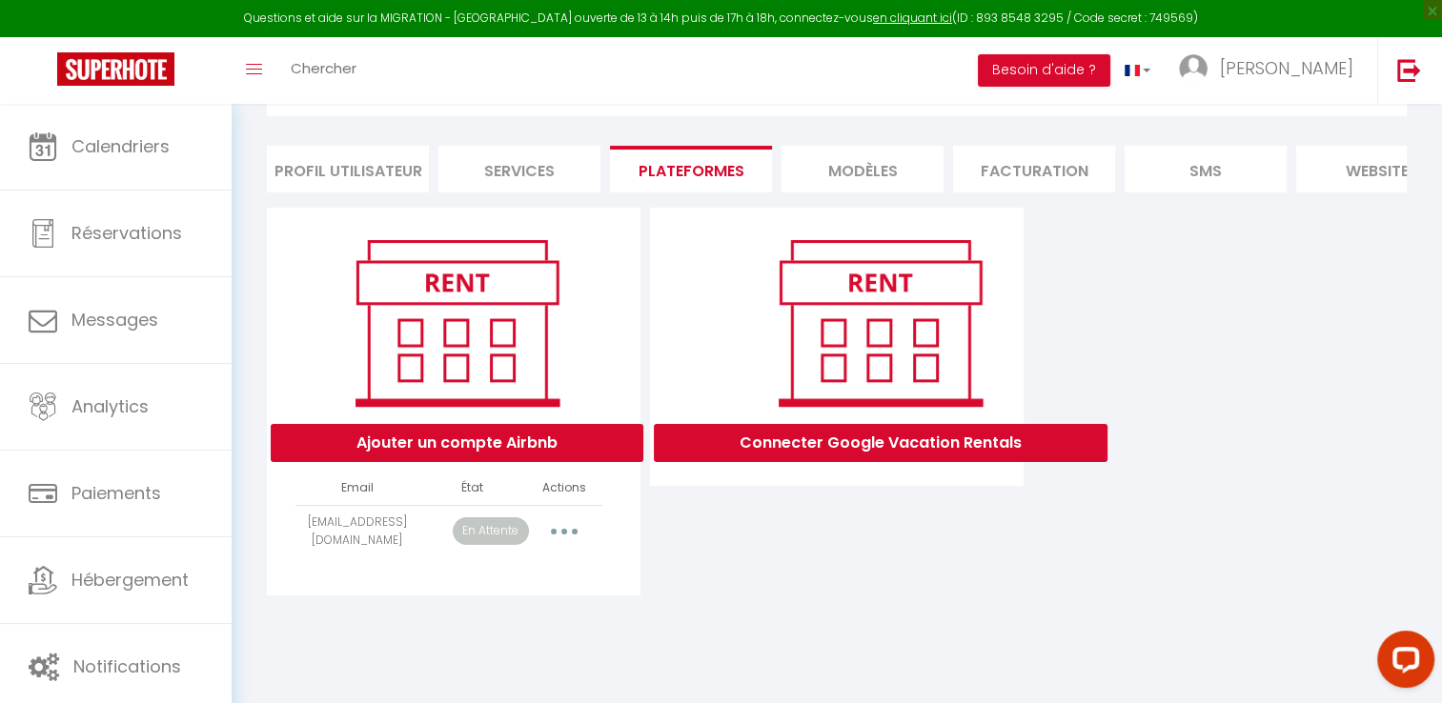
scroll to position [103, 0]
click at [572, 547] on button "button" at bounding box center [564, 532] width 53 height 31
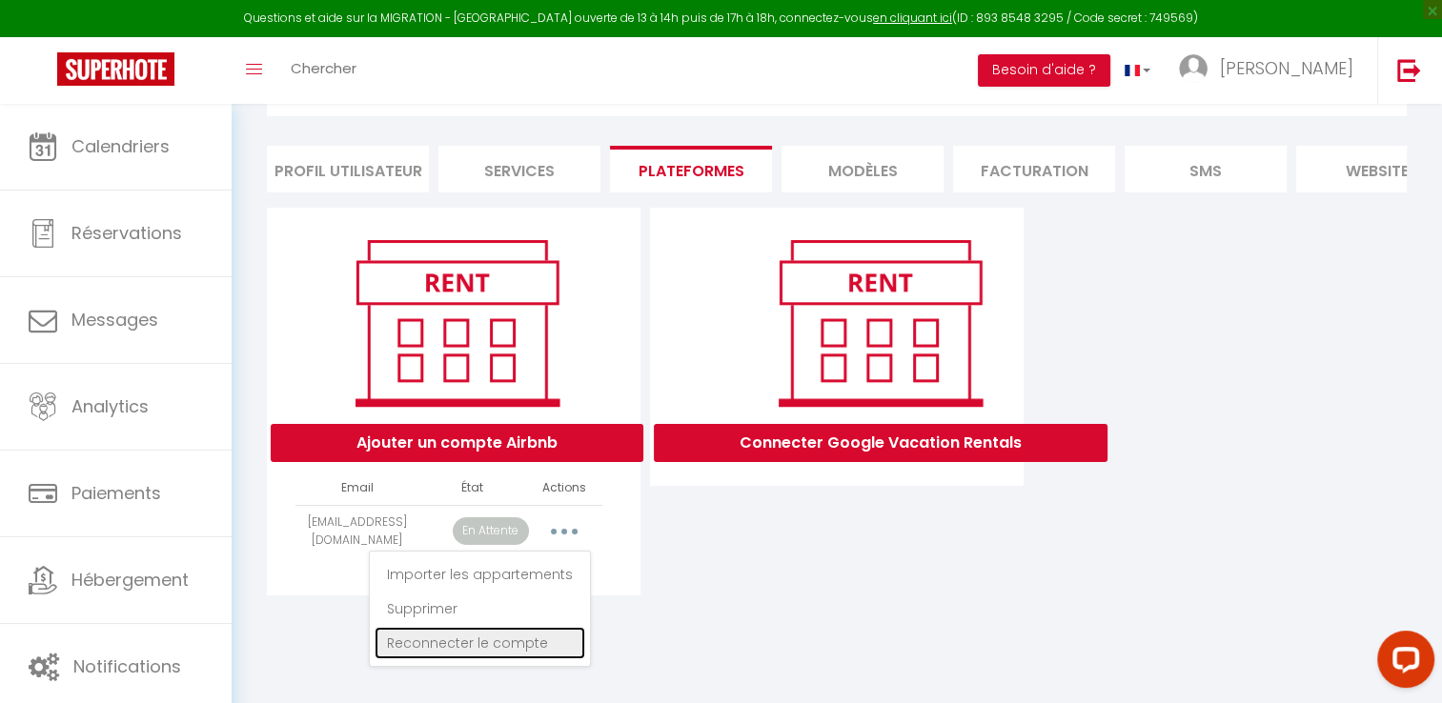
click at [474, 650] on link "Reconnecter le compte" at bounding box center [480, 643] width 211 height 32
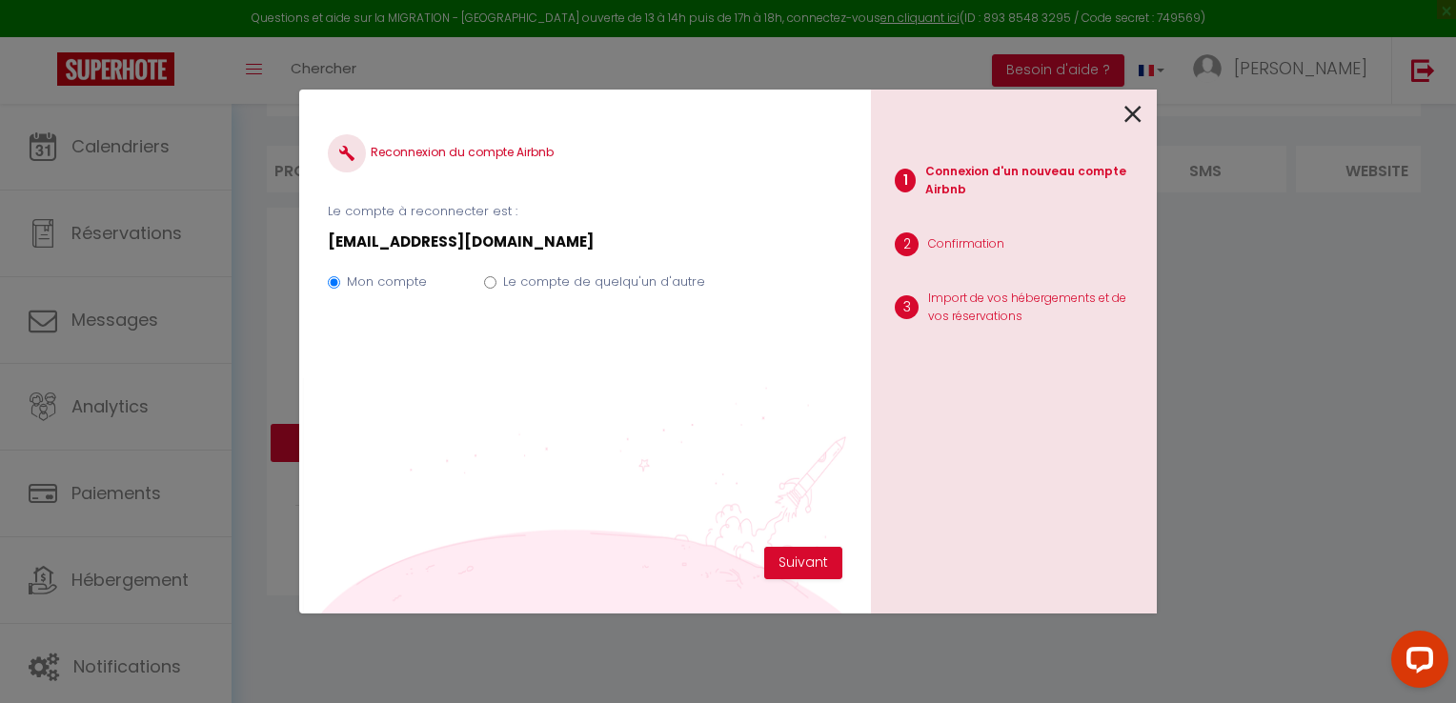
click at [499, 277] on div "Mon compte Le compte de quelqu'un d'autre" at bounding box center [585, 286] width 515 height 64
click at [491, 283] on input "Le compte de quelqu'un d'autre" at bounding box center [490, 282] width 12 height 12
radio input "true"
radio input "false"
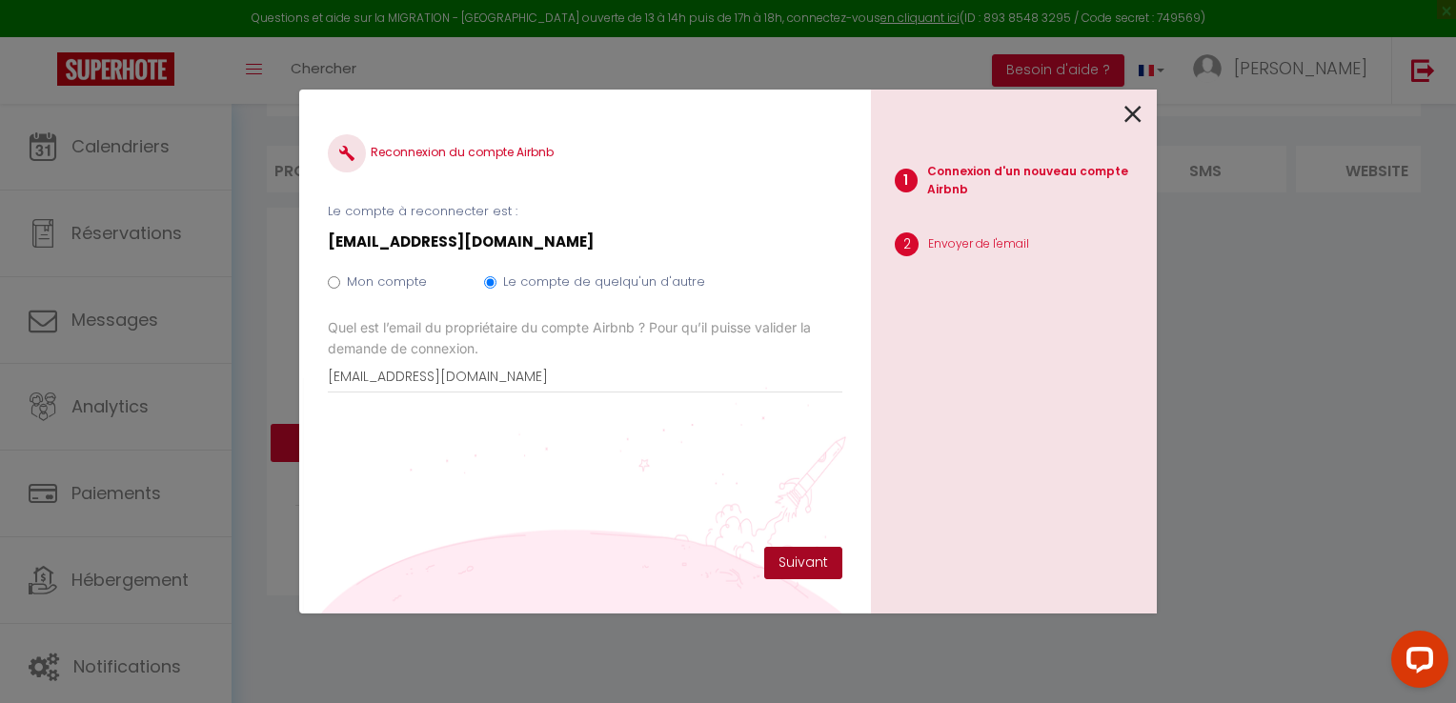
click at [796, 560] on button "Suivant" at bounding box center [803, 563] width 78 height 32
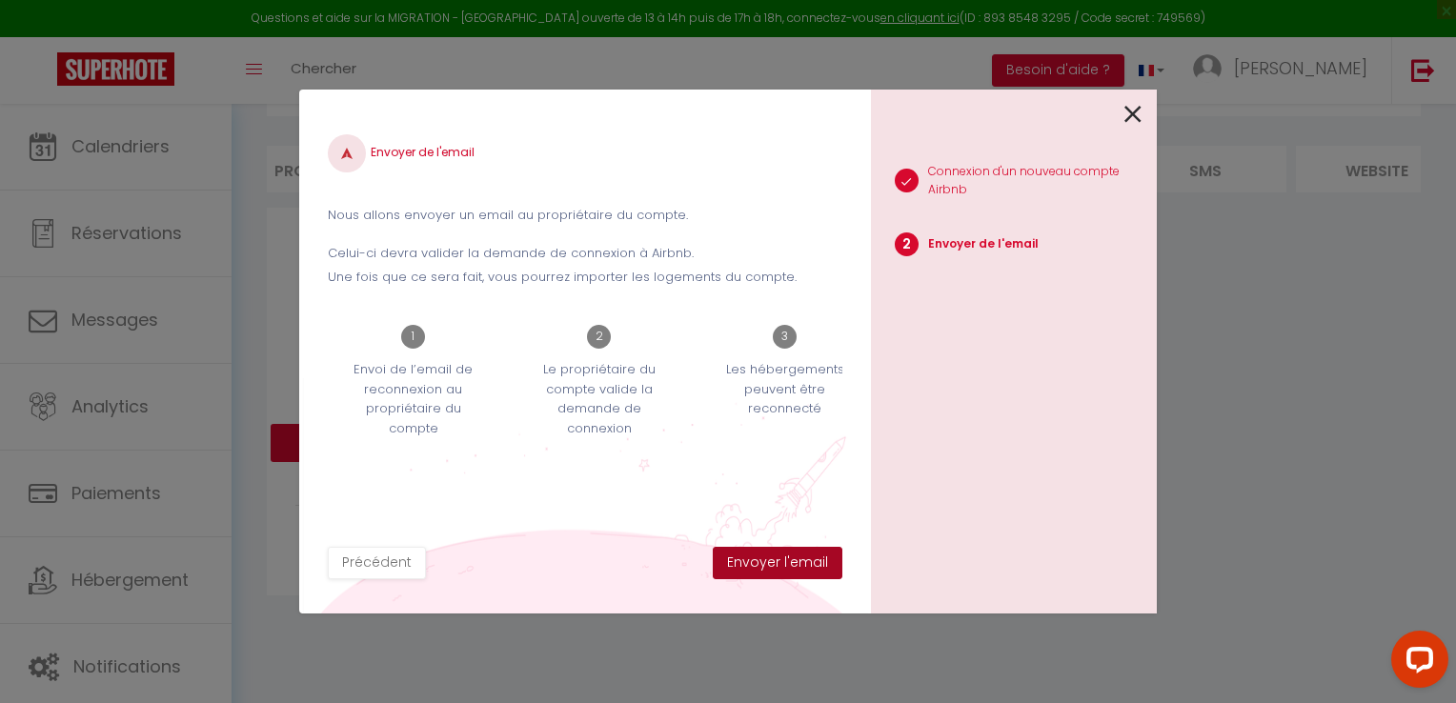
drag, startPoint x: 805, startPoint y: 561, endPoint x: 974, endPoint y: 513, distance: 175.6
click at [805, 561] on button "Envoyer l'email" at bounding box center [778, 563] width 130 height 32
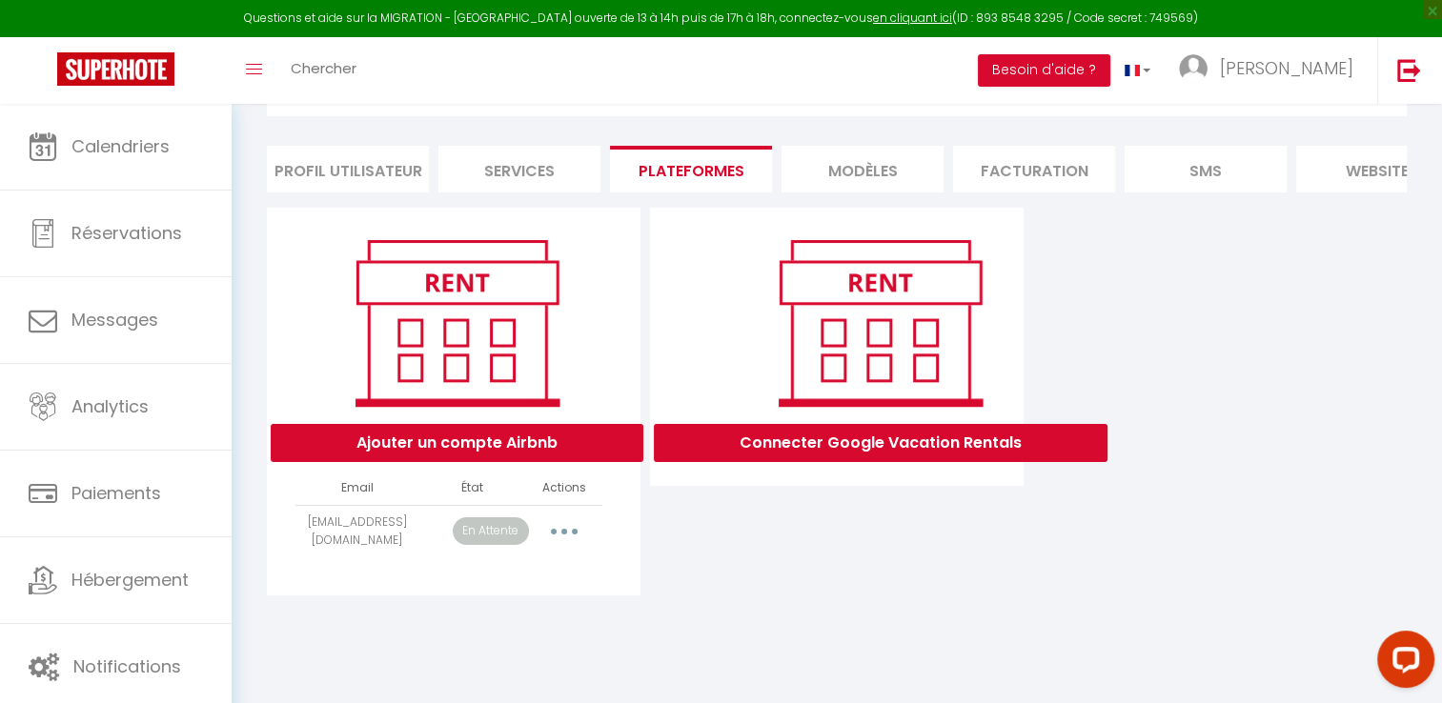
click at [572, 544] on button "button" at bounding box center [564, 532] width 53 height 31
click at [733, 633] on div "INFORMATION Enregistrer Profil Utilisateur Services Plateformes MODÈLES Factura…" at bounding box center [837, 325] width 1211 height 648
click at [545, 462] on button "Ajouter un compte Airbnb" at bounding box center [457, 443] width 373 height 38
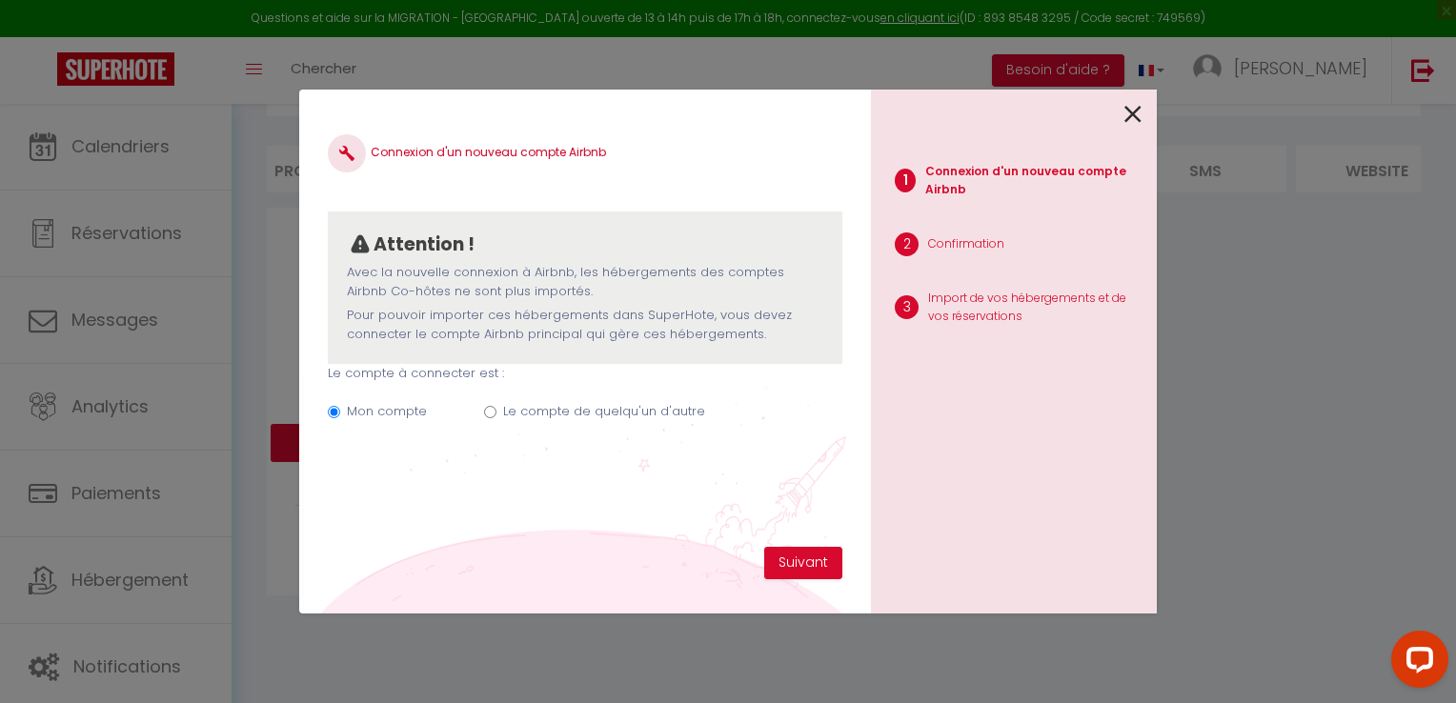
click at [1135, 112] on icon at bounding box center [1133, 114] width 17 height 29
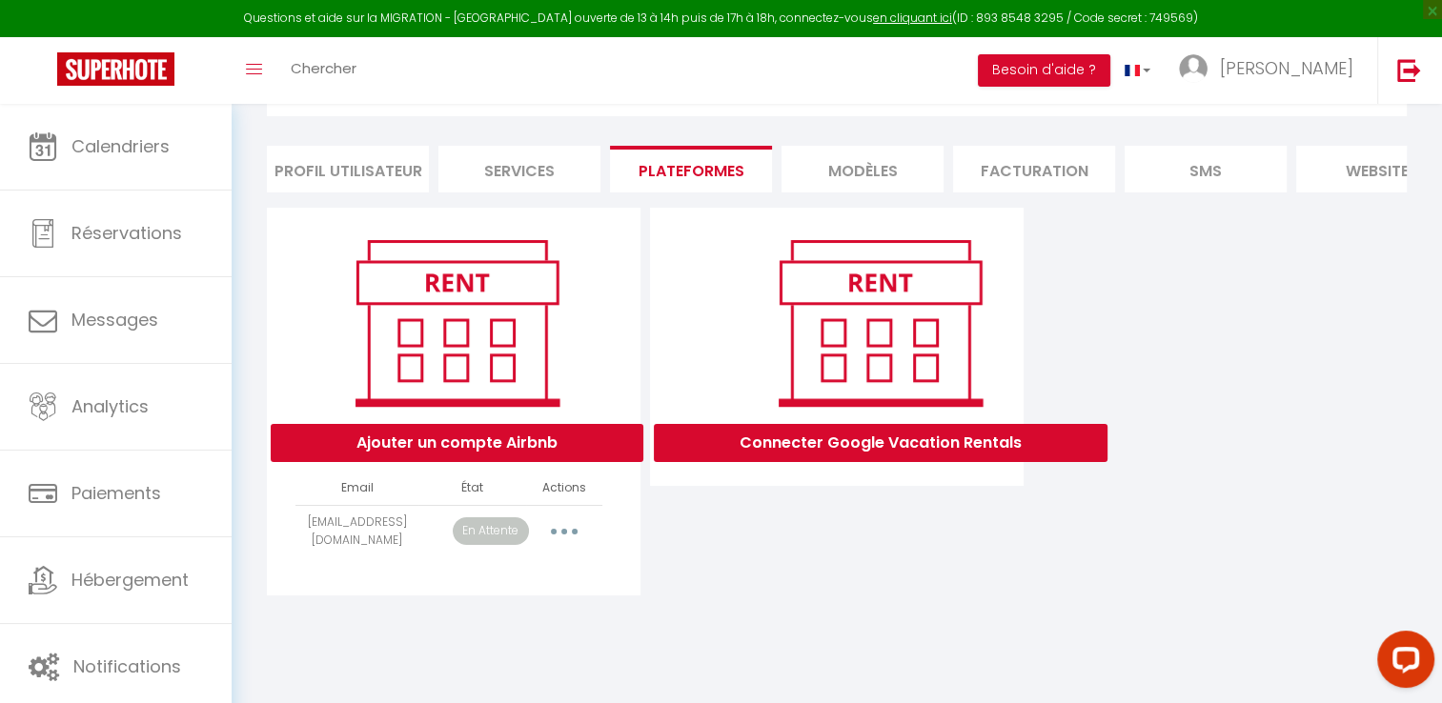
click at [565, 536] on button "button" at bounding box center [564, 532] width 53 height 31
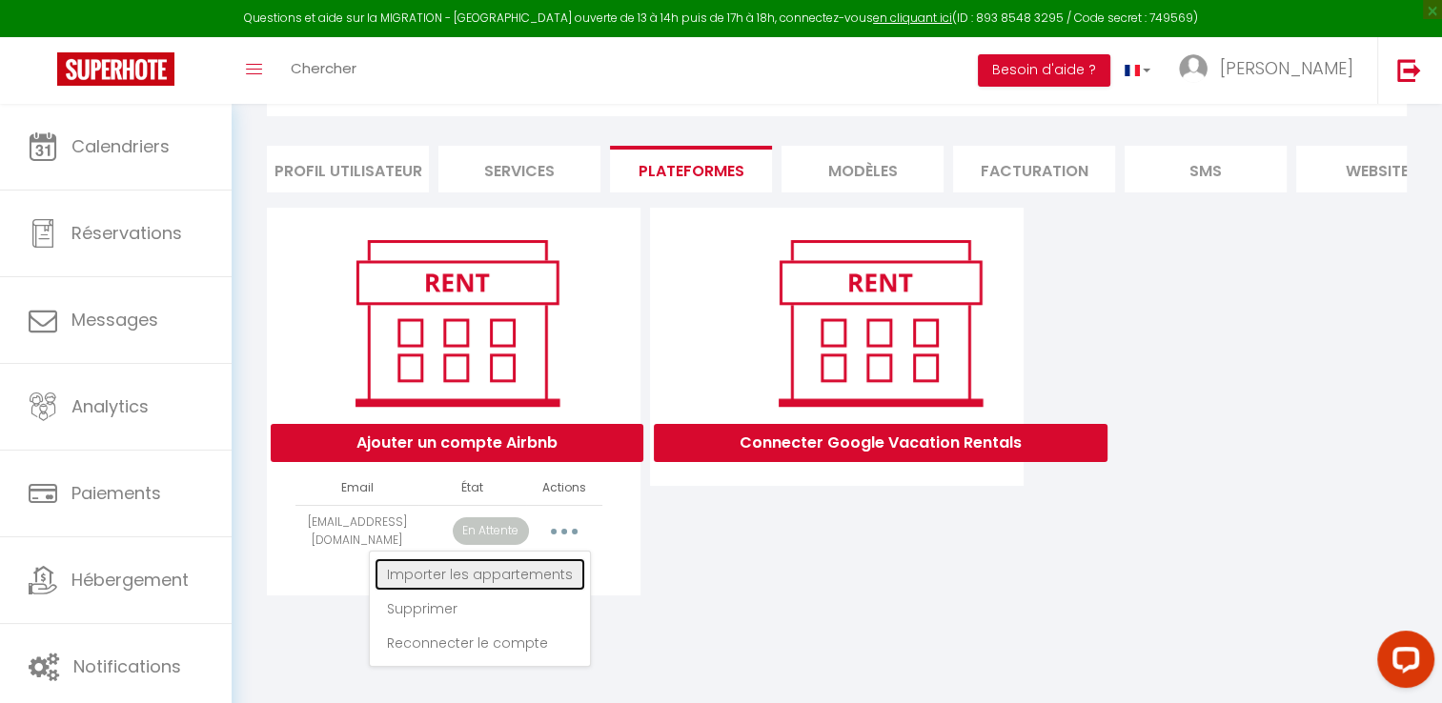
click at [540, 589] on link "Importer les appartements" at bounding box center [480, 575] width 211 height 32
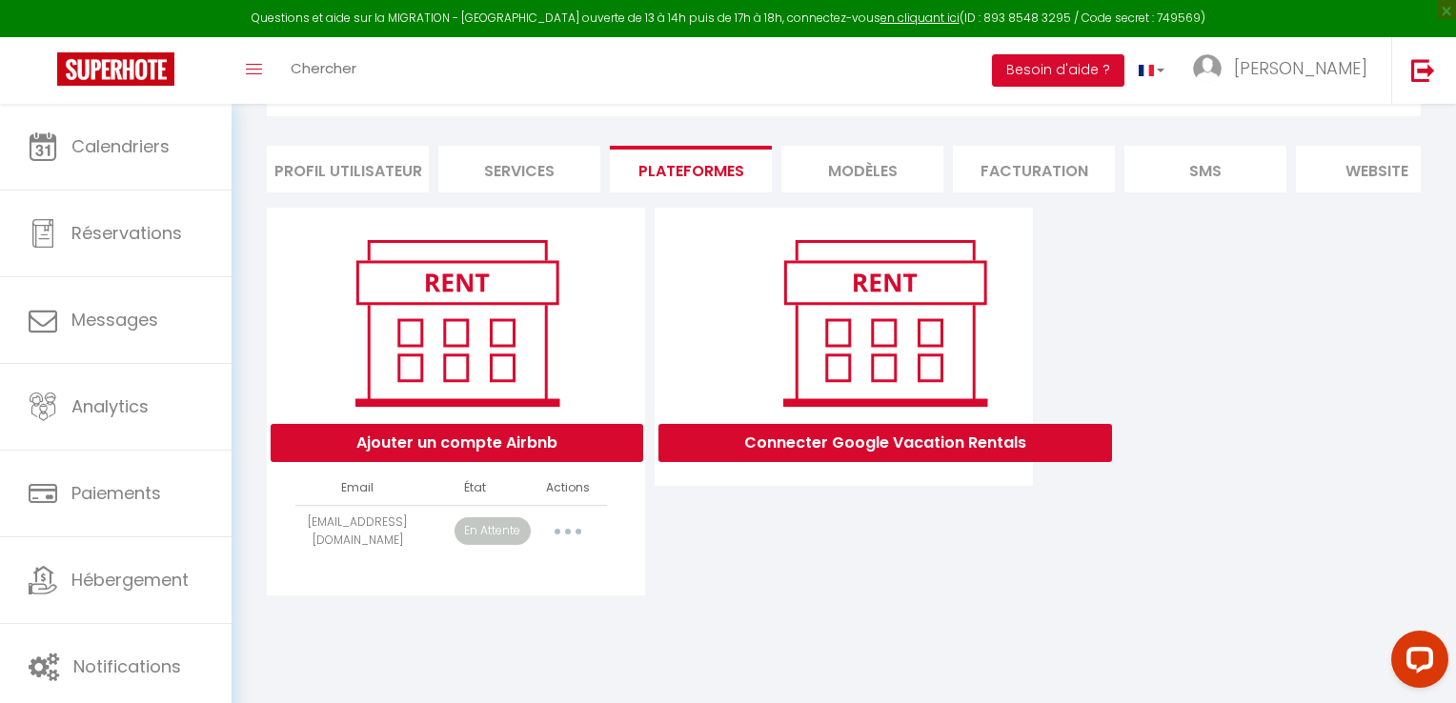
select select
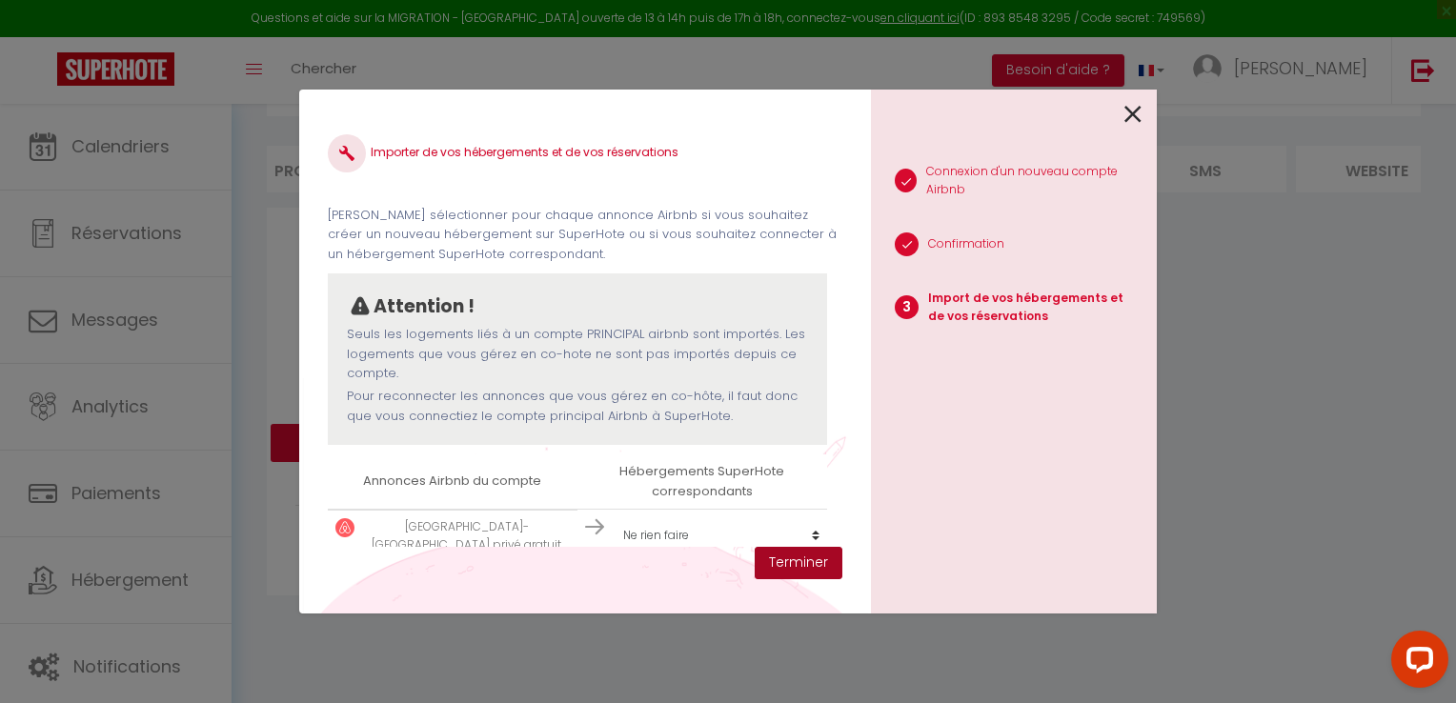
click at [815, 564] on button "Terminer" at bounding box center [799, 563] width 88 height 32
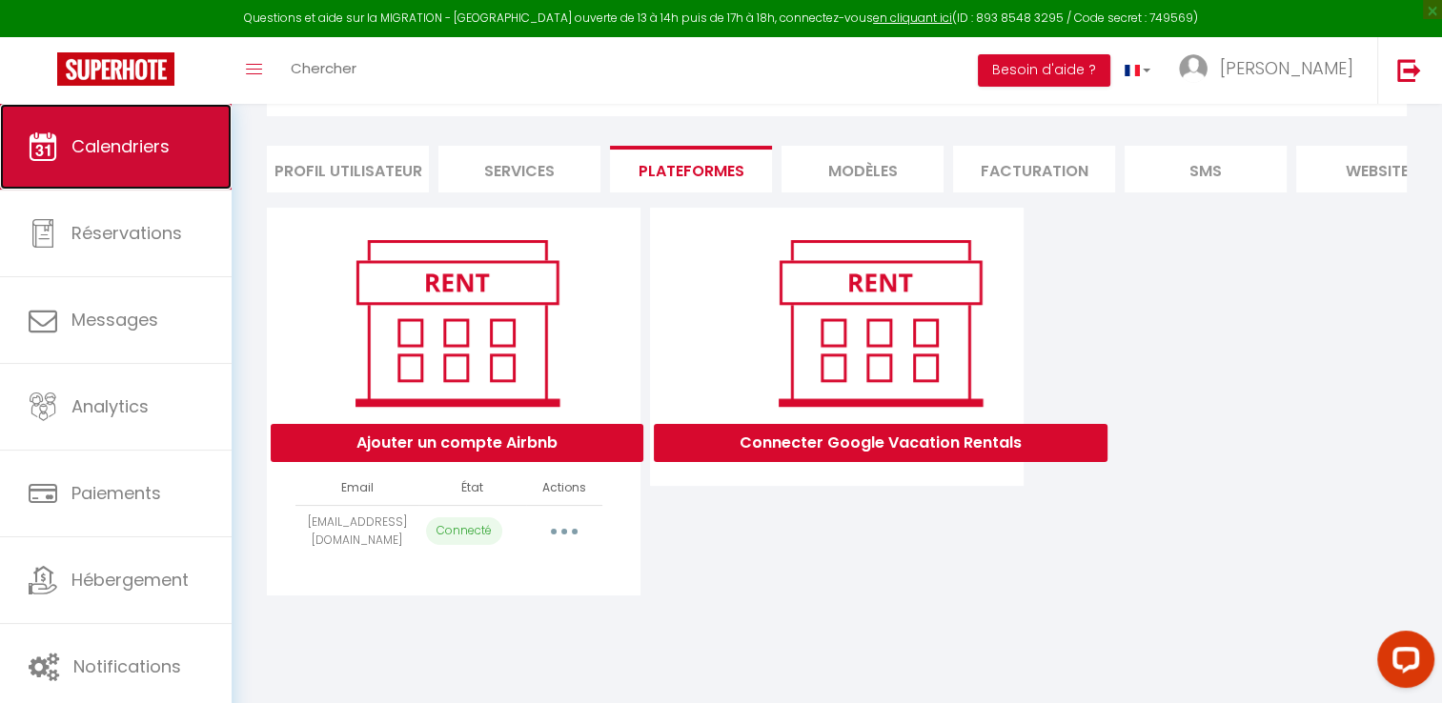
click at [140, 146] on span "Calendriers" at bounding box center [120, 146] width 98 height 24
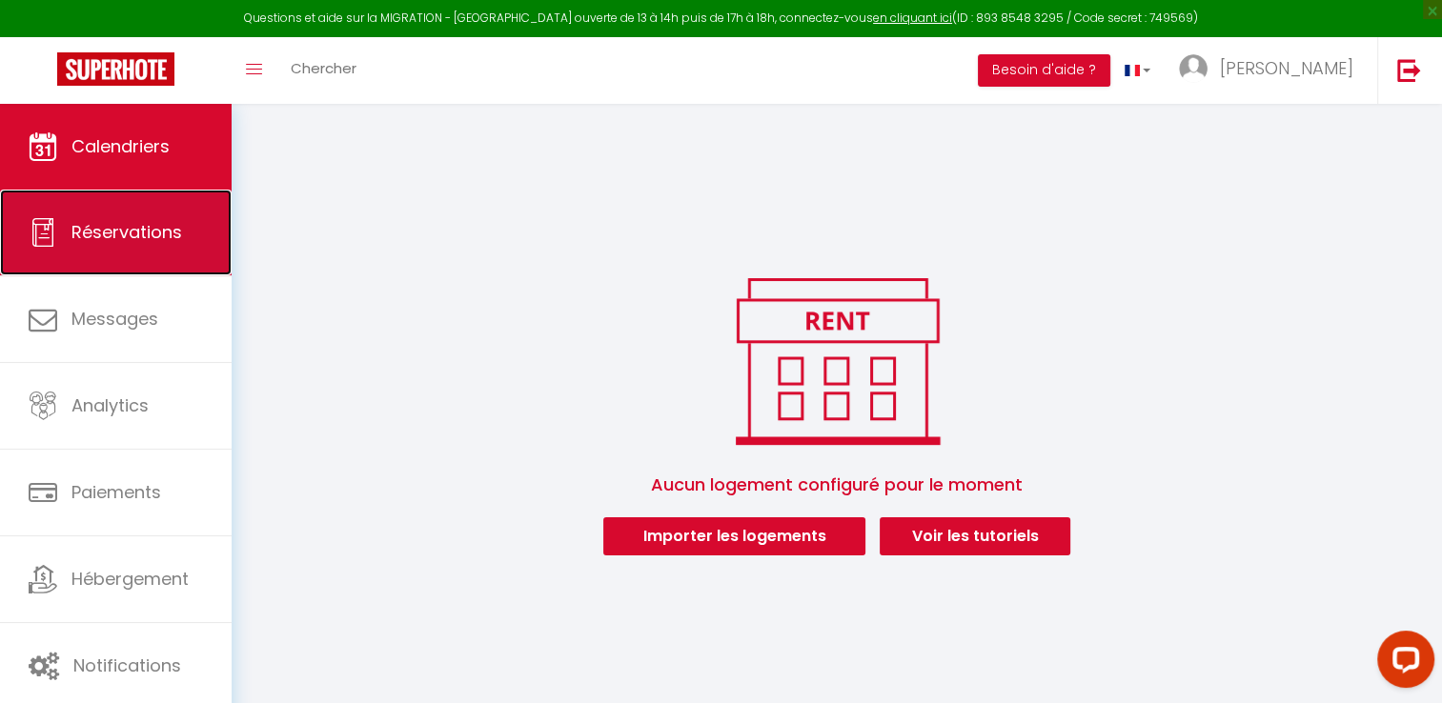
click at [114, 215] on link "Réservations" at bounding box center [116, 233] width 232 height 86
select select "not_cancelled"
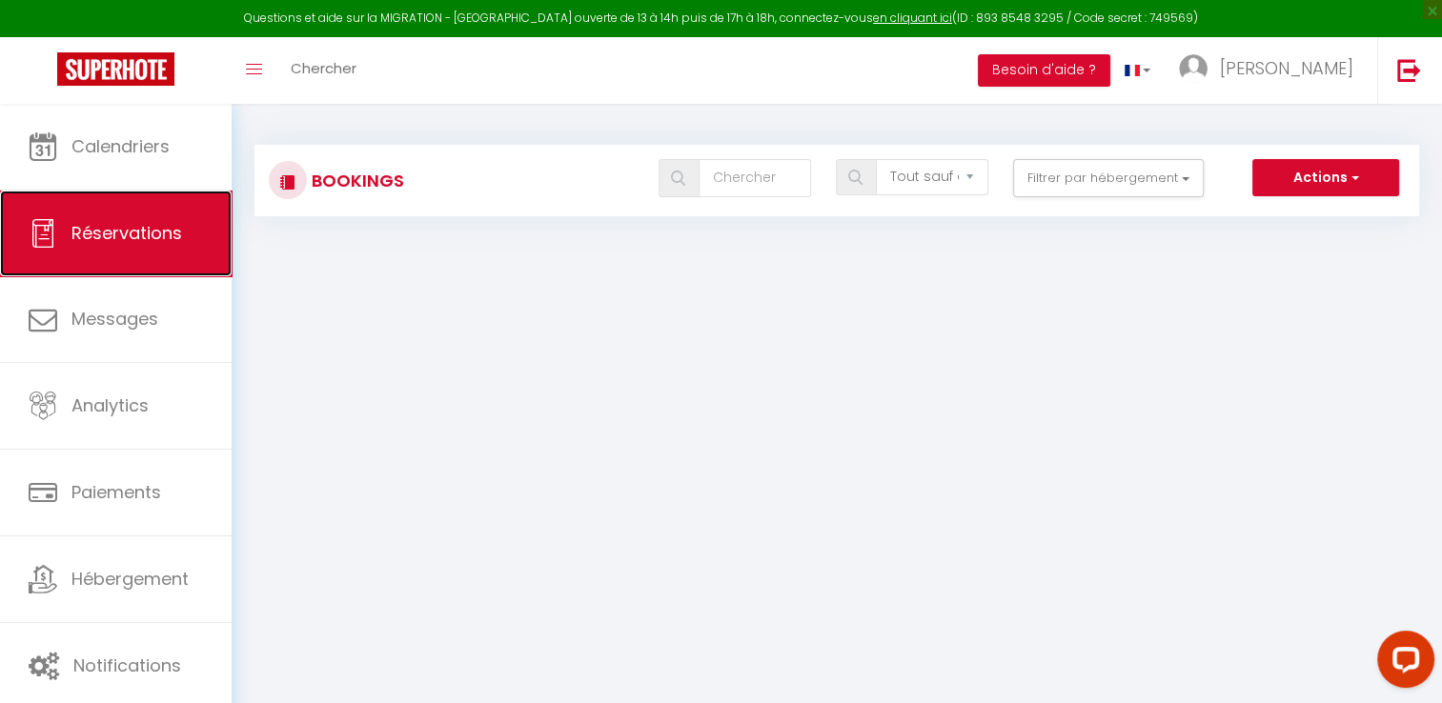
click at [120, 231] on span "Réservations" at bounding box center [126, 233] width 111 height 24
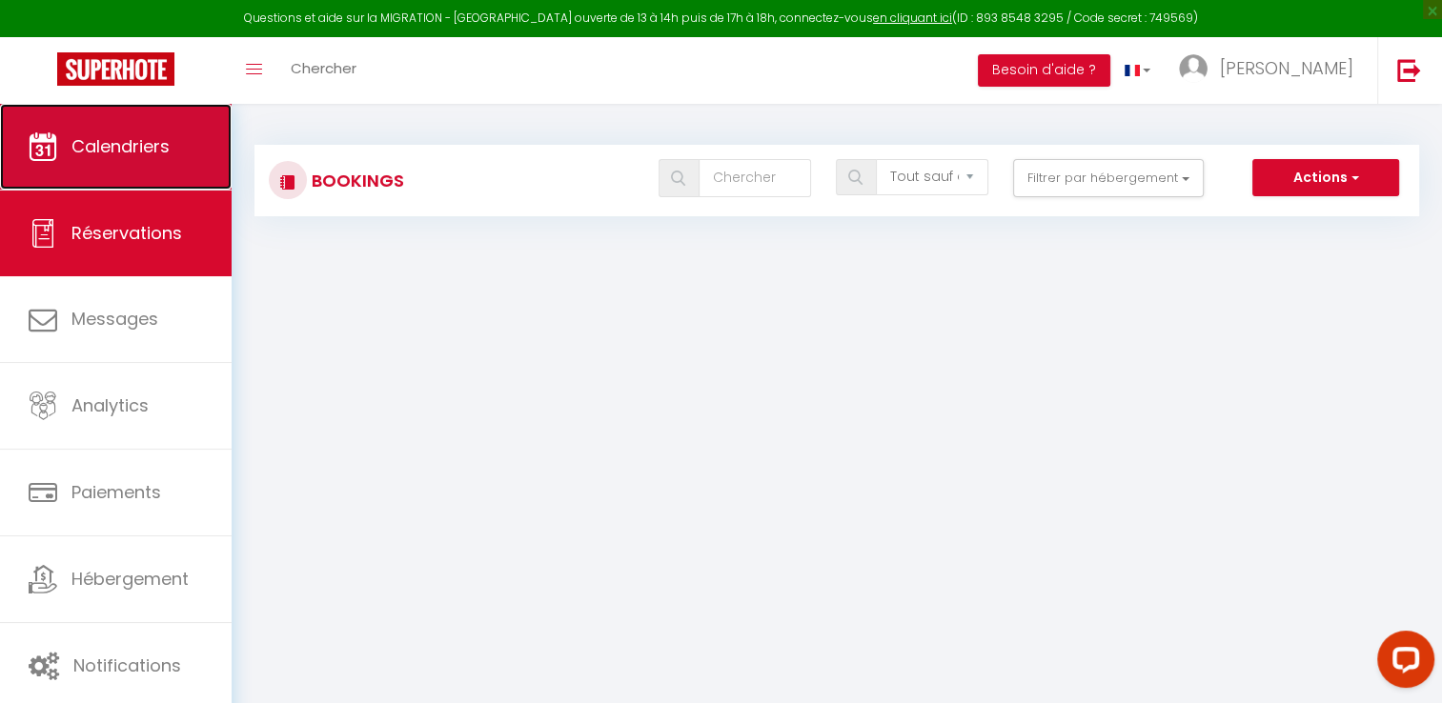
click at [142, 148] on span "Calendriers" at bounding box center [120, 146] width 98 height 24
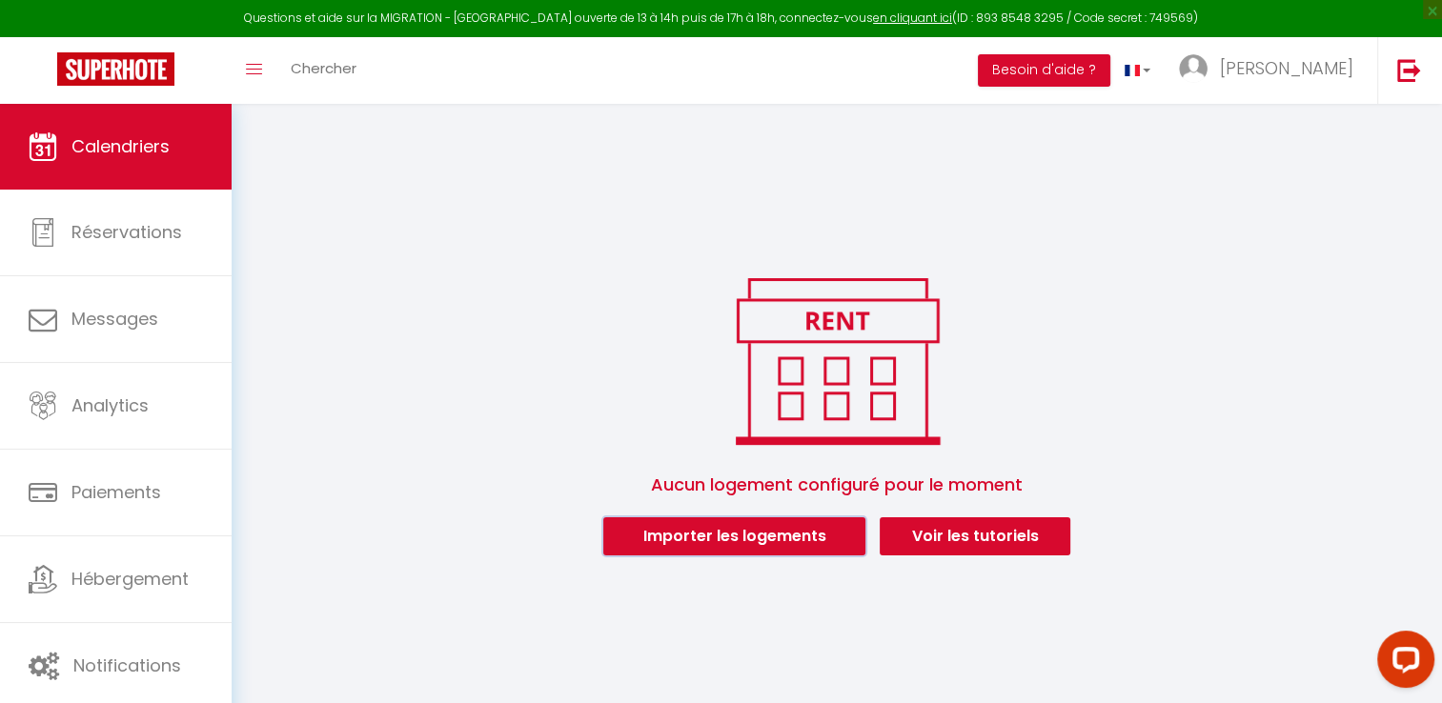
click at [812, 533] on button "Importer les logements" at bounding box center [734, 537] width 262 height 38
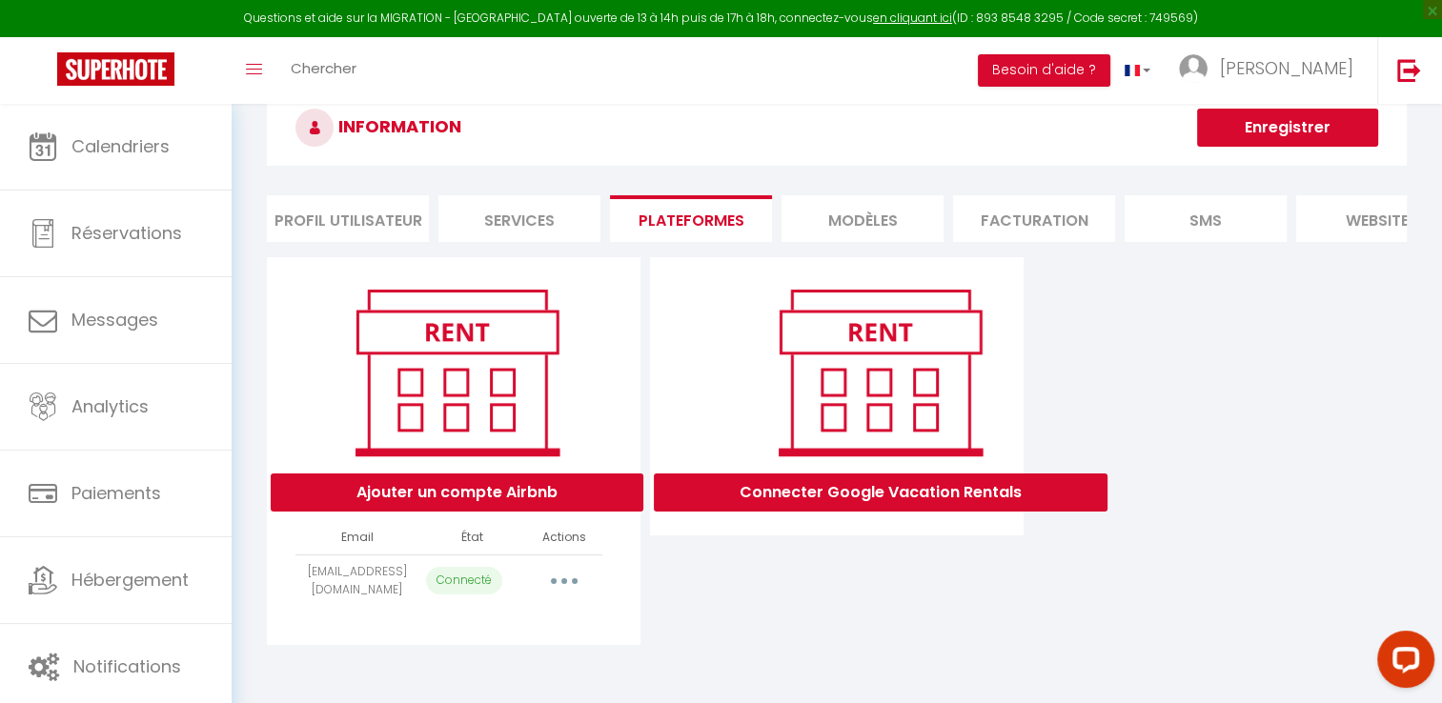
scroll to position [103, 0]
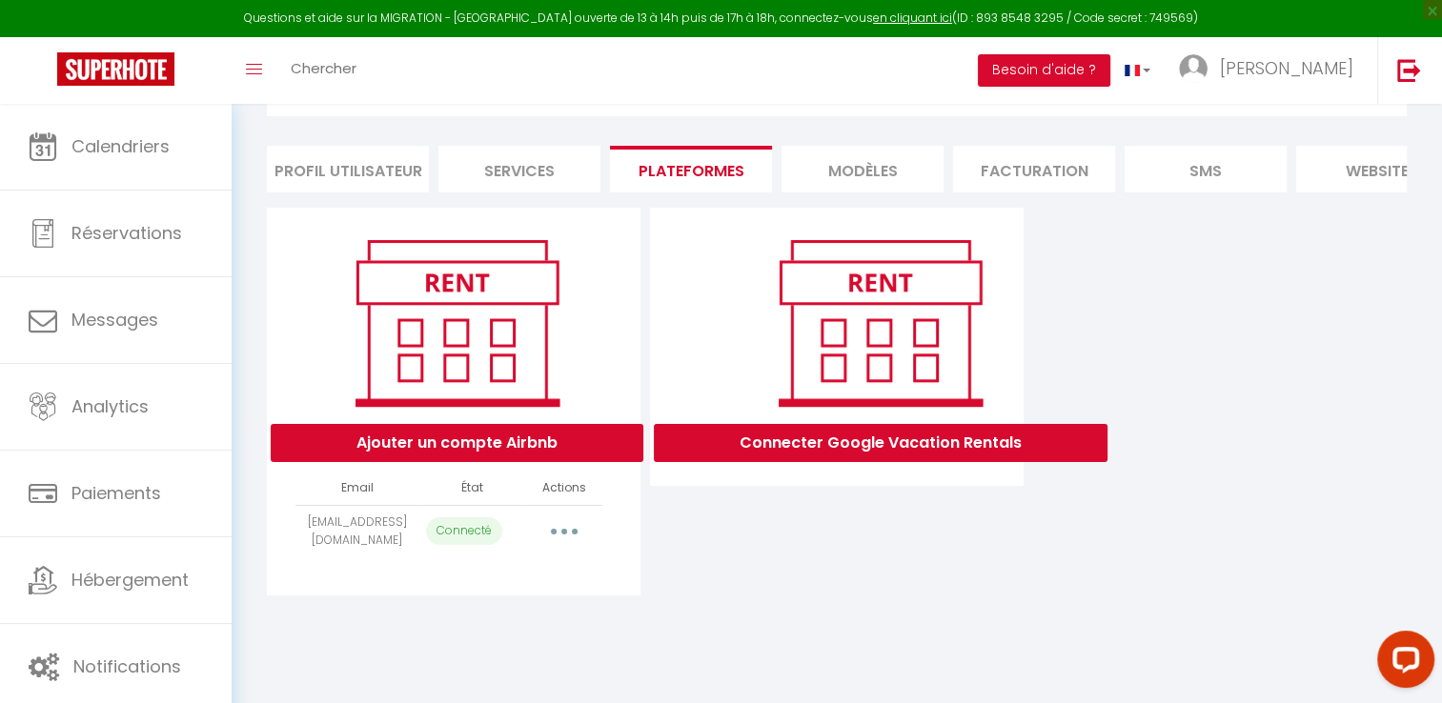
click at [561, 535] on icon "button" at bounding box center [564, 532] width 6 height 6
click at [900, 570] on div "Connecter Google Vacation Rentals" at bounding box center [836, 402] width 383 height 388
click at [376, 166] on li "Profil Utilisateur" at bounding box center [348, 169] width 162 height 47
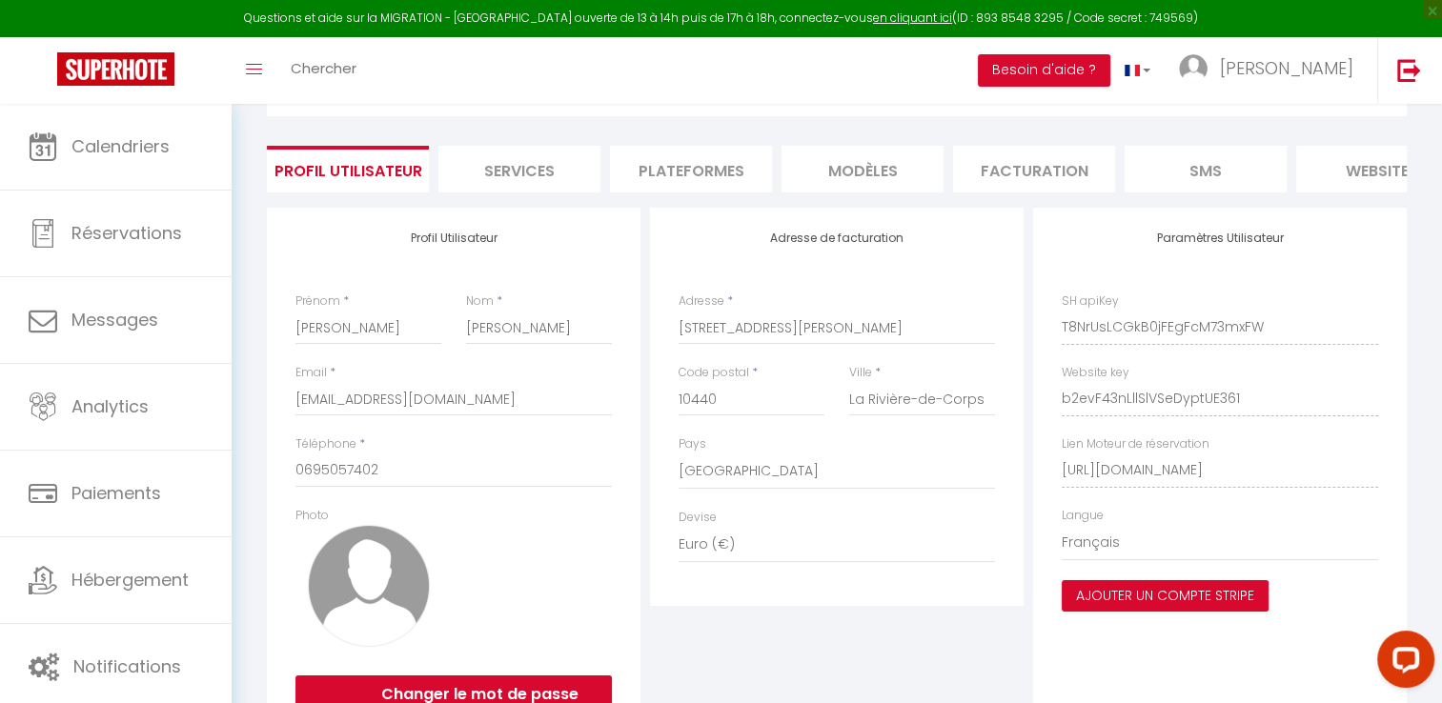
click at [544, 162] on li "Services" at bounding box center [519, 169] width 162 height 47
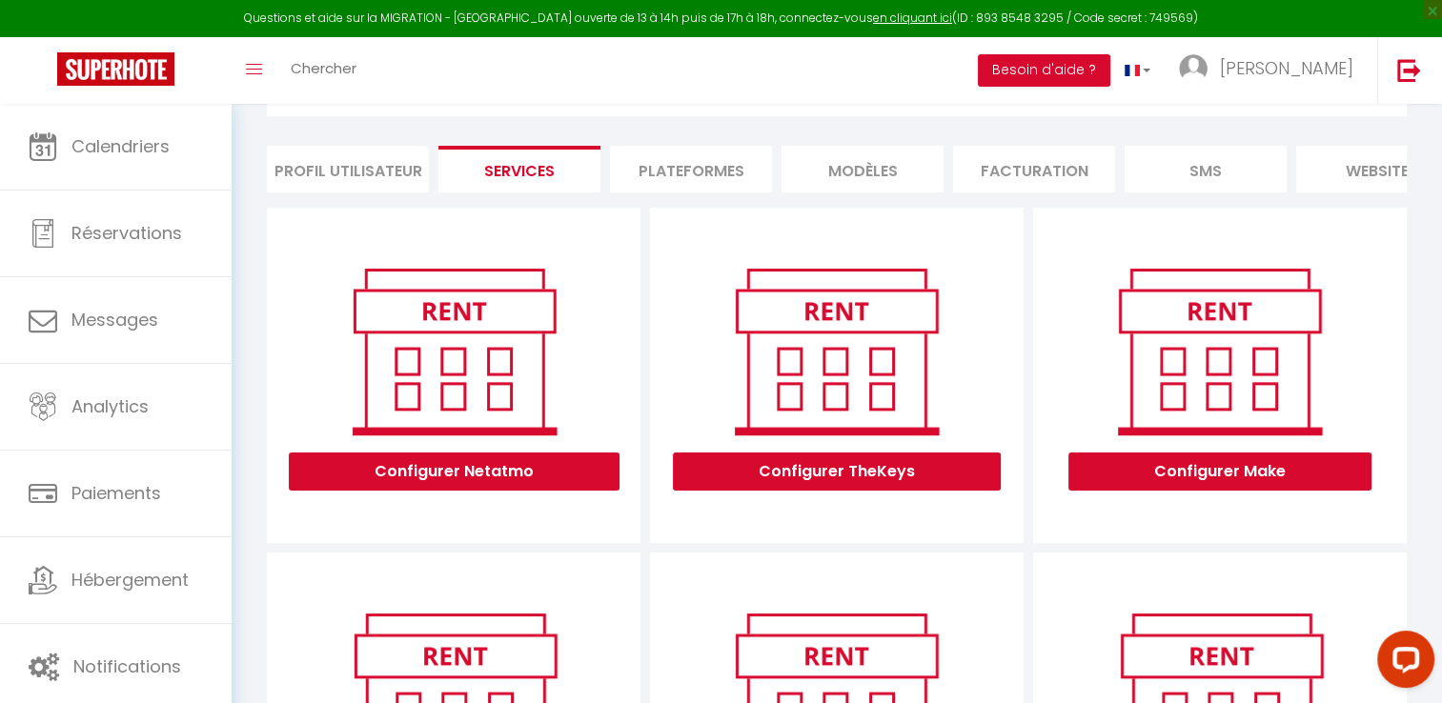
click at [682, 161] on li "Plateformes" at bounding box center [691, 169] width 162 height 47
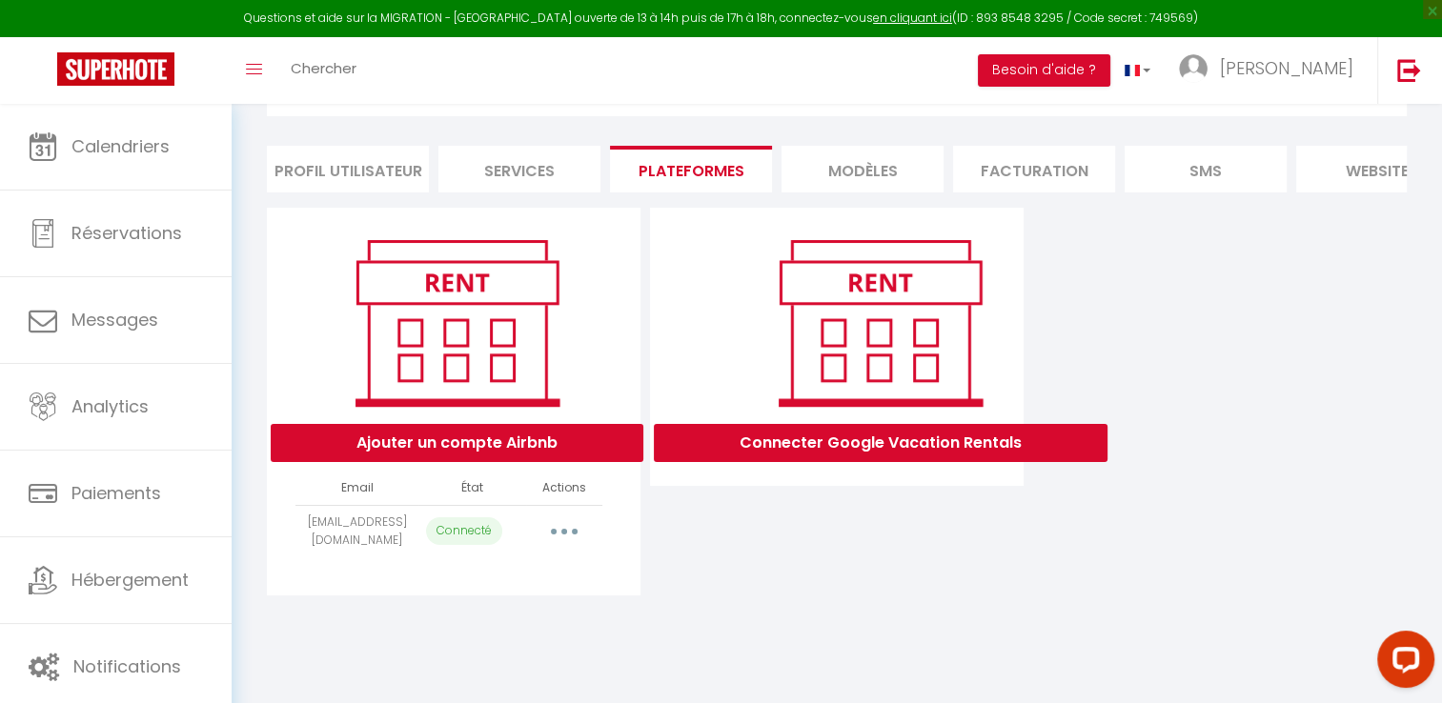
click at [894, 172] on li "MODÈLES" at bounding box center [863, 169] width 162 height 47
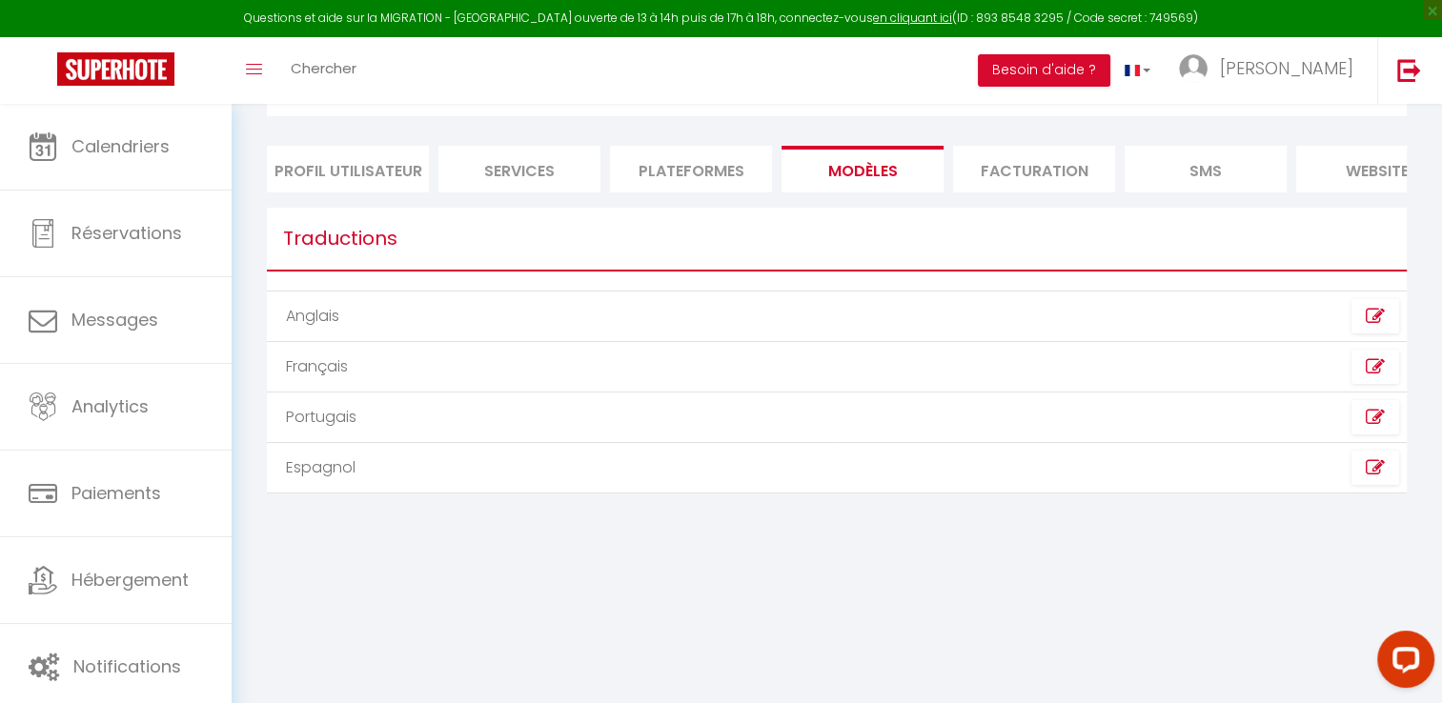
click at [1022, 173] on li "Facturation" at bounding box center [1034, 169] width 162 height 47
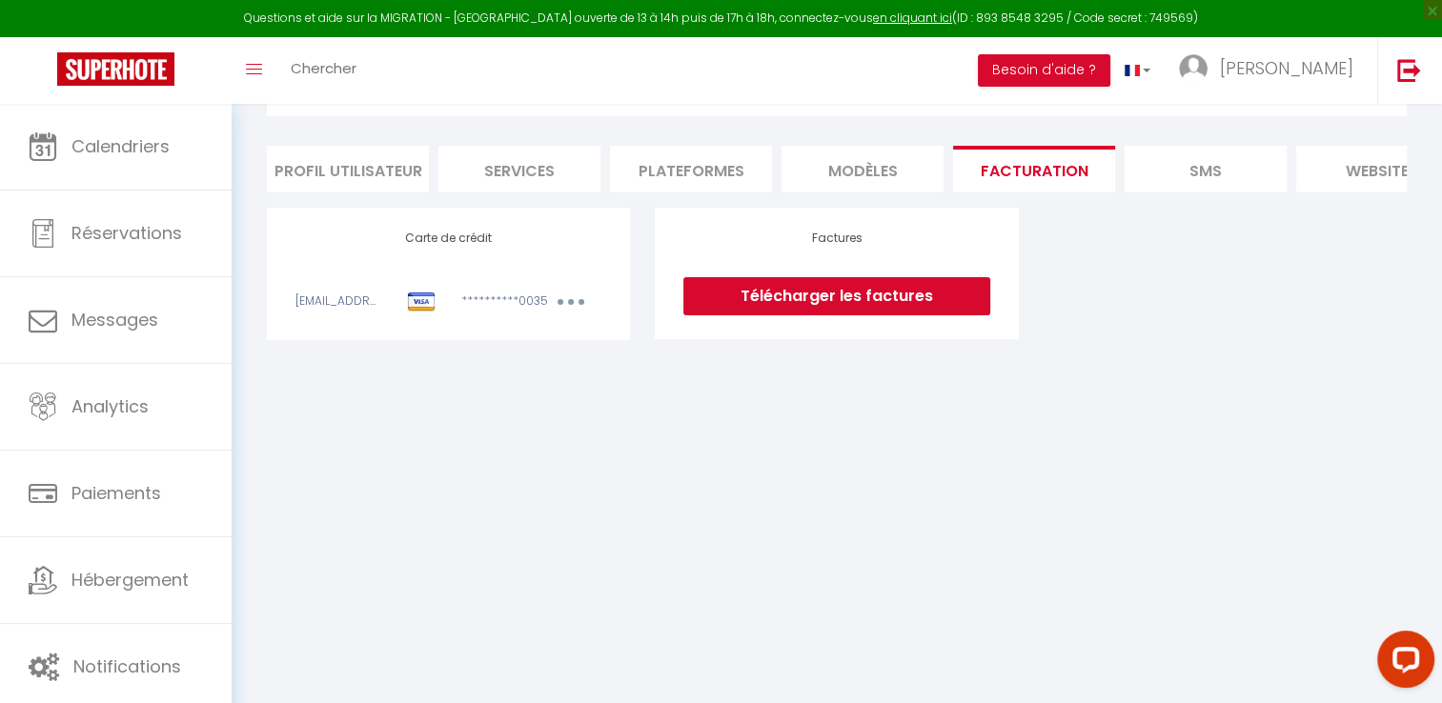
click at [1214, 175] on li "SMS" at bounding box center [1206, 169] width 162 height 47
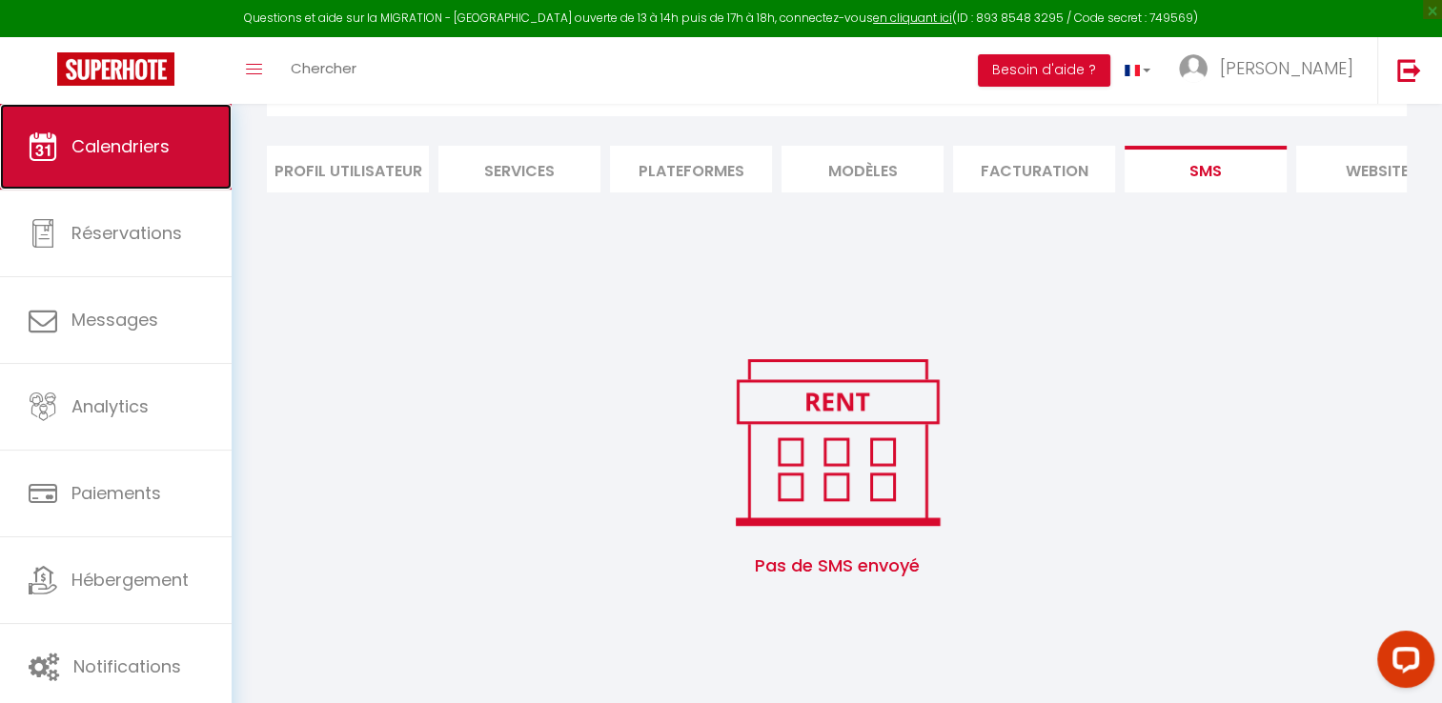
click at [136, 144] on span "Calendriers" at bounding box center [120, 146] width 98 height 24
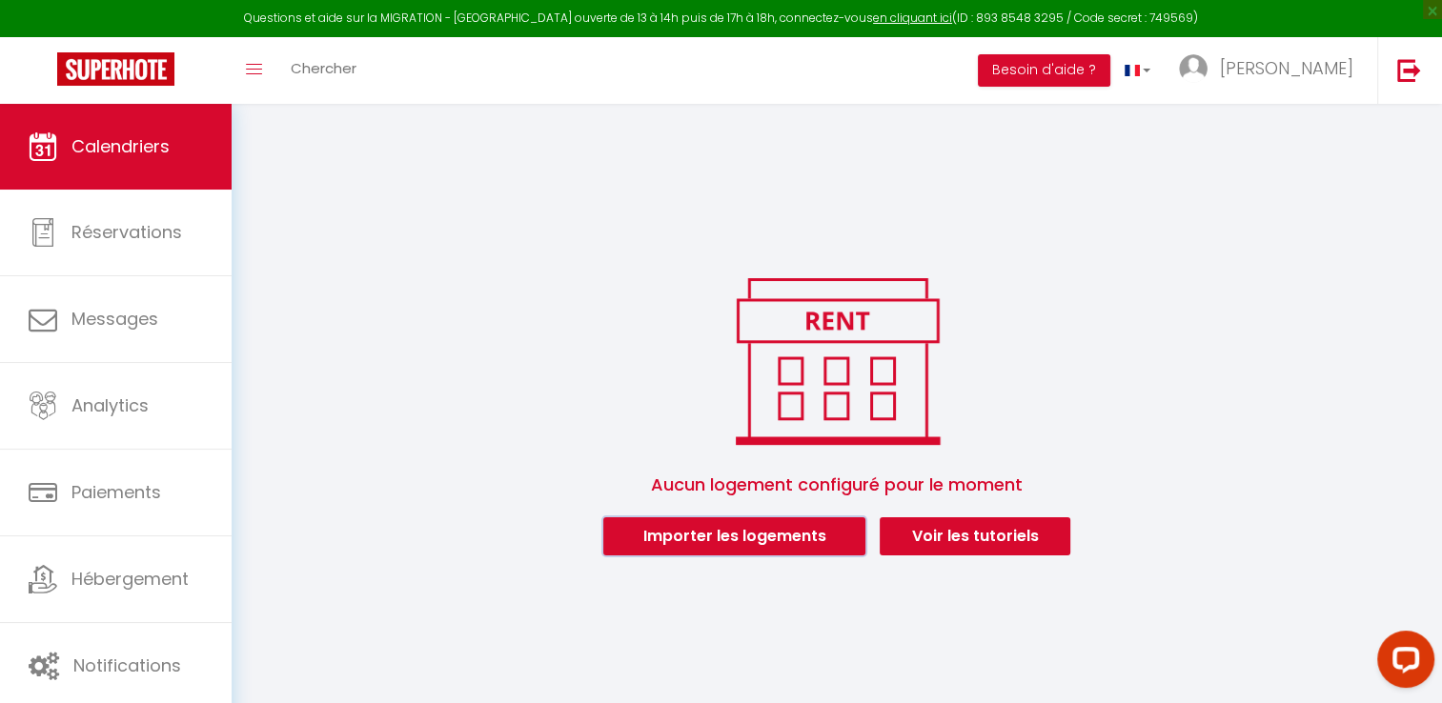
click at [782, 538] on button "Importer les logements" at bounding box center [734, 537] width 262 height 38
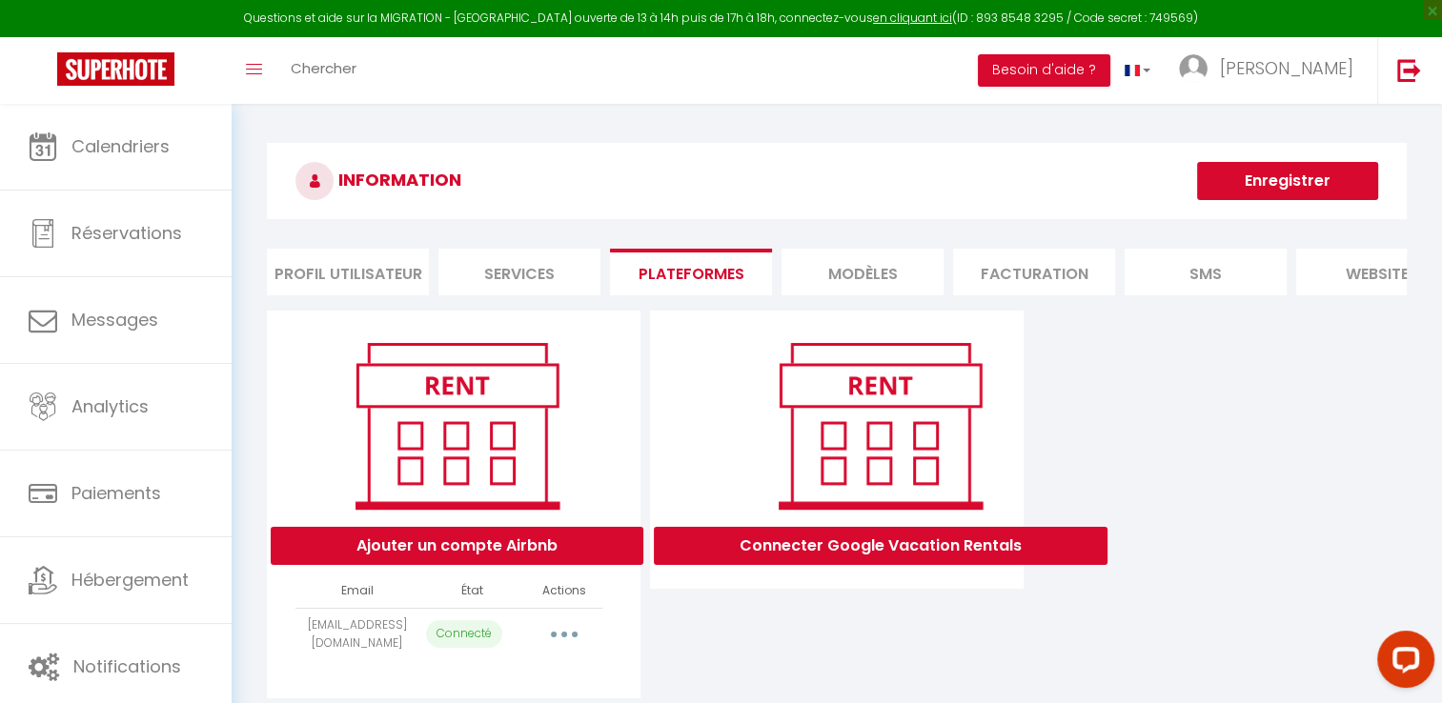
click at [1293, 190] on button "Enregistrer" at bounding box center [1287, 181] width 181 height 38
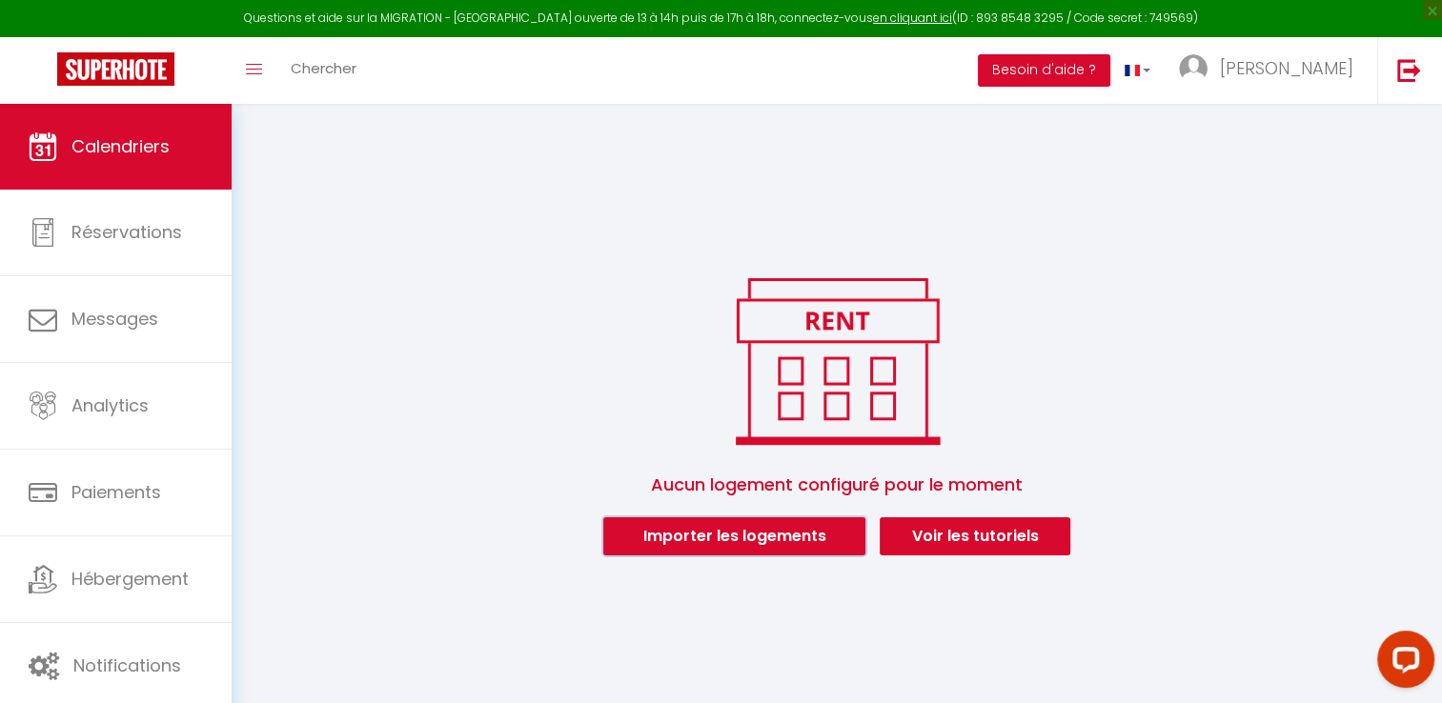
click at [743, 540] on button "Importer les logements" at bounding box center [734, 537] width 262 height 38
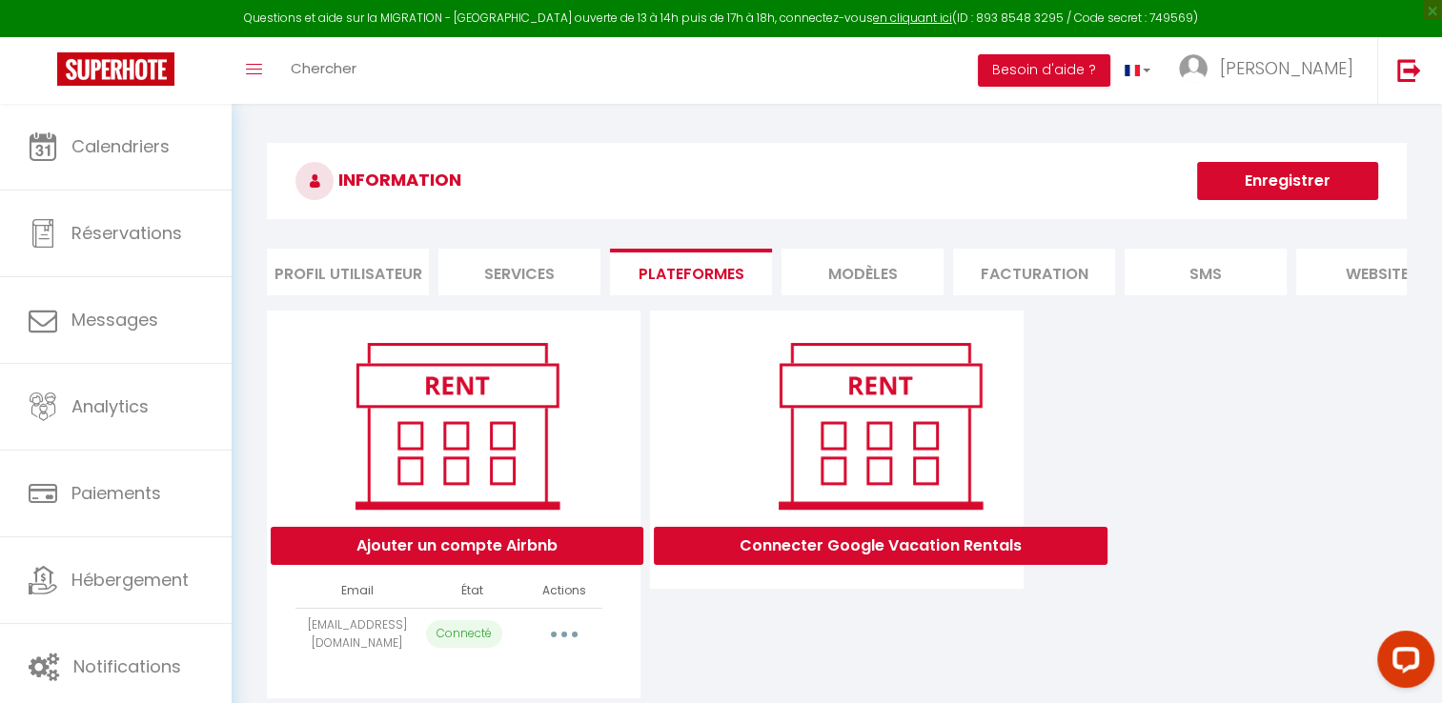
click at [557, 650] on button "button" at bounding box center [564, 635] width 53 height 31
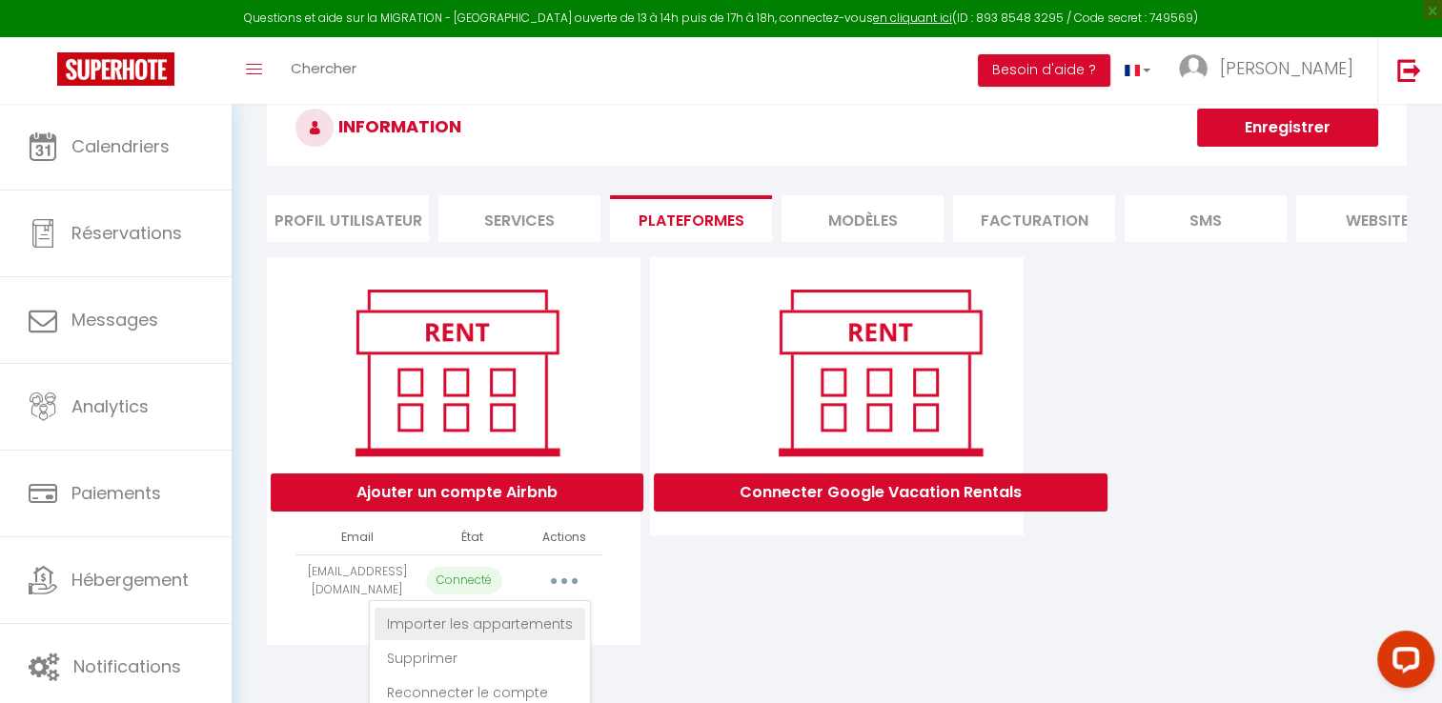
scroll to position [103, 0]
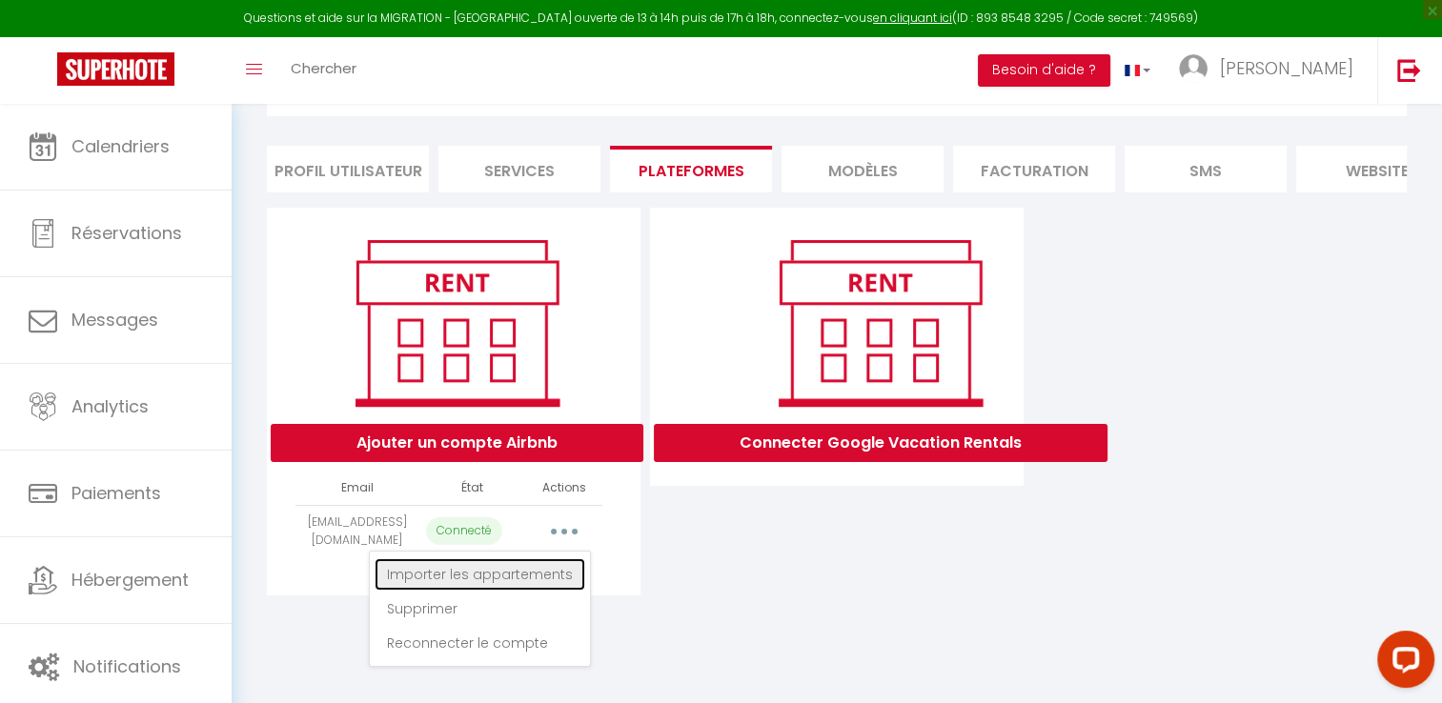
click at [514, 591] on link "Importer les appartements" at bounding box center [480, 575] width 211 height 32
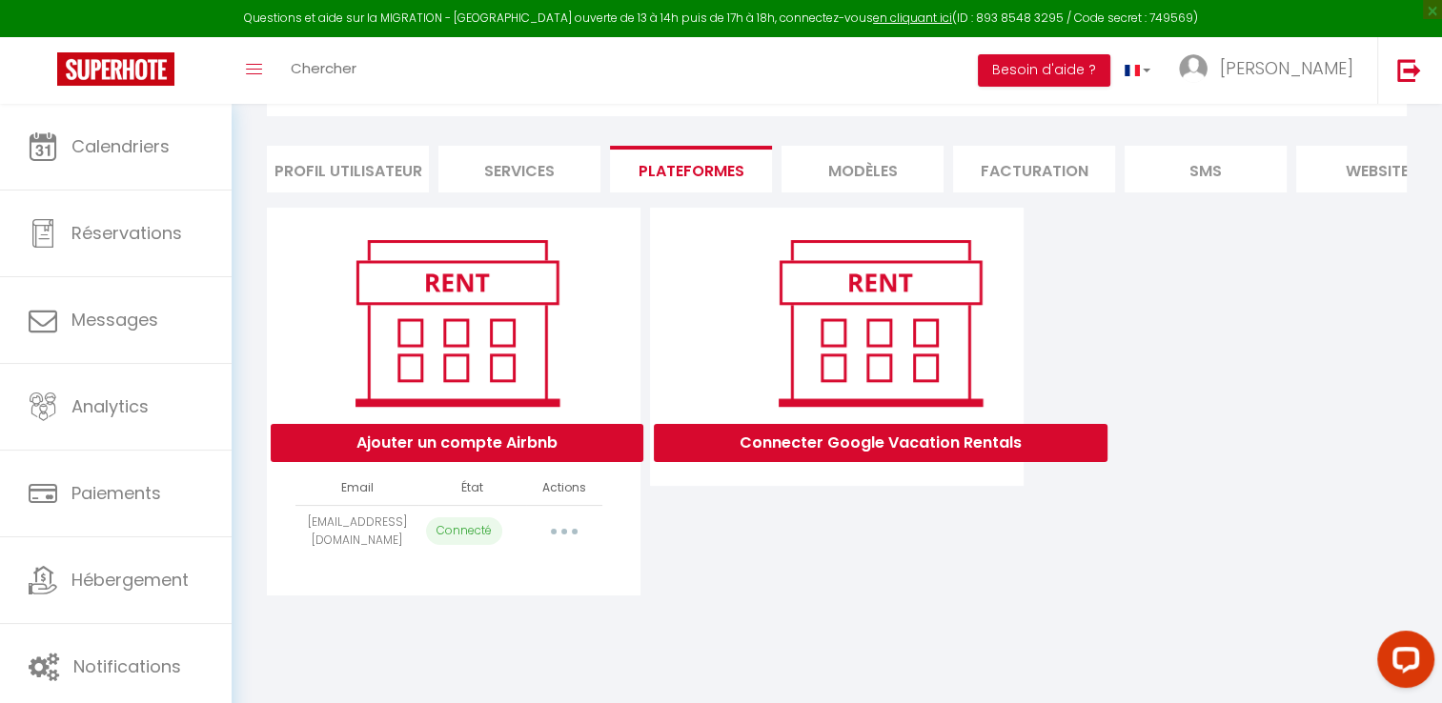
select select
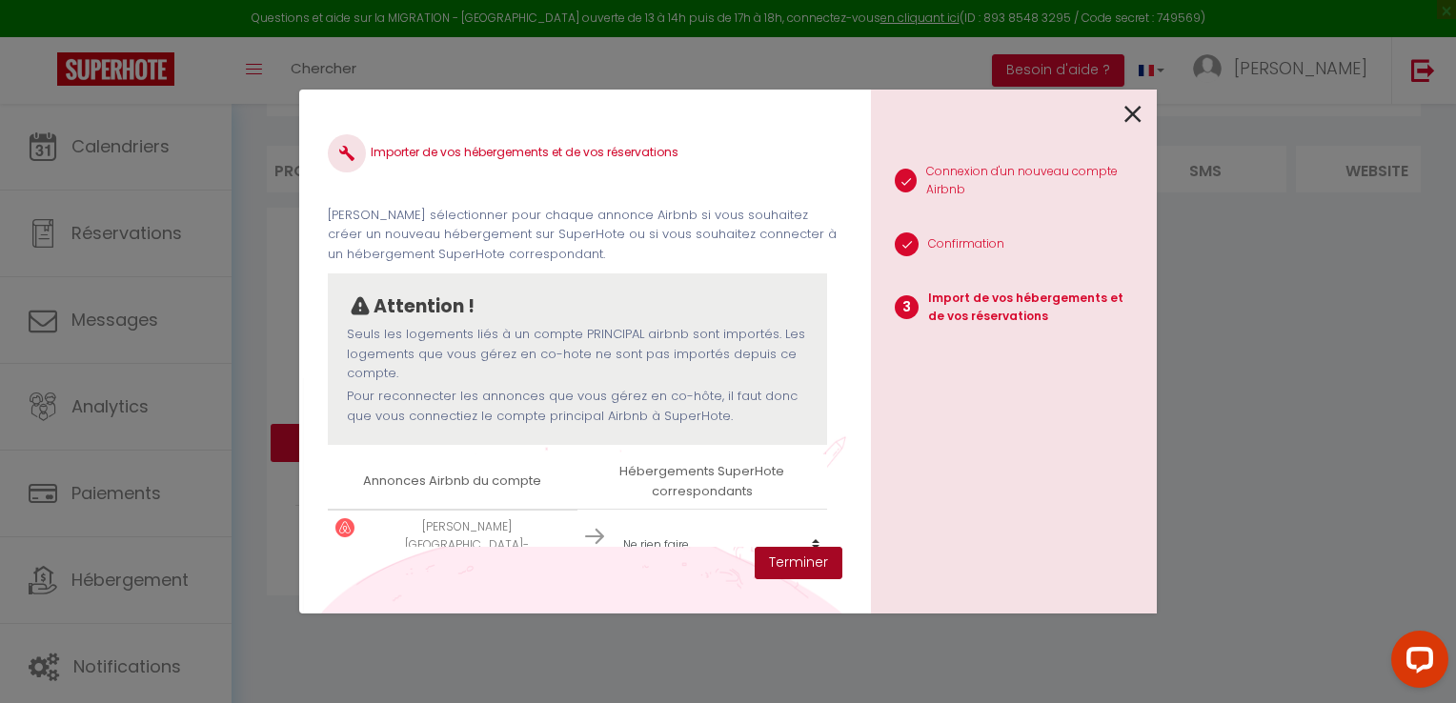
click at [800, 566] on button "Terminer" at bounding box center [799, 563] width 88 height 32
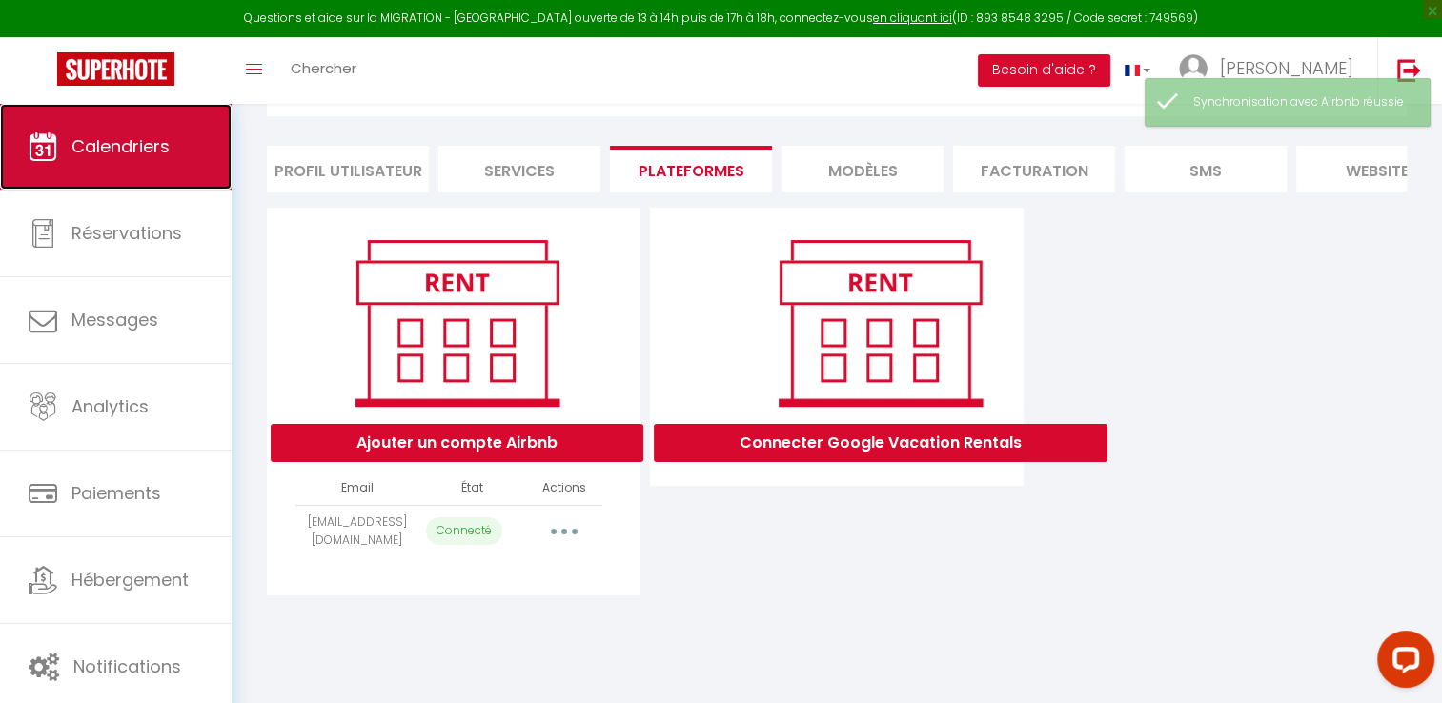
click at [112, 155] on span "Calendriers" at bounding box center [120, 146] width 98 height 24
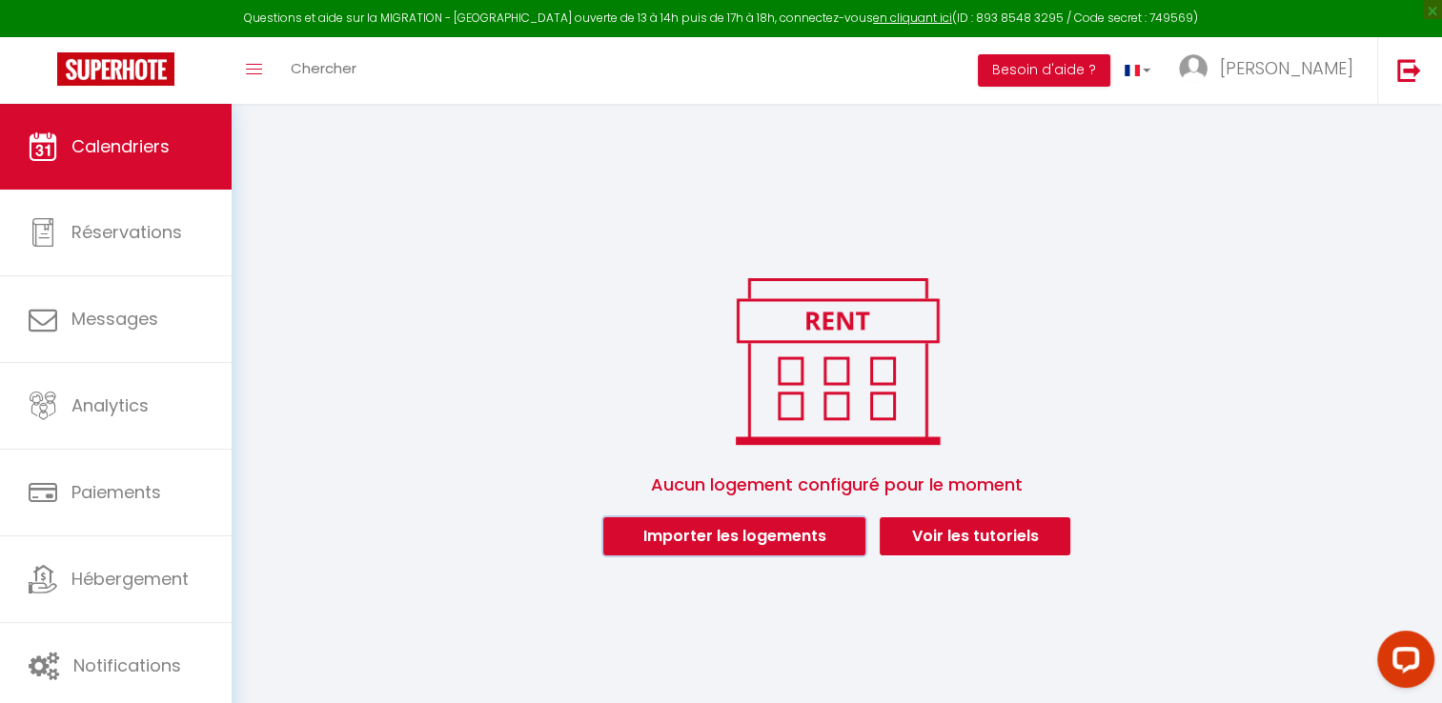
click at [772, 548] on button "Importer les logements" at bounding box center [734, 537] width 262 height 38
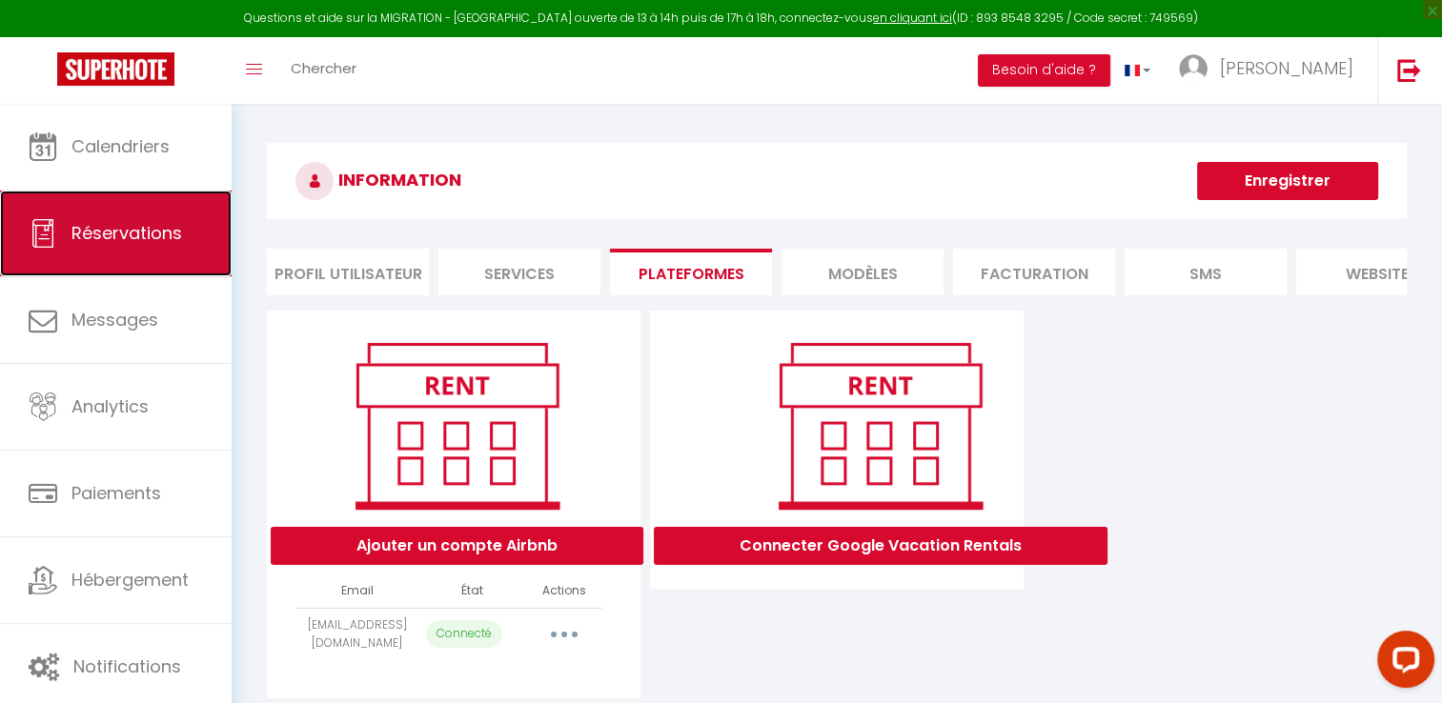
click at [80, 227] on span "Réservations" at bounding box center [126, 233] width 111 height 24
select select "not_cancelled"
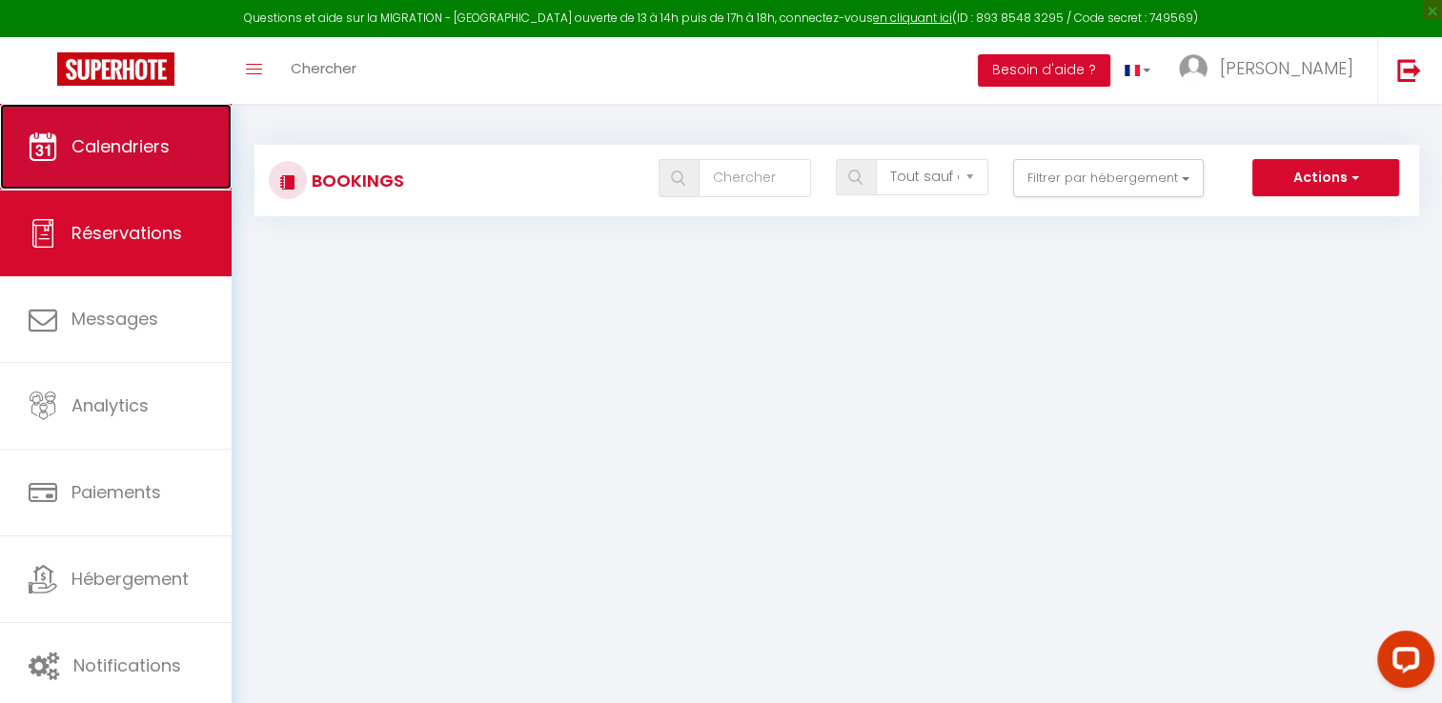
click at [82, 151] on span "Calendriers" at bounding box center [120, 146] width 98 height 24
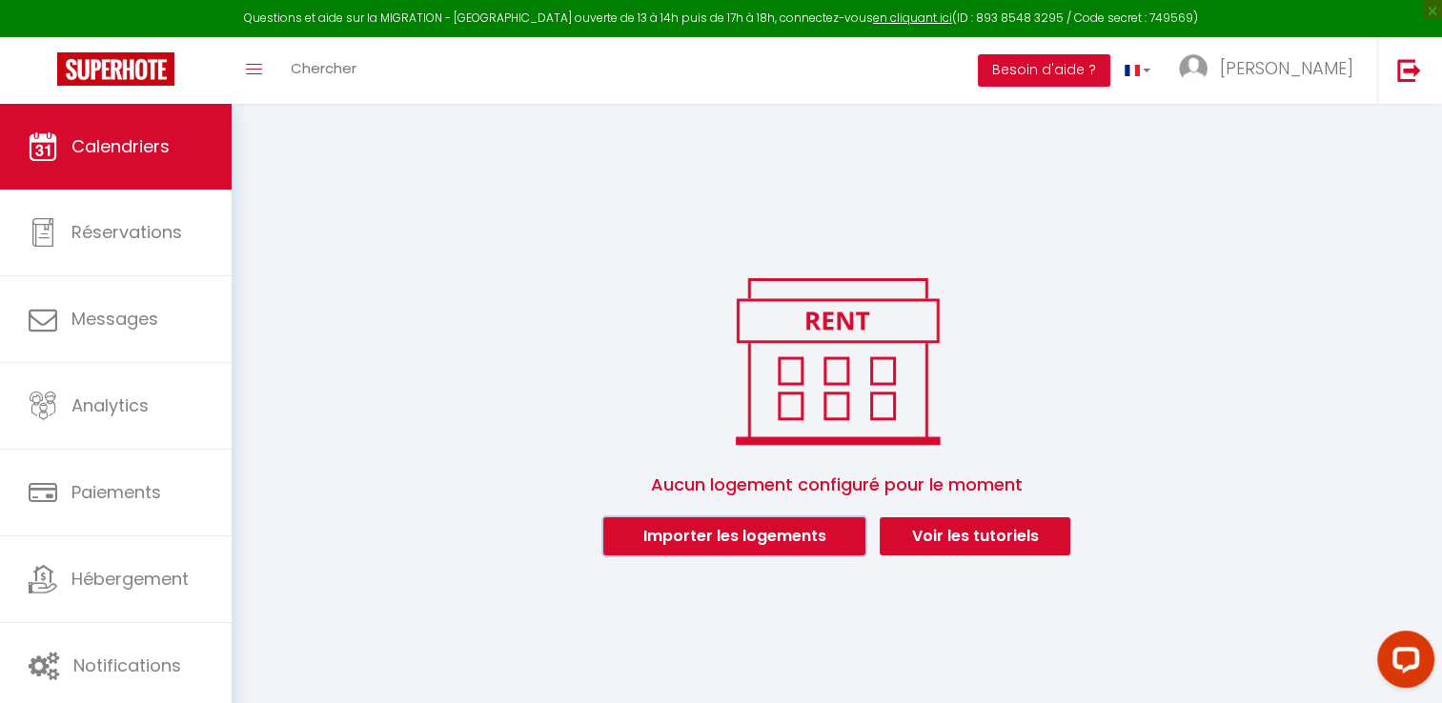
click at [726, 534] on button "Importer les logements" at bounding box center [734, 537] width 262 height 38
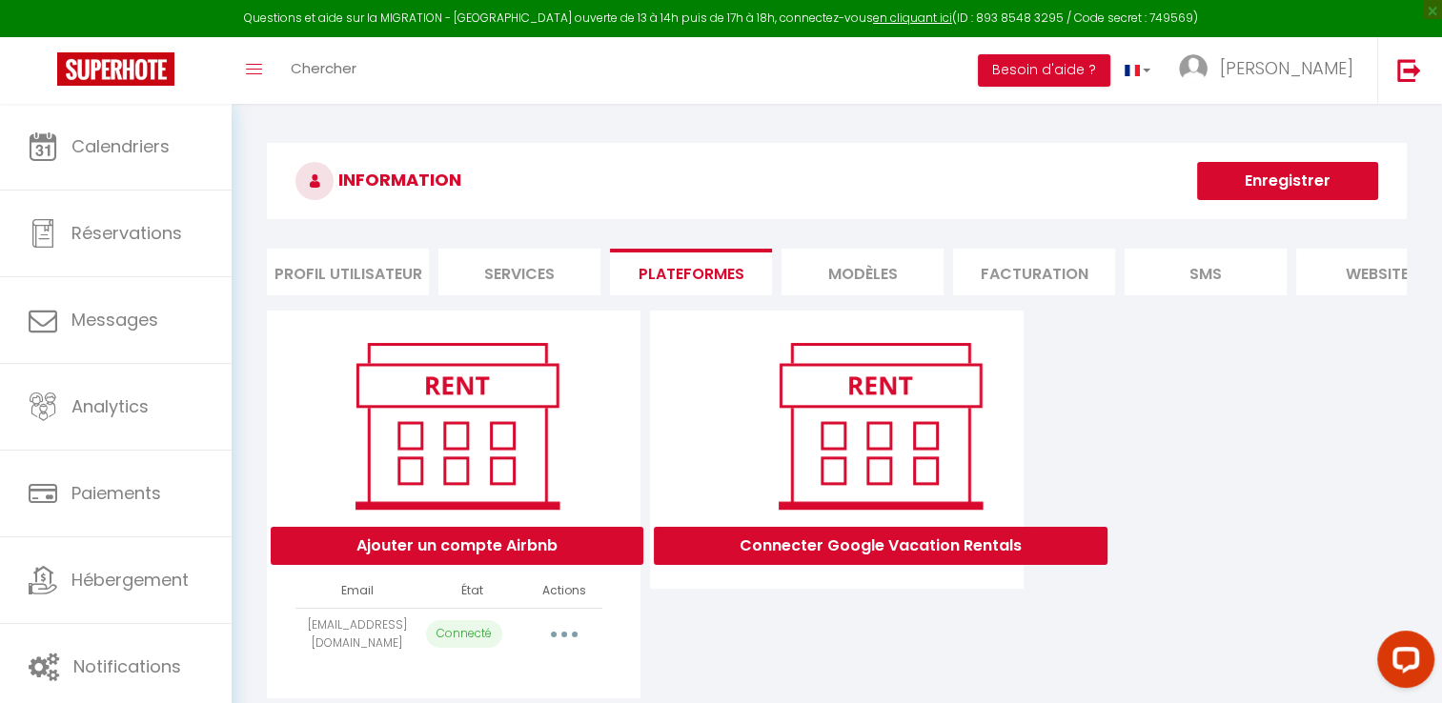
scroll to position [95, 0]
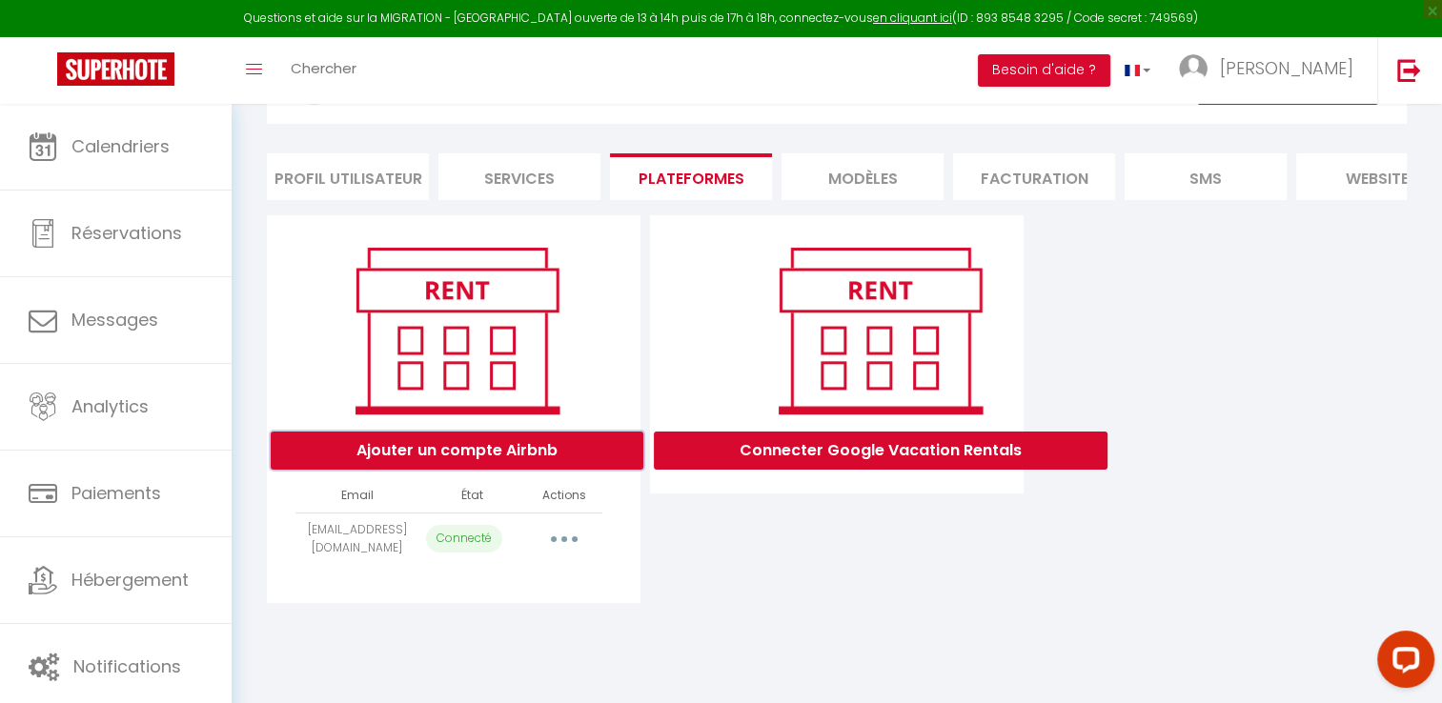
click at [501, 456] on button "Ajouter un compte Airbnb" at bounding box center [457, 451] width 373 height 38
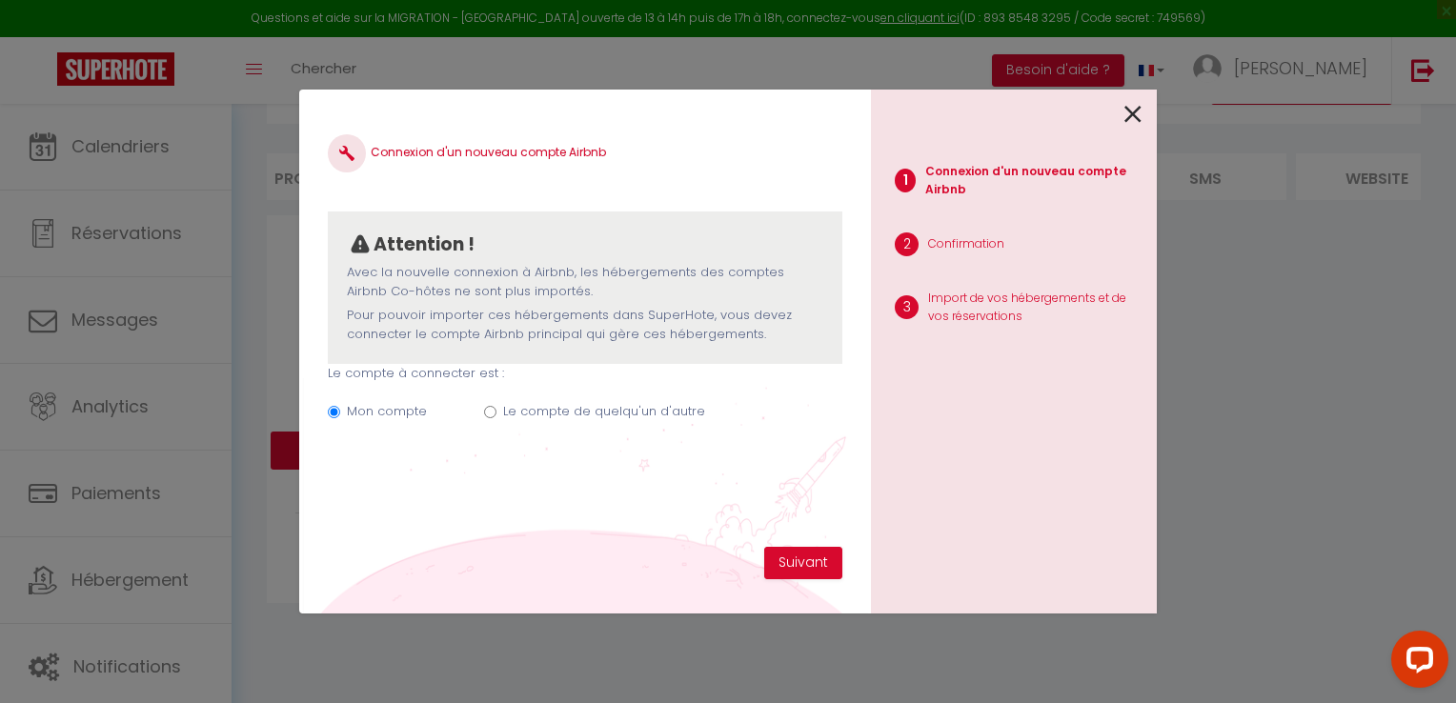
click at [1136, 116] on icon at bounding box center [1133, 114] width 17 height 29
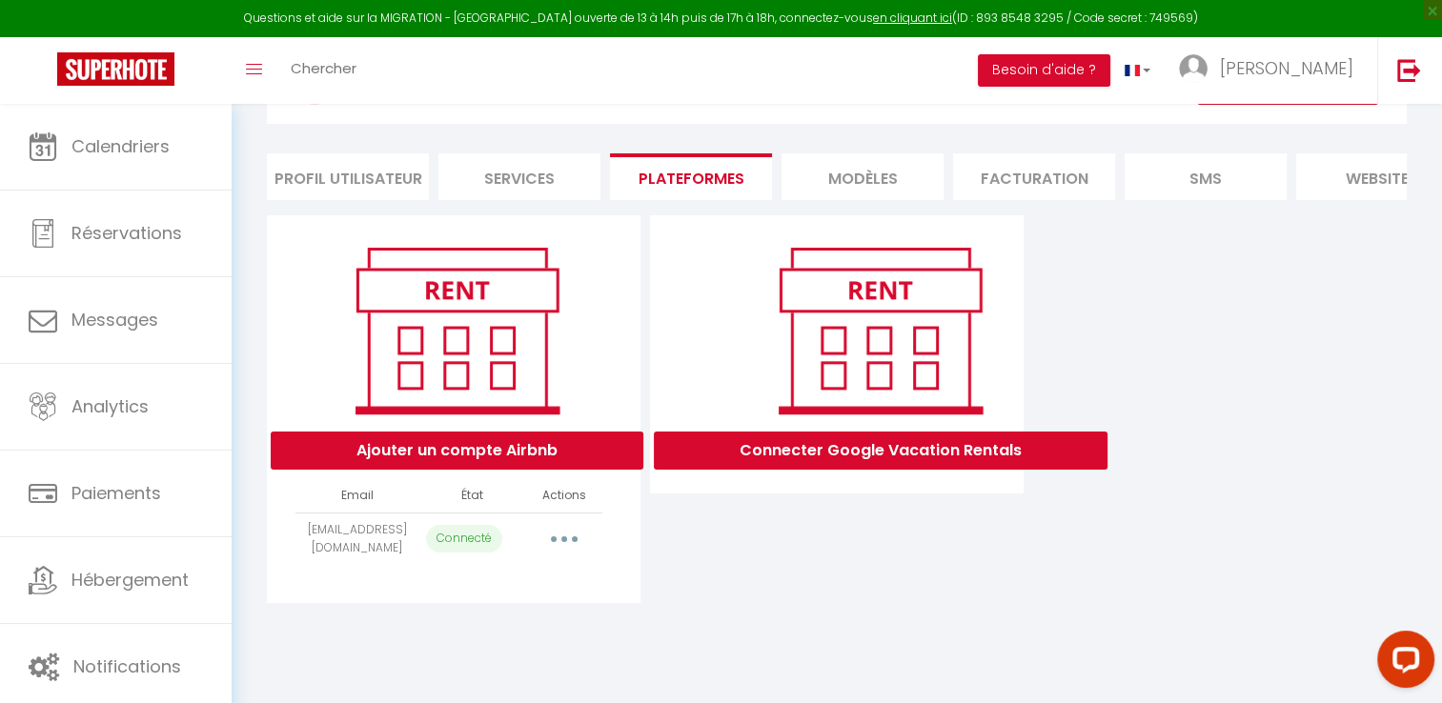
click at [572, 545] on button "button" at bounding box center [564, 539] width 53 height 31
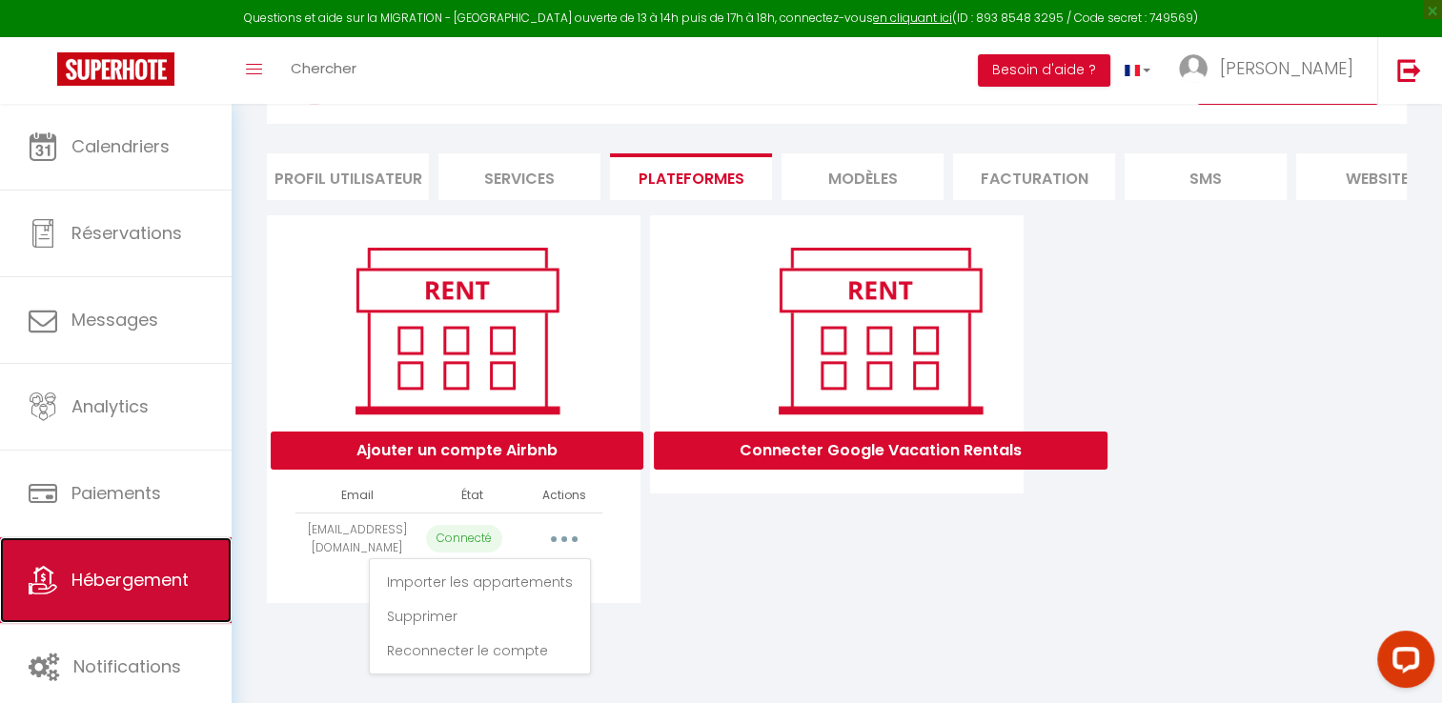
click at [72, 601] on link "Hébergement" at bounding box center [116, 581] width 232 height 86
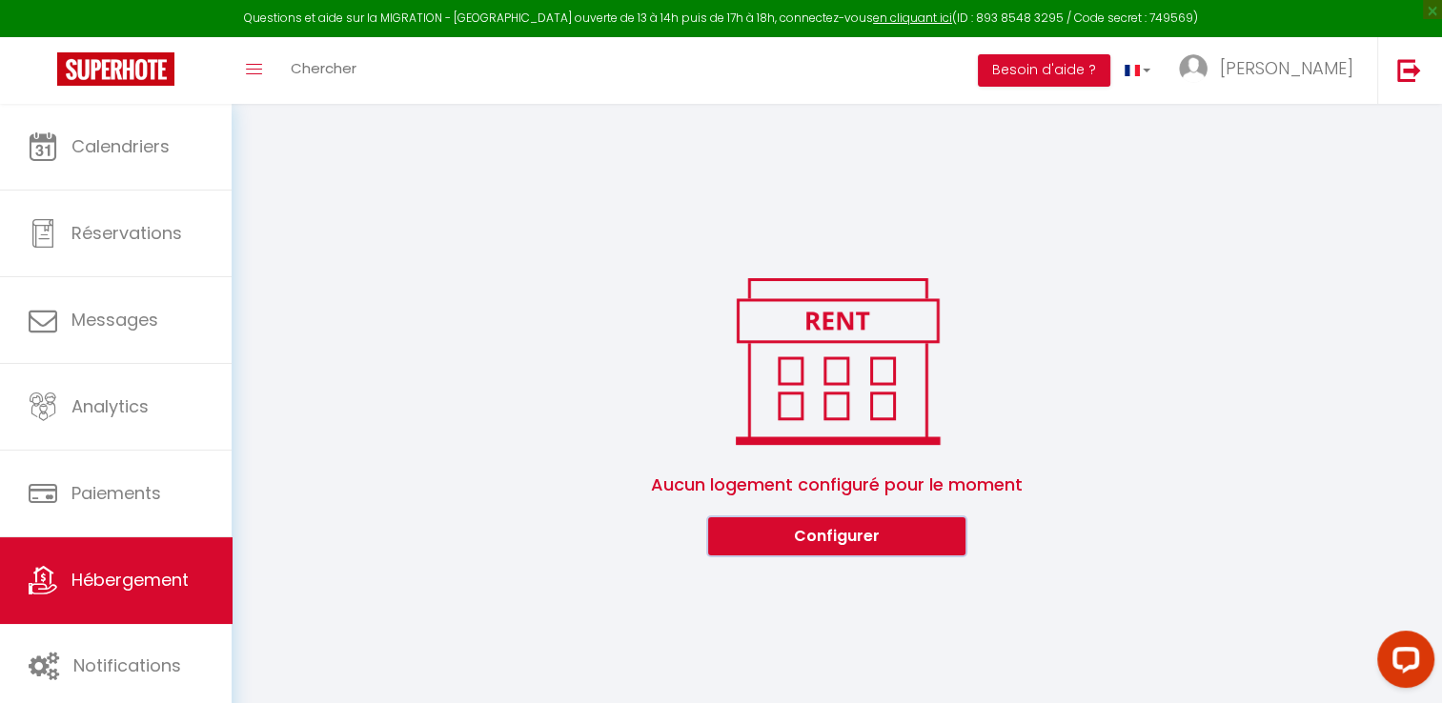
click at [854, 547] on button "Configurer" at bounding box center [836, 537] width 257 height 38
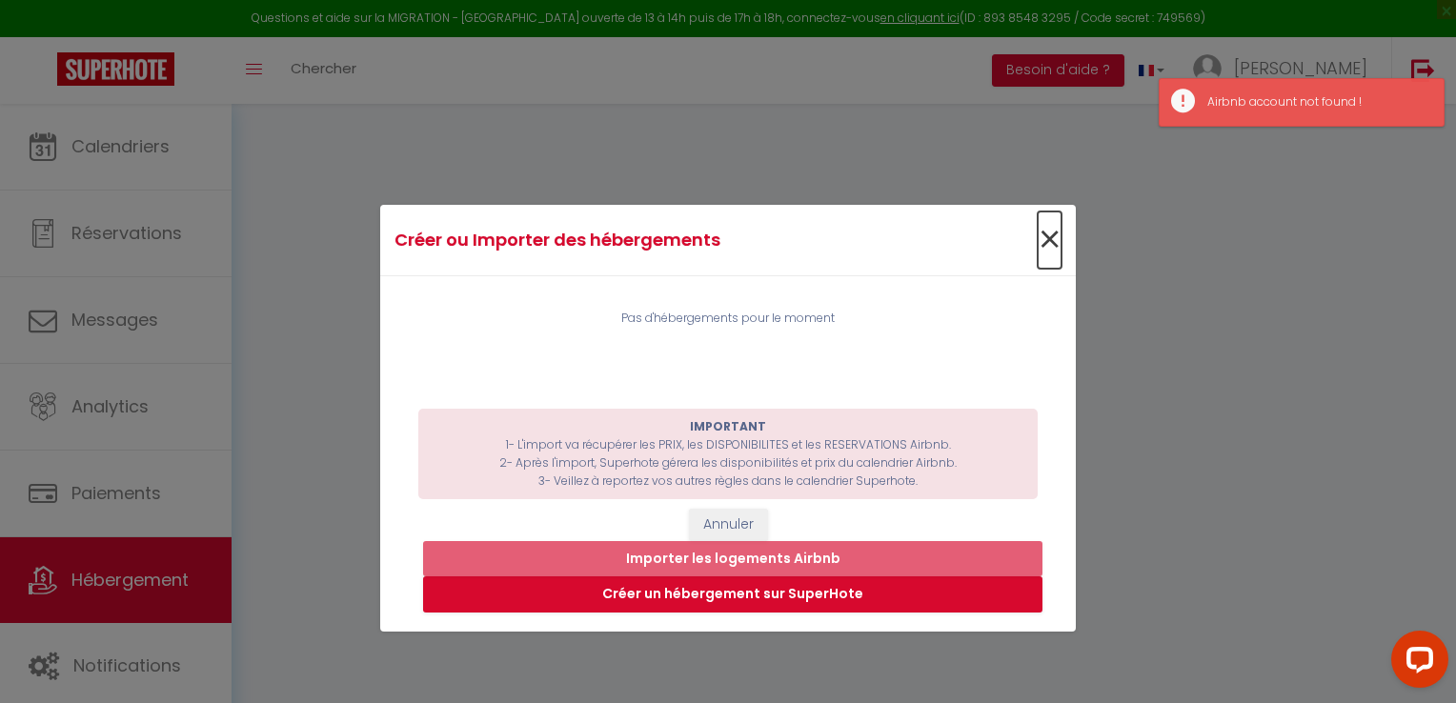
click at [1043, 242] on span "×" at bounding box center [1050, 240] width 24 height 57
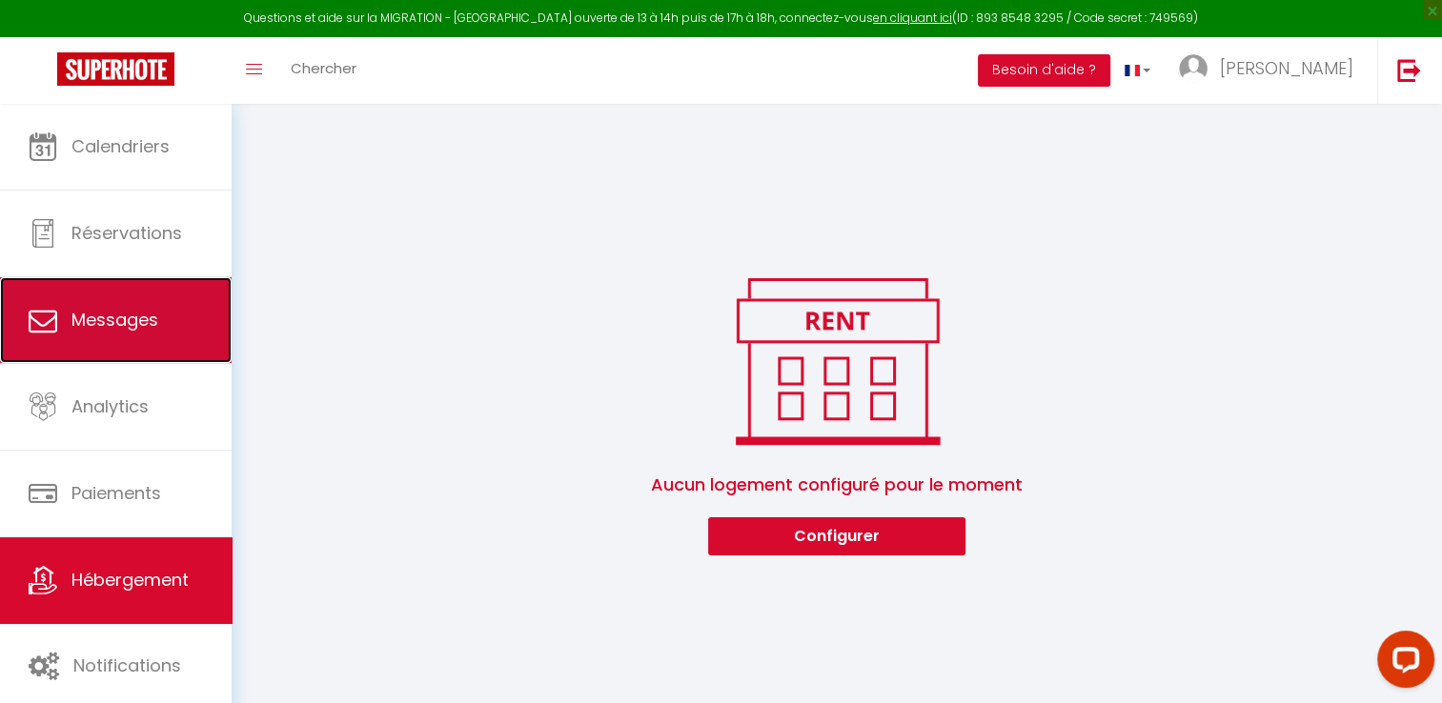
click at [100, 329] on span "Messages" at bounding box center [114, 320] width 87 height 24
select select "message"
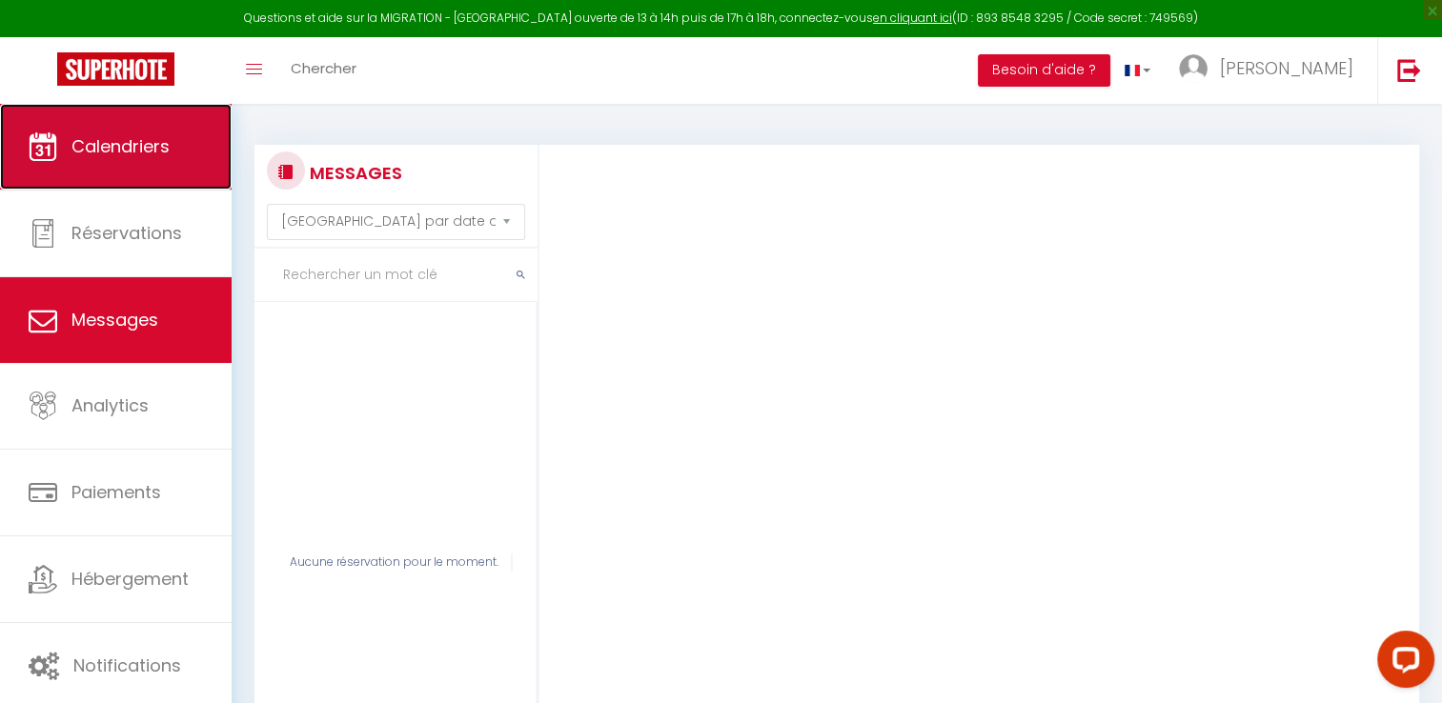
click at [126, 144] on span "Calendriers" at bounding box center [120, 146] width 98 height 24
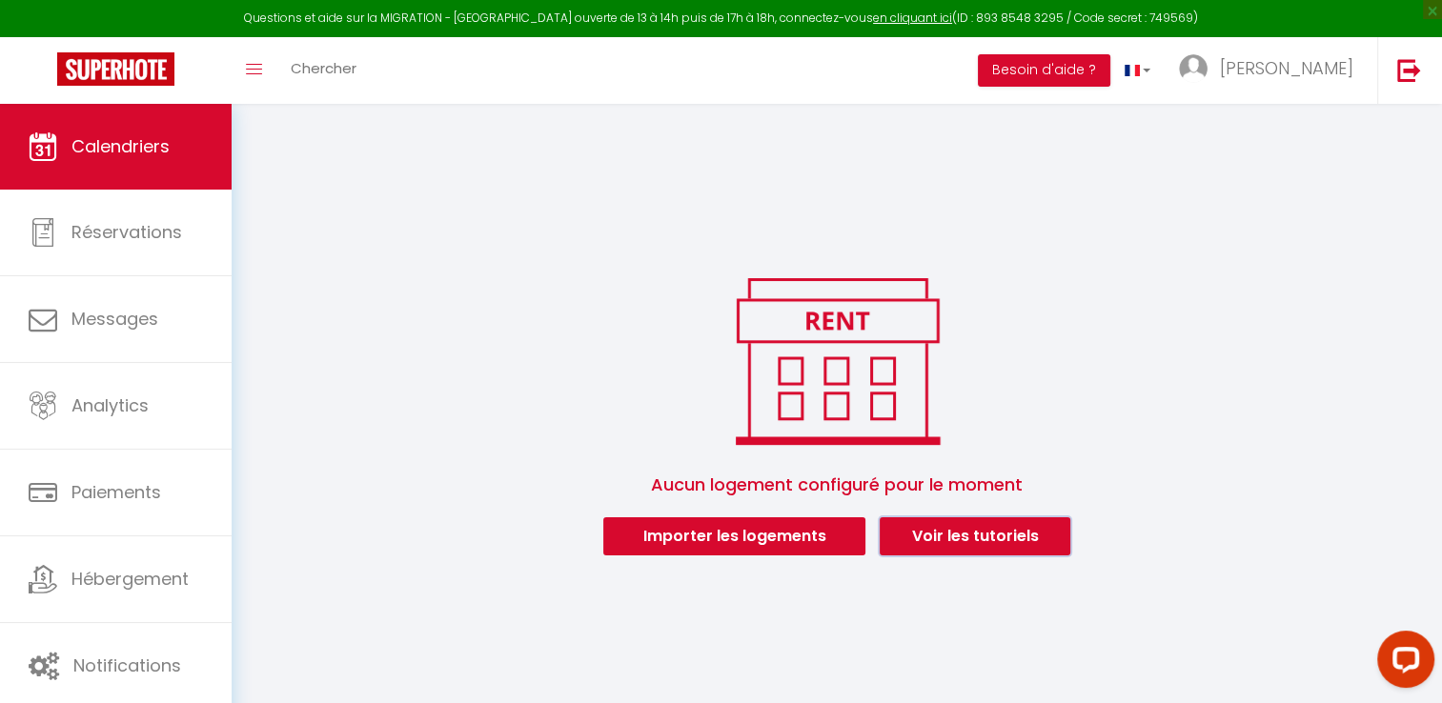
click at [972, 538] on link "Voir les tutoriels" at bounding box center [975, 537] width 191 height 38
click at [784, 537] on button "Importer les logements" at bounding box center [734, 537] width 262 height 38
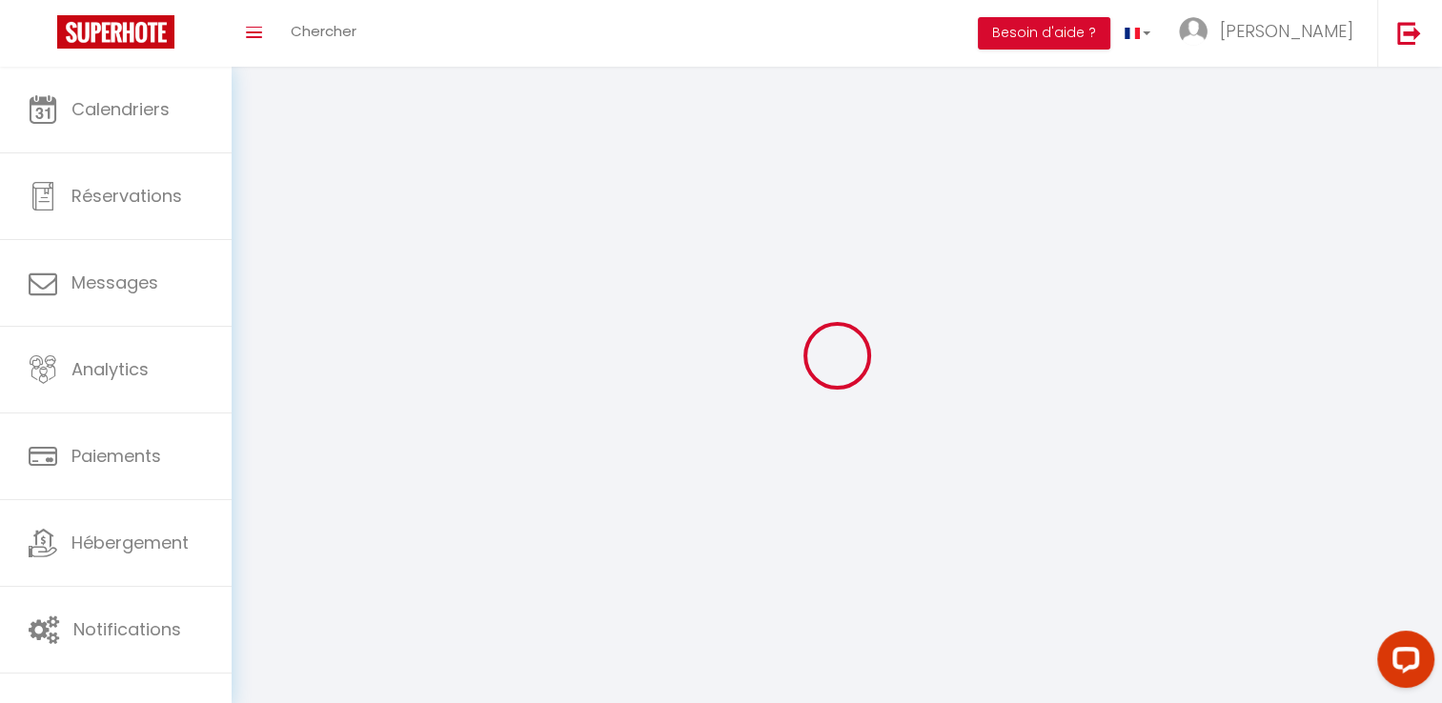
select select
type input "[PERSON_NAME]"
type input "0695057402"
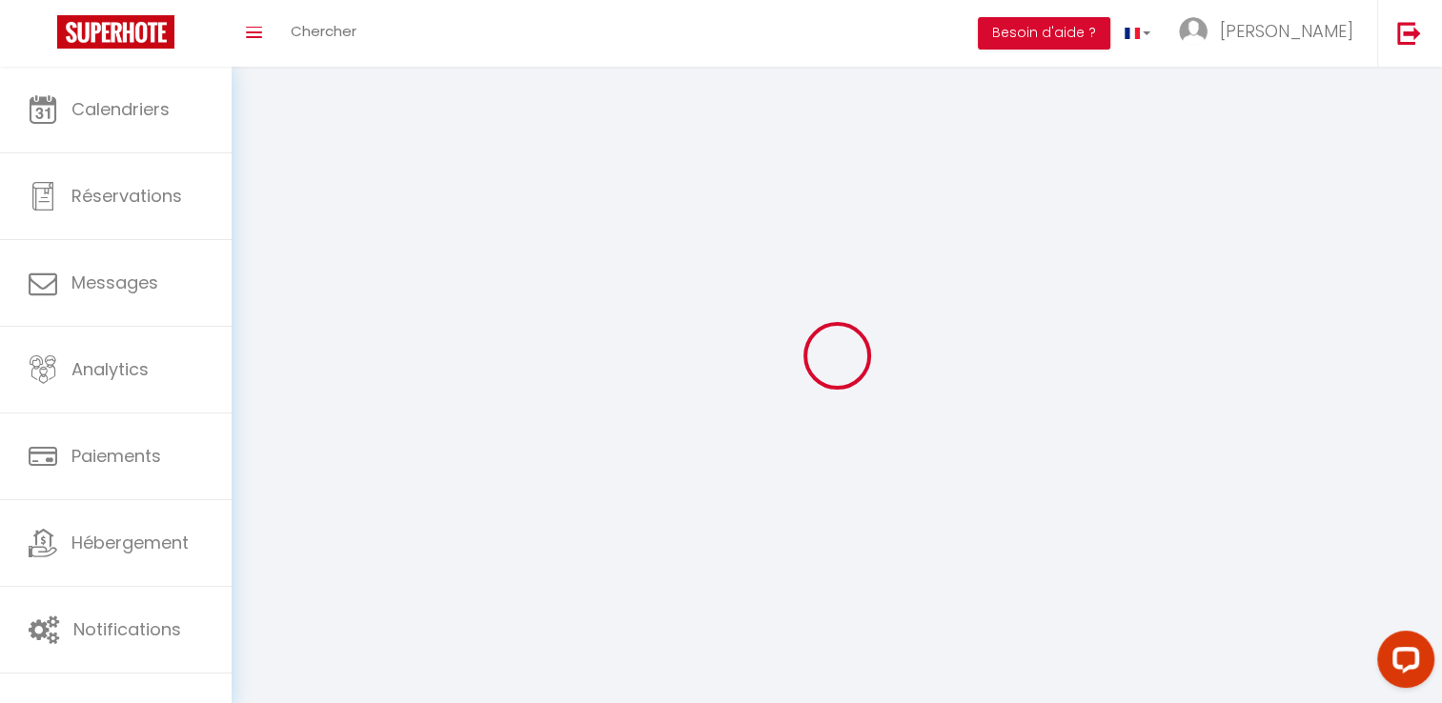
type input "[STREET_ADDRESS][PERSON_NAME]"
type input "10440"
type input "La Rivière-de-Corps"
type input "T8NrUsLCGkB0jFEgFcM73mxFW"
type input "b2evF43nLllSlVSeDyptUE361"
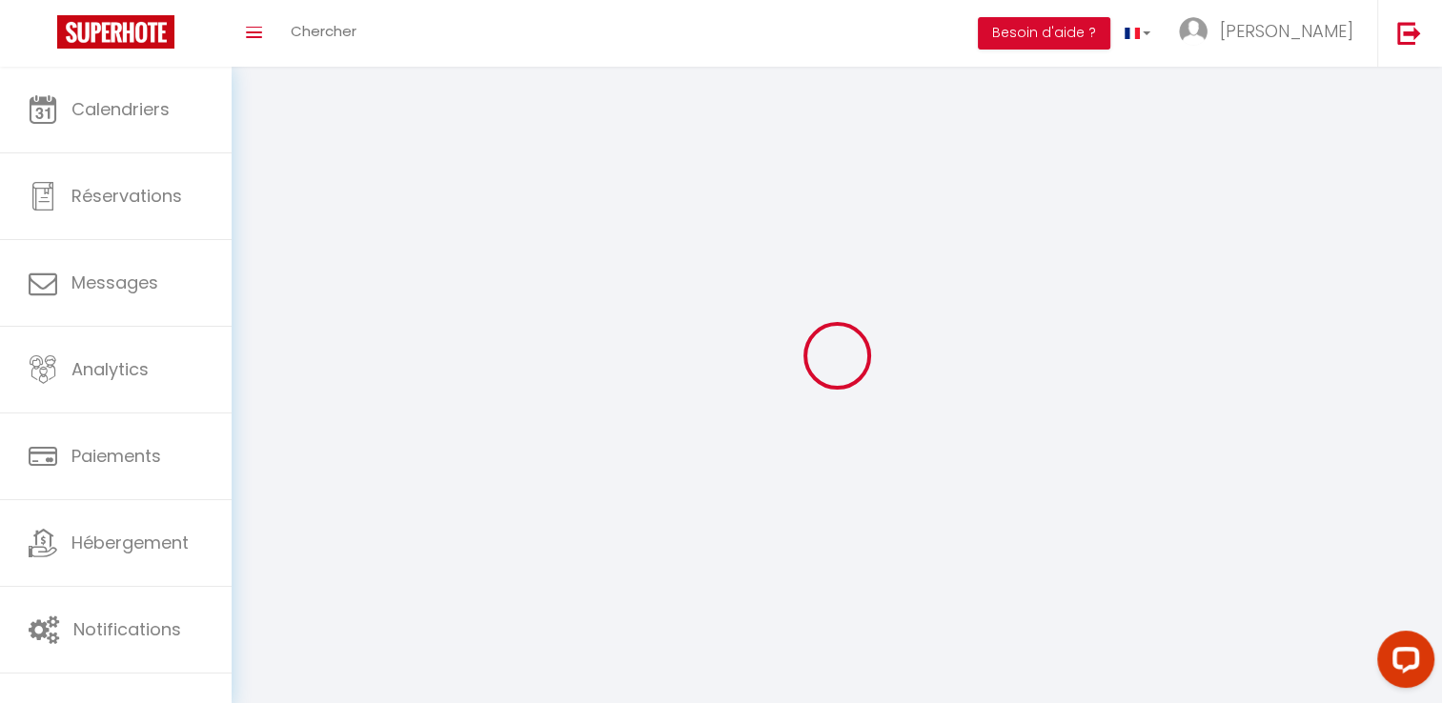
select select "1"
select select "28"
type input "T8NrUsLCGkB0jFEgFcM73mxFW"
type input "b2evF43nLllSlVSeDyptUE361"
type input "[URL][DOMAIN_NAME]"
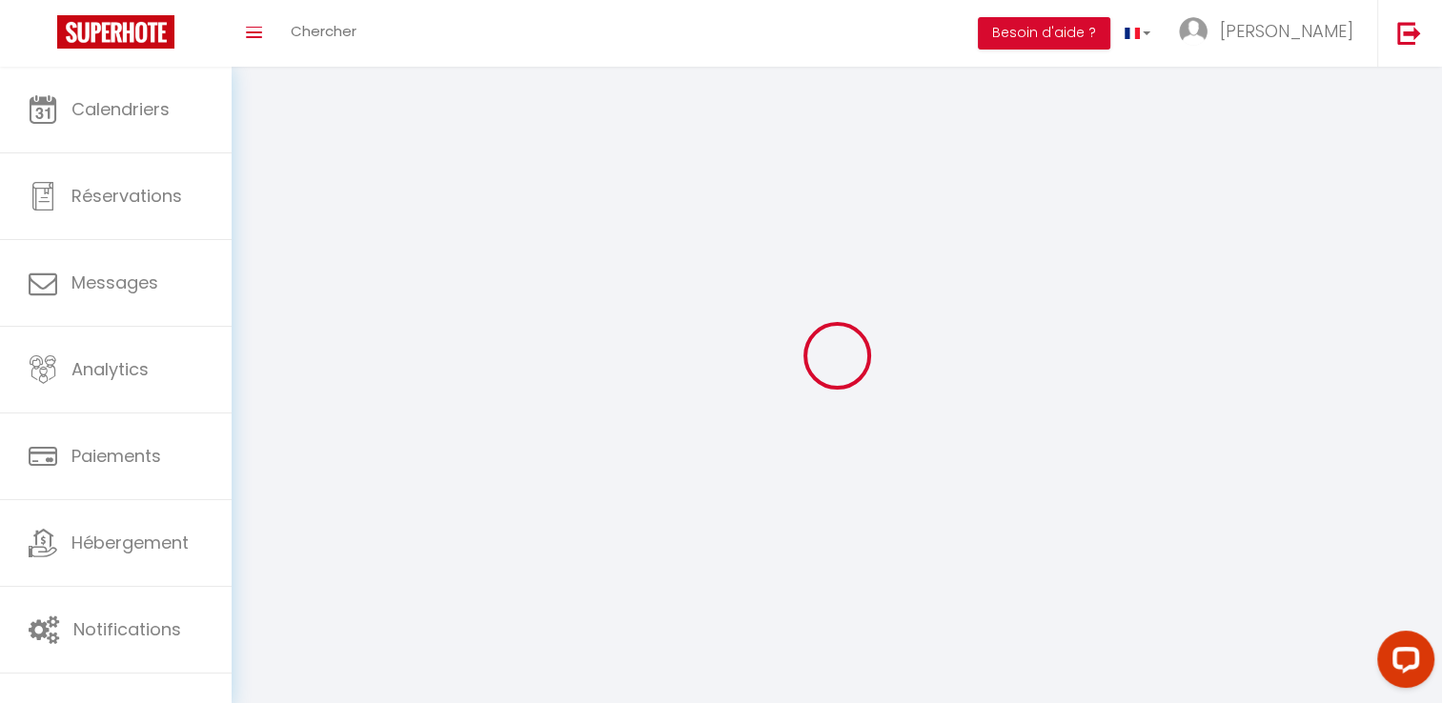
select select "fr"
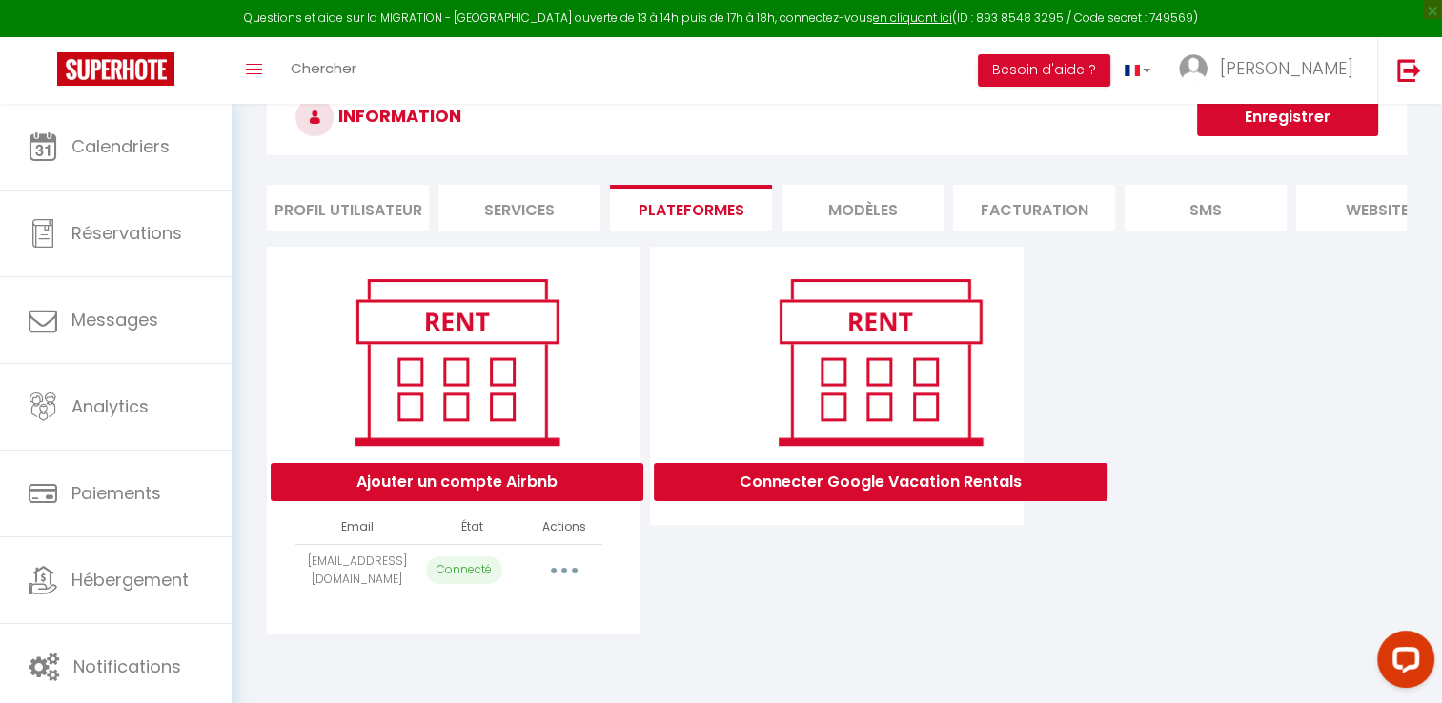
scroll to position [95, 0]
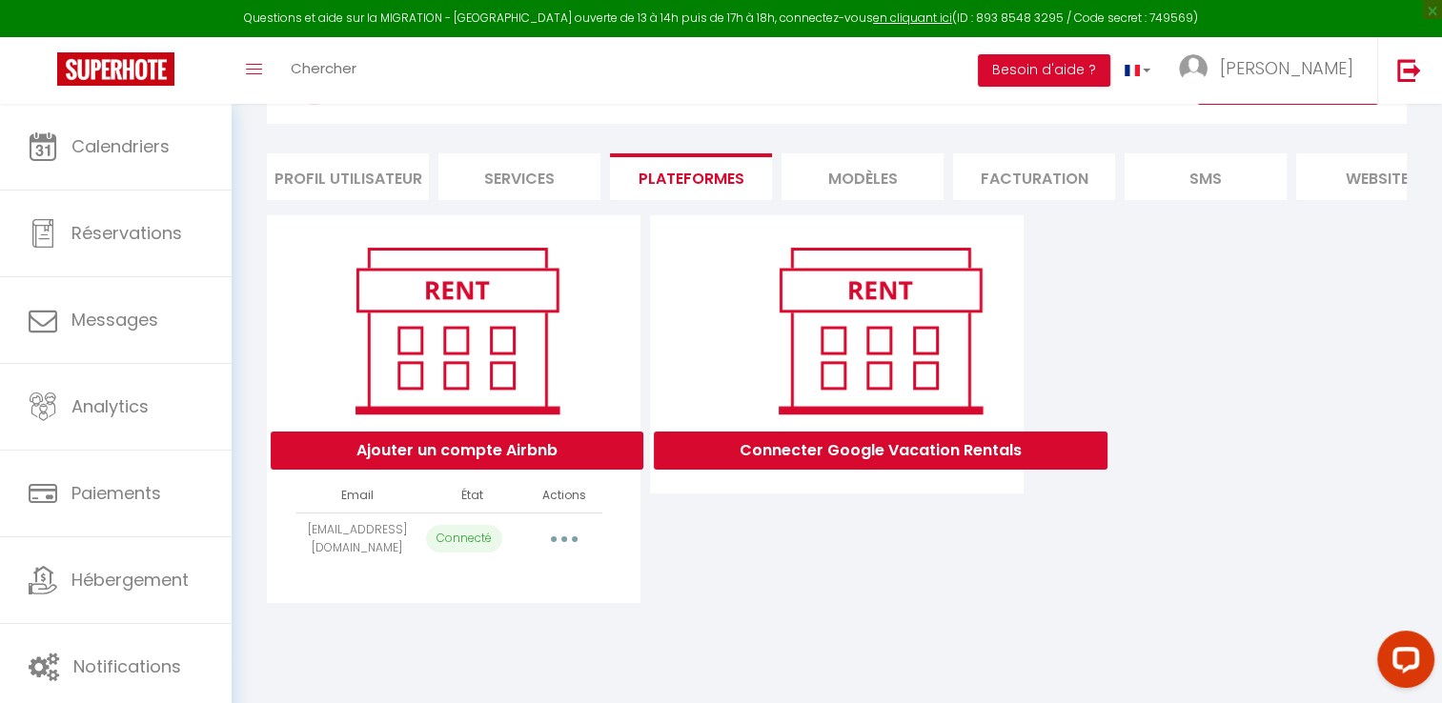
click at [366, 185] on li "Profil Utilisateur" at bounding box center [348, 176] width 162 height 47
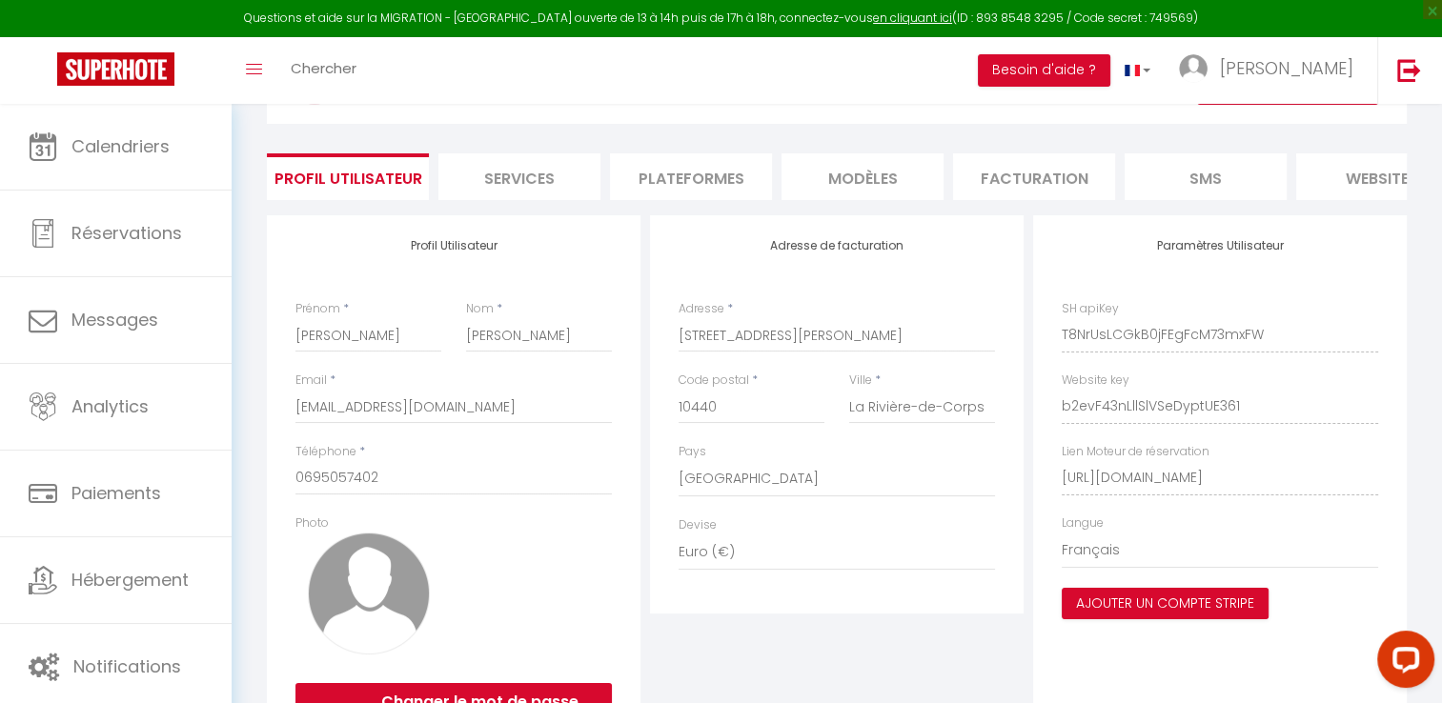
click at [557, 181] on li "Services" at bounding box center [519, 176] width 162 height 47
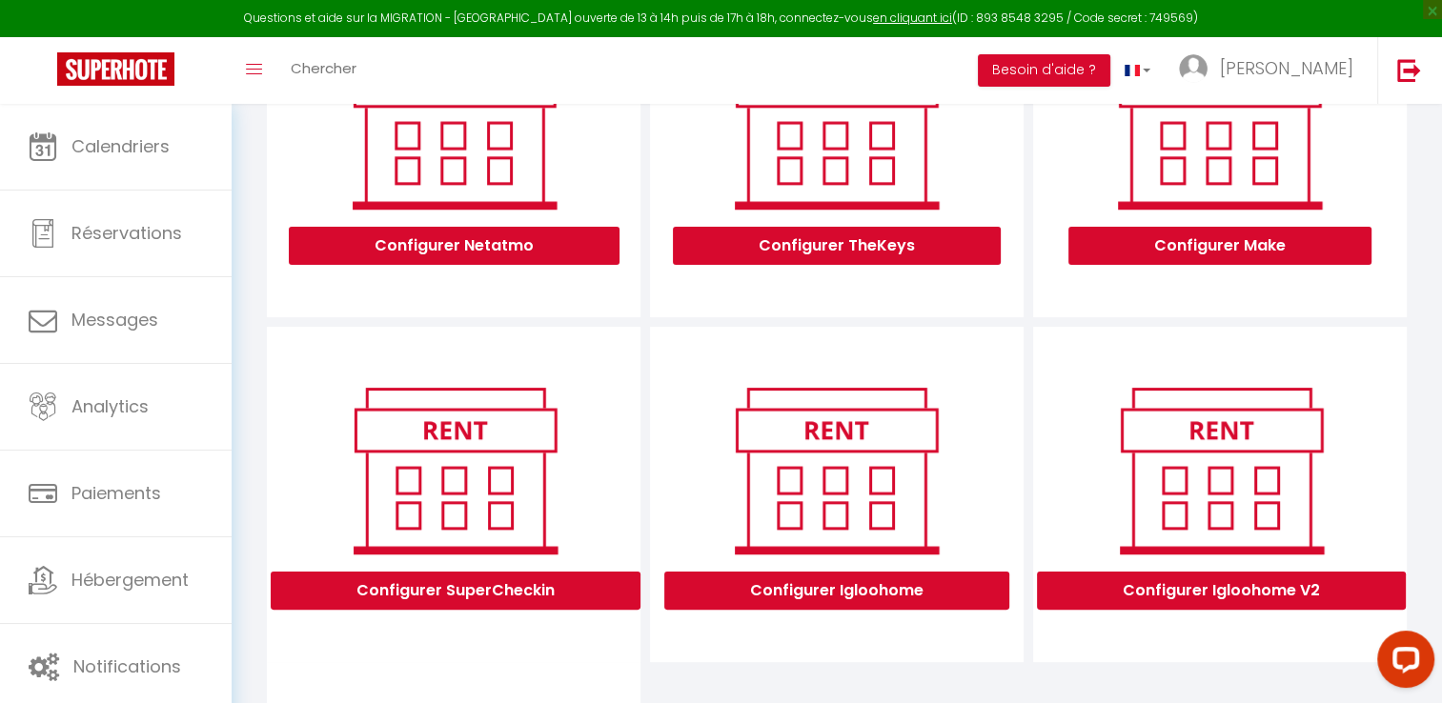
scroll to position [214, 0]
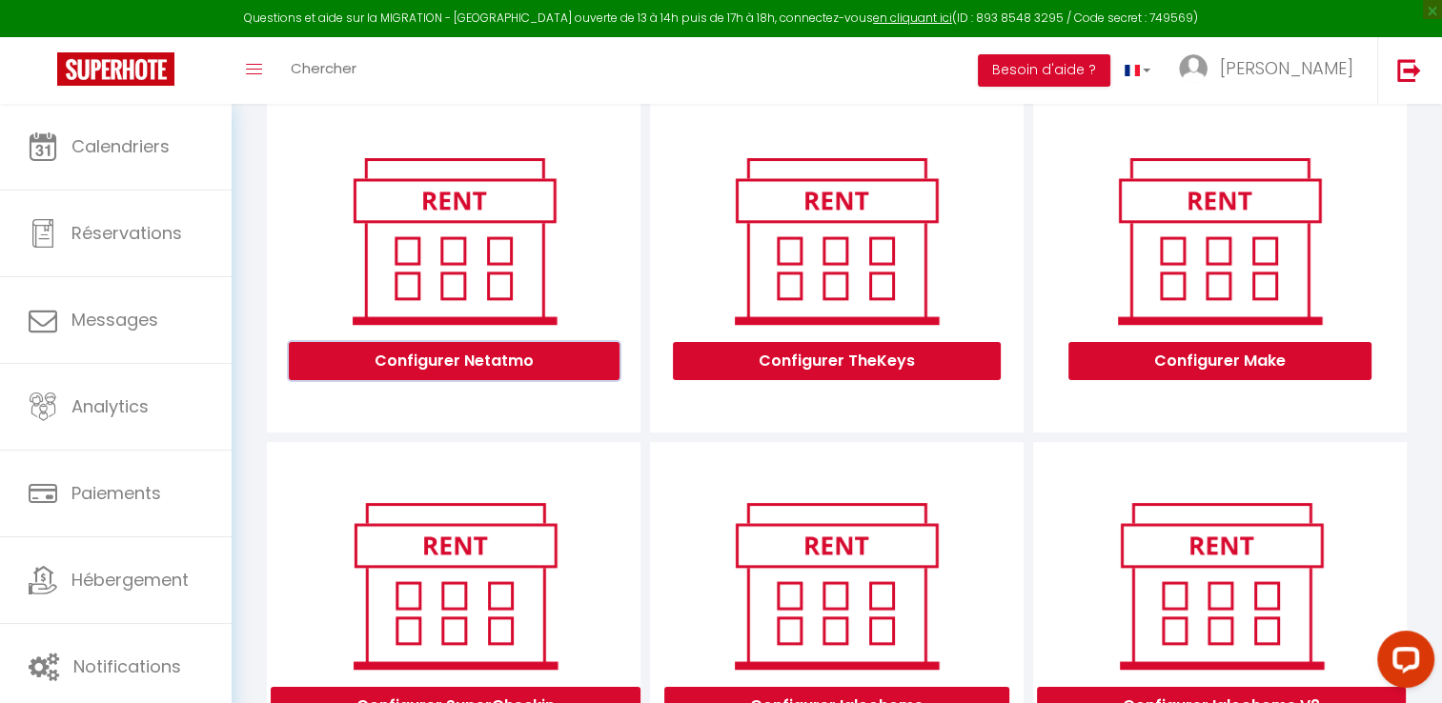
click at [469, 377] on button "Configurer Netatmo" at bounding box center [454, 361] width 331 height 38
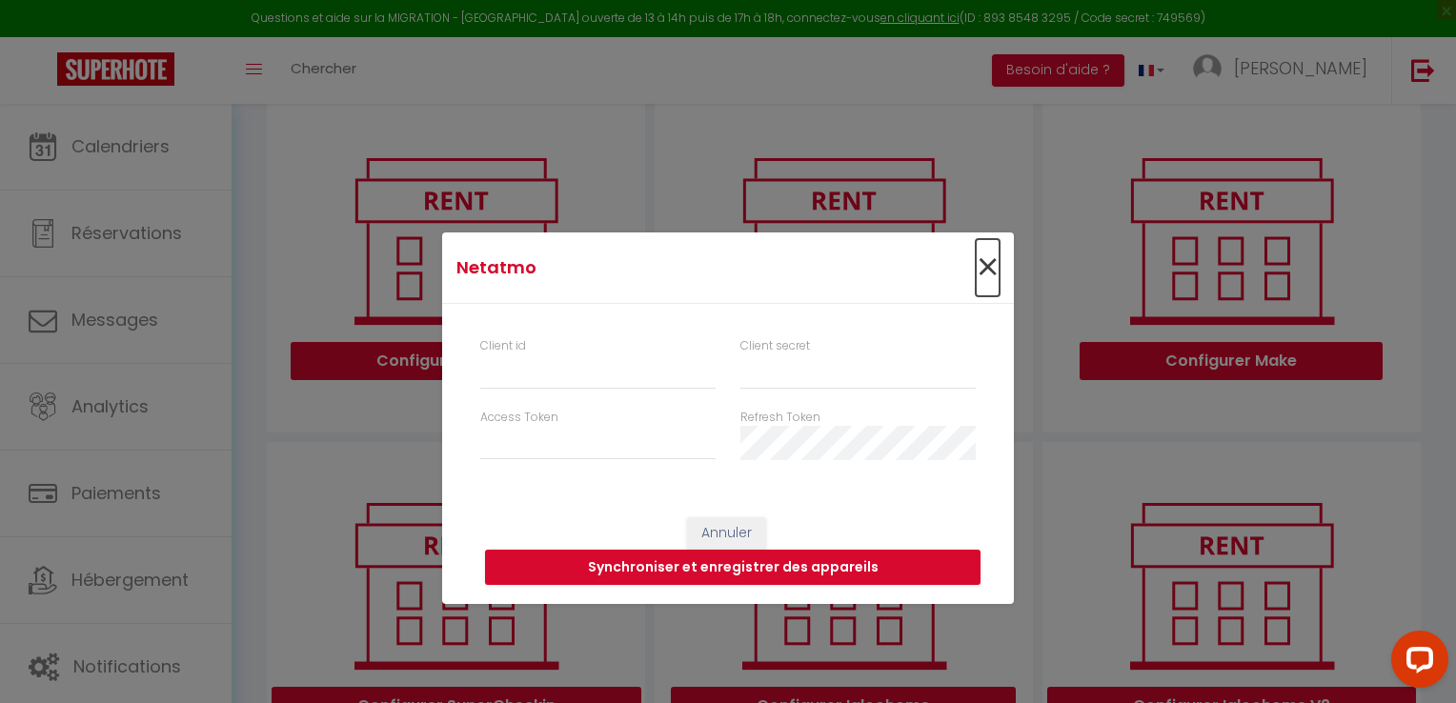
click at [981, 264] on span "×" at bounding box center [988, 267] width 24 height 57
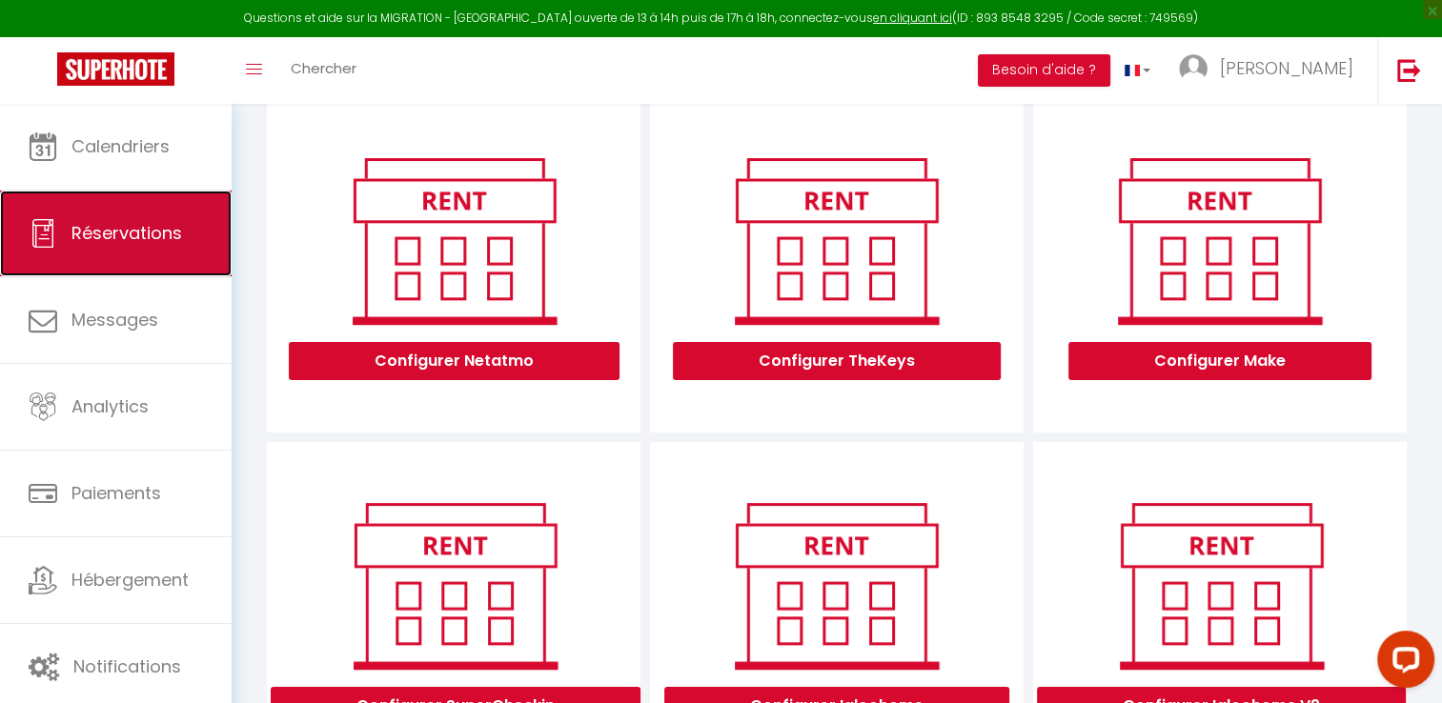
click at [159, 234] on span "Réservations" at bounding box center [126, 233] width 111 height 24
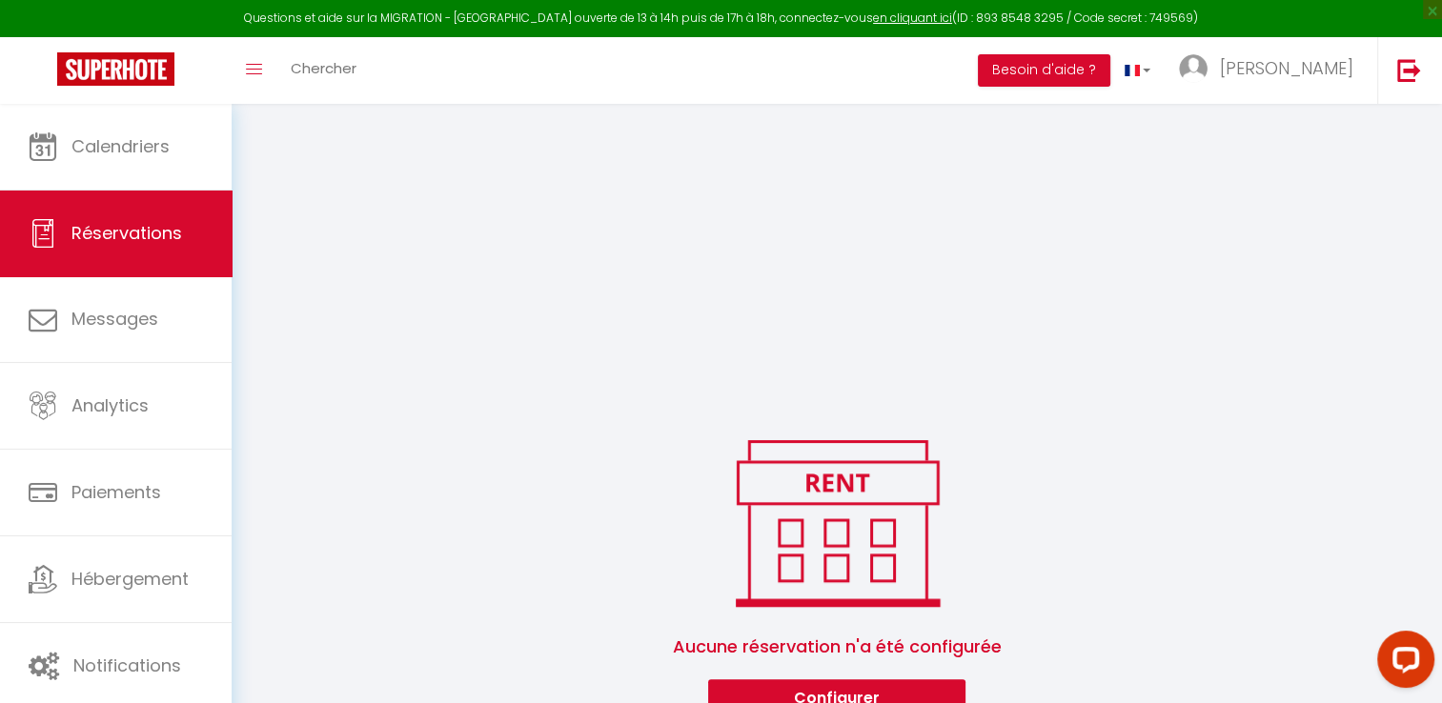
scroll to position [103, 0]
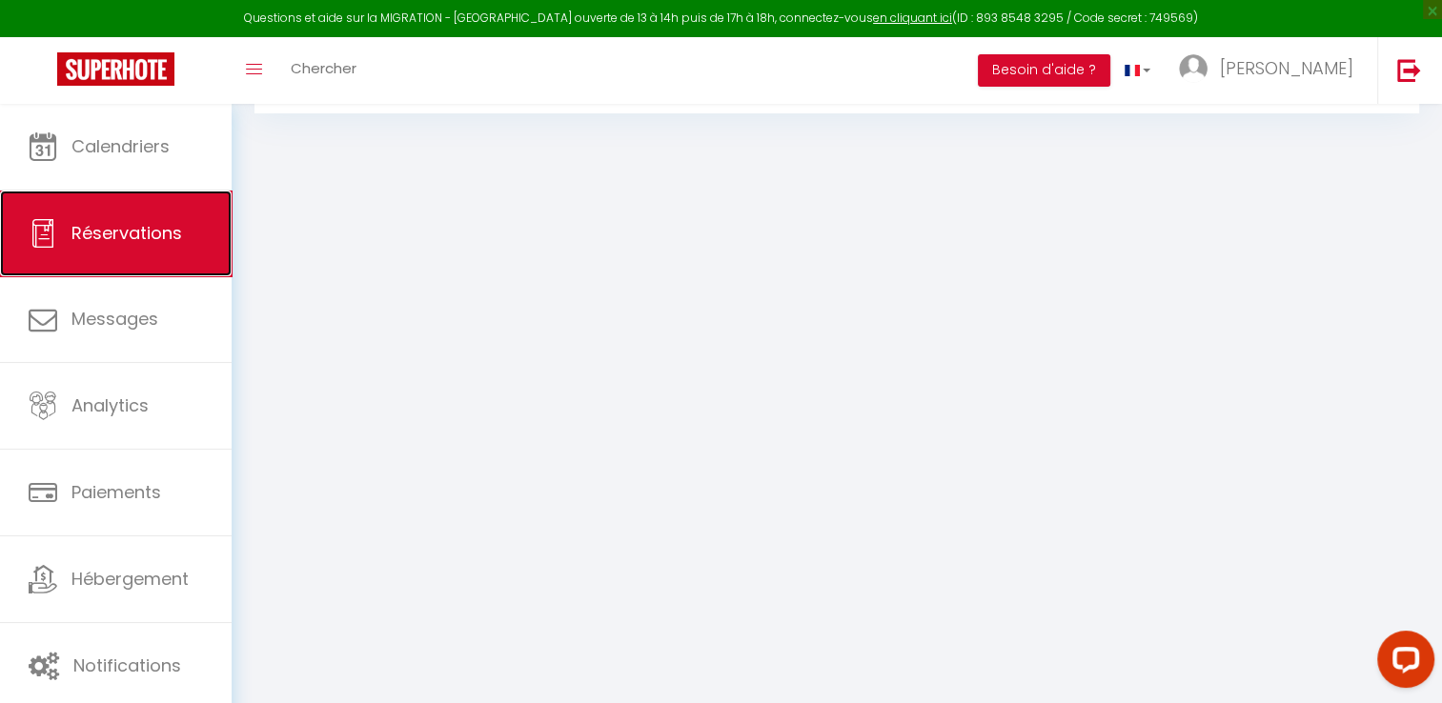
click at [147, 251] on link "Réservations" at bounding box center [116, 234] width 232 height 86
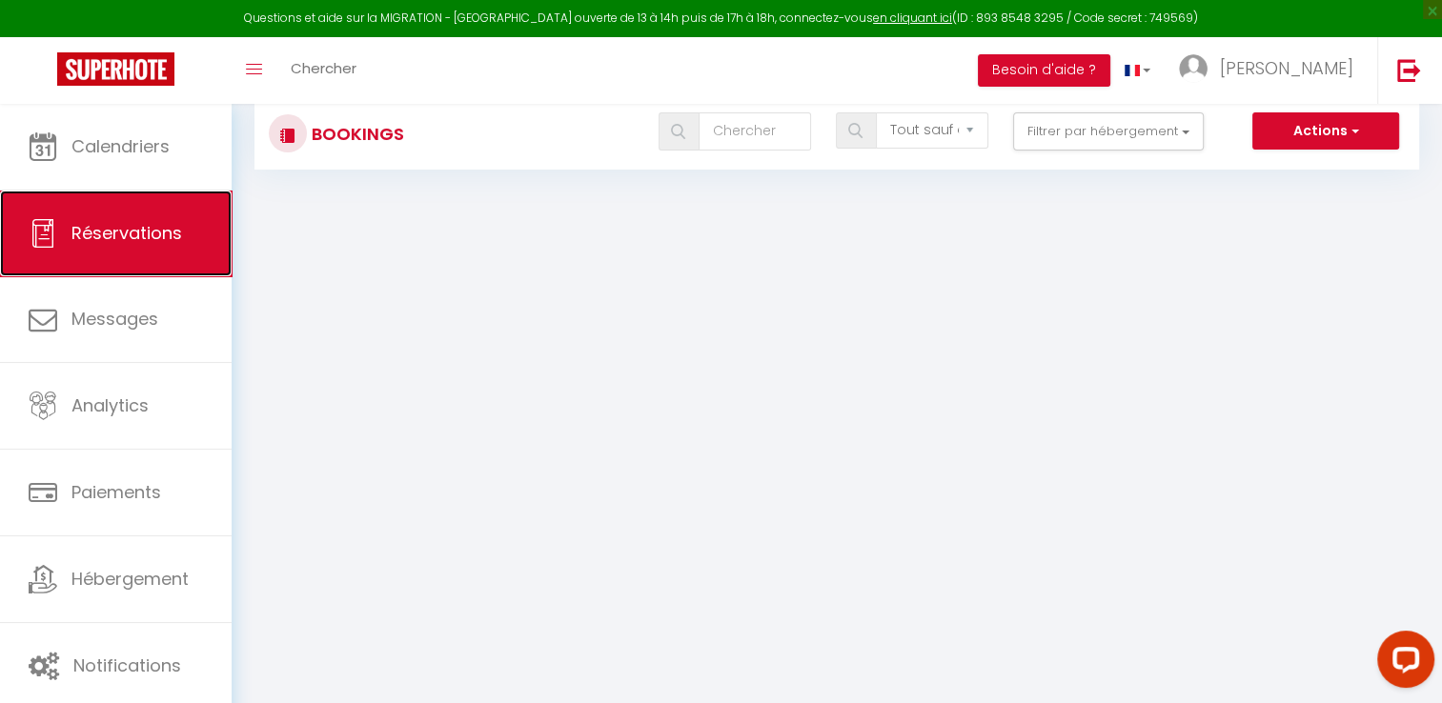
scroll to position [0, 0]
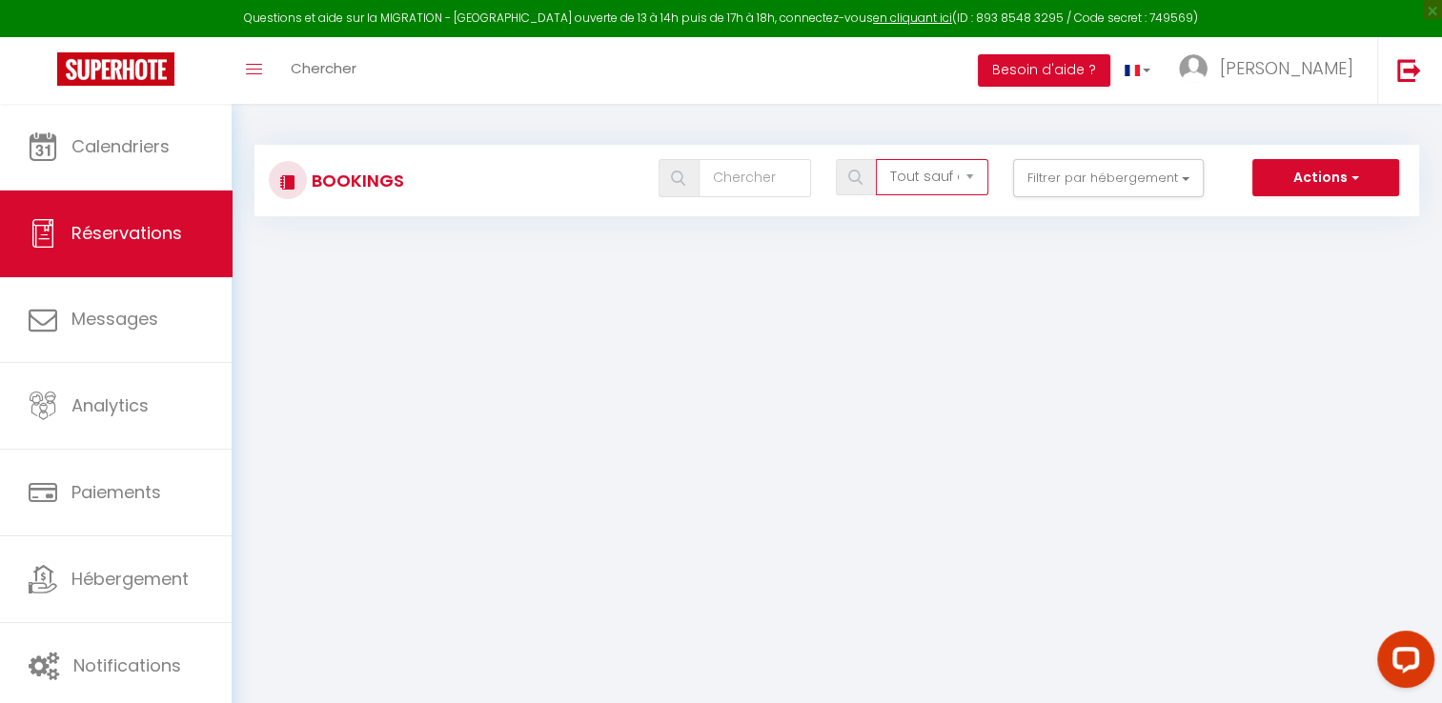
click at [976, 181] on select "Tous les statuts Annulé Confirmé Non Confirmé Tout sauf annulé No Show Request" at bounding box center [932, 177] width 112 height 36
click at [752, 183] on input "text" at bounding box center [755, 178] width 112 height 38
click at [972, 176] on select "Tous les statuts Annulé Confirmé Non Confirmé Tout sauf annulé No Show Request" at bounding box center [932, 177] width 112 height 36
select select "all"
click at [877, 159] on select "Tous les statuts Annulé Confirmé Non Confirmé Tout sauf annulé No Show Request" at bounding box center [932, 177] width 112 height 36
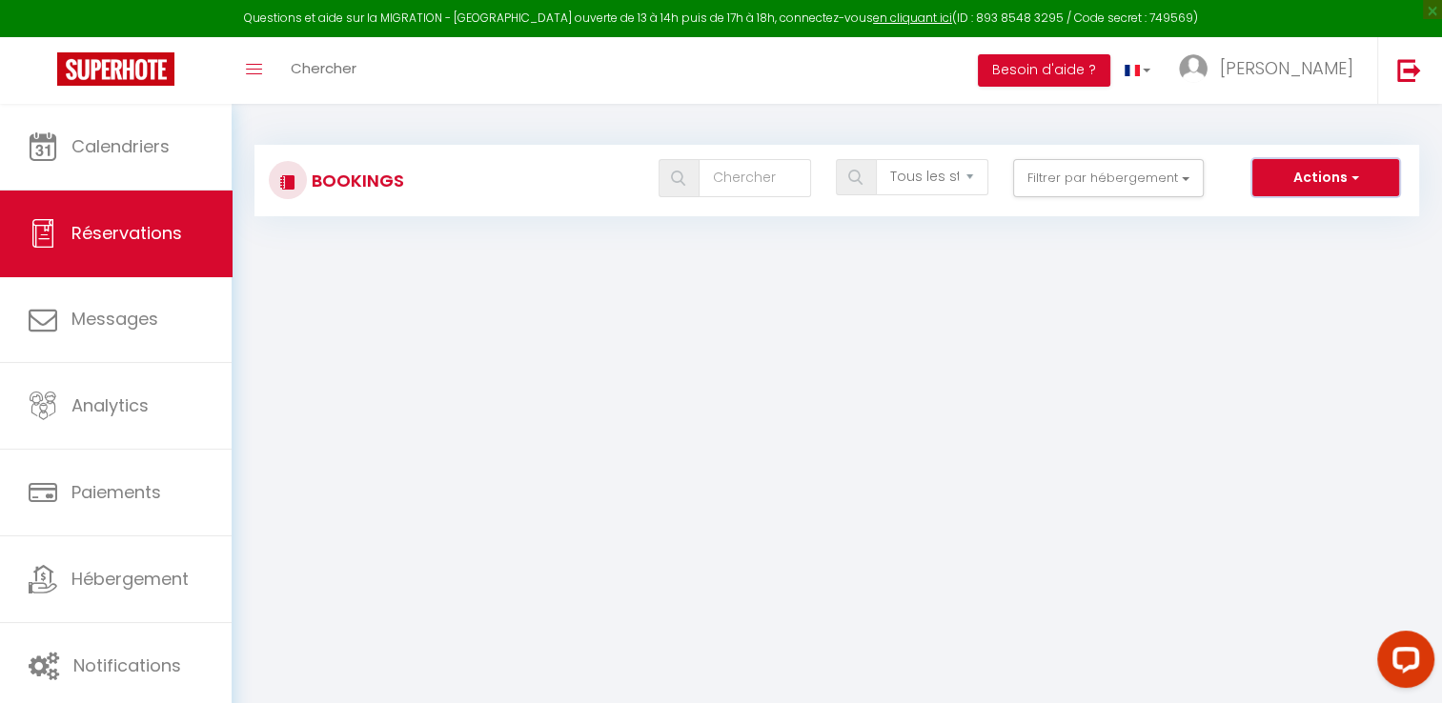
click at [1348, 181] on span "button" at bounding box center [1353, 177] width 11 height 19
click at [1290, 271] on link "Importer les réservations" at bounding box center [1296, 268] width 204 height 25
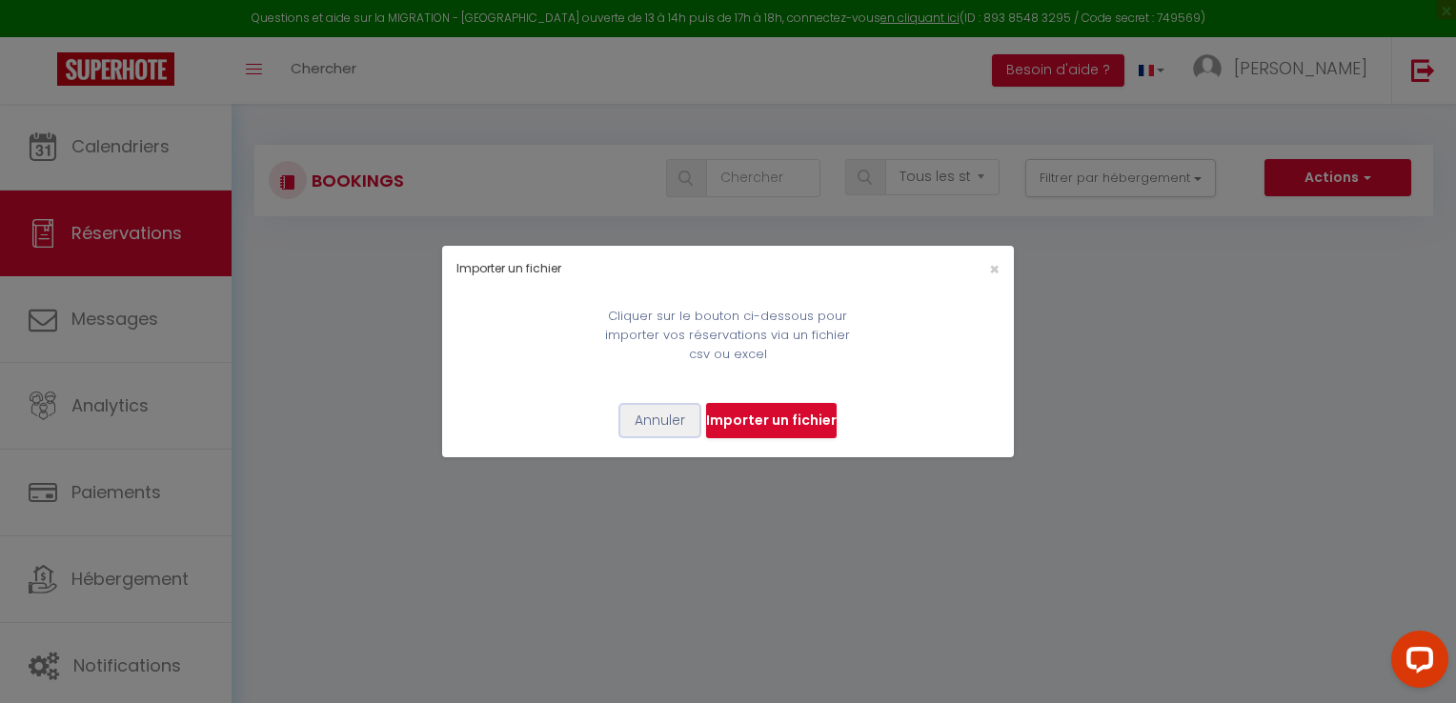
click at [652, 419] on button "Annuler" at bounding box center [660, 421] width 79 height 32
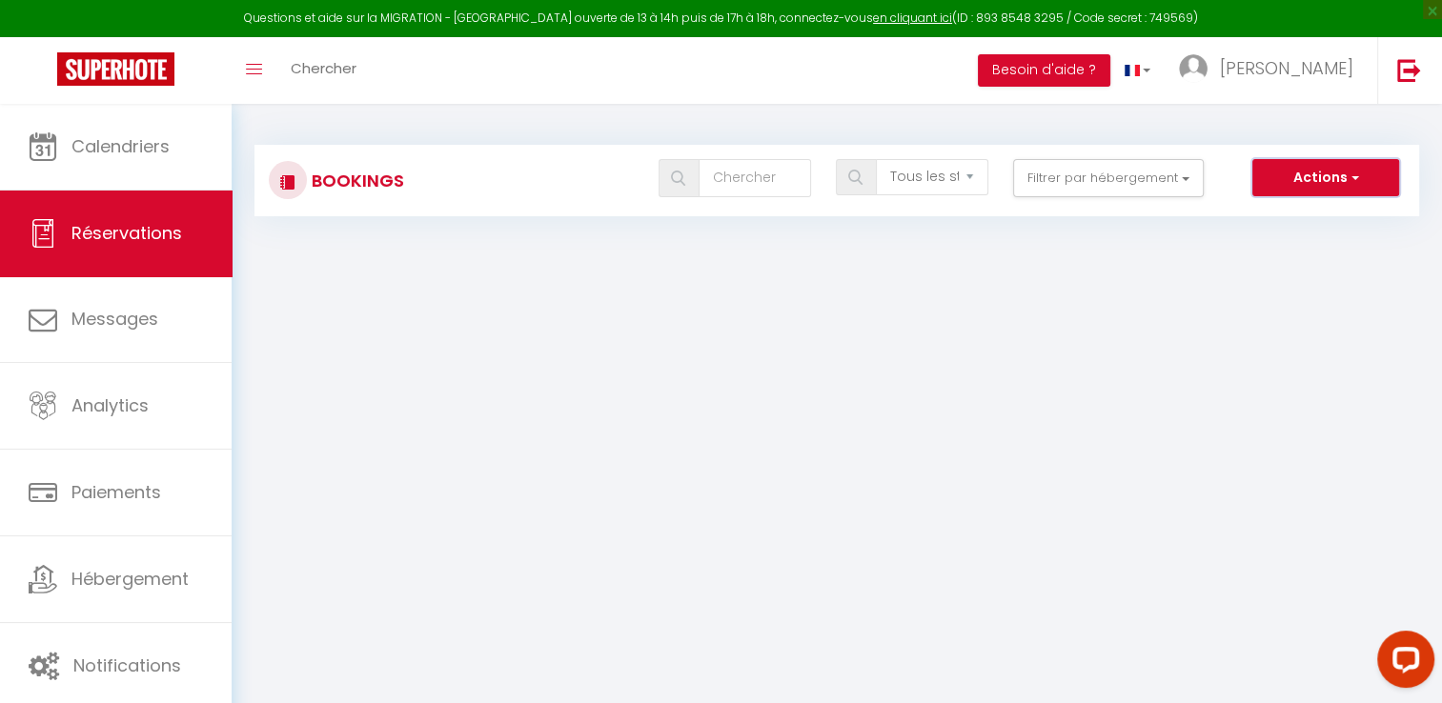
click at [1358, 176] on button "Actions" at bounding box center [1325, 178] width 147 height 38
click at [389, 340] on body "Questions et aide sur la MIGRATION - Salle Zoom ouverte de 13 à 14h puis de 17h…" at bounding box center [721, 455] width 1442 height 703
click at [129, 231] on span "Réservations" at bounding box center [126, 233] width 111 height 24
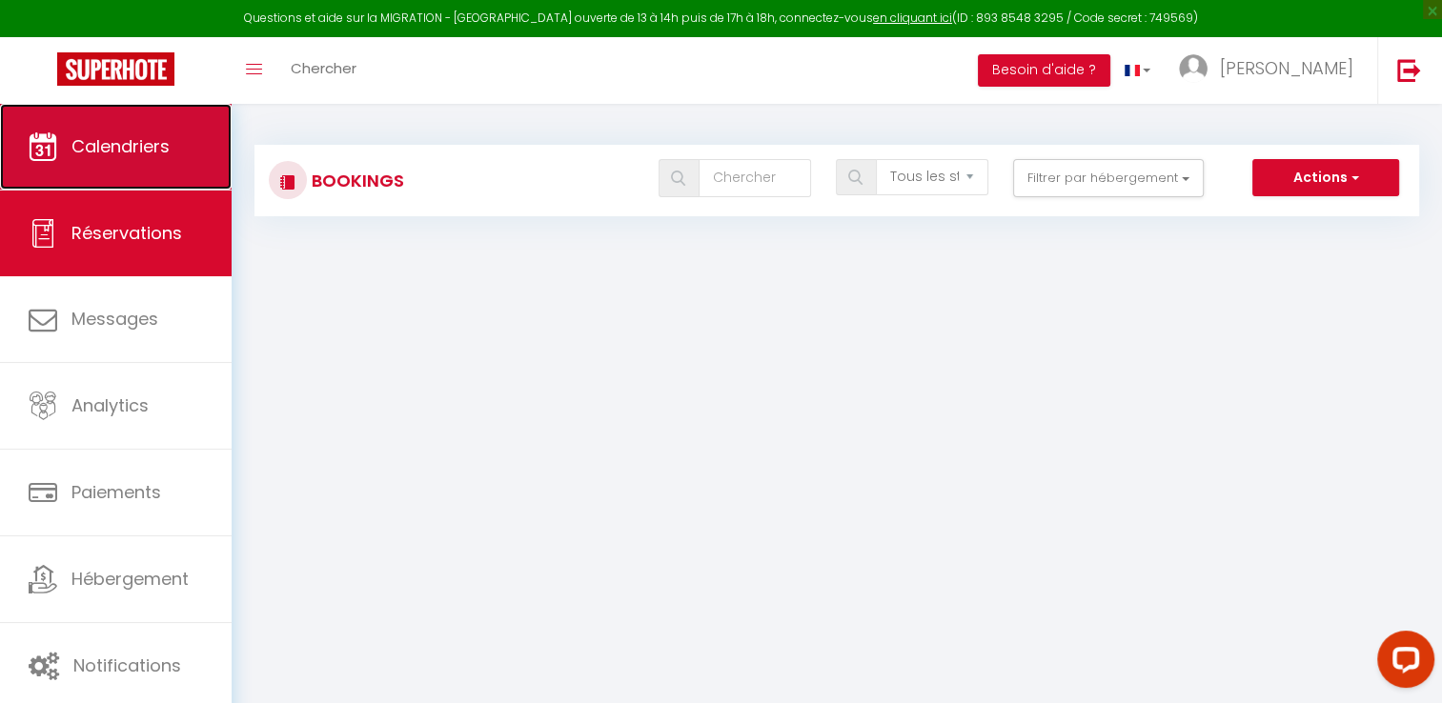
click at [148, 146] on span "Calendriers" at bounding box center [120, 146] width 98 height 24
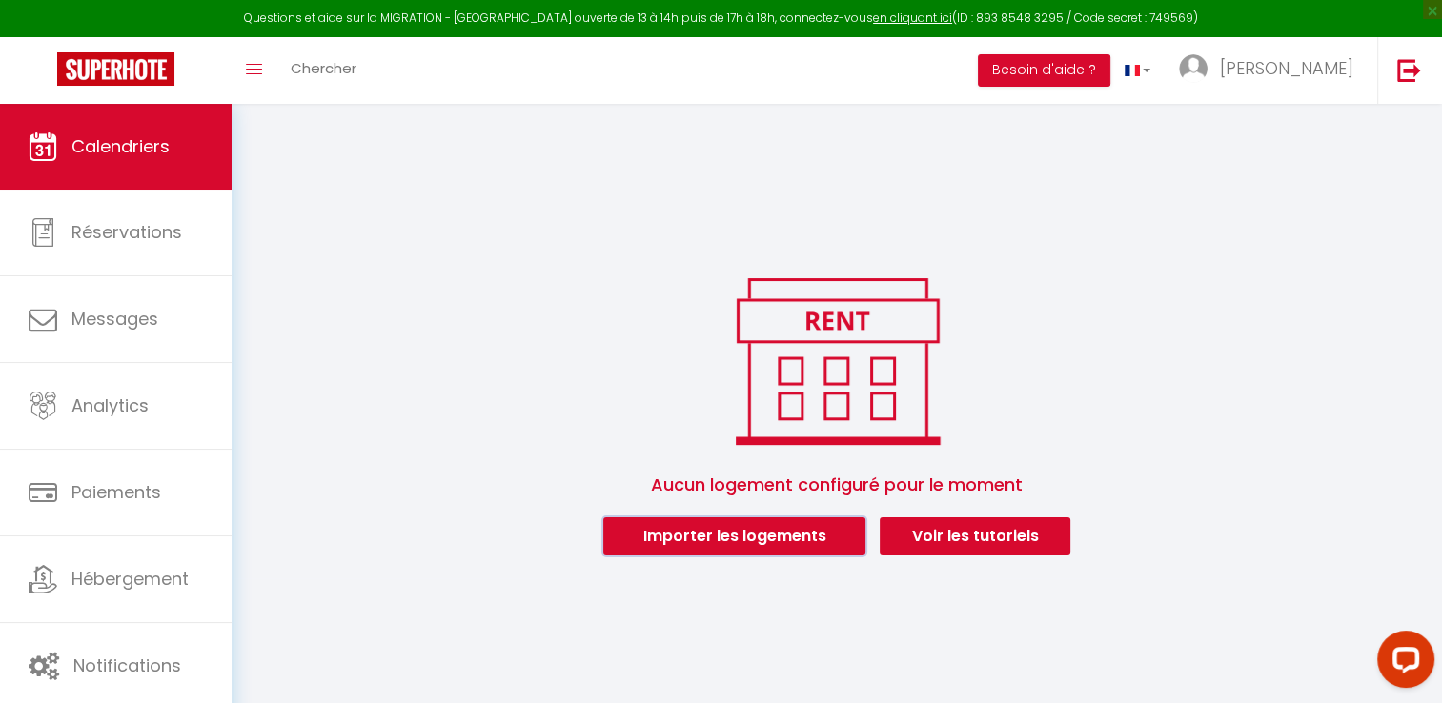
click at [778, 537] on button "Importer les logements" at bounding box center [734, 537] width 262 height 38
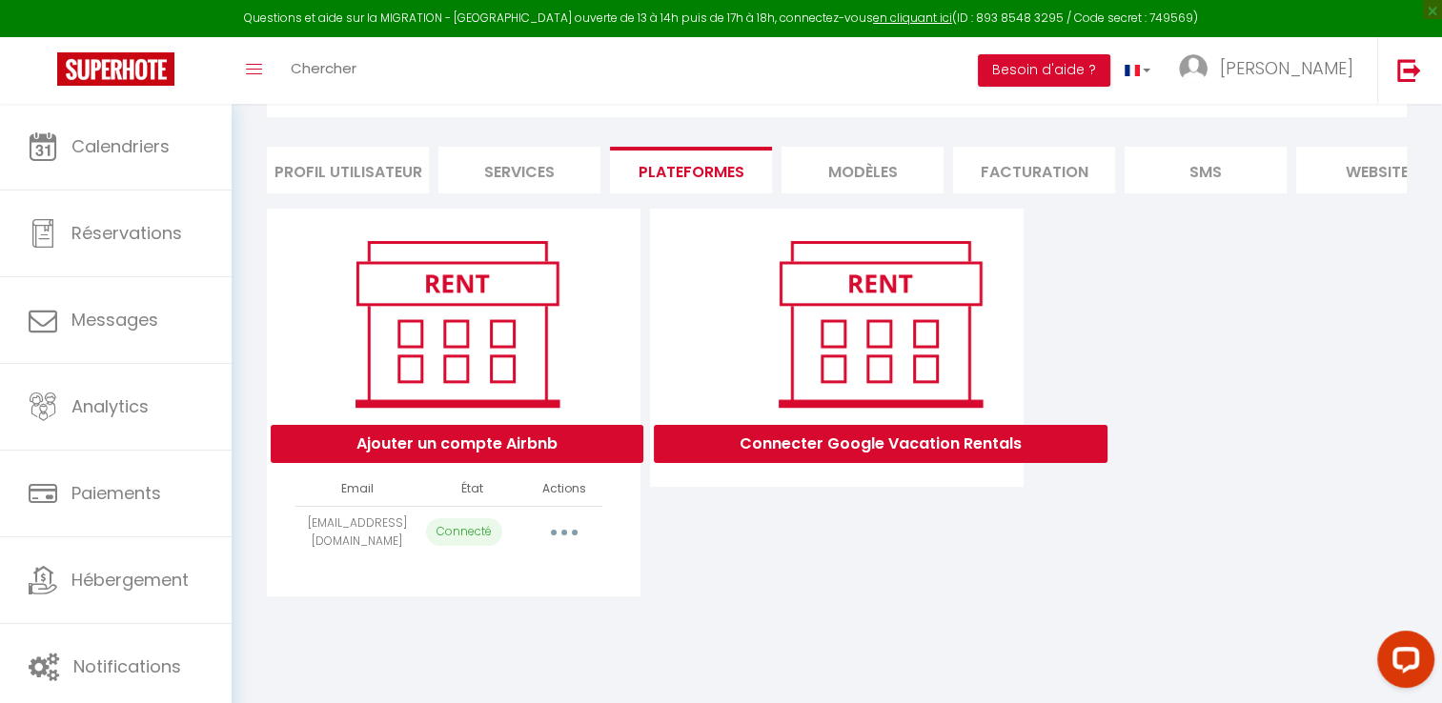
scroll to position [103, 0]
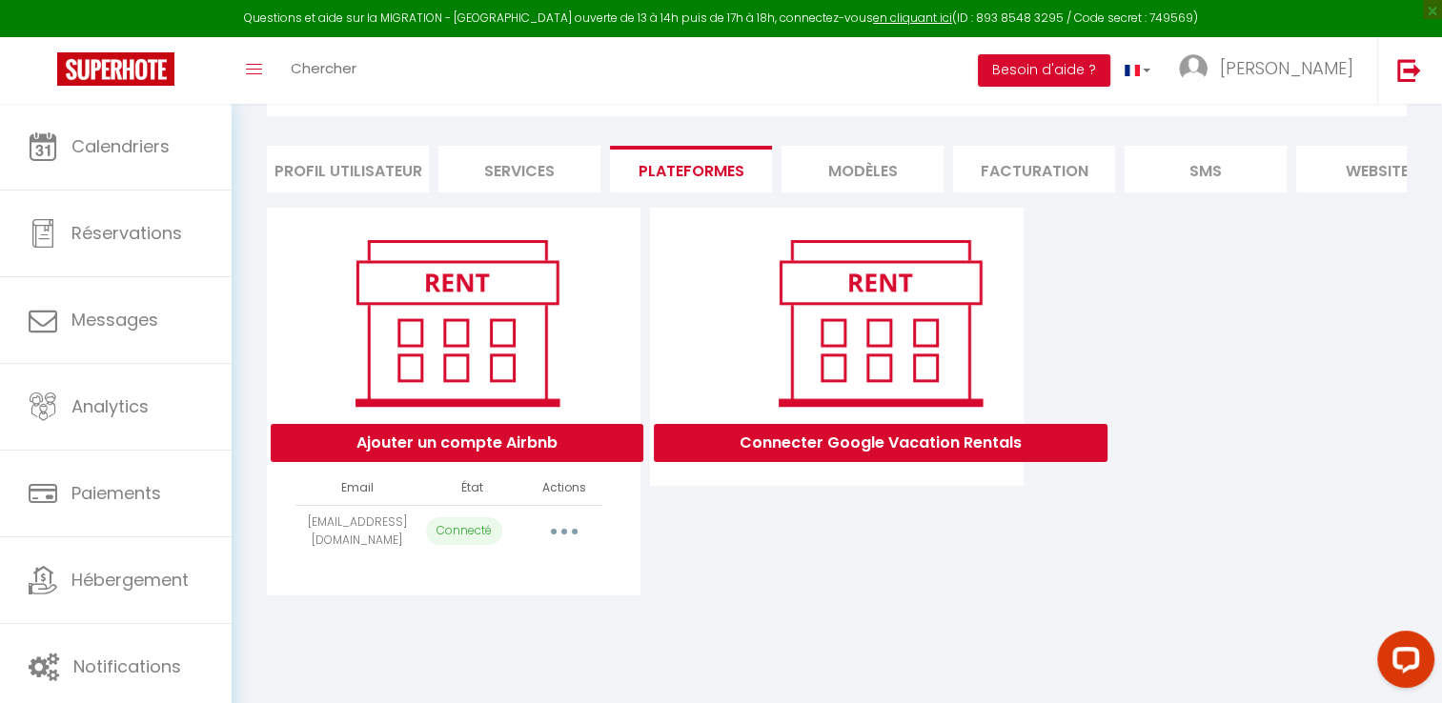
click at [562, 535] on icon "button" at bounding box center [564, 532] width 6 height 6
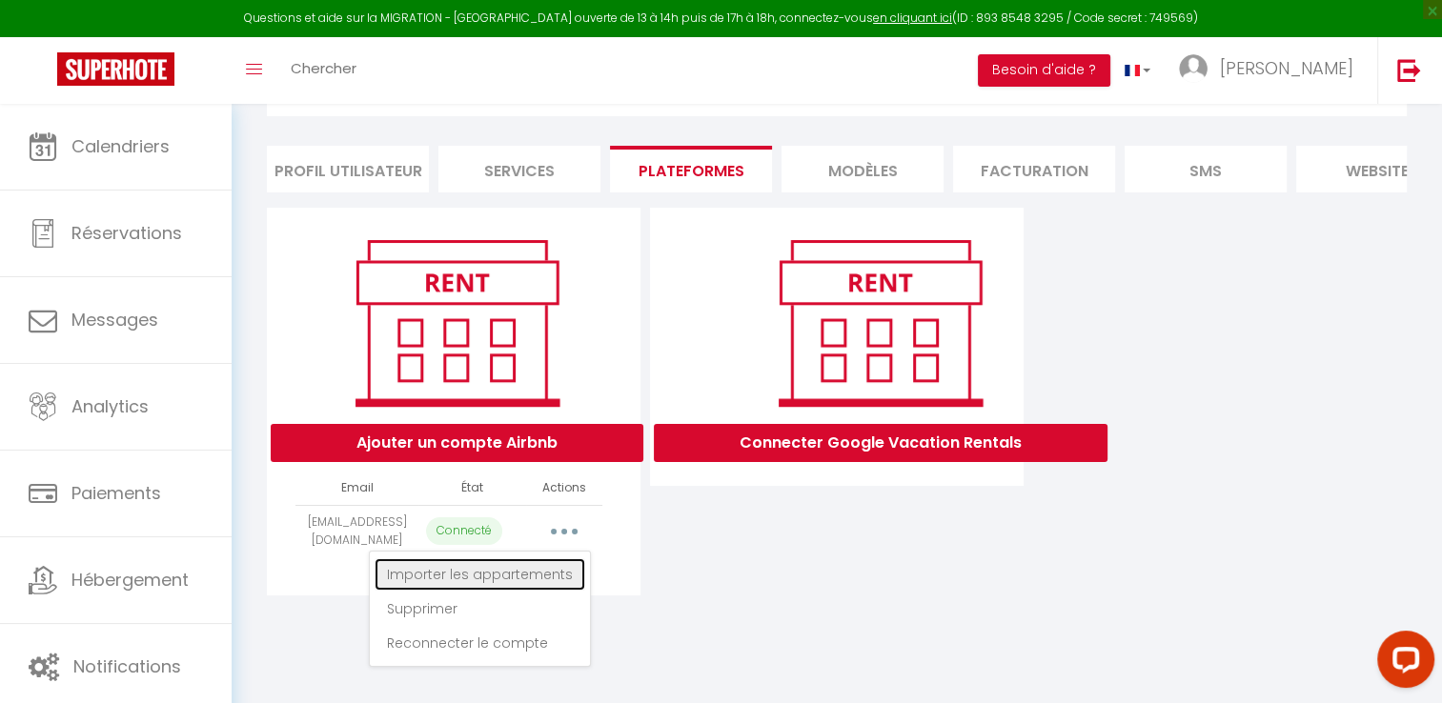
click at [490, 587] on link "Importer les appartements" at bounding box center [480, 575] width 211 height 32
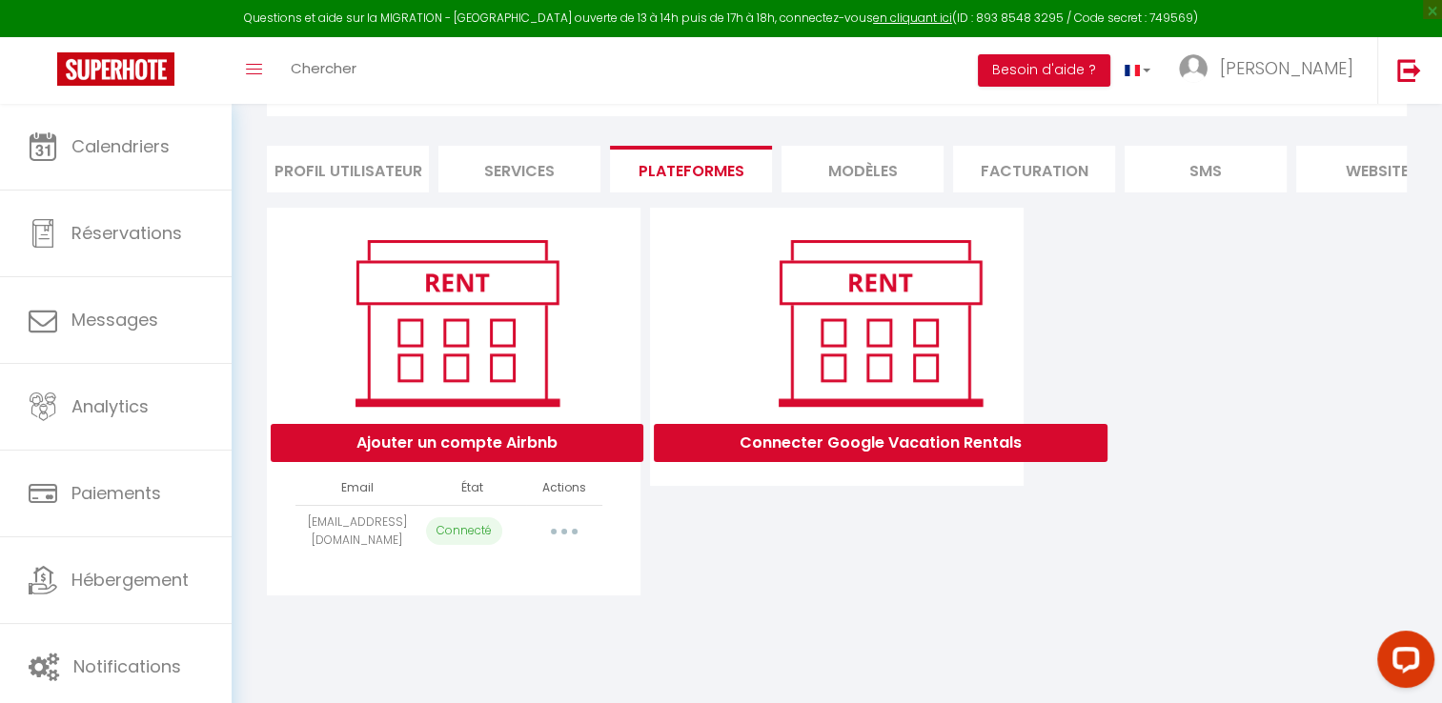
select select
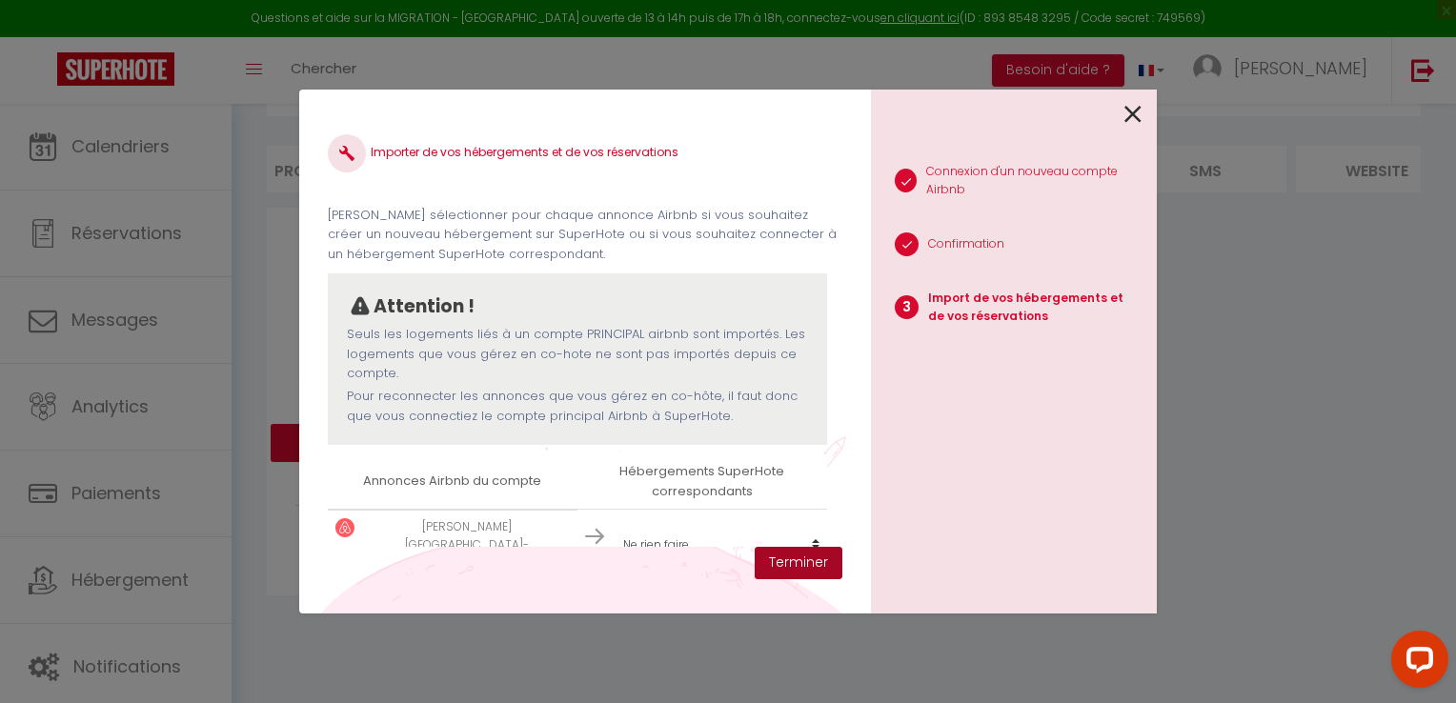
click at [816, 562] on button "Terminer" at bounding box center [799, 563] width 88 height 32
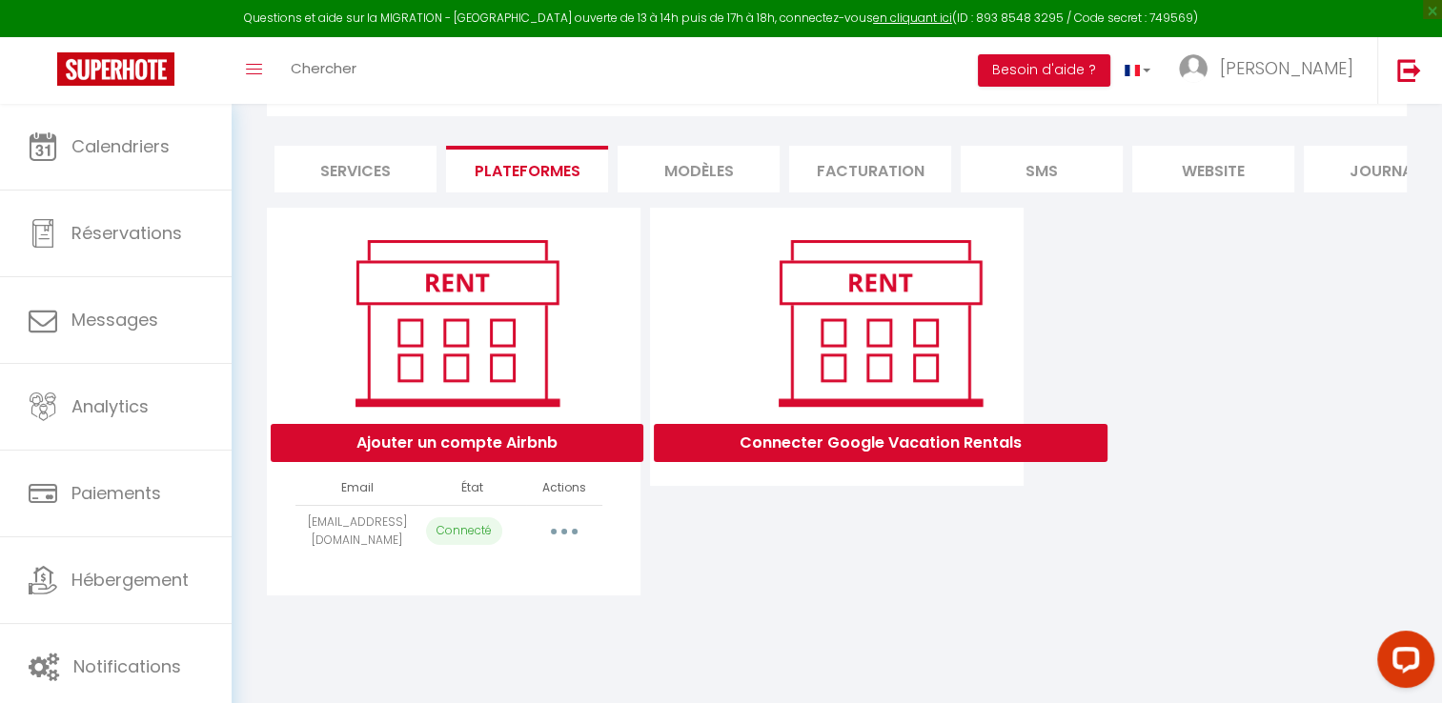
scroll to position [0, 0]
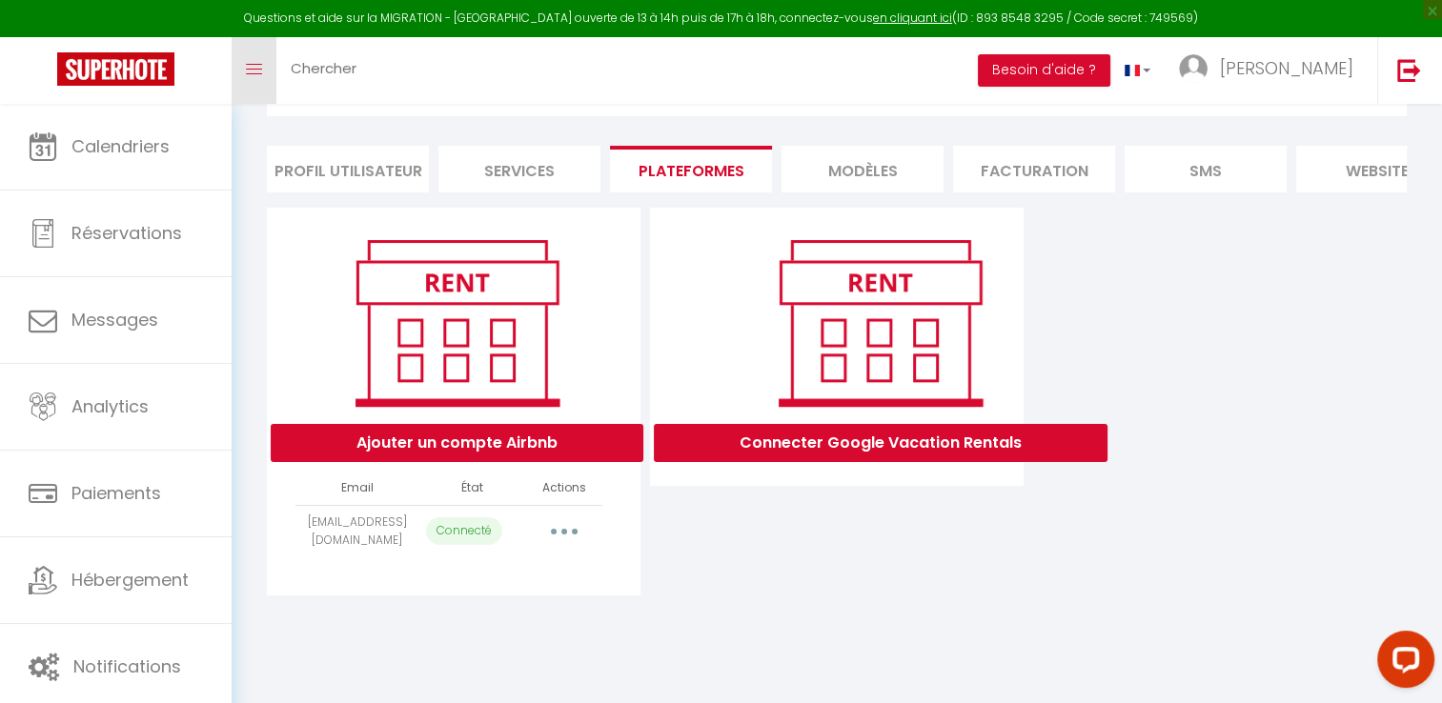
click at [253, 62] on link "Toggle menubar" at bounding box center [254, 70] width 45 height 67
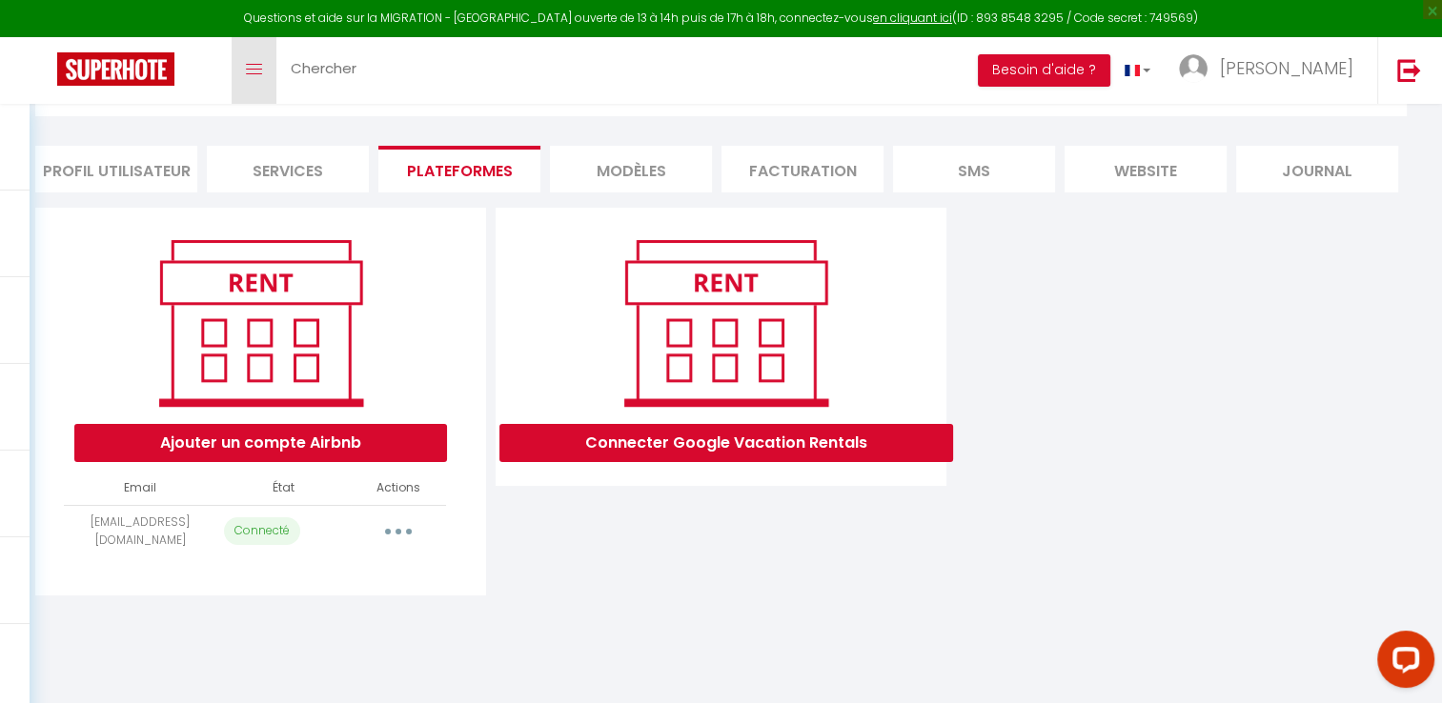
click at [253, 62] on link "Toggle menubar" at bounding box center [254, 70] width 45 height 67
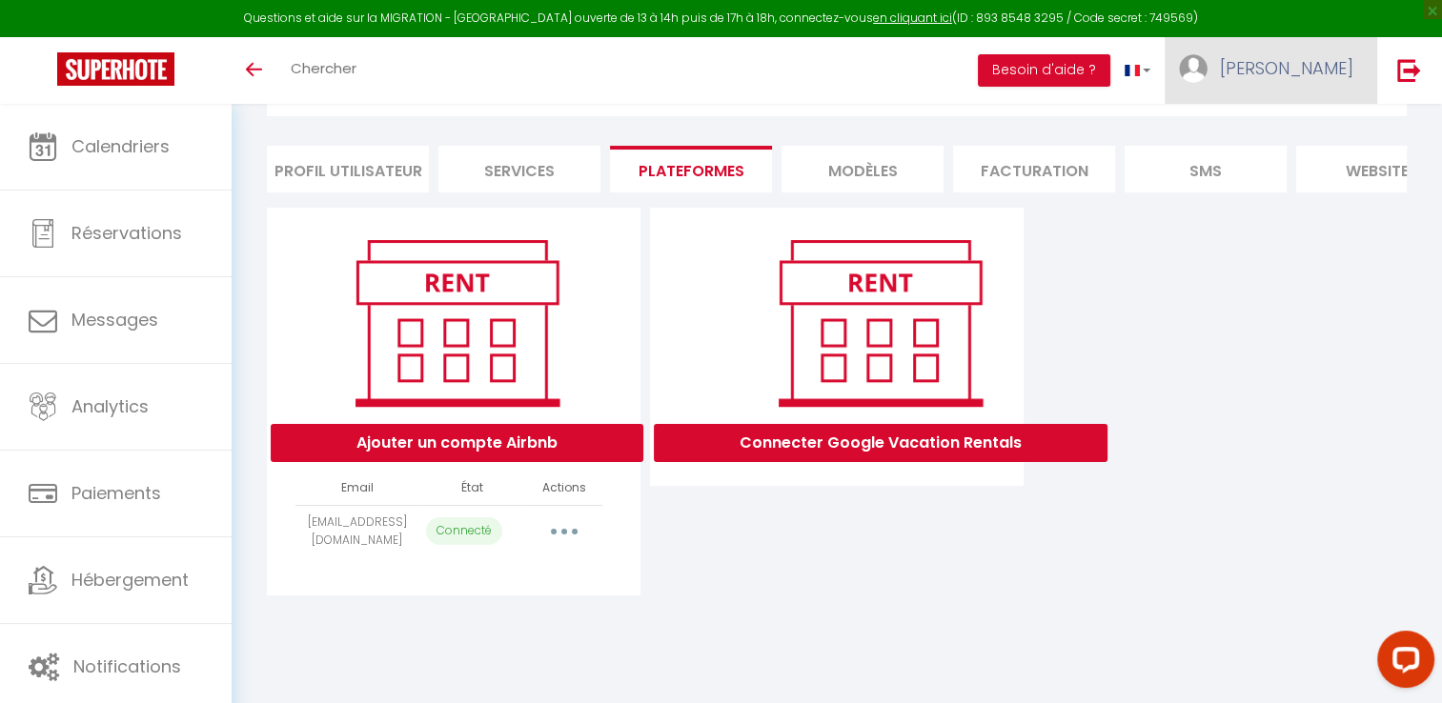
click at [1208, 71] on img at bounding box center [1193, 68] width 29 height 29
click at [1270, 166] on link "Équipe" at bounding box center [1301, 167] width 141 height 32
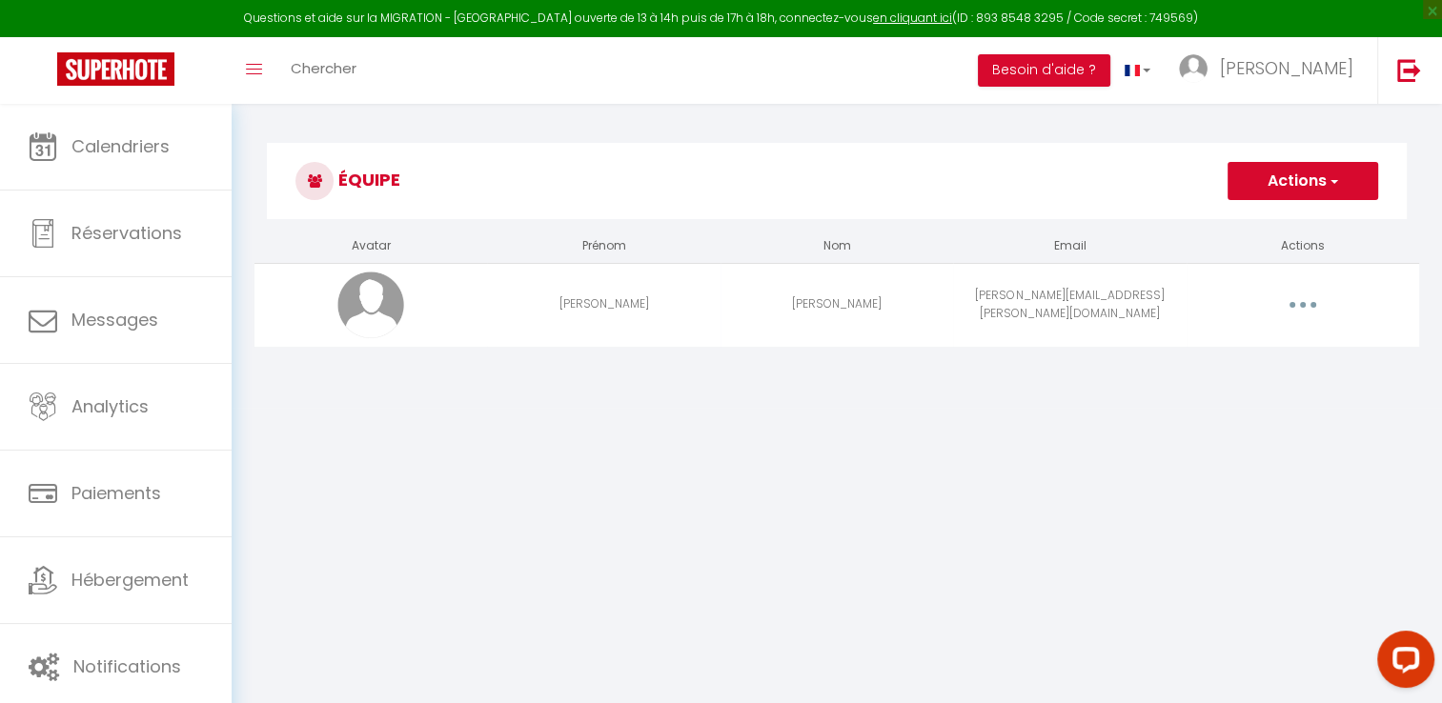
click at [1332, 181] on span "button" at bounding box center [1333, 181] width 12 height 19
click at [1289, 220] on link "Ajouter un nouvel utilisateur" at bounding box center [1264, 223] width 225 height 25
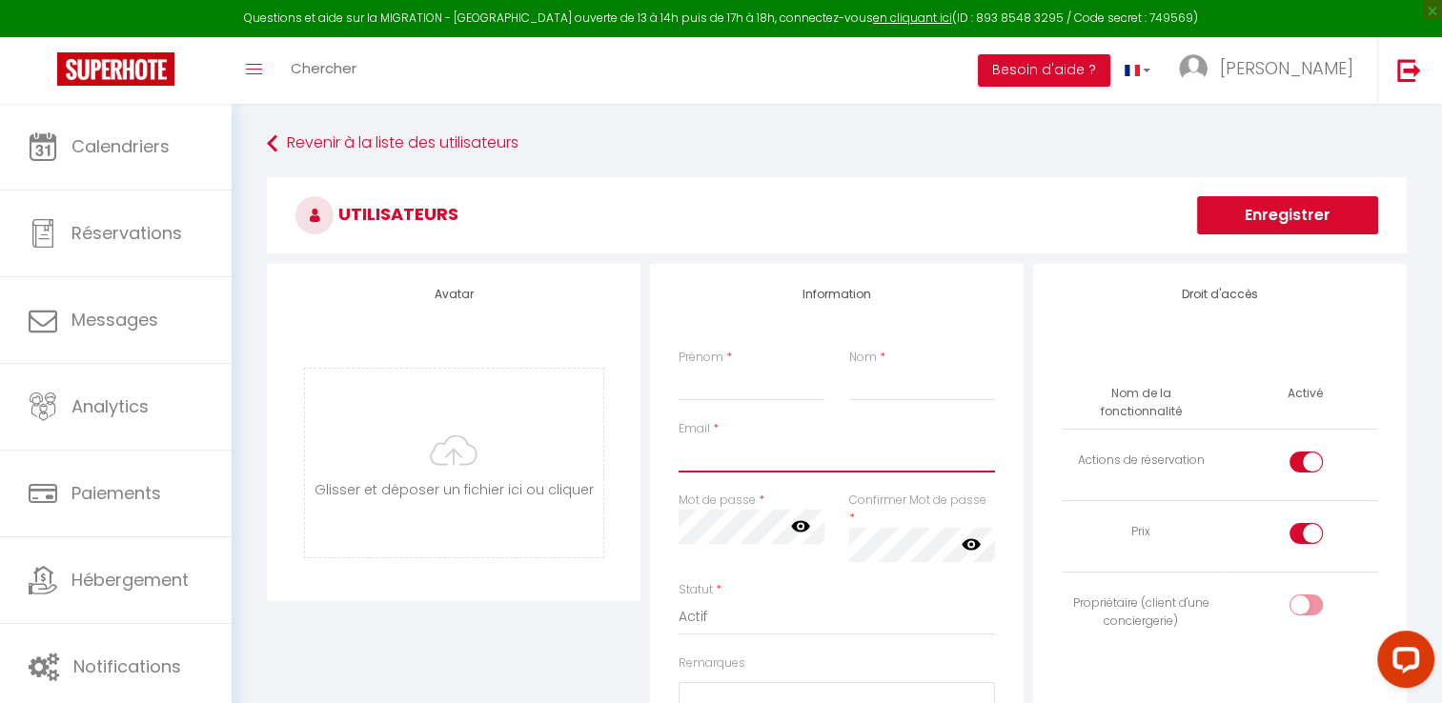
type input "[EMAIL_ADDRESS][DOMAIN_NAME]"
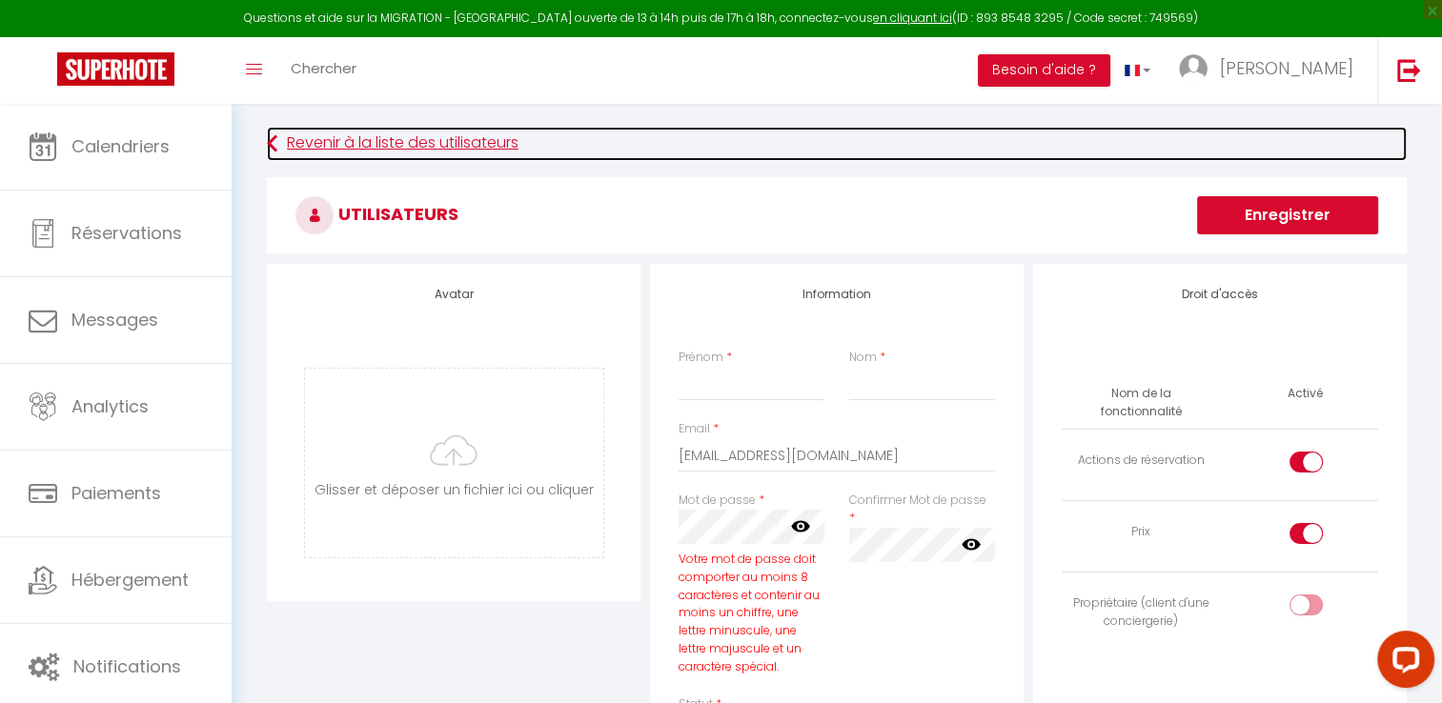
click at [275, 140] on icon at bounding box center [272, 144] width 10 height 34
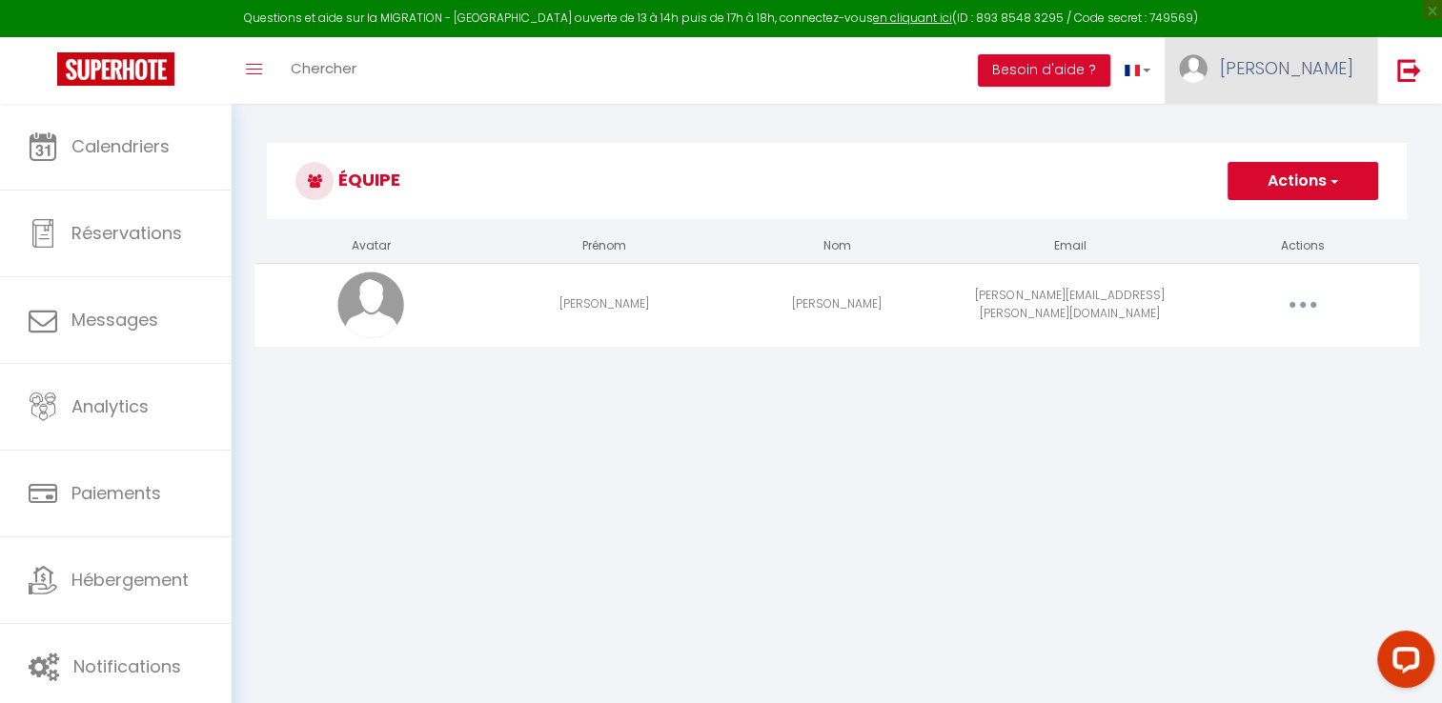
click at [1333, 68] on span "[PERSON_NAME]" at bounding box center [1286, 68] width 133 height 24
click at [1293, 173] on link "Équipe" at bounding box center [1301, 167] width 141 height 32
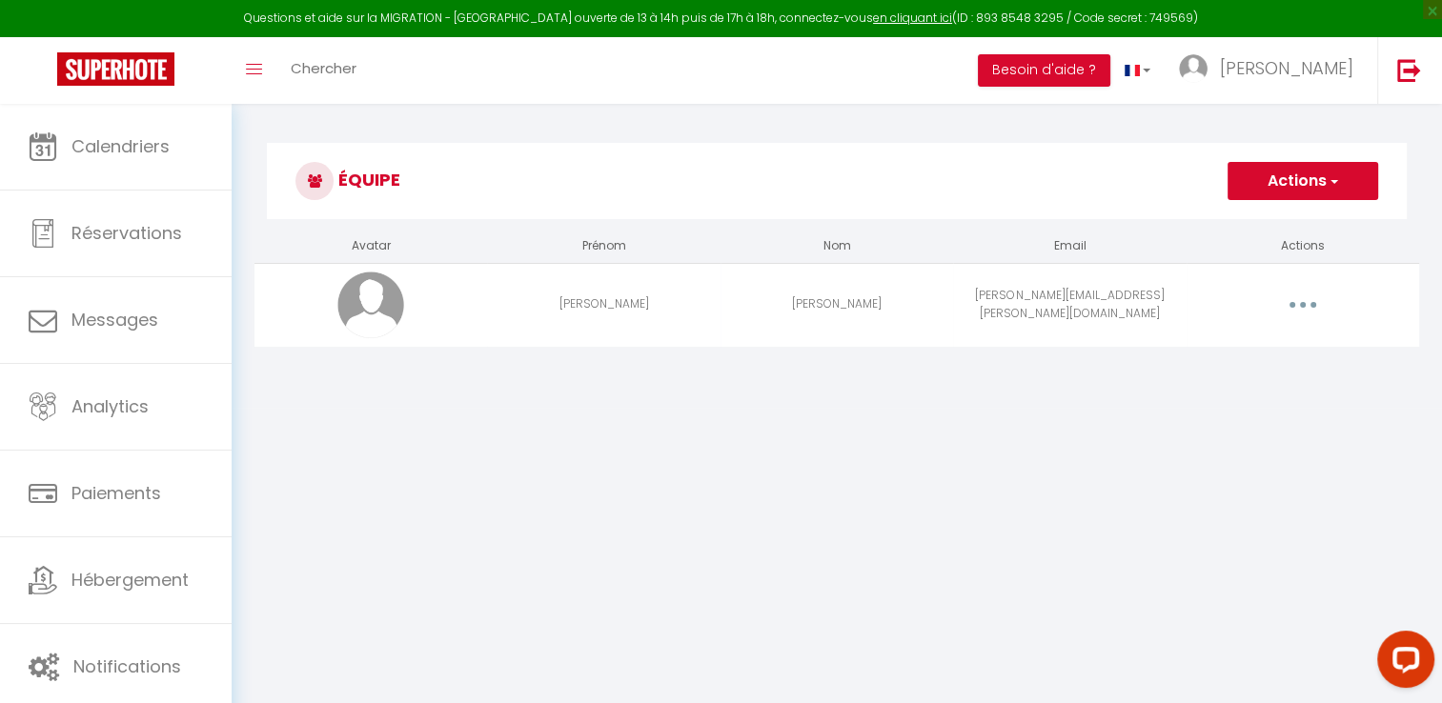
click at [1303, 302] on icon "button" at bounding box center [1303, 305] width 6 height 6
click at [1213, 391] on link "Supprimer" at bounding box center [1253, 383] width 141 height 32
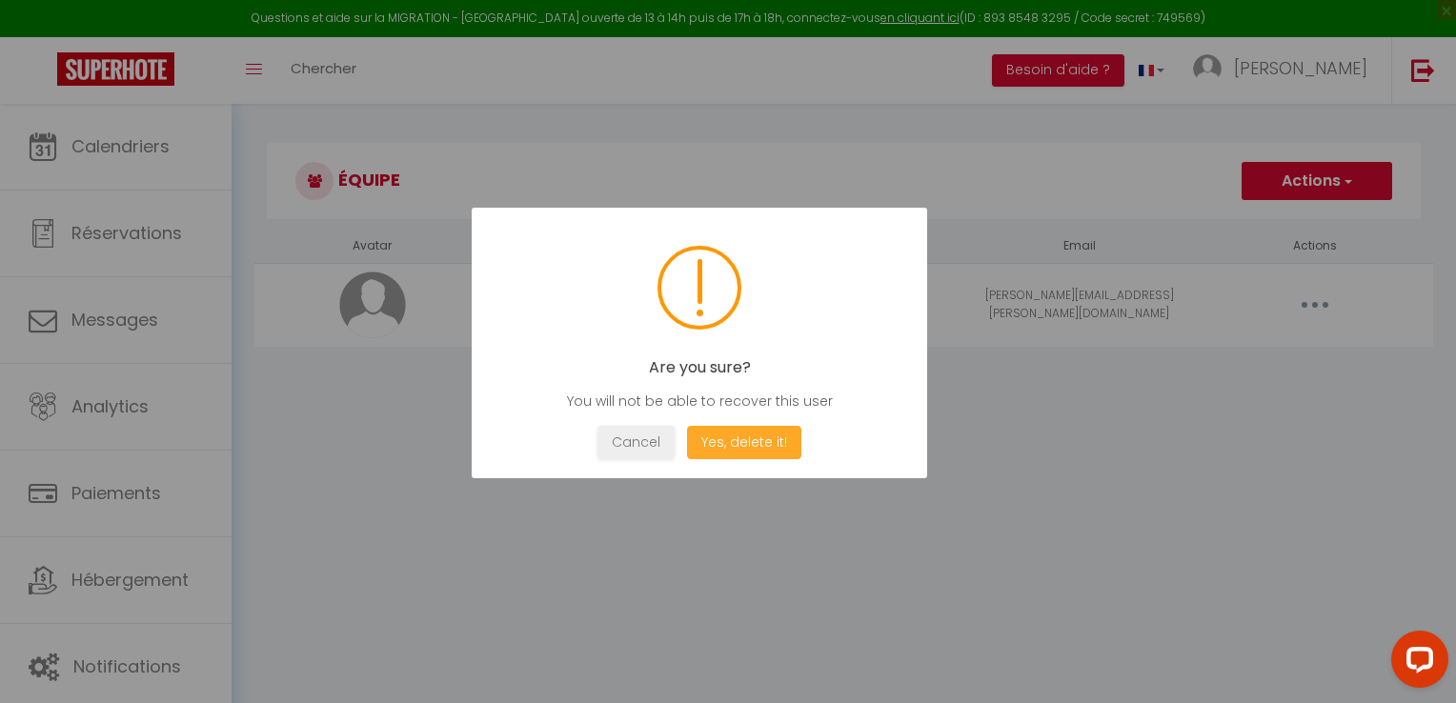
click at [724, 438] on button "Yes, delete it!" at bounding box center [744, 442] width 114 height 33
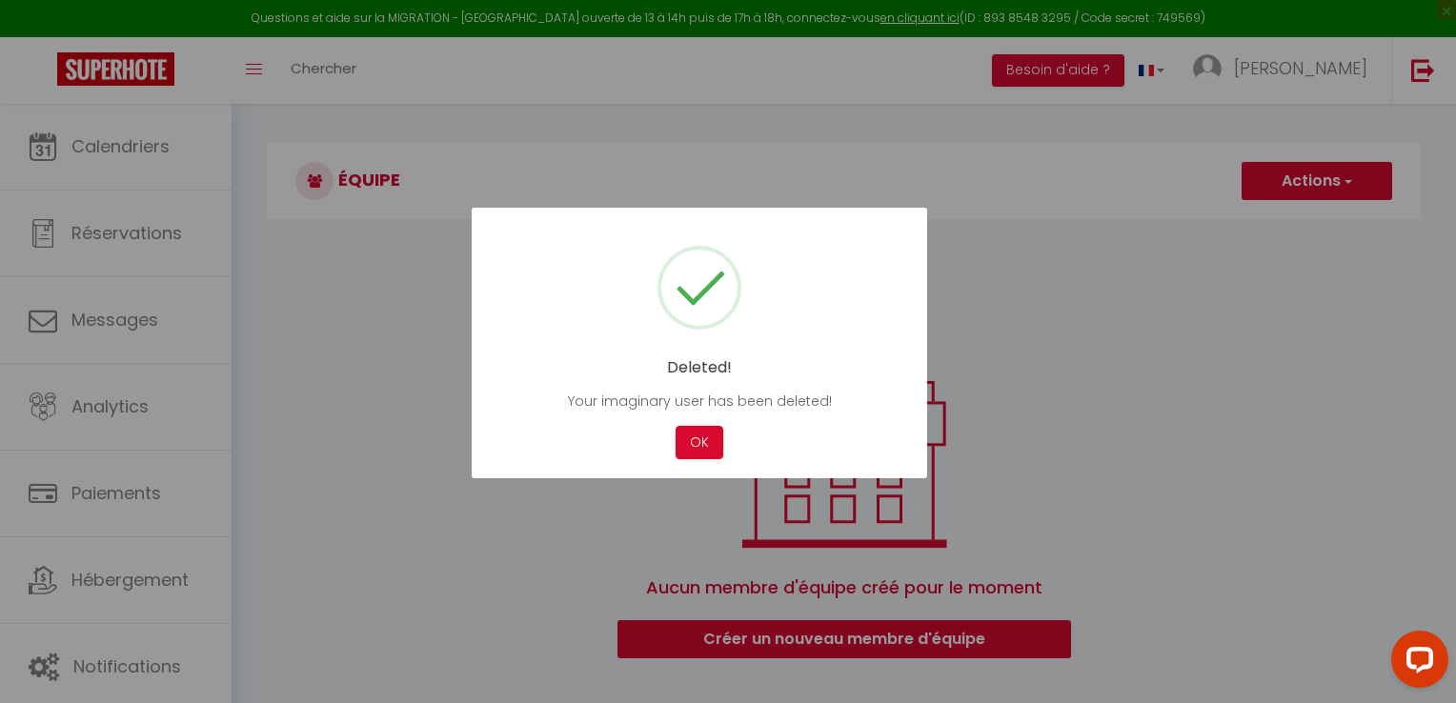
click at [876, 637] on div at bounding box center [728, 351] width 1456 height 703
click at [708, 437] on button "OK" at bounding box center [700, 442] width 48 height 33
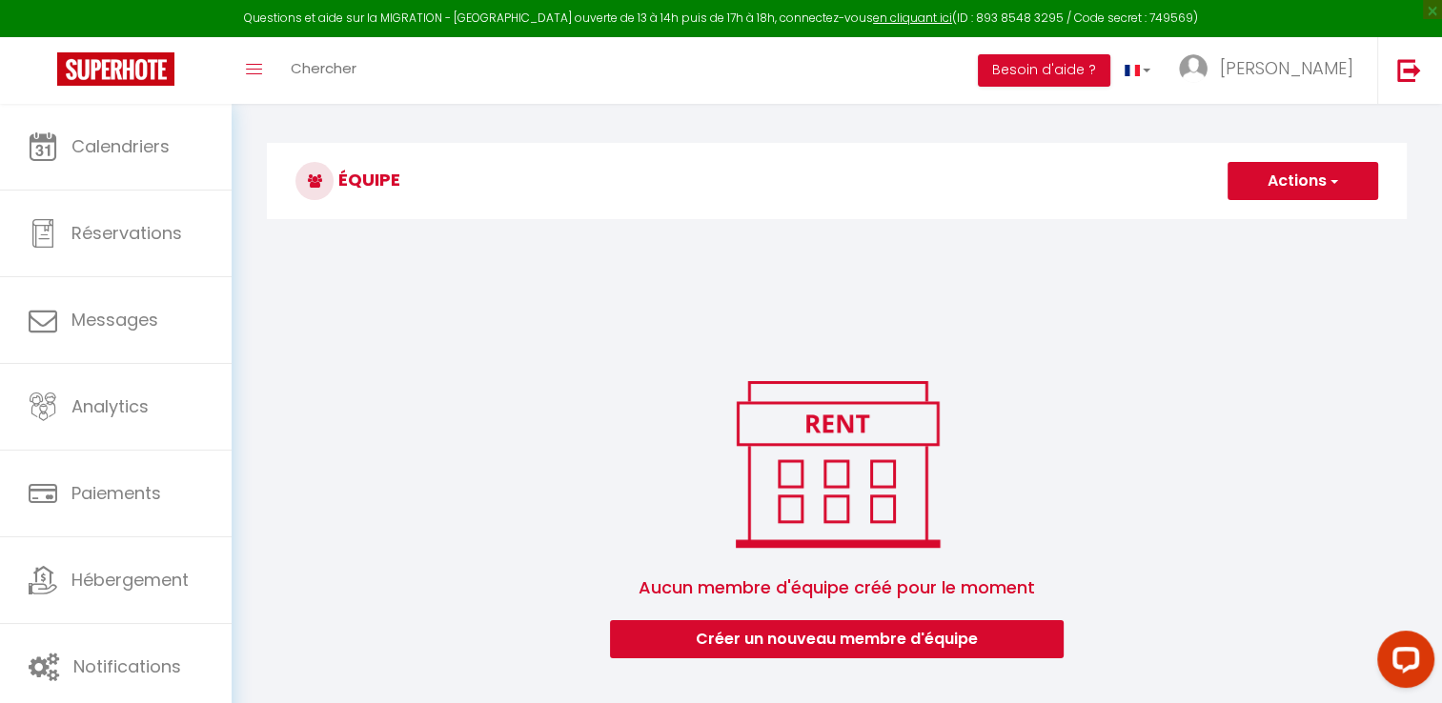
click at [1288, 183] on button "Actions" at bounding box center [1303, 181] width 151 height 38
click at [1263, 218] on link "Ajouter un nouvel utilisateur" at bounding box center [1264, 223] width 225 height 25
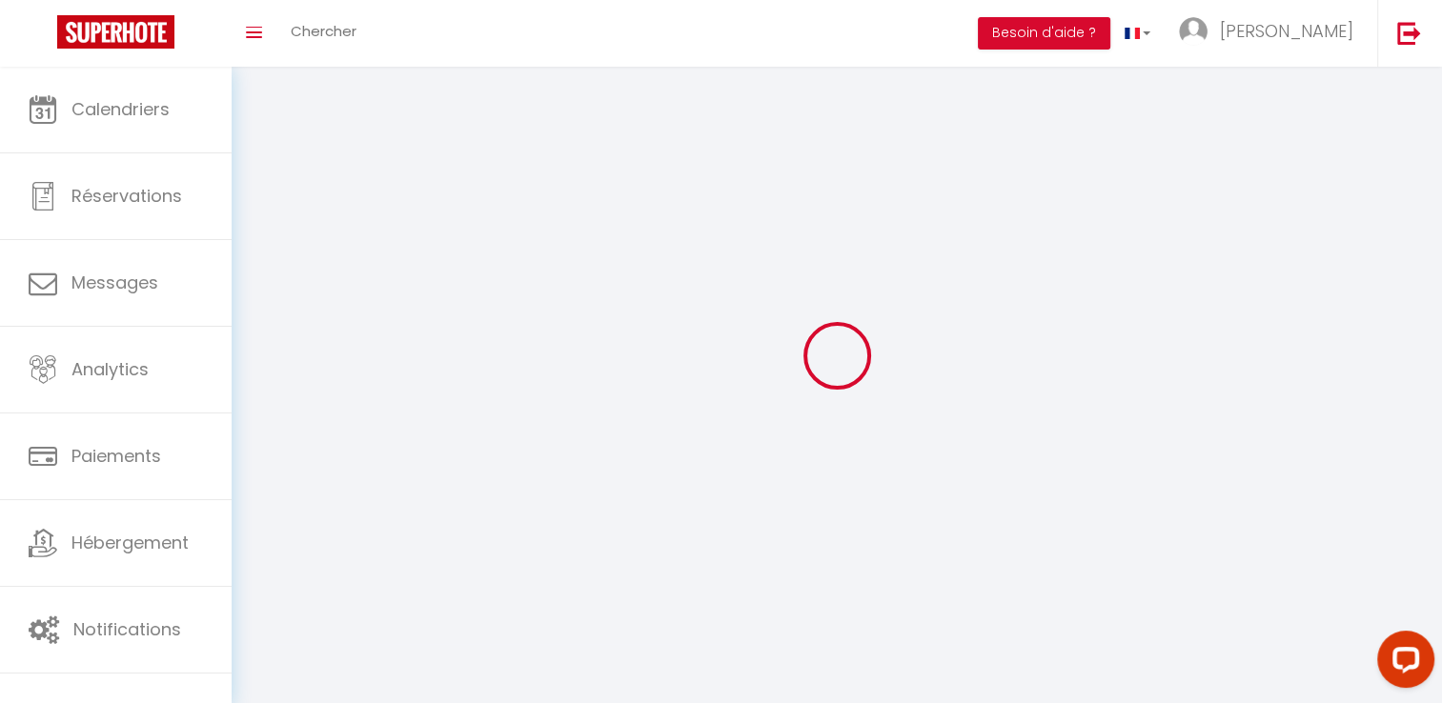
type input "[EMAIL_ADDRESS][DOMAIN_NAME]"
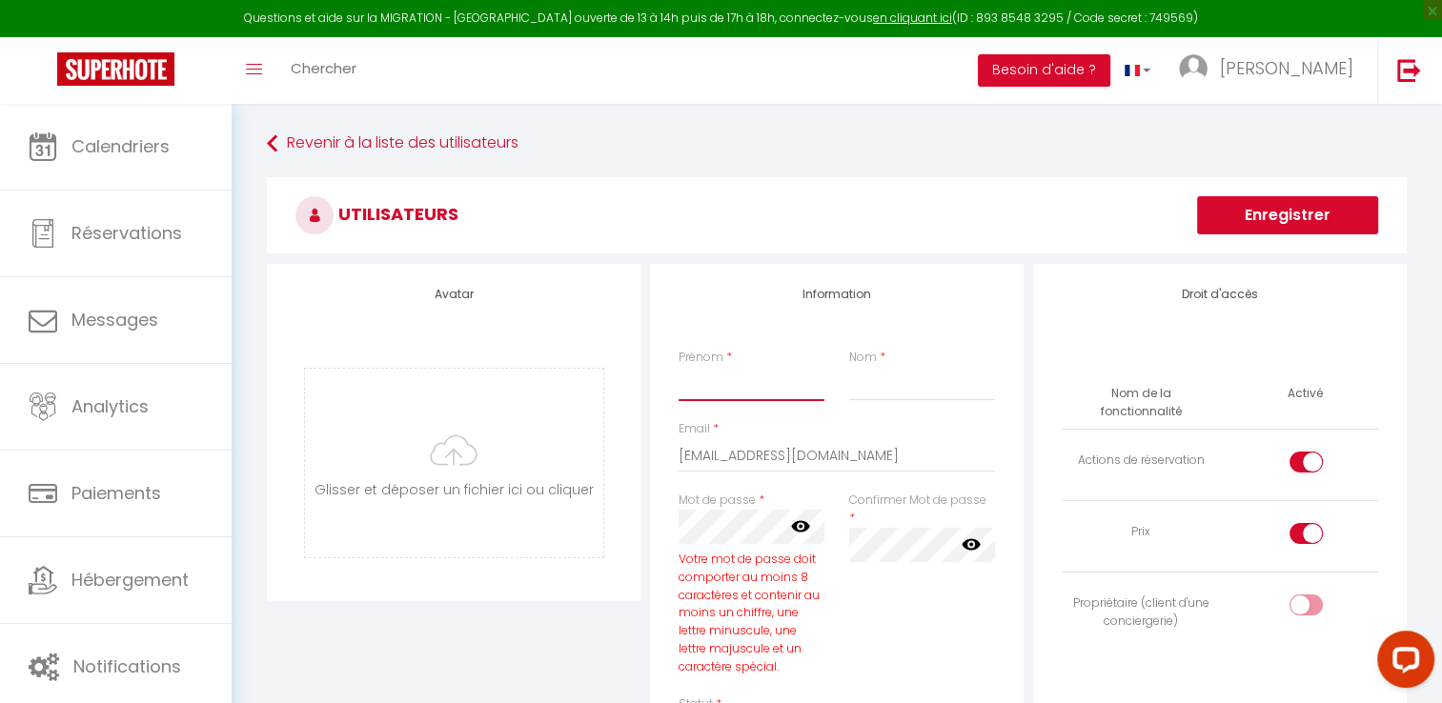
click at [784, 388] on input "Prénom" at bounding box center [752, 384] width 146 height 34
type input "paka"
click at [938, 389] on input "Nom" at bounding box center [922, 384] width 146 height 34
type input "elisther"
drag, startPoint x: 928, startPoint y: 450, endPoint x: 640, endPoint y: 484, distance: 290.8
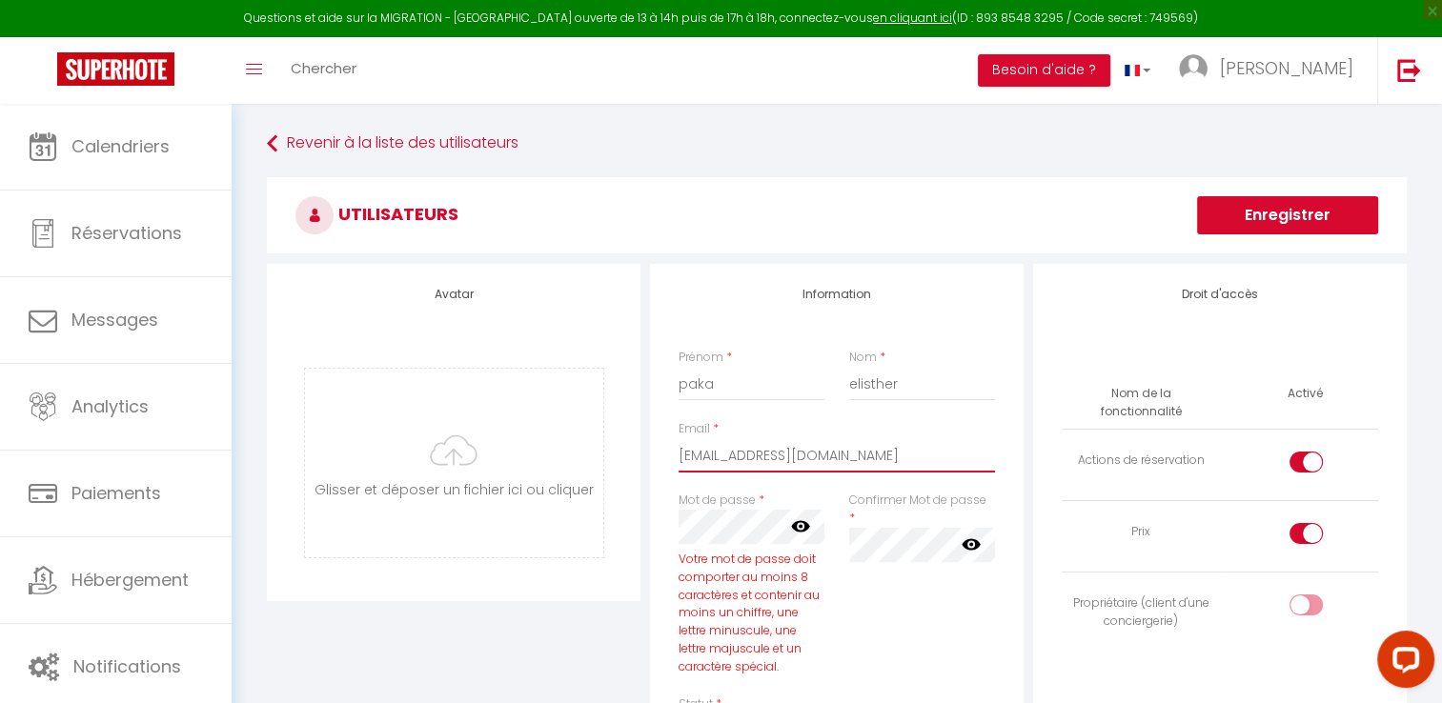
click at [640, 484] on div "Avatar Glisser et déposer un fichier ici ou cliquer Ooops, something wrong happ…" at bounding box center [837, 659] width 1150 height 790
type input "[EMAIL_ADDRESS][DOMAIN_NAME]"
click at [798, 525] on icon at bounding box center [800, 526] width 19 height 19
click at [969, 535] on icon at bounding box center [971, 544] width 19 height 19
click at [970, 538] on icon at bounding box center [971, 545] width 19 height 15
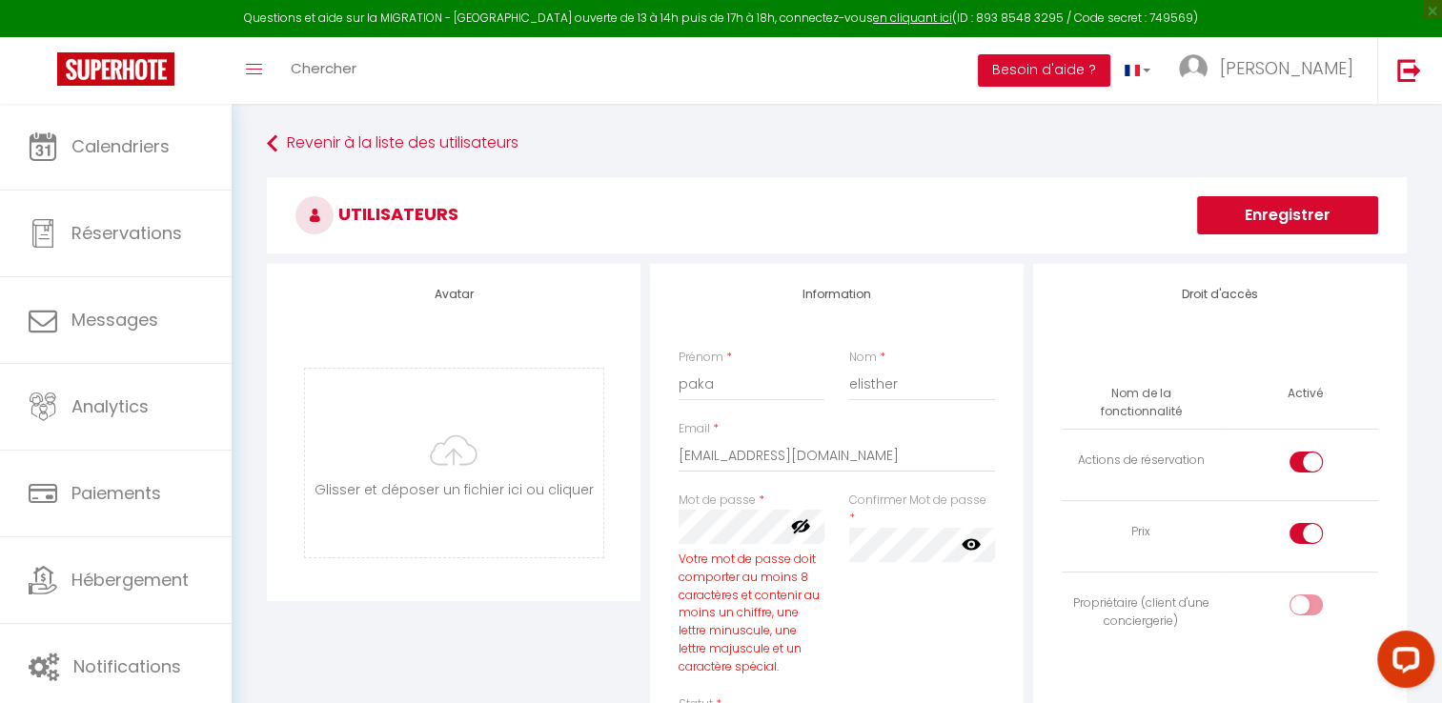
click at [972, 539] on icon at bounding box center [971, 544] width 19 height 11
click at [948, 599] on div "Confirmer Mot de passe * false" at bounding box center [922, 594] width 171 height 204
click at [1280, 209] on button "Enregistrer" at bounding box center [1287, 215] width 181 height 38
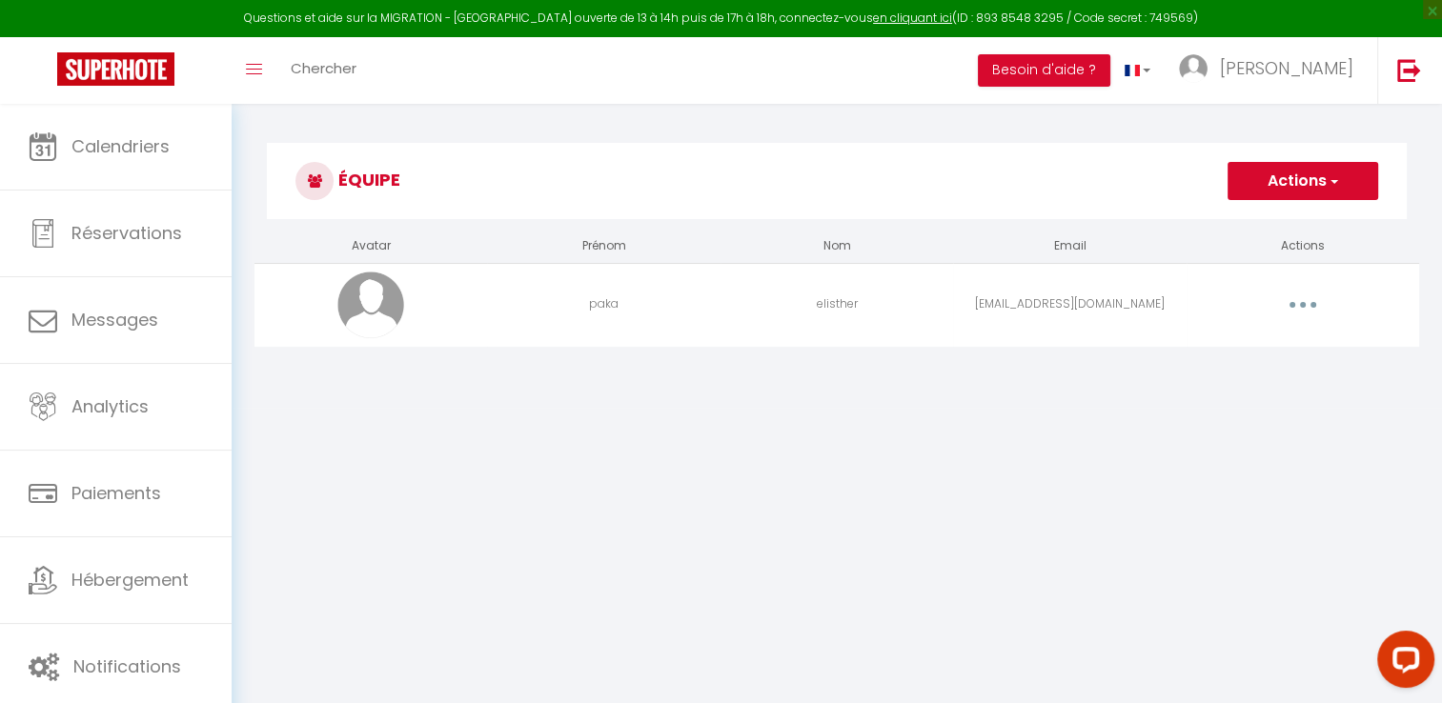
click at [1305, 307] on button "button" at bounding box center [1302, 305] width 53 height 31
click at [1008, 453] on body "Questions et aide sur la MIGRATION - Salle Zoom ouverte de 13 à 14h puis de 17h…" at bounding box center [721, 455] width 1442 height 703
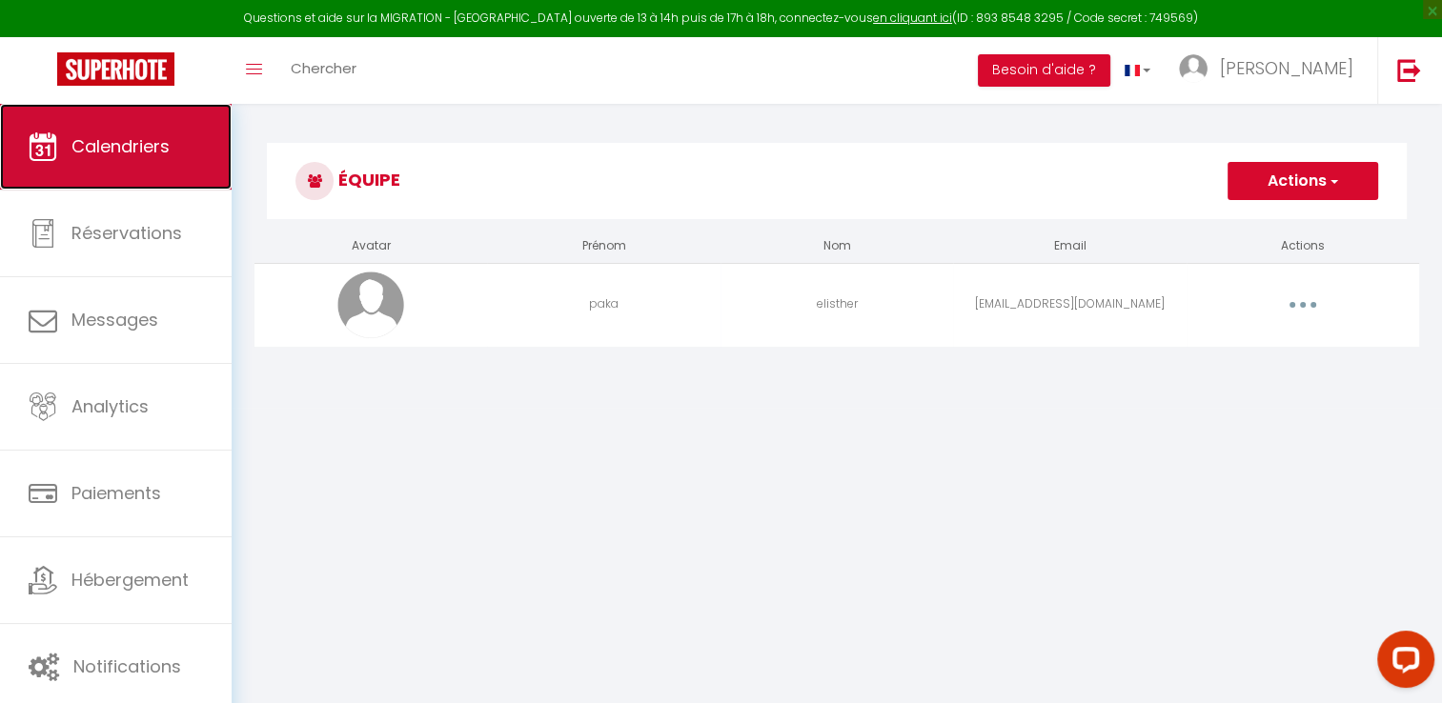
click at [92, 139] on span "Calendriers" at bounding box center [120, 146] width 98 height 24
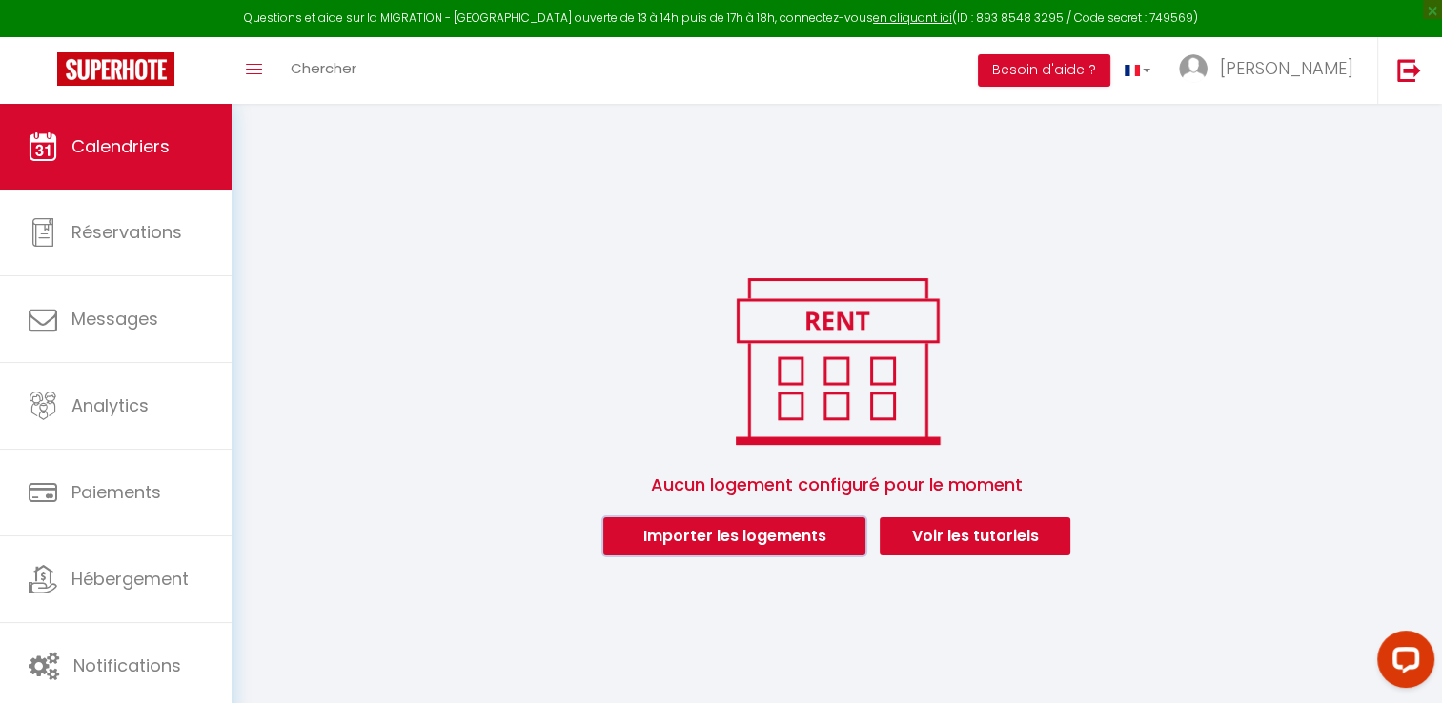
click at [771, 547] on button "Importer les logements" at bounding box center [734, 537] width 262 height 38
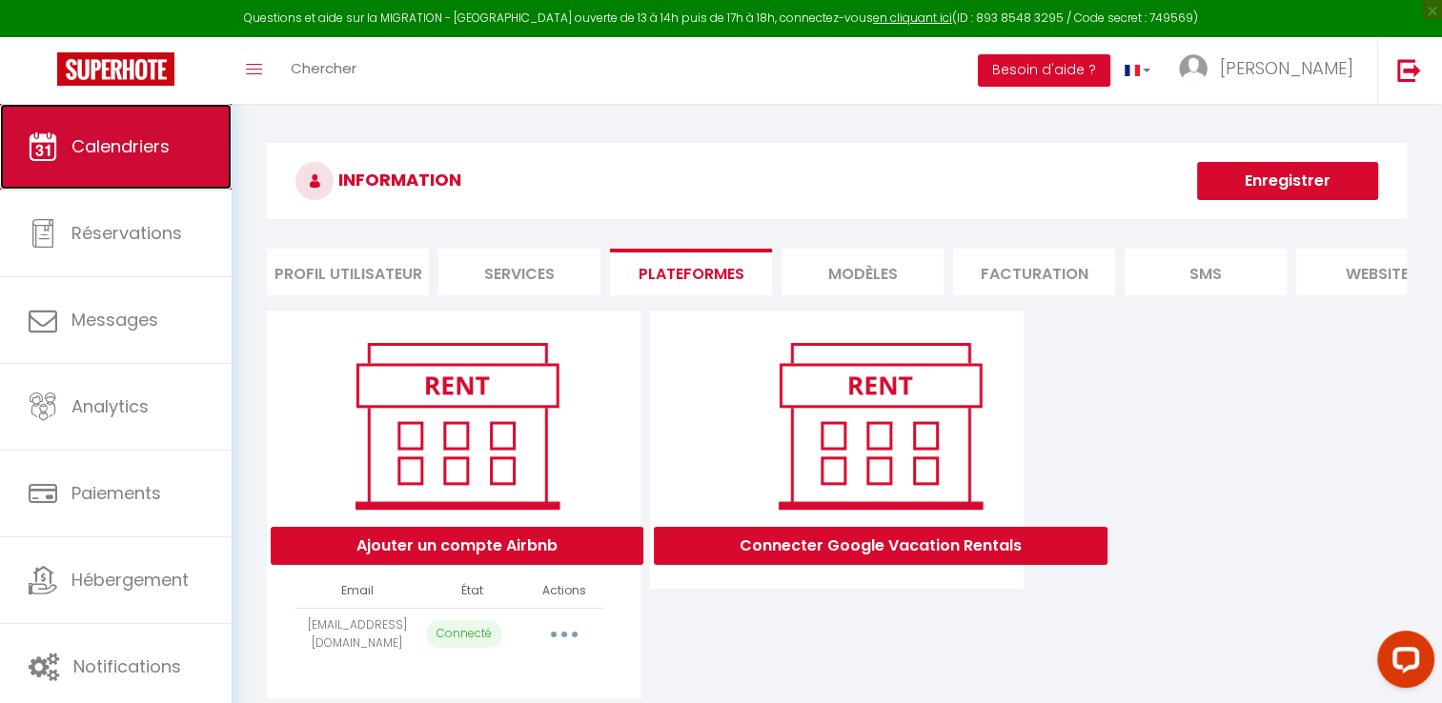
click at [92, 135] on span "Calendriers" at bounding box center [120, 146] width 98 height 24
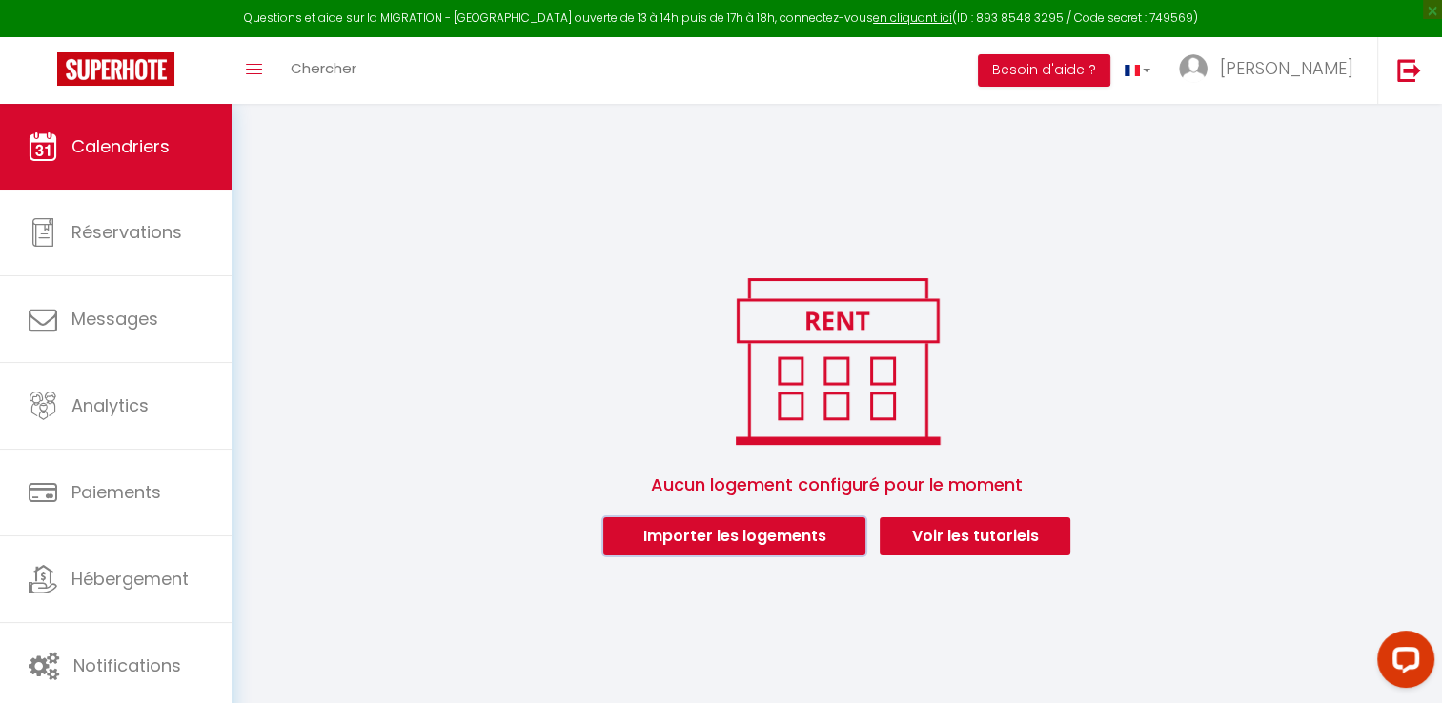
click at [789, 553] on button "Importer les logements" at bounding box center [734, 537] width 262 height 38
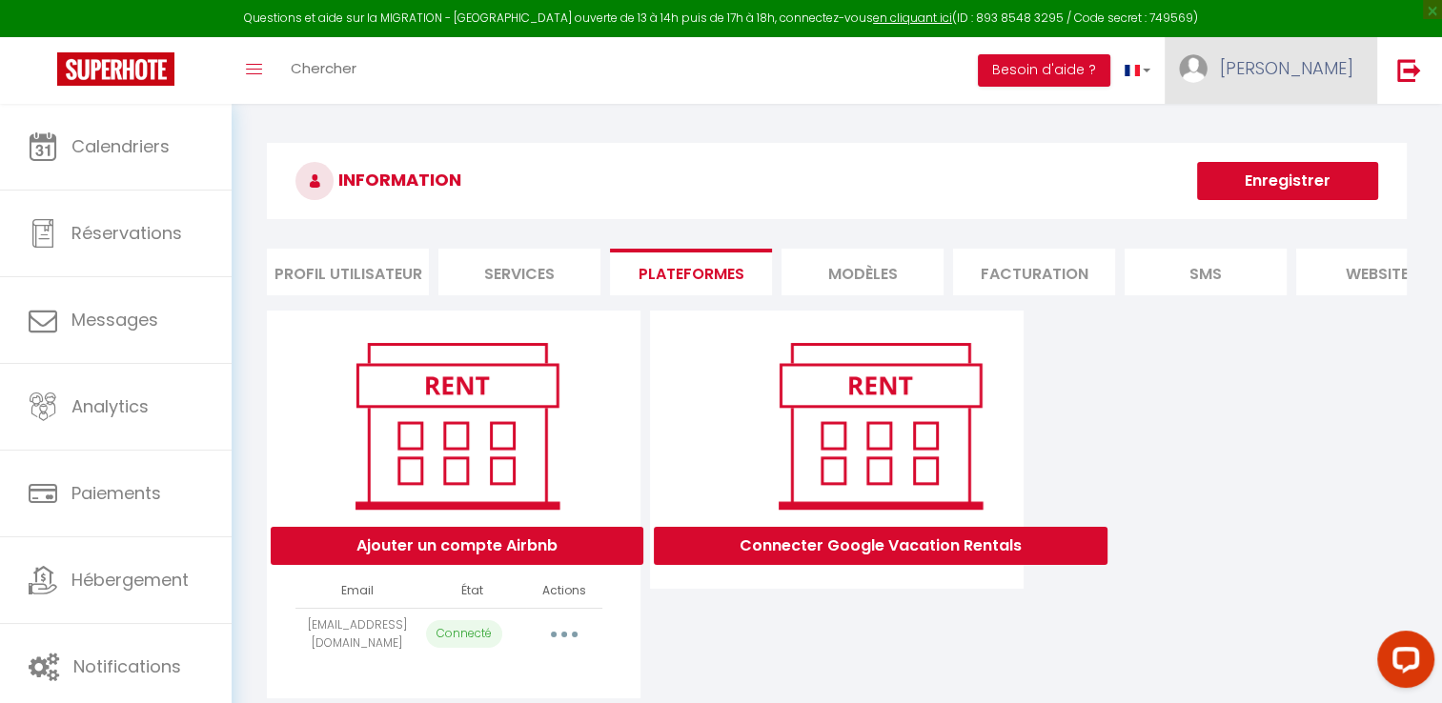
click at [1301, 69] on span "[PERSON_NAME]" at bounding box center [1286, 68] width 133 height 24
click at [1312, 155] on link "Équipe" at bounding box center [1301, 167] width 141 height 32
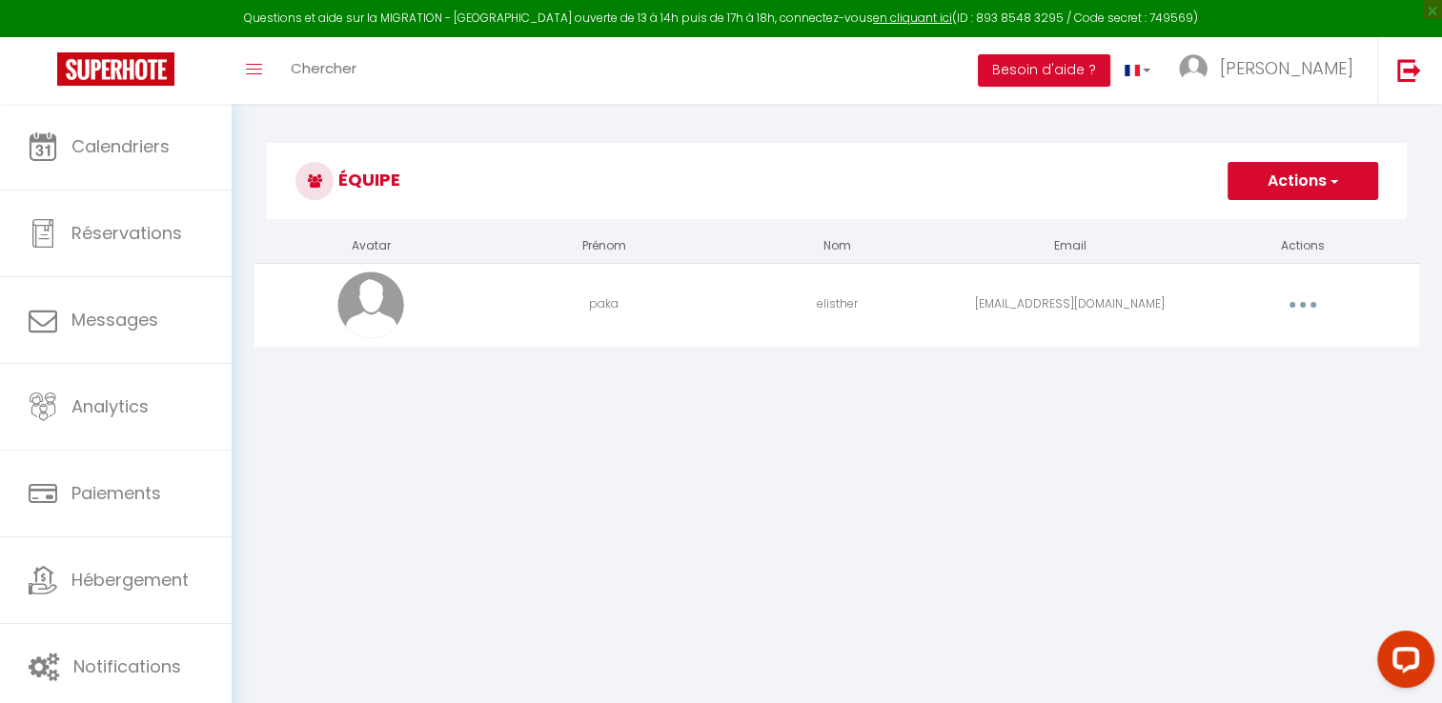
click at [1299, 308] on button "button" at bounding box center [1302, 305] width 53 height 31
click at [1226, 340] on link "Editer" at bounding box center [1253, 349] width 141 height 32
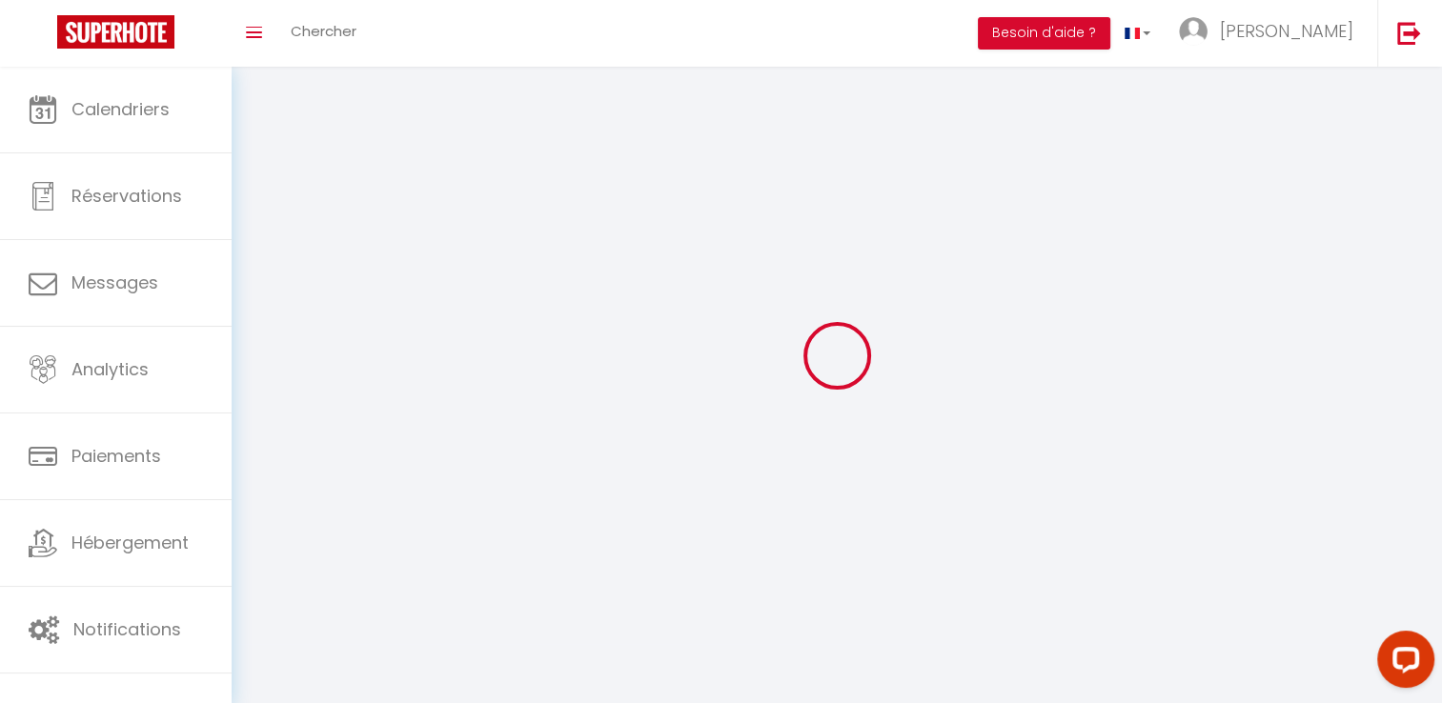
type input "paka"
type input "elisther"
type input "[EMAIL_ADDRESS][DOMAIN_NAME]"
type textarea "[URL][DOMAIN_NAME]"
checkbox input "true"
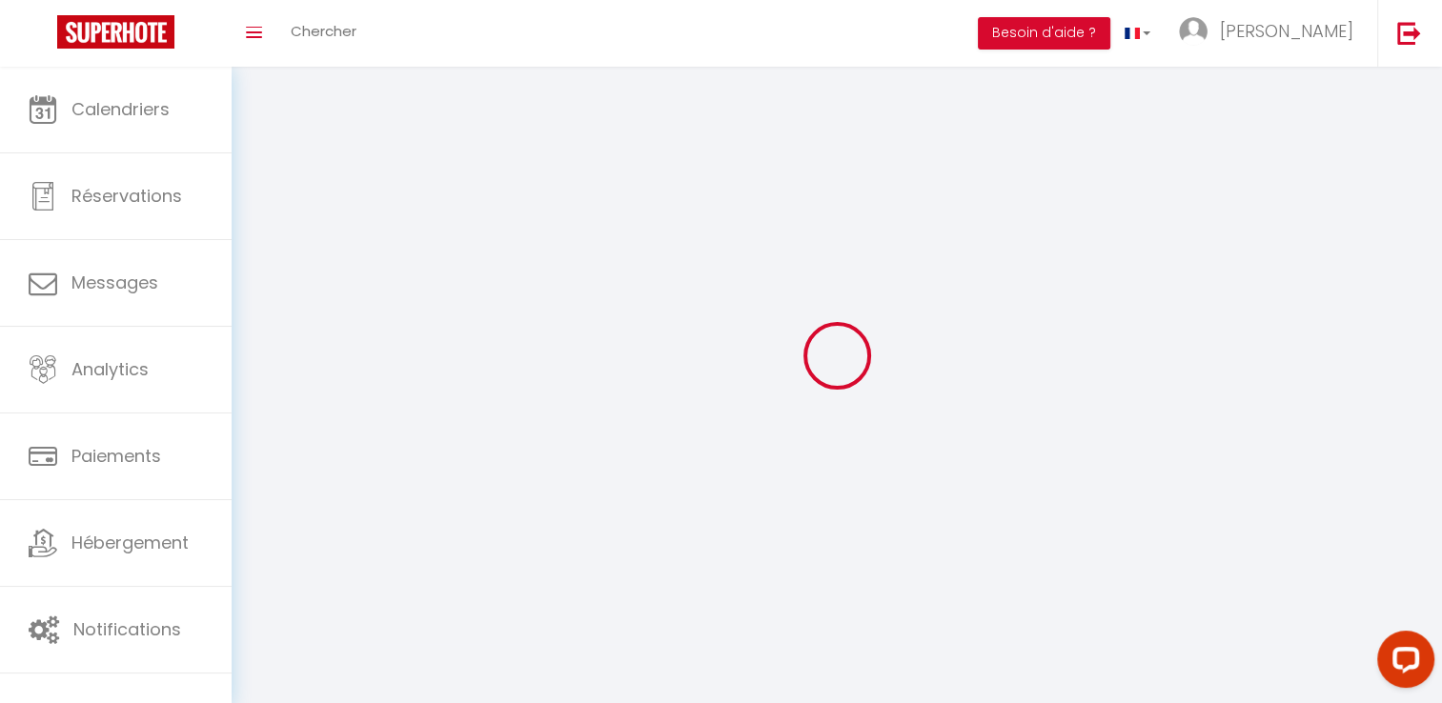
checkbox input "true"
checkbox input "false"
checkbox input "true"
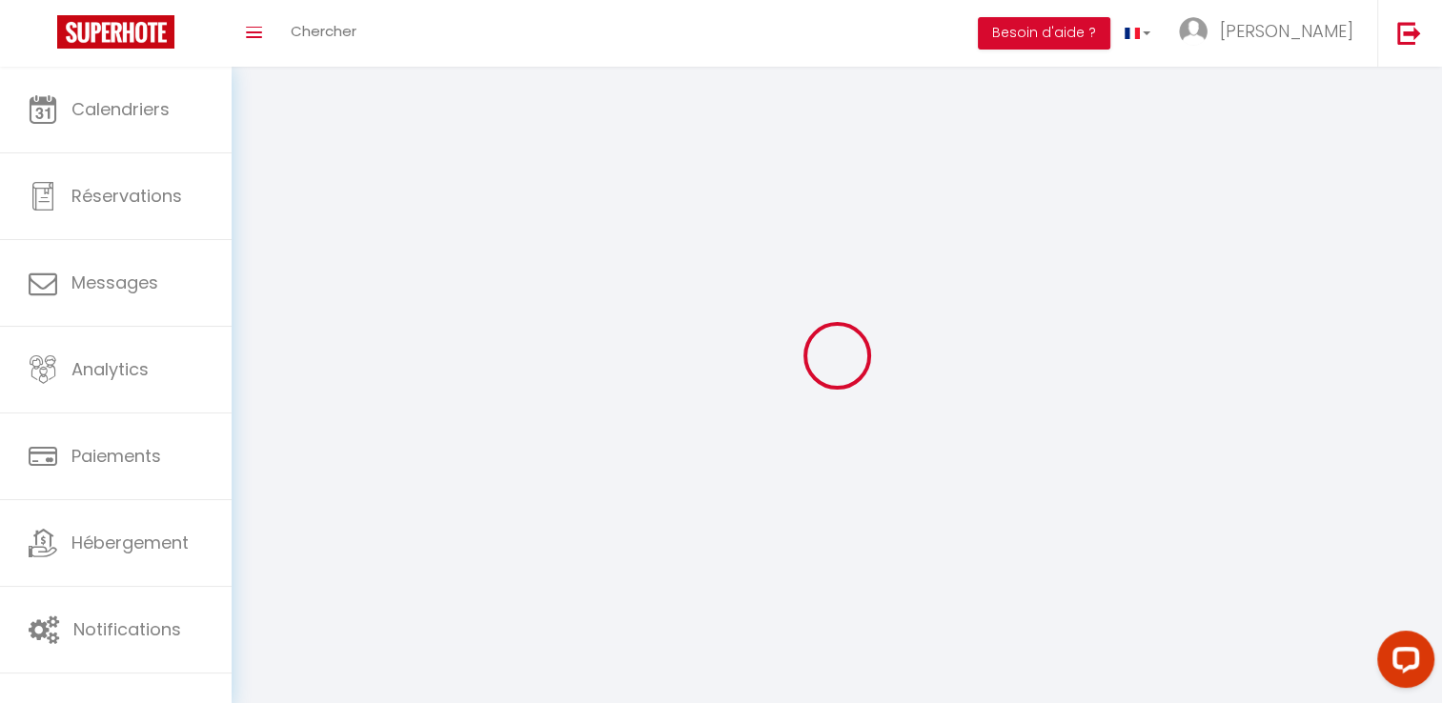
checkbox input "true"
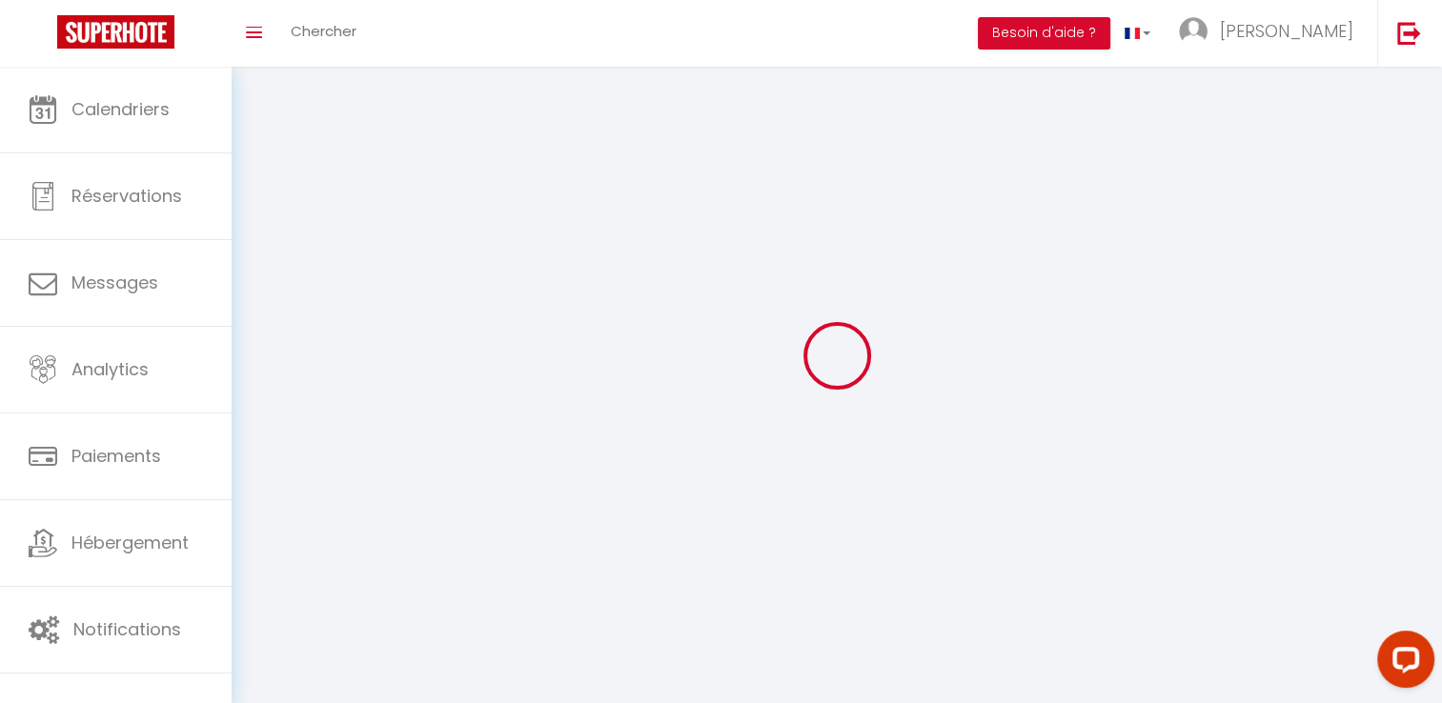
checkbox input "true"
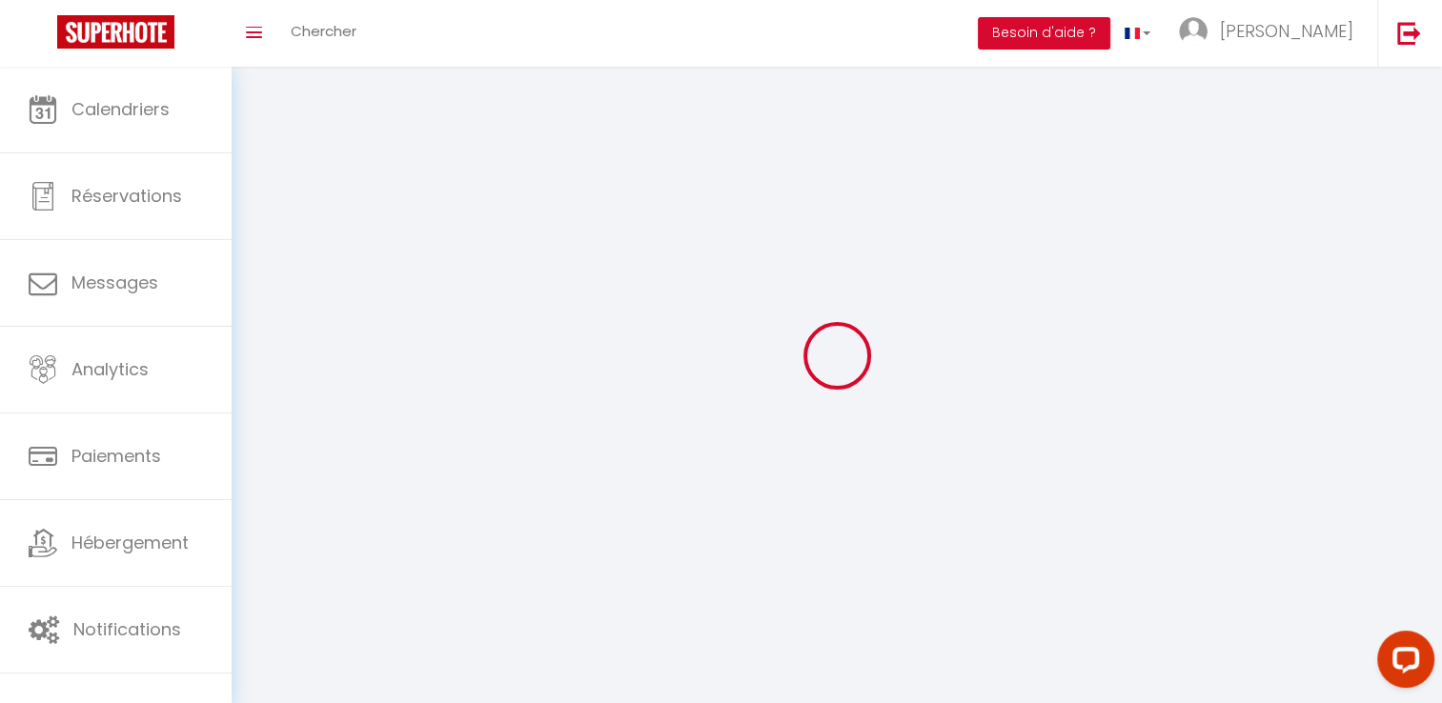
checkbox input "true"
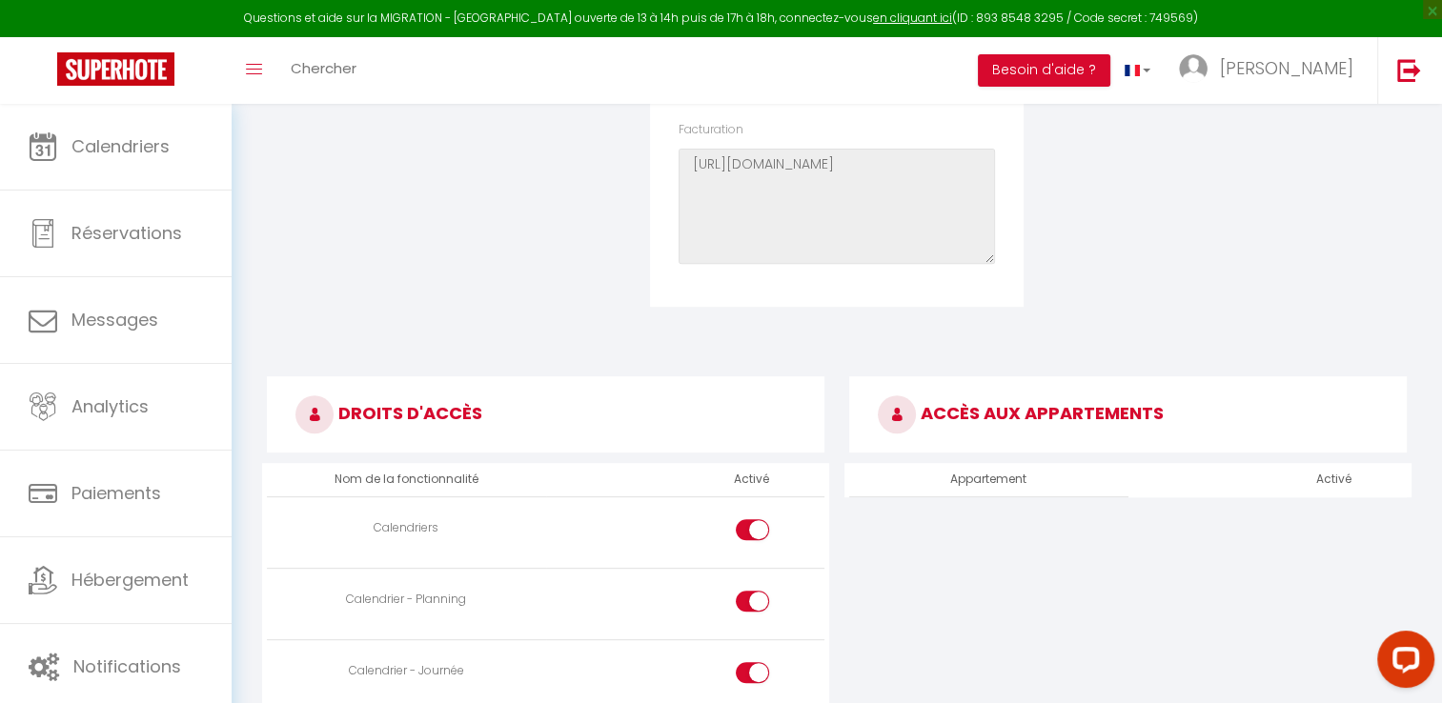
scroll to position [953, 0]
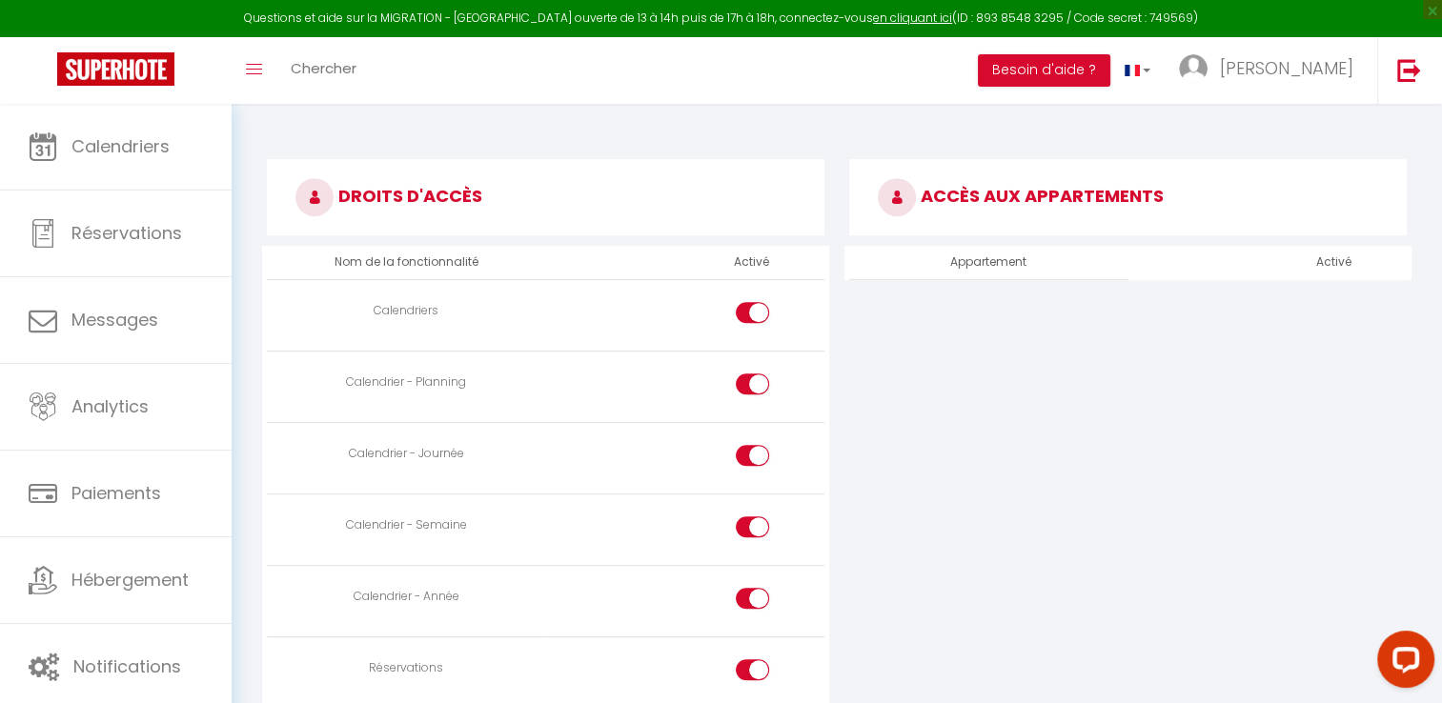
click at [1052, 262] on th "Appartement" at bounding box center [988, 262] width 278 height 33
click at [885, 193] on icon at bounding box center [897, 197] width 38 height 38
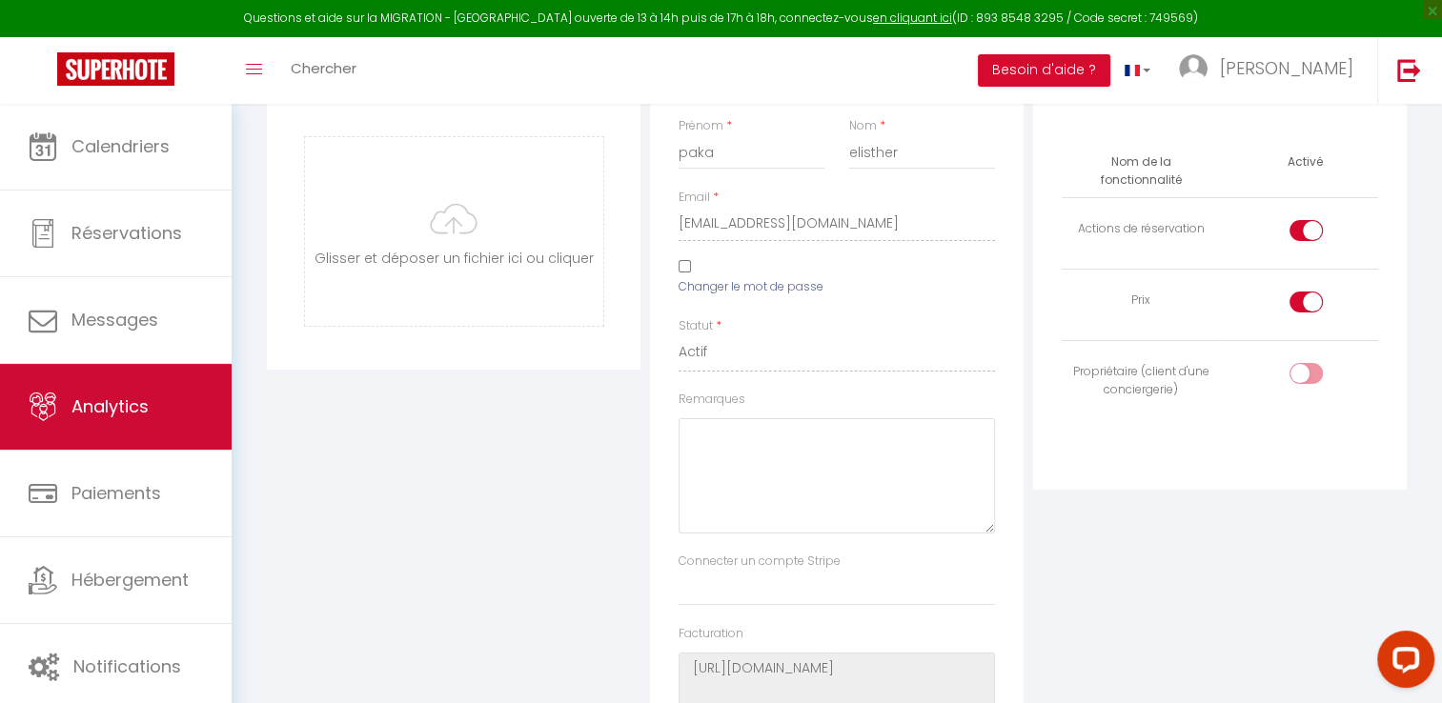
scroll to position [381, 0]
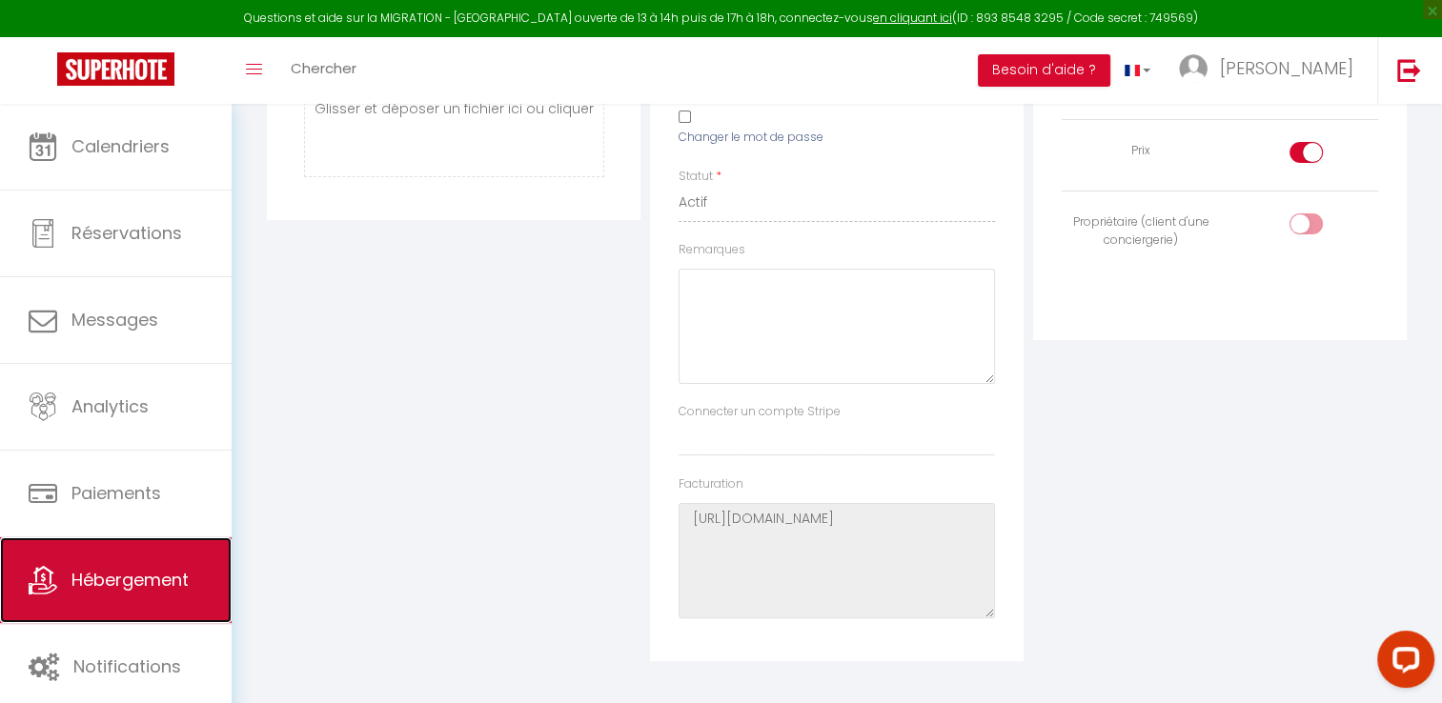
click at [127, 573] on span "Hébergement" at bounding box center [129, 580] width 117 height 24
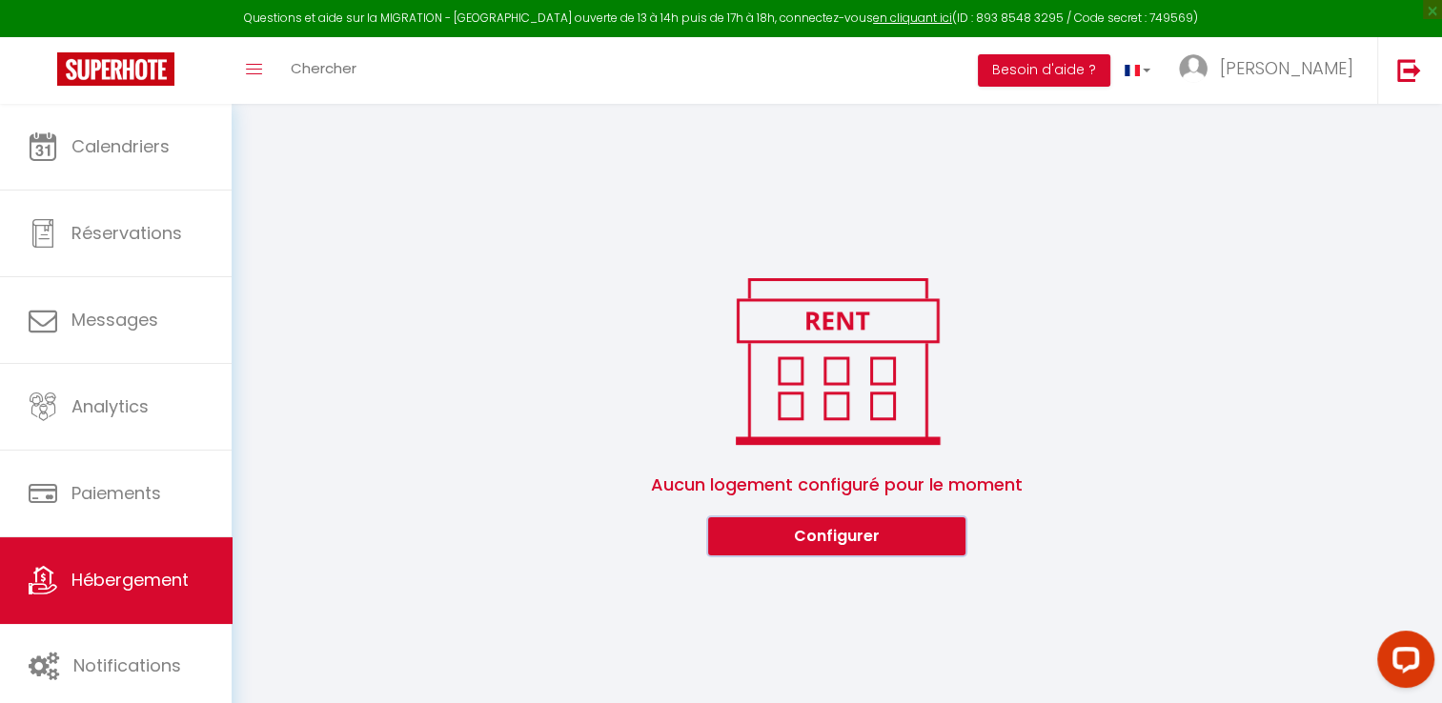
click at [854, 542] on button "Configurer" at bounding box center [836, 537] width 257 height 38
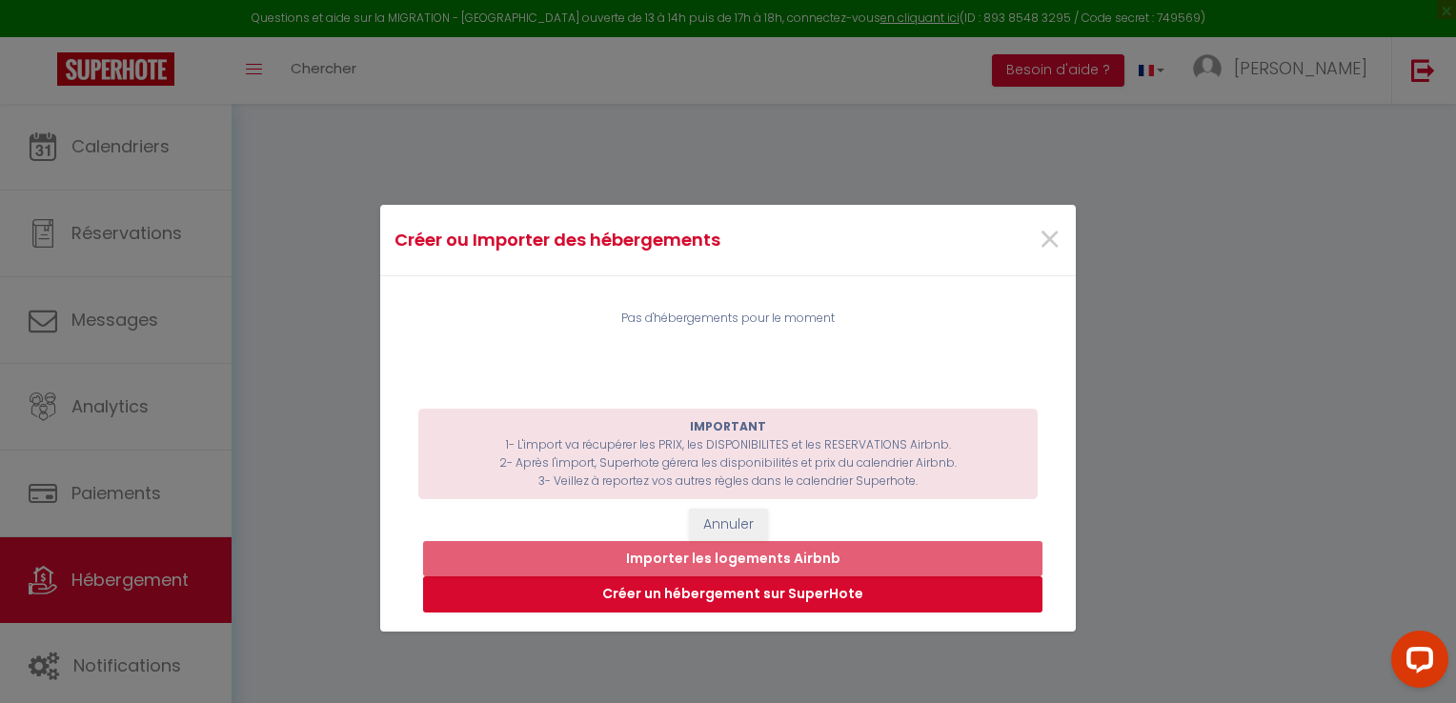
click at [704, 597] on button "Créer un hébergement sur SuperHote" at bounding box center [733, 595] width 620 height 36
select select "3"
select select "2"
select select "1"
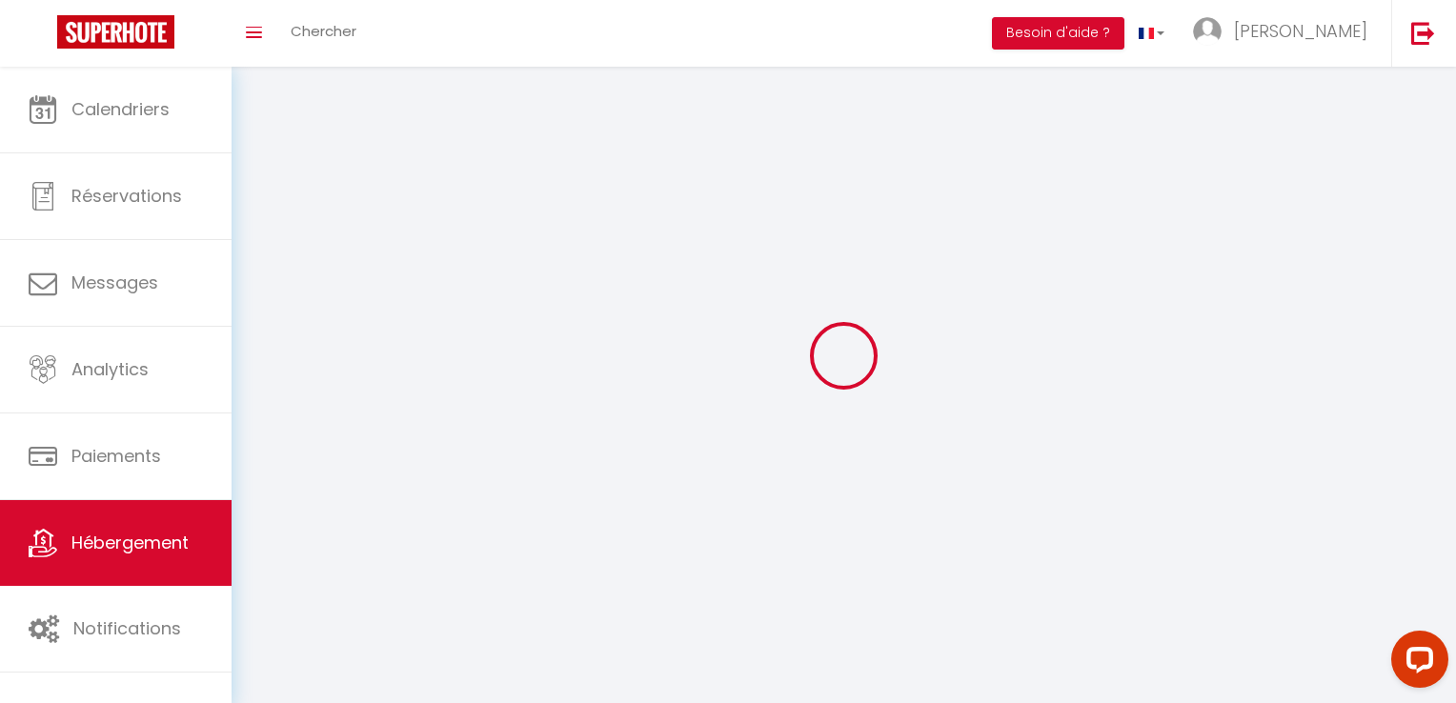
select select
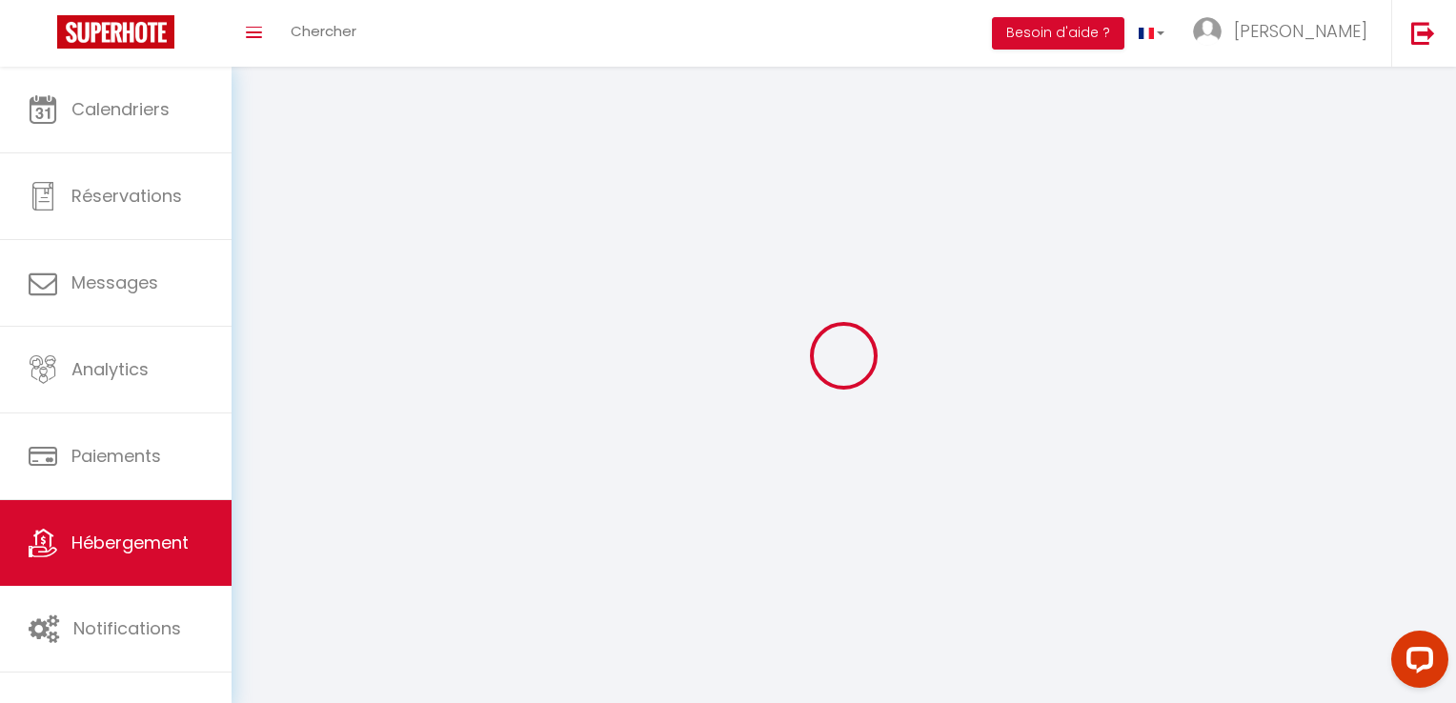
select select
checkbox input "false"
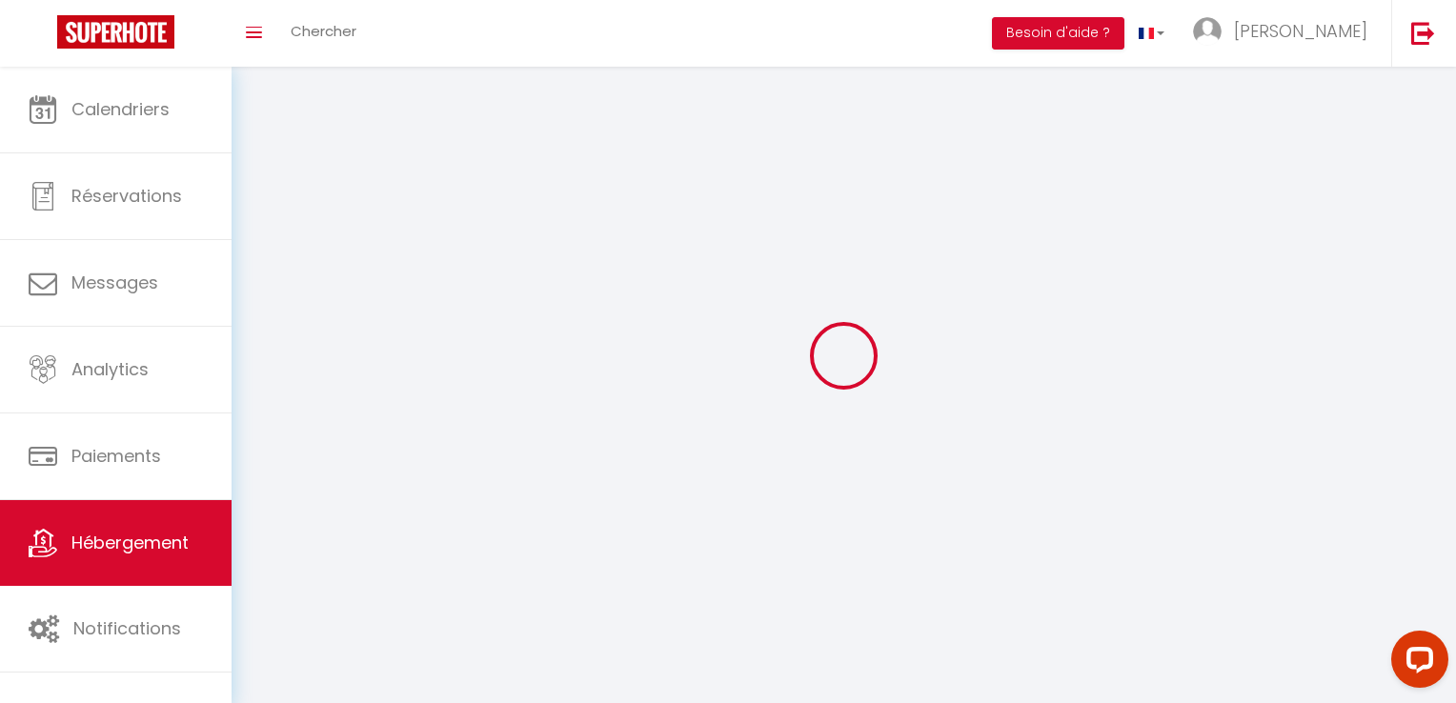
select select
select select "1"
select select "28"
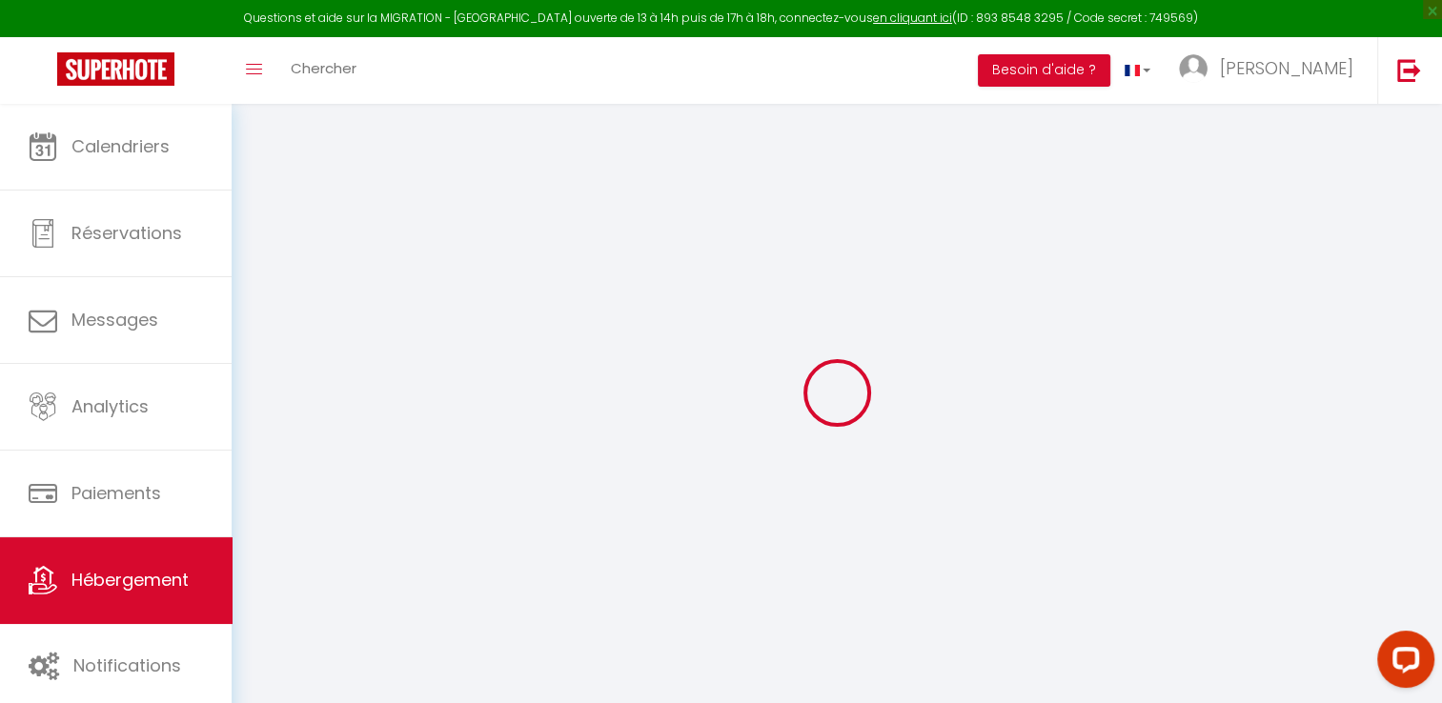
select select
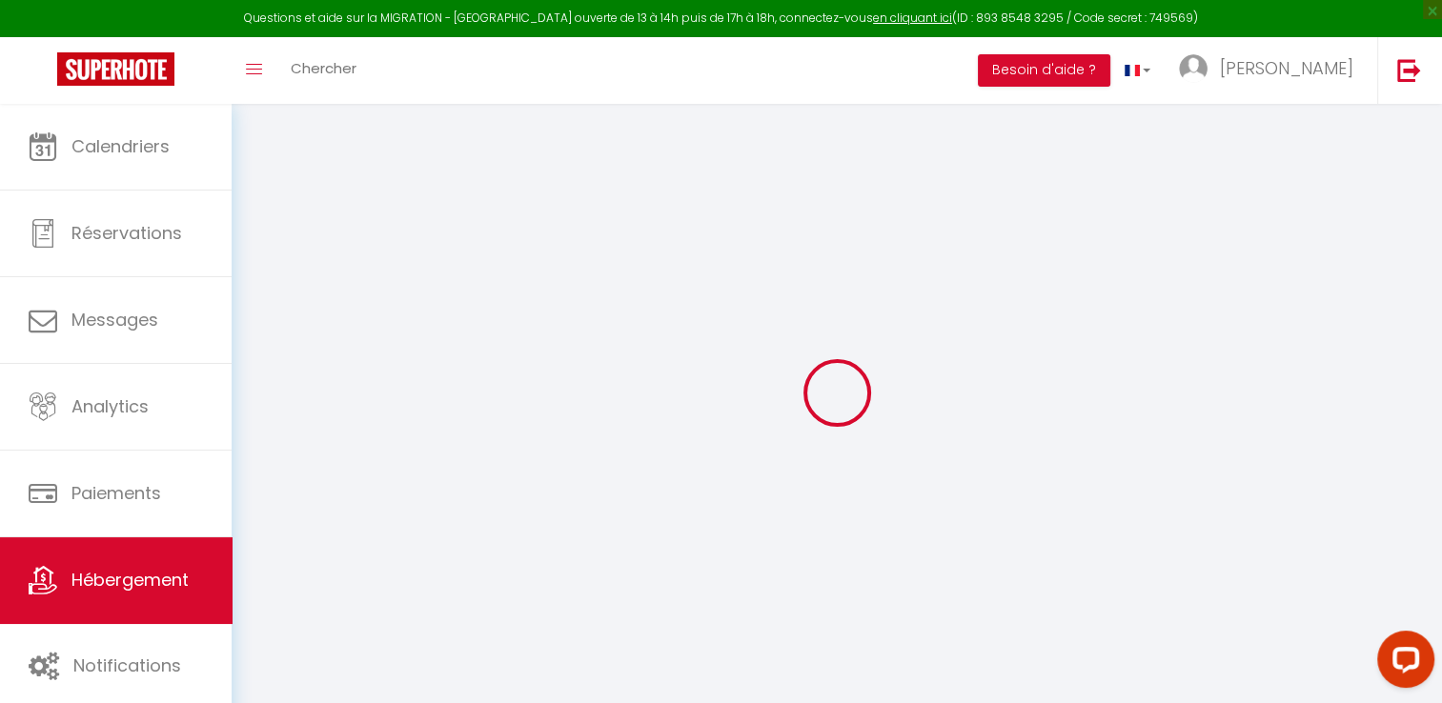
select select
checkbox input "false"
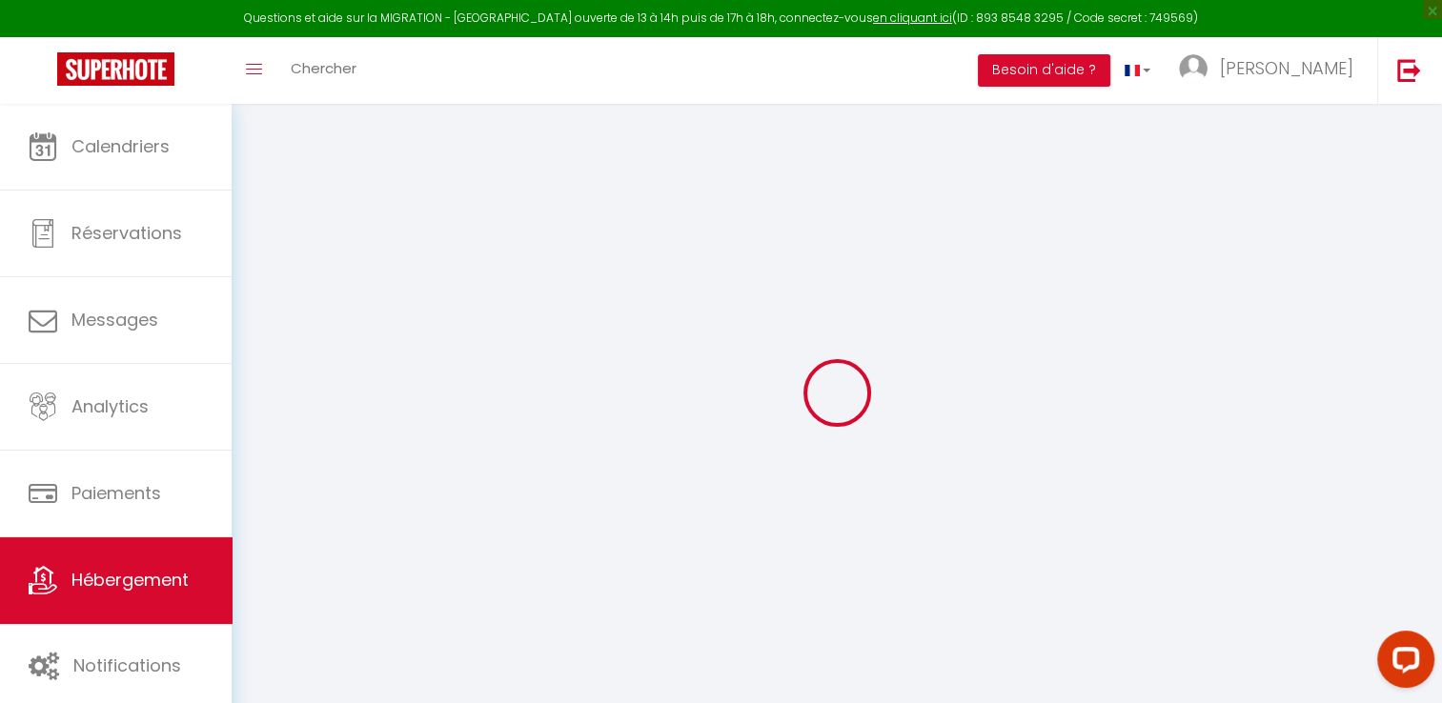
select select
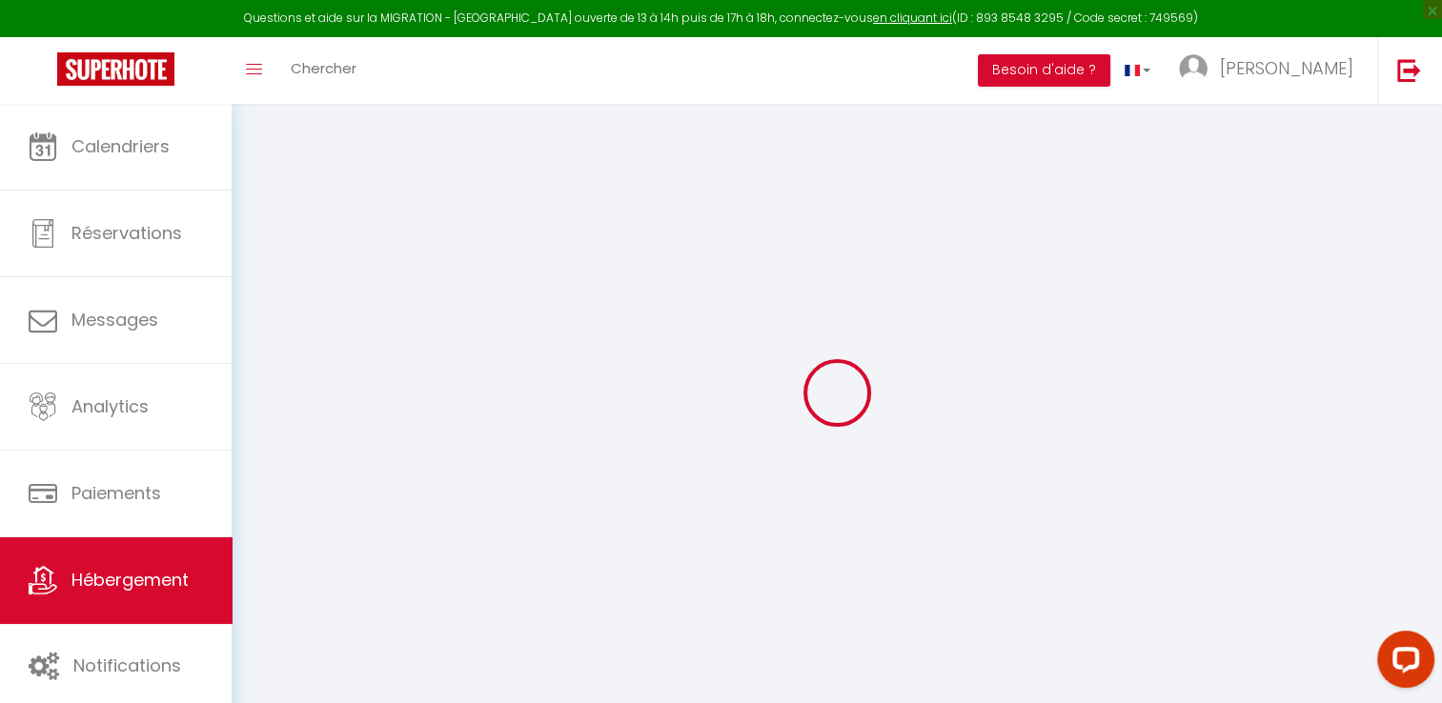
select select
checkbox input "false"
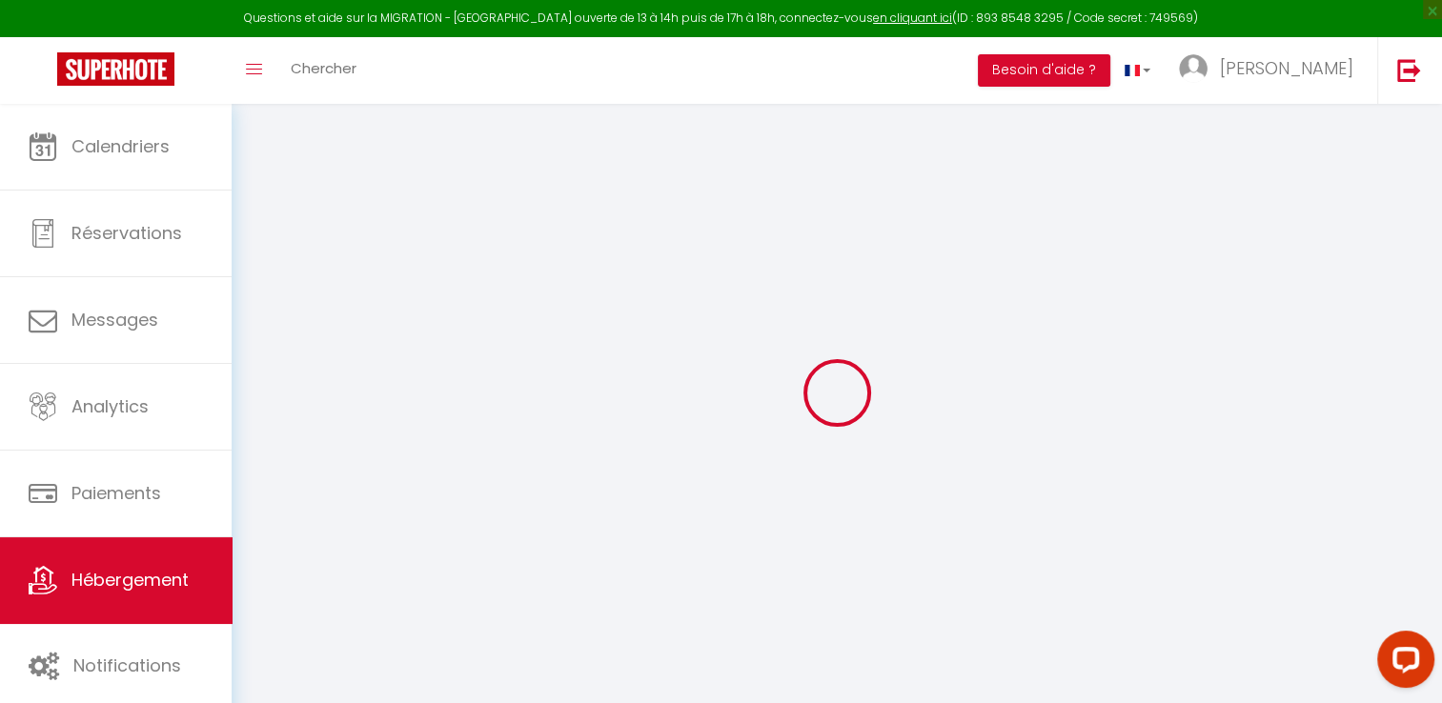
checkbox input "false"
select select
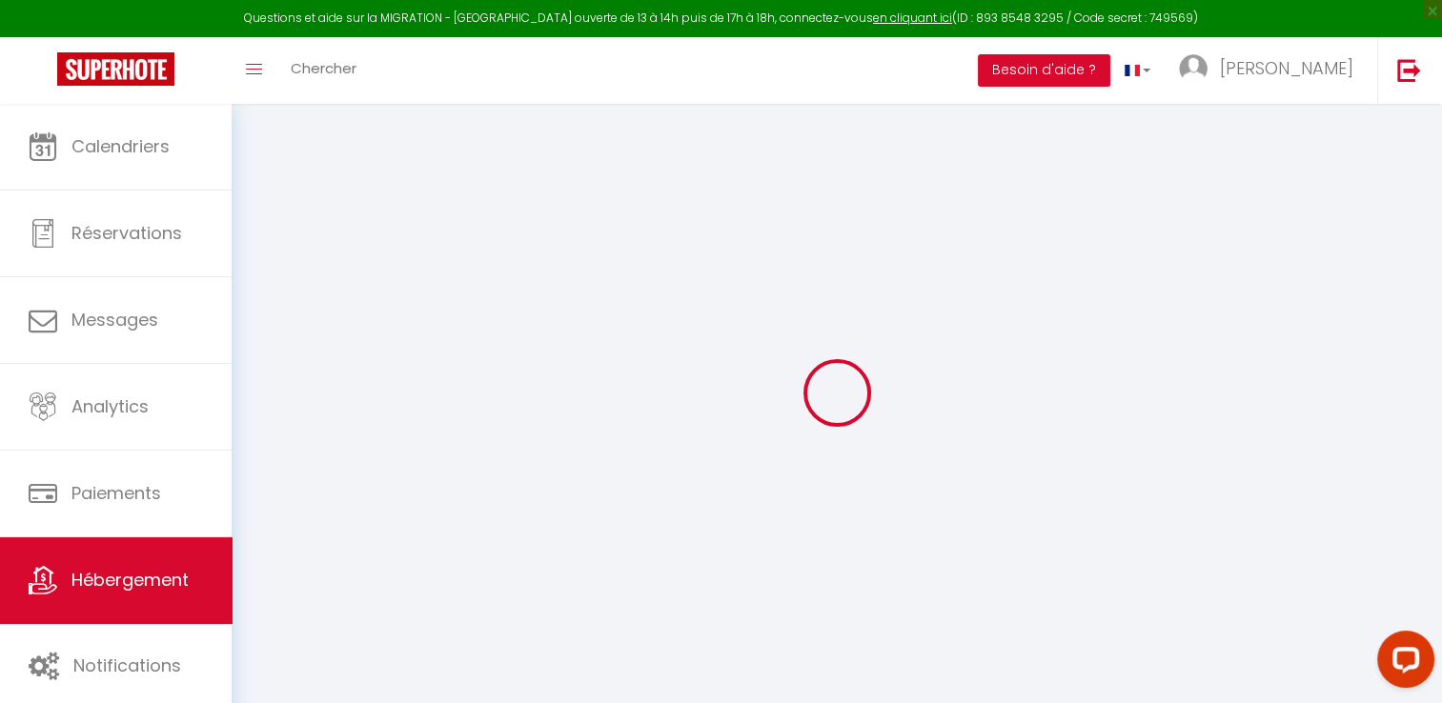
checkbox input "false"
select select
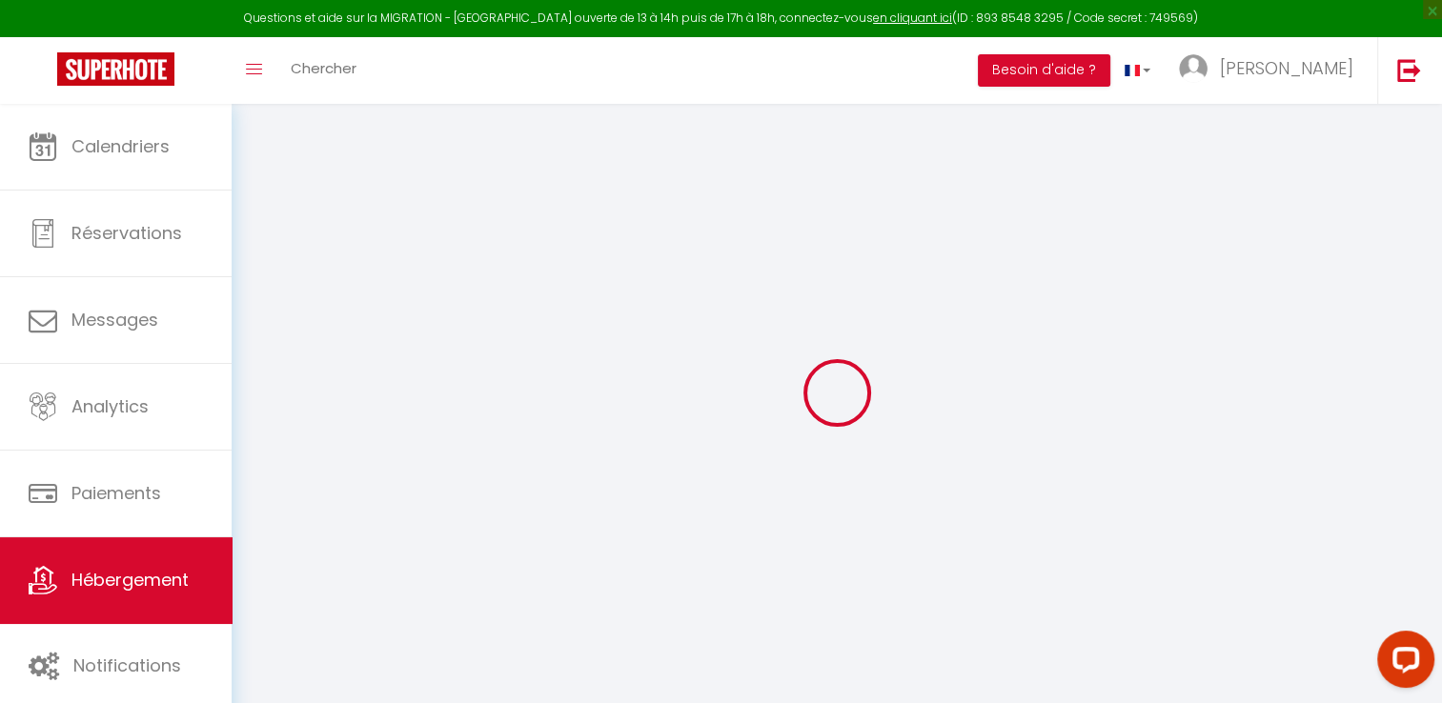
select select
select select "15:00"
select select "23:45"
select select "11:00"
select select "30"
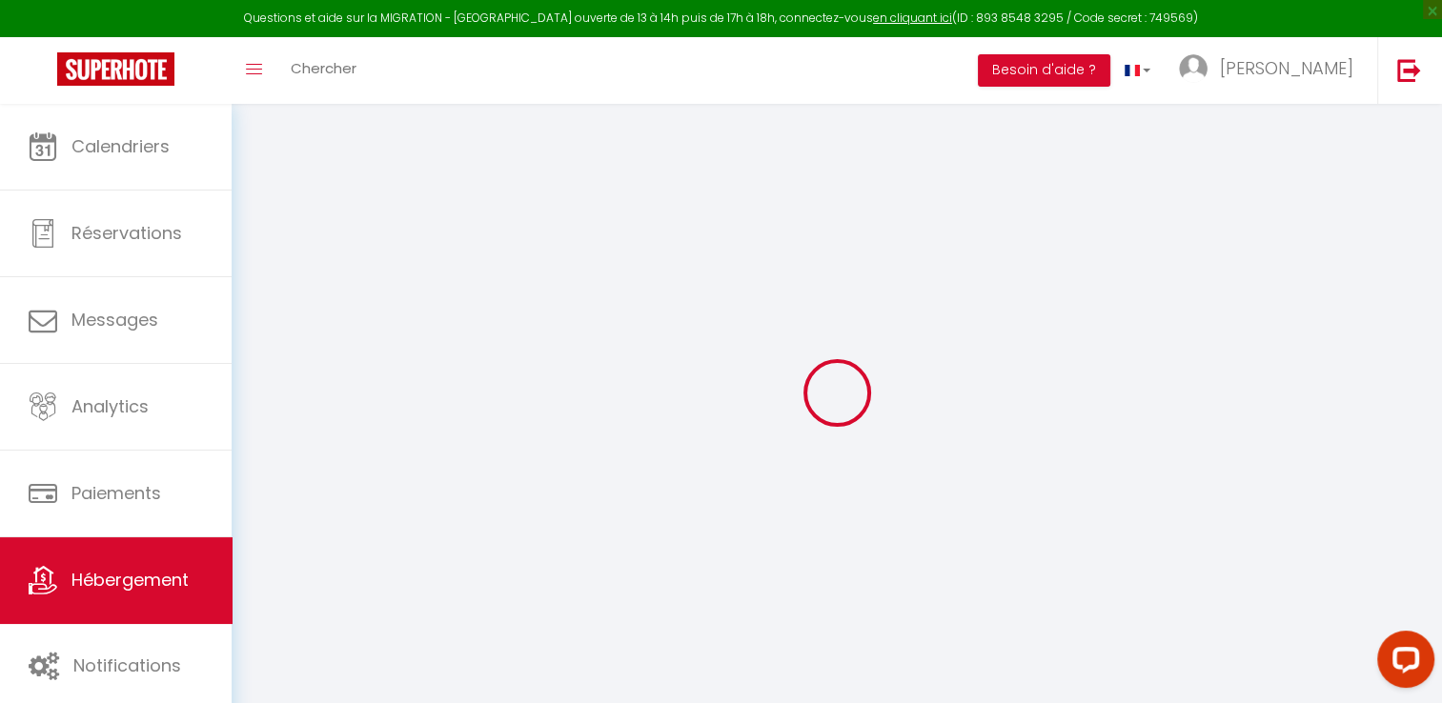
select select "120"
select select
checkbox input "false"
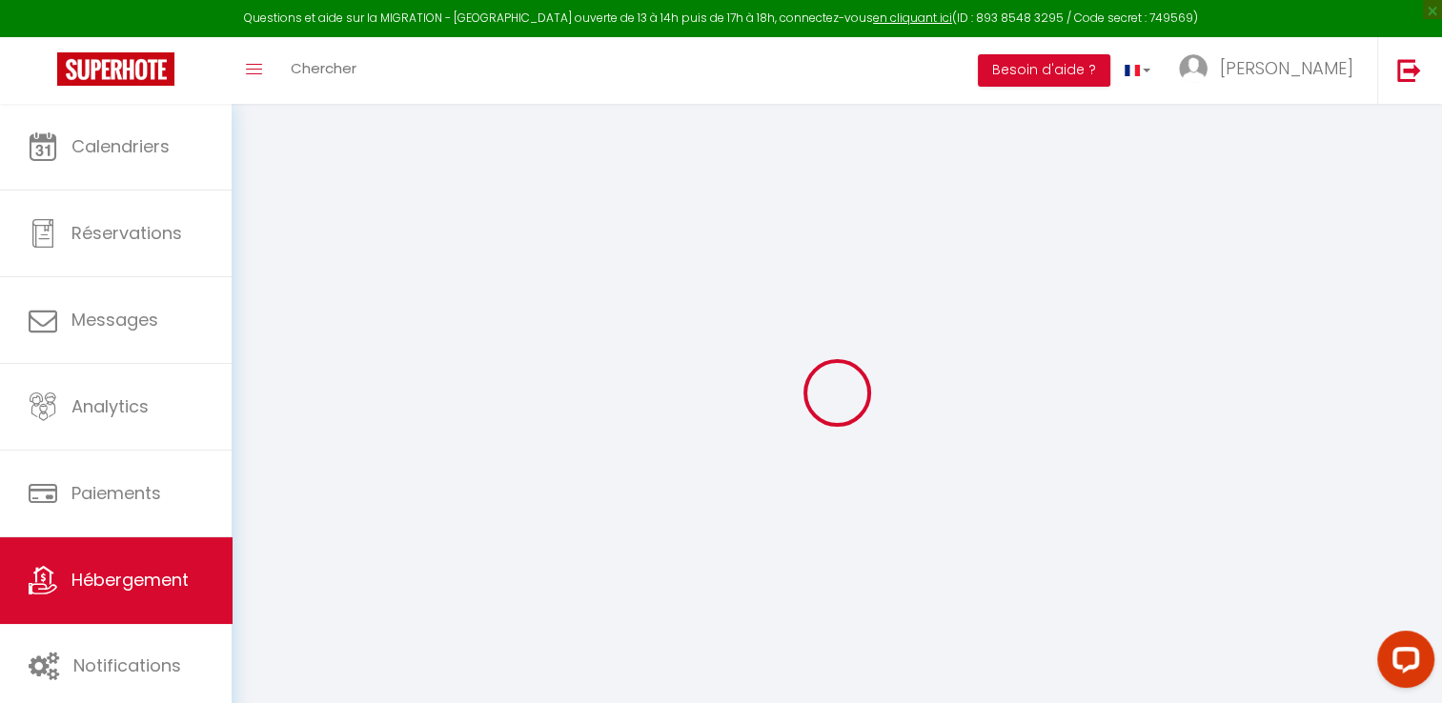
checkbox input "false"
select select
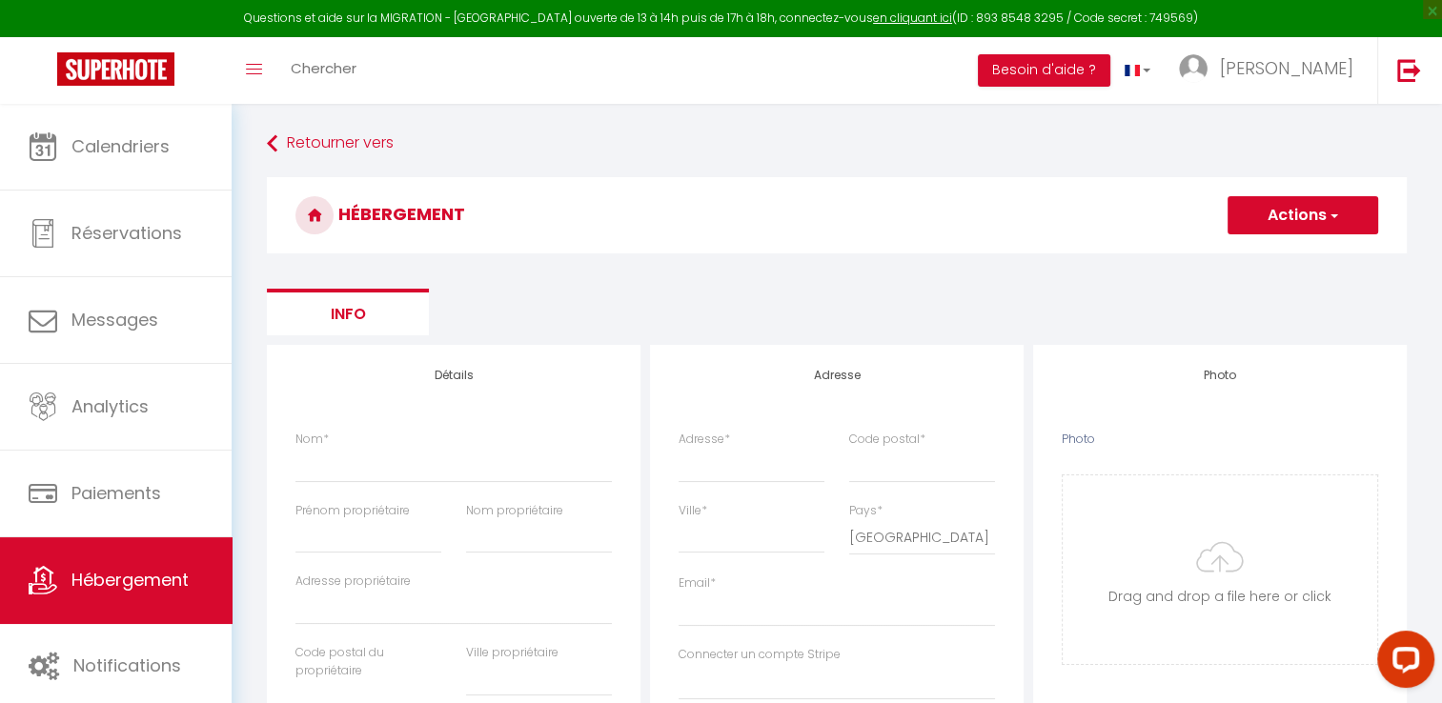
select select
checkbox input "false"
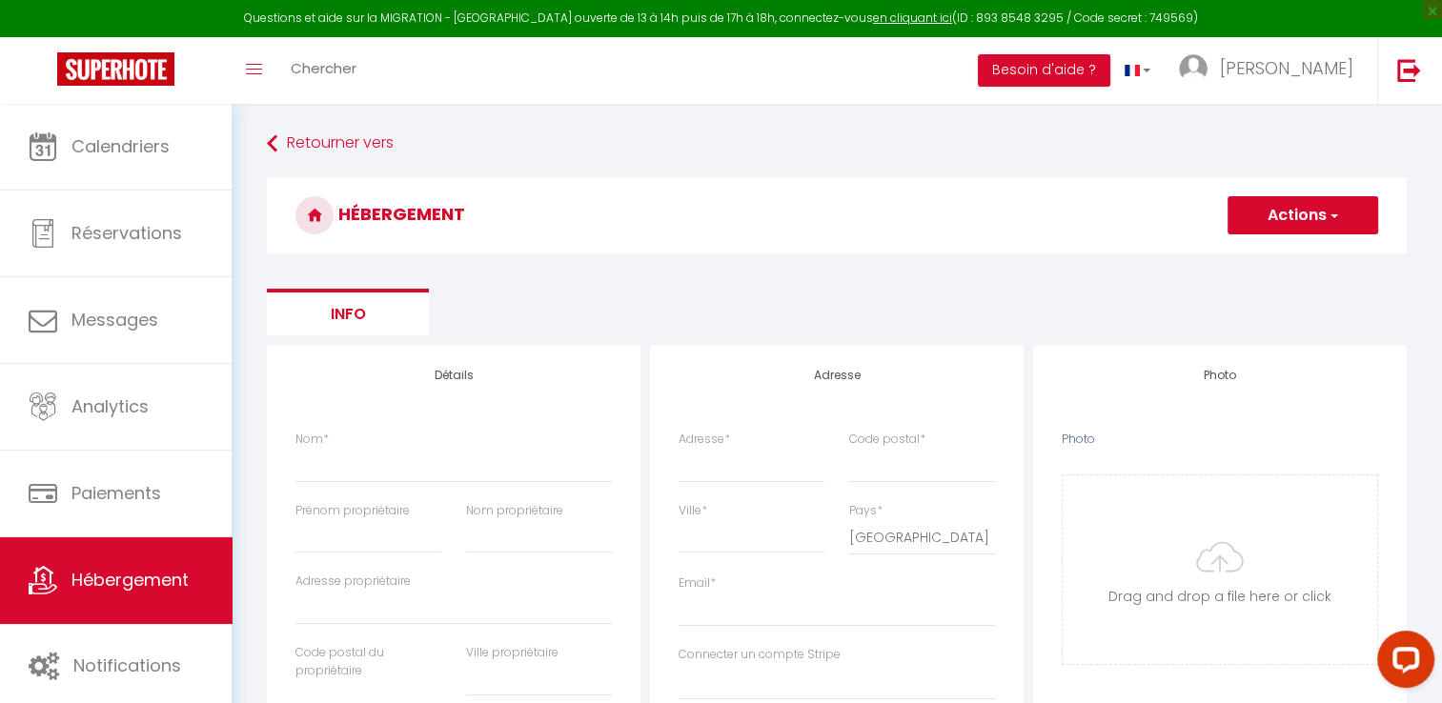
select select
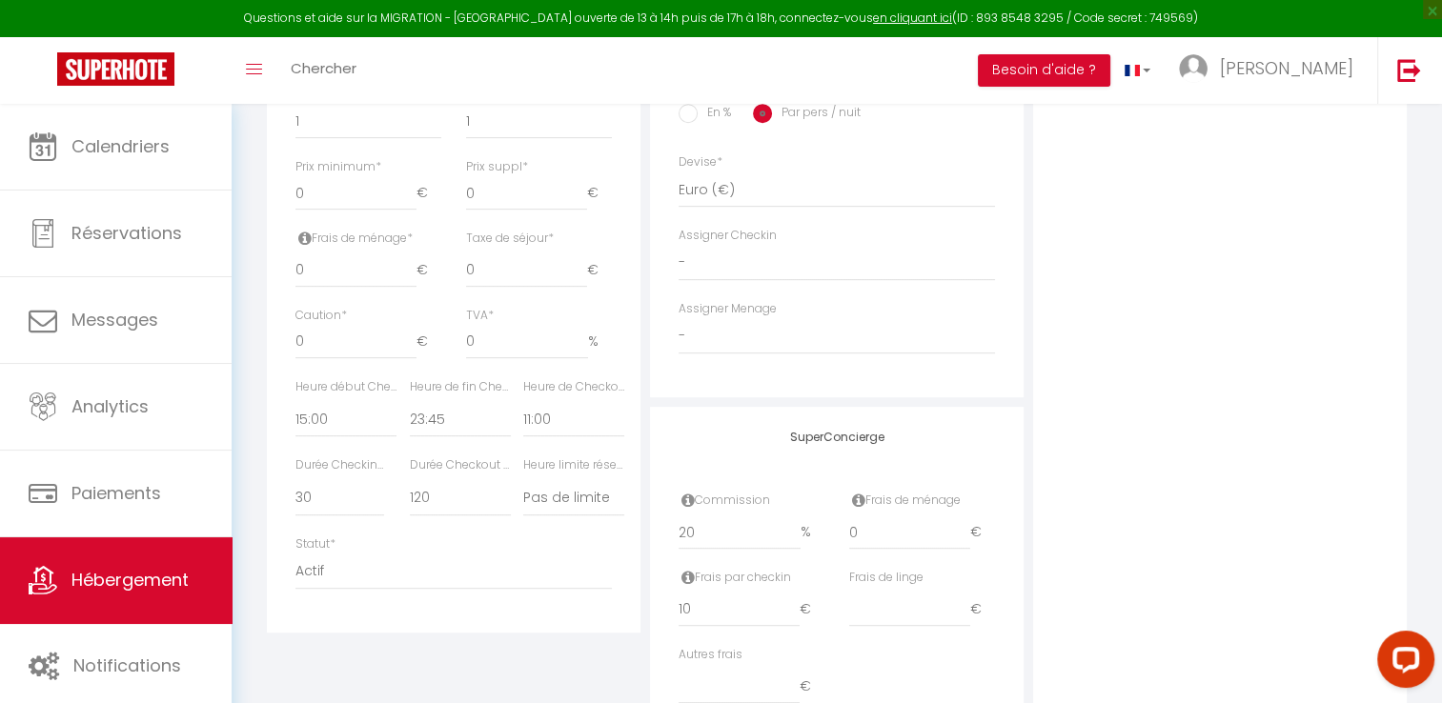
scroll to position [858, 0]
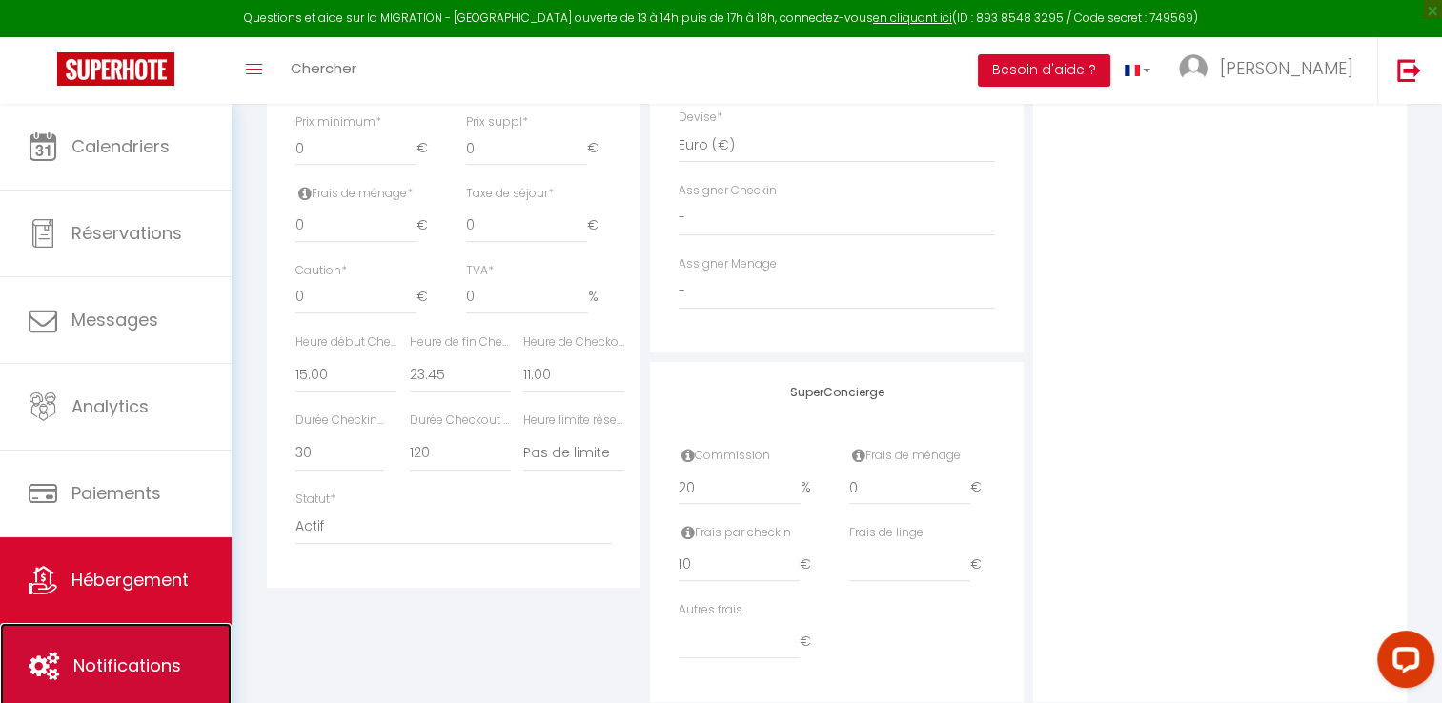
click at [95, 658] on span "Notifications" at bounding box center [127, 666] width 108 height 24
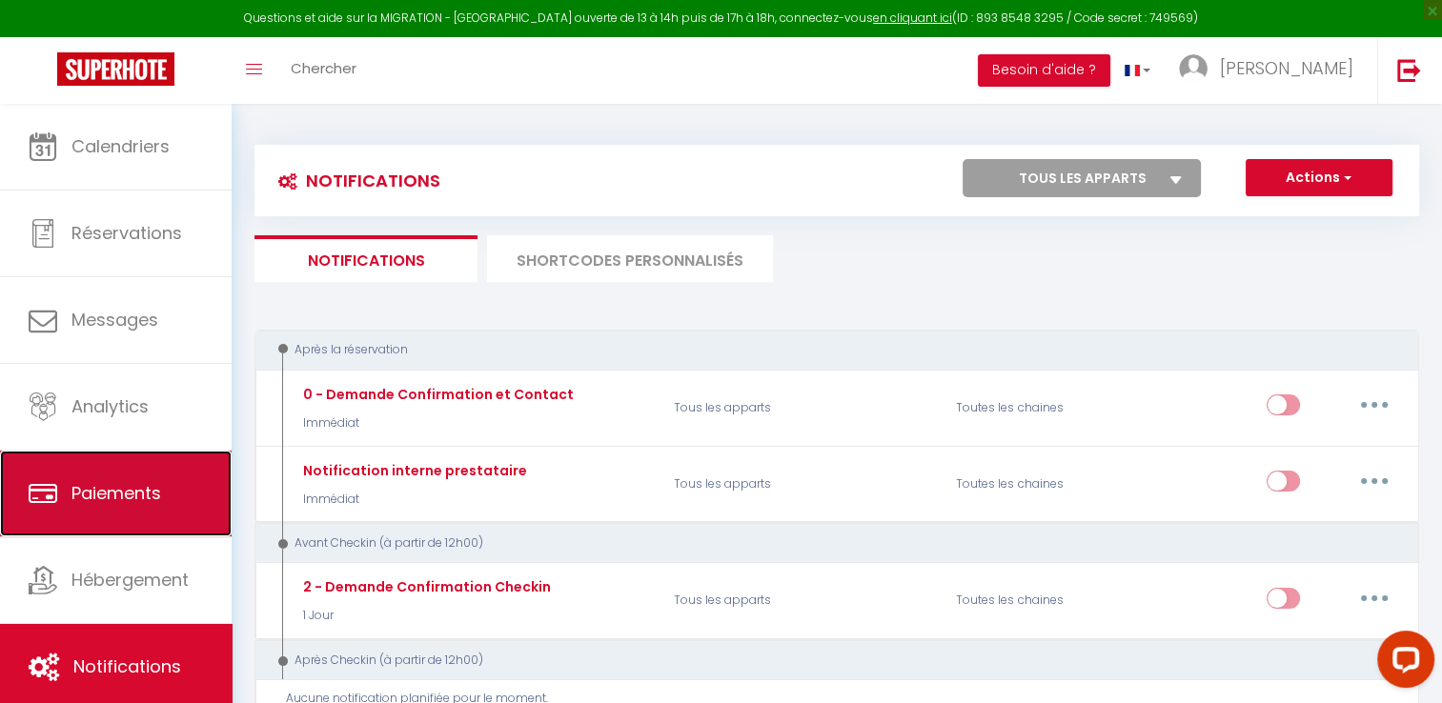
click at [134, 497] on span "Paiements" at bounding box center [116, 493] width 90 height 24
select select "2"
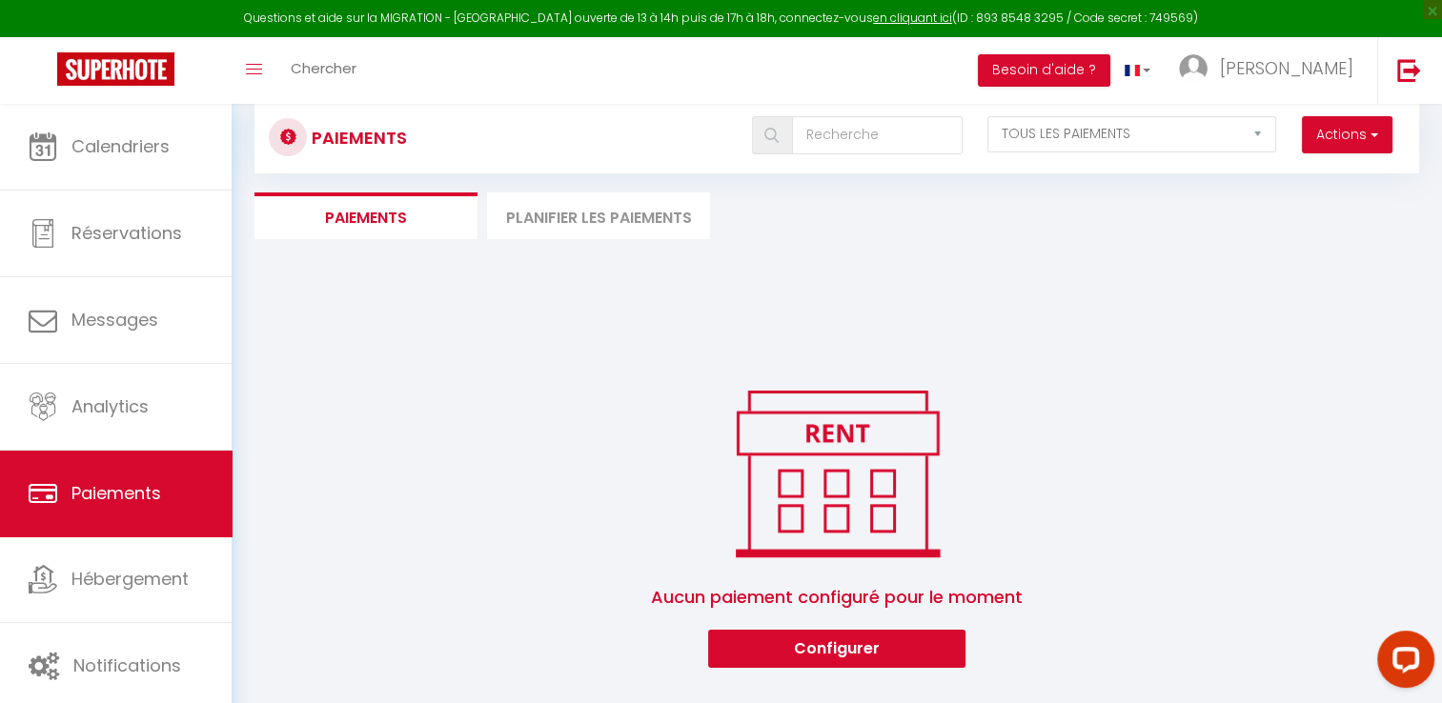
scroll to position [103, 0]
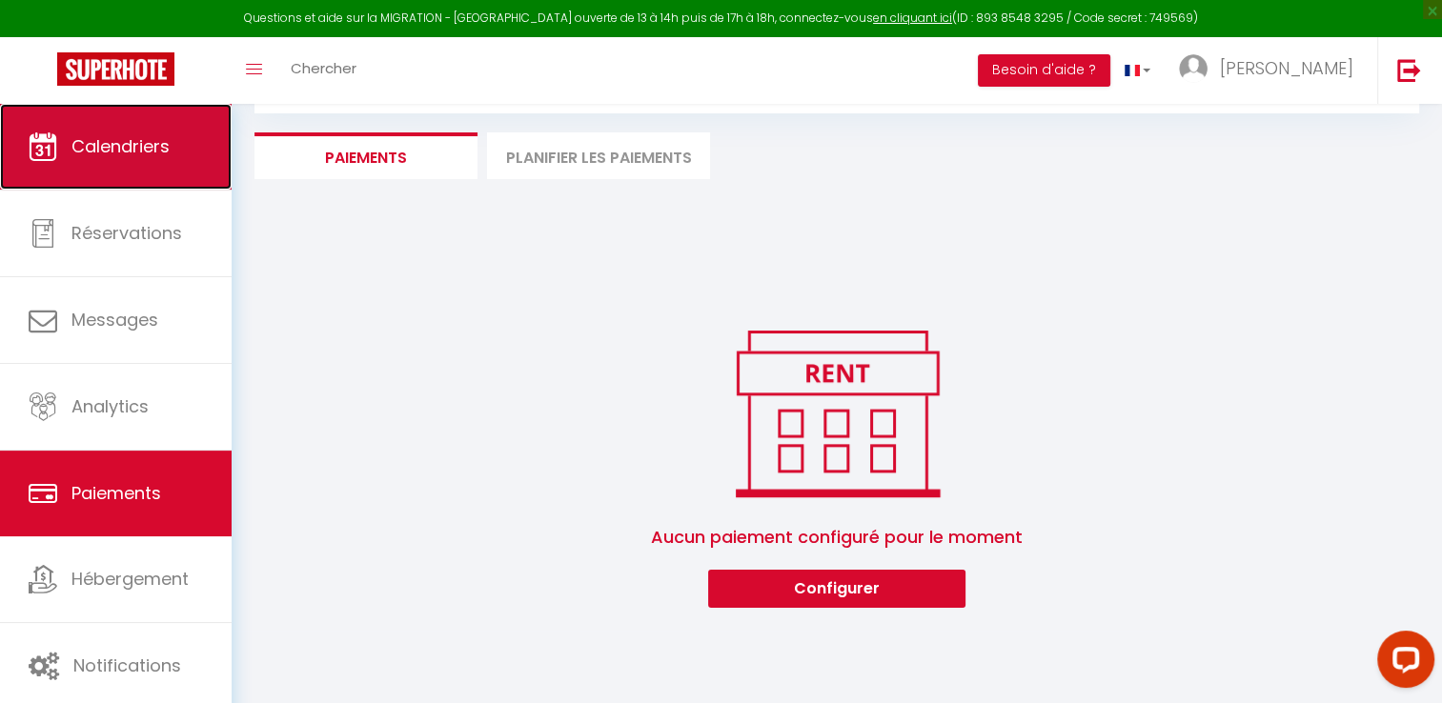
click at [122, 168] on link "Calendriers" at bounding box center [116, 147] width 232 height 86
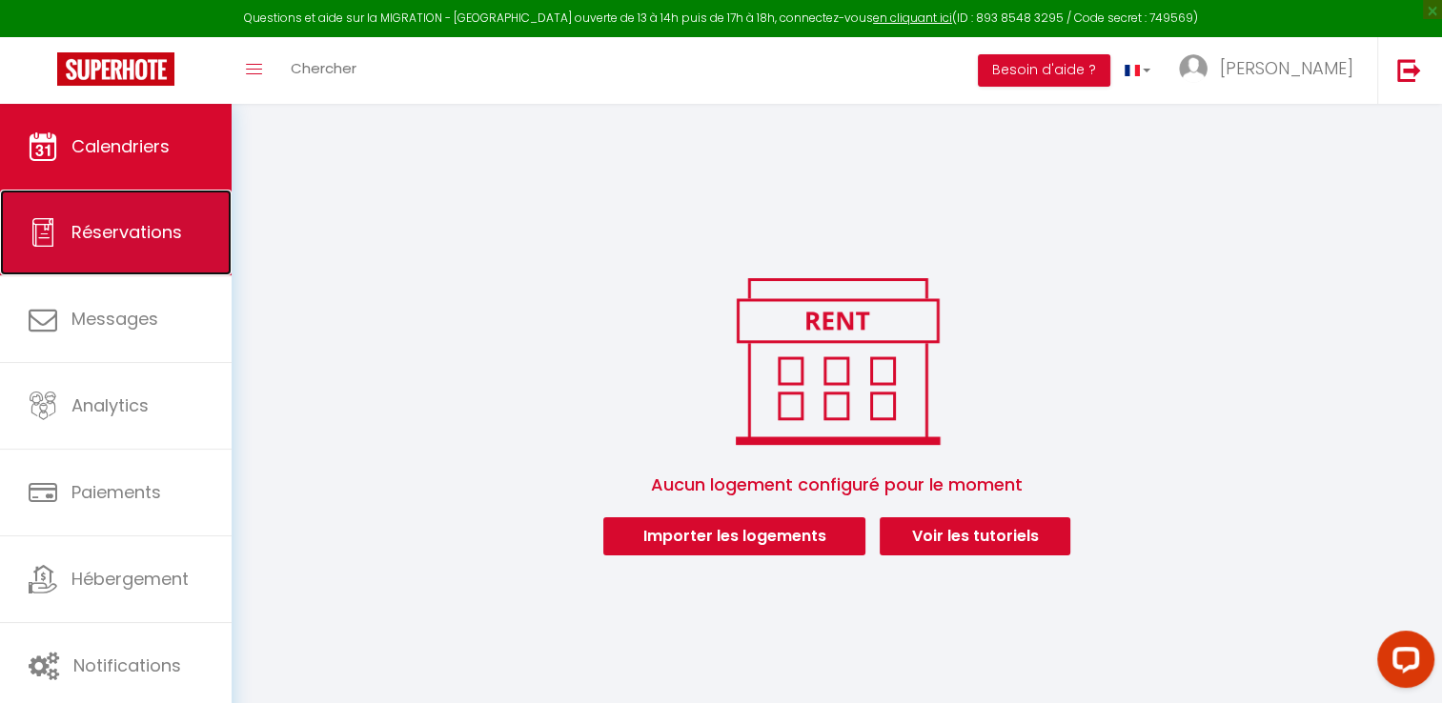
click at [132, 239] on span "Réservations" at bounding box center [126, 232] width 111 height 24
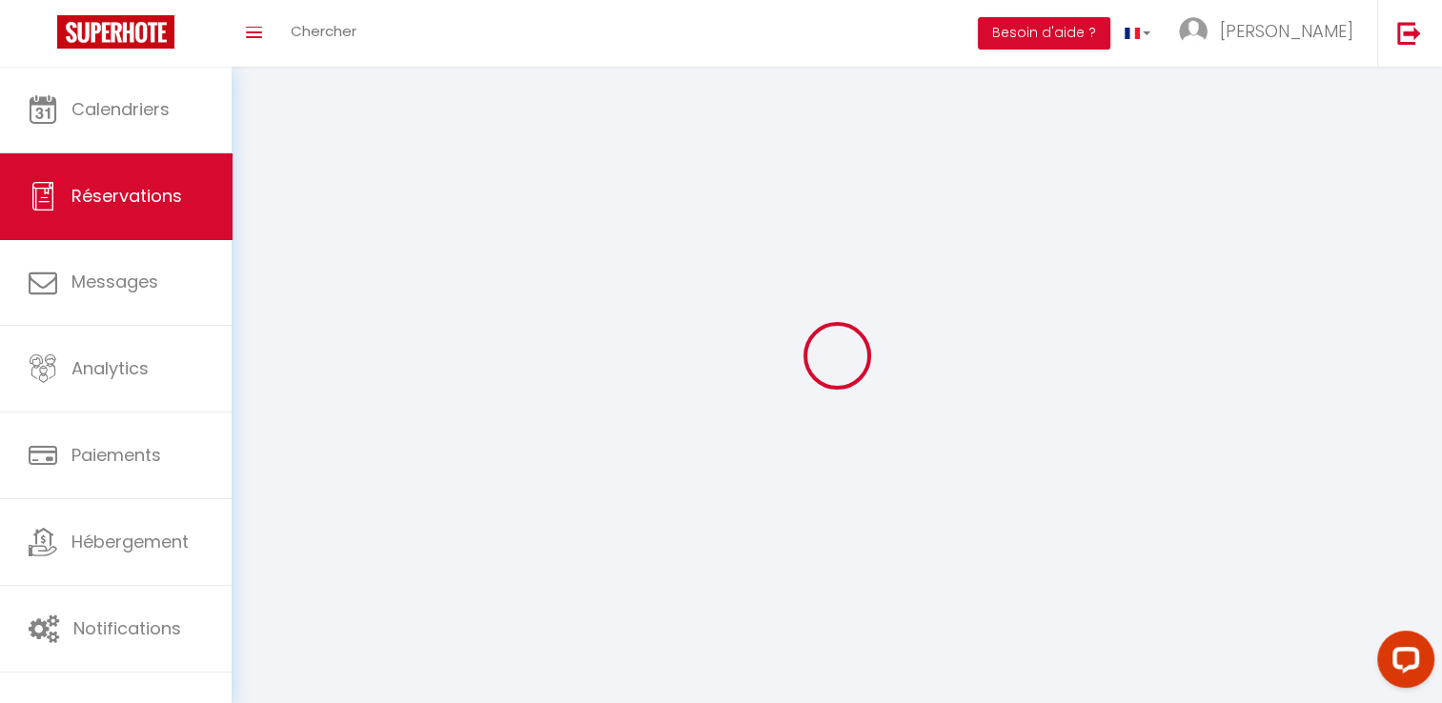
select select "all"
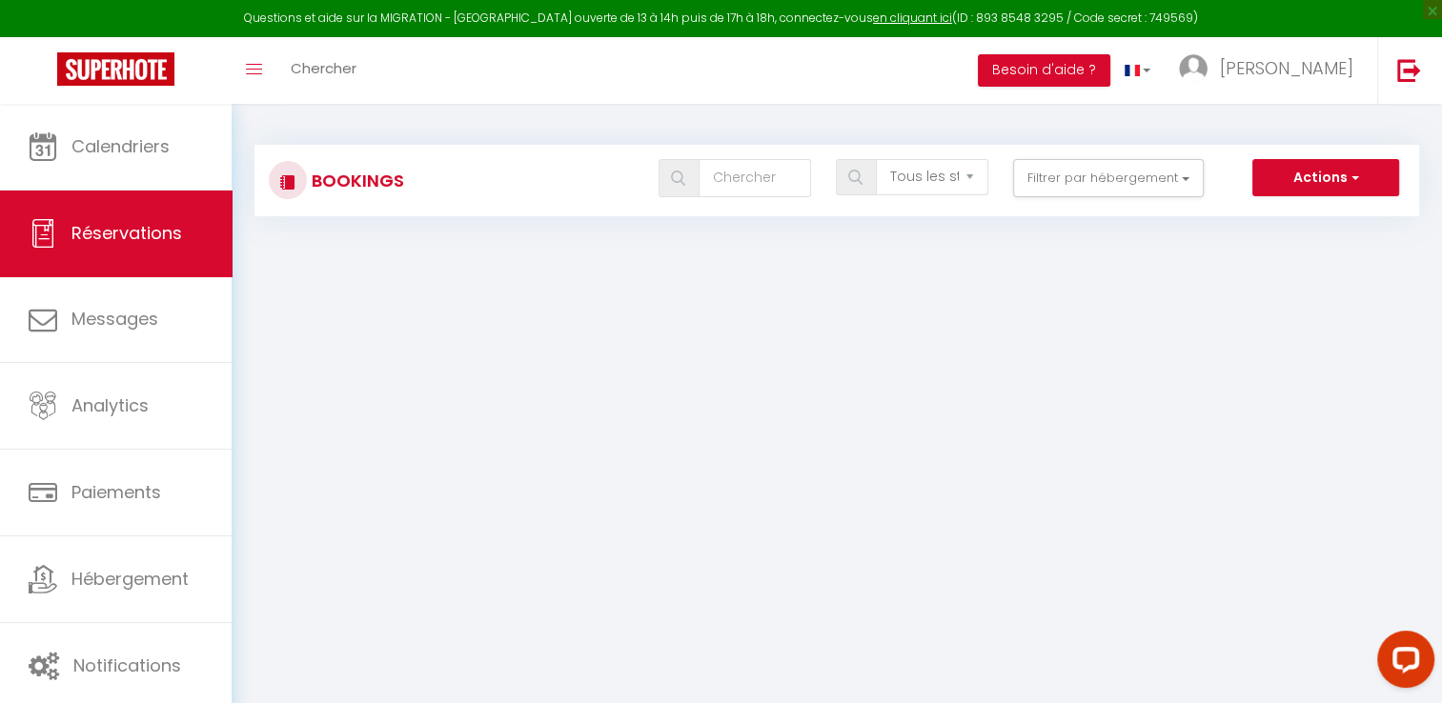
drag, startPoint x: 320, startPoint y: 189, endPoint x: 434, endPoint y: 189, distance: 113.4
click at [320, 189] on h3 "Bookings" at bounding box center [355, 180] width 97 height 43
click at [435, 189] on div "Tous les statuts Annulé Confirmé Non Confirmé Tout sauf annulé No Show Request …" at bounding box center [885, 178] width 1065 height 38
click at [957, 174] on select "Tous les statuts Annulé Confirmé Non Confirmé Tout sauf annulé No Show Request" at bounding box center [932, 177] width 112 height 36
click at [1142, 180] on button "Filtrer par hébergement" at bounding box center [1108, 178] width 191 height 38
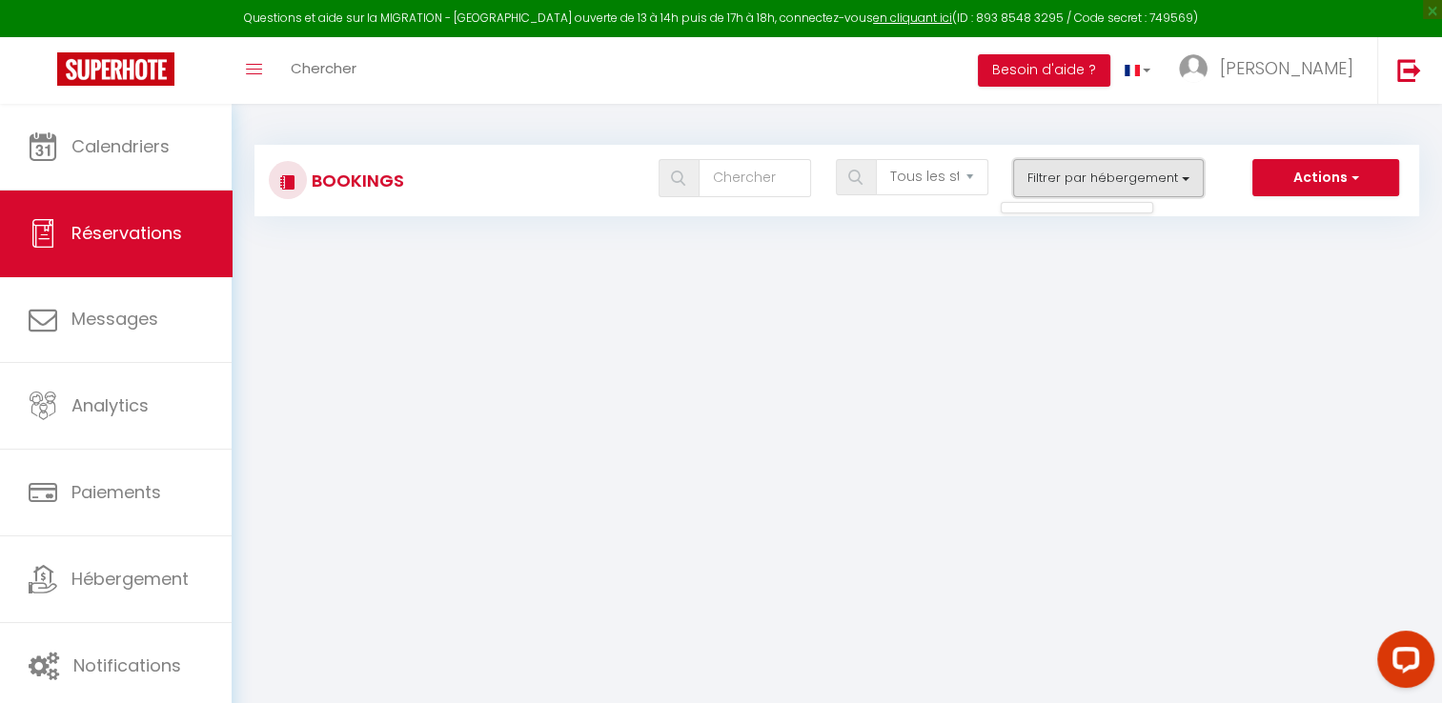
click at [1142, 181] on button "Filtrer par hébergement" at bounding box center [1108, 178] width 191 height 38
click at [1182, 177] on button "Filtrer par hébergement" at bounding box center [1108, 178] width 191 height 38
click at [1186, 175] on button "Filtrer par hébergement" at bounding box center [1108, 178] width 191 height 38
click at [1354, 177] on span "button" at bounding box center [1353, 177] width 11 height 19
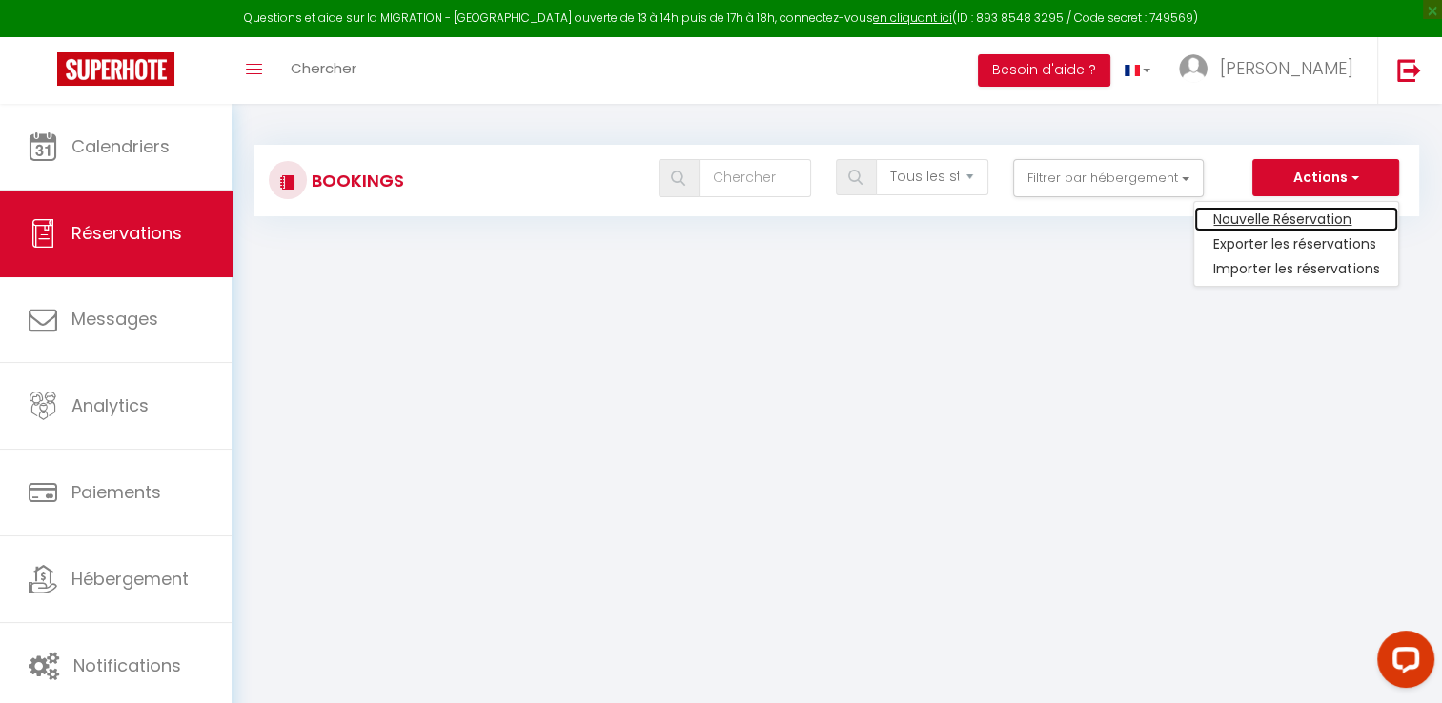
click at [1286, 222] on link "Nouvelle Réservation" at bounding box center [1296, 219] width 204 height 25
select select
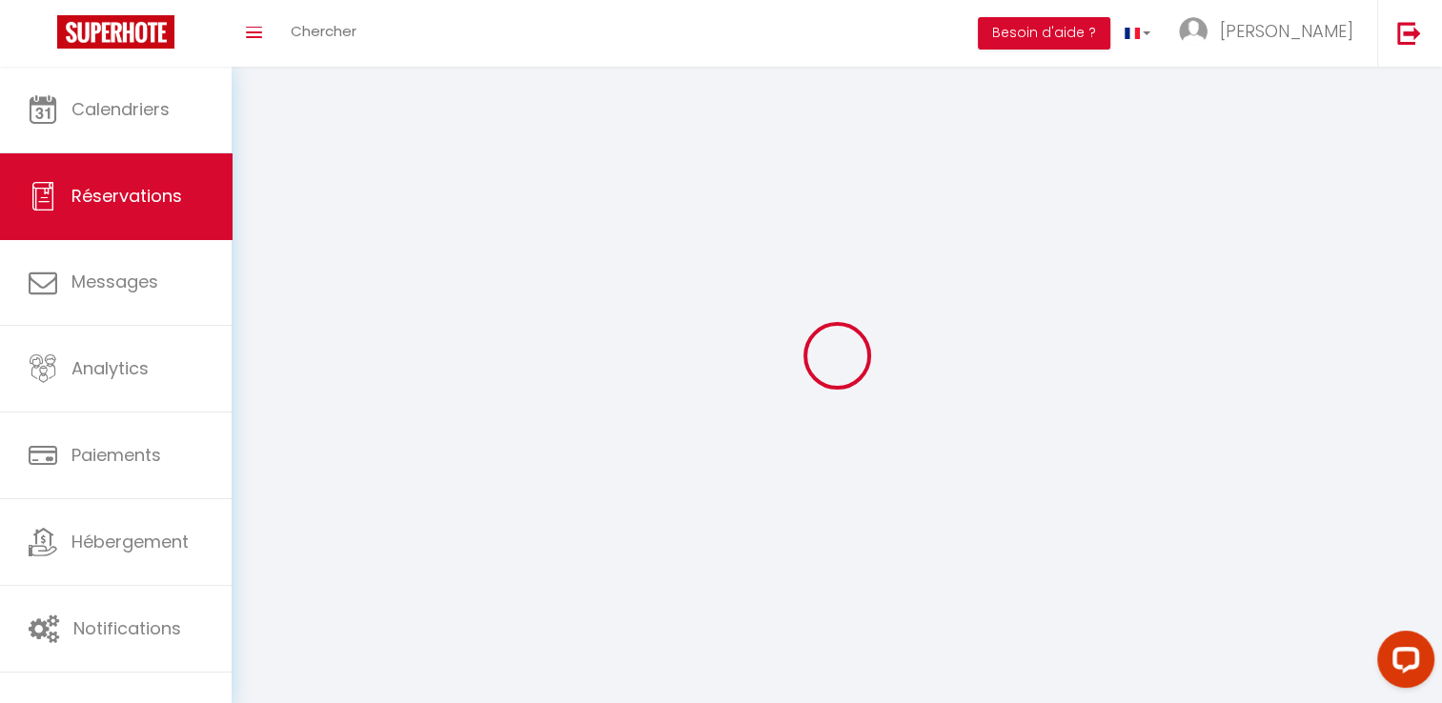
select select
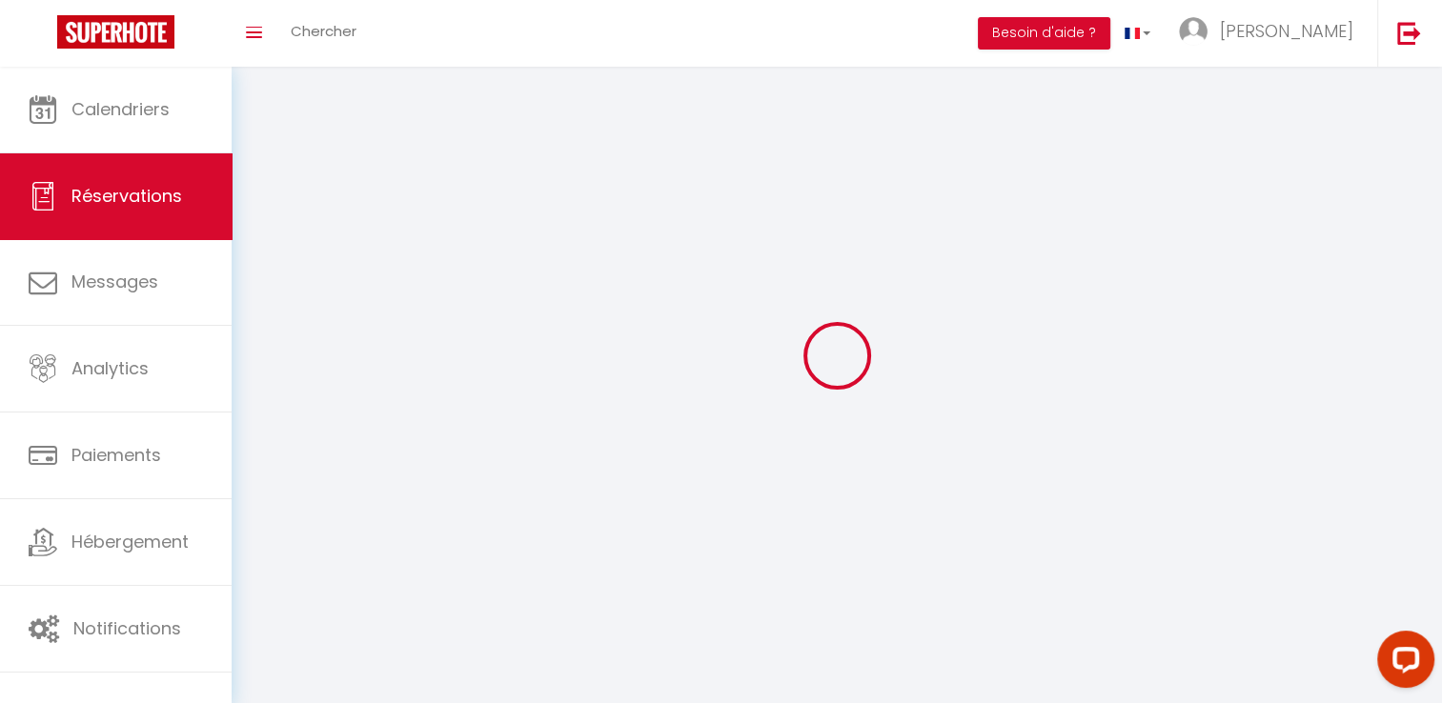
select select
checkbox input "false"
select select
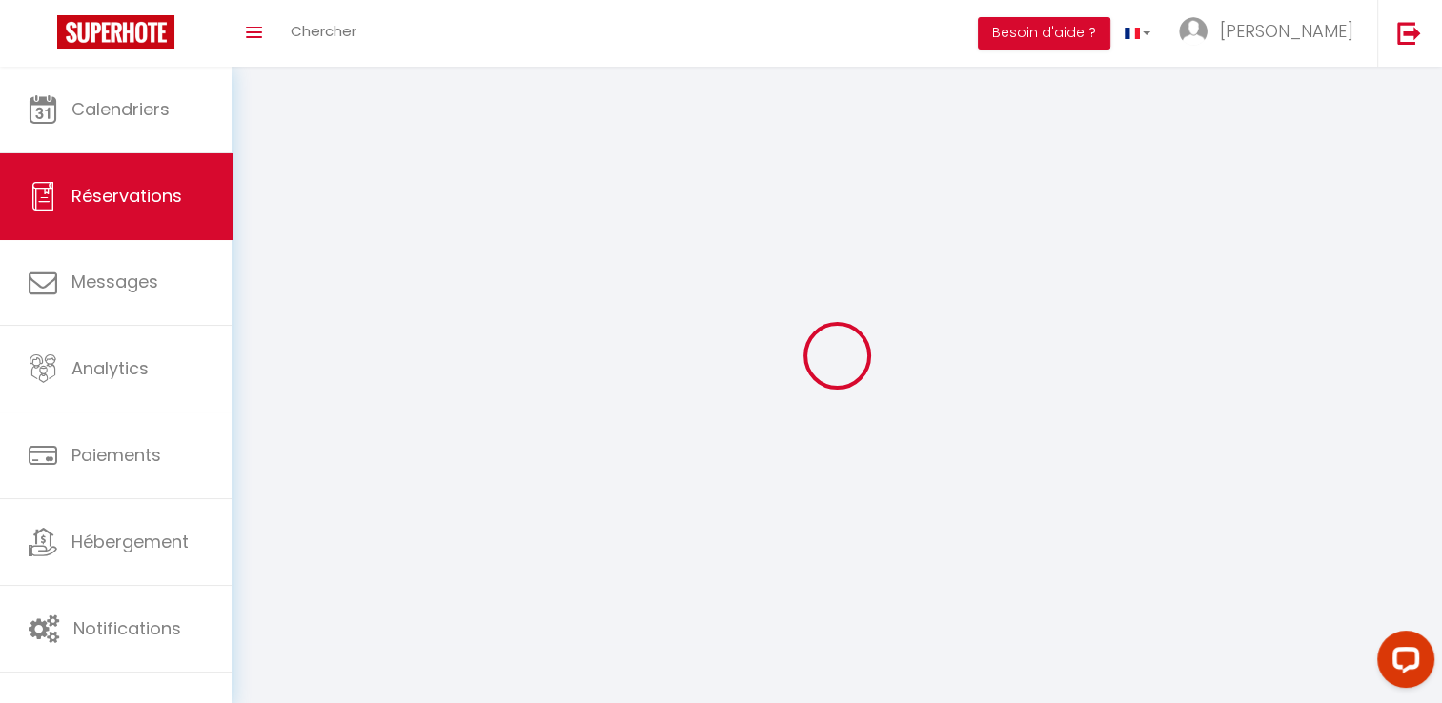
select select
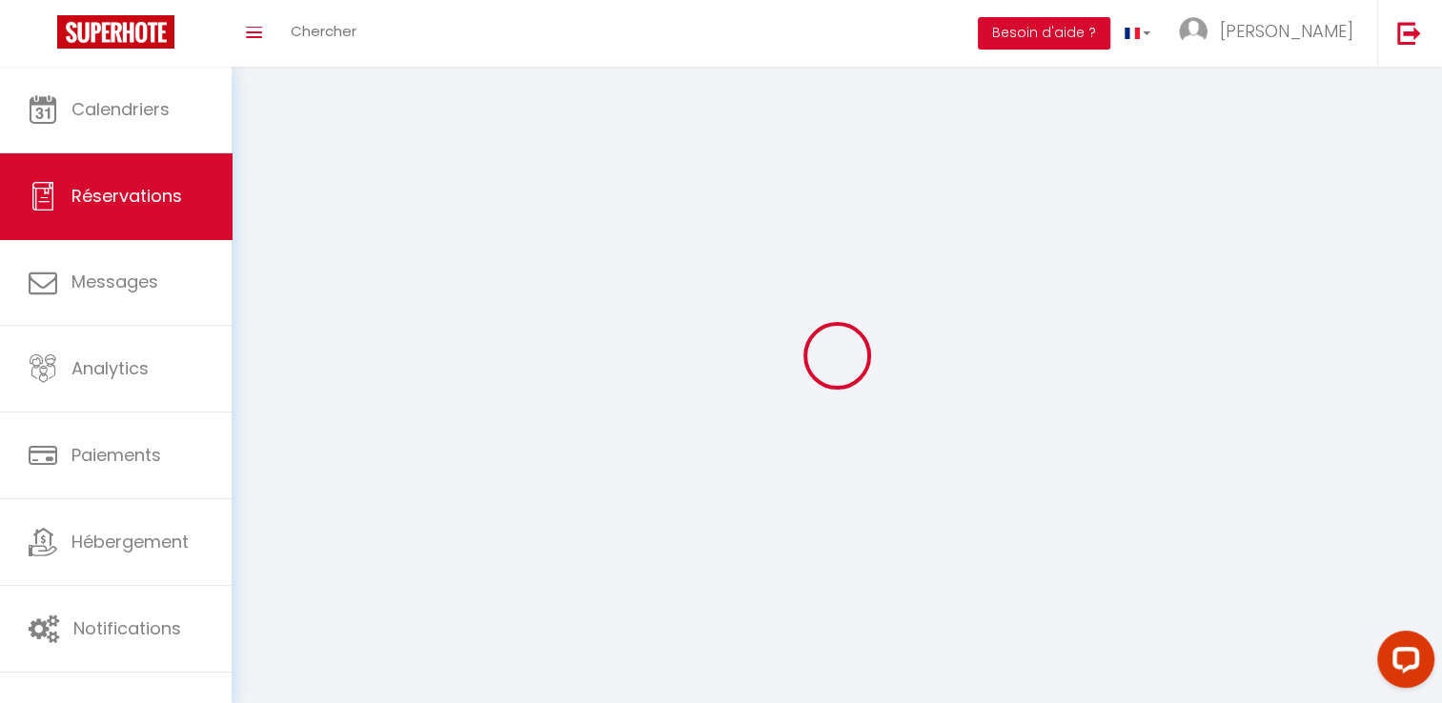
checkbox input "false"
select select
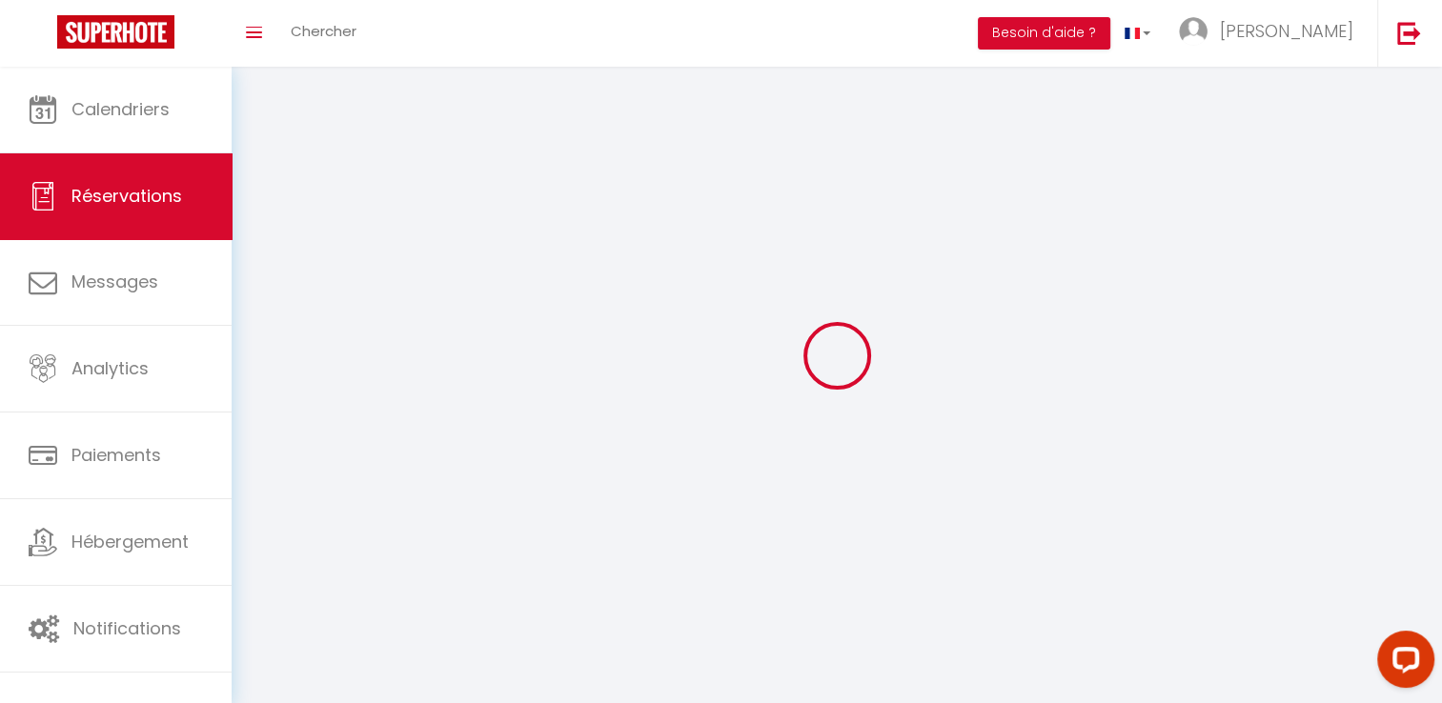
select select
checkbox input "false"
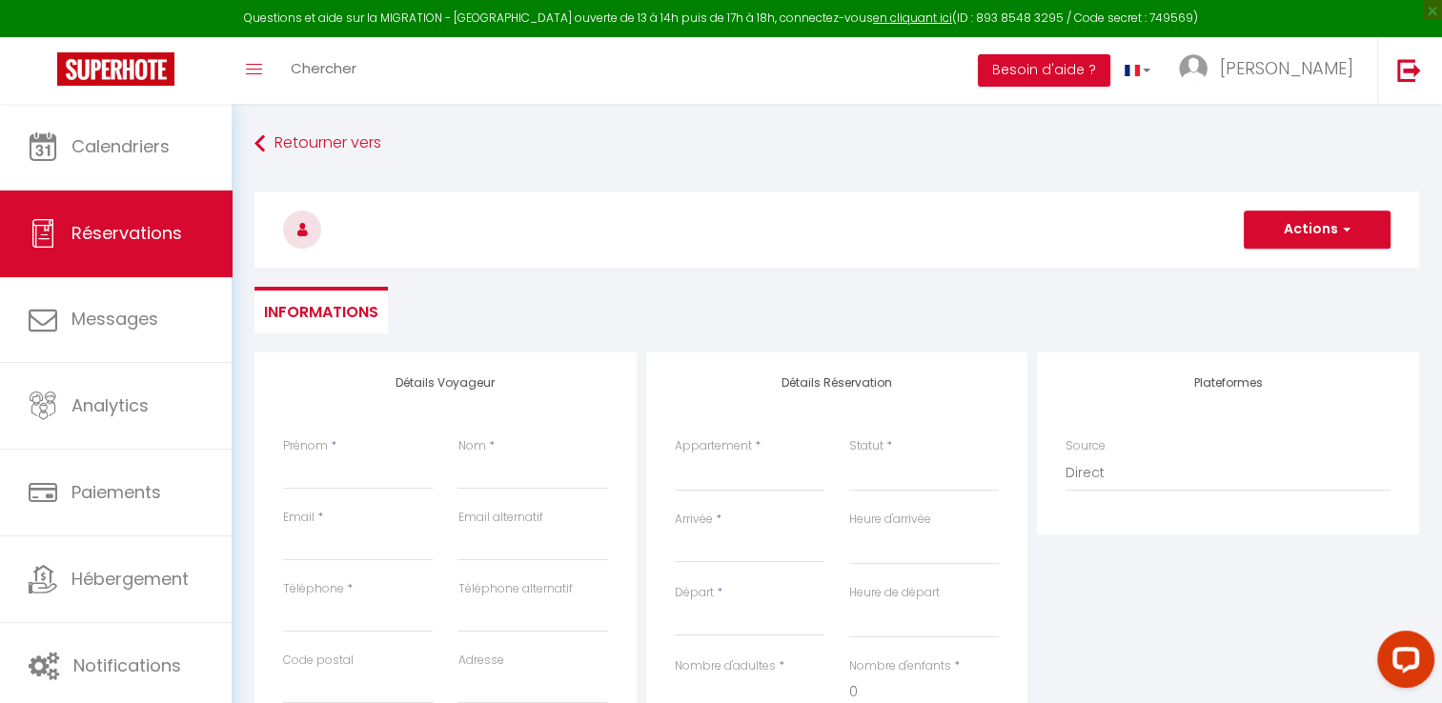
select select
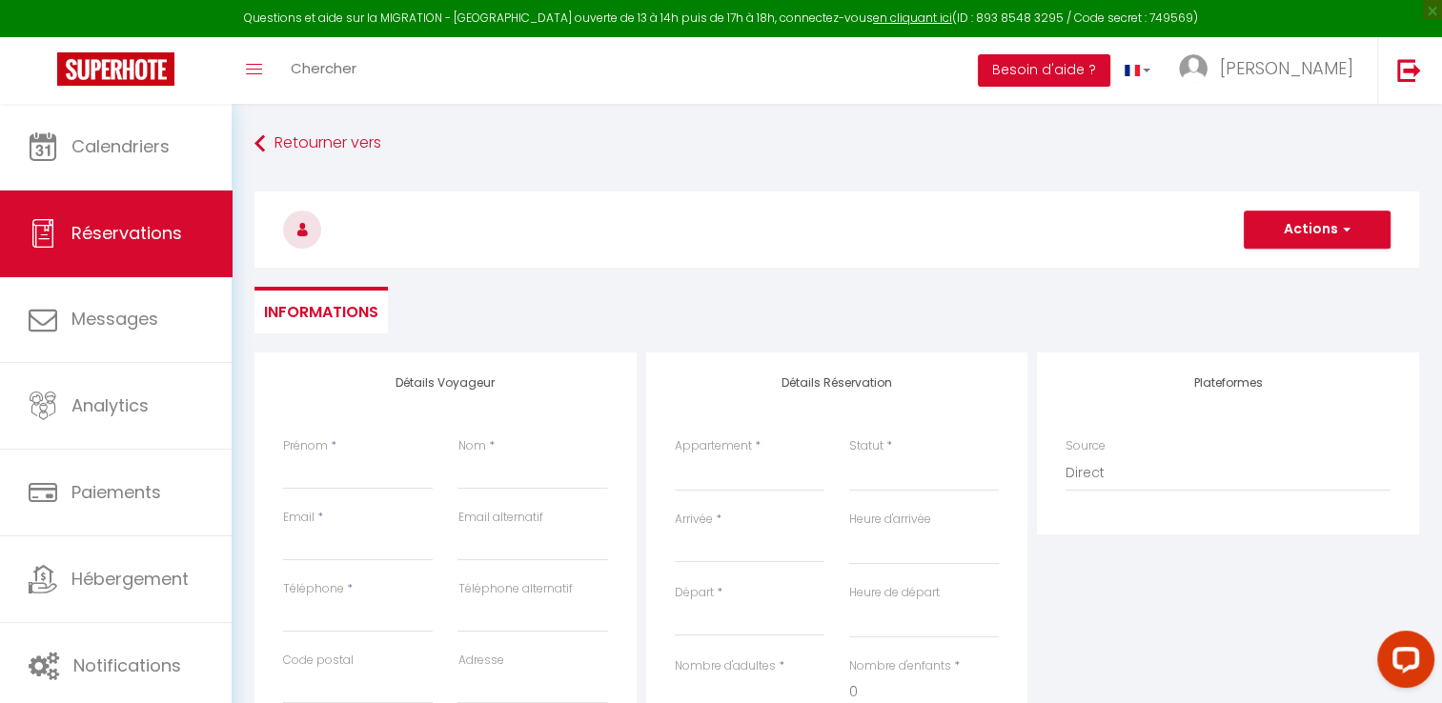
select select
checkbox input "false"
select select
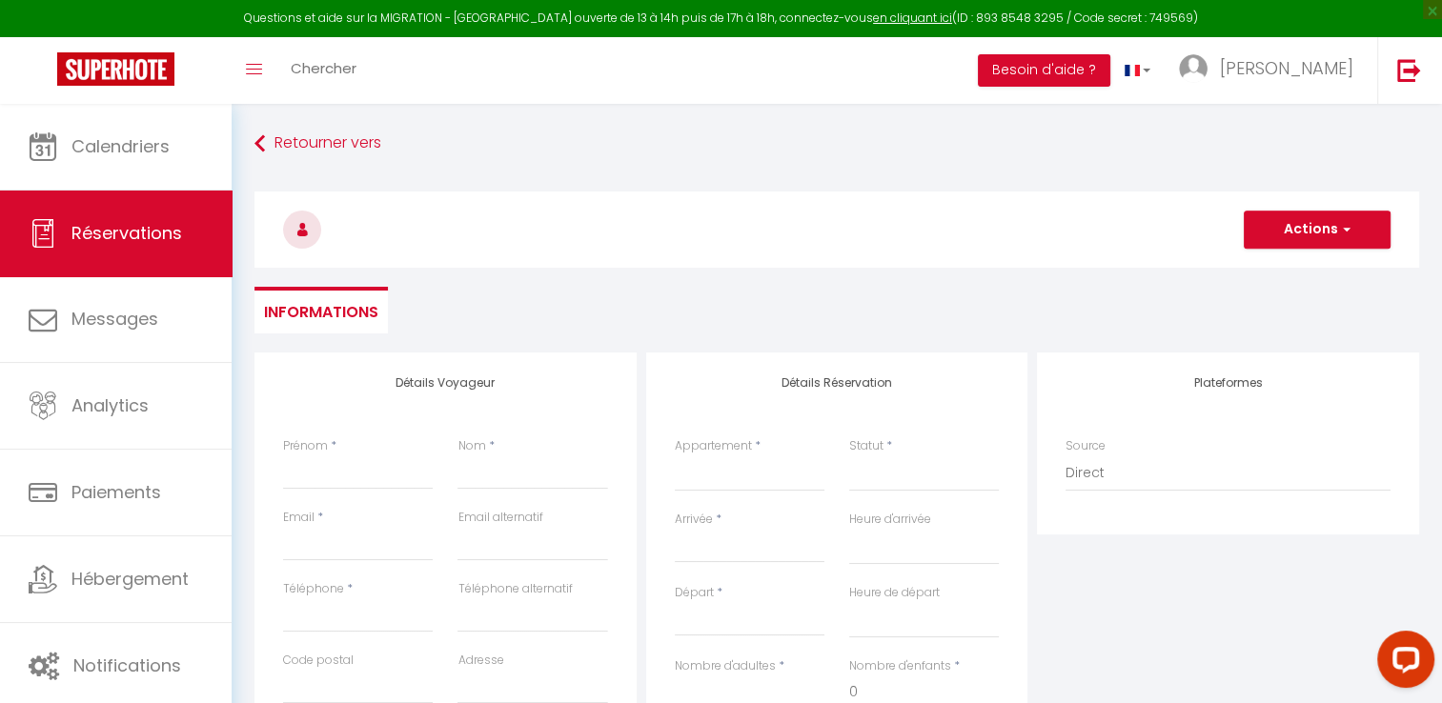
select select
checkbox input "false"
select select
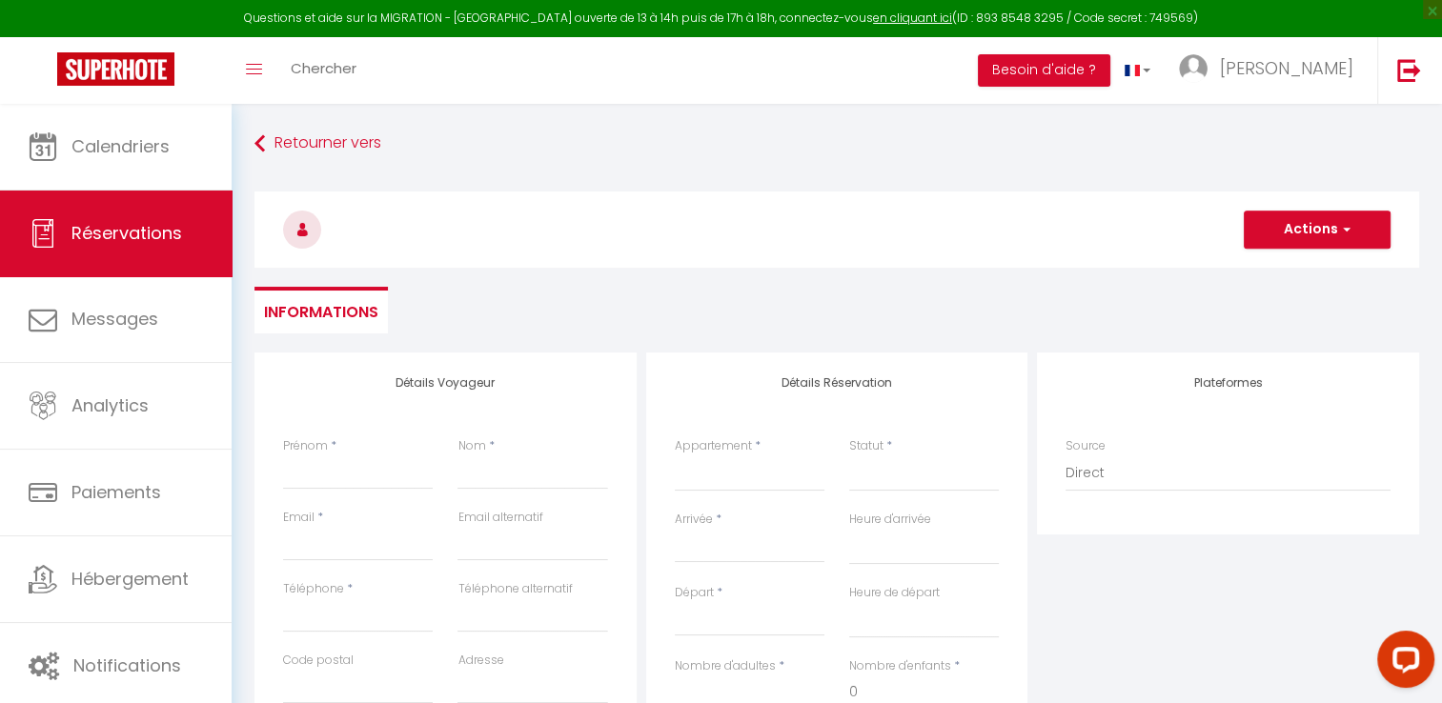
select select
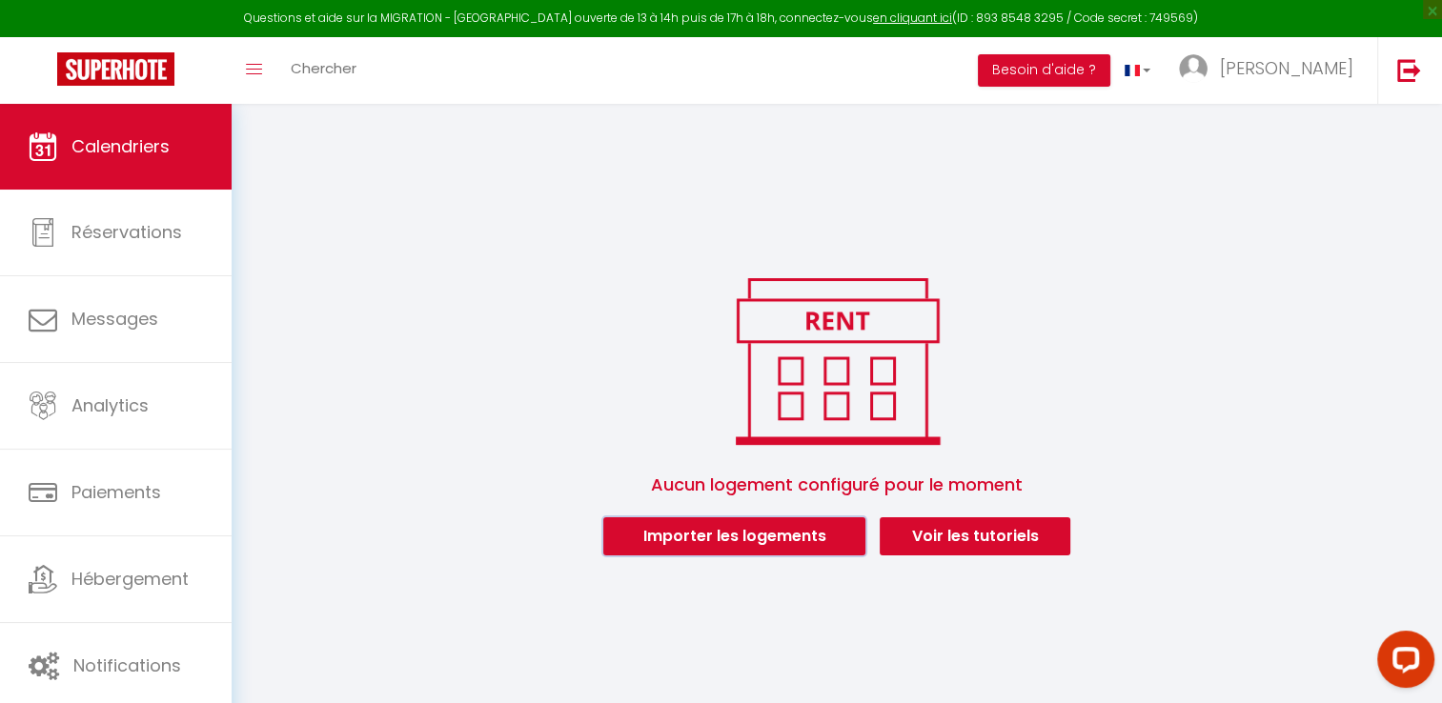
click at [747, 536] on button "Importer les logements" at bounding box center [734, 537] width 262 height 38
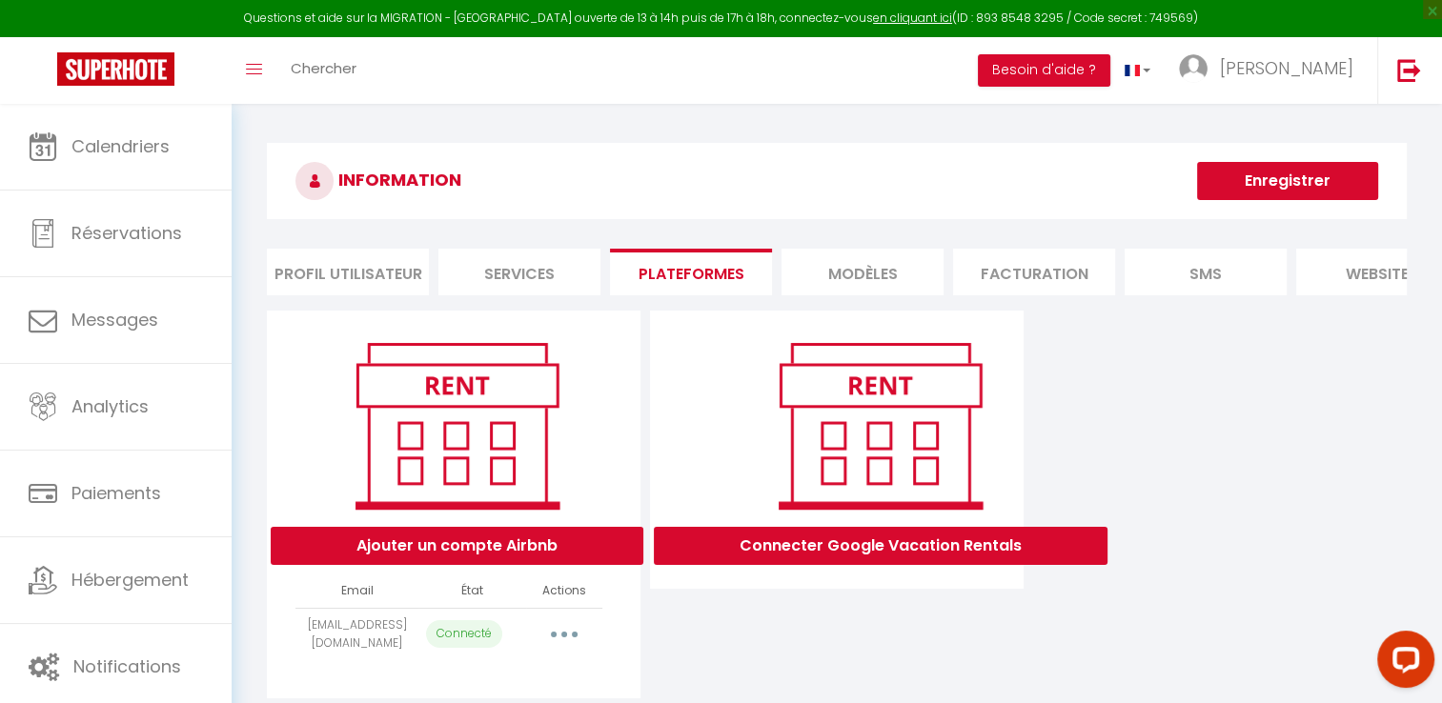
click at [693, 264] on li "Plateformes" at bounding box center [691, 272] width 162 height 47
click at [561, 638] on icon "button" at bounding box center [564, 635] width 6 height 6
click at [491, 693] on link "Importer les appartements" at bounding box center [480, 678] width 211 height 32
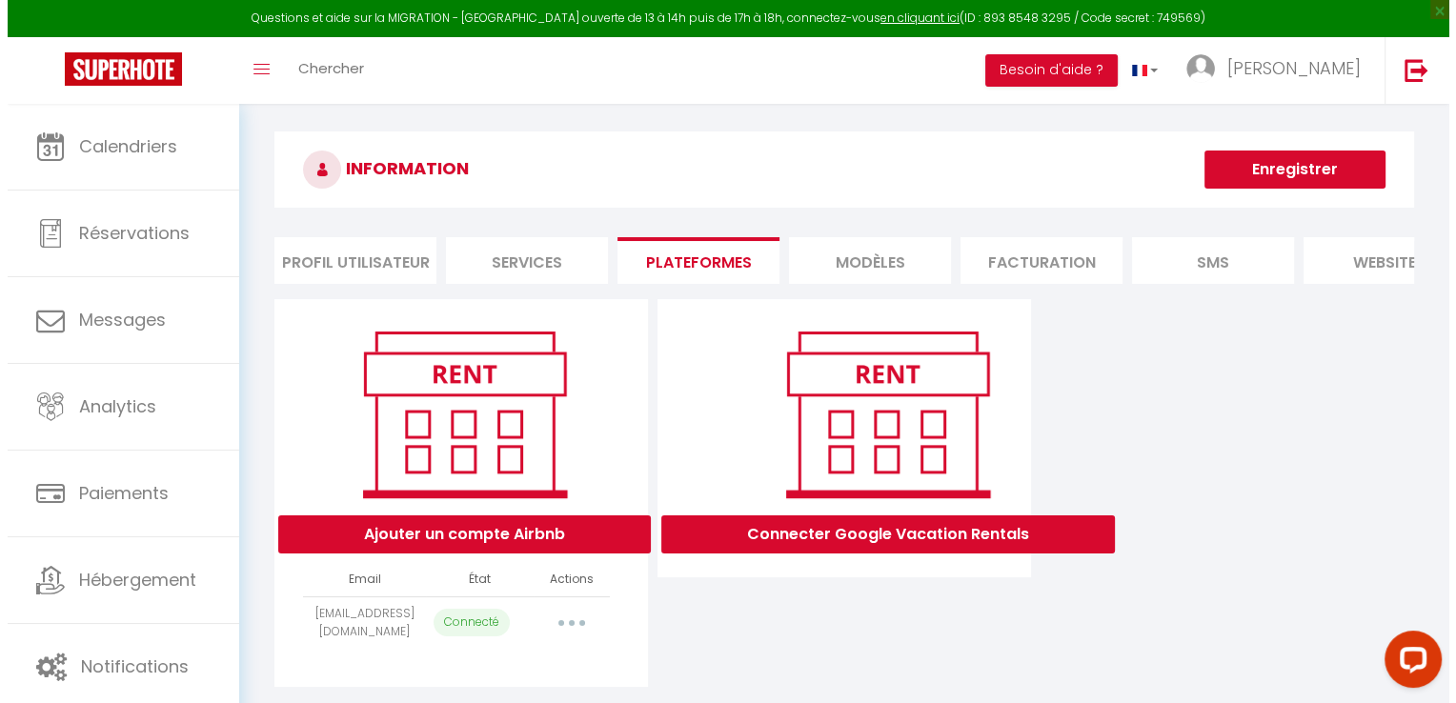
scroll to position [103, 0]
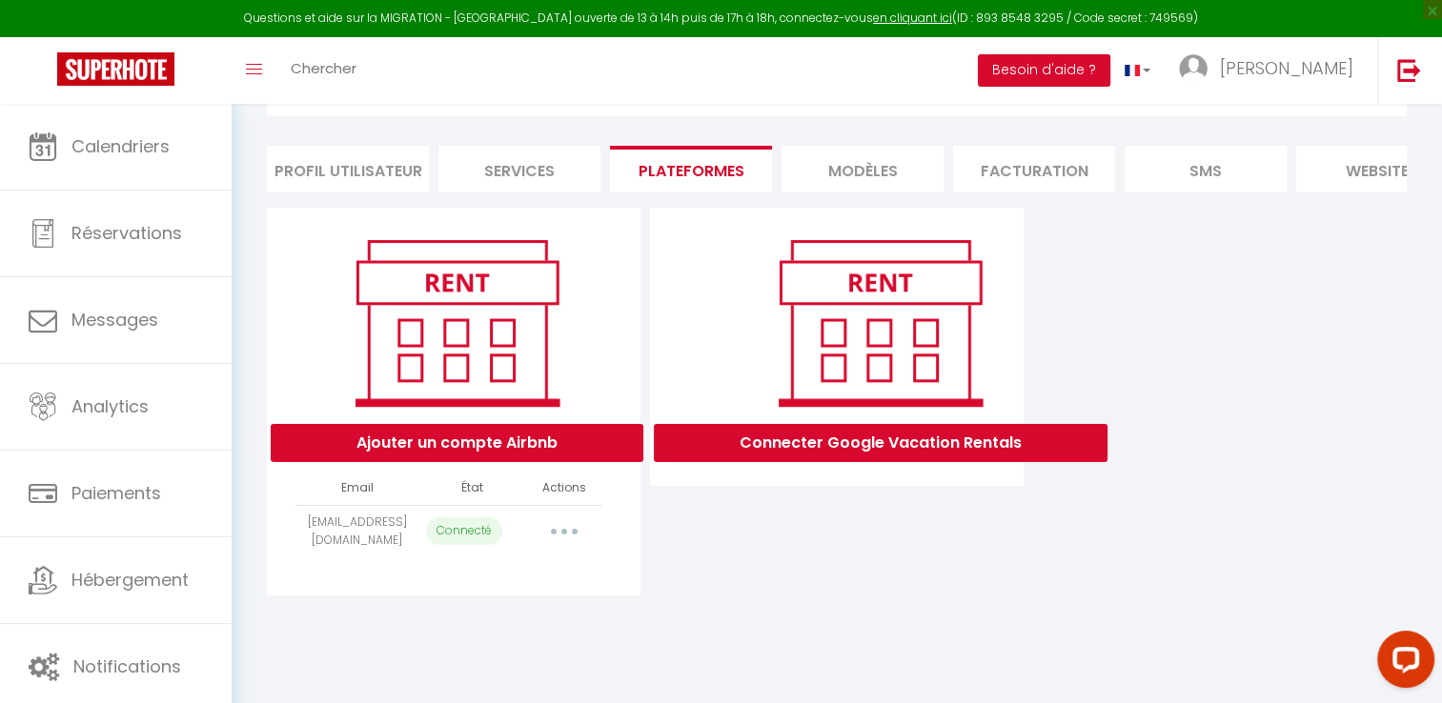
select select
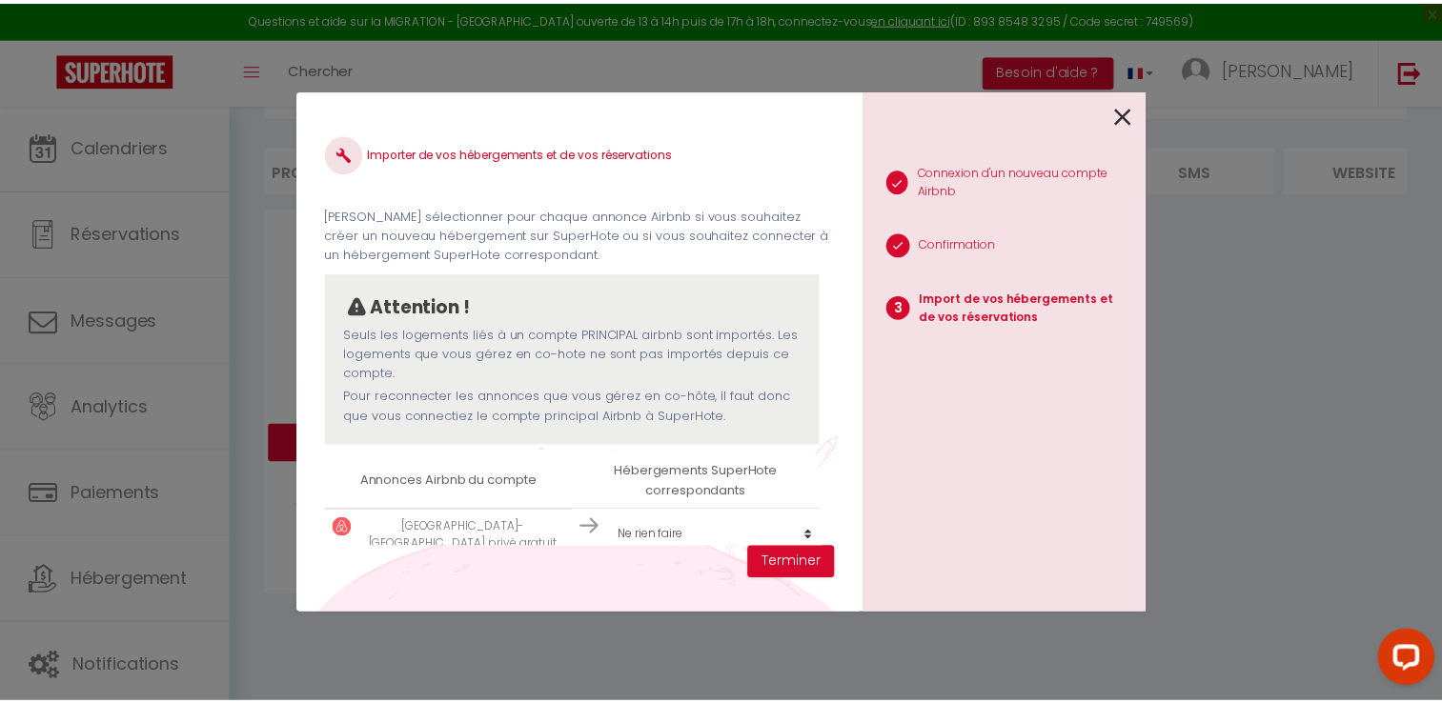
scroll to position [7, 0]
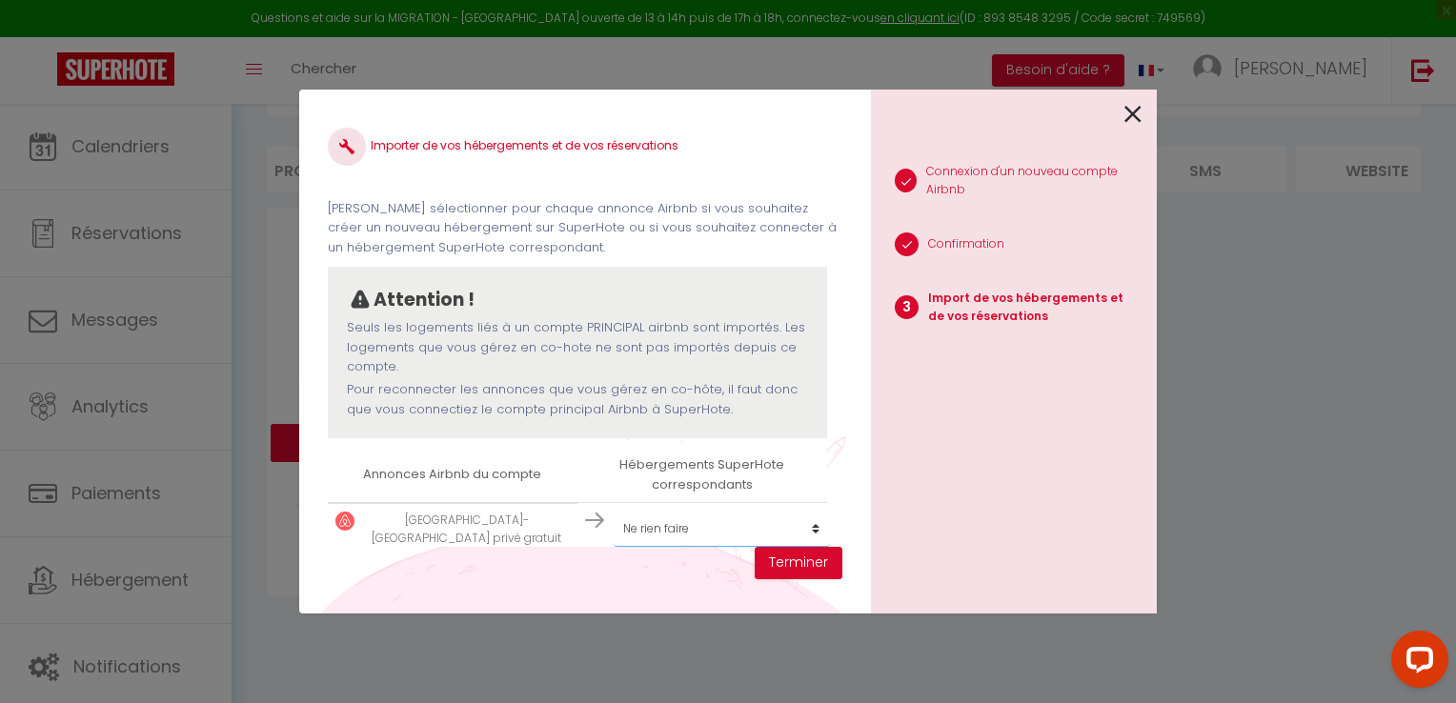
click at [633, 532] on select "Créer un nouveau hébergement Ne rien faire" at bounding box center [722, 529] width 216 height 36
click at [660, 528] on select "Créer un nouveau hébergement Ne rien faire" at bounding box center [722, 529] width 216 height 36
select select "create_new"
click at [614, 511] on select "Créer un nouveau hébergement Ne rien faire" at bounding box center [722, 529] width 216 height 36
click at [816, 566] on button "Terminer" at bounding box center [799, 563] width 88 height 32
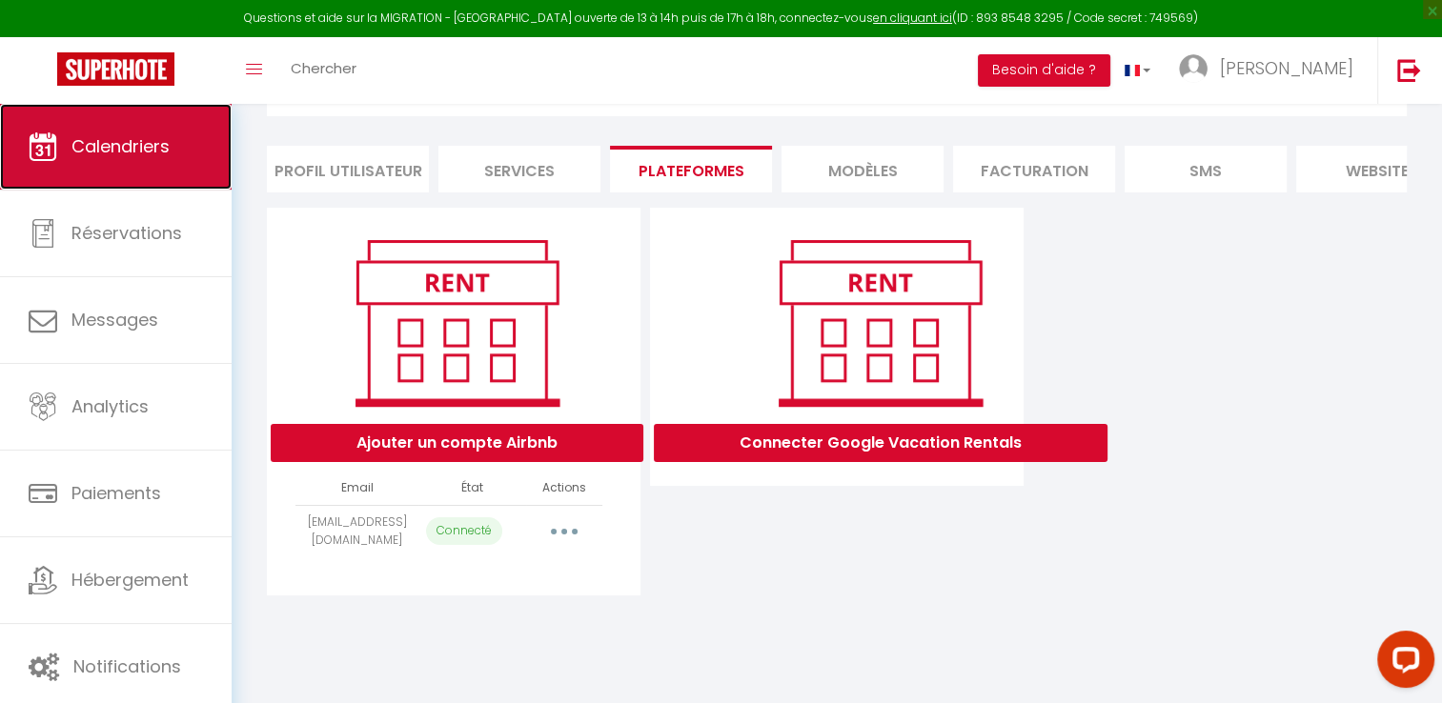
click at [162, 140] on span "Calendriers" at bounding box center [120, 146] width 98 height 24
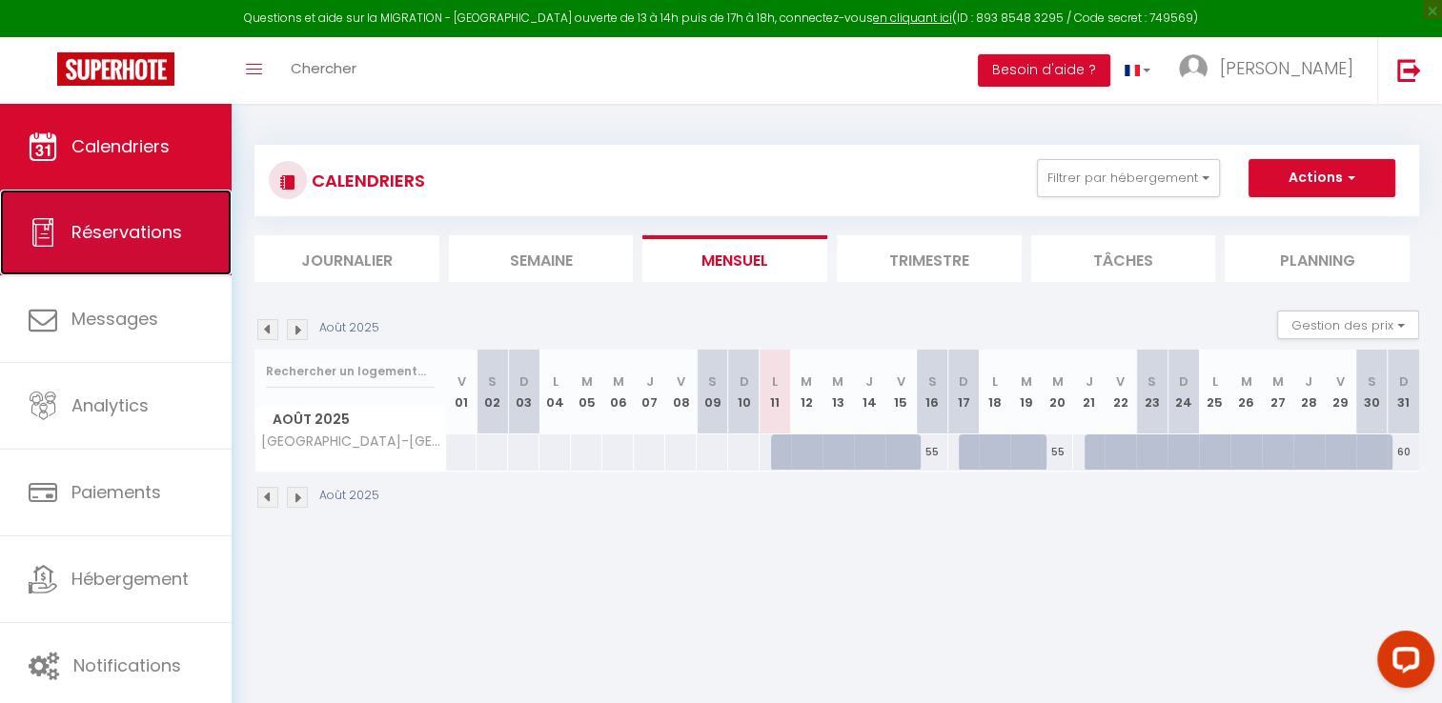
click at [134, 228] on span "Réservations" at bounding box center [126, 232] width 111 height 24
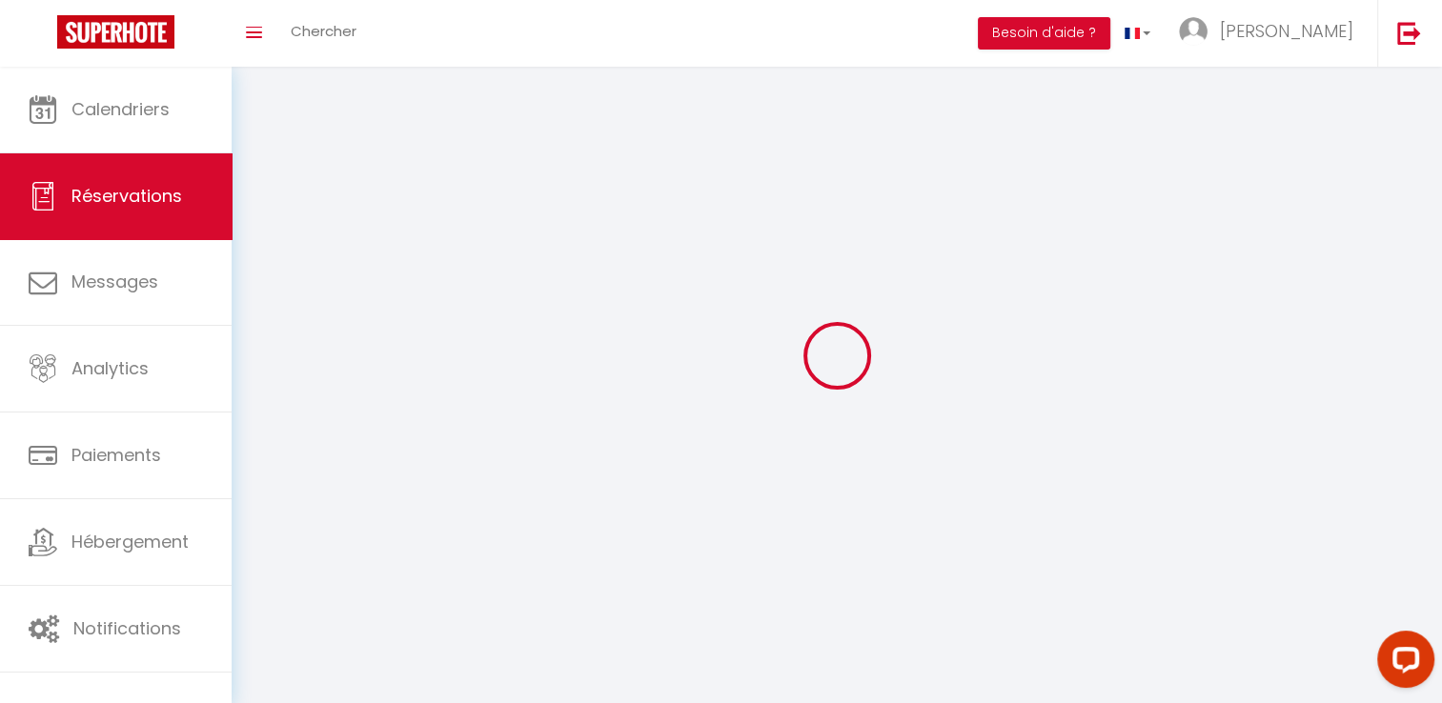
select select "all"
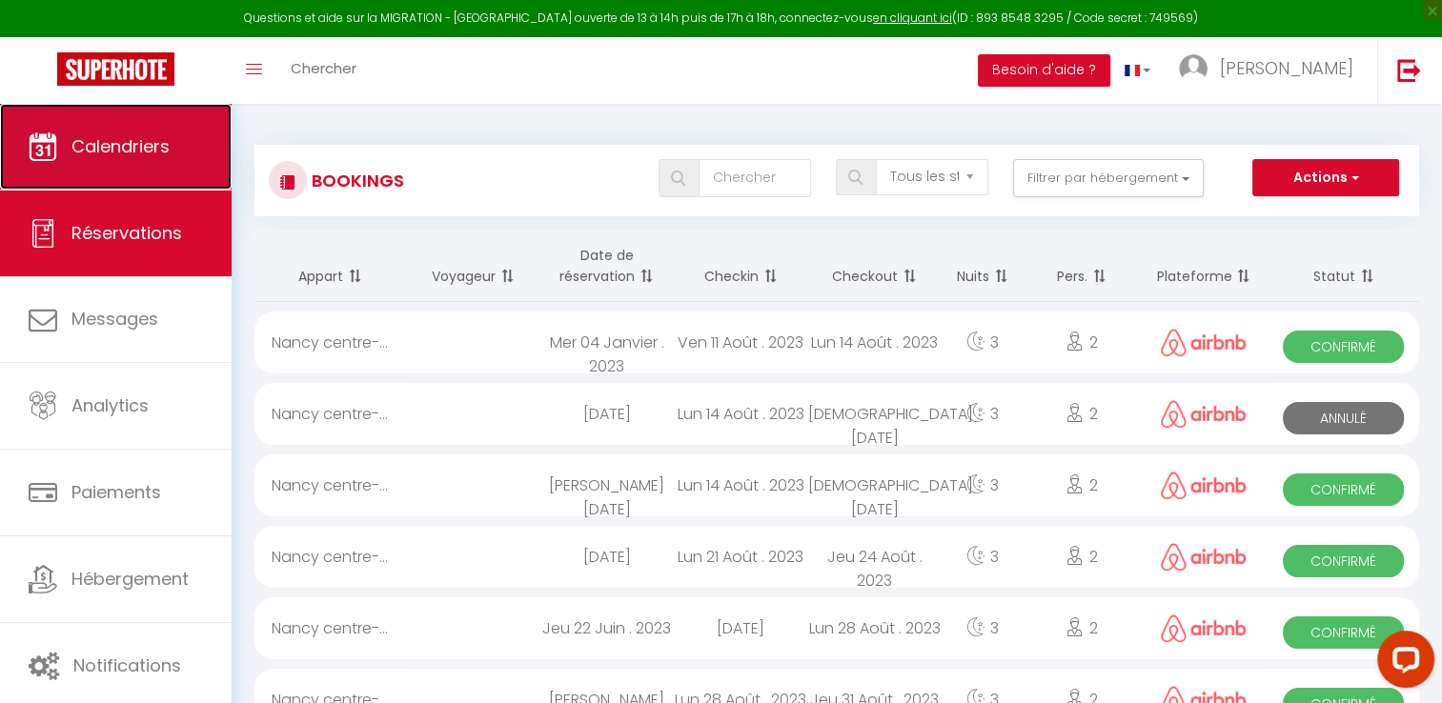
click at [114, 157] on span "Calendriers" at bounding box center [120, 146] width 98 height 24
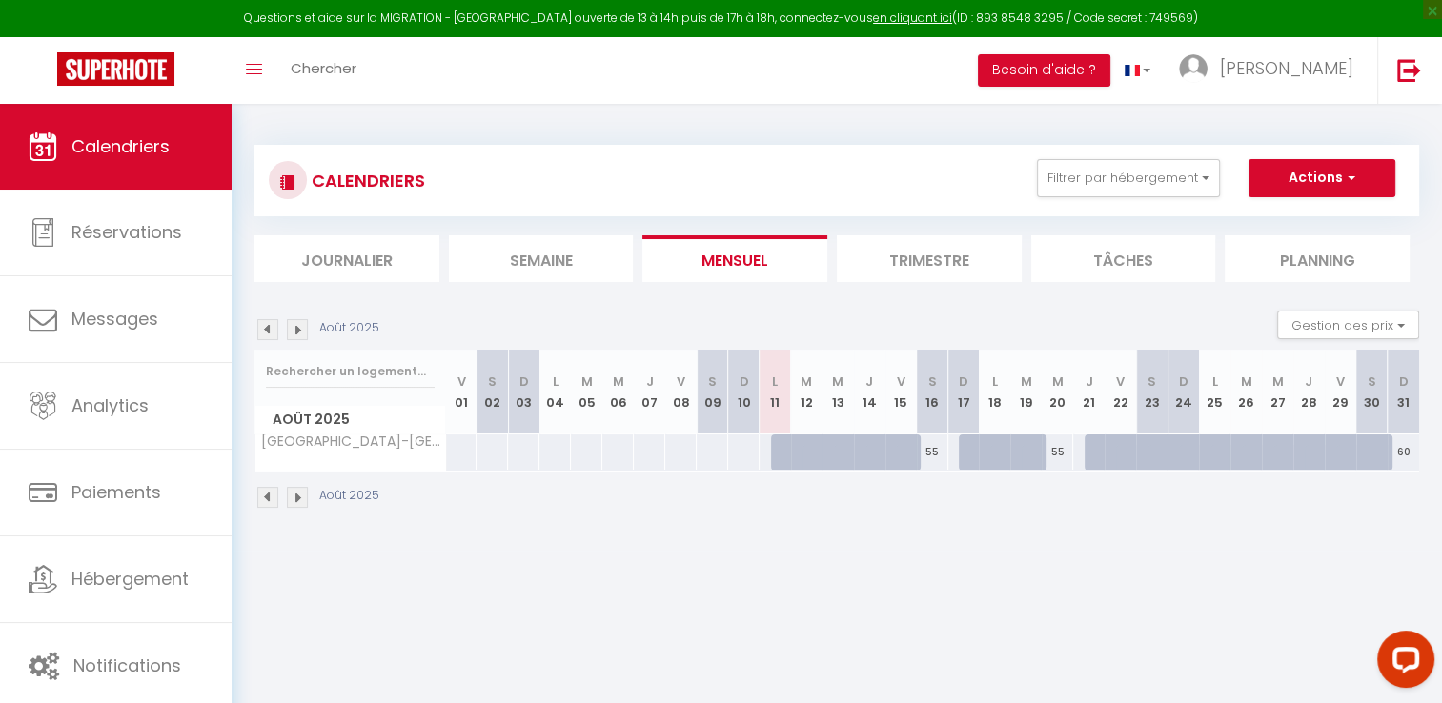
click at [339, 276] on li "Journalier" at bounding box center [347, 258] width 185 height 47
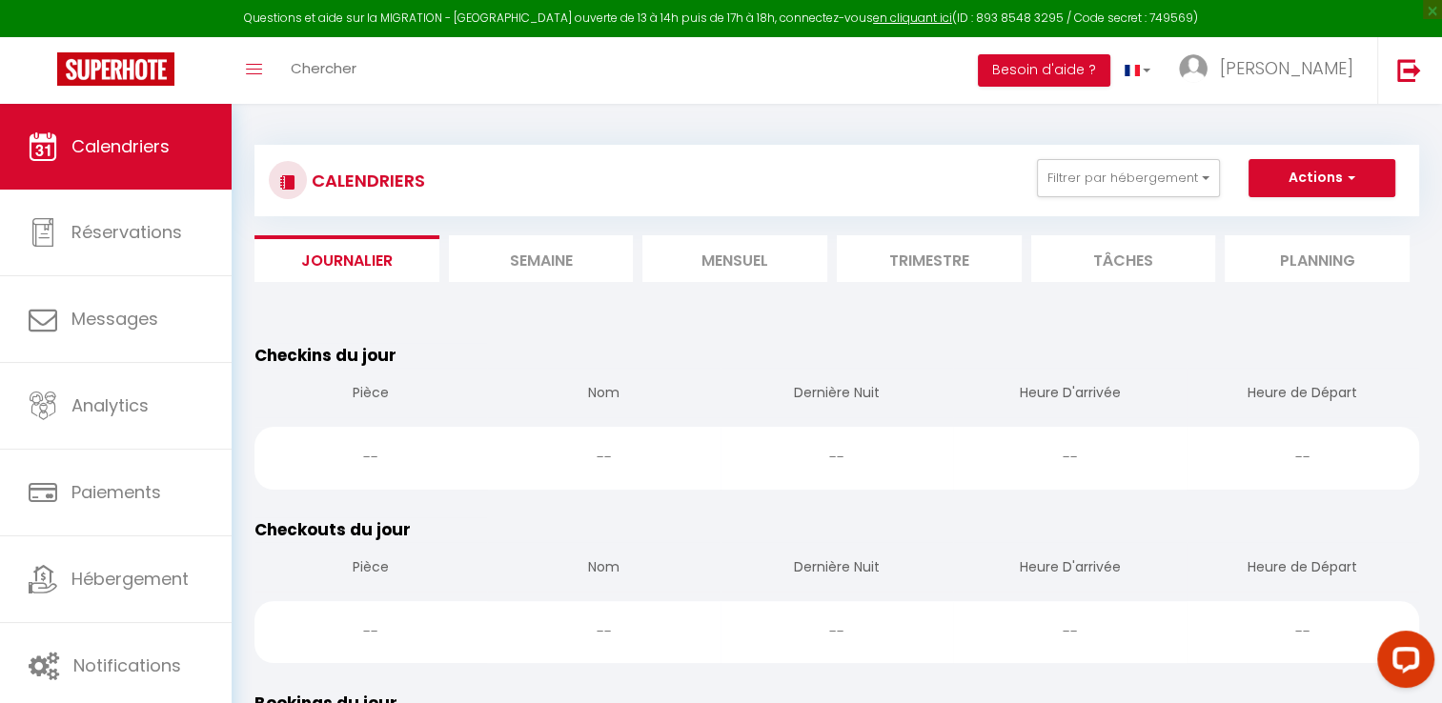
click at [560, 274] on li "Semaine" at bounding box center [541, 258] width 185 height 47
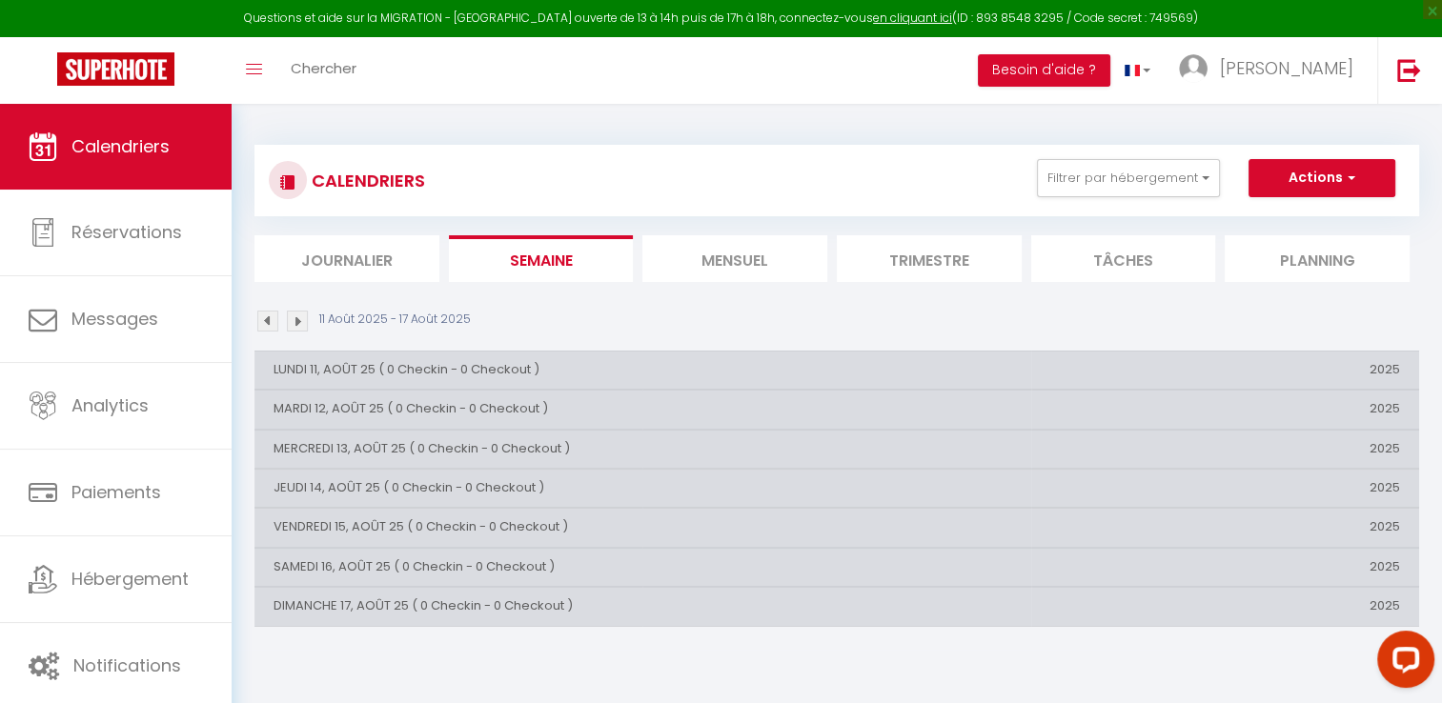
click at [755, 253] on li "Mensuel" at bounding box center [734, 258] width 185 height 47
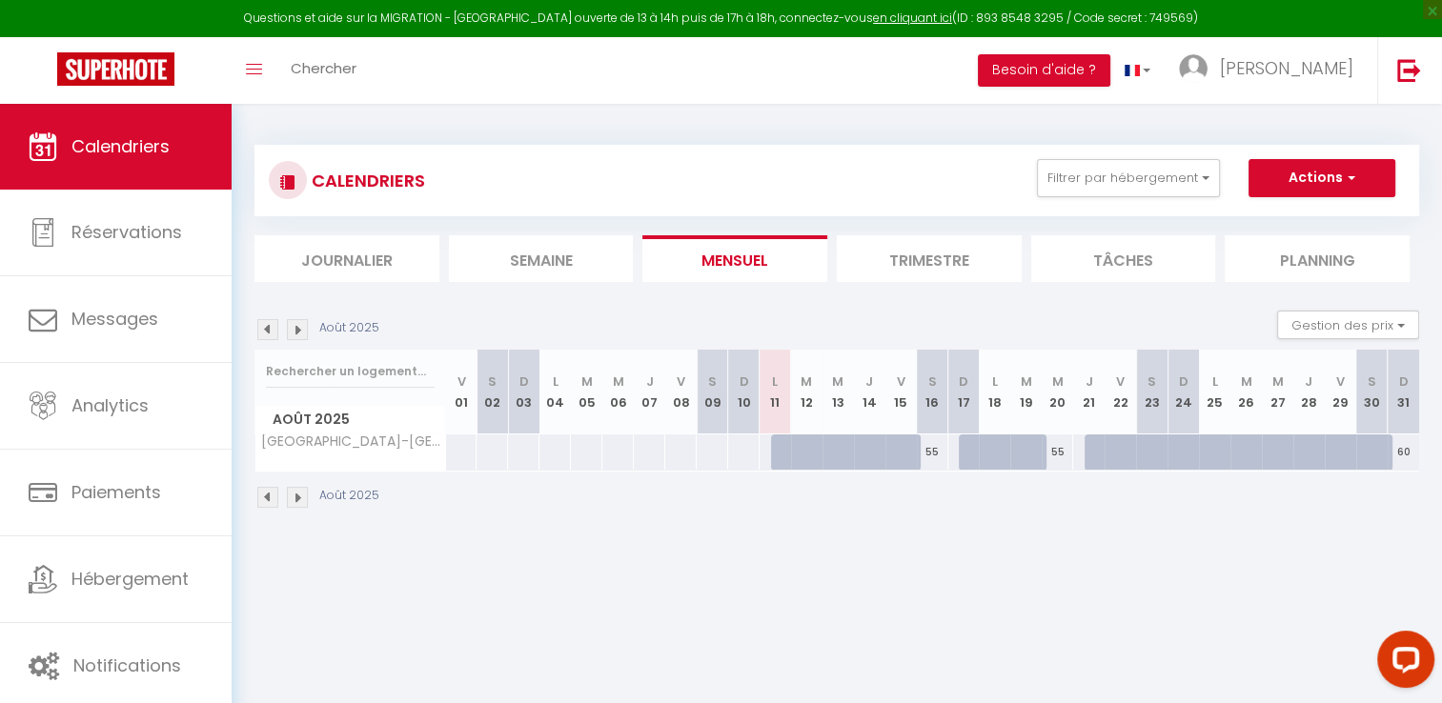
click at [1324, 257] on li "Planning" at bounding box center [1317, 258] width 185 height 47
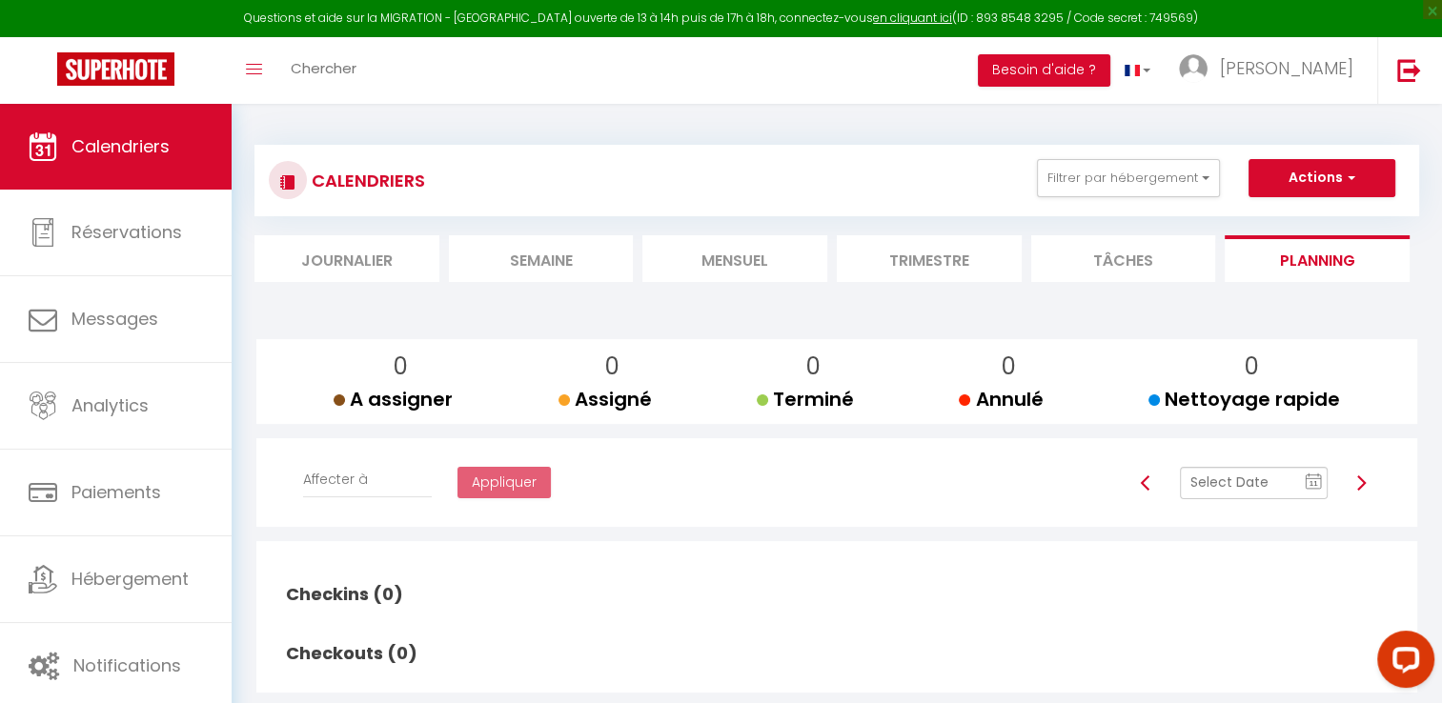
click at [1130, 248] on li "Tâches" at bounding box center [1123, 258] width 185 height 47
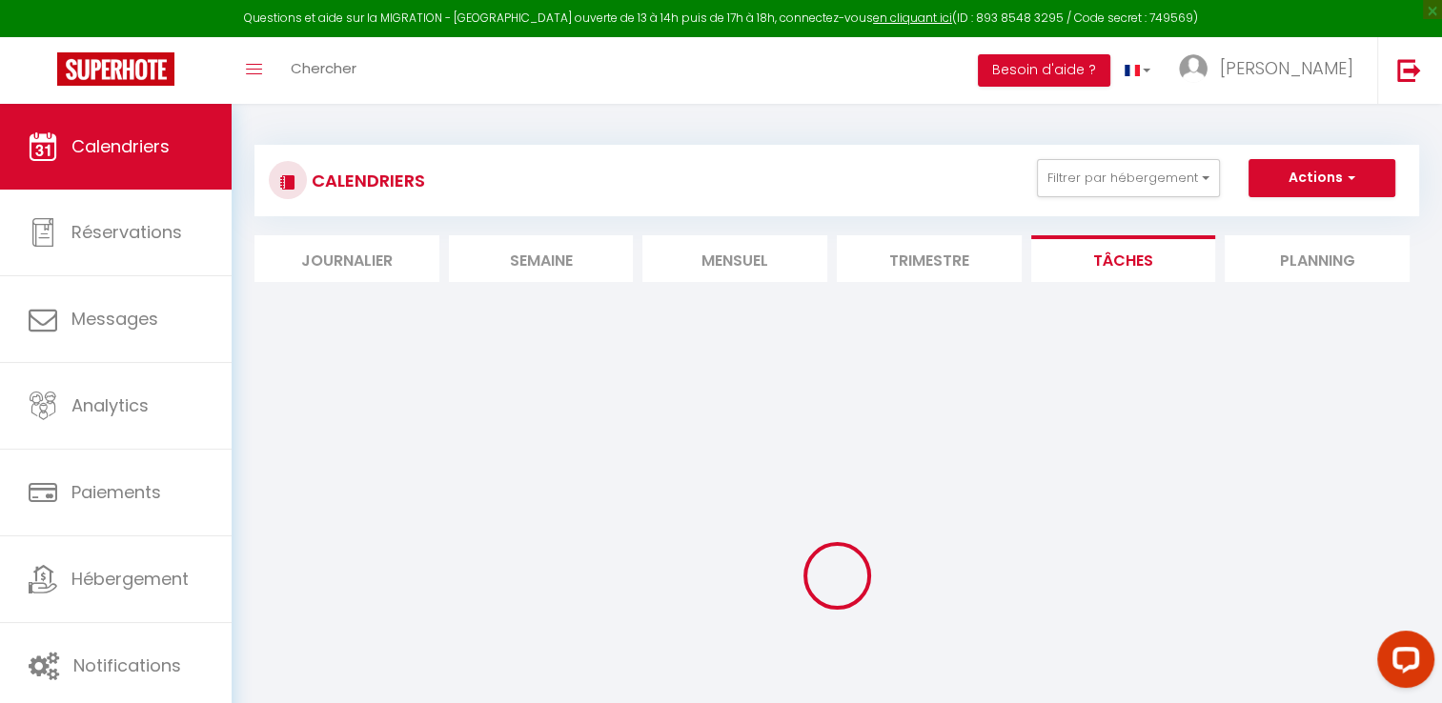
select select
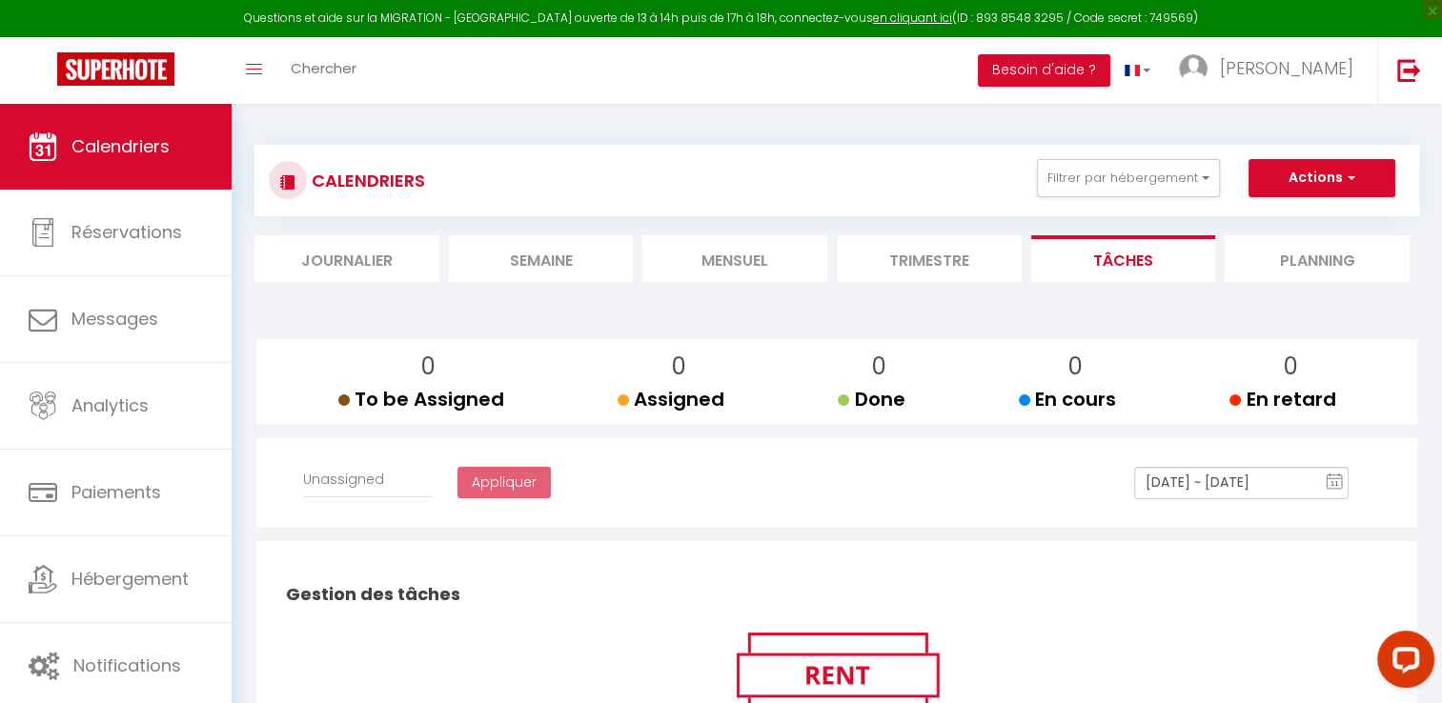
click at [943, 273] on li "Trimestre" at bounding box center [929, 258] width 185 height 47
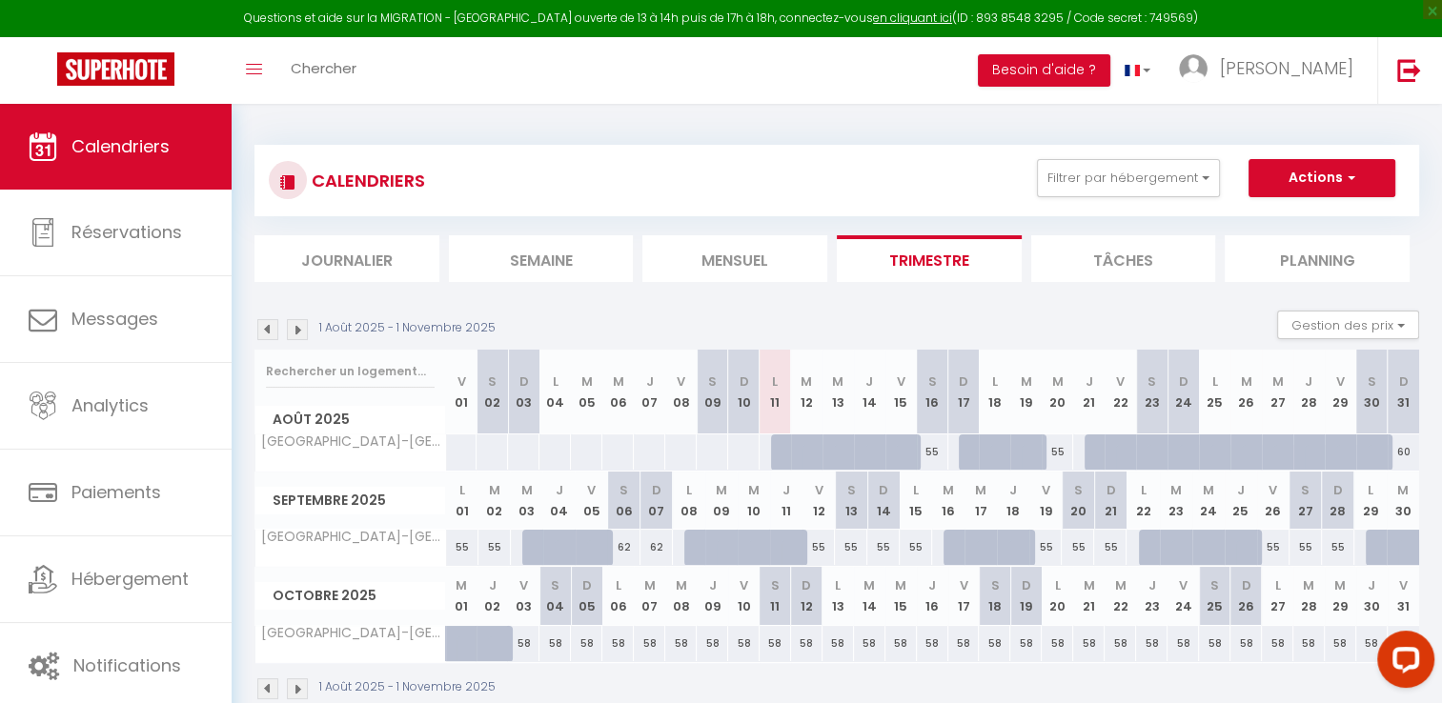
scroll to position [103, 0]
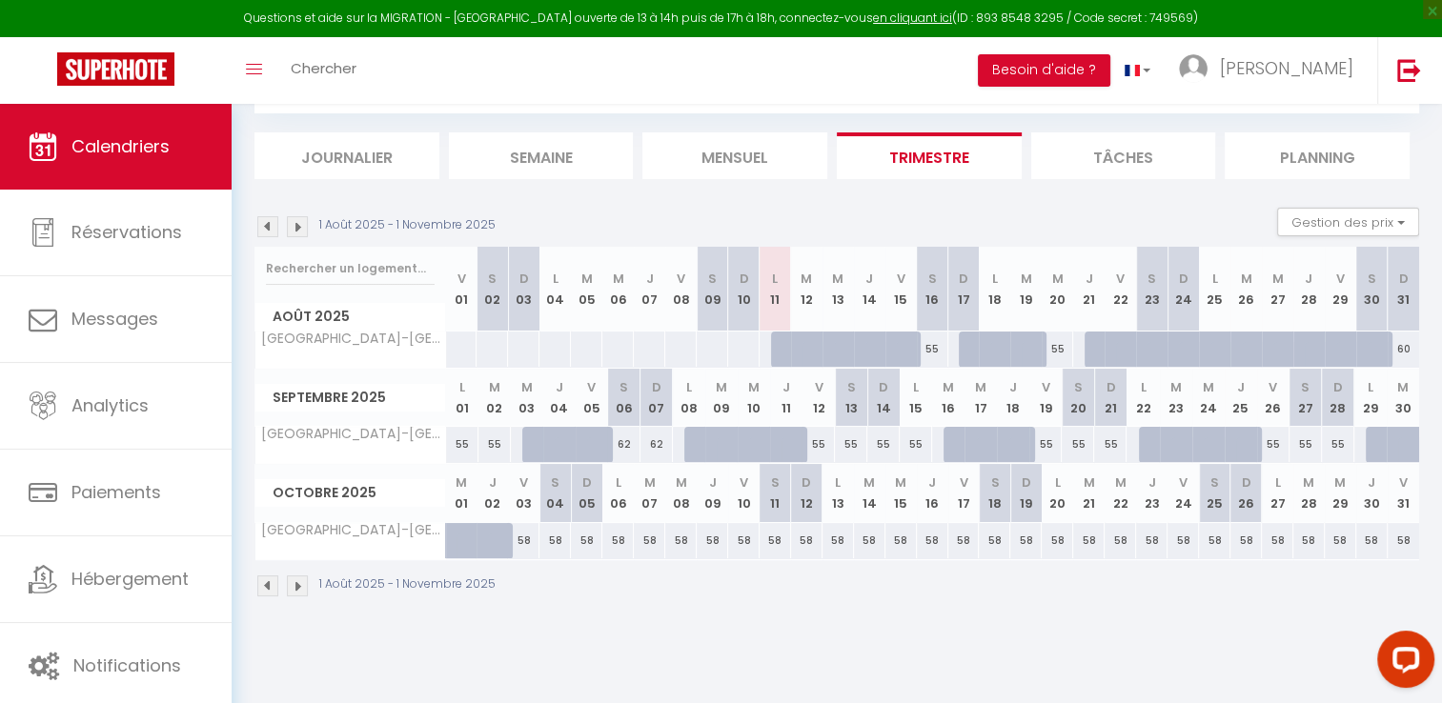
click at [746, 156] on li "Mensuel" at bounding box center [734, 155] width 185 height 47
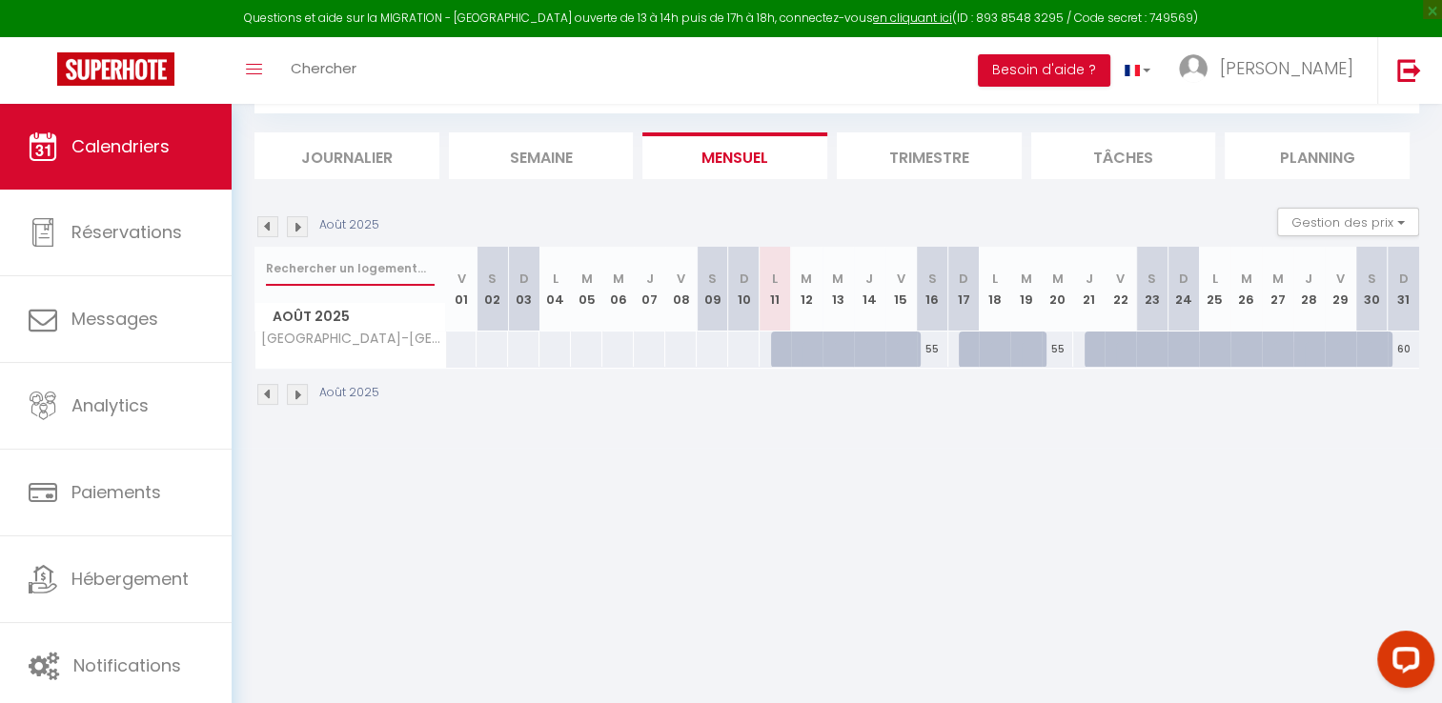
click at [397, 266] on input "text" at bounding box center [350, 269] width 169 height 34
click at [378, 270] on input "text" at bounding box center [350, 269] width 169 height 34
click at [1375, 223] on button "Gestion des prix" at bounding box center [1348, 222] width 142 height 29
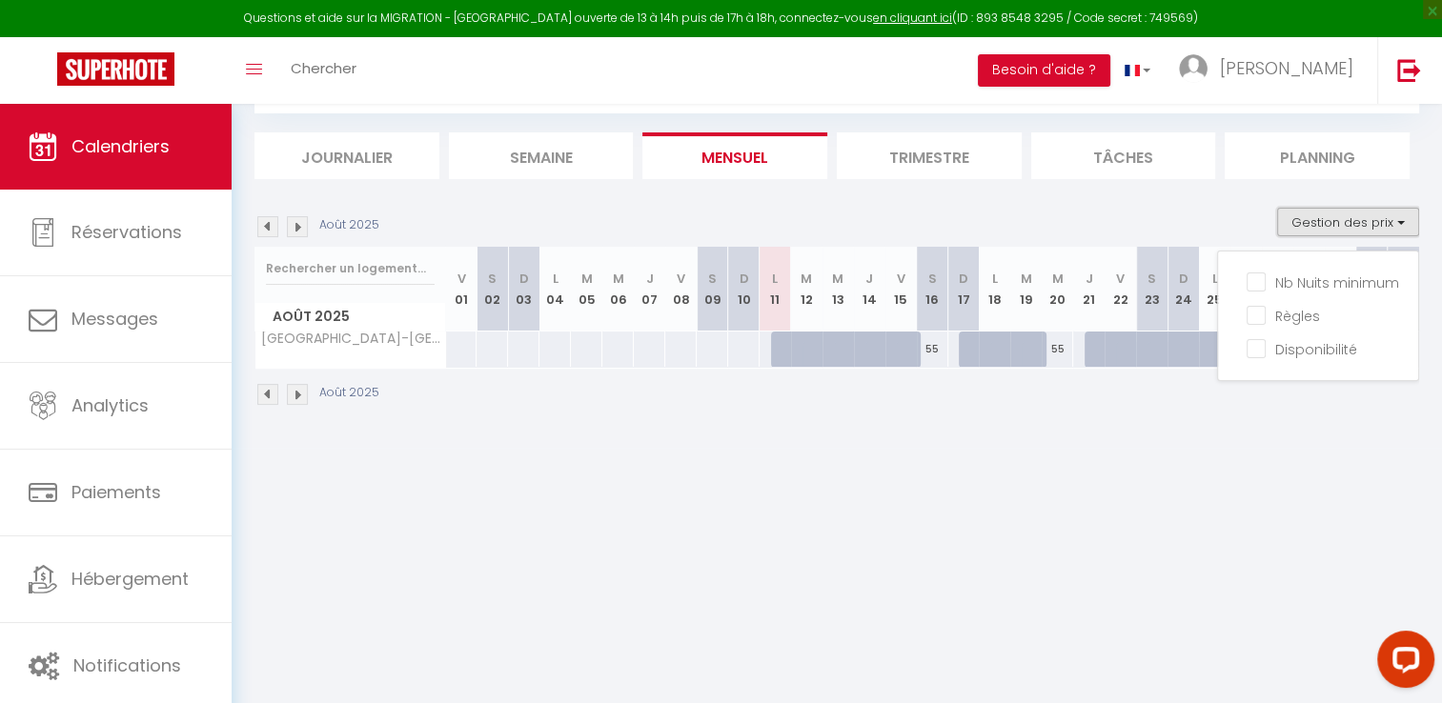
click at [1375, 223] on button "Gestion des prix" at bounding box center [1348, 222] width 142 height 29
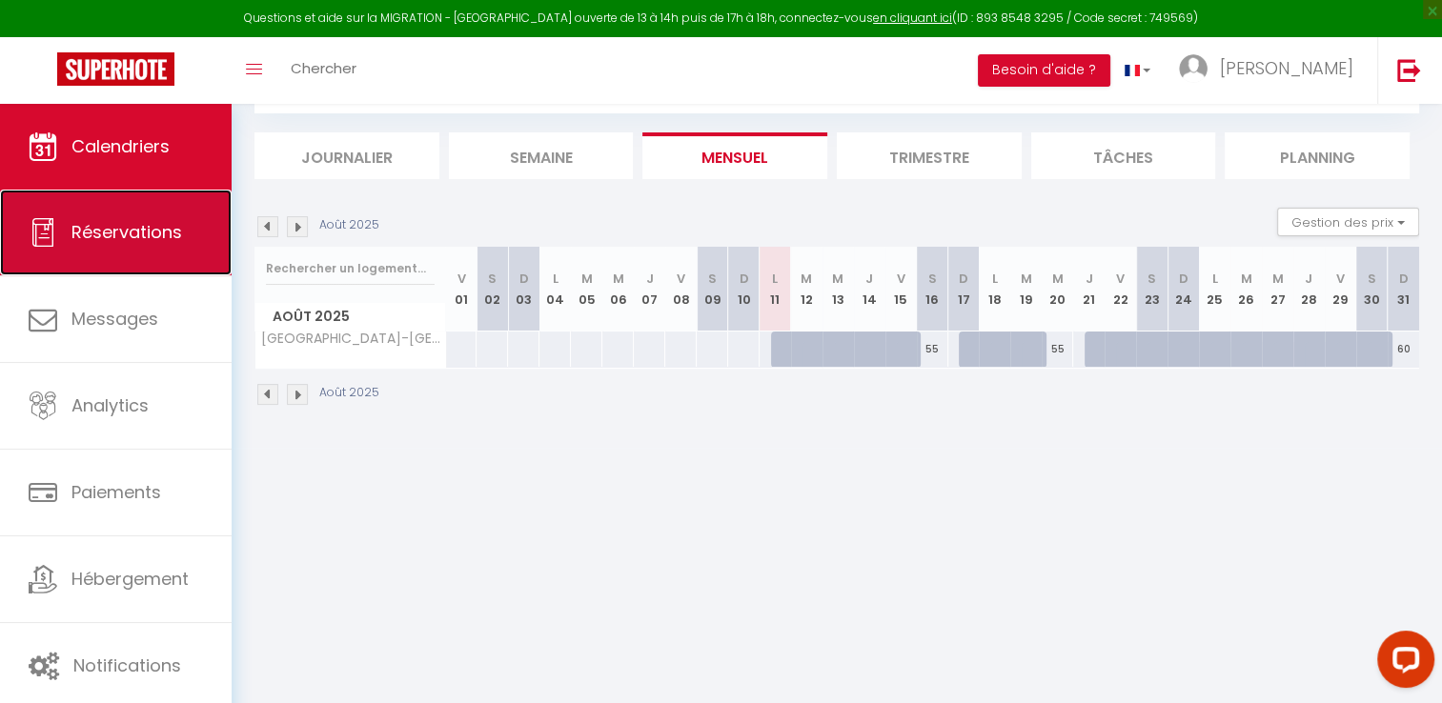
click at [164, 255] on link "Réservations" at bounding box center [116, 233] width 232 height 86
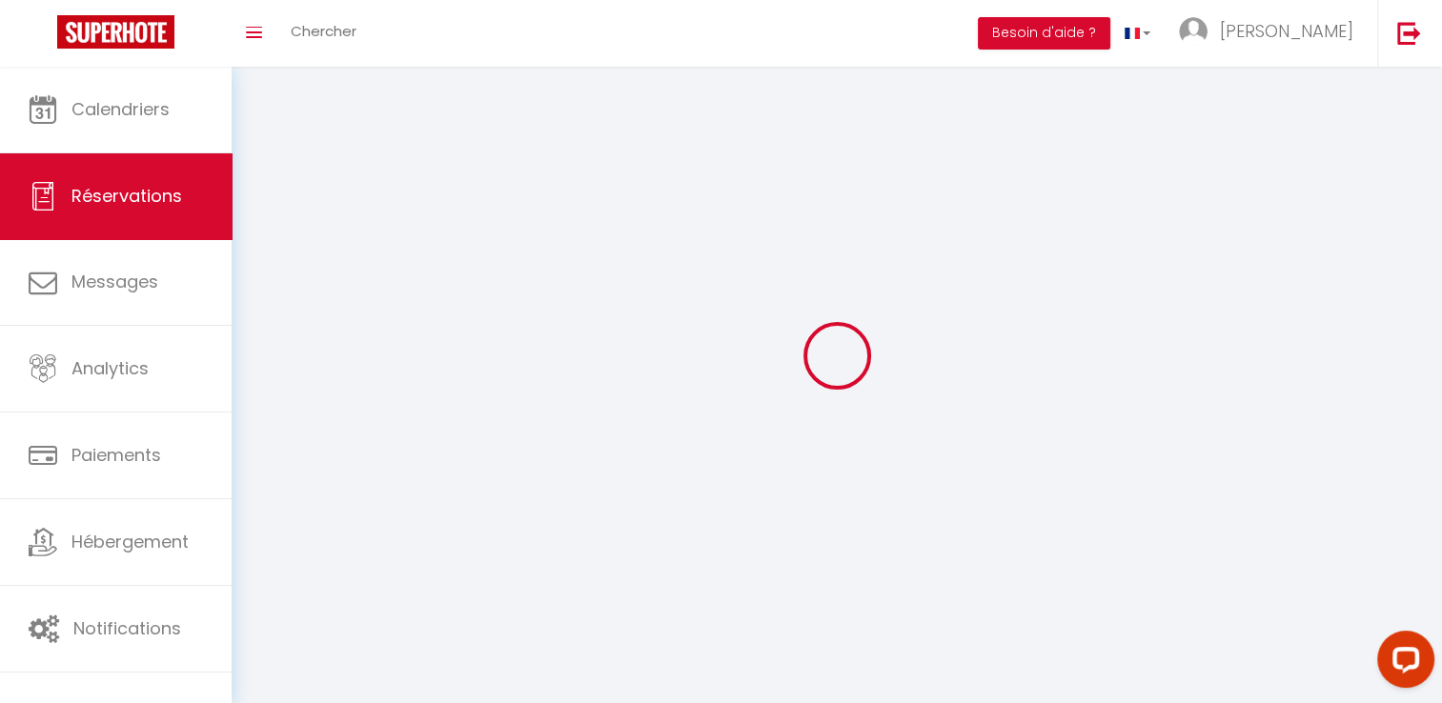
select select "all"
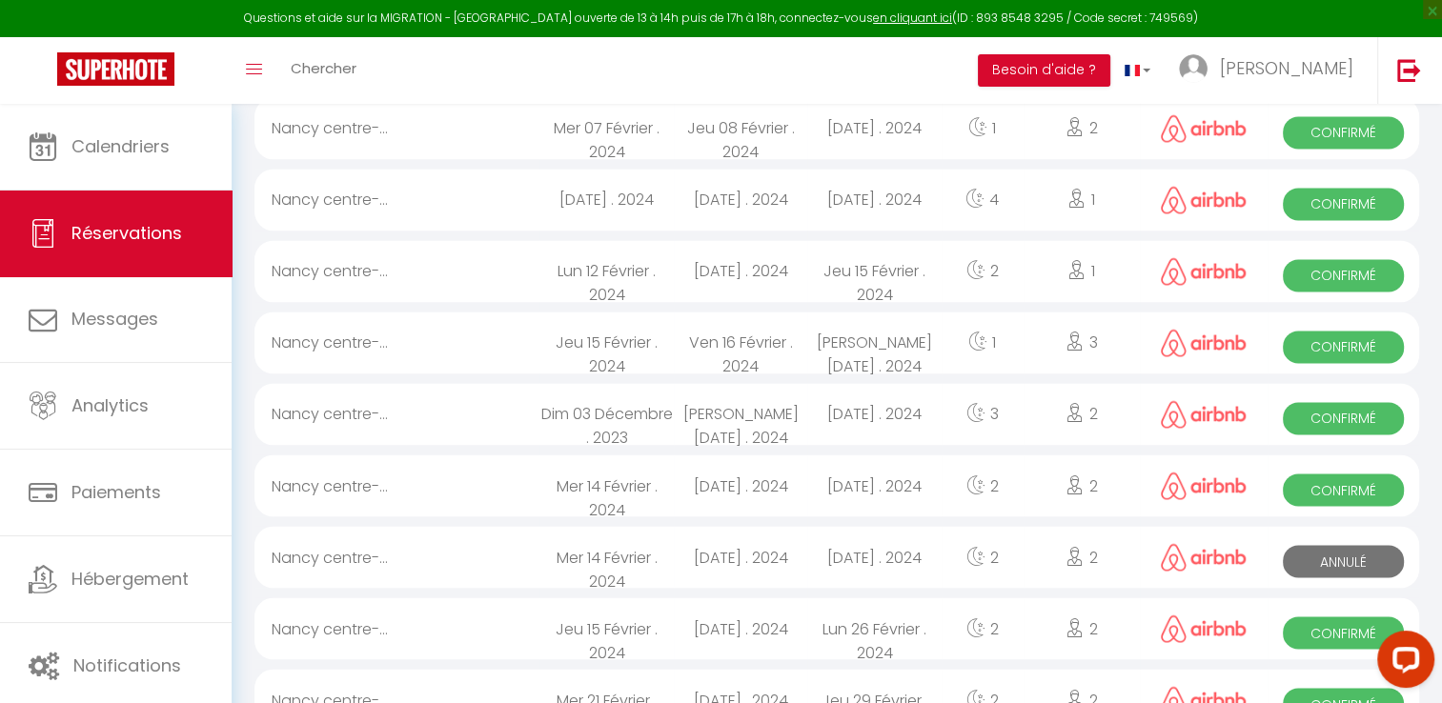
scroll to position [3238, 0]
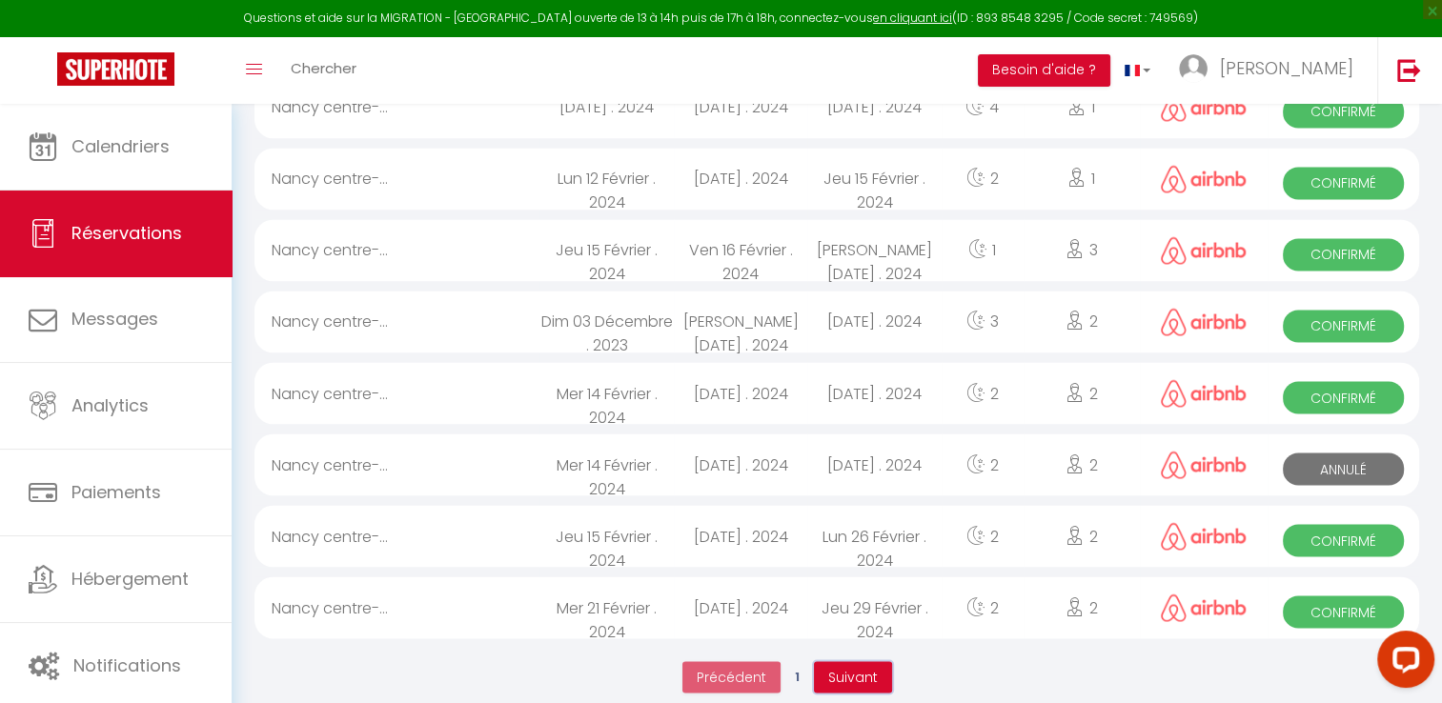
click at [854, 667] on span "Suivant" at bounding box center [853, 676] width 50 height 19
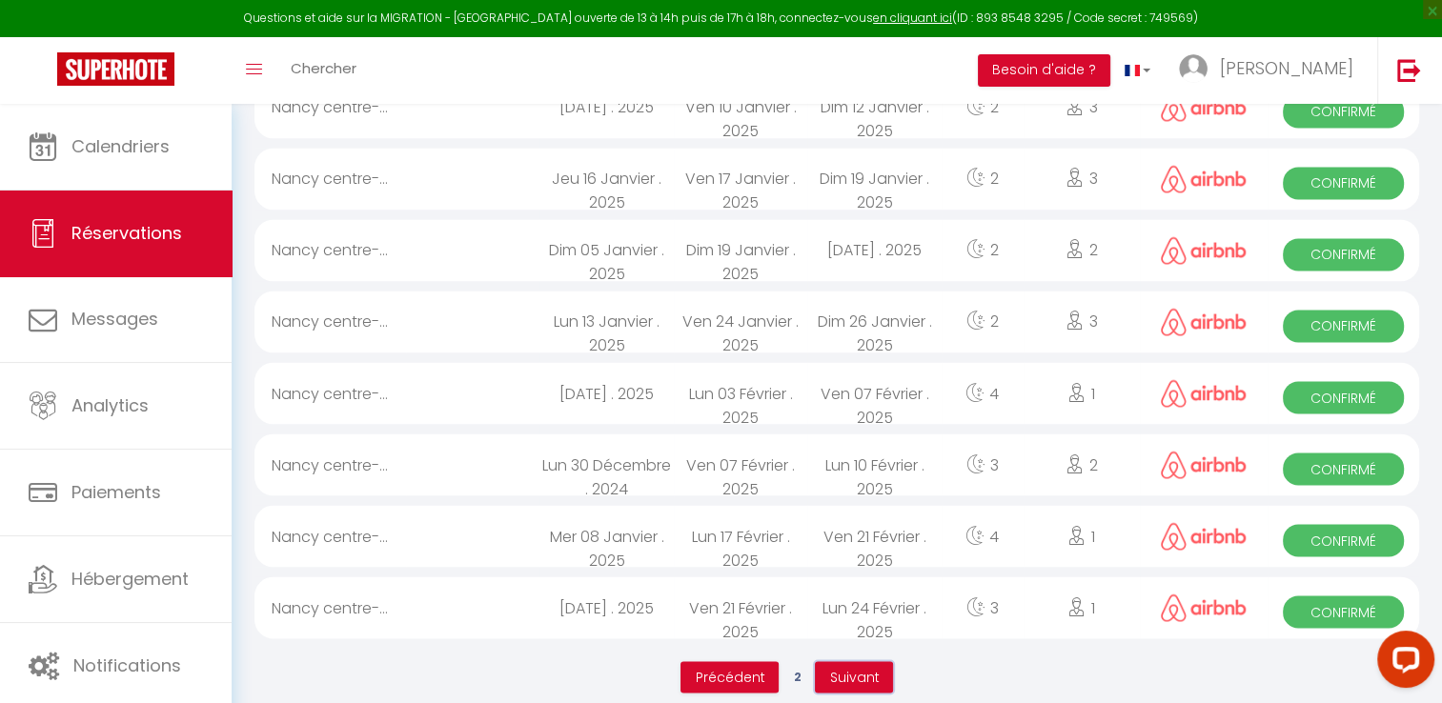
click at [873, 667] on span "Suivant" at bounding box center [854, 676] width 50 height 19
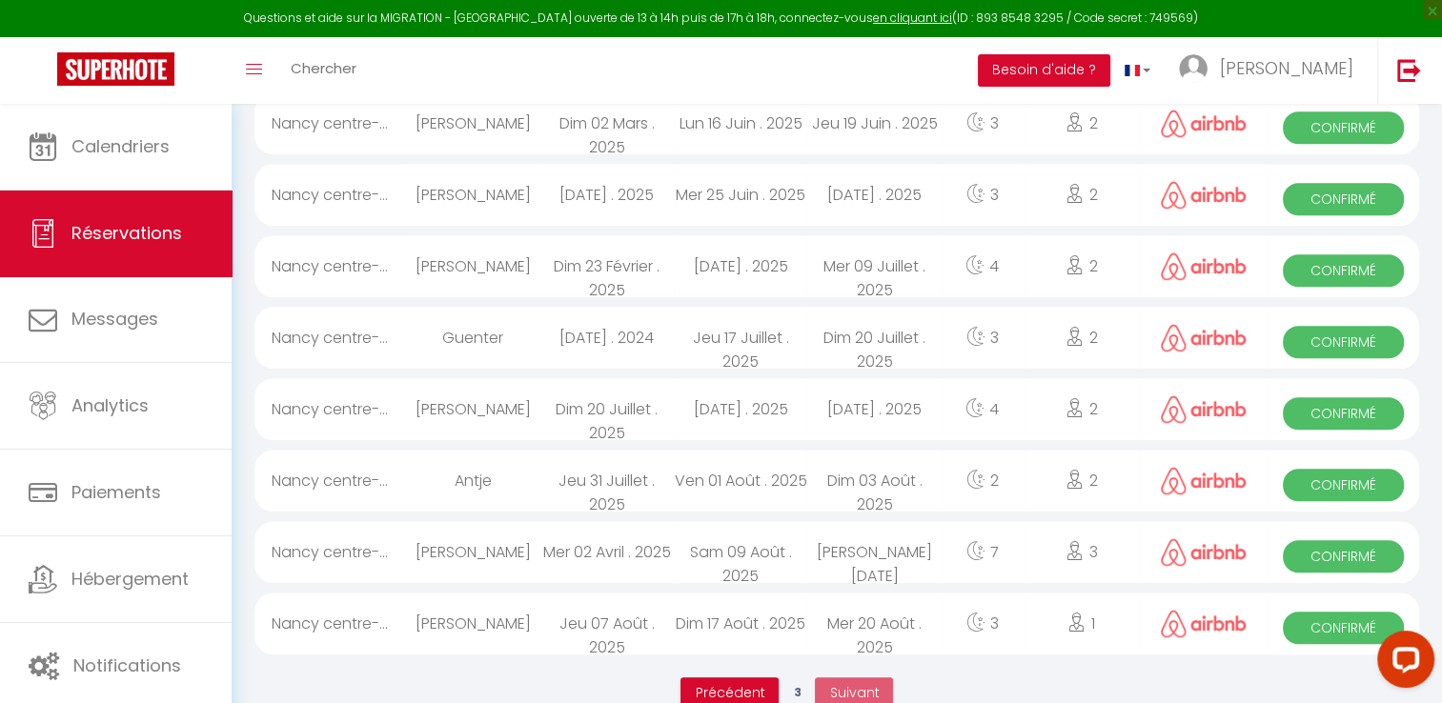
scroll to position [1318, 0]
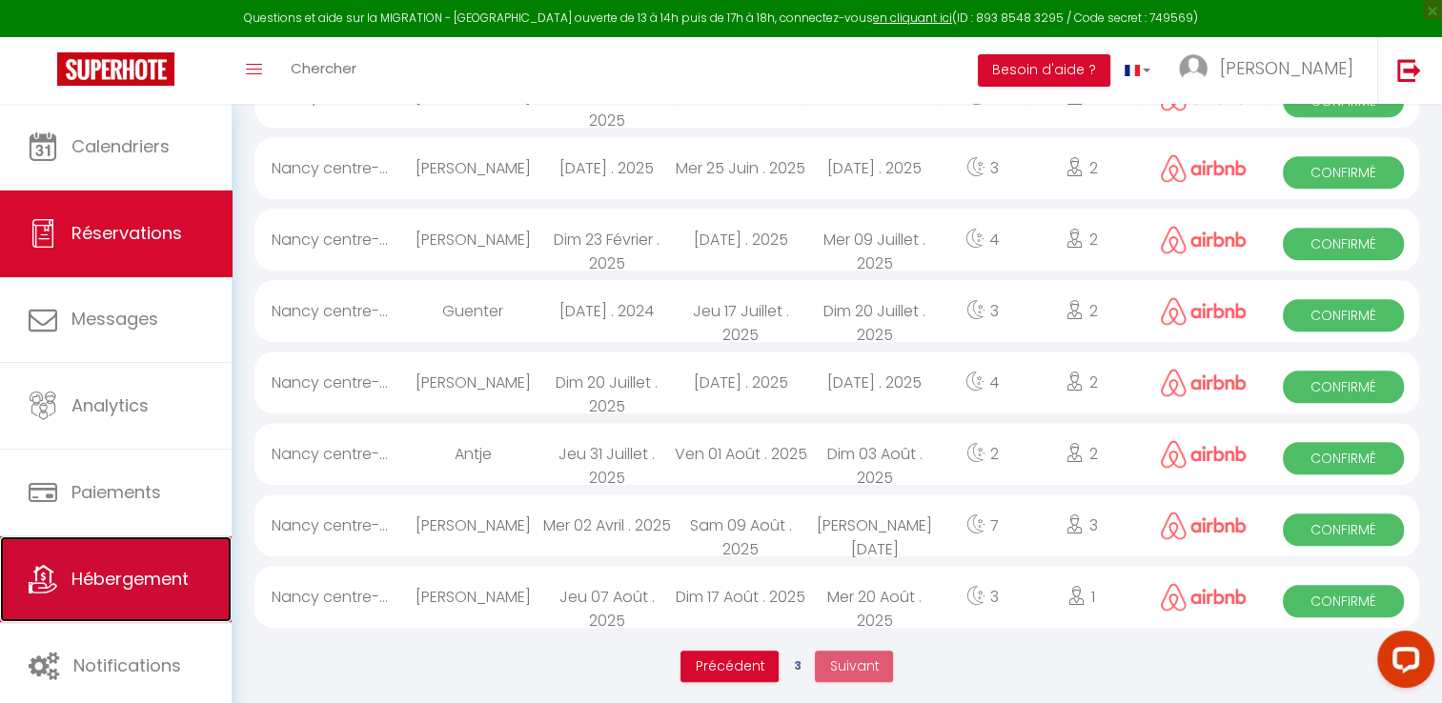
click at [134, 593] on link "Hébergement" at bounding box center [116, 580] width 232 height 86
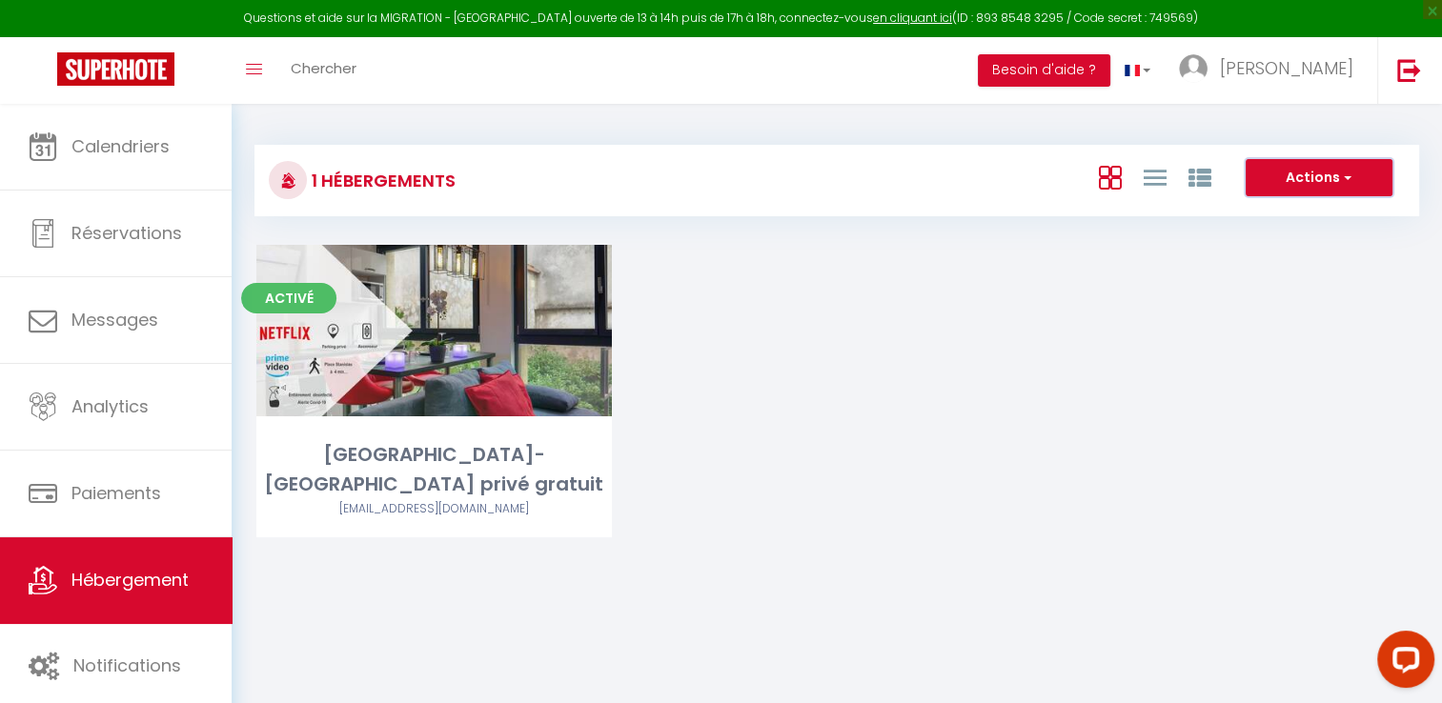
click at [1304, 181] on button "Actions" at bounding box center [1319, 178] width 147 height 38
click at [1304, 185] on button "Actions" at bounding box center [1319, 178] width 147 height 38
click at [1303, 178] on button "Actions" at bounding box center [1319, 178] width 147 height 38
click at [1125, 262] on div "Activé Editer Nancy centre-Calme-Parking privé gratuit [EMAIL_ADDRESS][DOMAIN_N…" at bounding box center [837, 415] width 1209 height 340
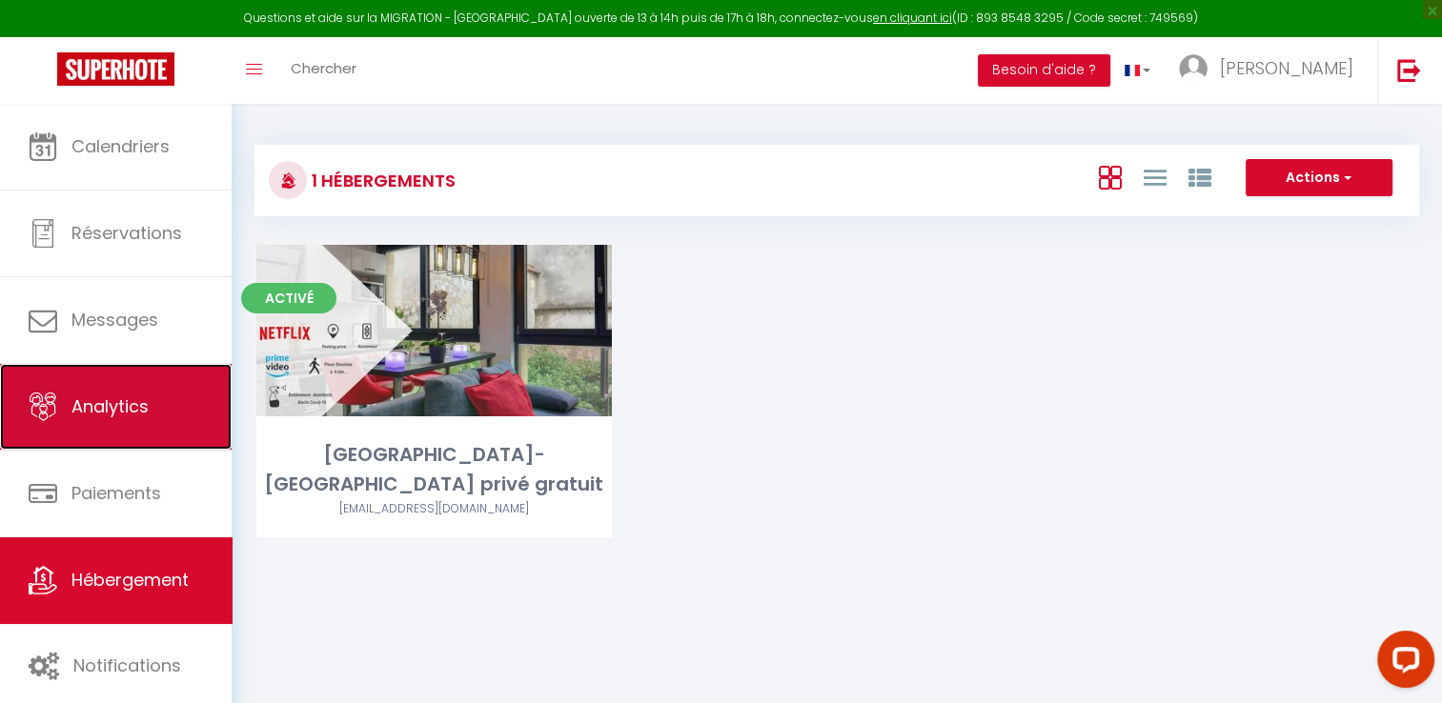
click at [93, 391] on link "Analytics" at bounding box center [116, 407] width 232 height 86
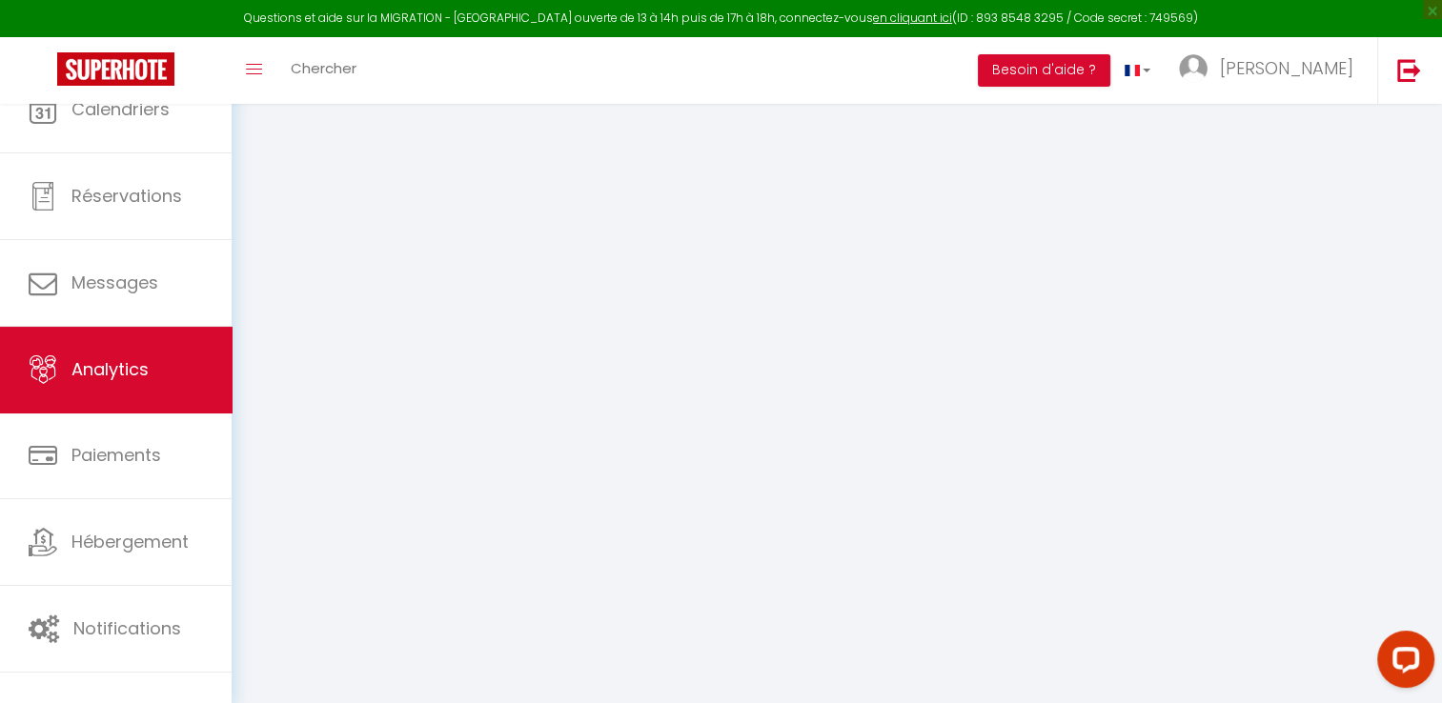
select select "2025"
select select "8"
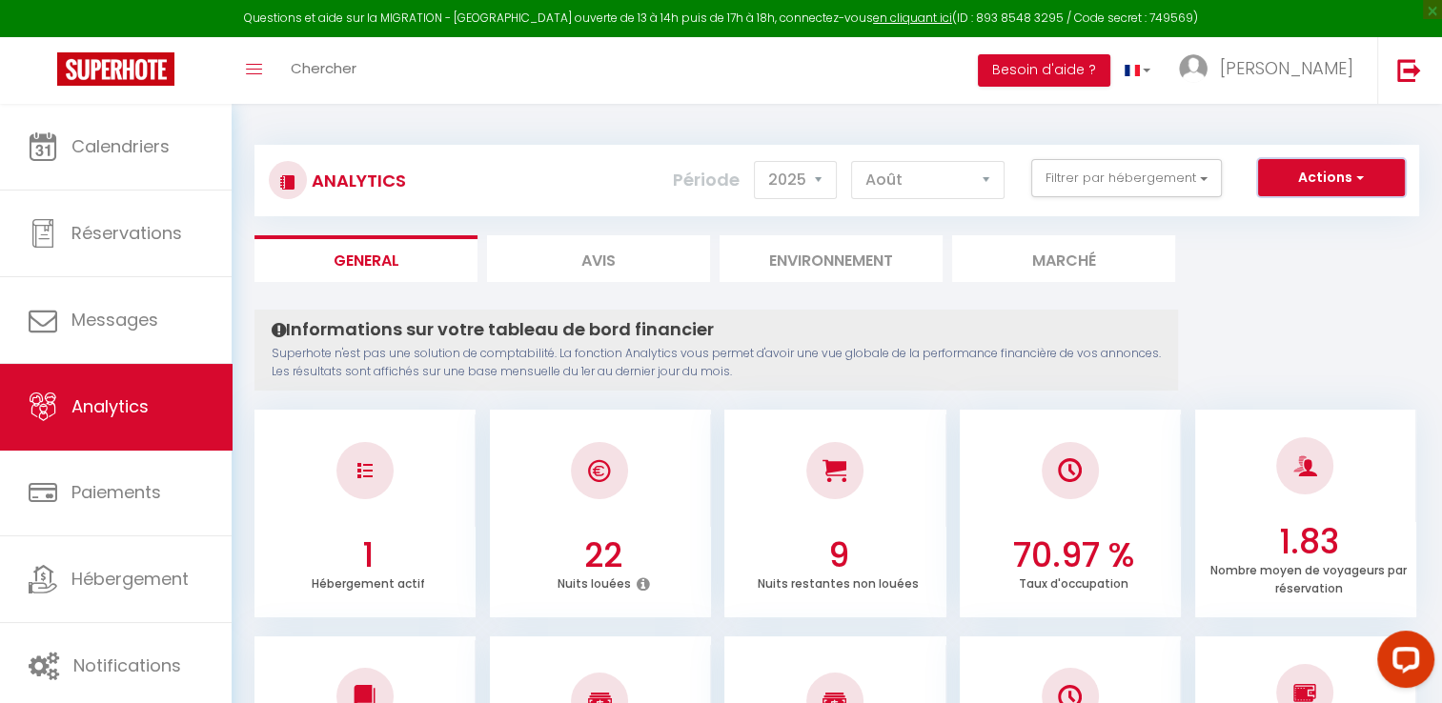
click at [1347, 182] on button "Actions" at bounding box center [1331, 178] width 147 height 38
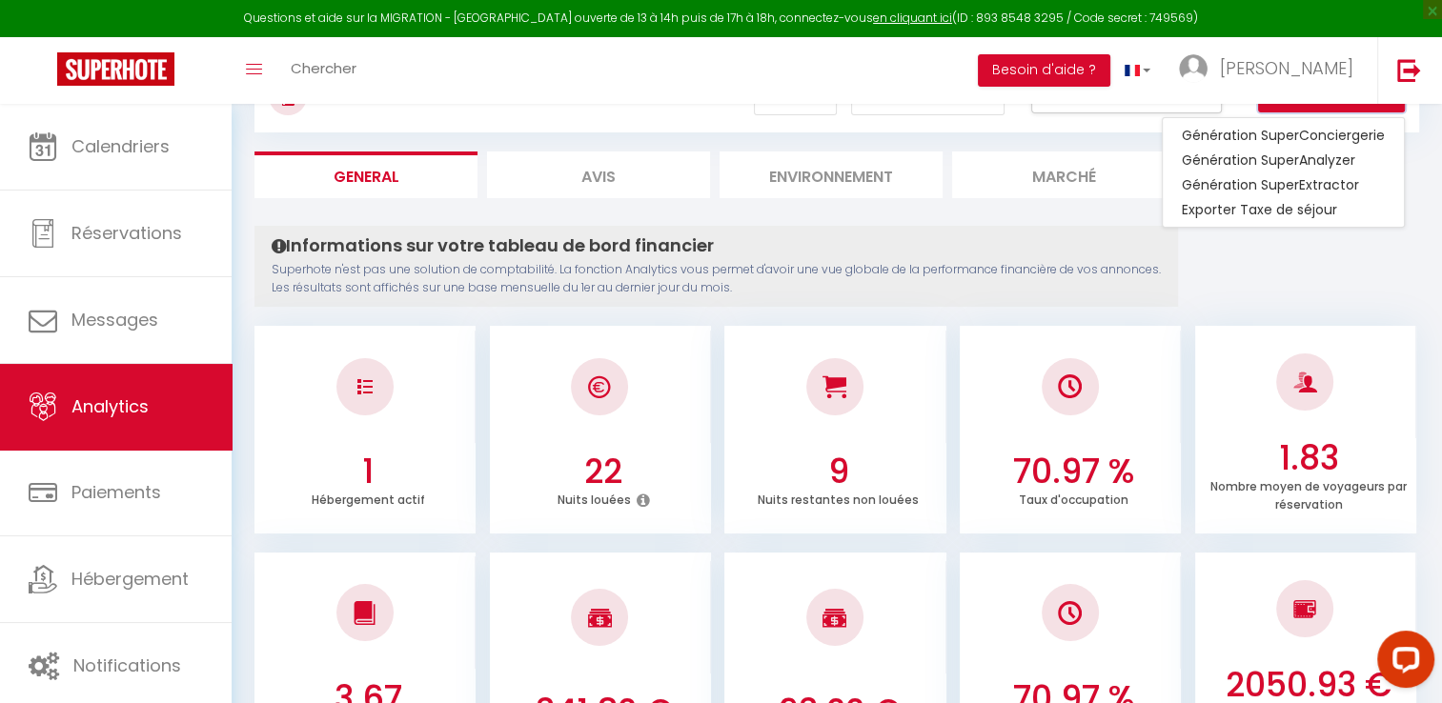
scroll to position [286, 0]
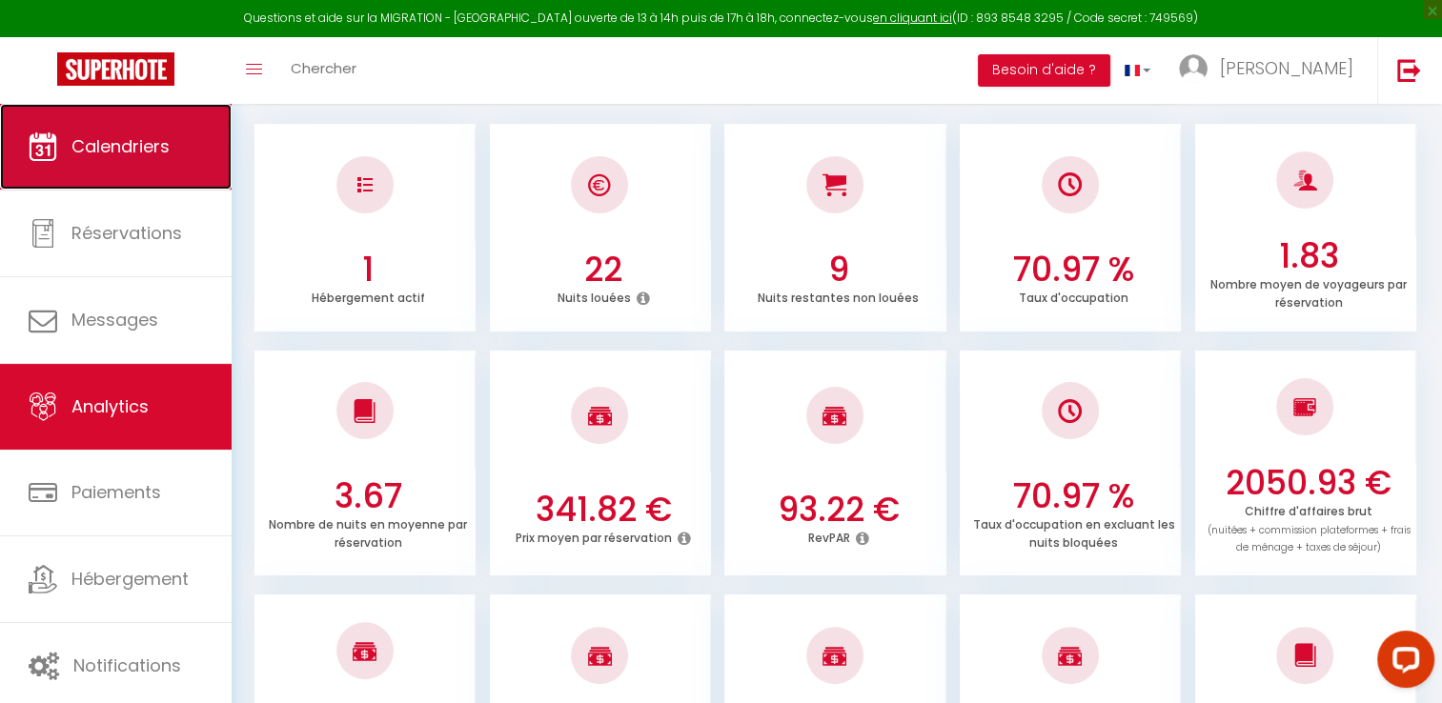
click at [148, 135] on span "Calendriers" at bounding box center [120, 146] width 98 height 24
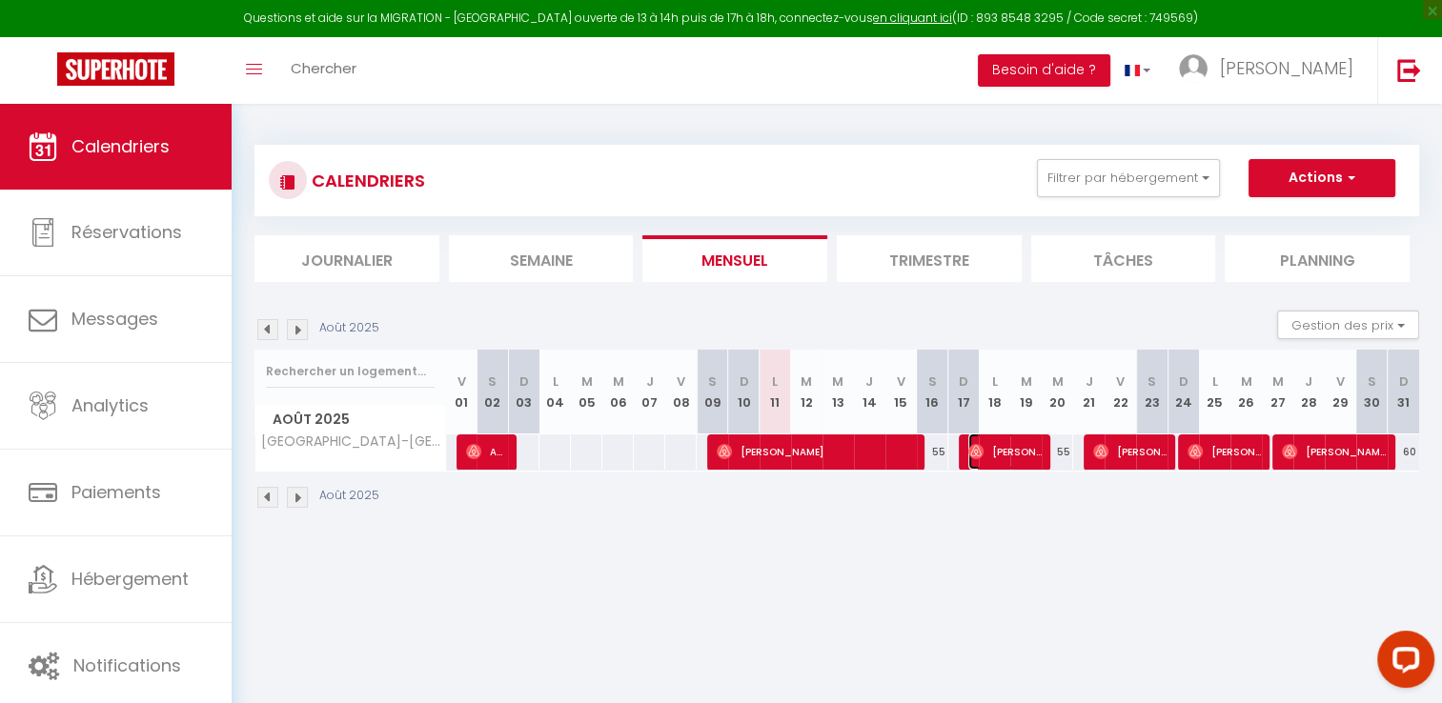
click at [1020, 454] on span "[PERSON_NAME]" at bounding box center [1004, 452] width 73 height 36
select select "OK"
select select "0"
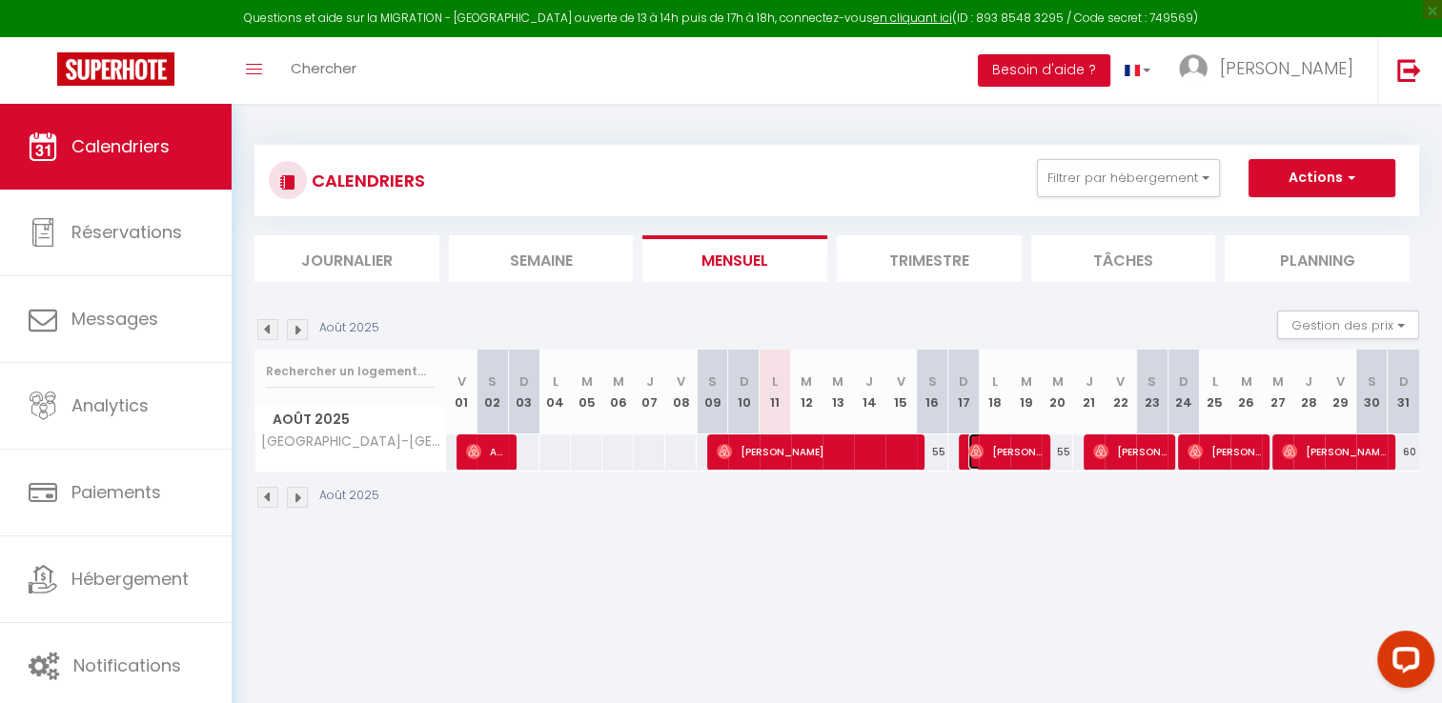
select select "1"
select select
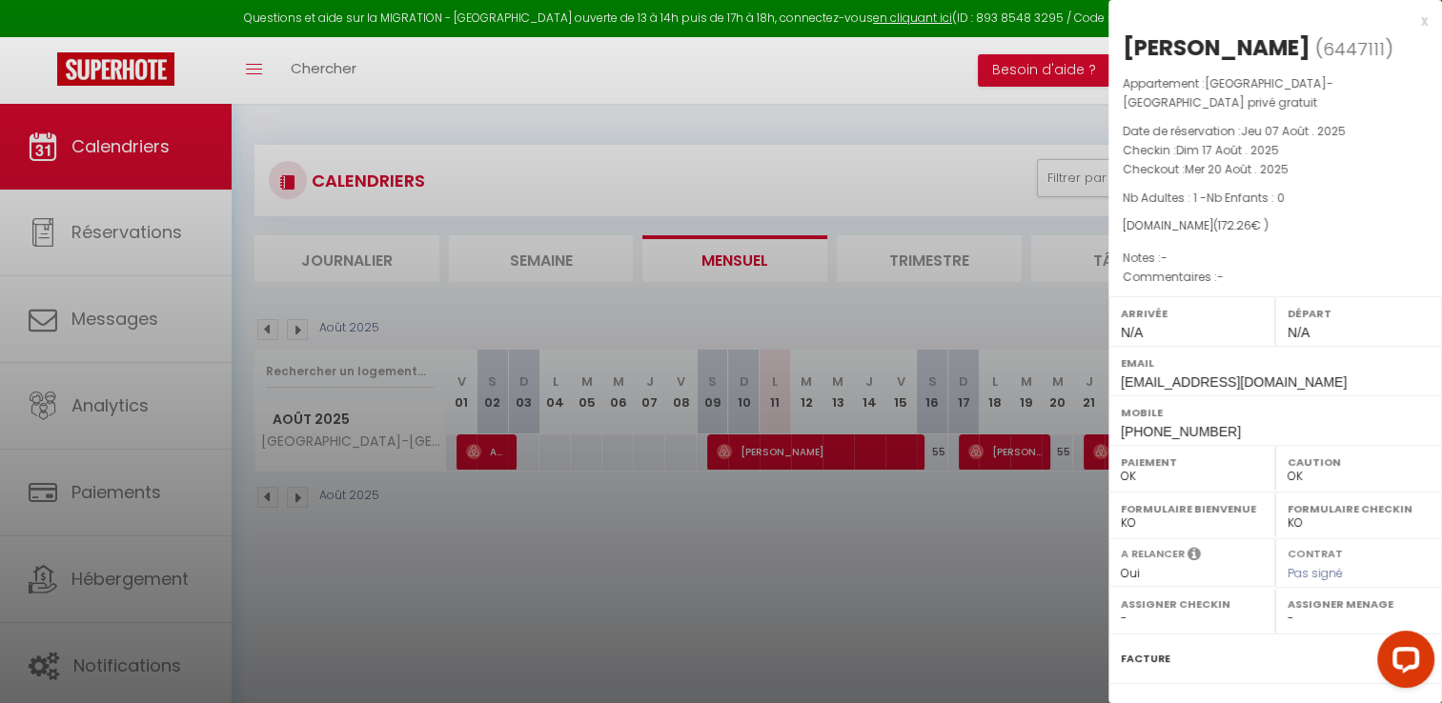
click at [918, 575] on div at bounding box center [721, 351] width 1442 height 703
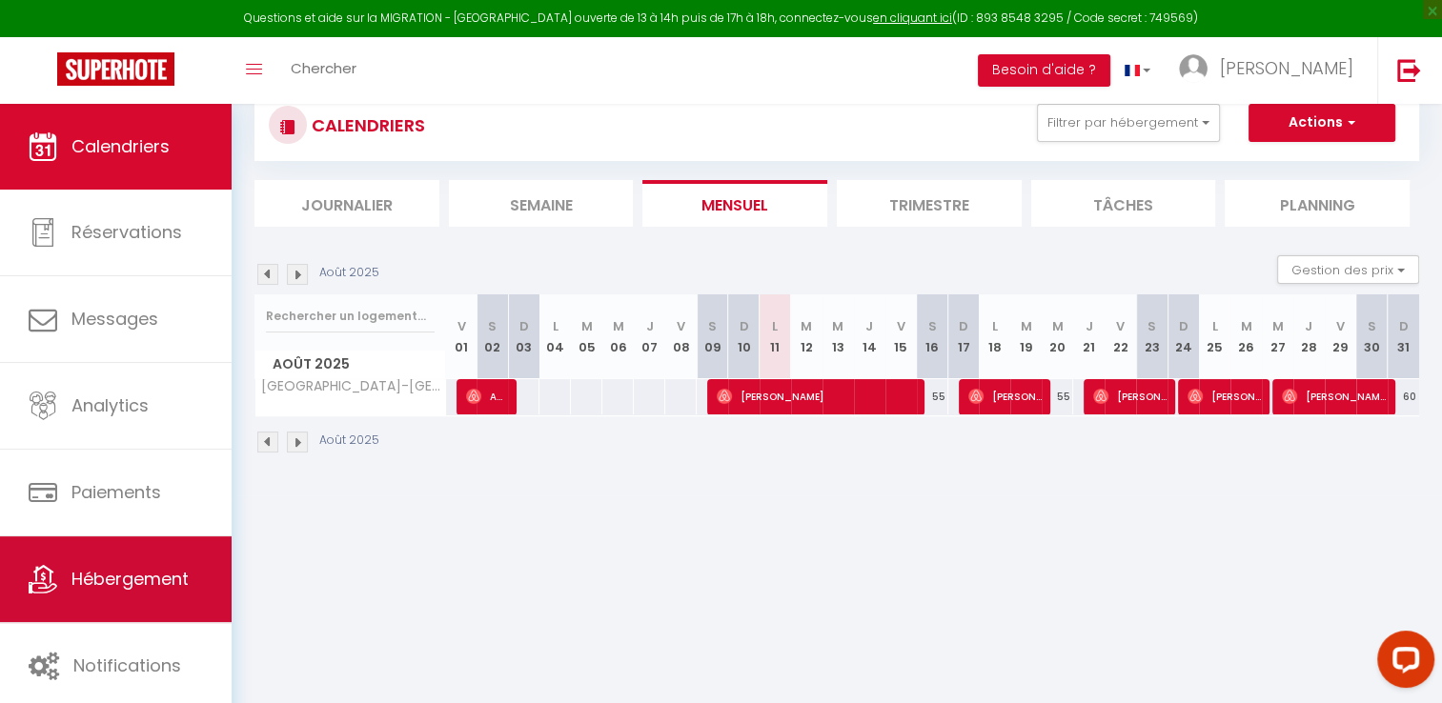
scroll to position [103, 0]
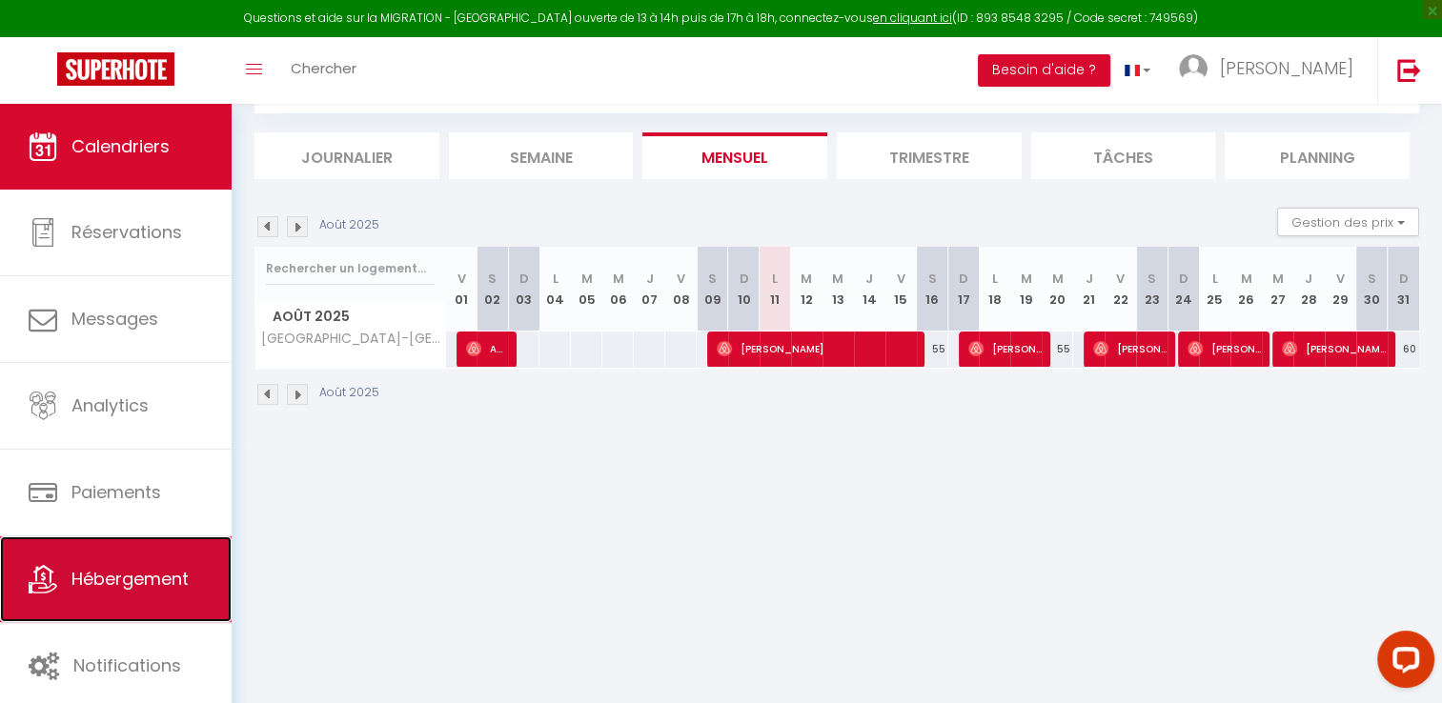
click at [175, 581] on span "Hébergement" at bounding box center [129, 579] width 117 height 24
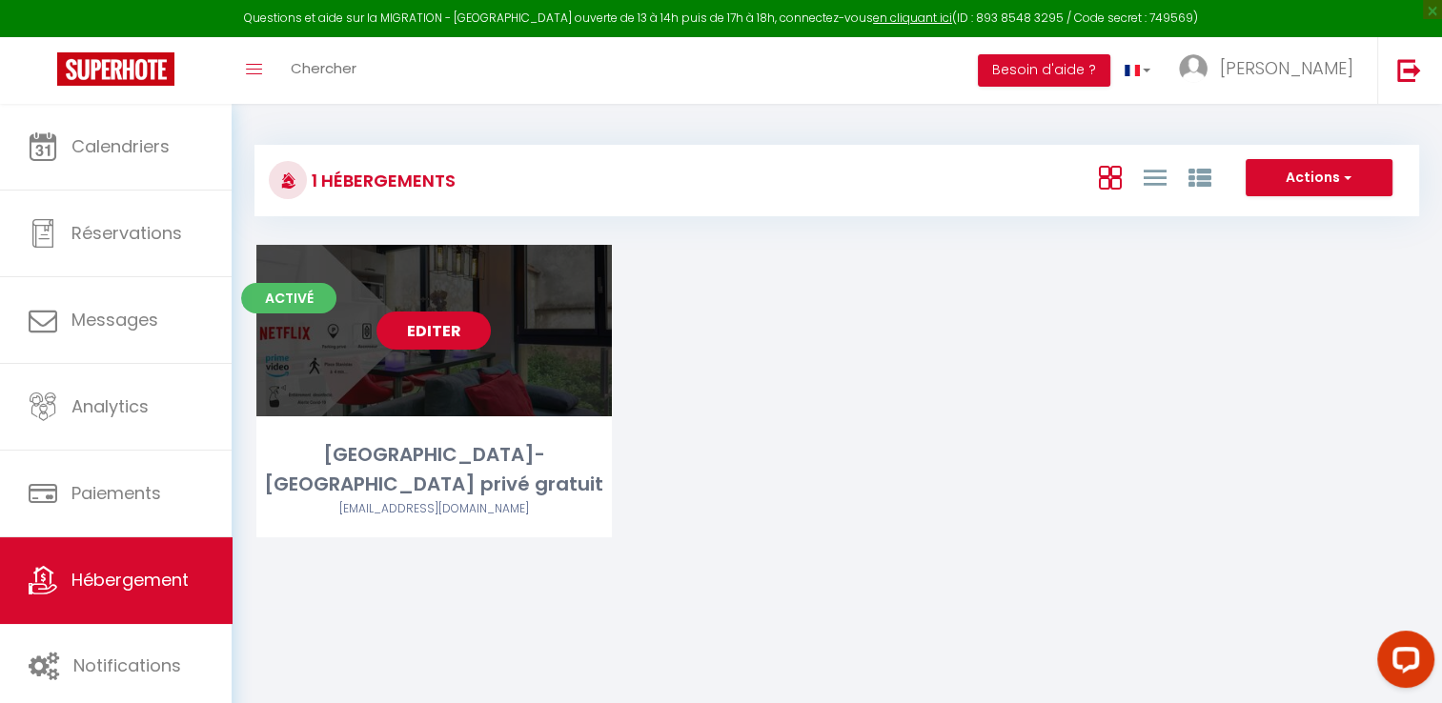
drag, startPoint x: 462, startPoint y: 329, endPoint x: 519, endPoint y: 329, distance: 56.2
click at [462, 329] on link "Editer" at bounding box center [434, 331] width 114 height 38
click at [436, 322] on link "Editer" at bounding box center [434, 331] width 114 height 38
select select "3"
select select "2"
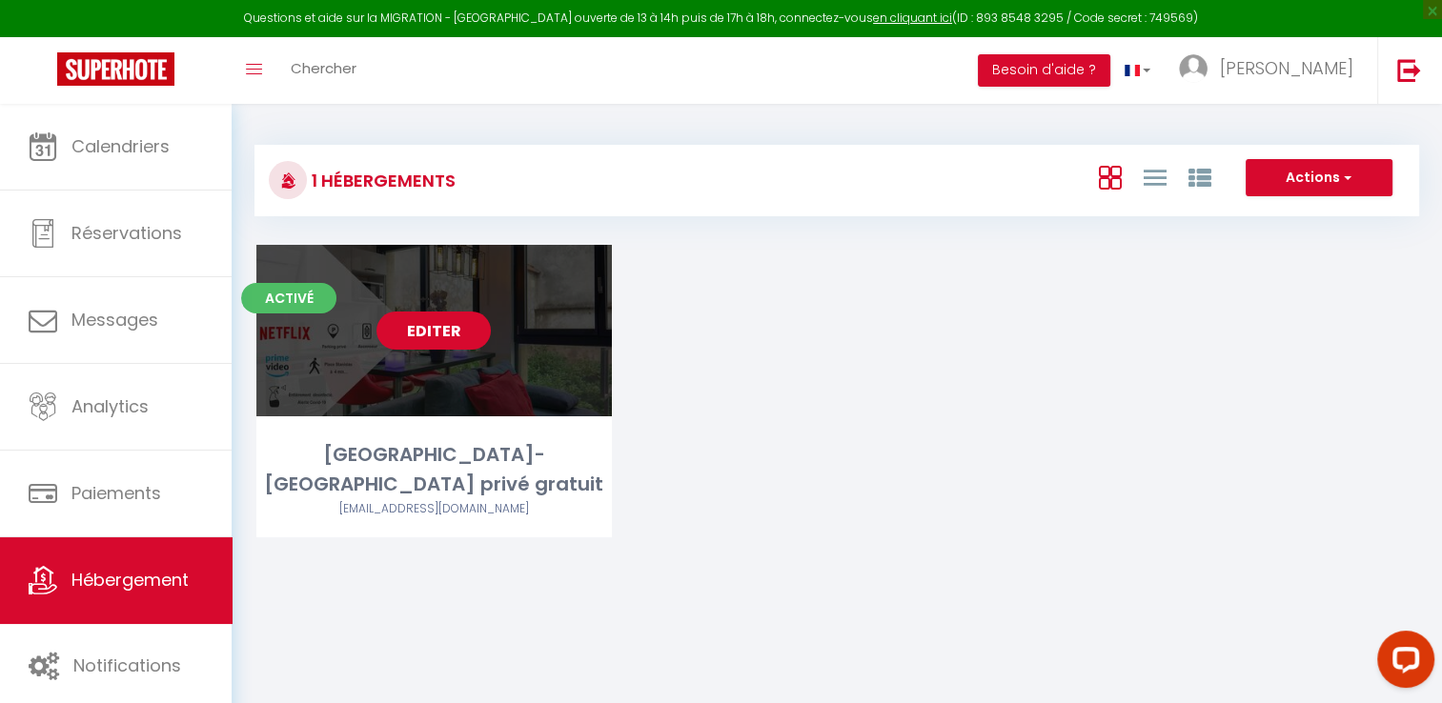
select select "1"
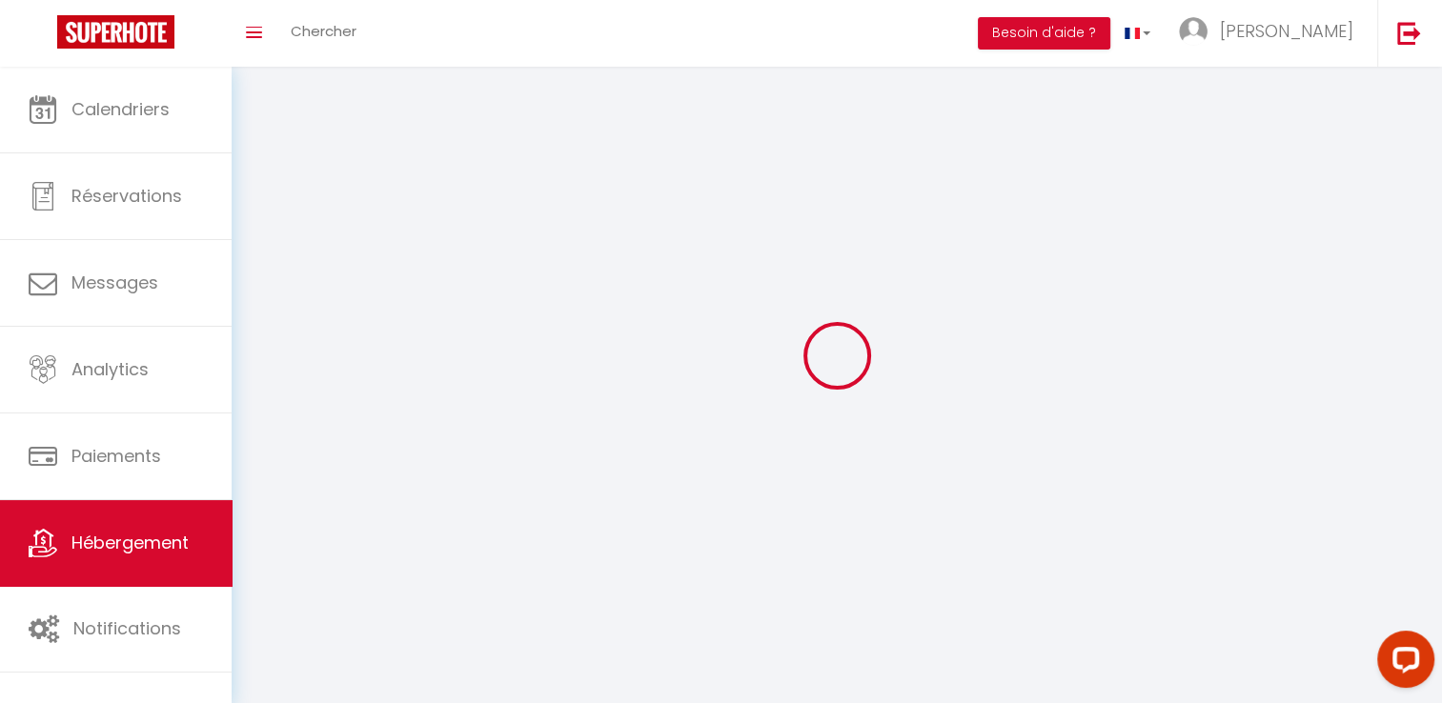
select select
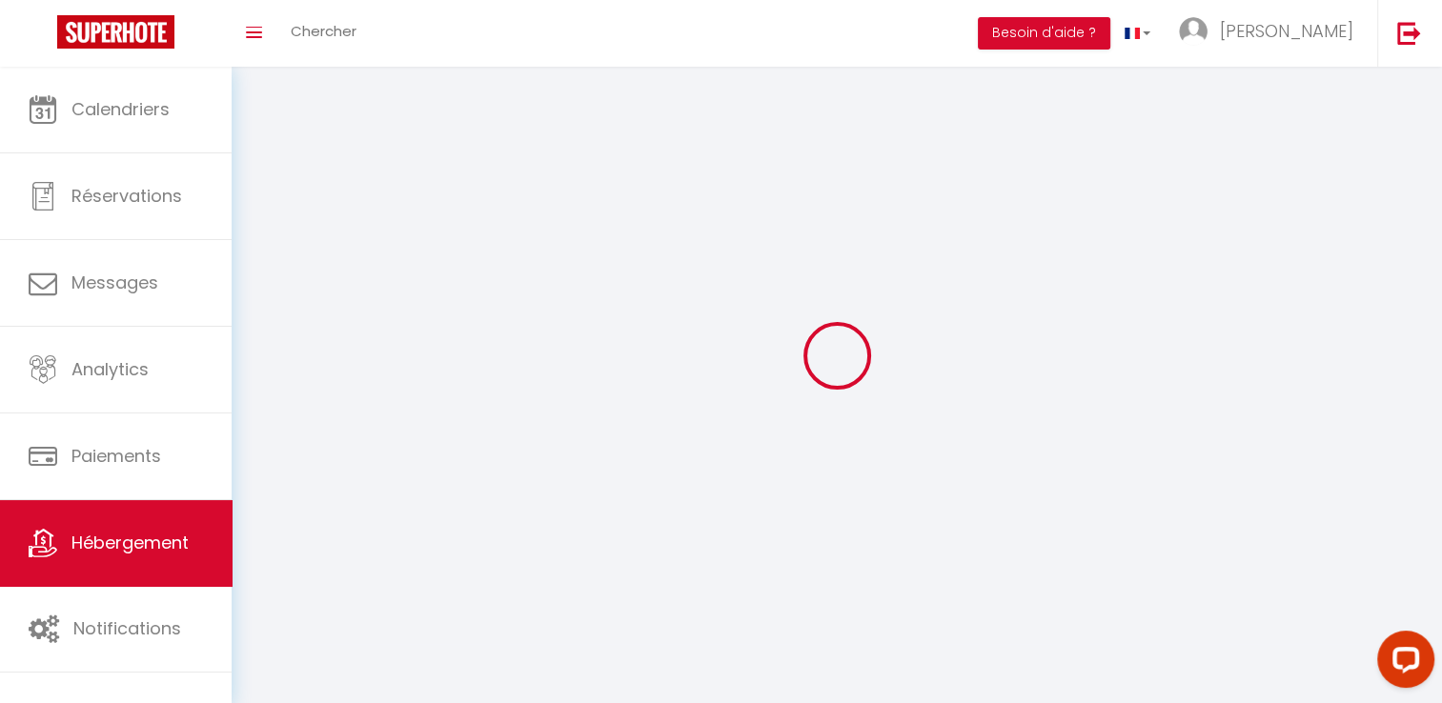
select select "1"
select select
checkbox input "false"
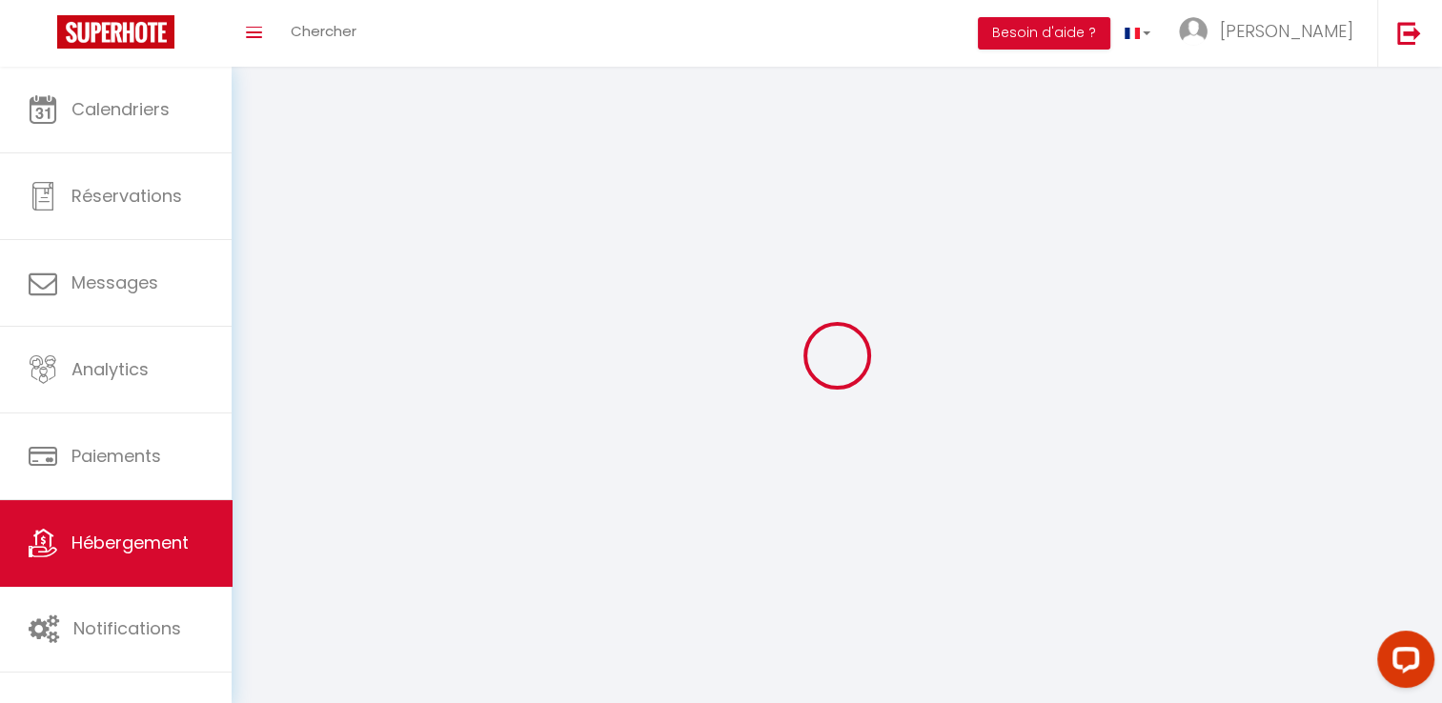
checkbox input "false"
select select "28"
select select
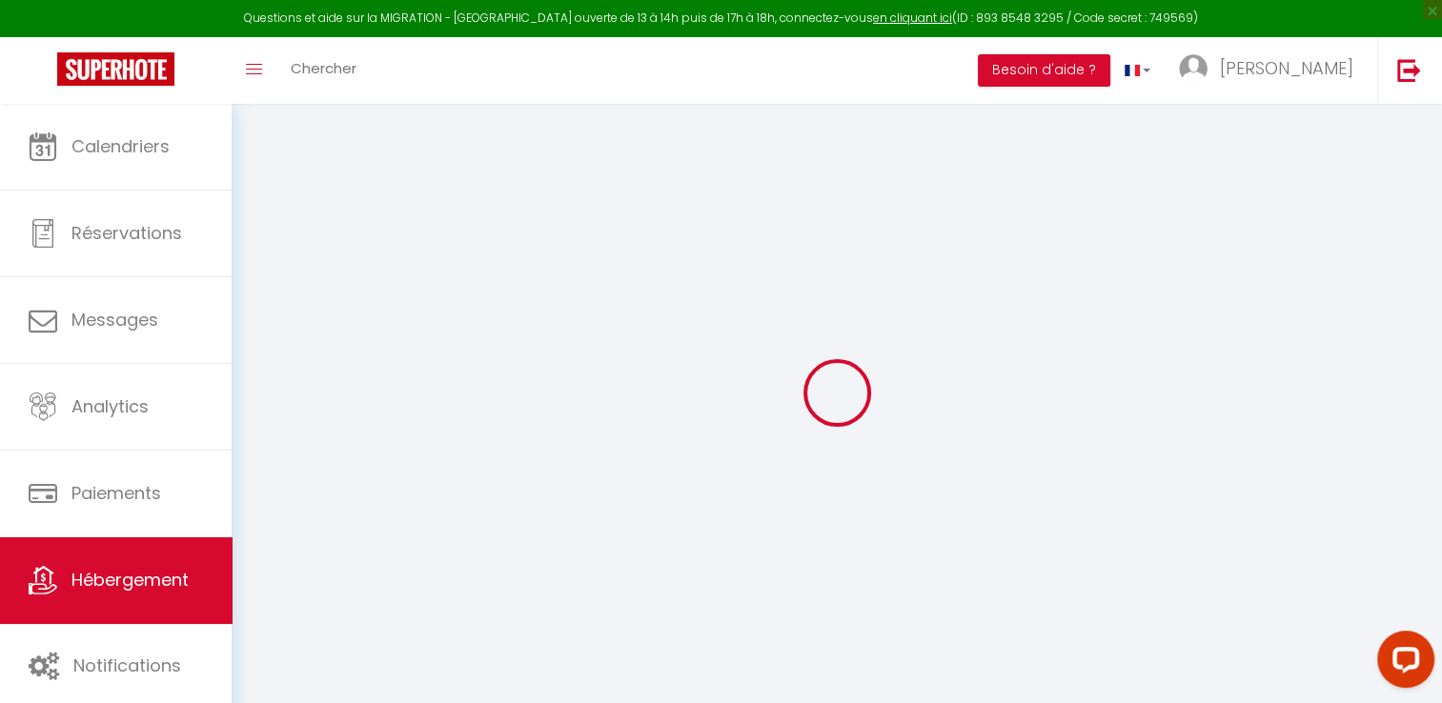
select select
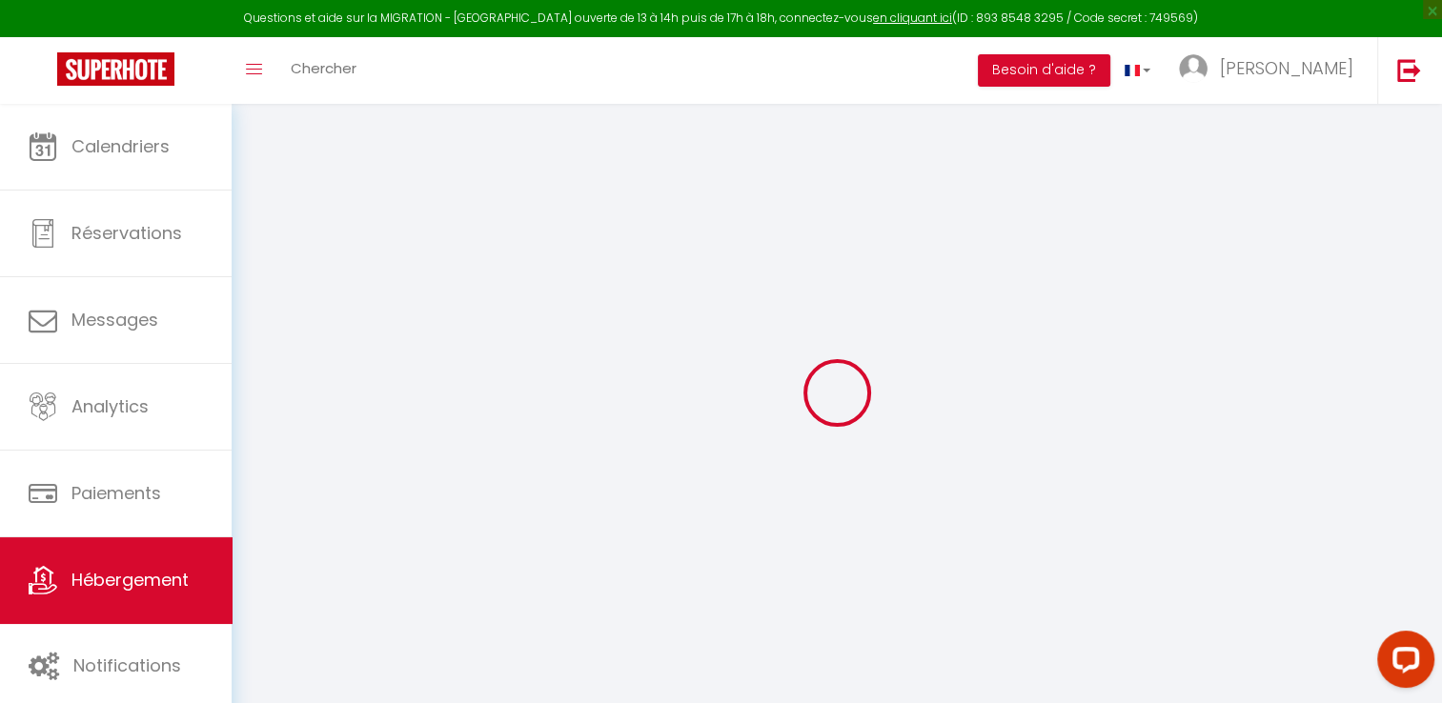
select select
checkbox input "false"
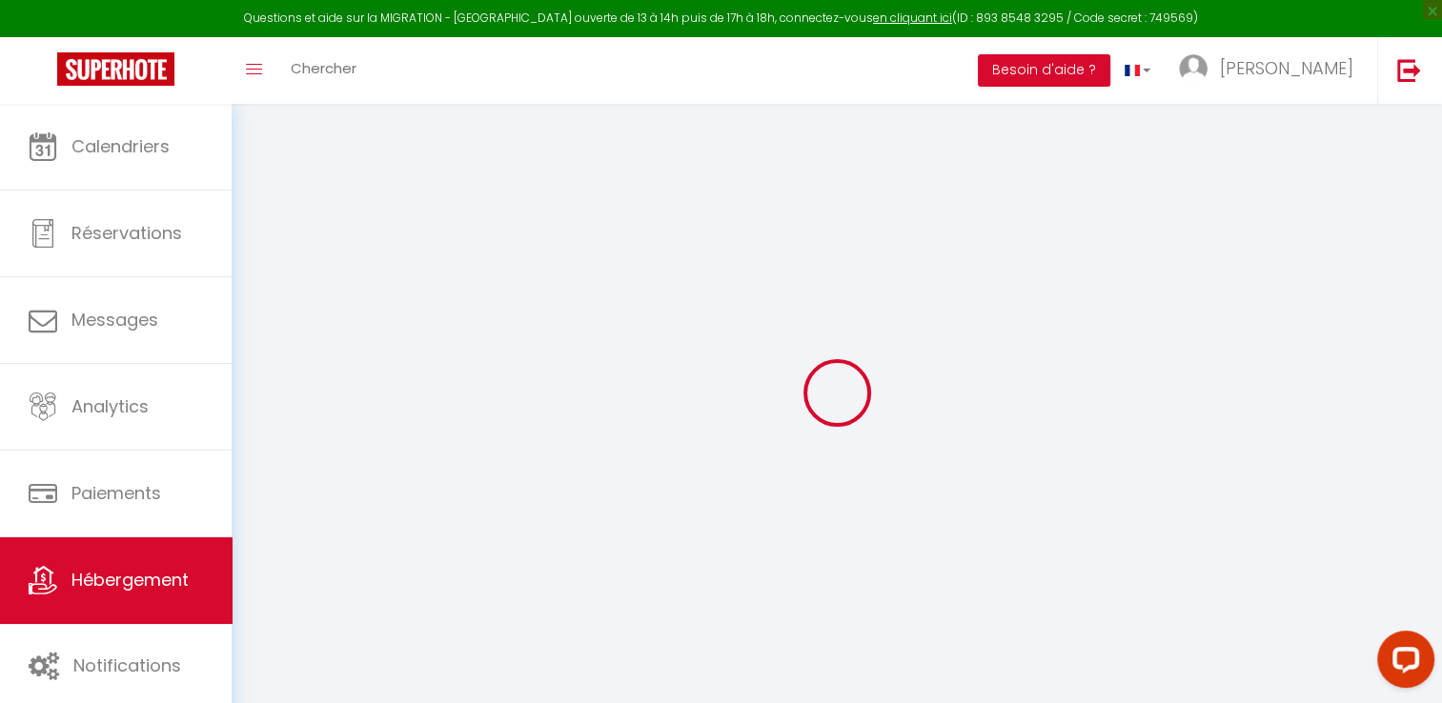
select select
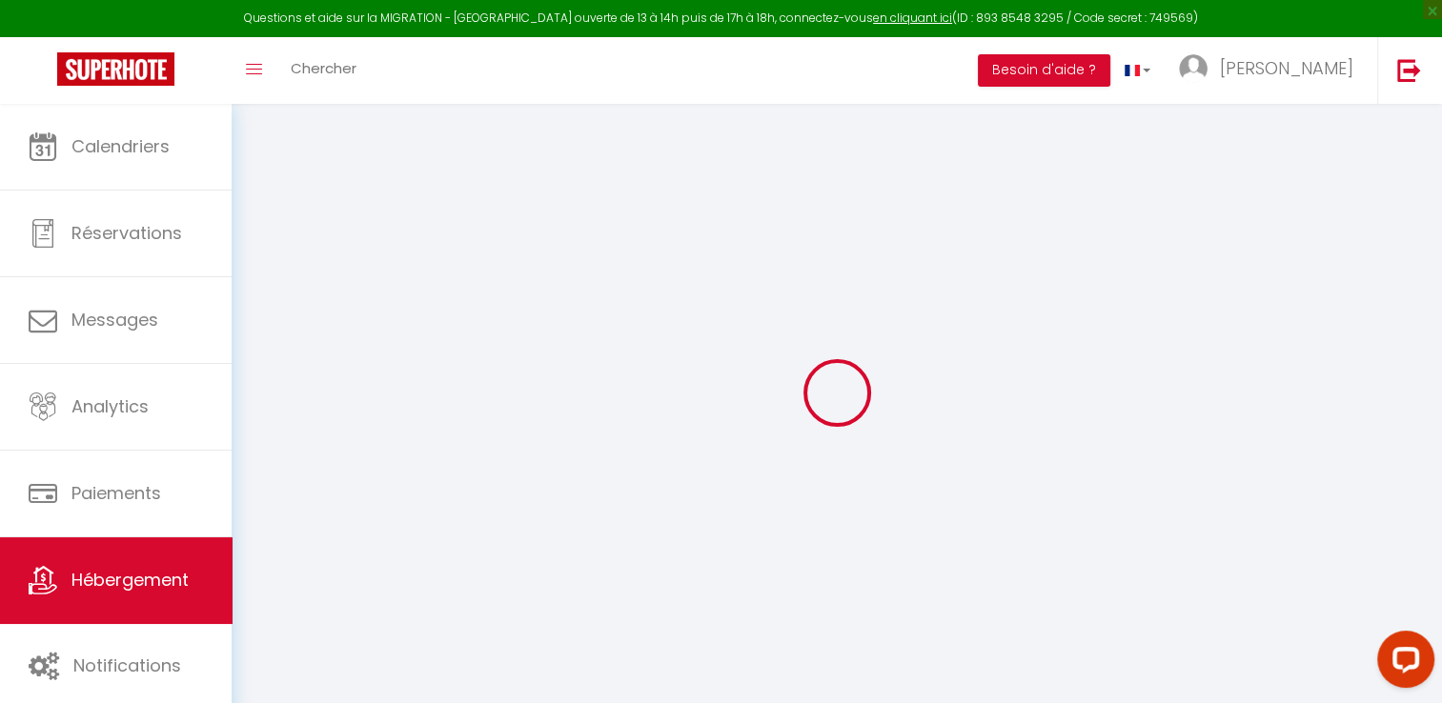
select select
checkbox input "false"
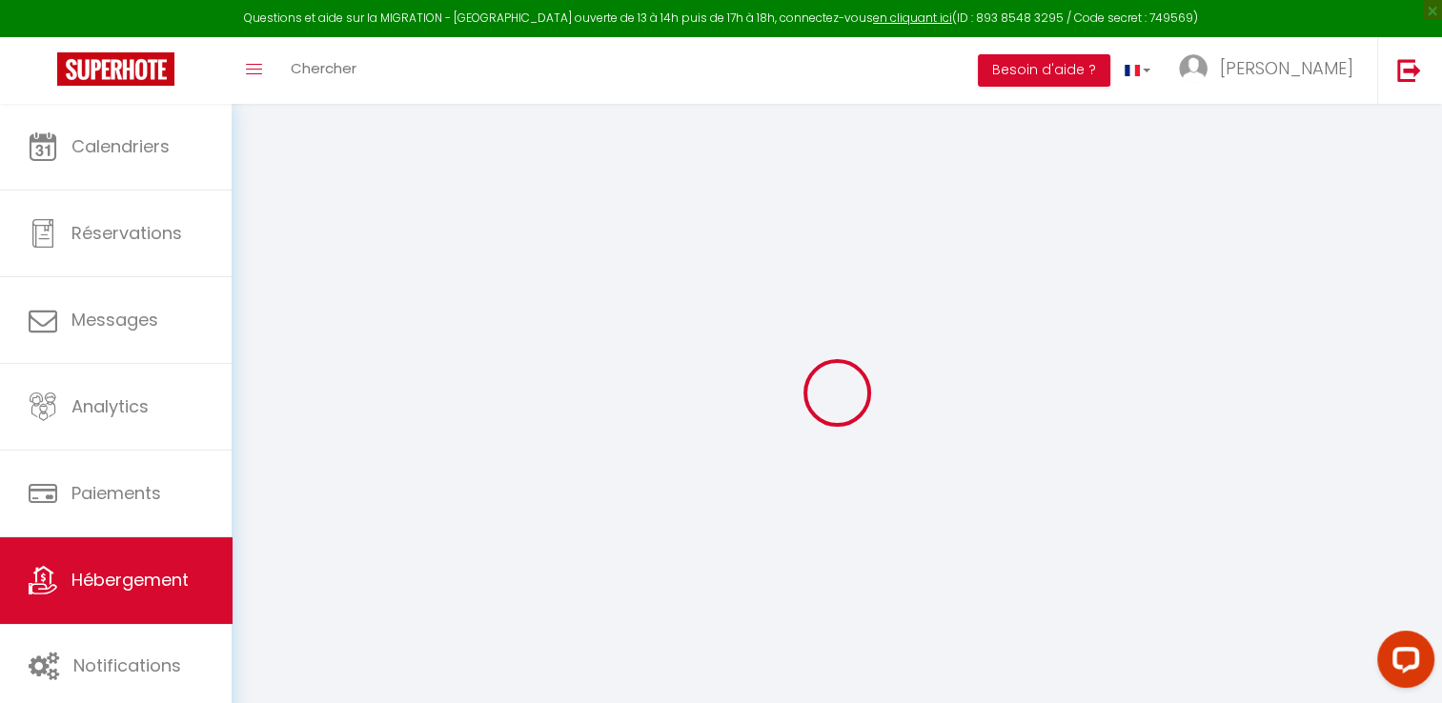
checkbox input "false"
select select
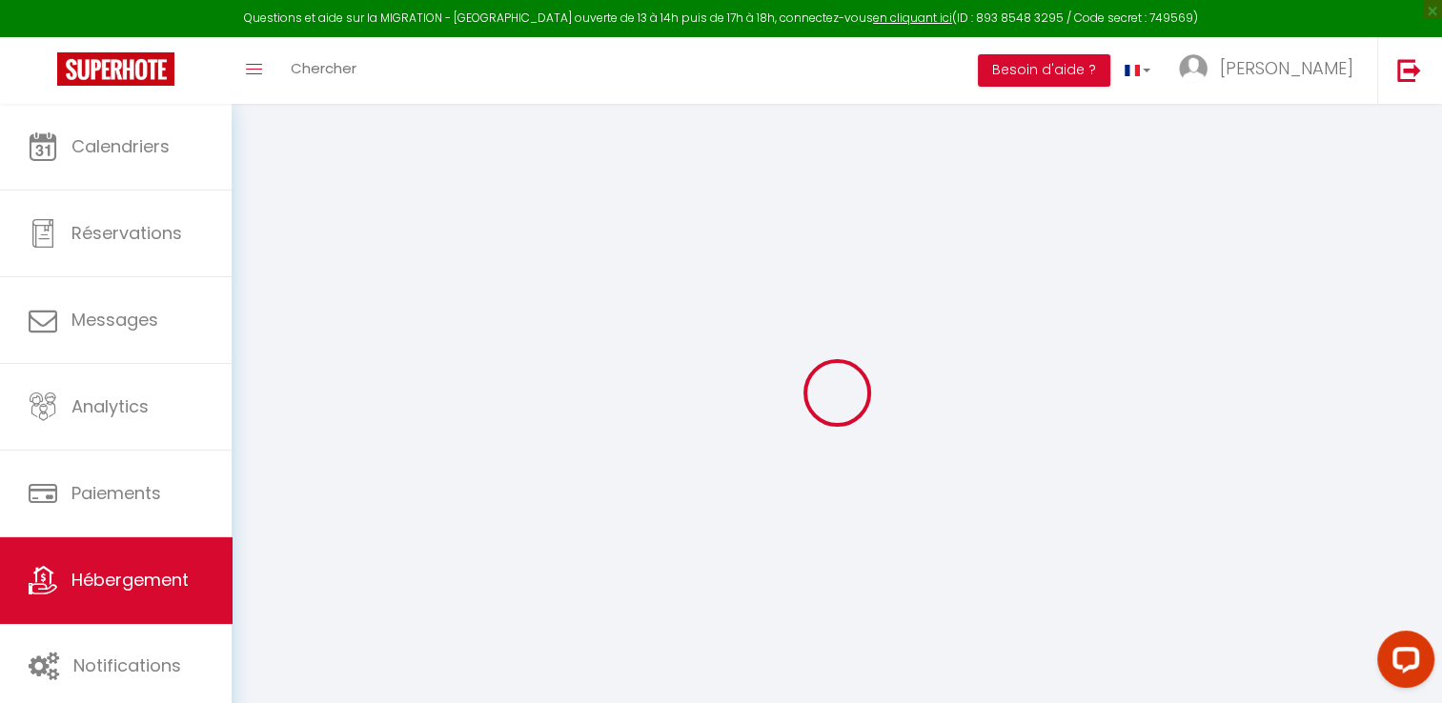
select select
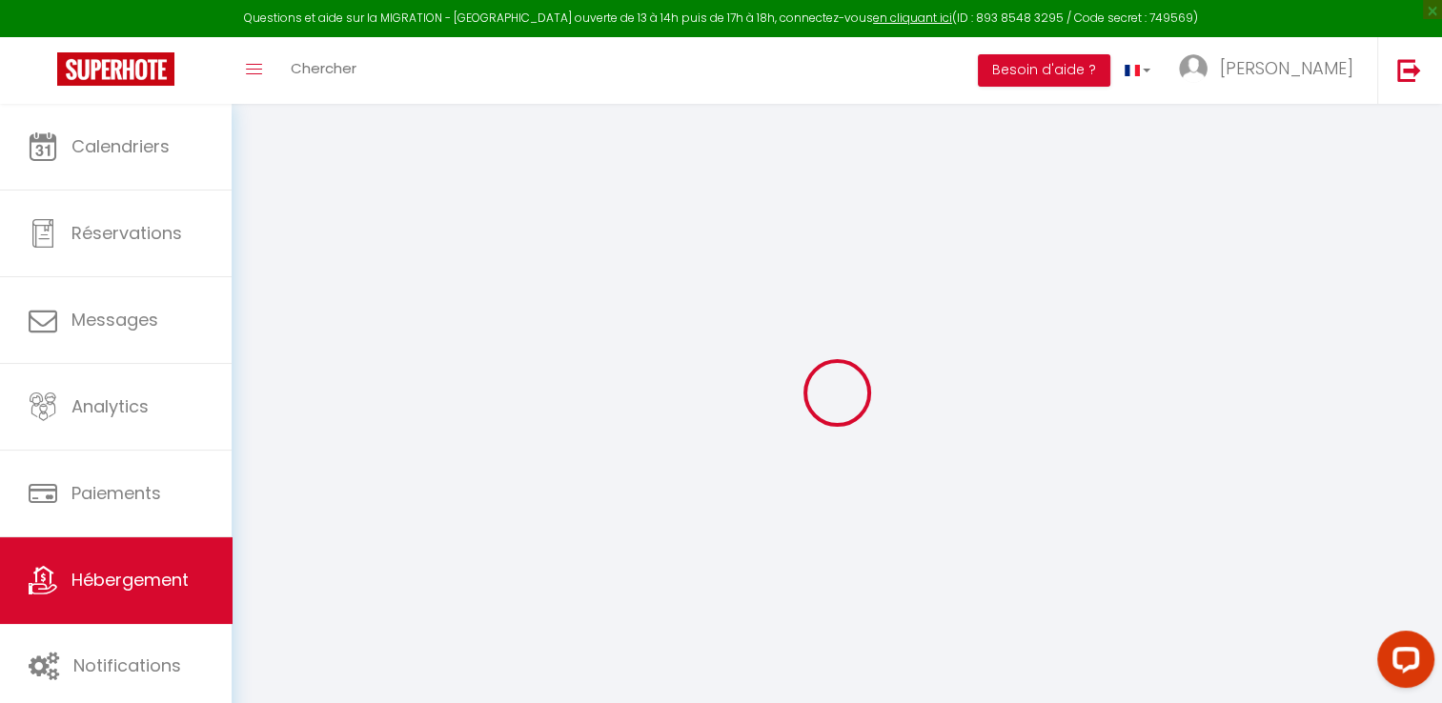
checkbox input "false"
select select
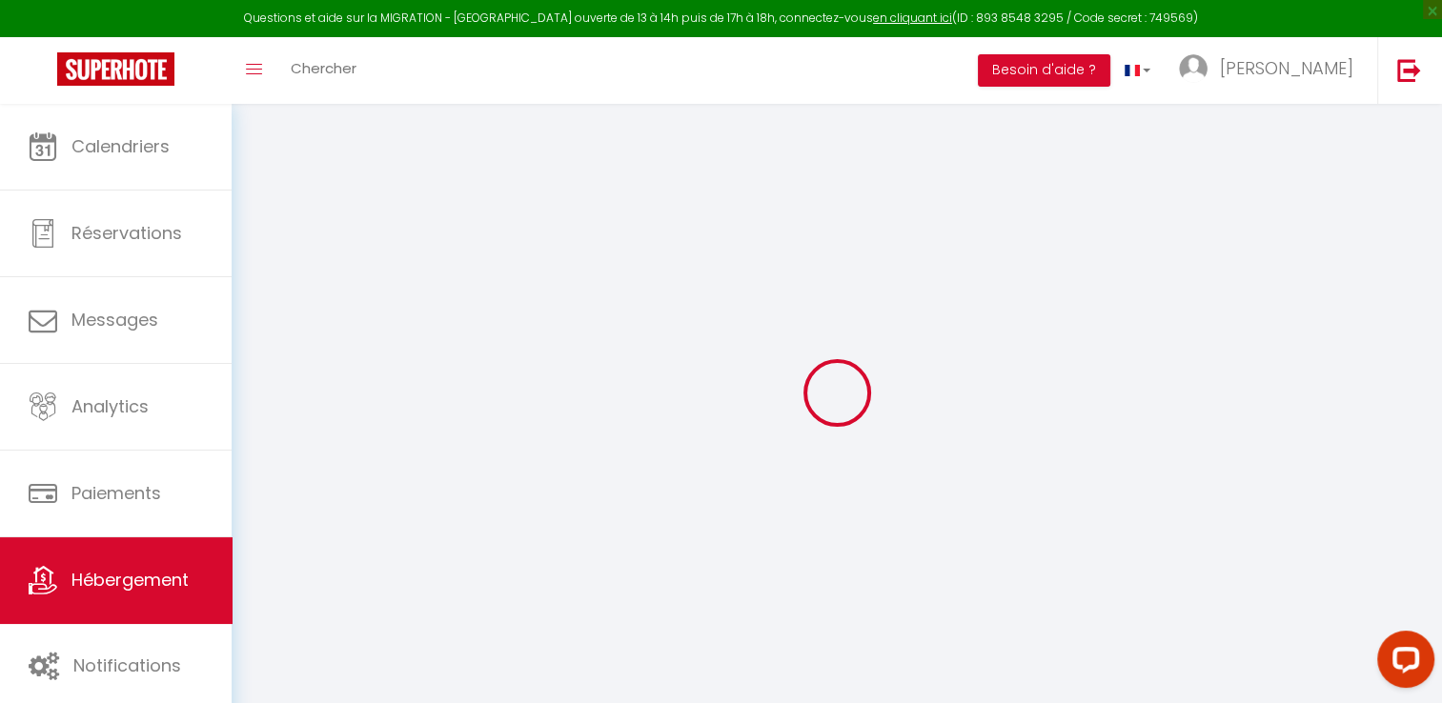
select select
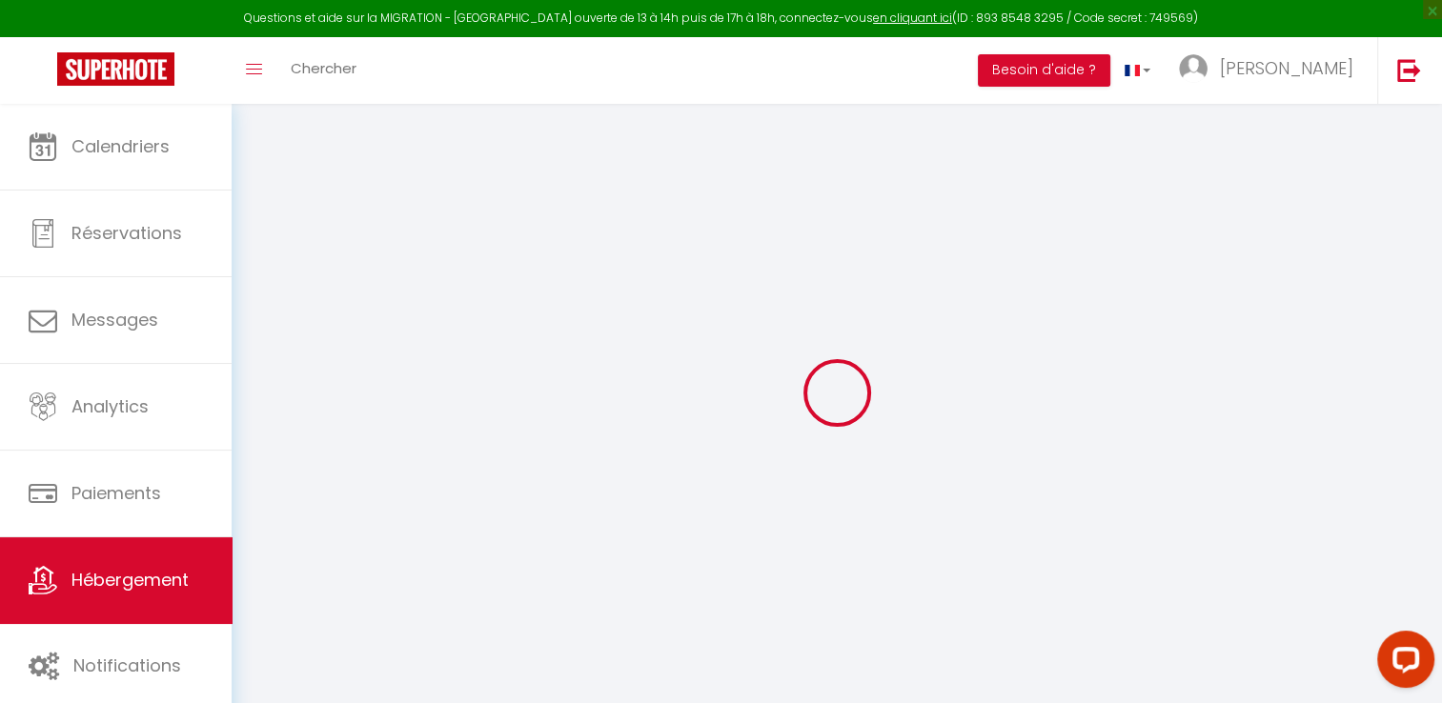
select select
checkbox input "false"
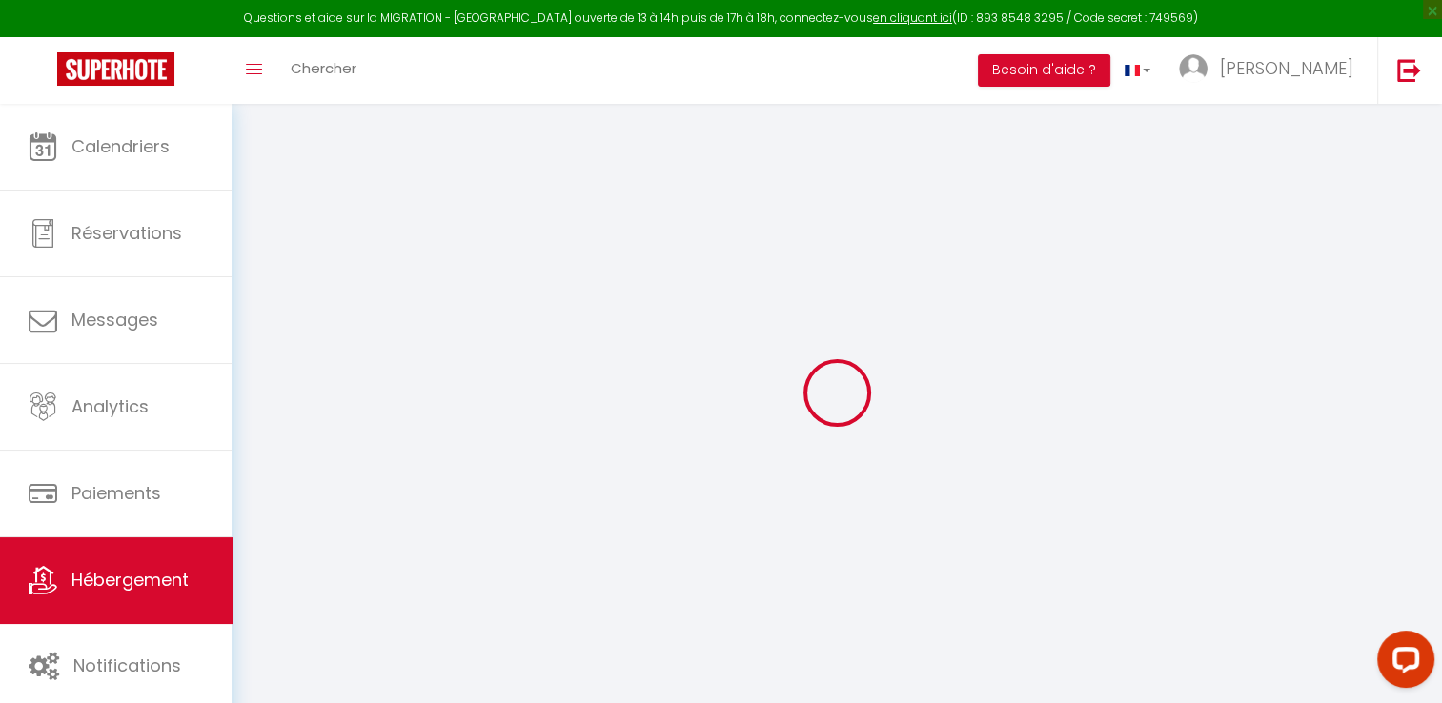
checkbox input "false"
select select
type input "[GEOGRAPHIC_DATA]-[GEOGRAPHIC_DATA] privé gratuit"
type input "60"
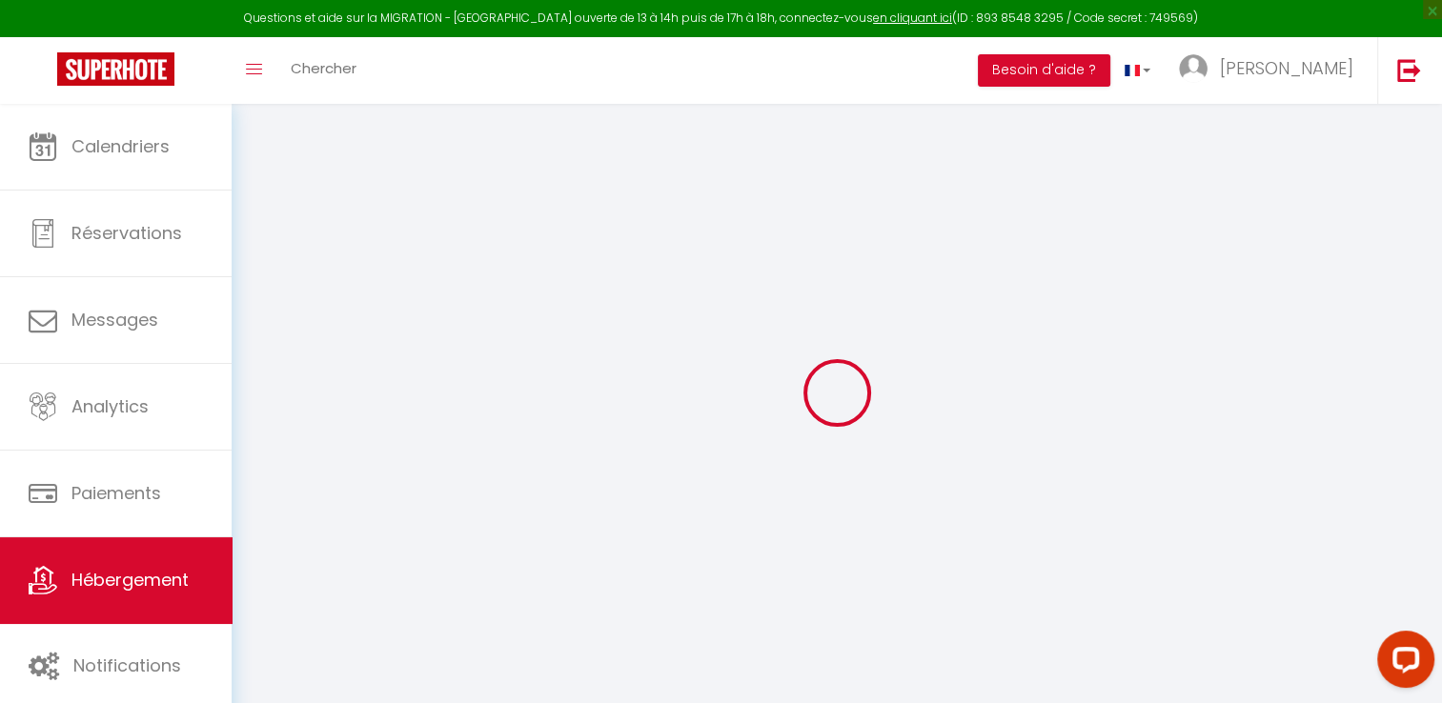
select select
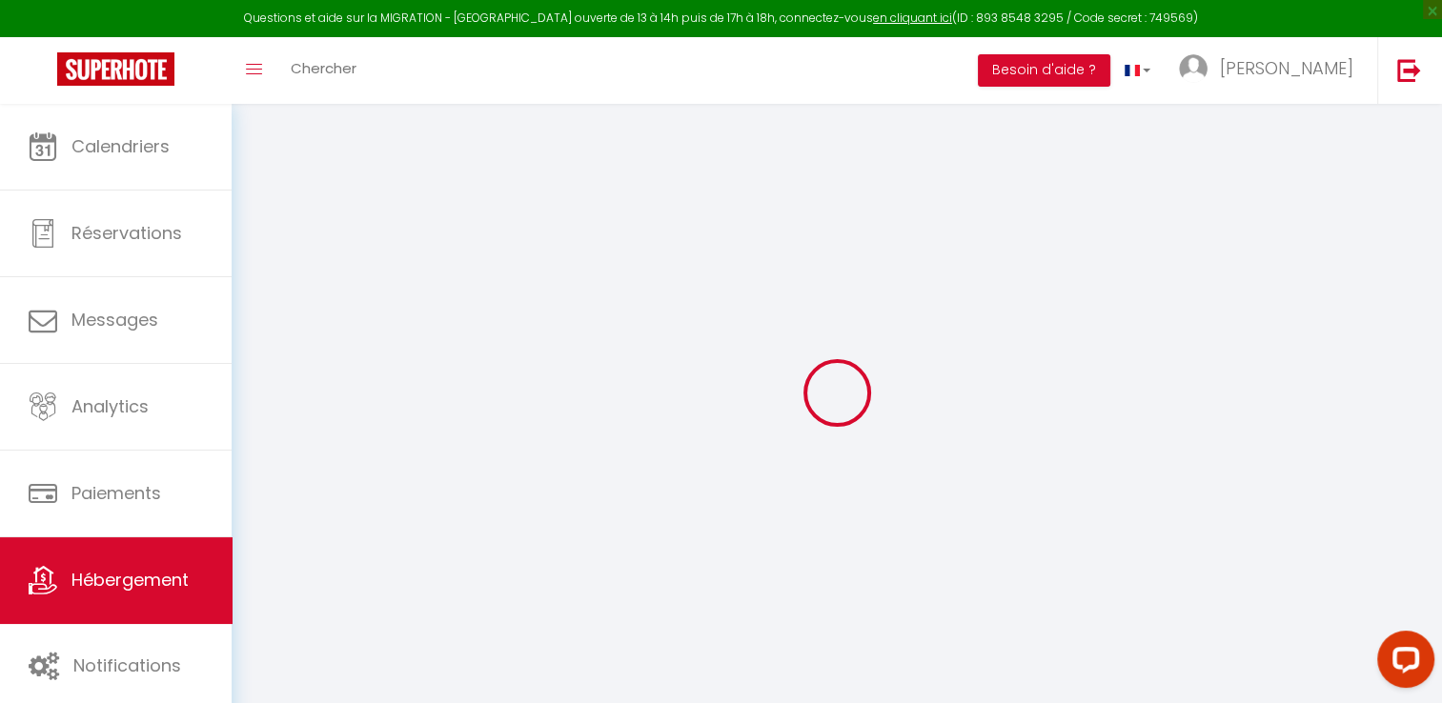
type input "[STREET_ADDRESS]"
type input "54000"
type input "Nancy"
type input "[EMAIL_ADDRESS][DOMAIN_NAME]"
select select
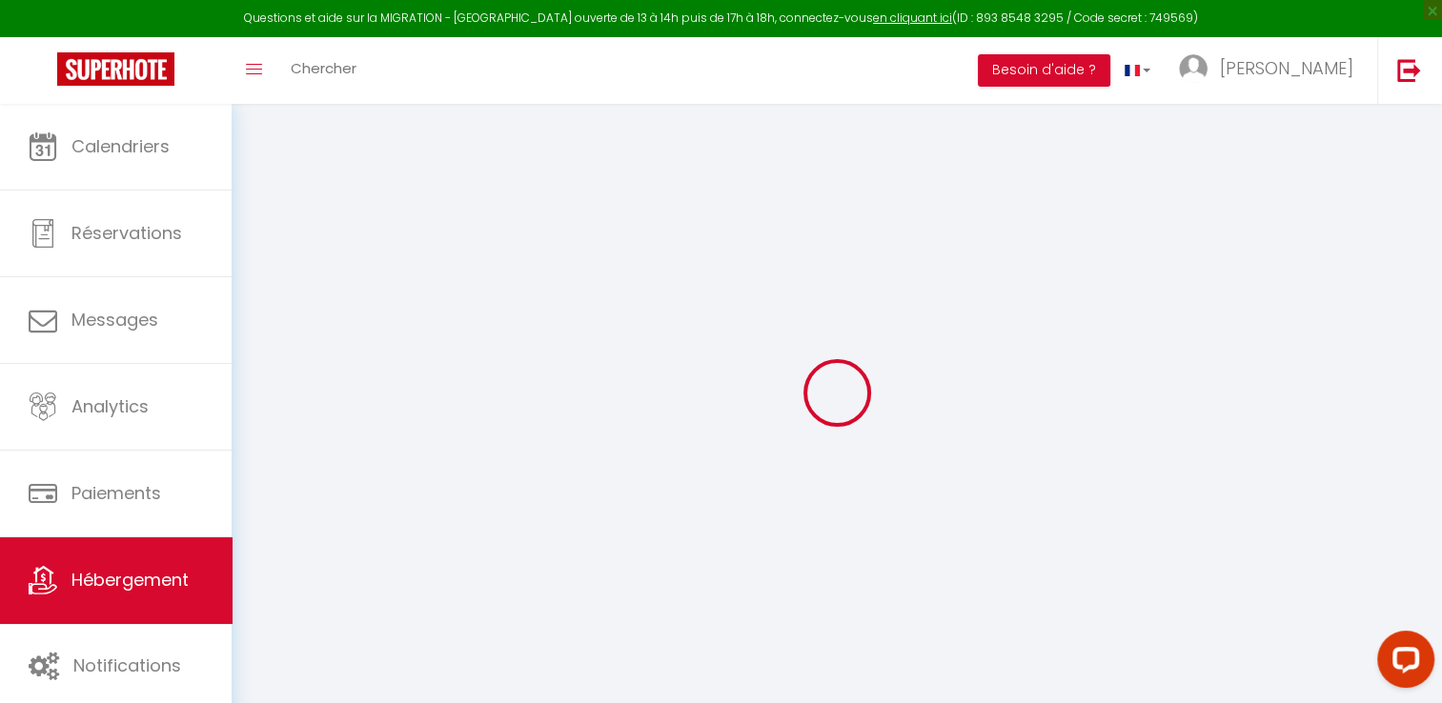
checkbox input "false"
type input "0"
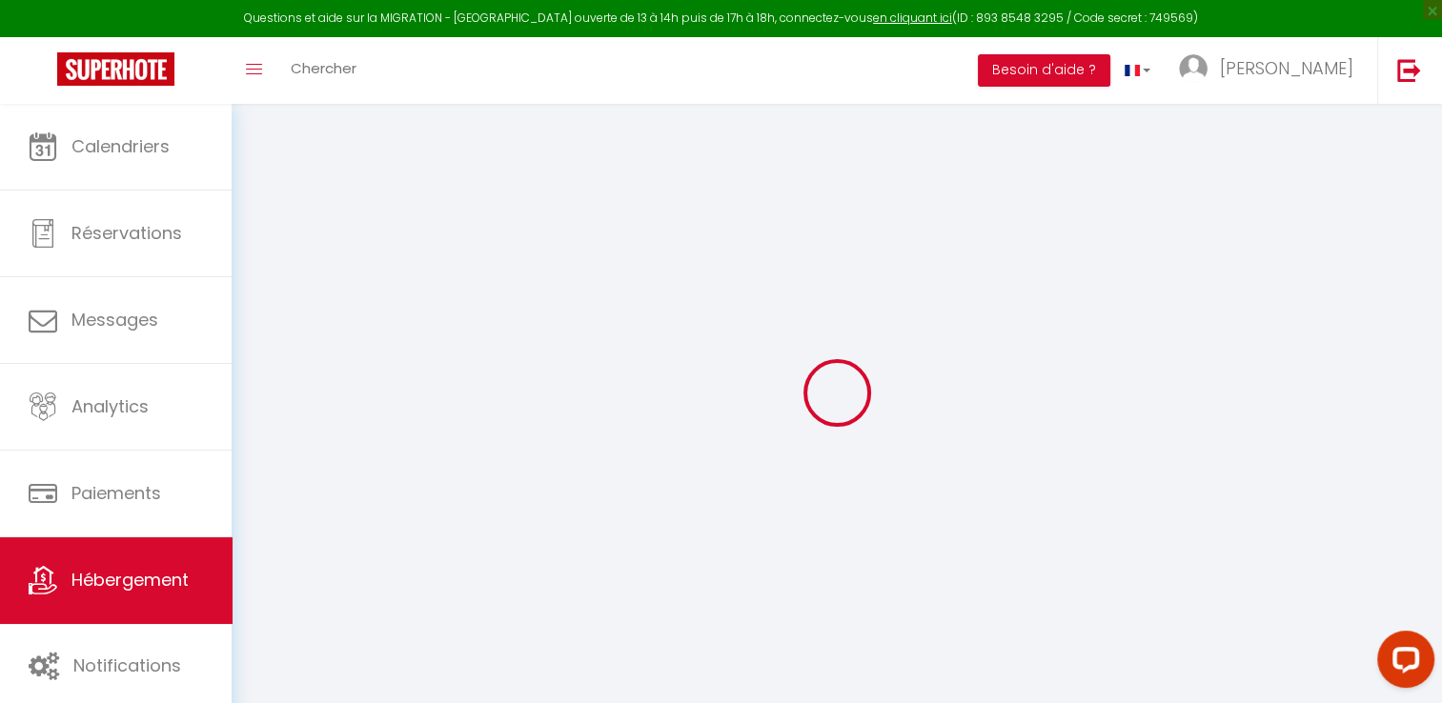
type input "0"
select select
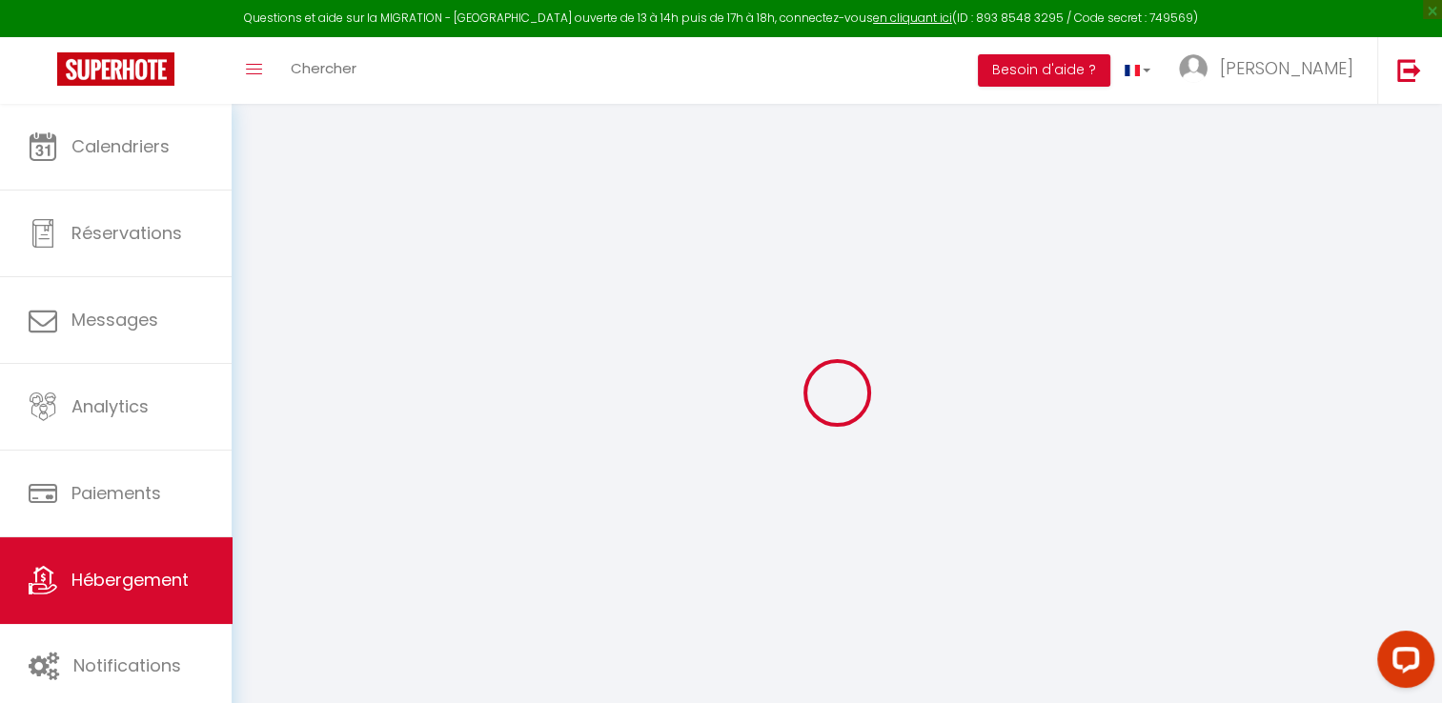
select select
checkbox input "false"
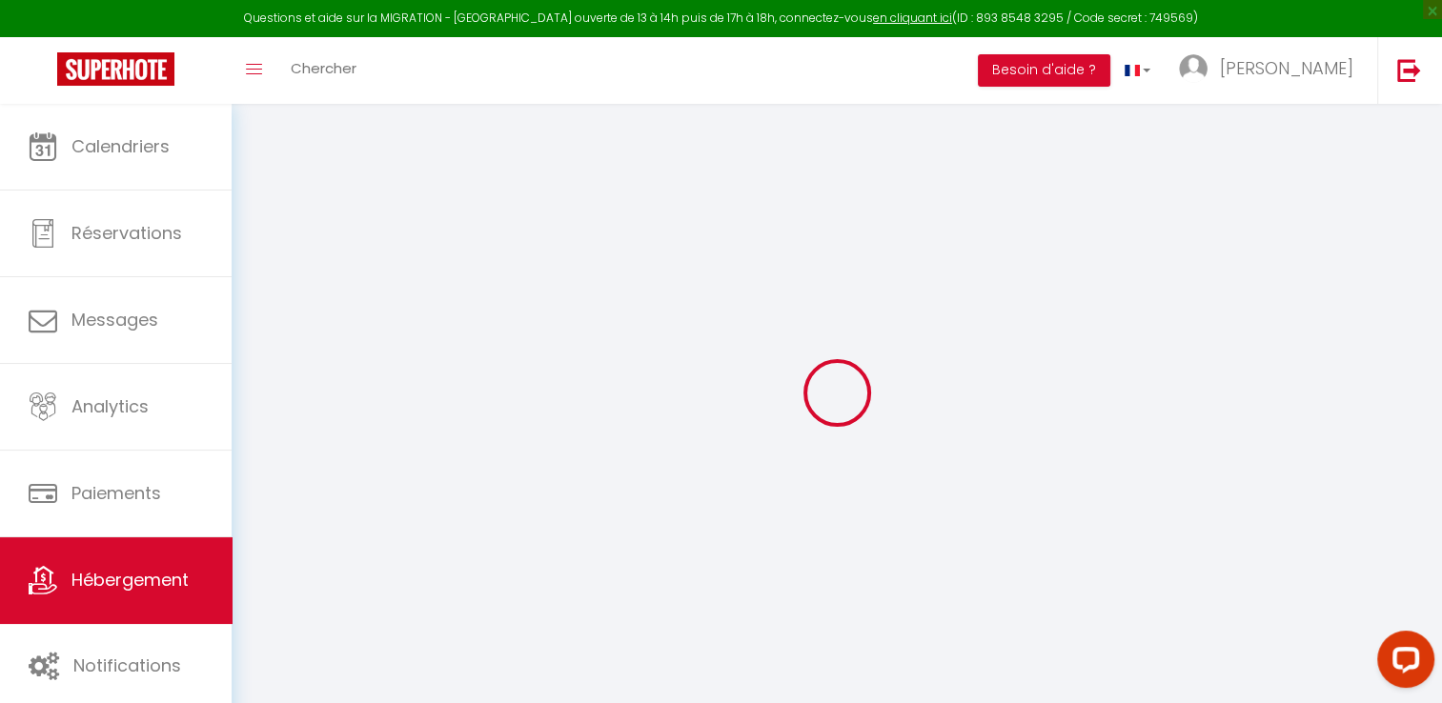
checkbox input "false"
select select
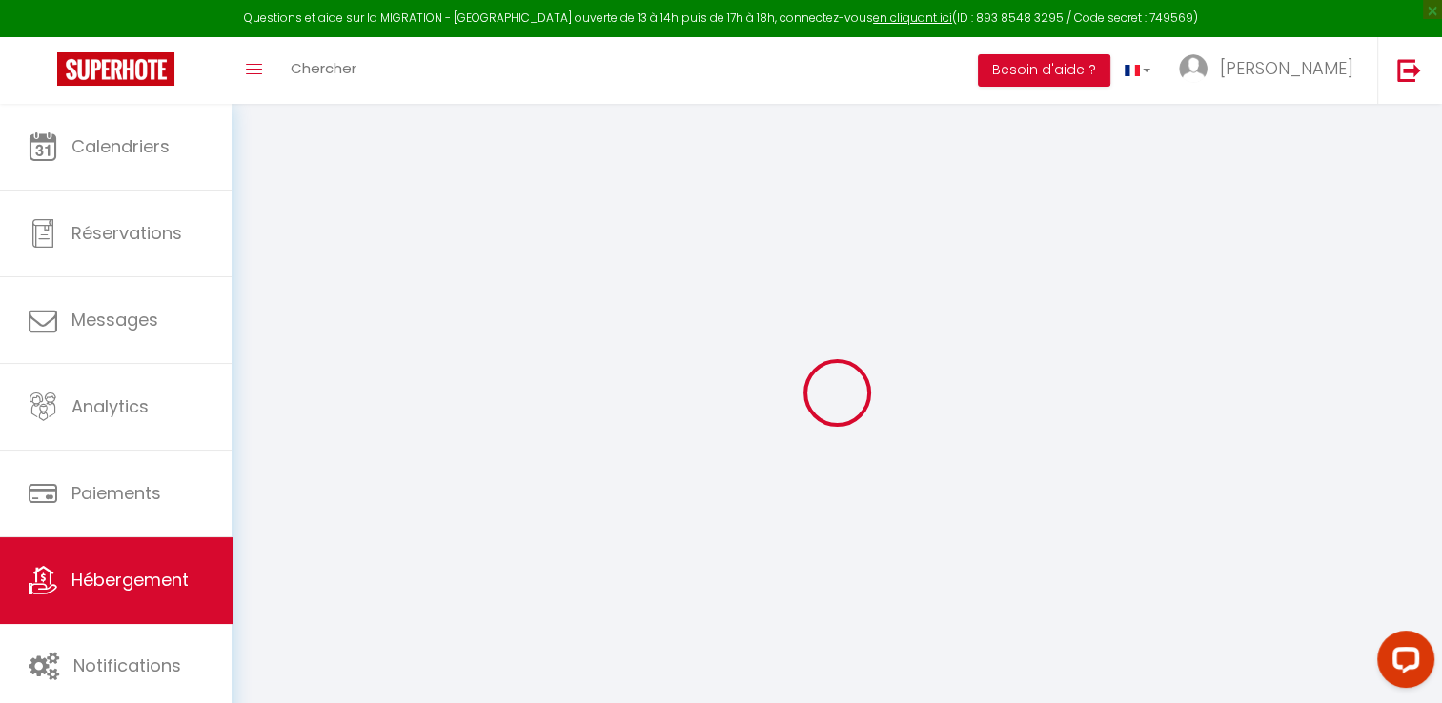
select select
checkbox input "false"
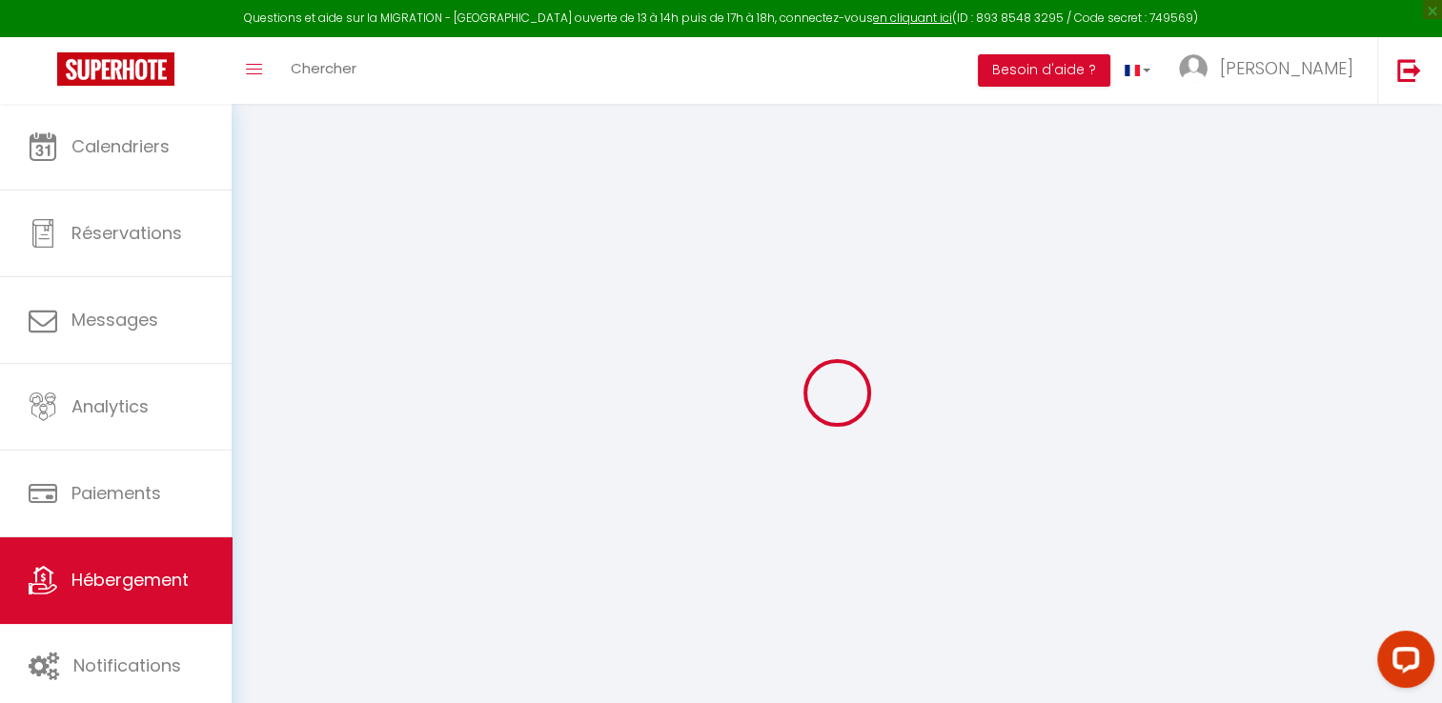
checkbox input "false"
select select
checkbox input "false"
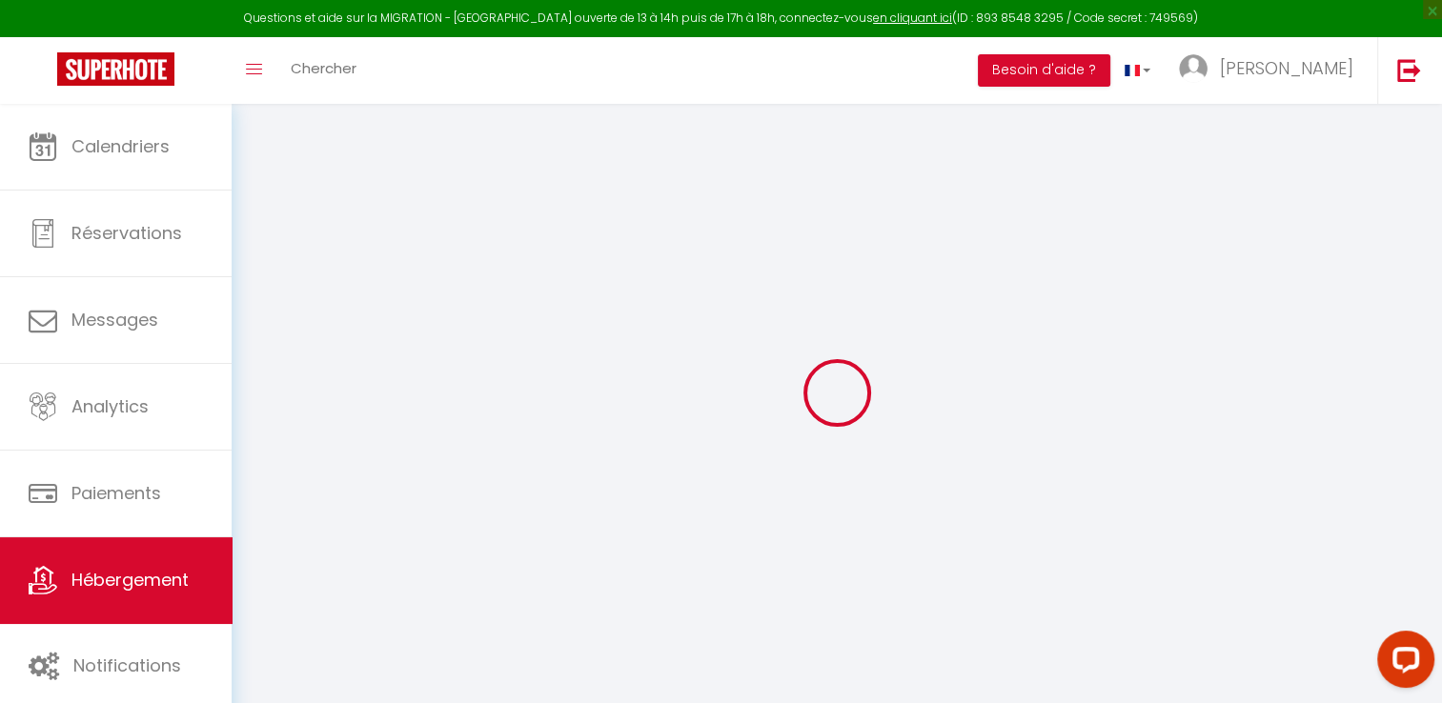
checkbox input "false"
select select "15:00"
select select "23:45"
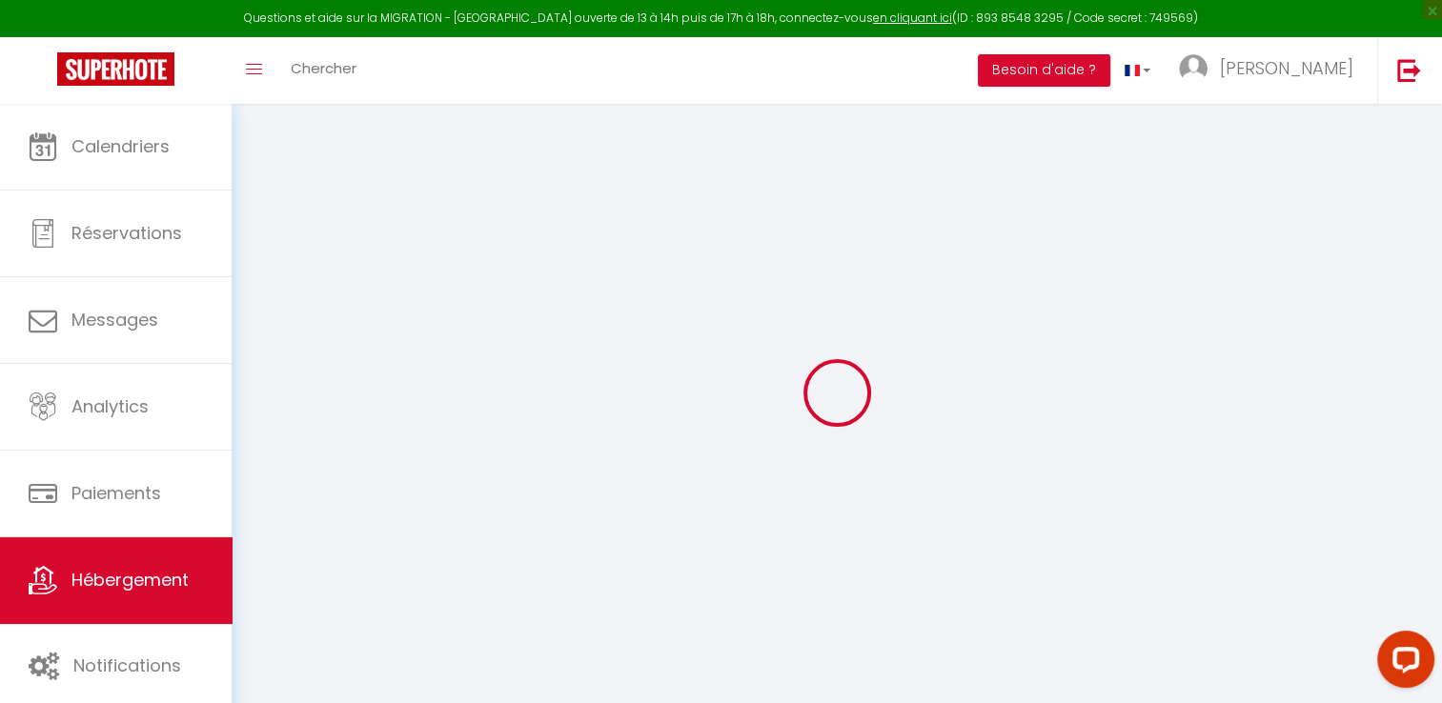
select select "11:00"
select select "30"
select select "120"
select select
checkbox input "false"
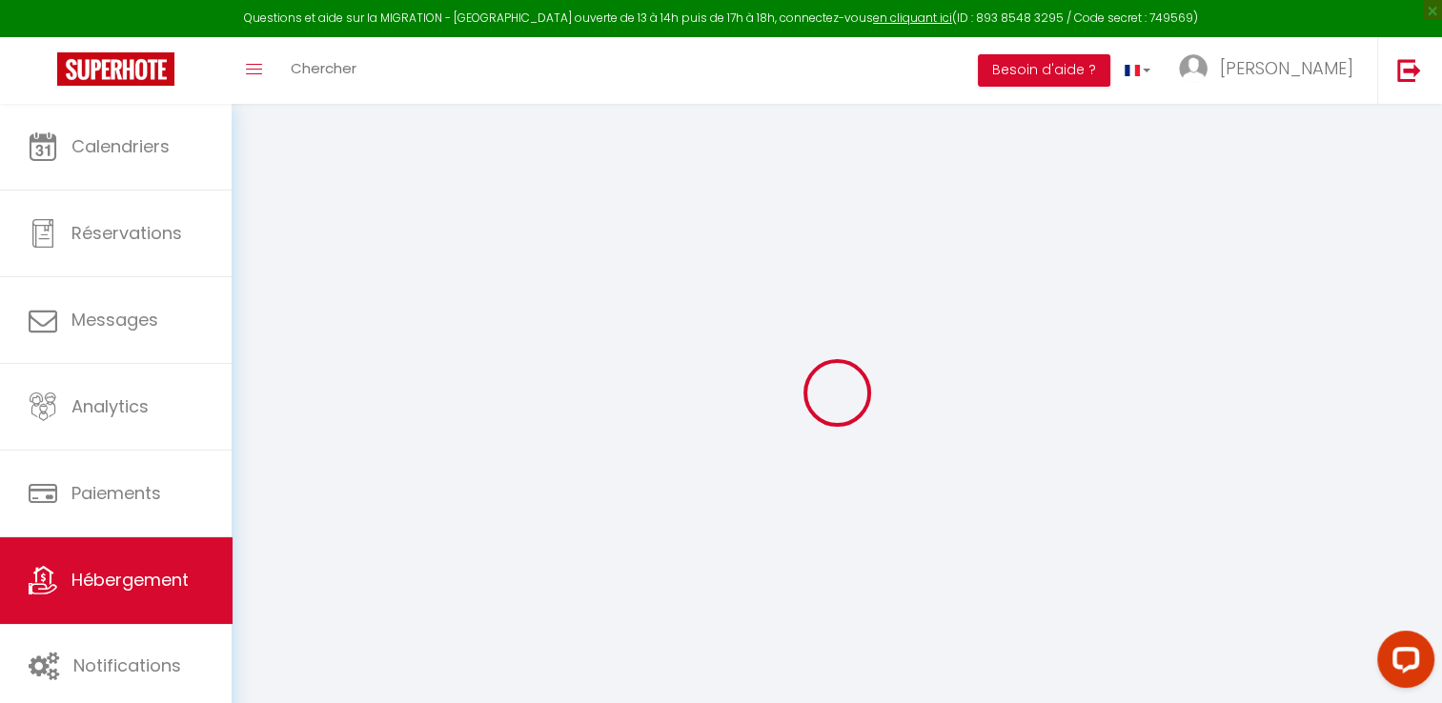
checkbox input "false"
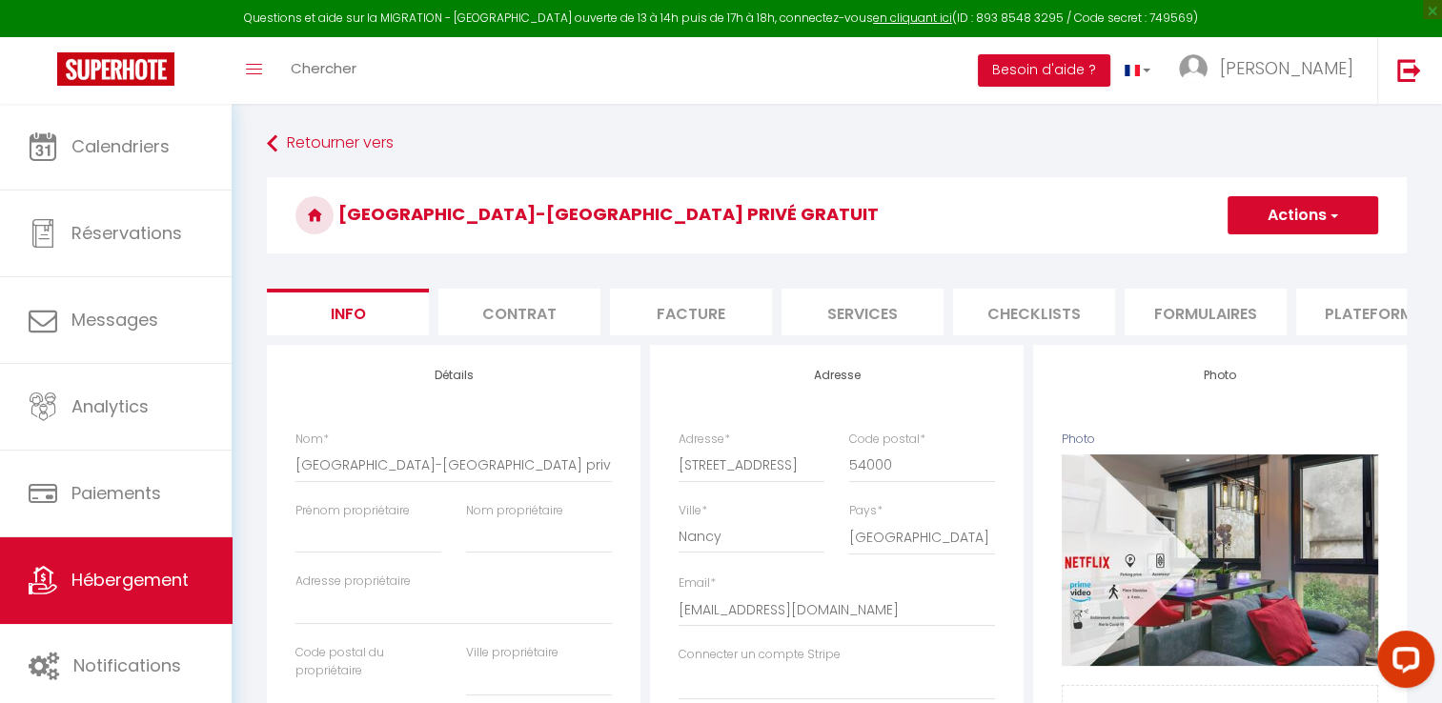
select select
checkbox input "false"
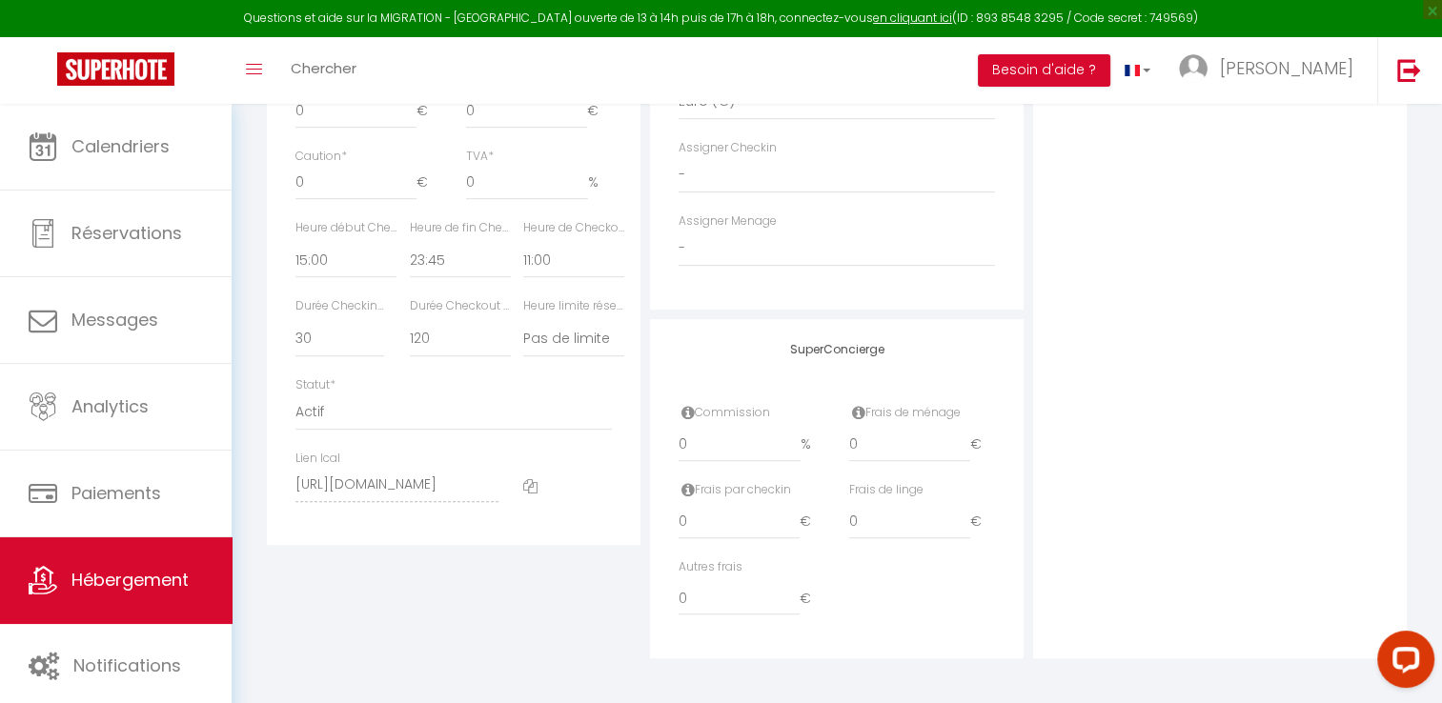
scroll to position [988, 0]
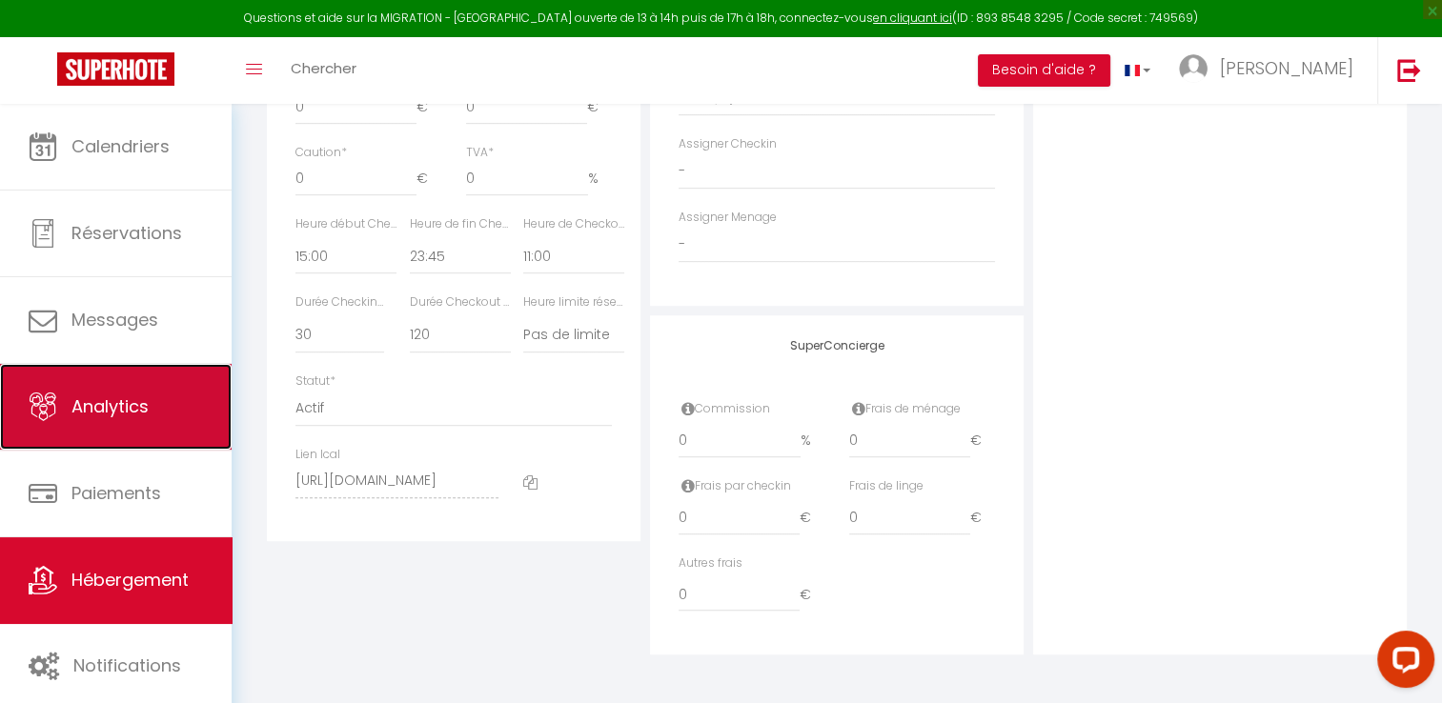
click at [147, 413] on span "Analytics" at bounding box center [109, 407] width 77 height 24
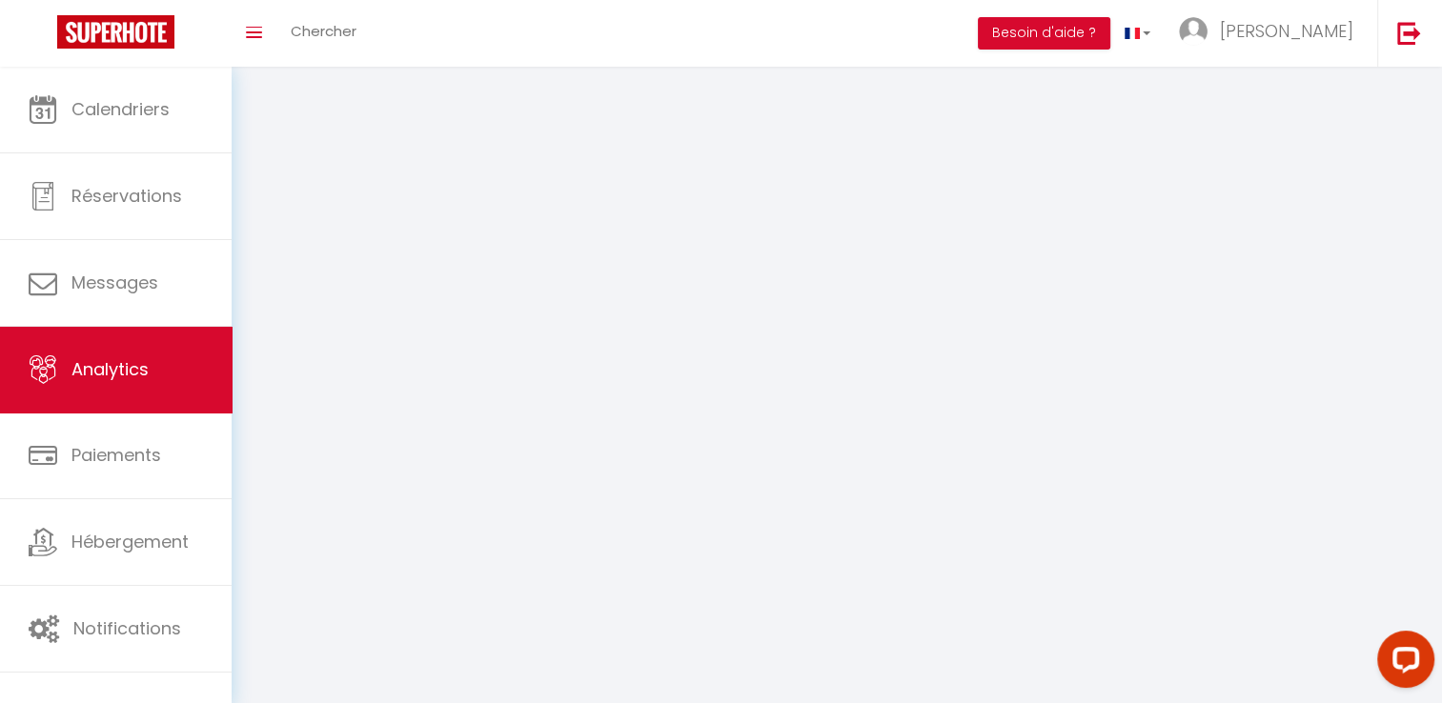
select select "2025"
select select "8"
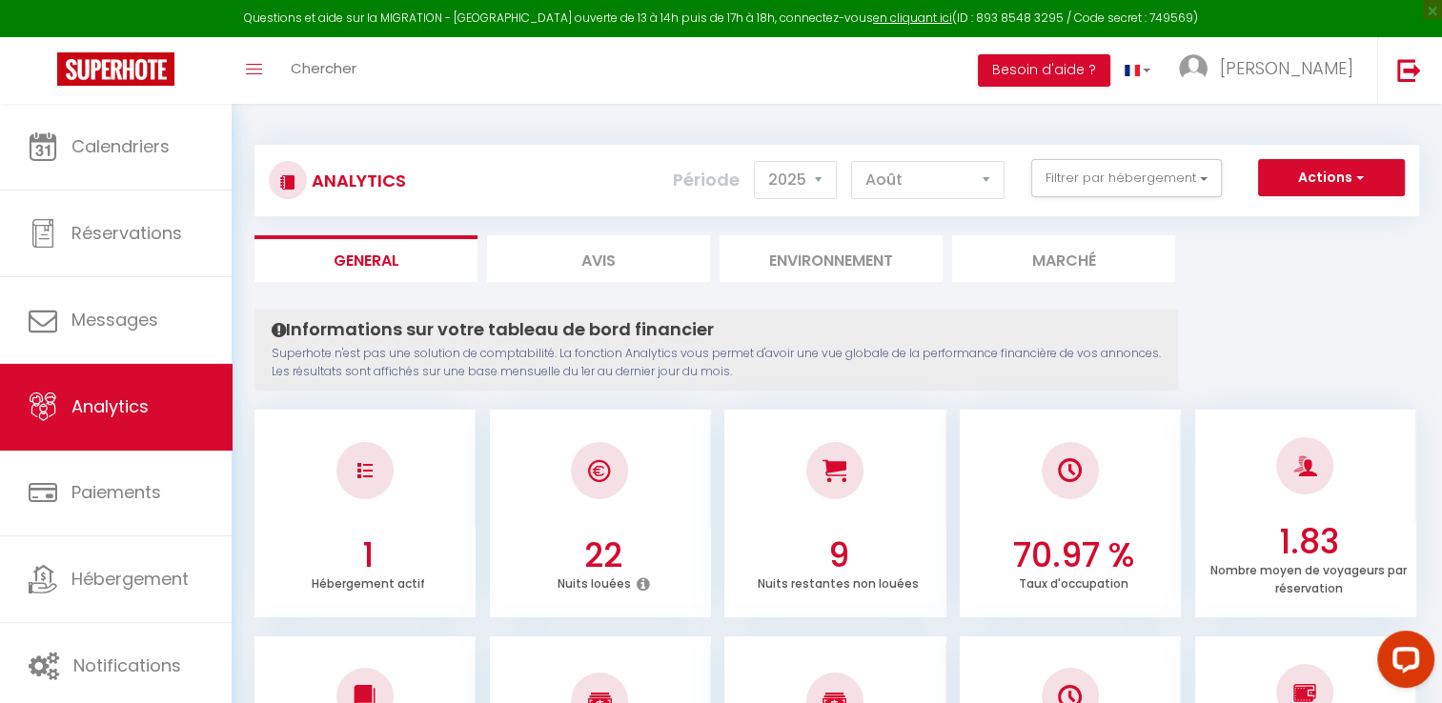
click at [1071, 256] on li "Marché" at bounding box center [1063, 258] width 223 height 47
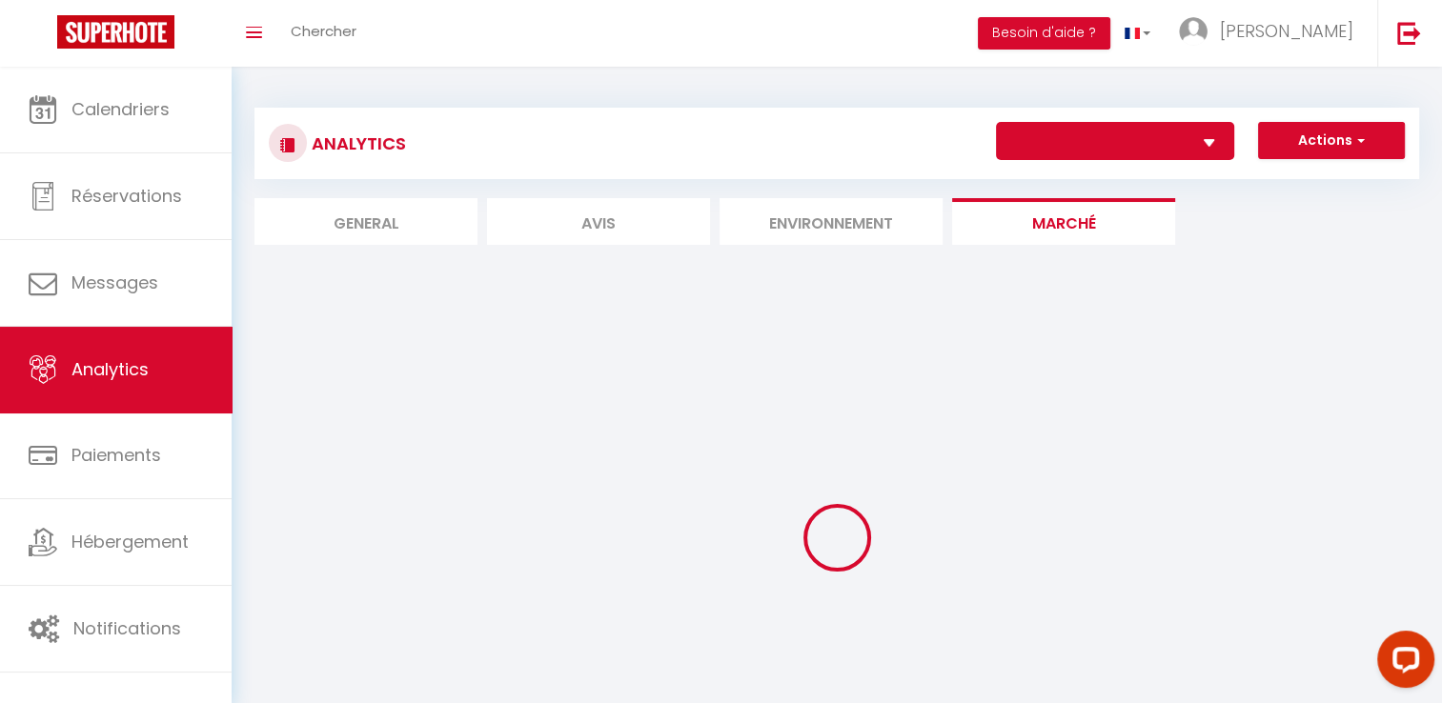
select select "75399"
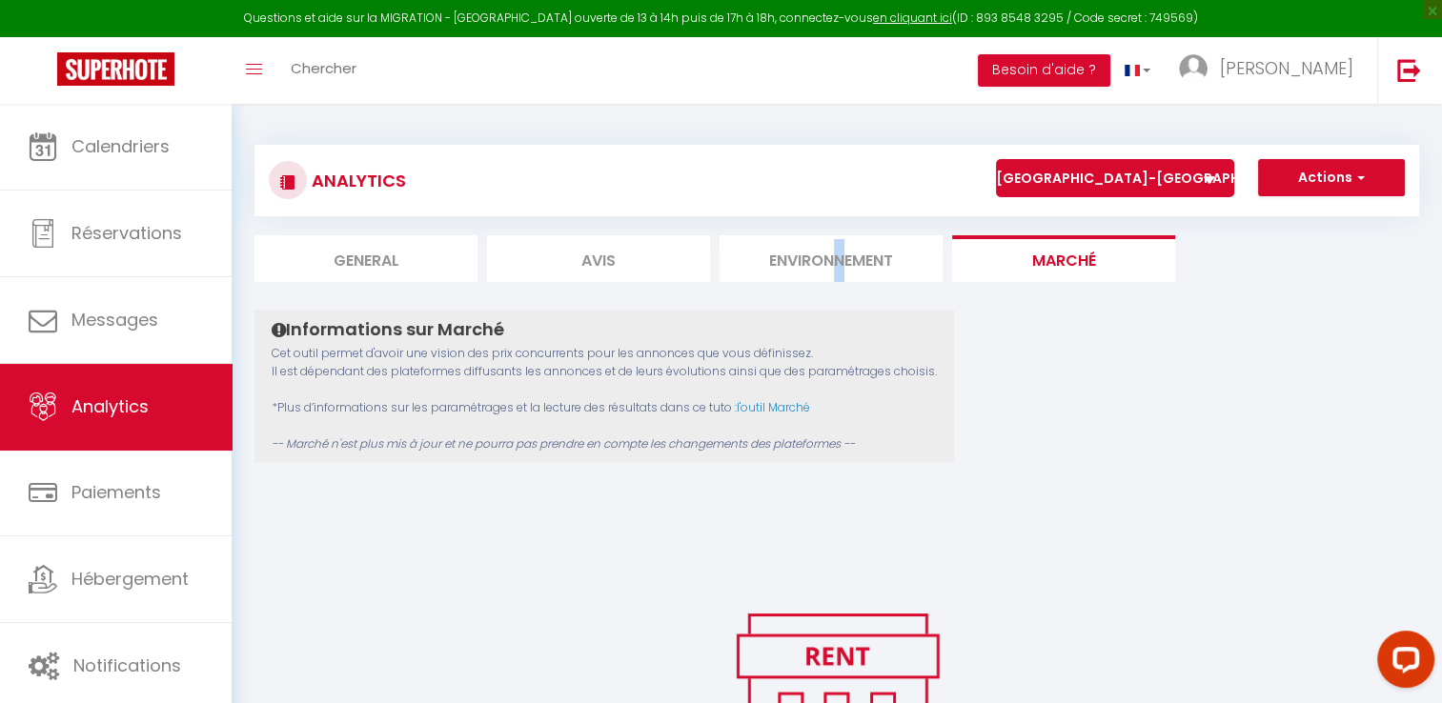
click at [839, 280] on li "Environnement" at bounding box center [831, 258] width 223 height 47
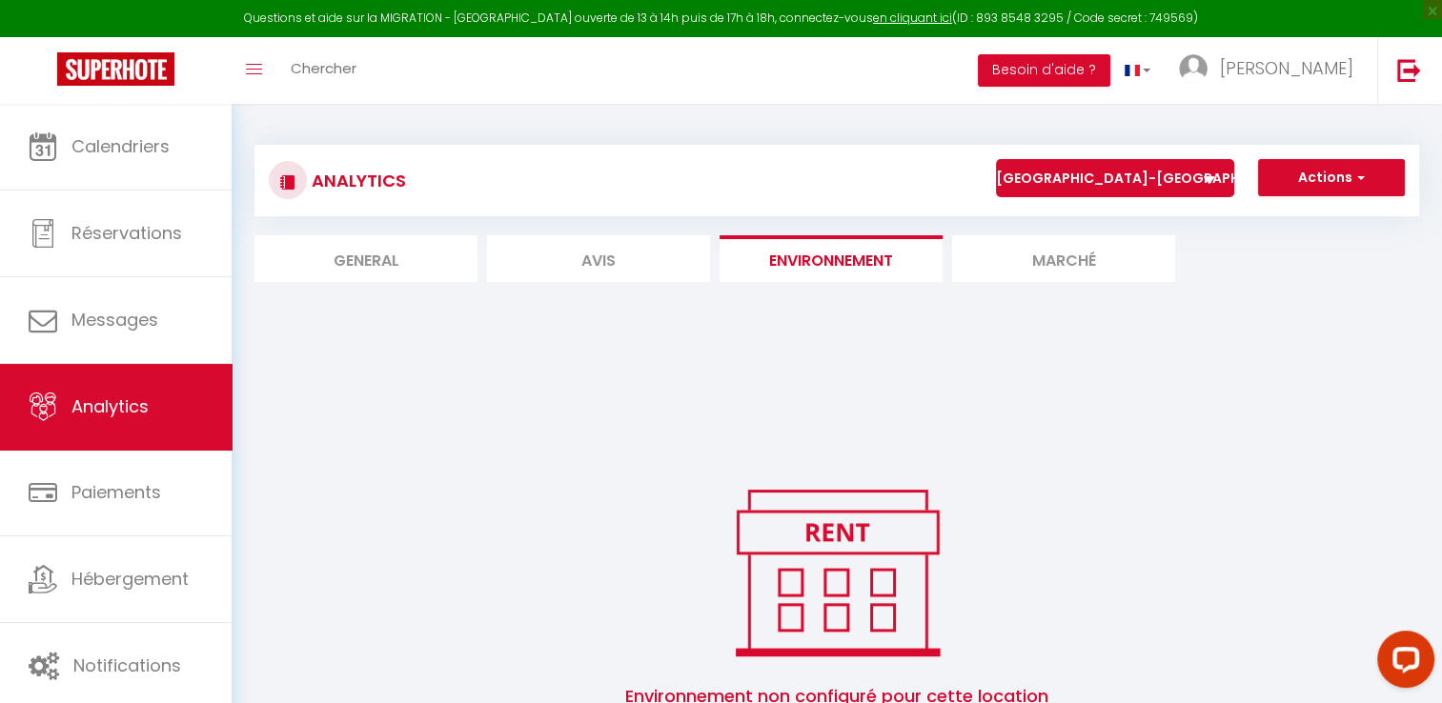
click at [1067, 265] on li "Marché" at bounding box center [1063, 258] width 223 height 47
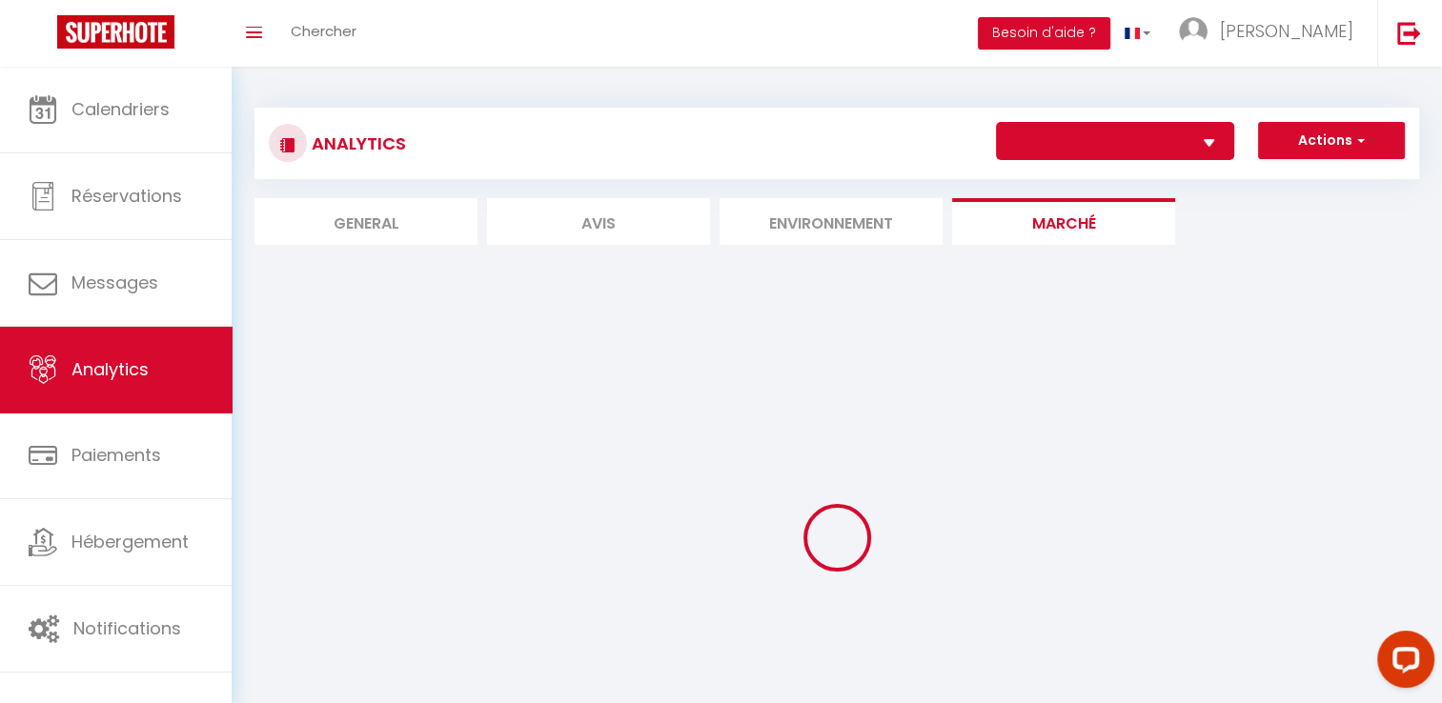
select select "75399"
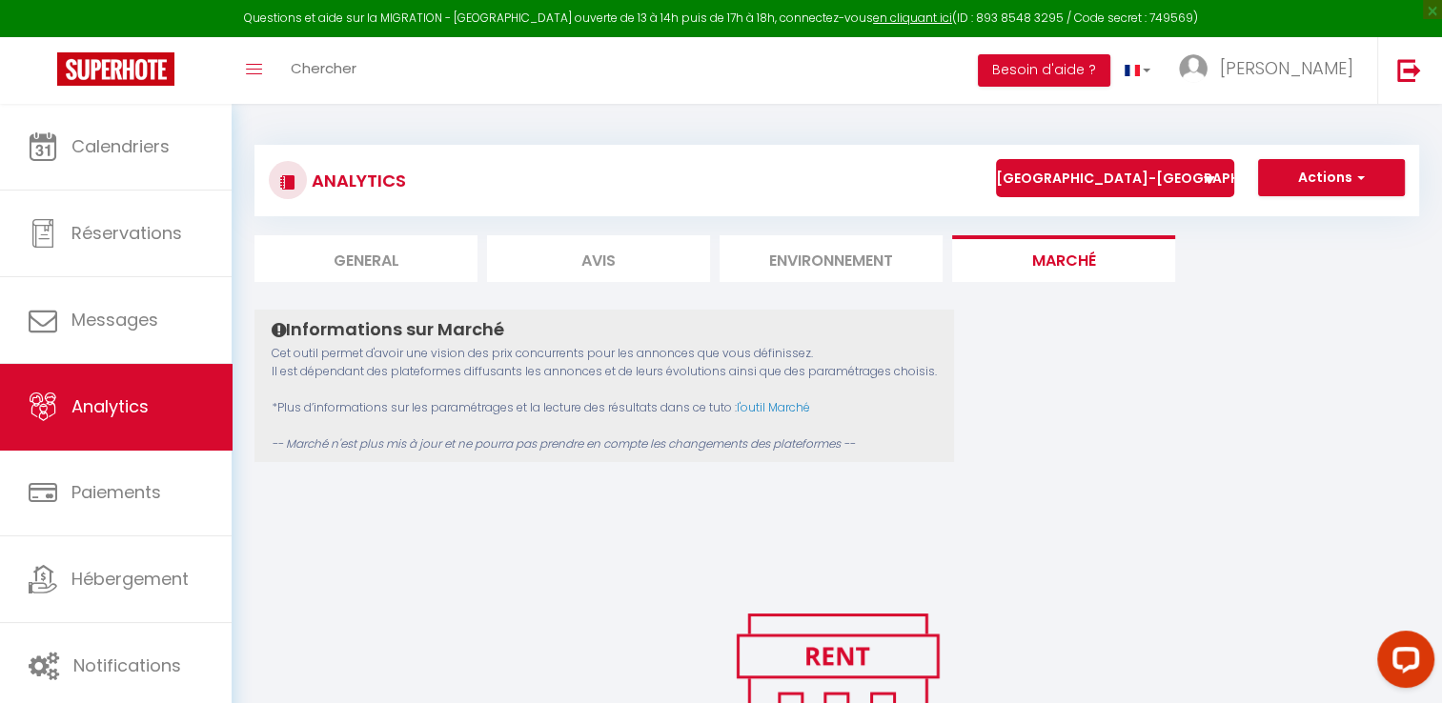
click at [1214, 178] on icon at bounding box center [1209, 180] width 11 height 8
click at [1214, 178] on select "[GEOGRAPHIC_DATA]-[GEOGRAPHIC_DATA] privé gratuit" at bounding box center [1115, 178] width 238 height 38
click at [1210, 179] on icon at bounding box center [1209, 180] width 11 height 8
click at [1210, 179] on select "[GEOGRAPHIC_DATA]-[GEOGRAPHIC_DATA] privé gratuit" at bounding box center [1115, 178] width 238 height 38
click at [1226, 530] on div "Informations sur Marché Cet outil permet d'avoir une vision des prix concurrent…" at bounding box center [837, 601] width 1165 height 582
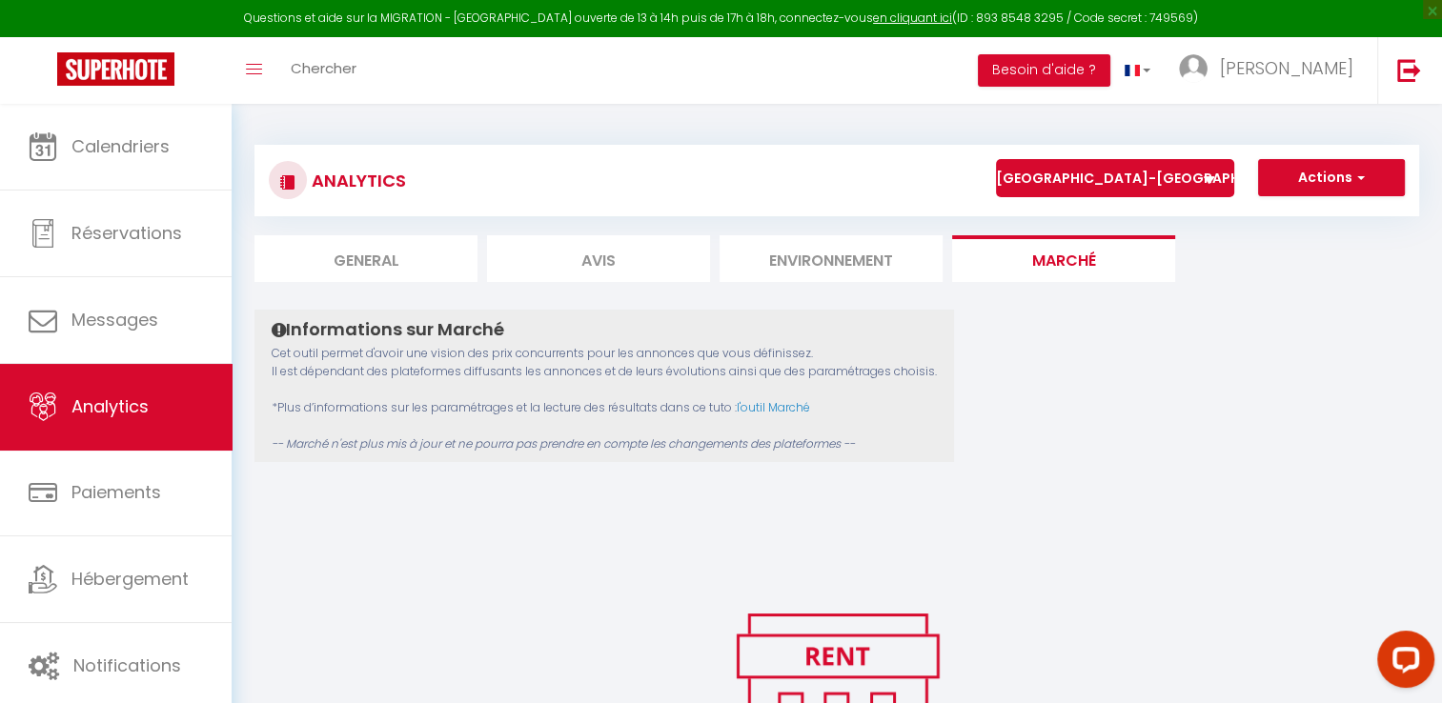
click at [1212, 187] on select "[GEOGRAPHIC_DATA]-[GEOGRAPHIC_DATA] privé gratuit" at bounding box center [1115, 178] width 238 height 38
click at [1215, 410] on div "Informations sur Marché Cet outil permet d'avoir une vision des prix concurrent…" at bounding box center [837, 601] width 1165 height 582
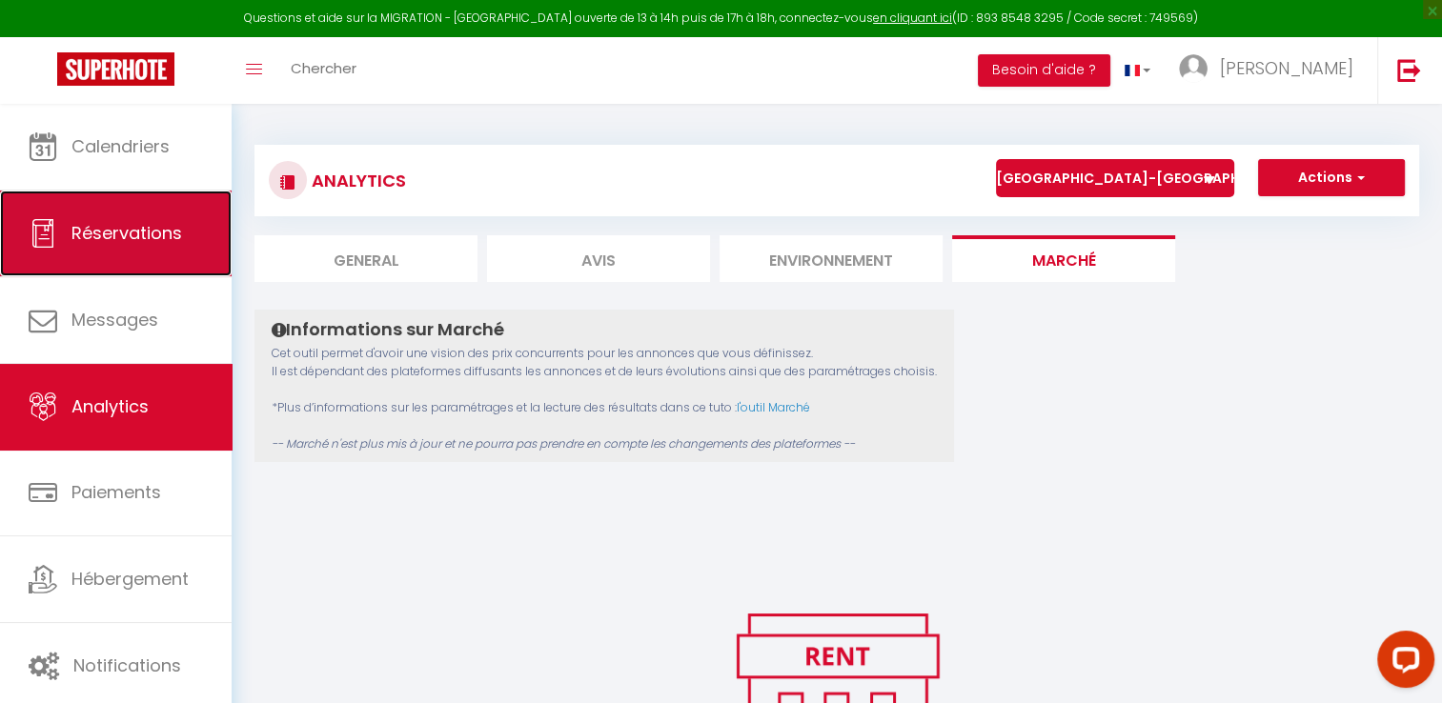
click at [128, 224] on span "Réservations" at bounding box center [126, 233] width 111 height 24
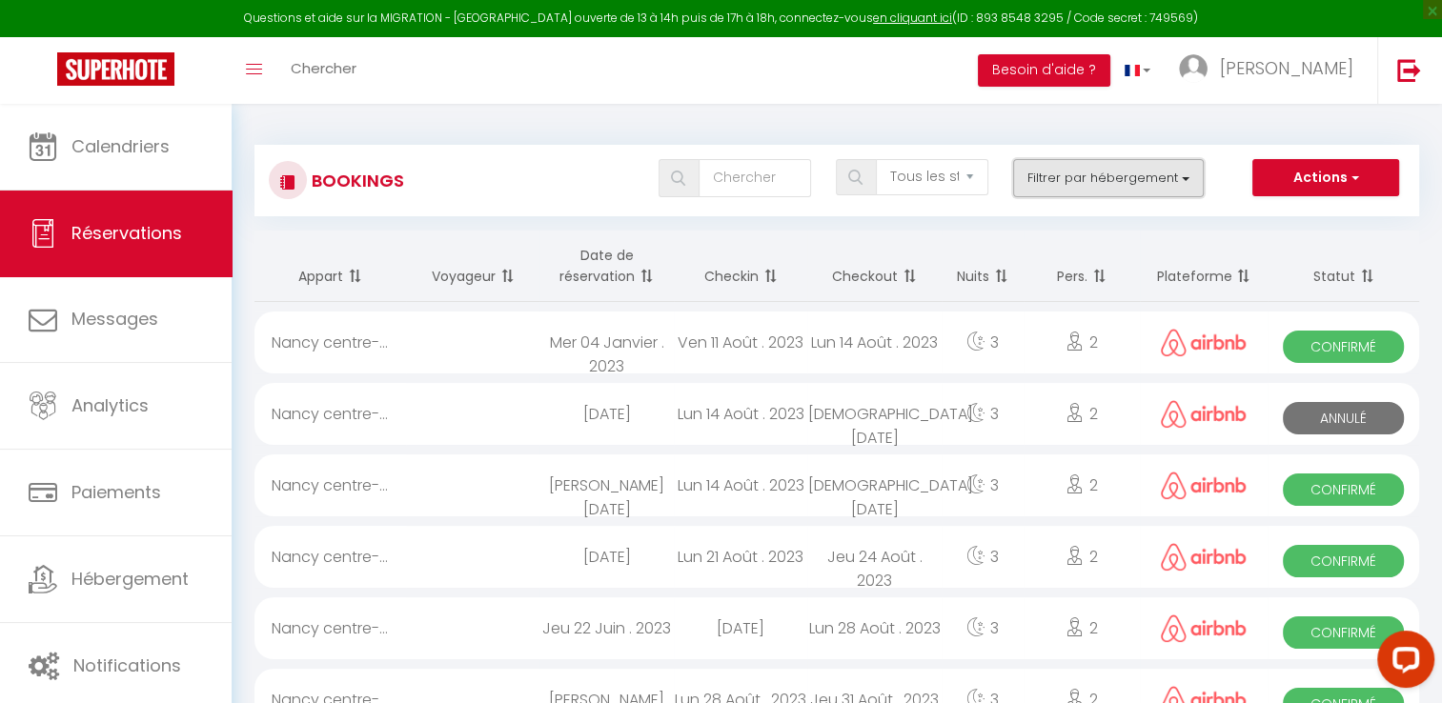
click at [1123, 190] on button "Filtrer par hébergement" at bounding box center [1108, 178] width 191 height 38
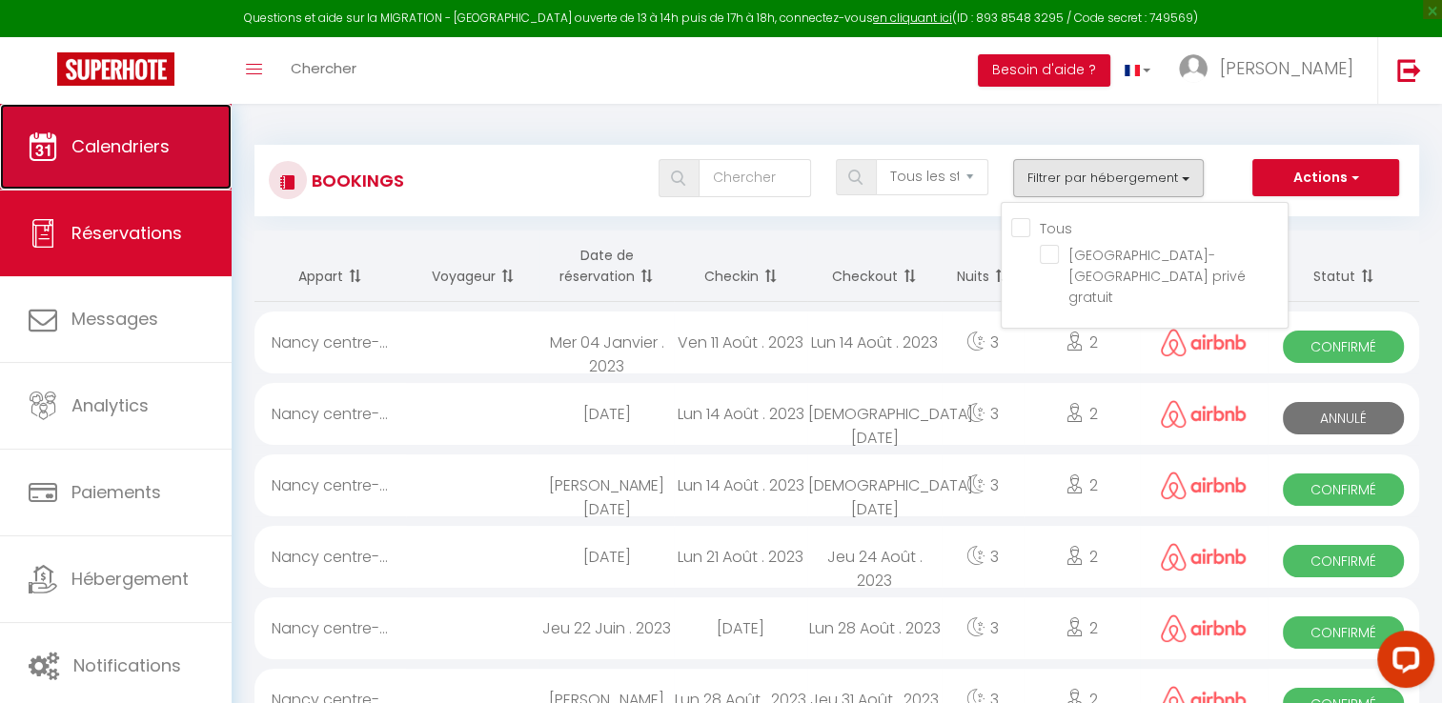
click at [133, 173] on link "Calendriers" at bounding box center [116, 147] width 232 height 86
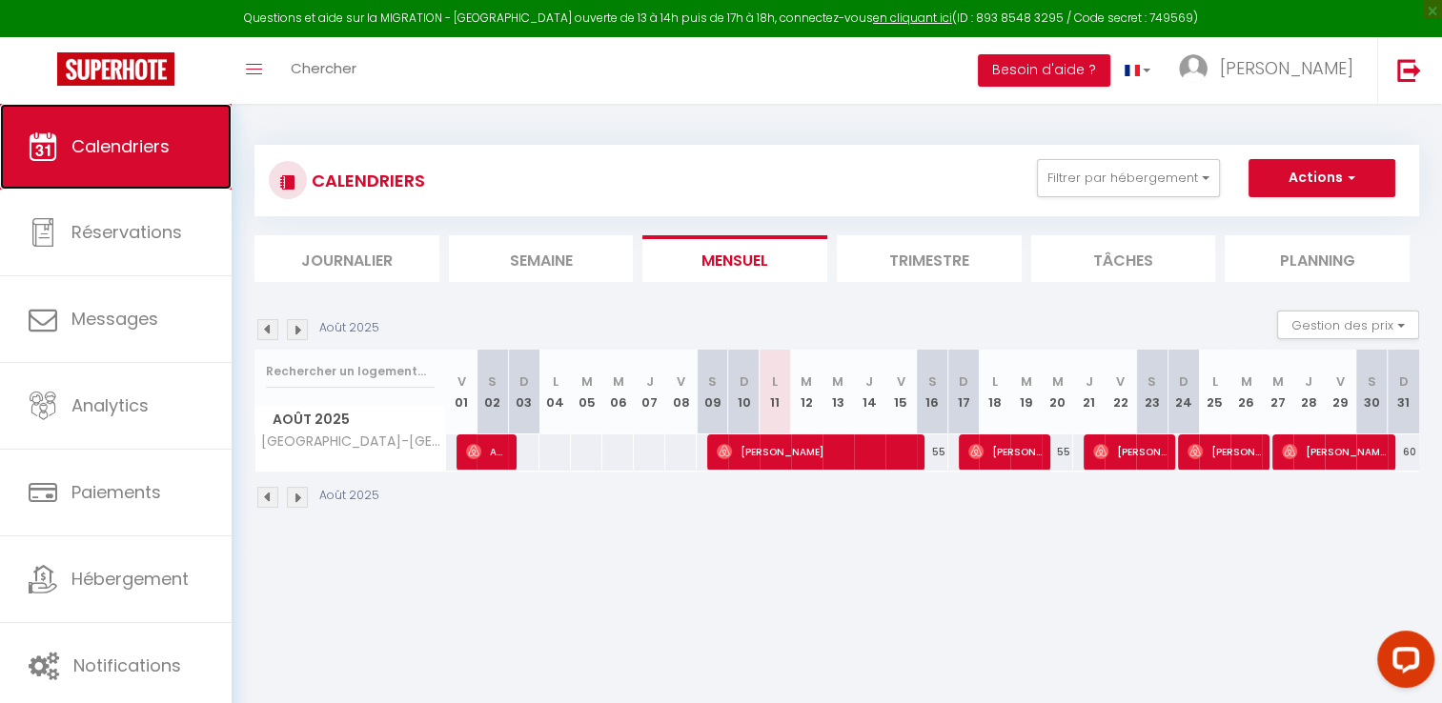
click at [127, 162] on link "Calendriers" at bounding box center [116, 147] width 232 height 86
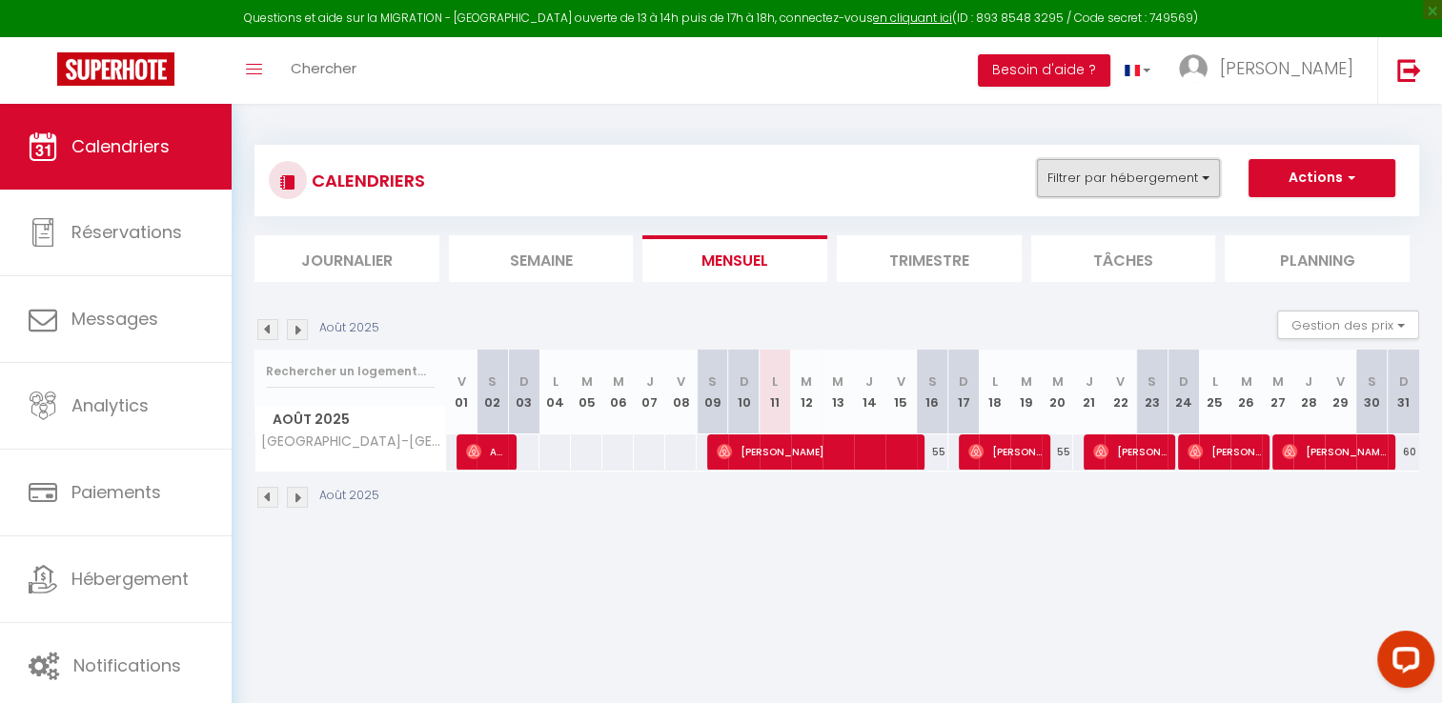
click at [1118, 178] on button "Filtrer par hébergement" at bounding box center [1128, 178] width 183 height 38
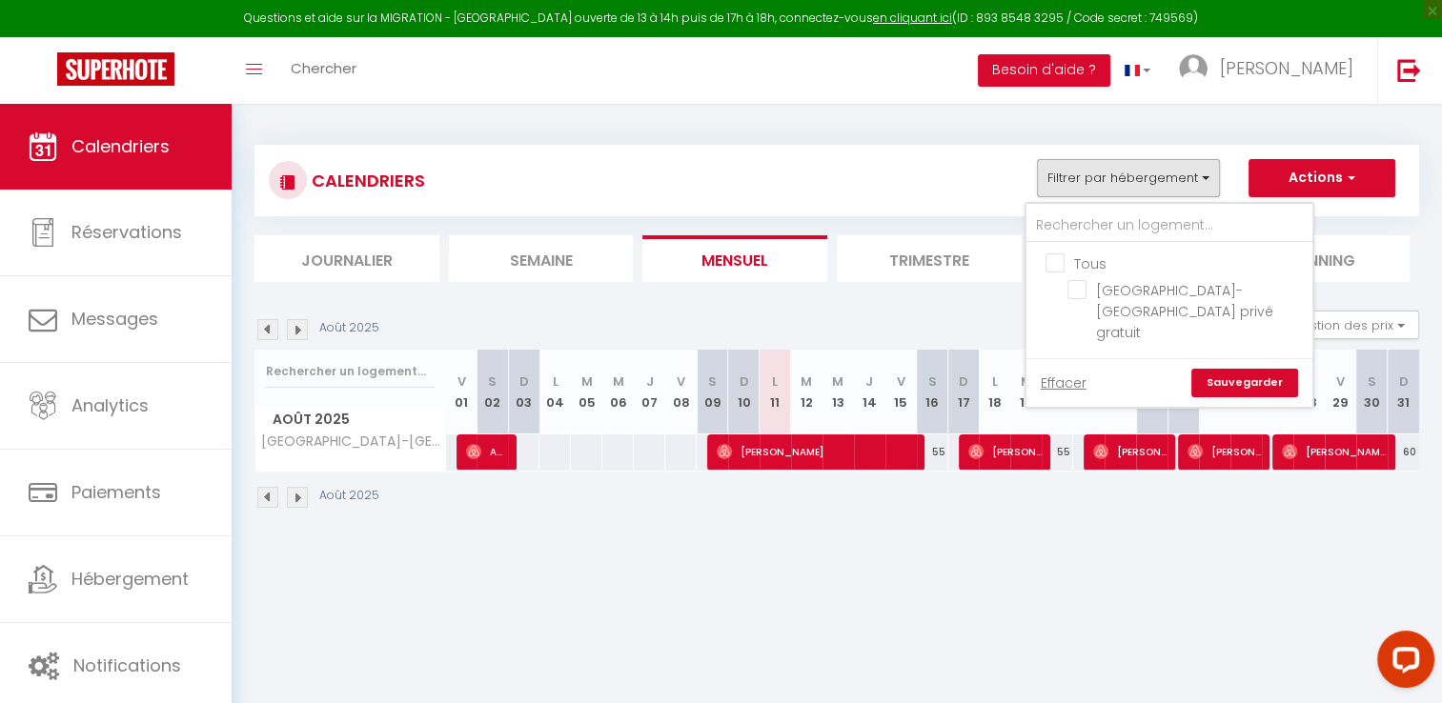
click at [850, 641] on body "Questions et aide sur la MIGRATION - [GEOGRAPHIC_DATA] ouverte de 13 à 14h puis…" at bounding box center [721, 455] width 1442 height 703
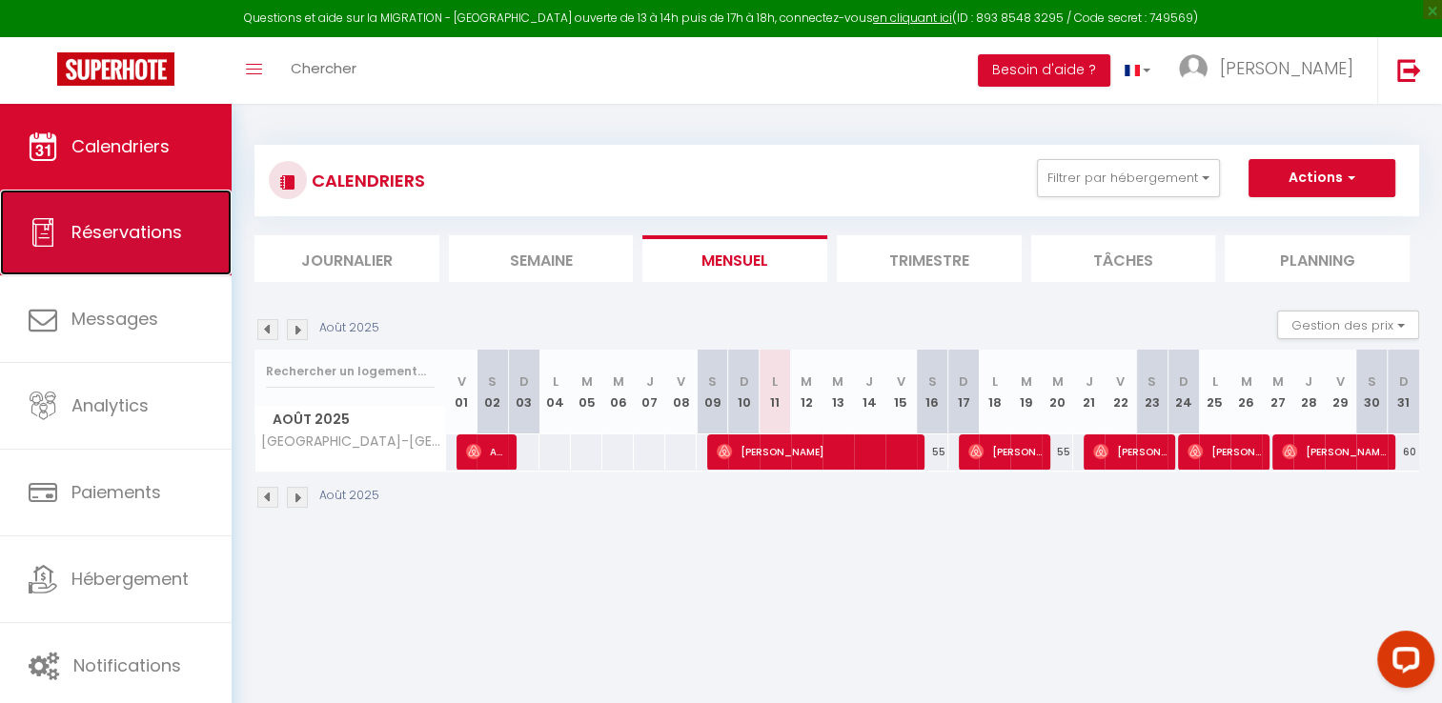
click at [92, 232] on span "Réservations" at bounding box center [126, 232] width 111 height 24
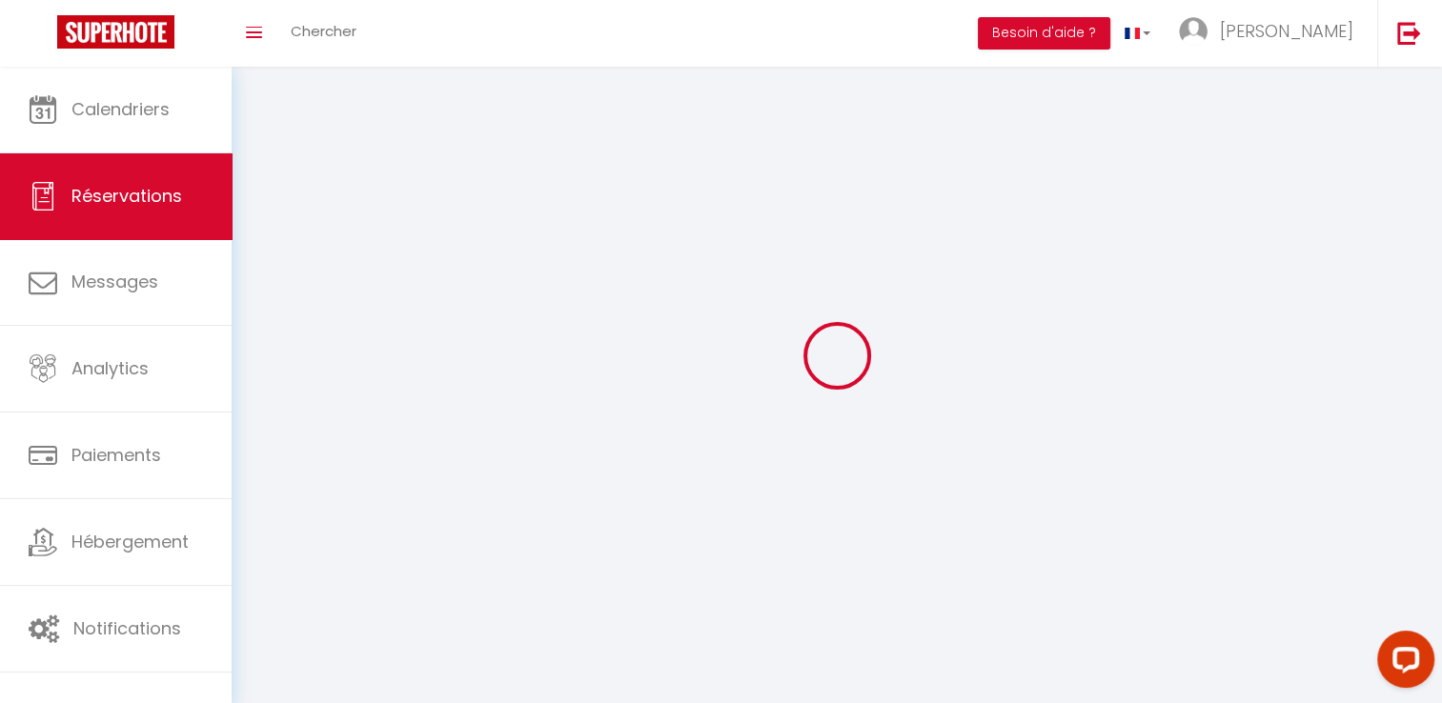
select select "all"
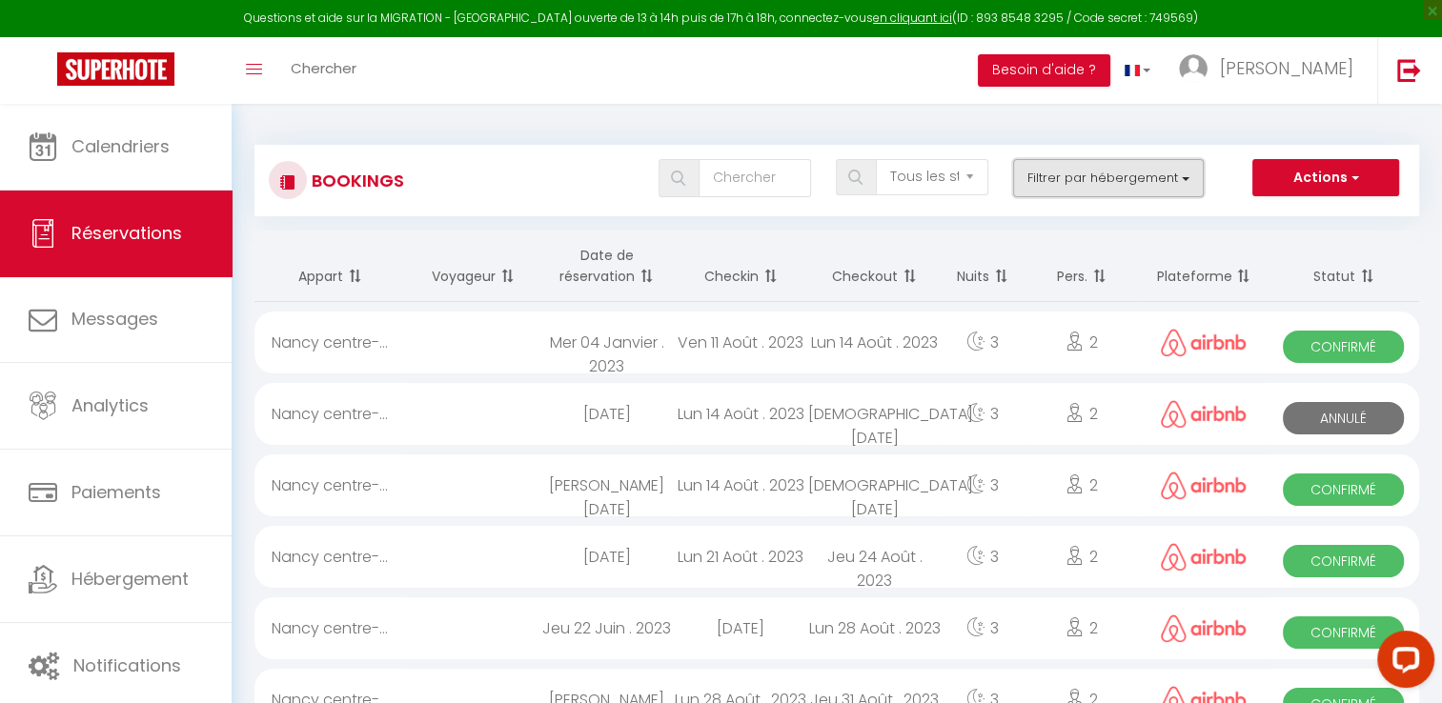
click at [1164, 180] on button "Filtrer par hébergement" at bounding box center [1108, 178] width 191 height 38
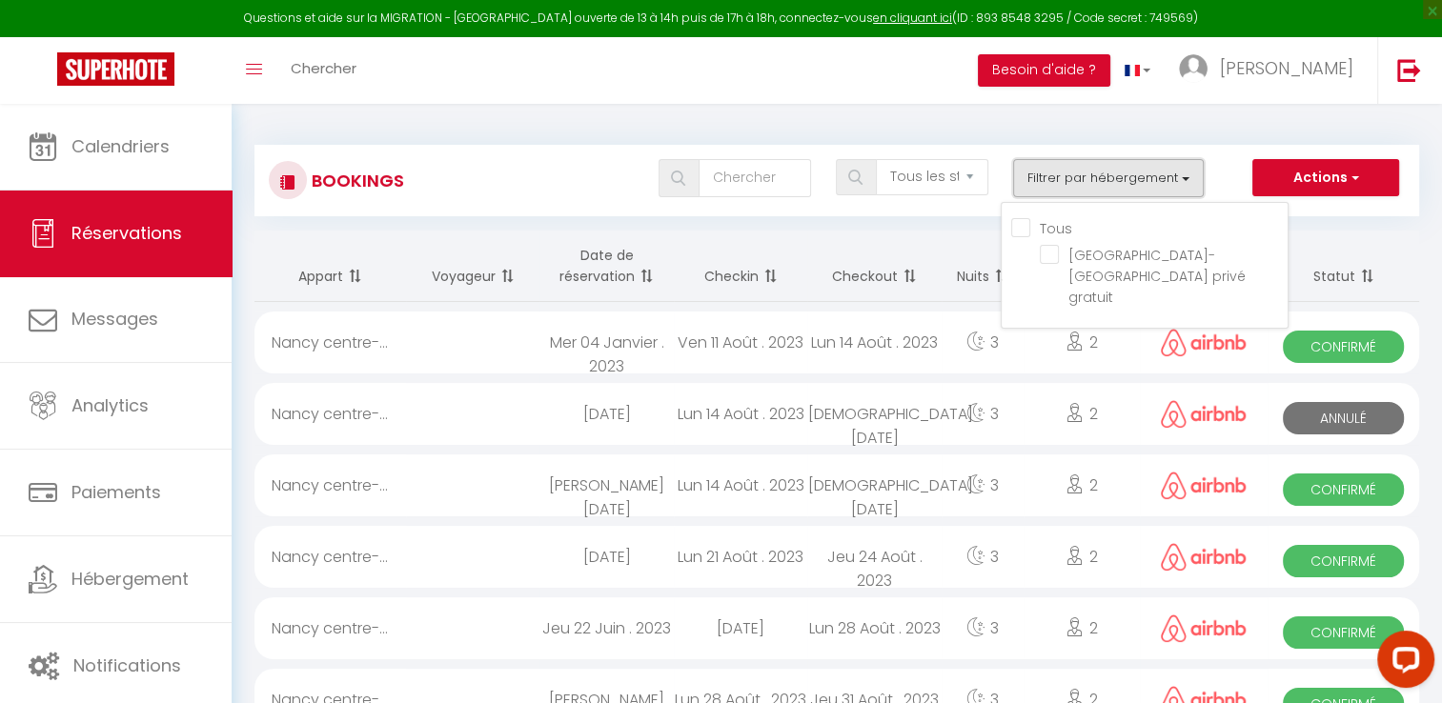
click at [1164, 180] on button "Filtrer par hébergement" at bounding box center [1108, 178] width 191 height 38
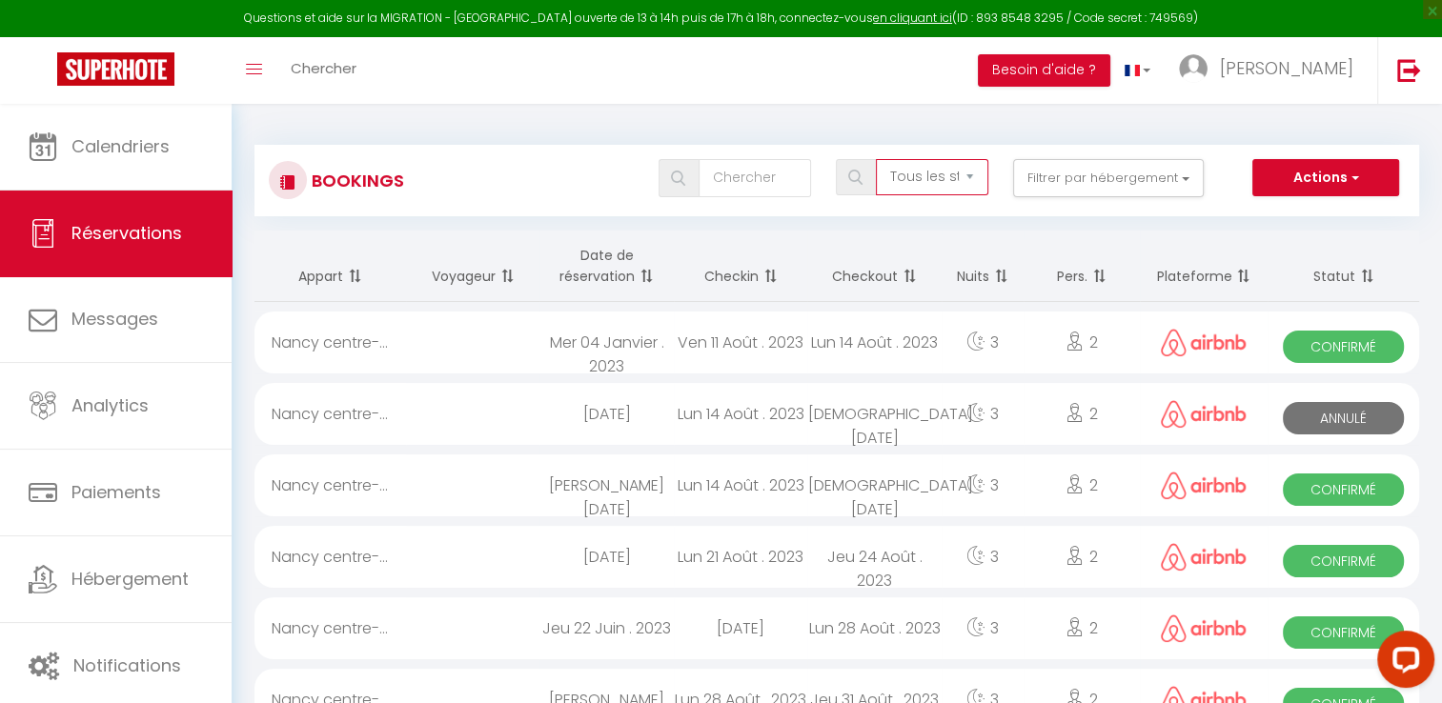
click at [968, 177] on select "Tous les statuts Annulé Confirmé Non Confirmé Tout sauf annulé No Show Request" at bounding box center [932, 177] width 112 height 36
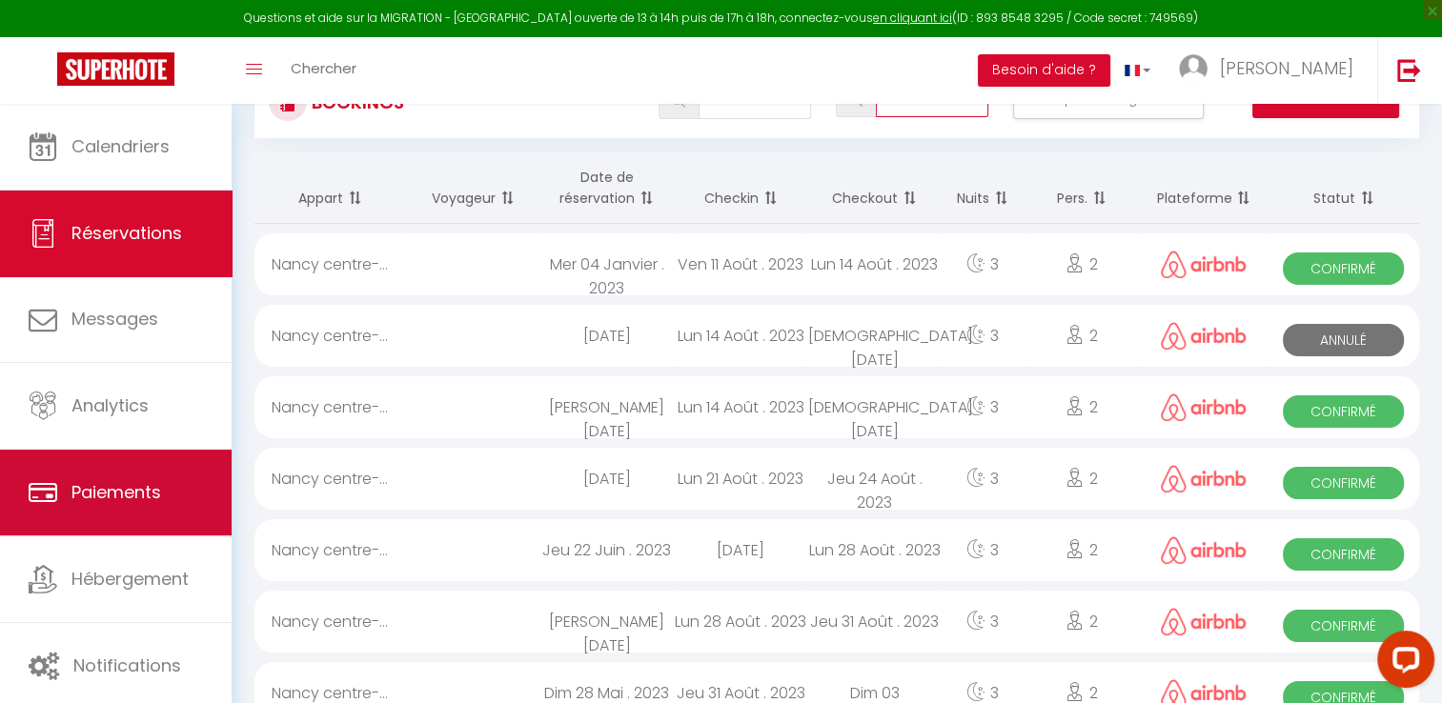
scroll to position [95, 0]
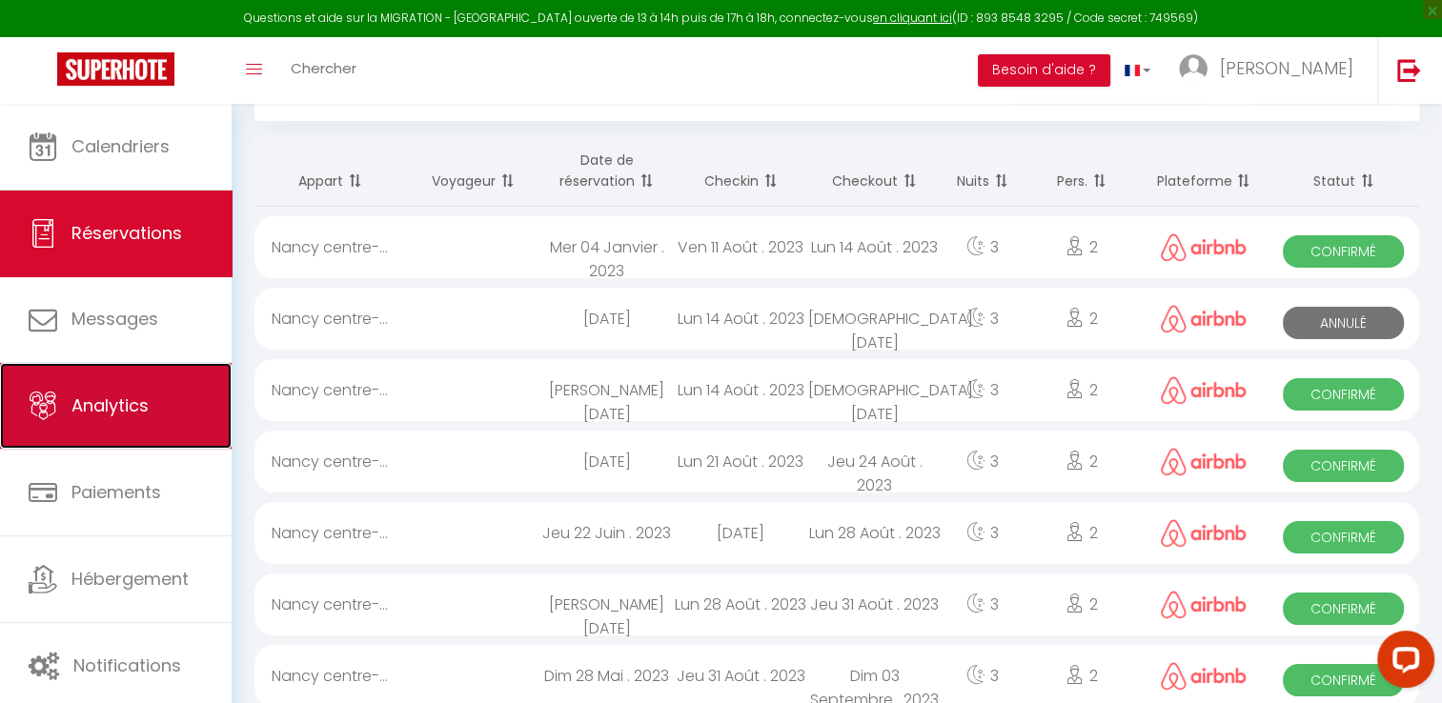
click at [141, 395] on span "Analytics" at bounding box center [109, 406] width 77 height 24
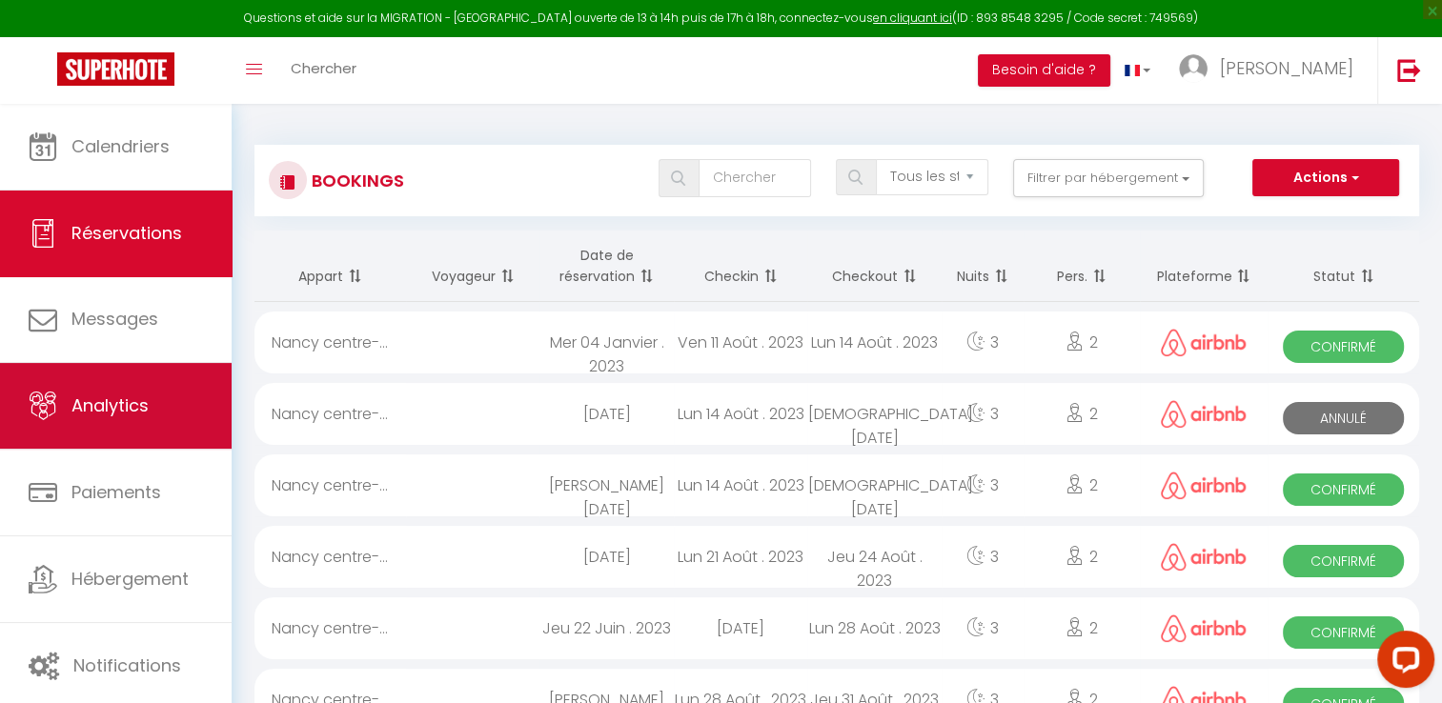
select select "2025"
select select "8"
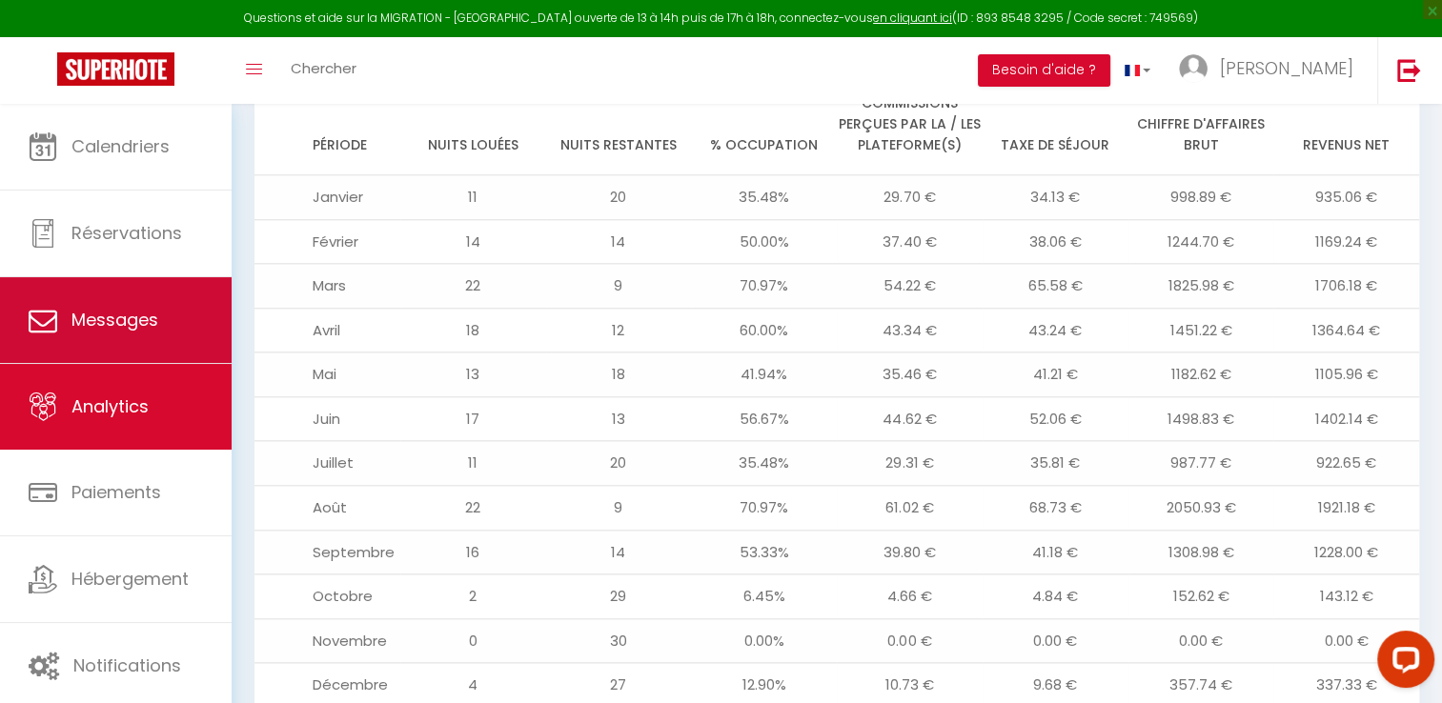
scroll to position [2115, 0]
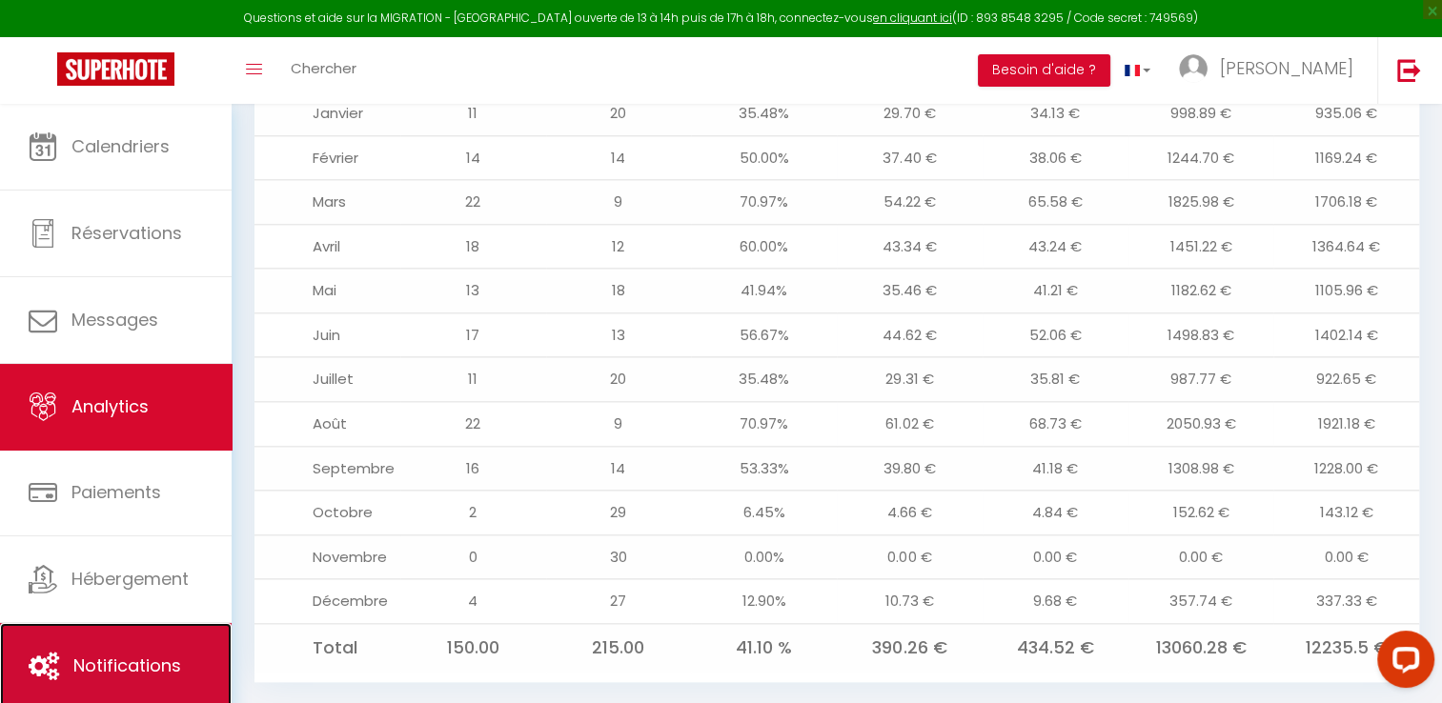
click at [121, 658] on span "Notifications" at bounding box center [127, 666] width 108 height 24
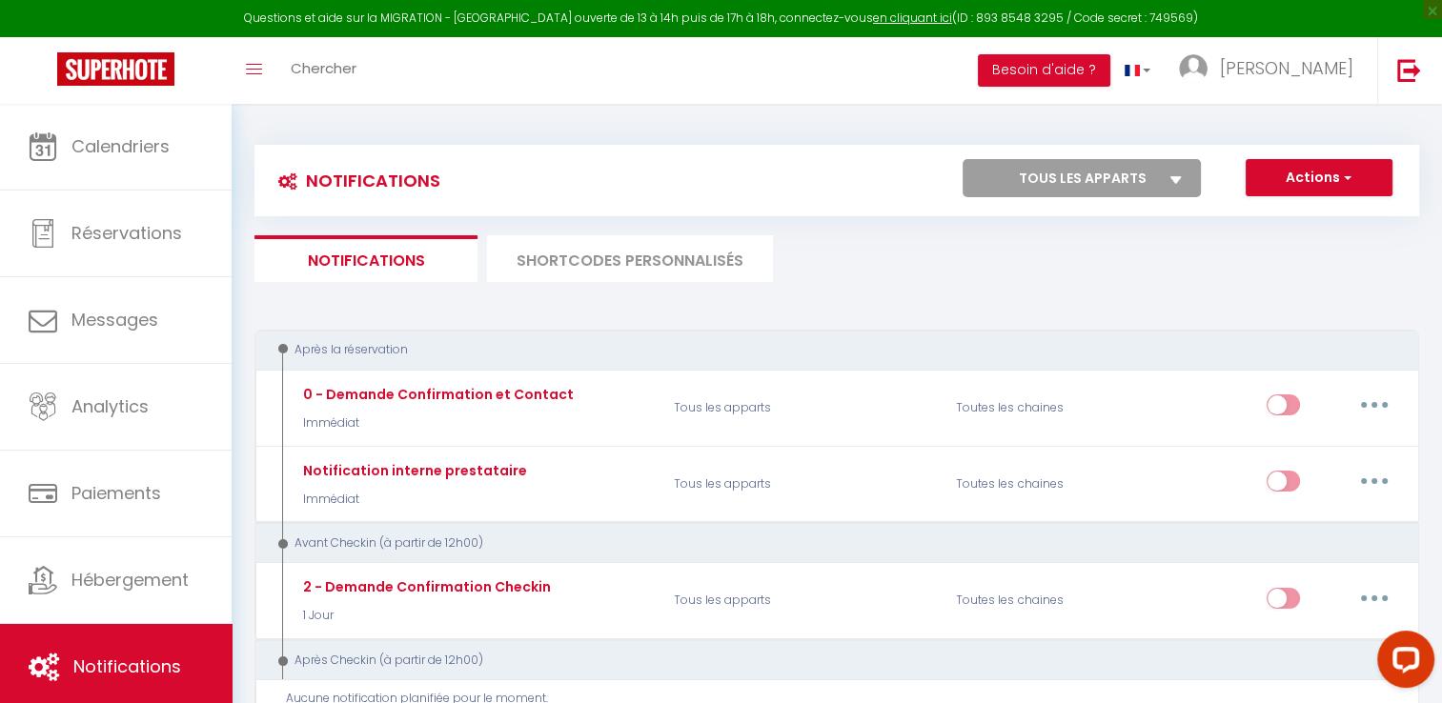
click at [1150, 173] on select "Tous les apparts Nancy centre-[GEOGRAPHIC_DATA] privé gratuit" at bounding box center [1082, 178] width 238 height 38
click at [963, 159] on select "Tous les apparts Nancy centre-[GEOGRAPHIC_DATA] privé gratuit" at bounding box center [1082, 178] width 238 height 38
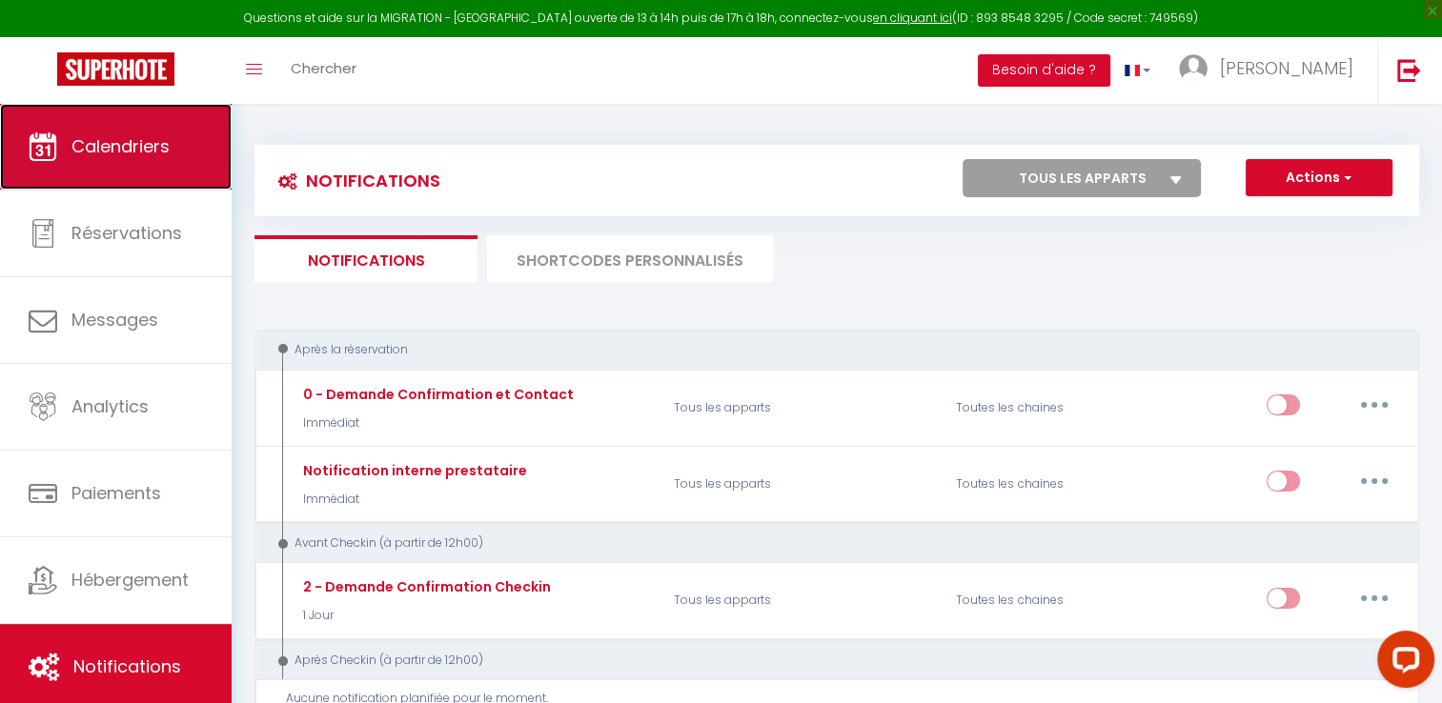
click at [103, 148] on span "Calendriers" at bounding box center [120, 146] width 98 height 24
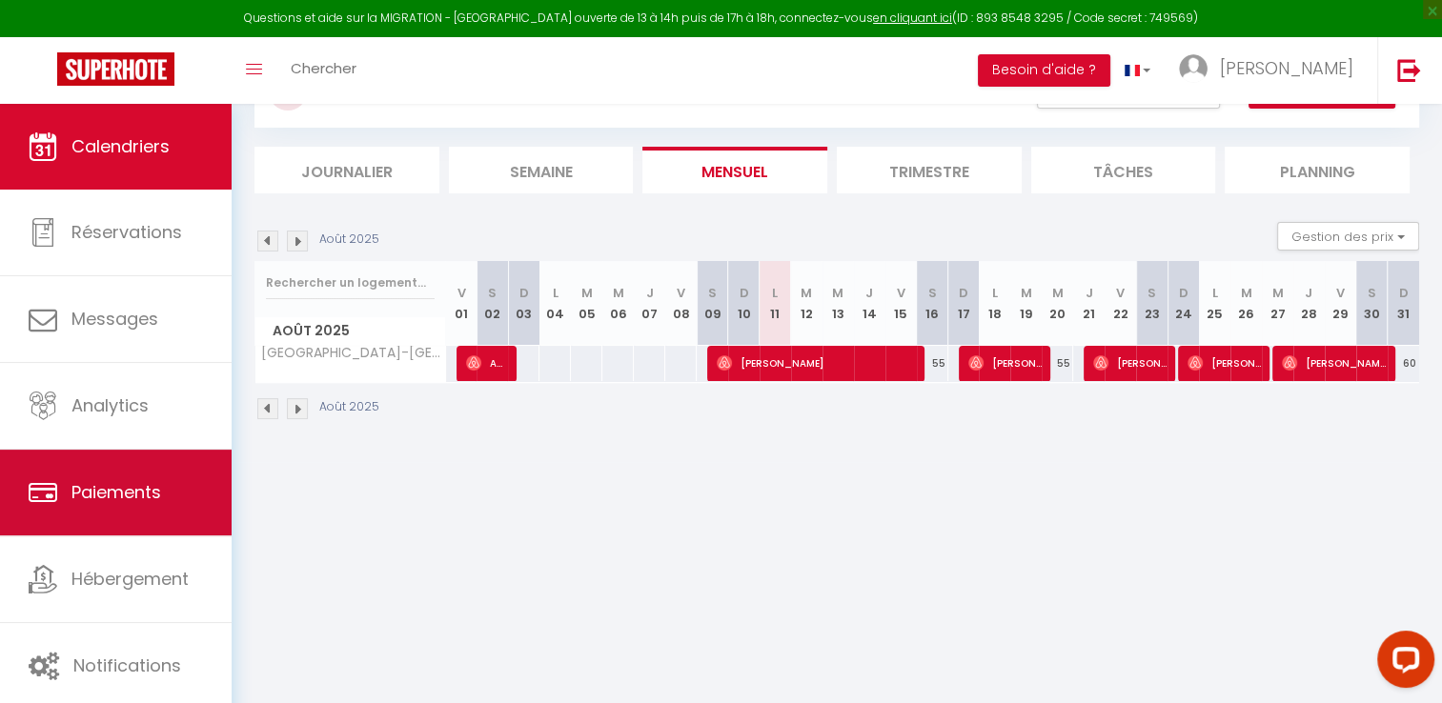
scroll to position [103, 0]
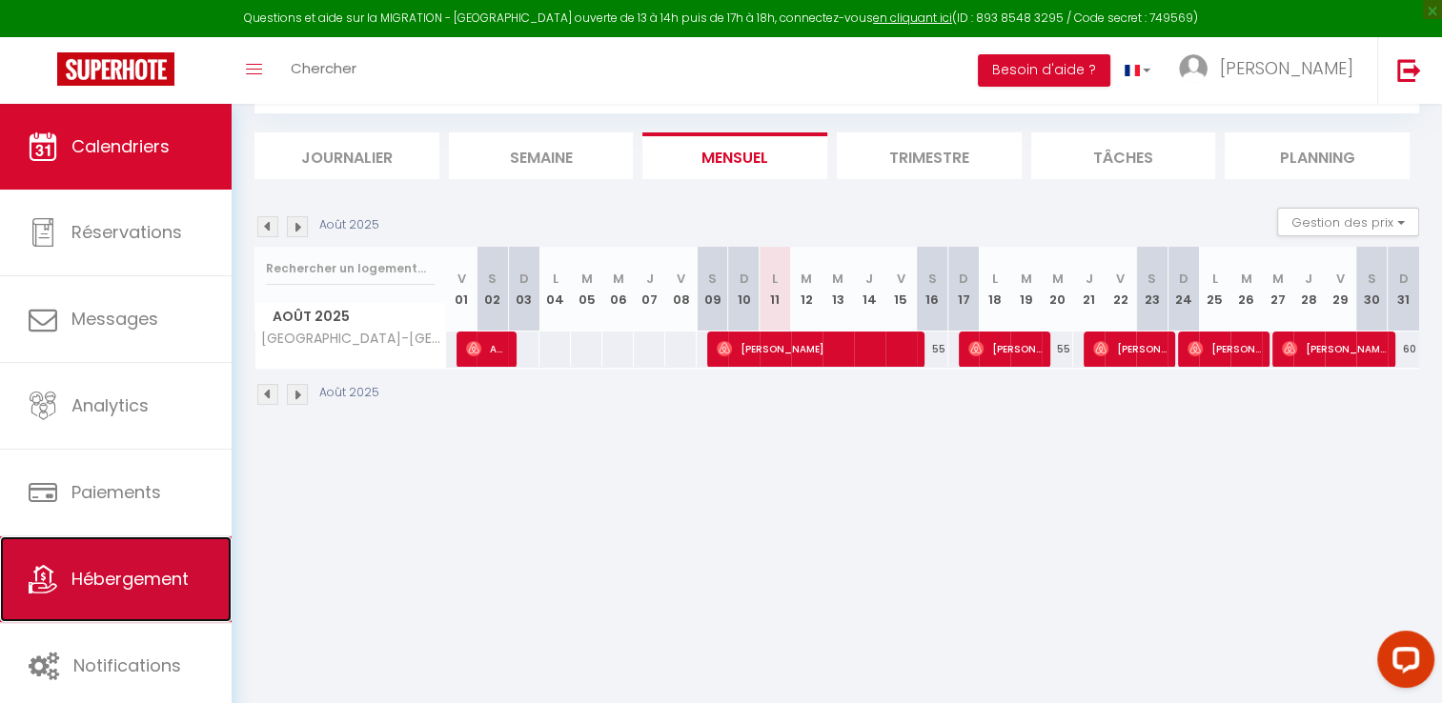
click at [165, 569] on span "Hébergement" at bounding box center [129, 579] width 117 height 24
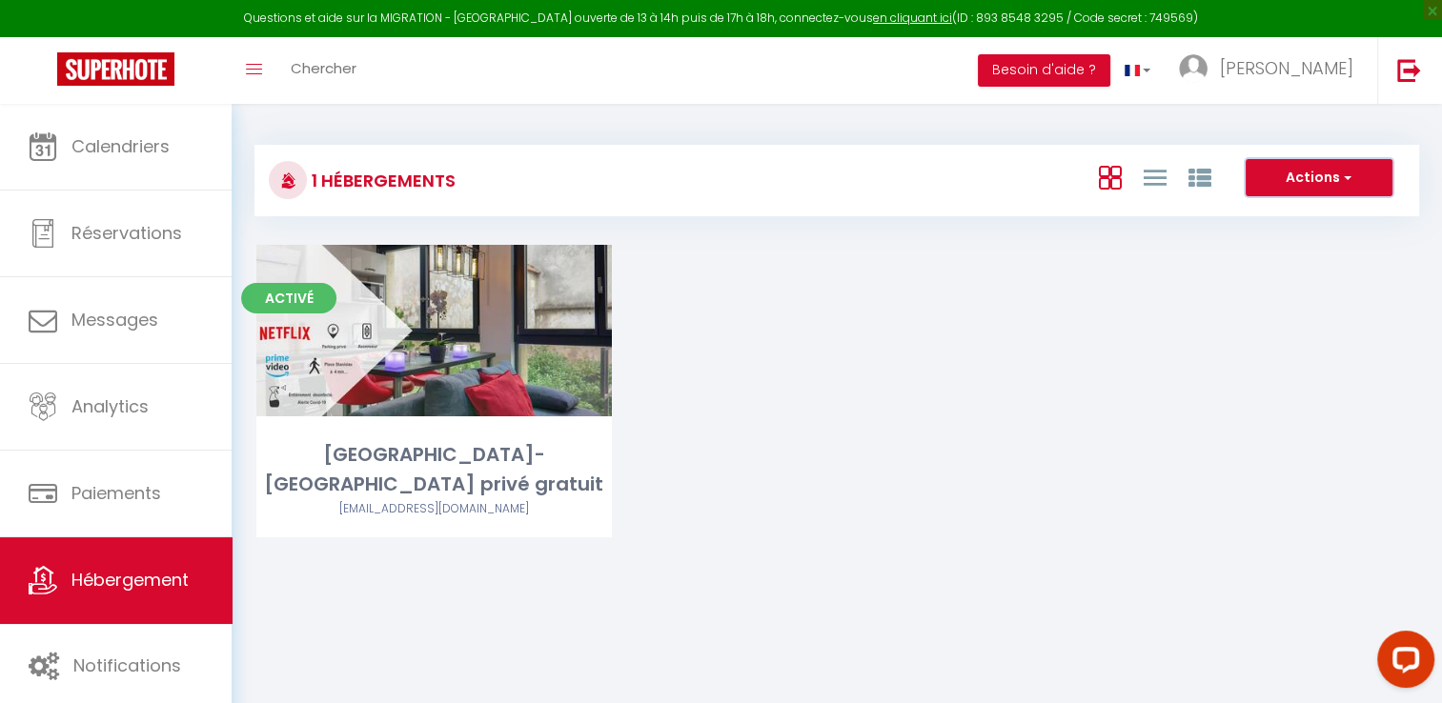
click at [1293, 183] on button "Actions" at bounding box center [1319, 178] width 147 height 38
click at [1015, 434] on div "Activé Editer Nancy centre-Calme-Parking privé gratuit [EMAIL_ADDRESS][DOMAIN_N…" at bounding box center [837, 415] width 1209 height 340
click at [256, 63] on link "Toggle menubar" at bounding box center [254, 70] width 45 height 67
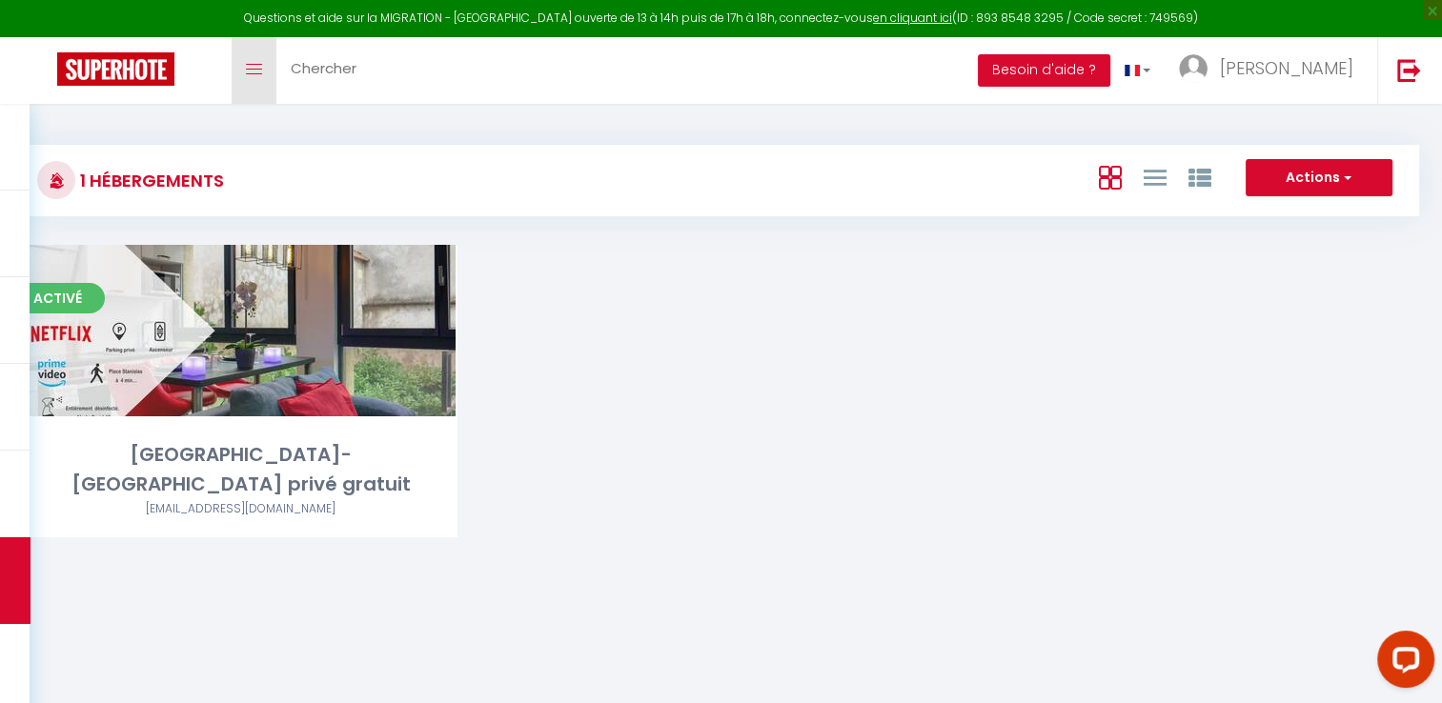
click at [256, 63] on link "Toggle menubar" at bounding box center [254, 70] width 45 height 67
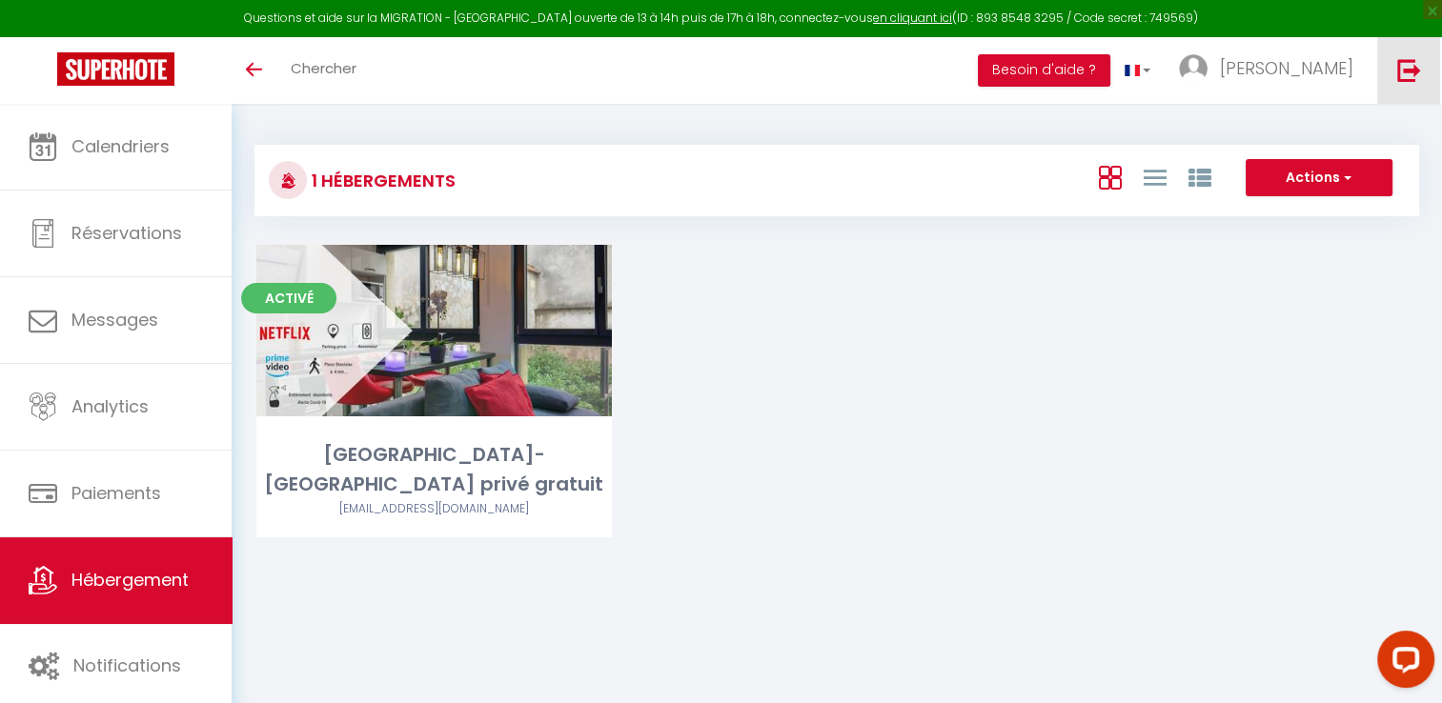
click at [1415, 70] on img at bounding box center [1409, 70] width 24 height 24
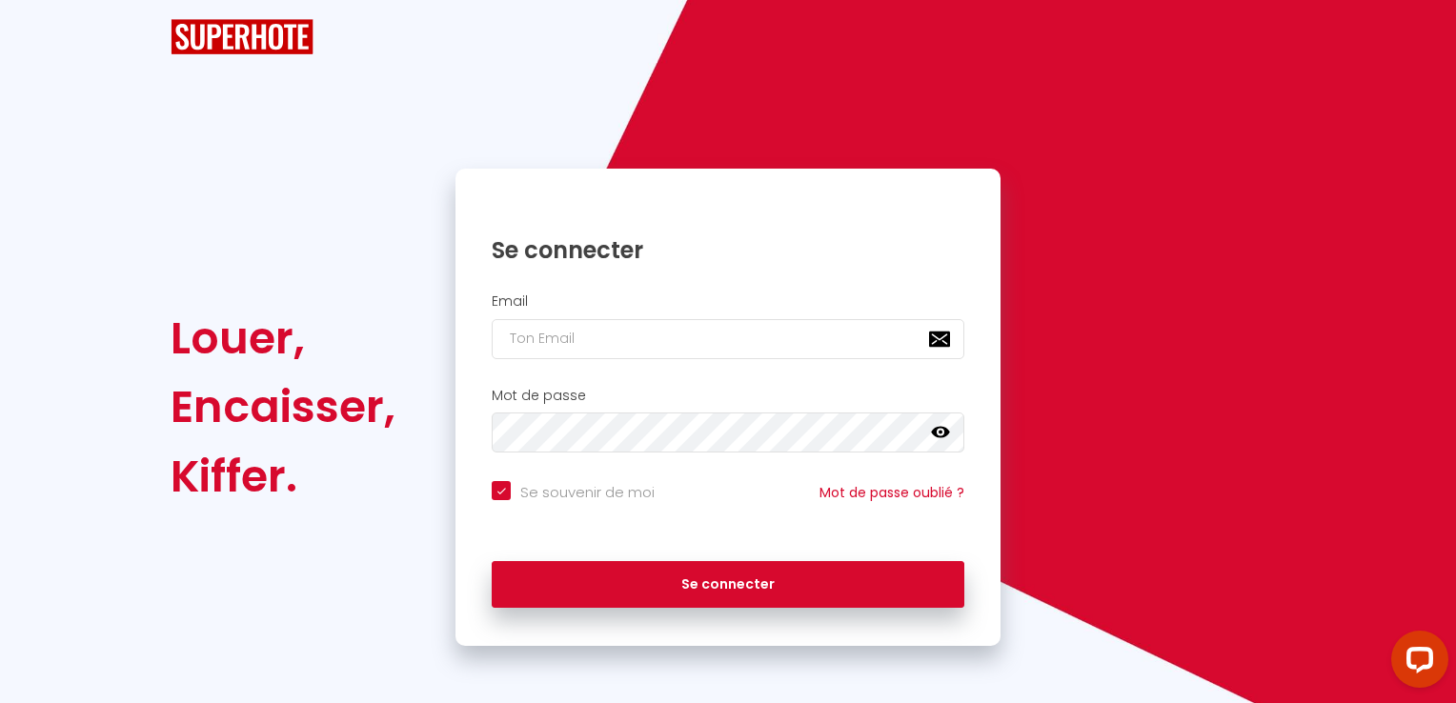
checkbox input "true"
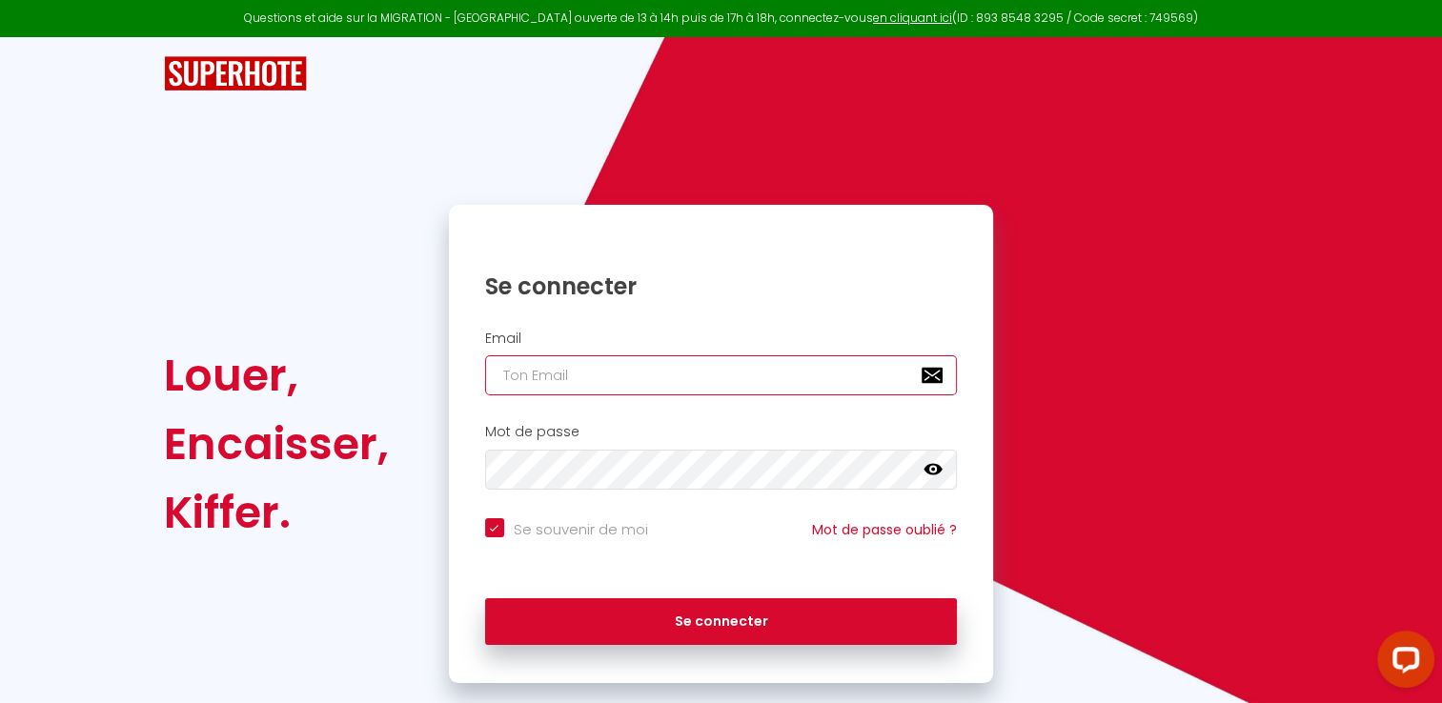
type input "[EMAIL_ADDRESS][DOMAIN_NAME]"
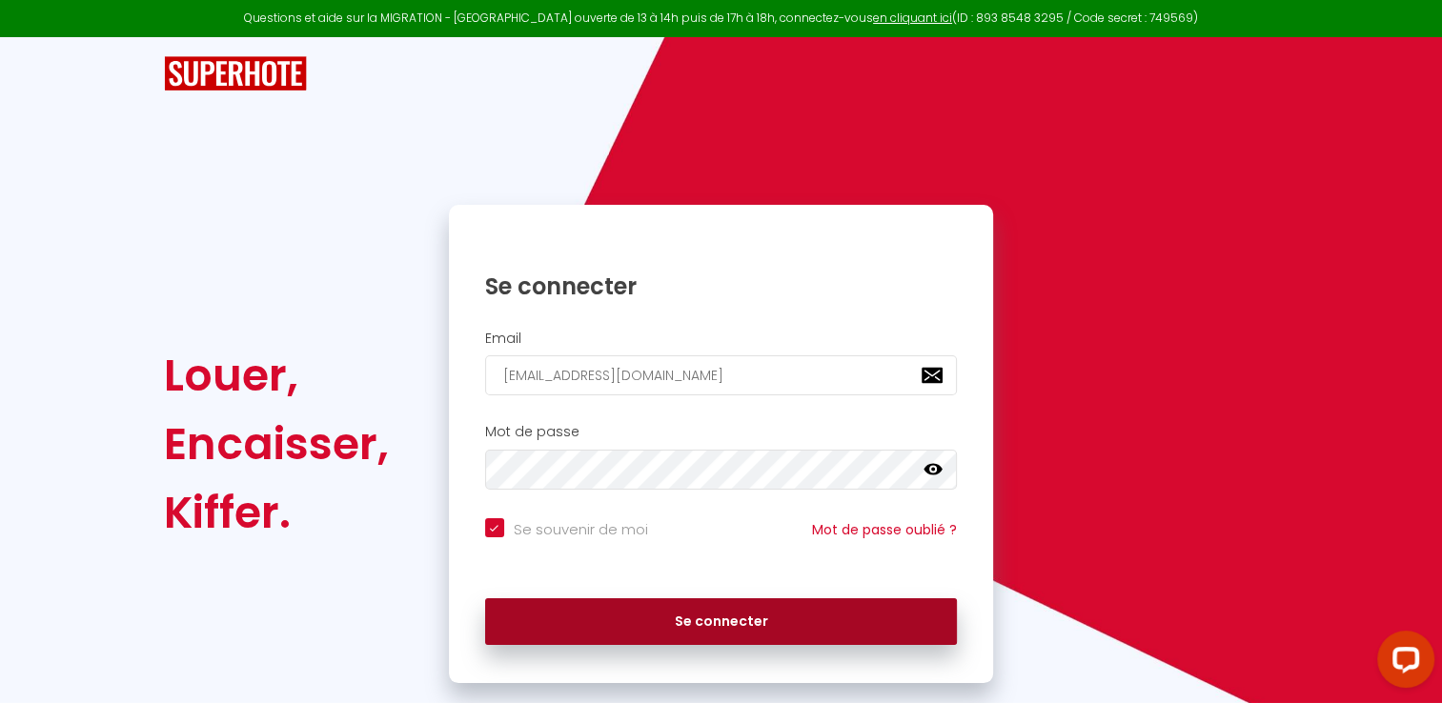
click at [696, 627] on button "Se connecter" at bounding box center [721, 623] width 473 height 48
checkbox input "true"
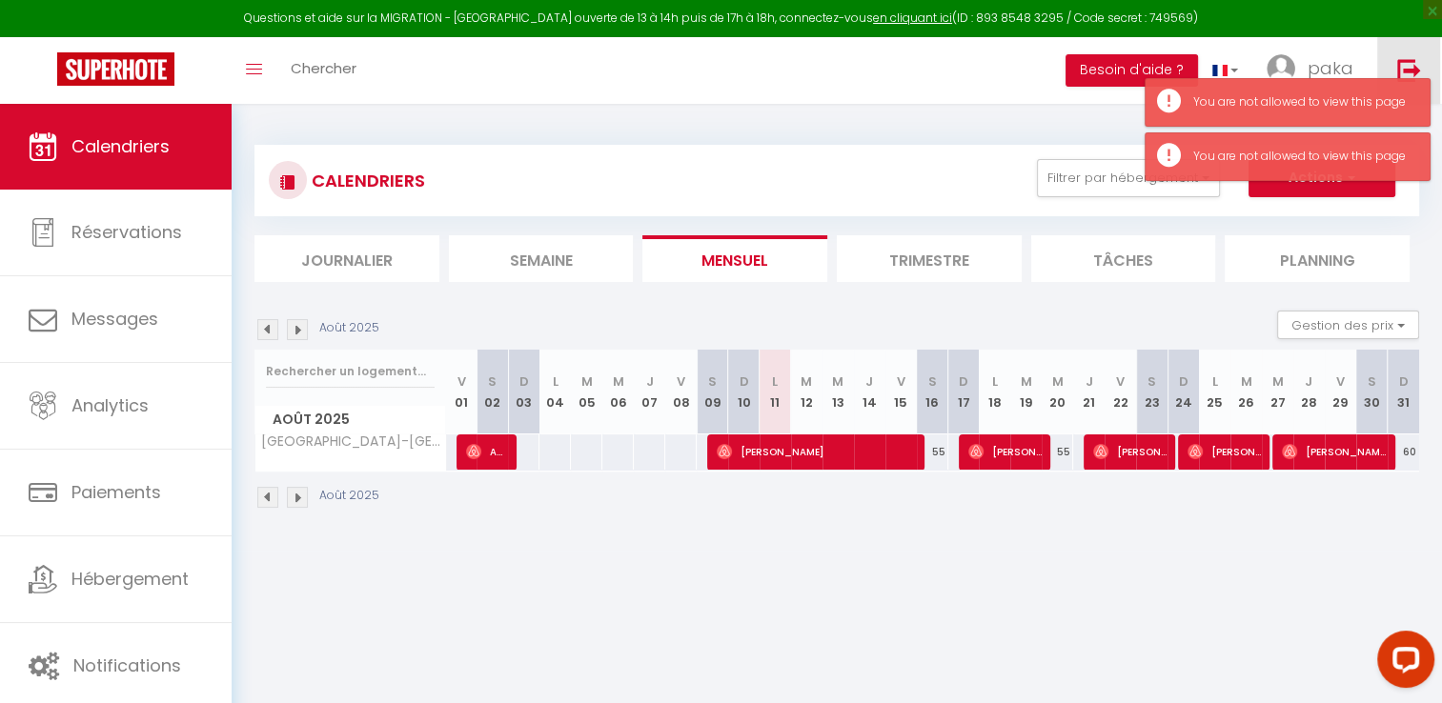
click at [1417, 64] on img at bounding box center [1409, 70] width 24 height 24
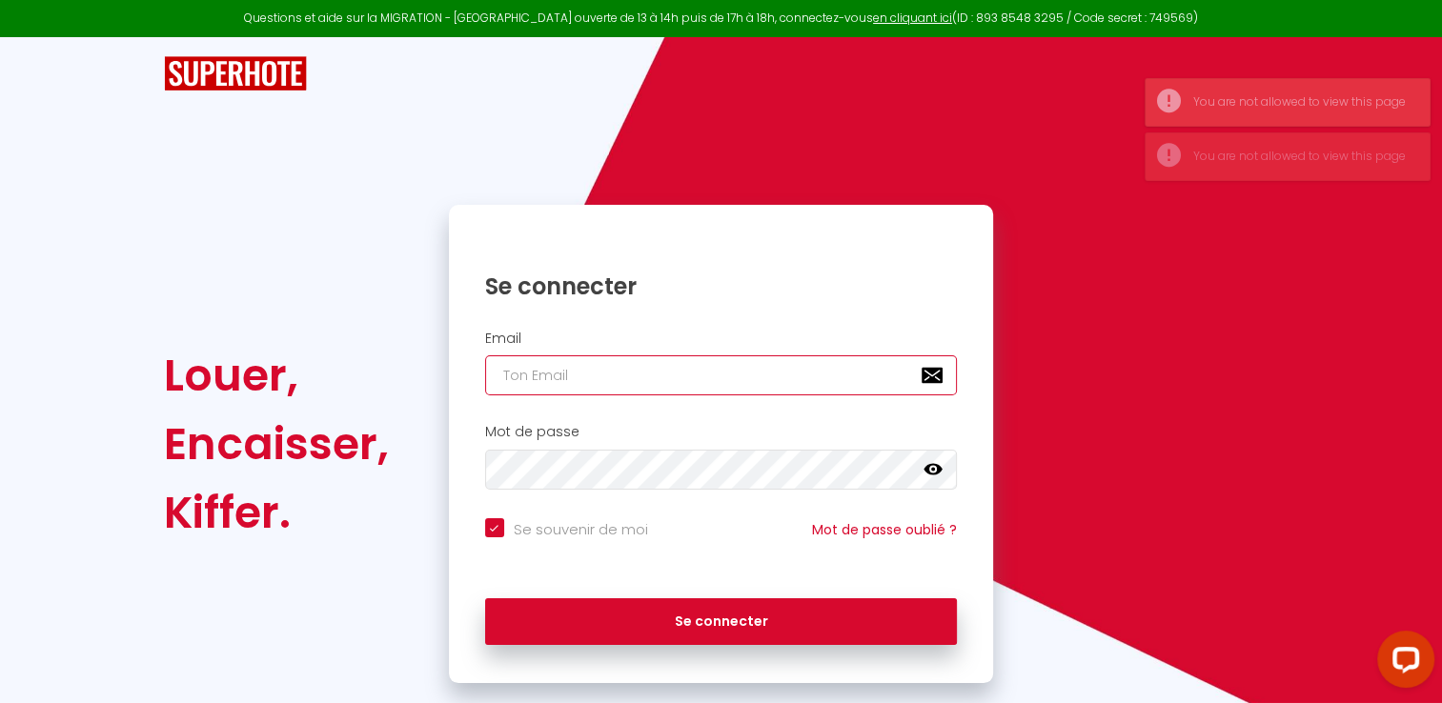
type input "[EMAIL_ADDRESS][DOMAIN_NAME]"
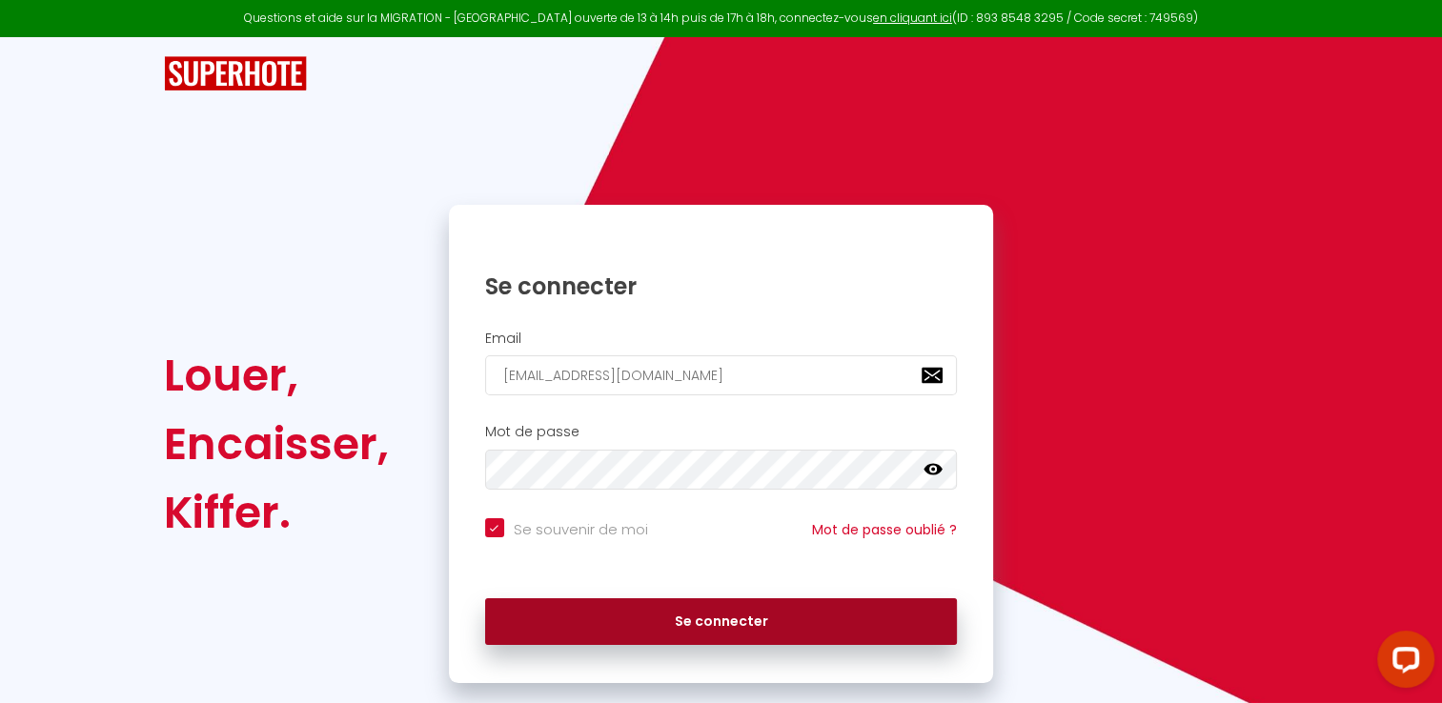
click at [703, 612] on button "Se connecter" at bounding box center [721, 623] width 473 height 48
checkbox input "true"
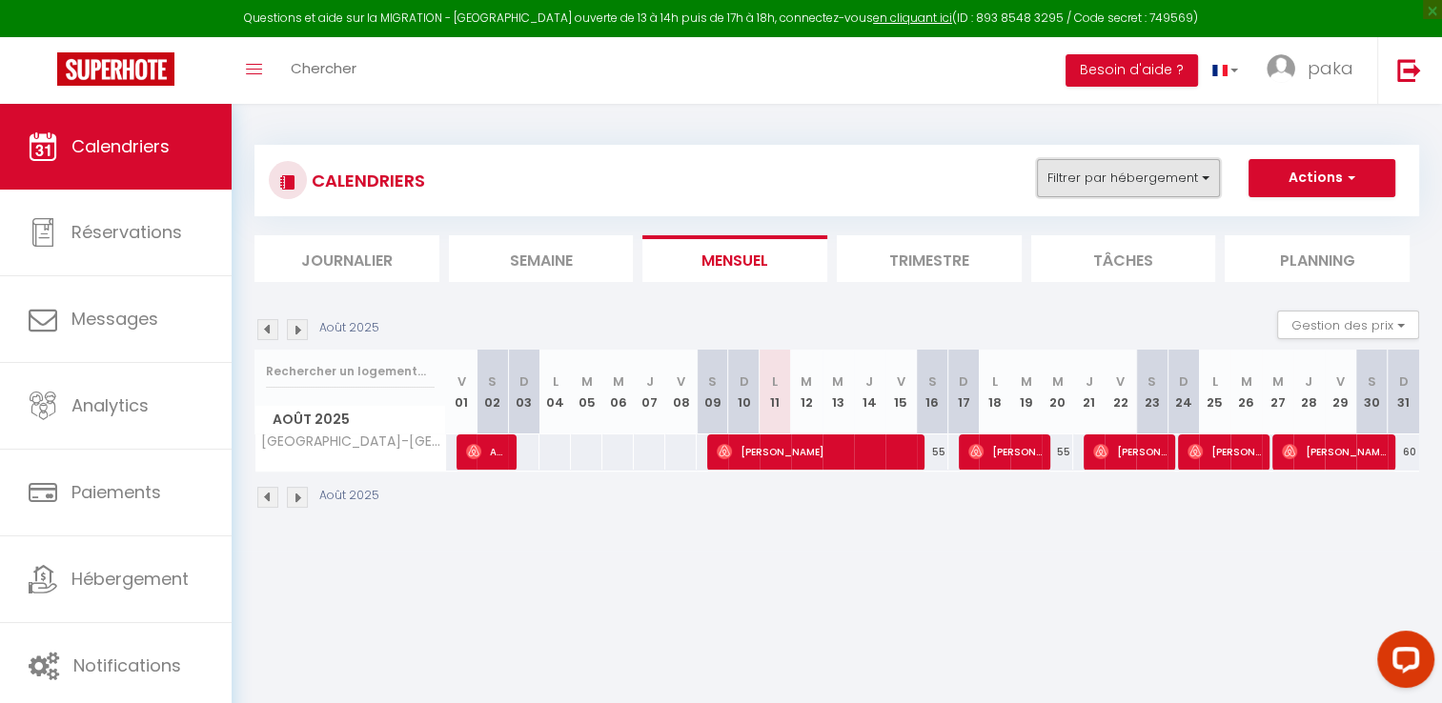
click at [1189, 181] on button "Filtrer par hébergement" at bounding box center [1128, 178] width 183 height 38
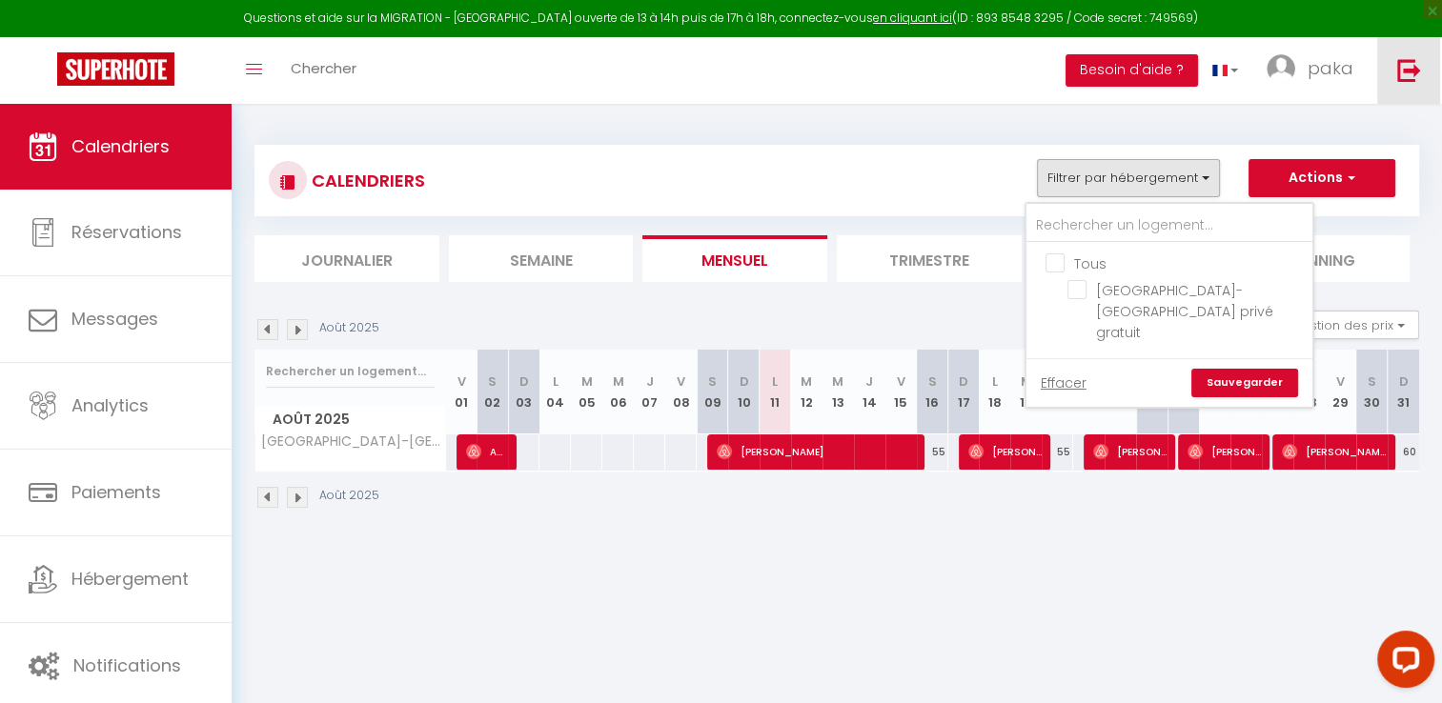
click at [1407, 78] on img at bounding box center [1409, 70] width 24 height 24
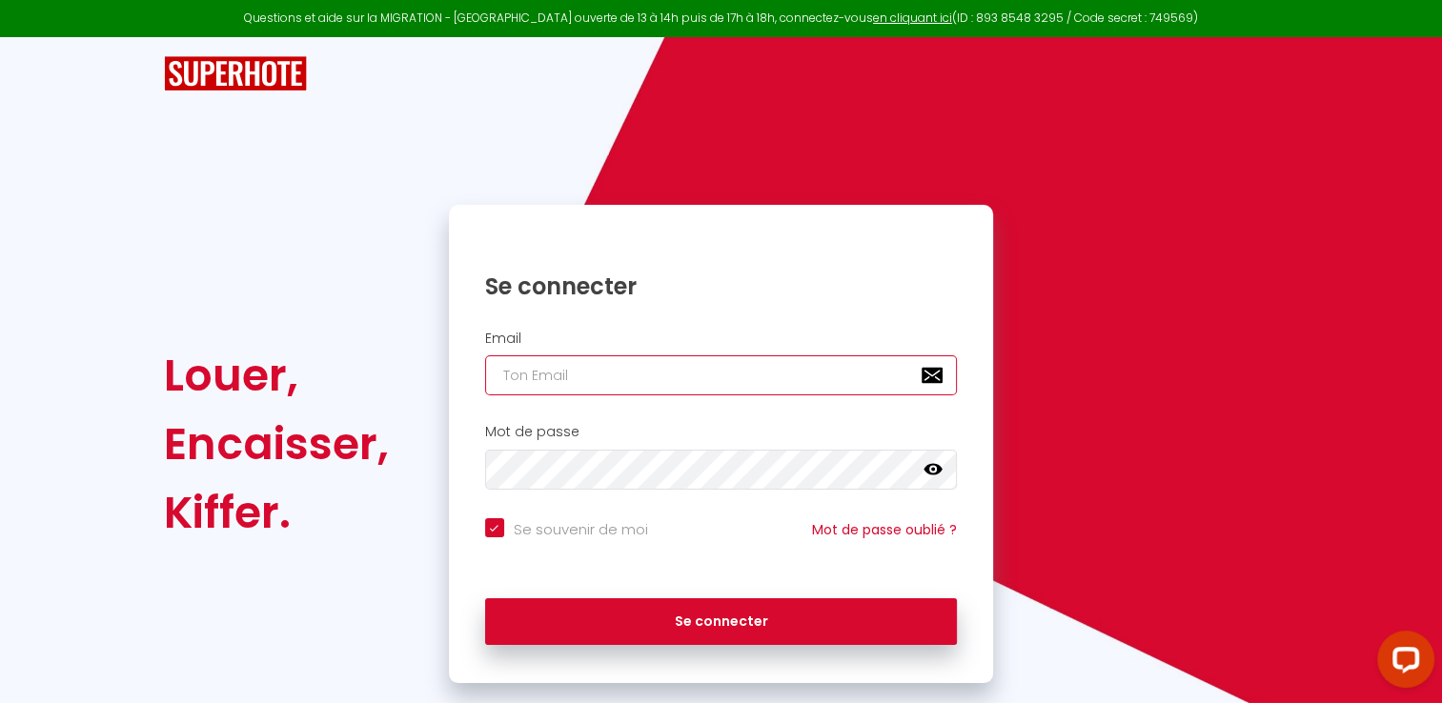
type input "[EMAIL_ADDRESS][DOMAIN_NAME]"
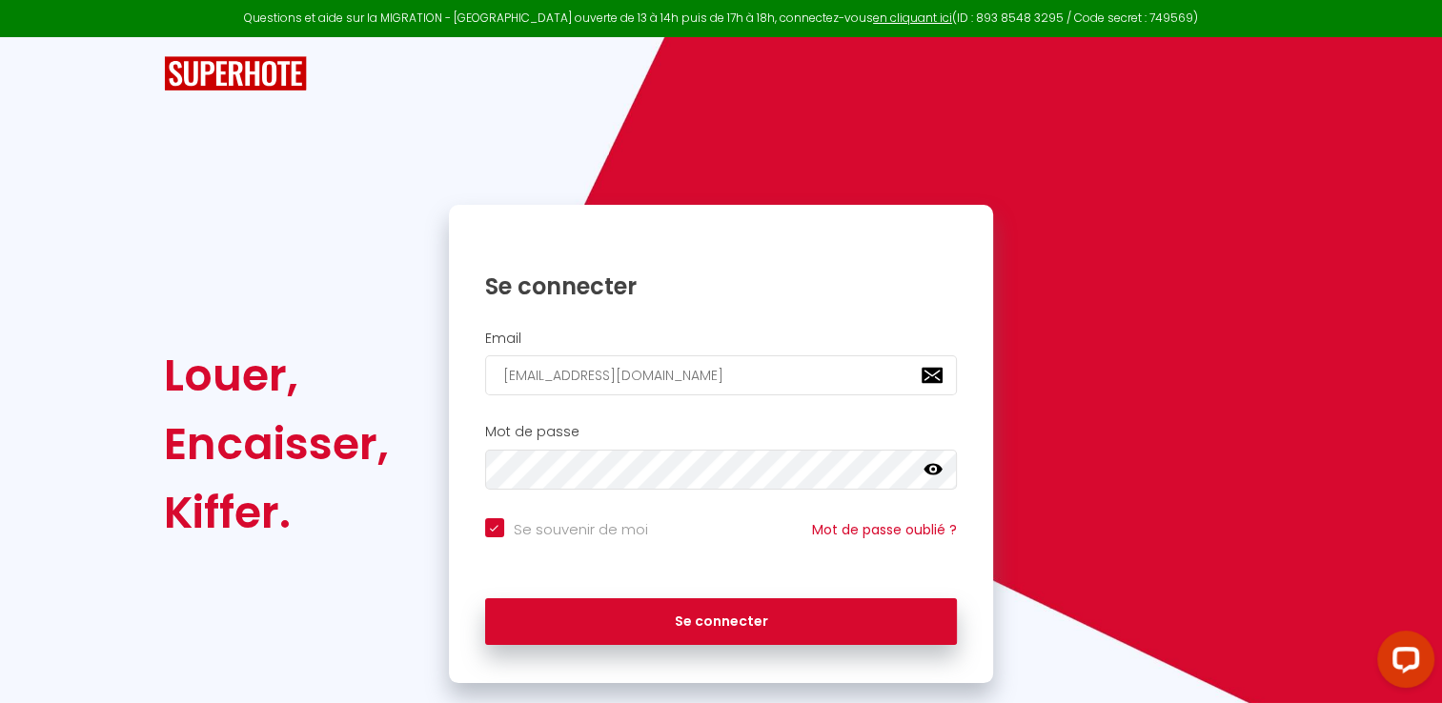
checkbox input "true"
click at [736, 376] on input "[EMAIL_ADDRESS][DOMAIN_NAME]" at bounding box center [721, 376] width 473 height 40
type input "[EMAIL_ADDRESS][DOMAIN_NAME]"
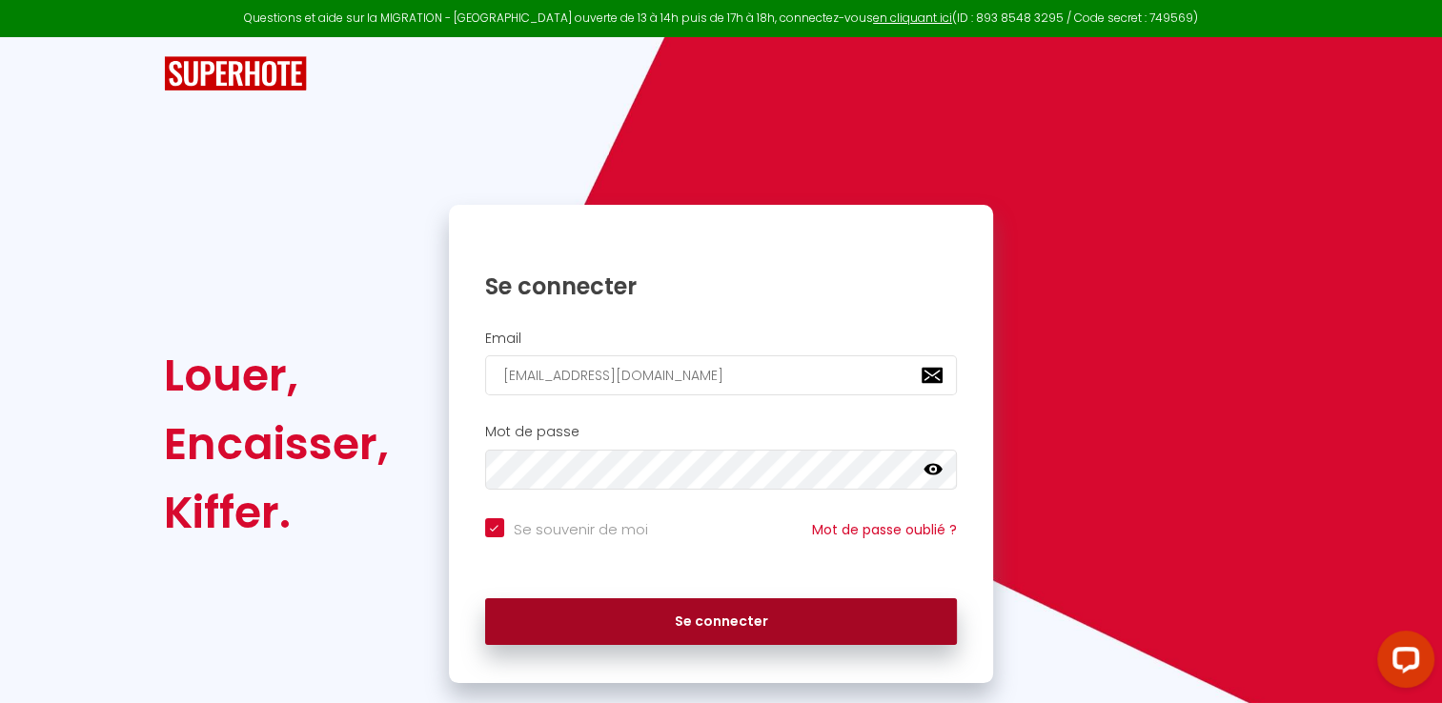
click at [679, 625] on button "Se connecter" at bounding box center [721, 623] width 473 height 48
checkbox input "true"
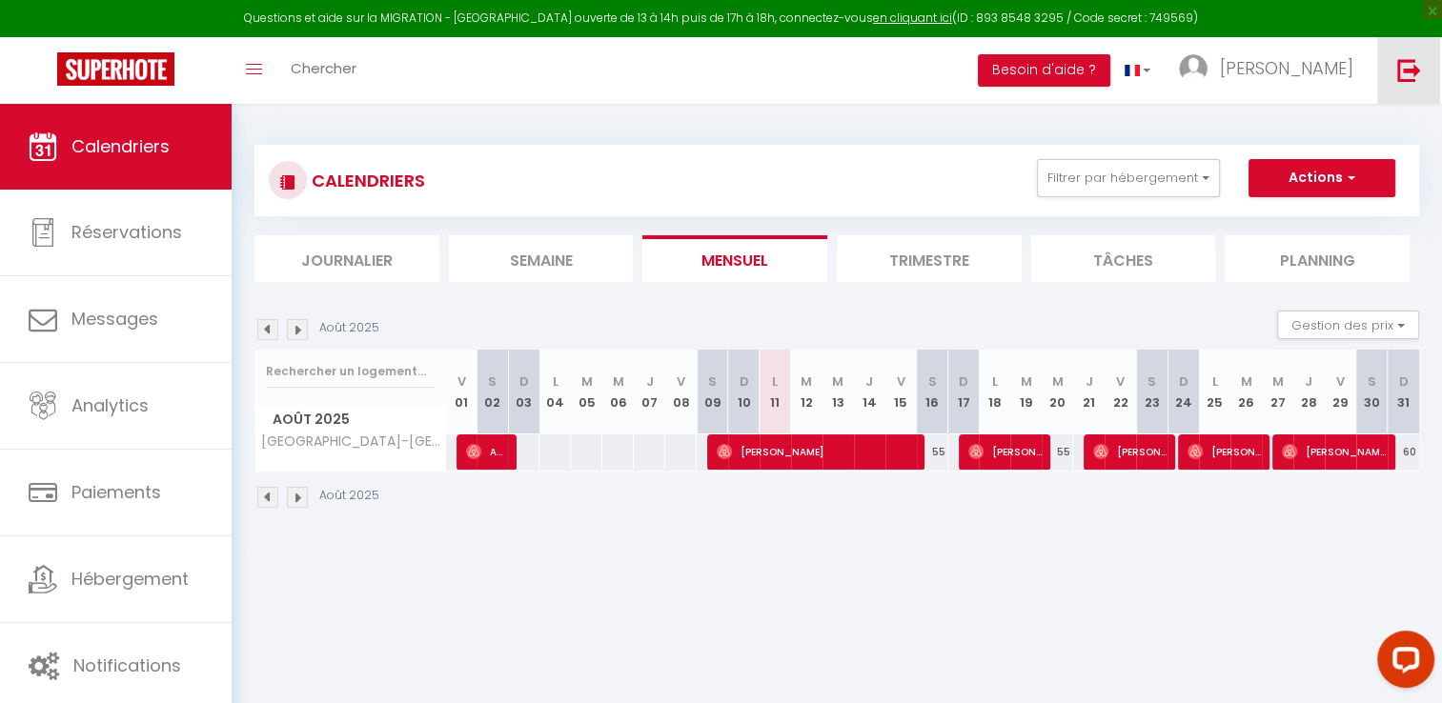
click at [1414, 61] on img at bounding box center [1409, 70] width 24 height 24
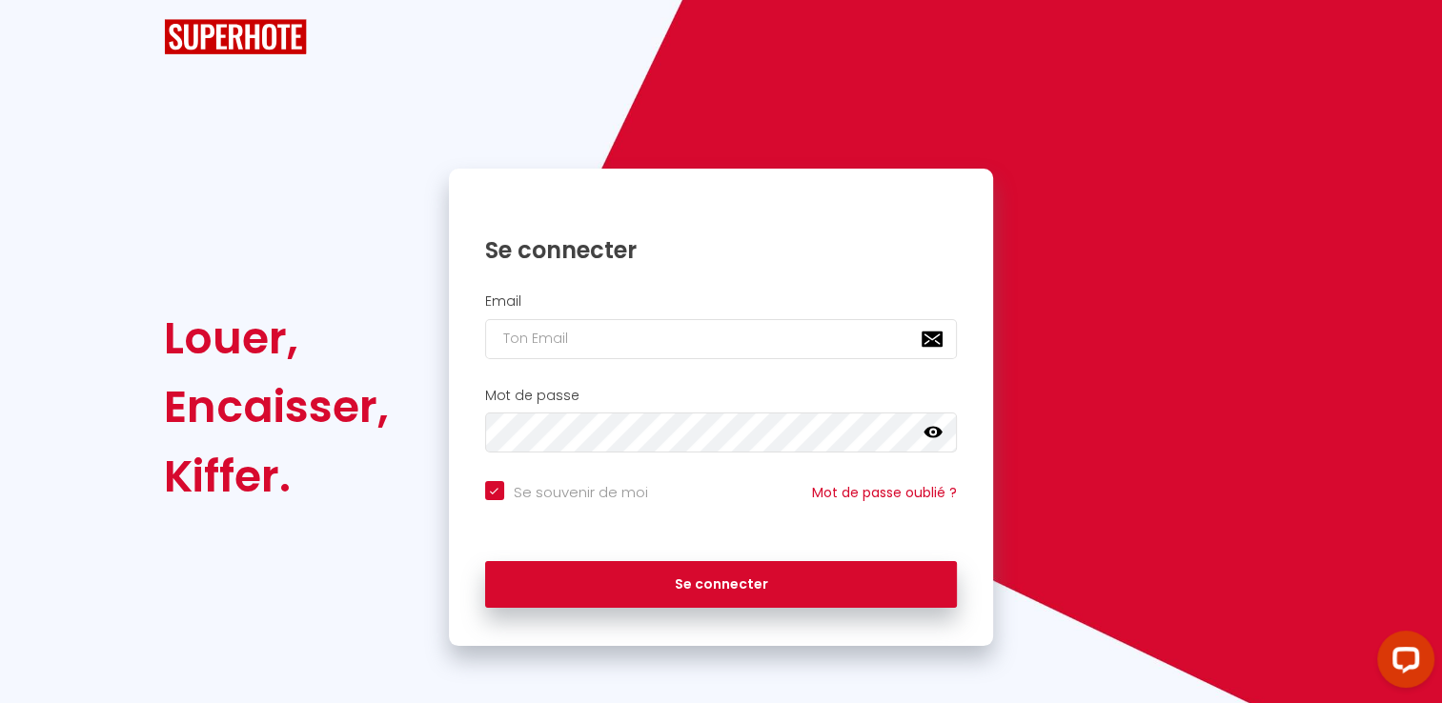
checkbox input "true"
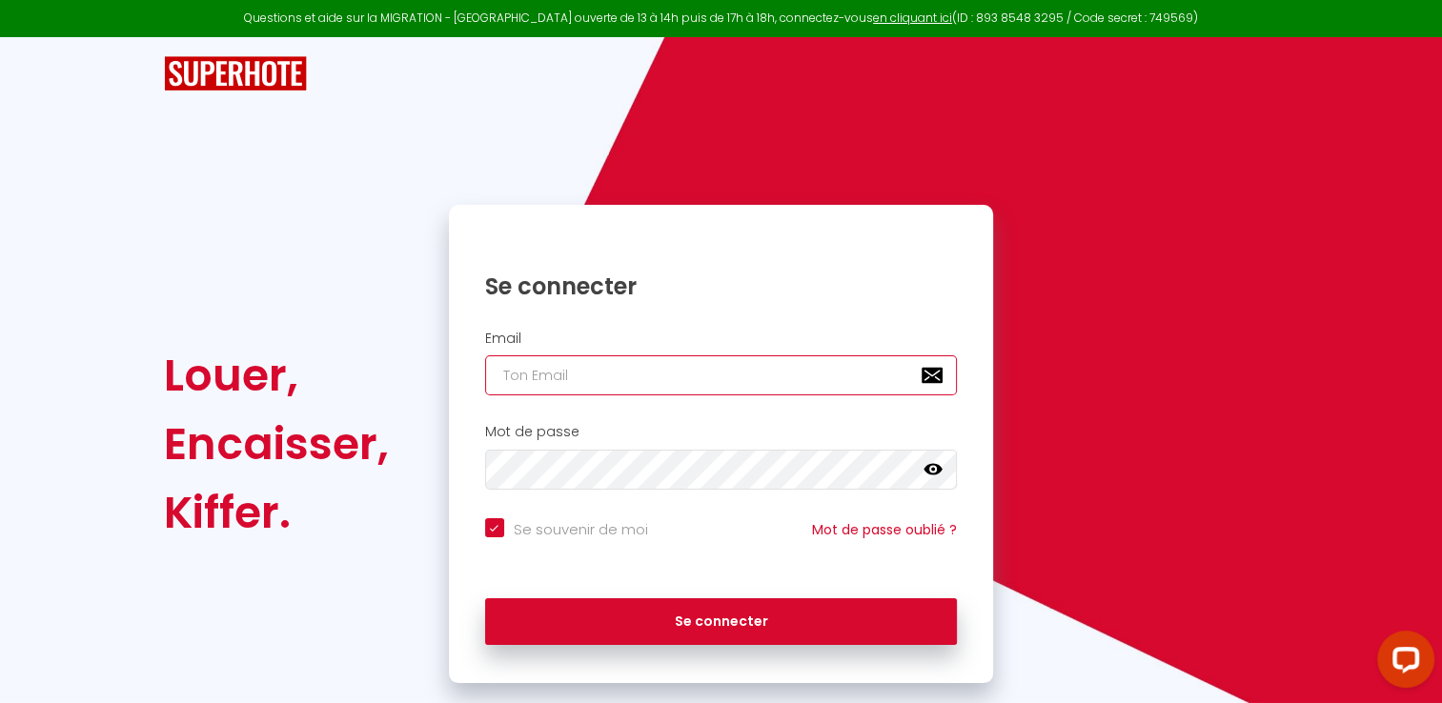
type input "[EMAIL_ADDRESS][DOMAIN_NAME]"
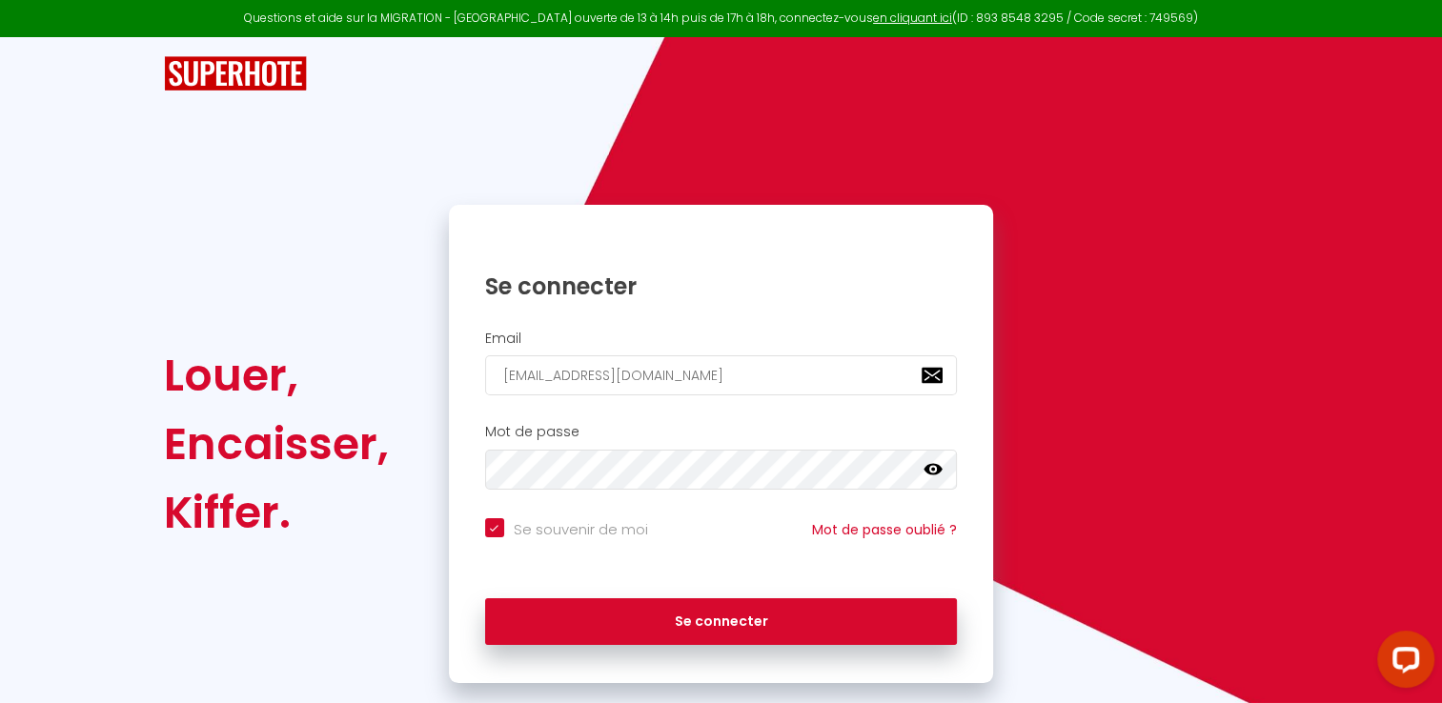
checkbox input "true"
click at [786, 376] on input "[EMAIL_ADDRESS][DOMAIN_NAME]" at bounding box center [721, 376] width 473 height 40
type input "[EMAIL_ADDRESS][DOMAIN_NAME]"
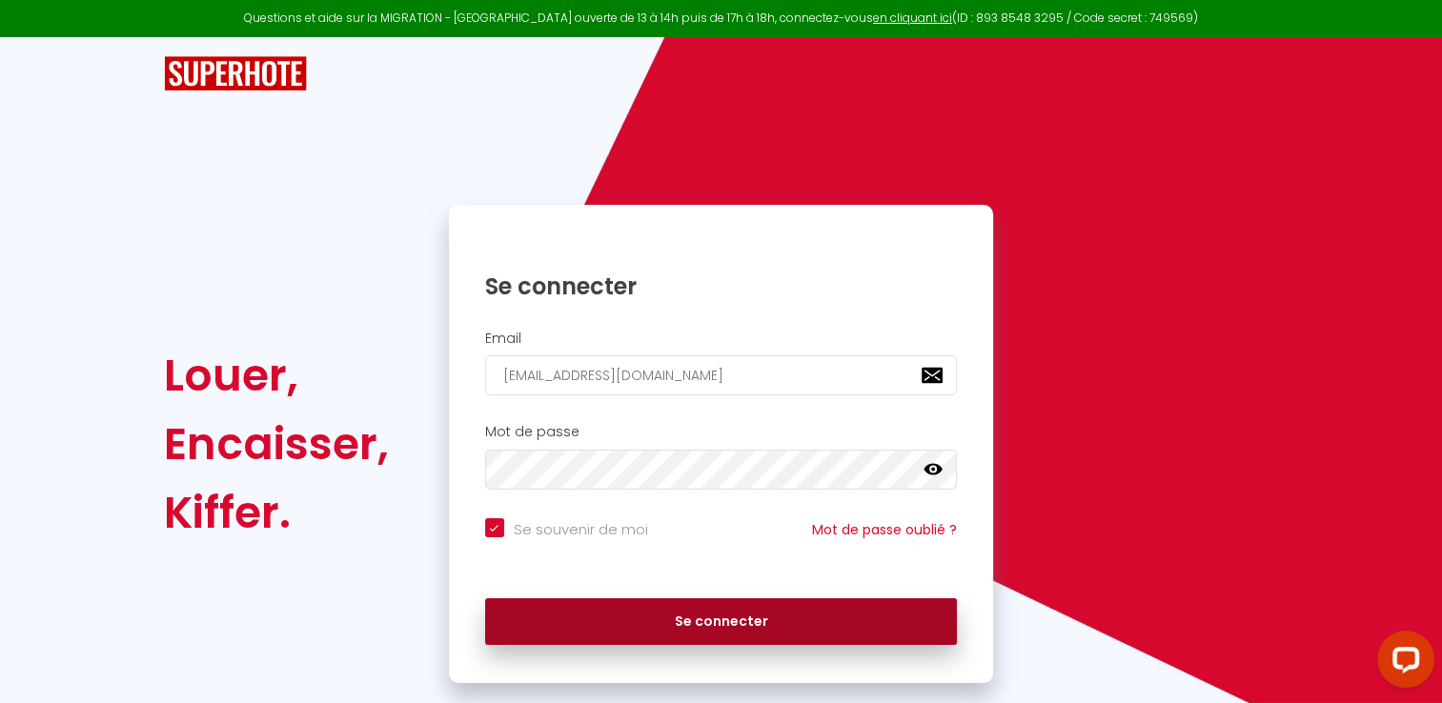
click at [683, 622] on button "Se connecter" at bounding box center [721, 623] width 473 height 48
checkbox input "true"
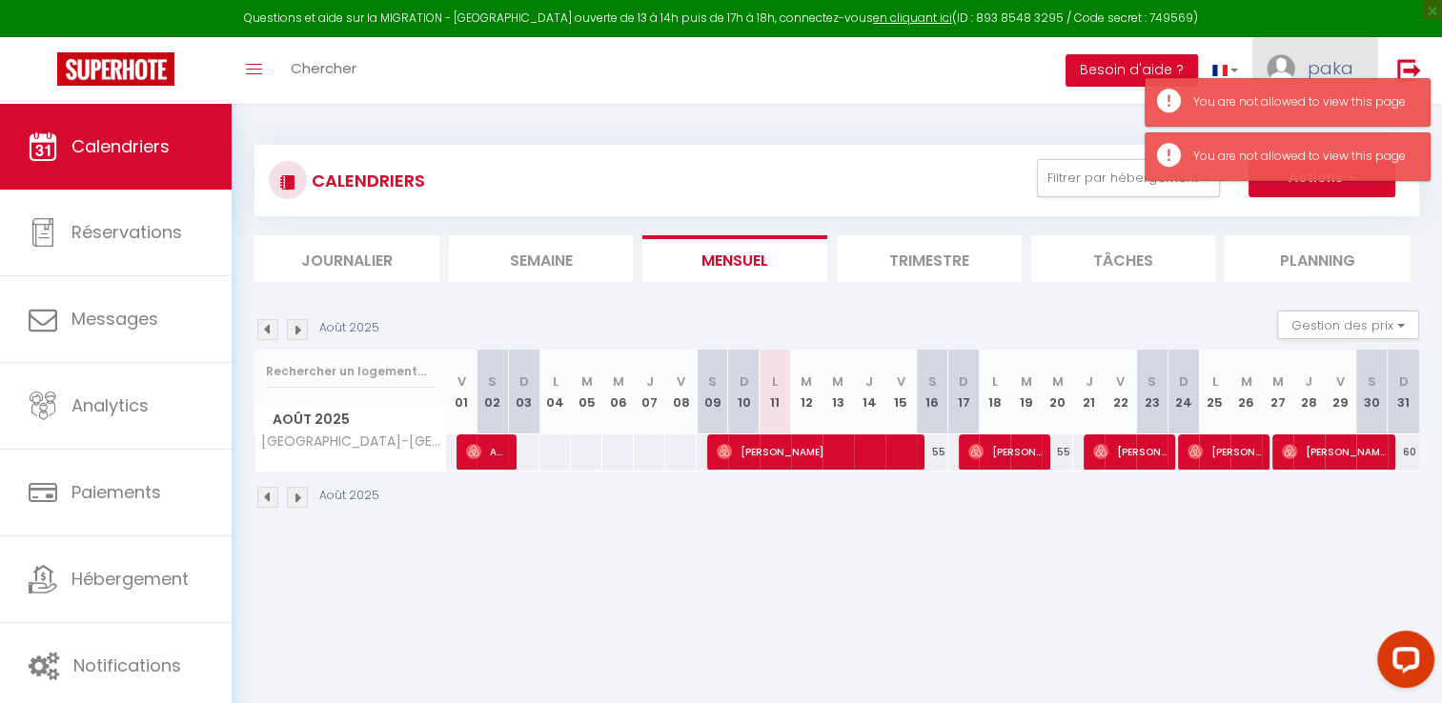
click at [1285, 63] on img at bounding box center [1281, 68] width 29 height 29
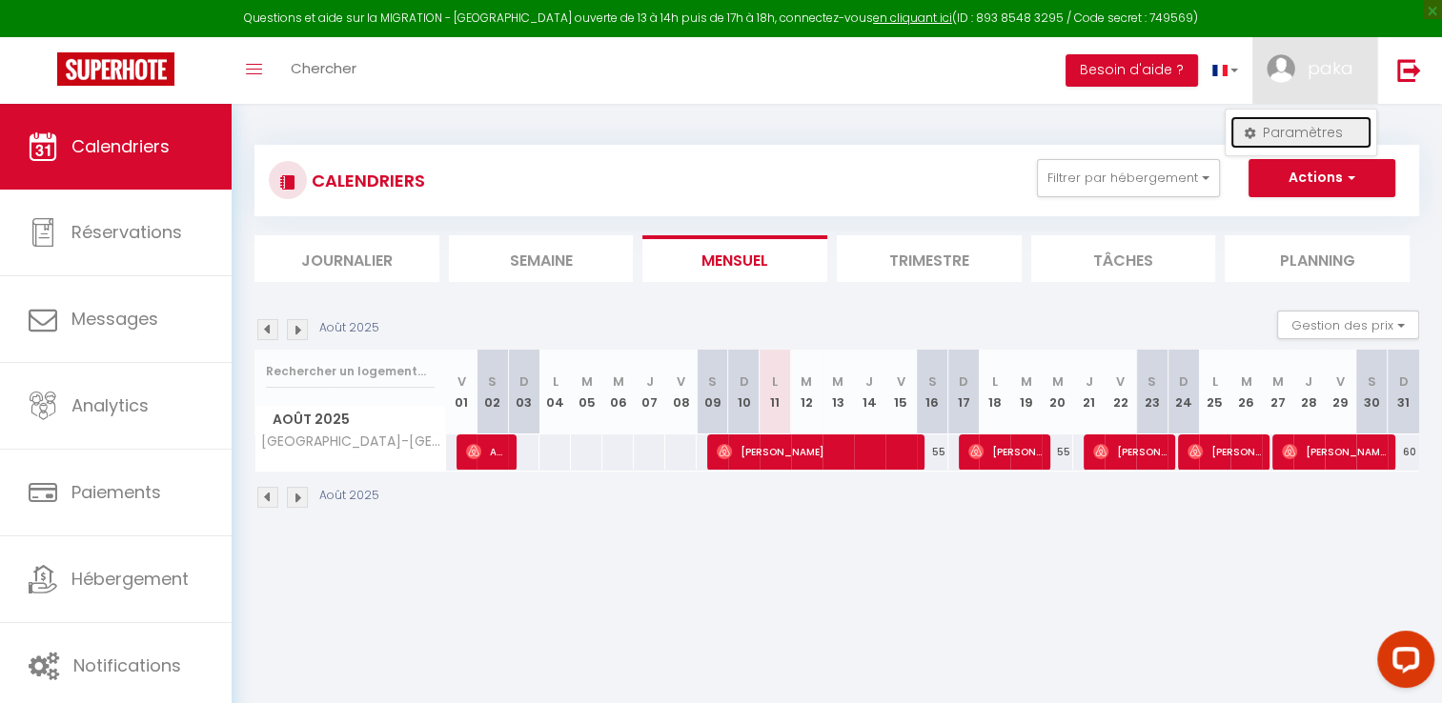
click at [1299, 134] on link "Paramètres" at bounding box center [1301, 132] width 141 height 32
select select "fr"
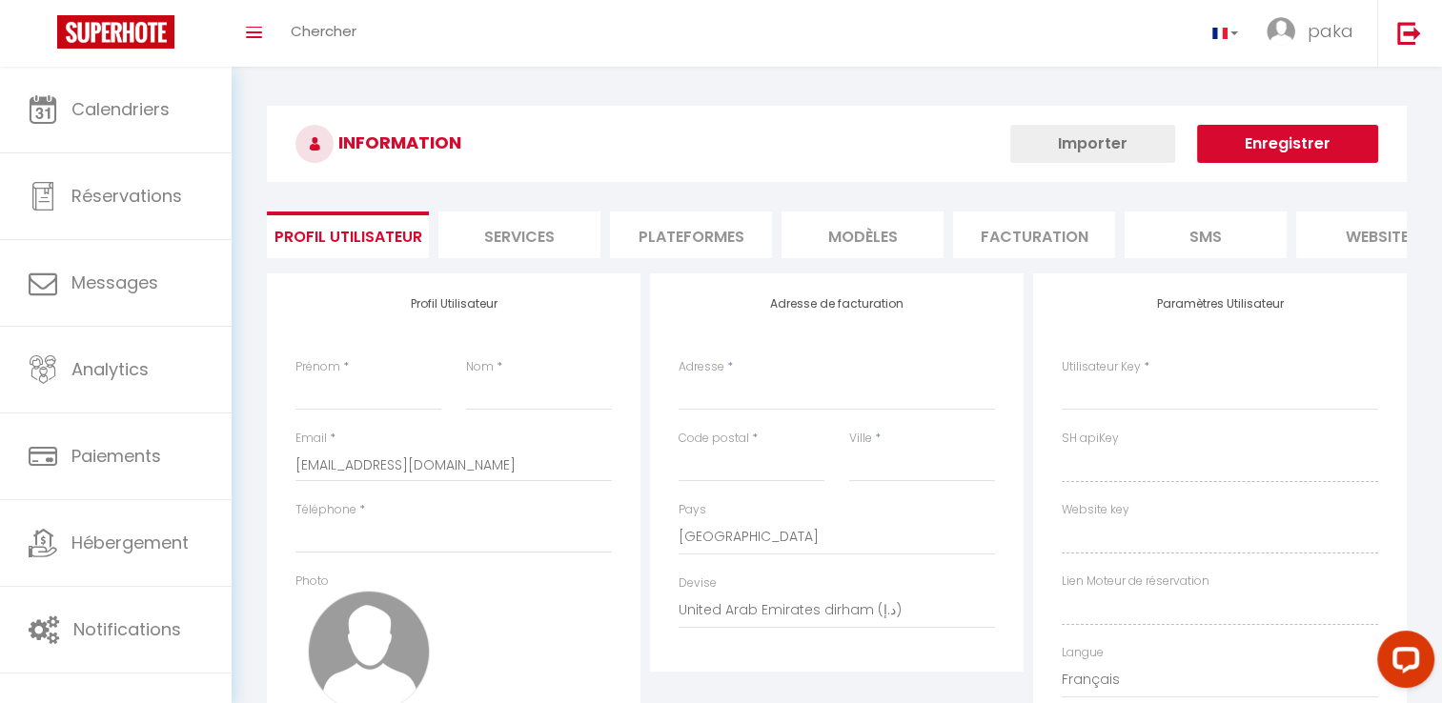
type input "paka"
type input "elisther"
select select
select select "28"
type input "[URL][DOMAIN_NAME]"
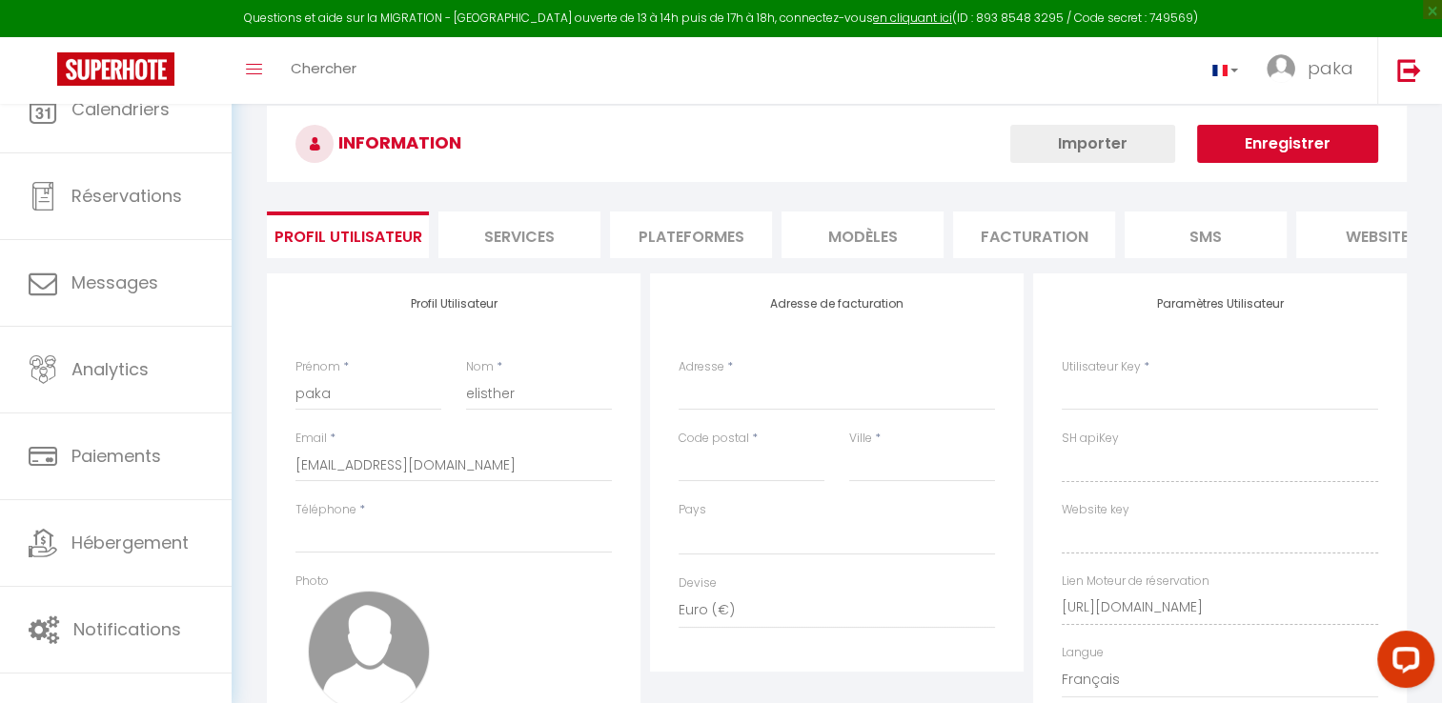
select select
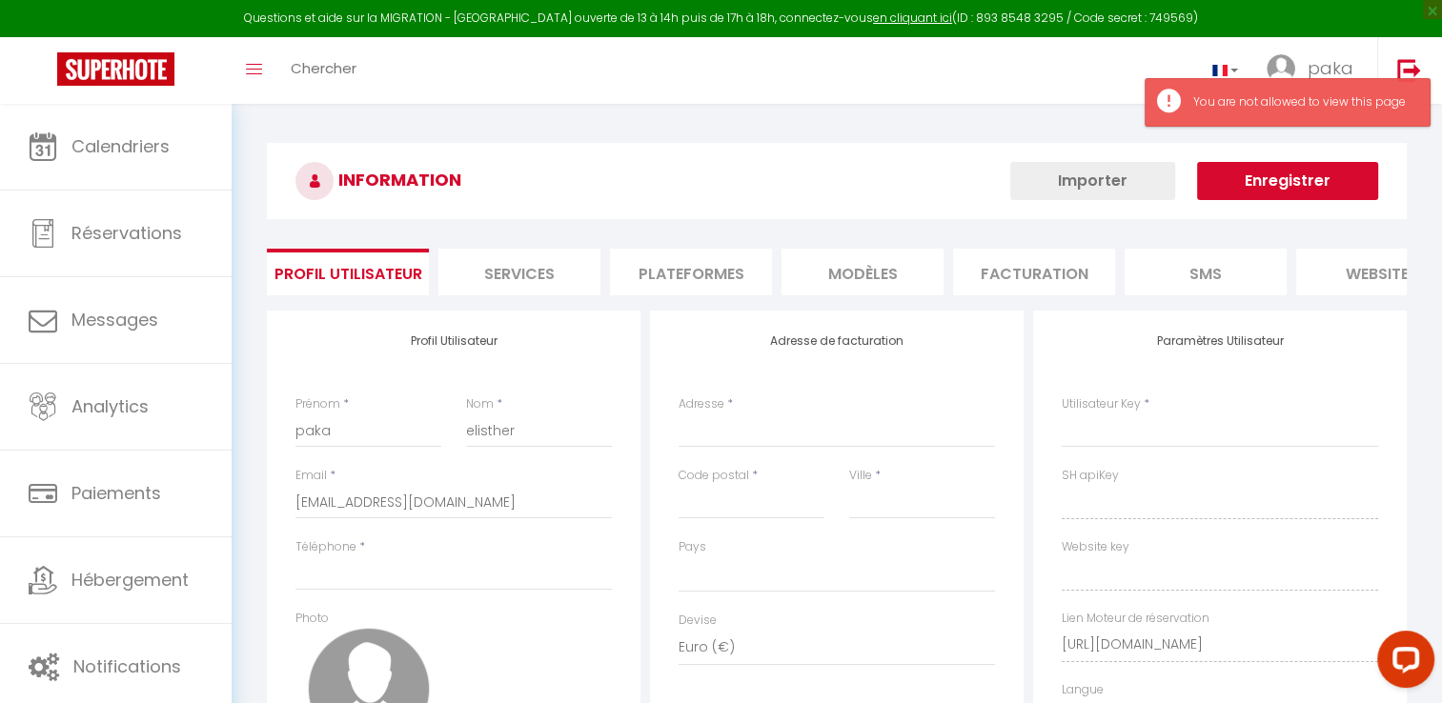
click at [515, 270] on li "Services" at bounding box center [519, 272] width 162 height 47
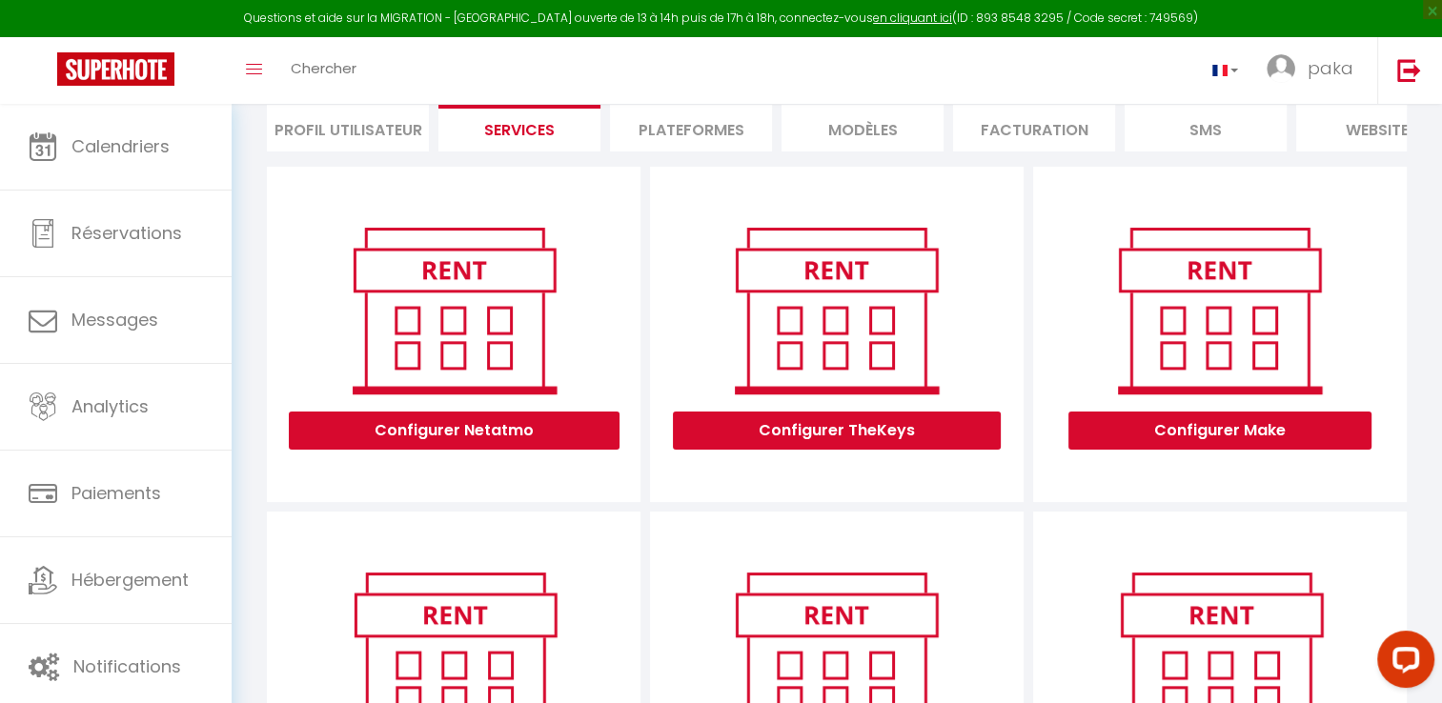
scroll to position [23, 0]
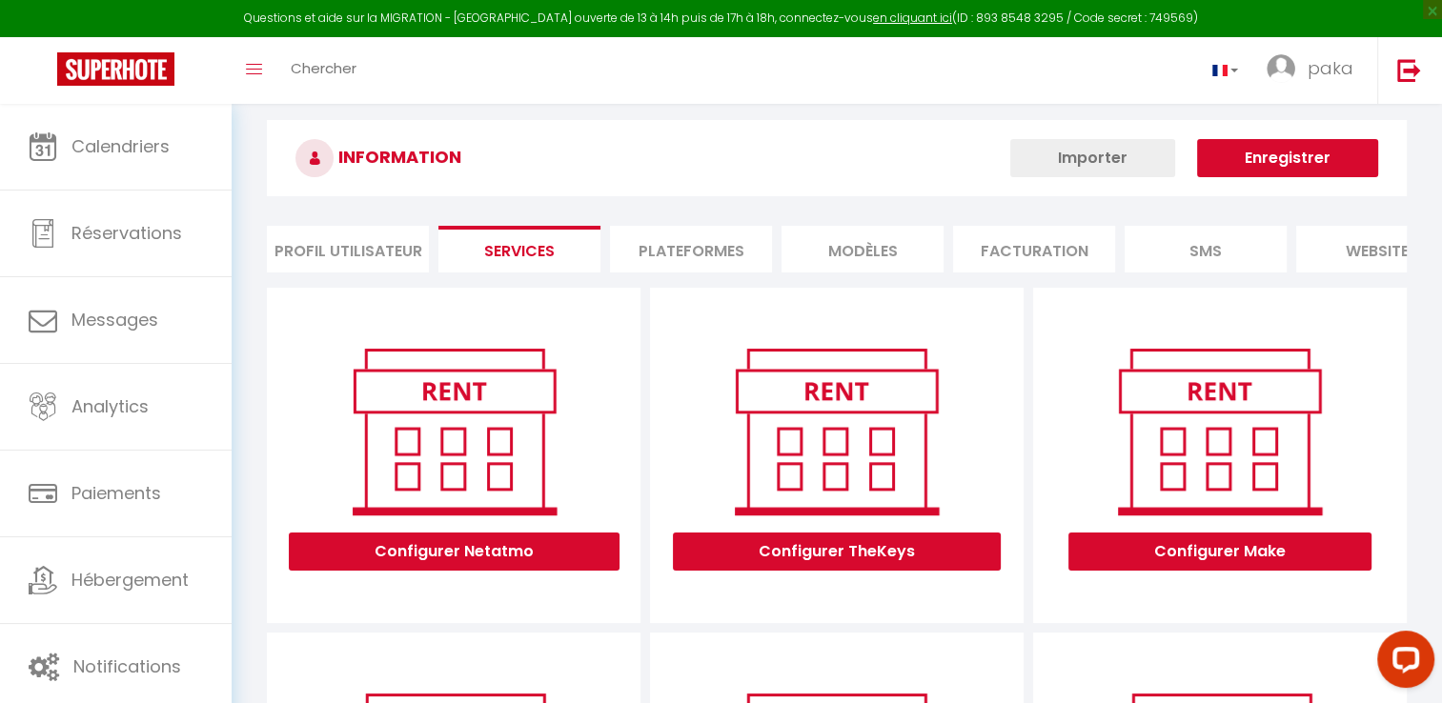
click at [716, 255] on li "Plateformes" at bounding box center [691, 249] width 162 height 47
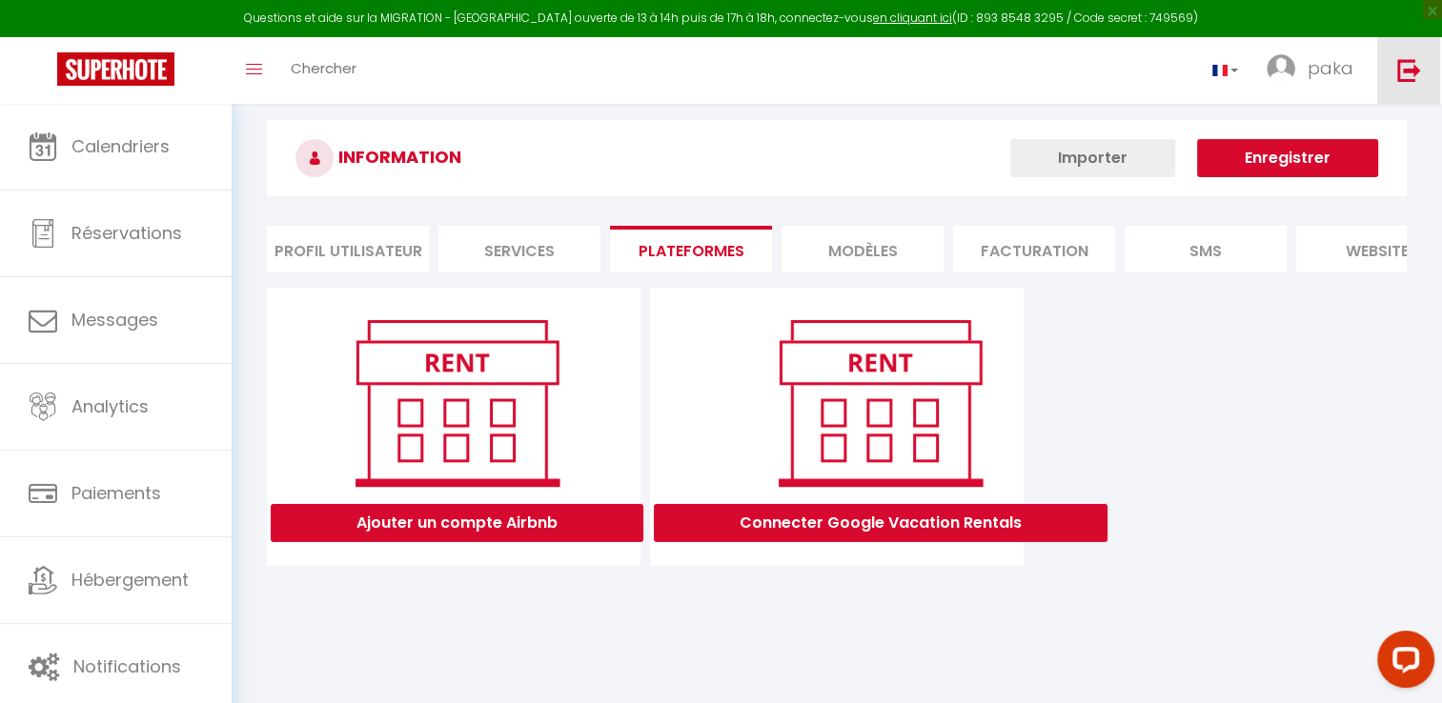
click at [1412, 73] on img at bounding box center [1409, 70] width 24 height 24
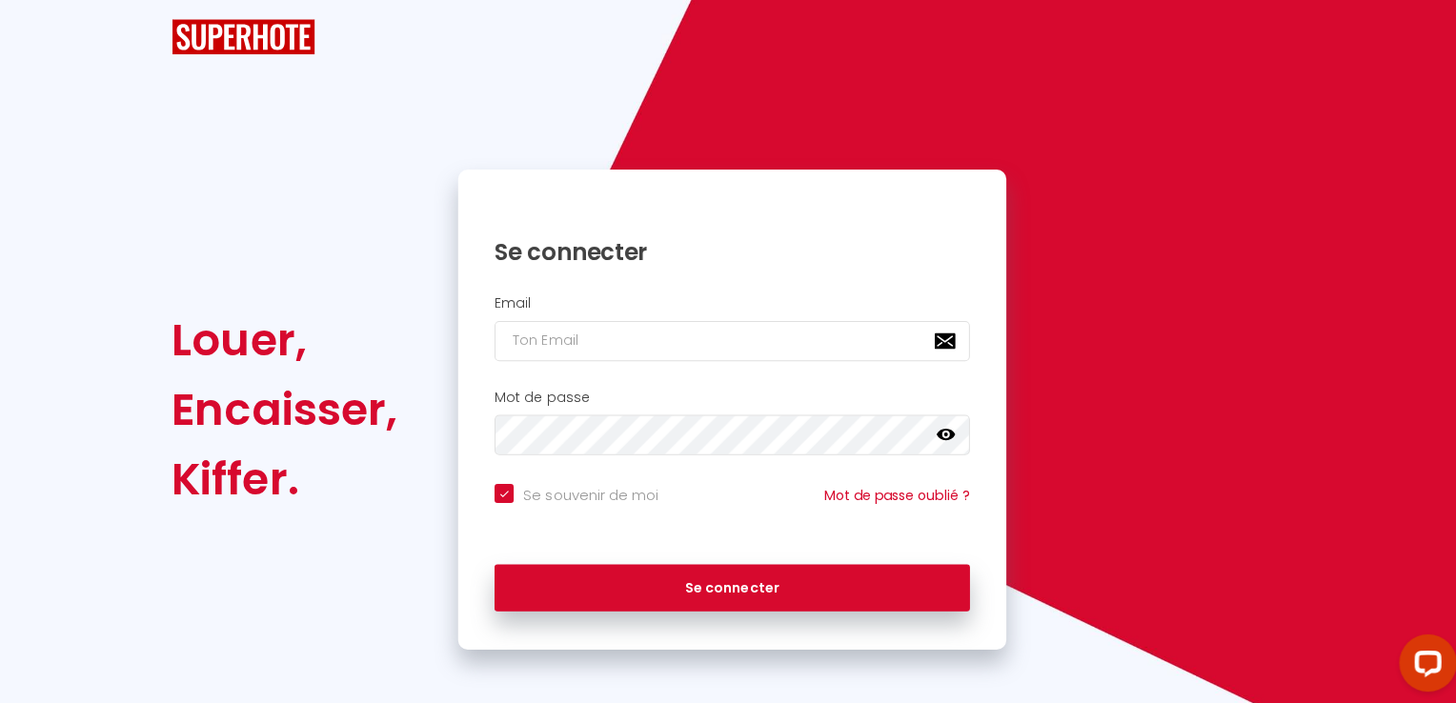
checkbox input "true"
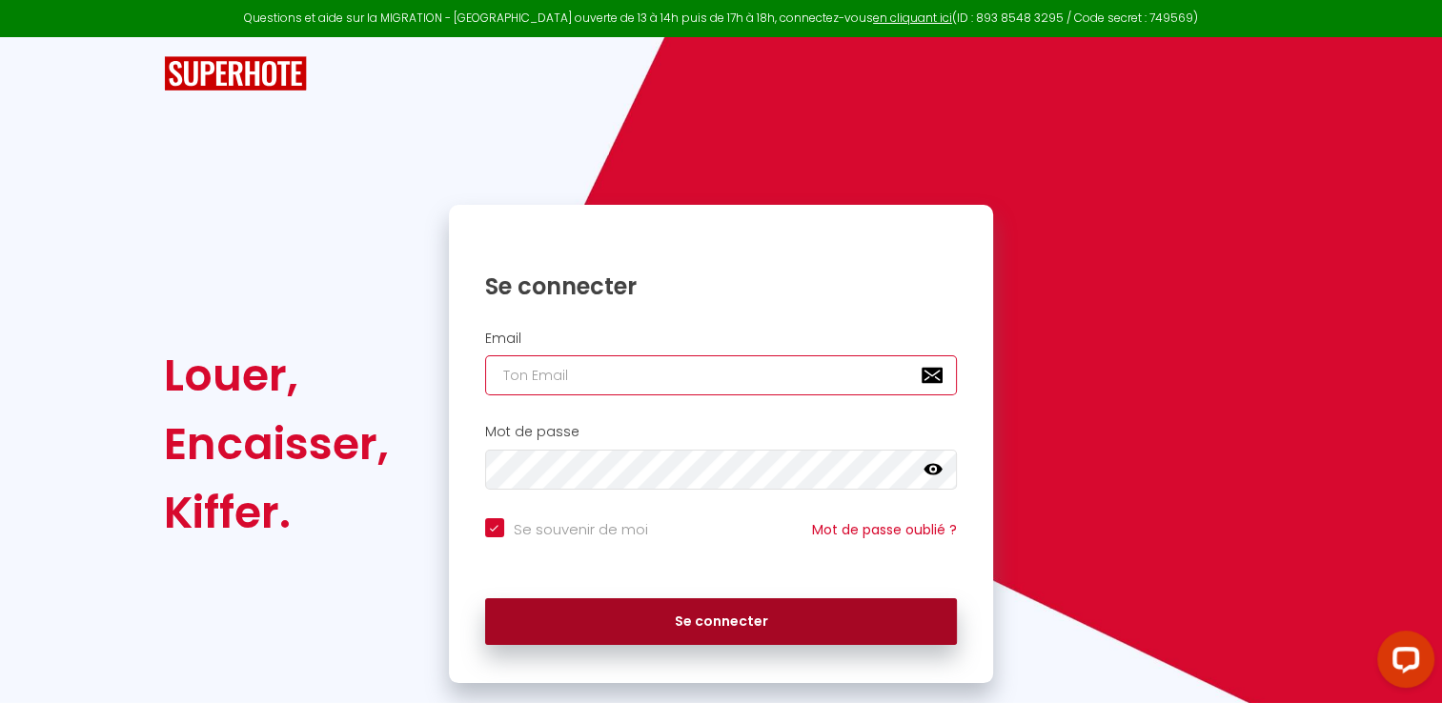
type input "[EMAIL_ADDRESS][DOMAIN_NAME]"
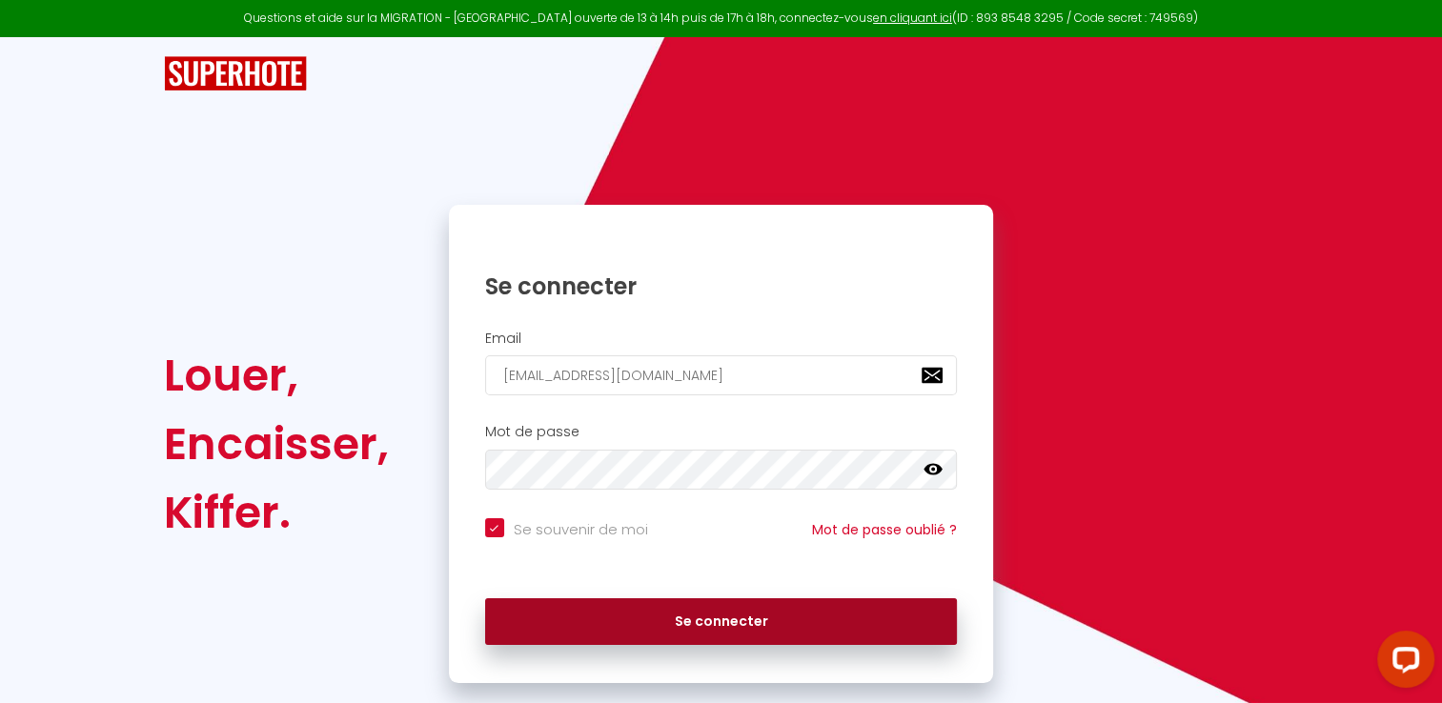
checkbox input "true"
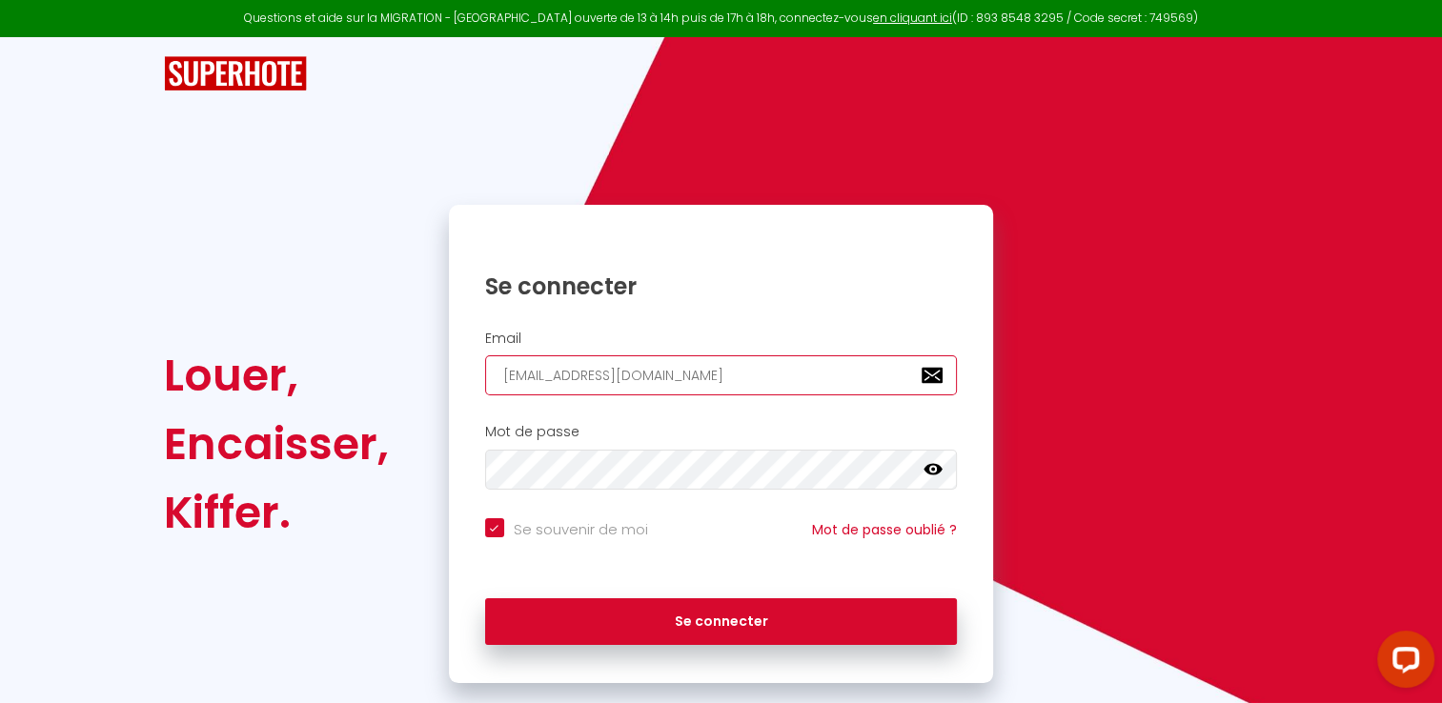
click at [809, 381] on input "[EMAIL_ADDRESS][DOMAIN_NAME]" at bounding box center [721, 376] width 473 height 40
type input "[EMAIL_ADDRESS][DOMAIN_NAME]"
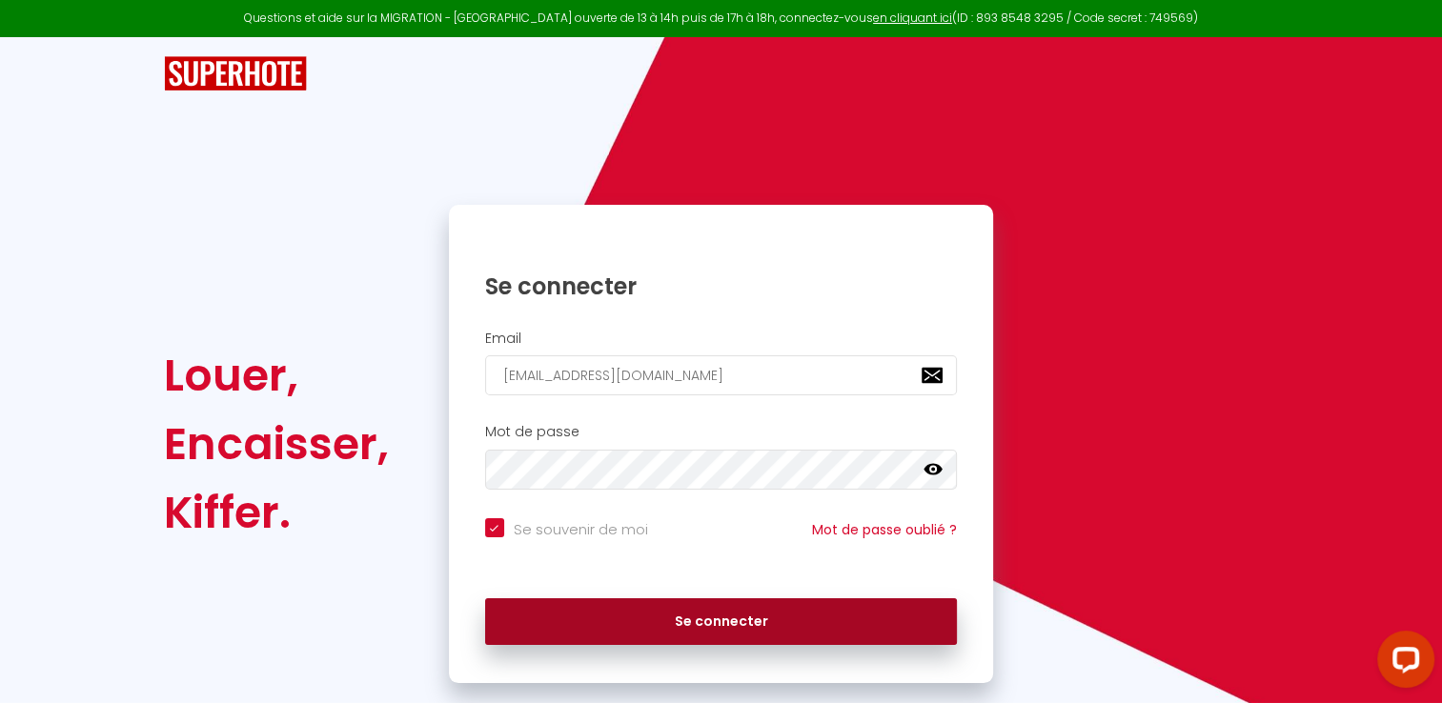
click at [713, 626] on button "Se connecter" at bounding box center [721, 623] width 473 height 48
checkbox input "true"
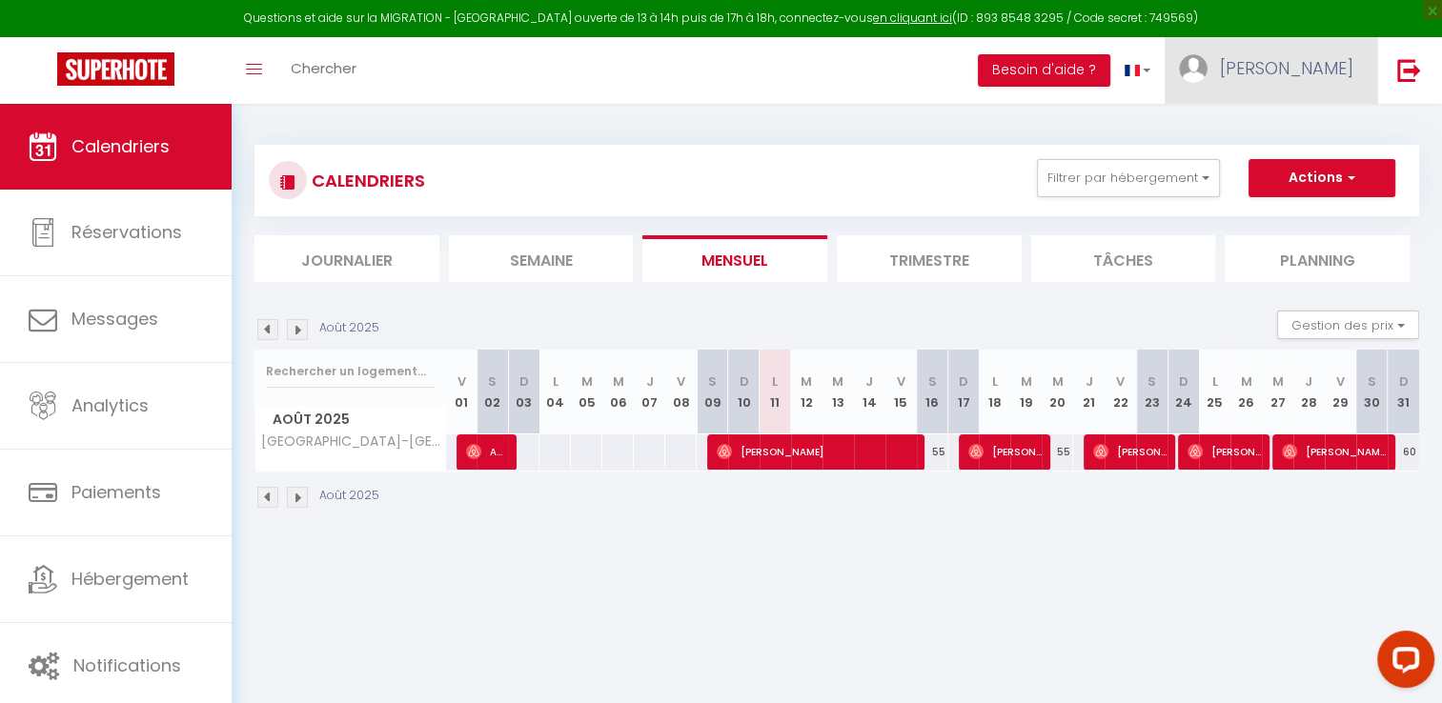
click at [1208, 69] on img at bounding box center [1193, 68] width 29 height 29
click at [1282, 166] on link "Équipe" at bounding box center [1301, 167] width 141 height 32
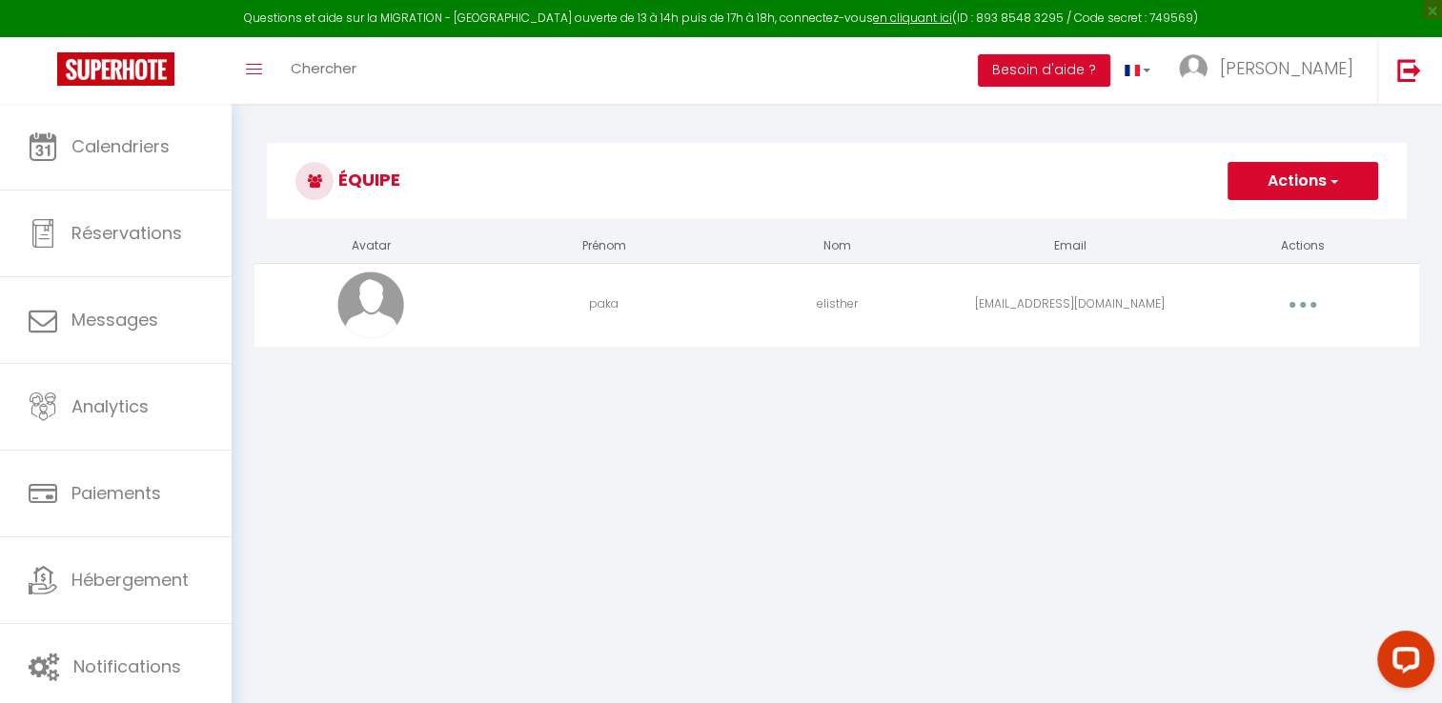
click at [1293, 301] on button "button" at bounding box center [1302, 305] width 53 height 31
click at [1259, 341] on link "Editer" at bounding box center [1253, 349] width 141 height 32
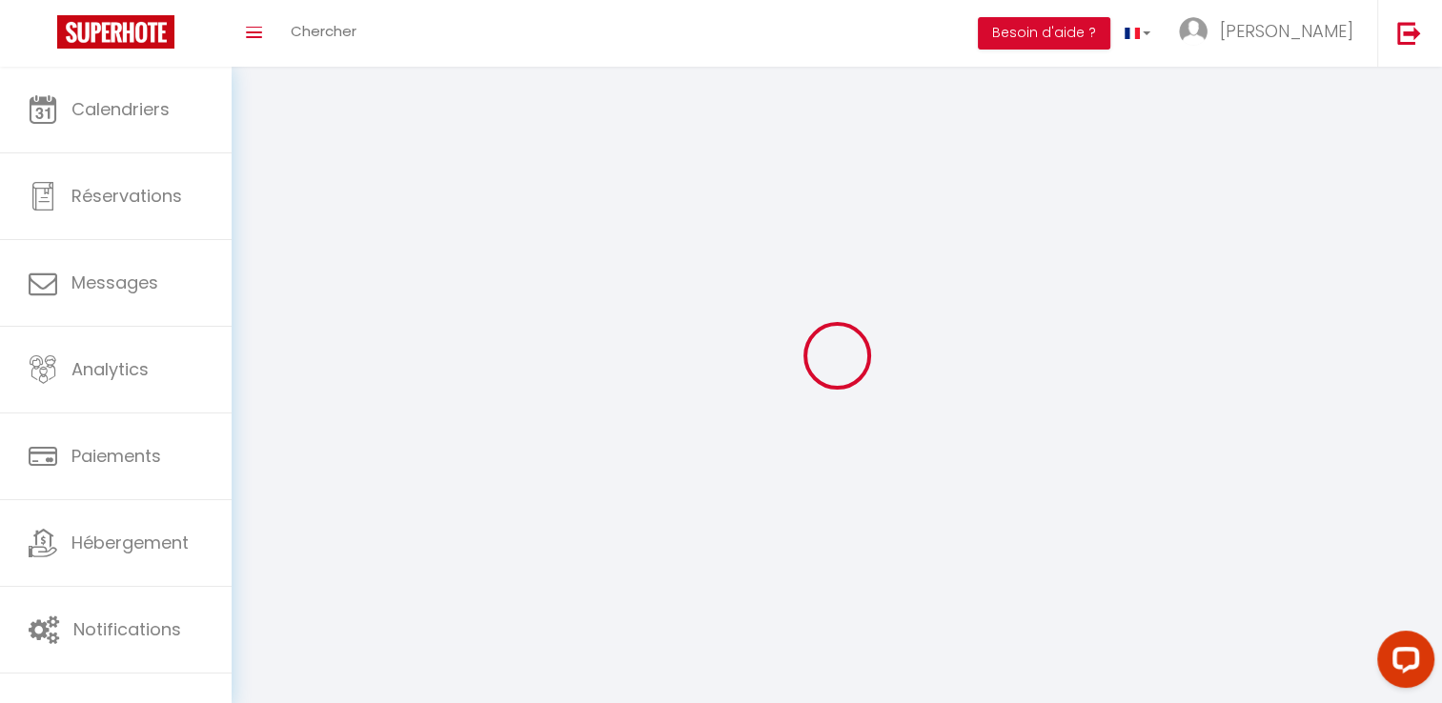
type input "paka"
type input "elisther"
type input "[EMAIL_ADDRESS][DOMAIN_NAME]"
type textarea "[URL][DOMAIN_NAME]"
checkbox input "true"
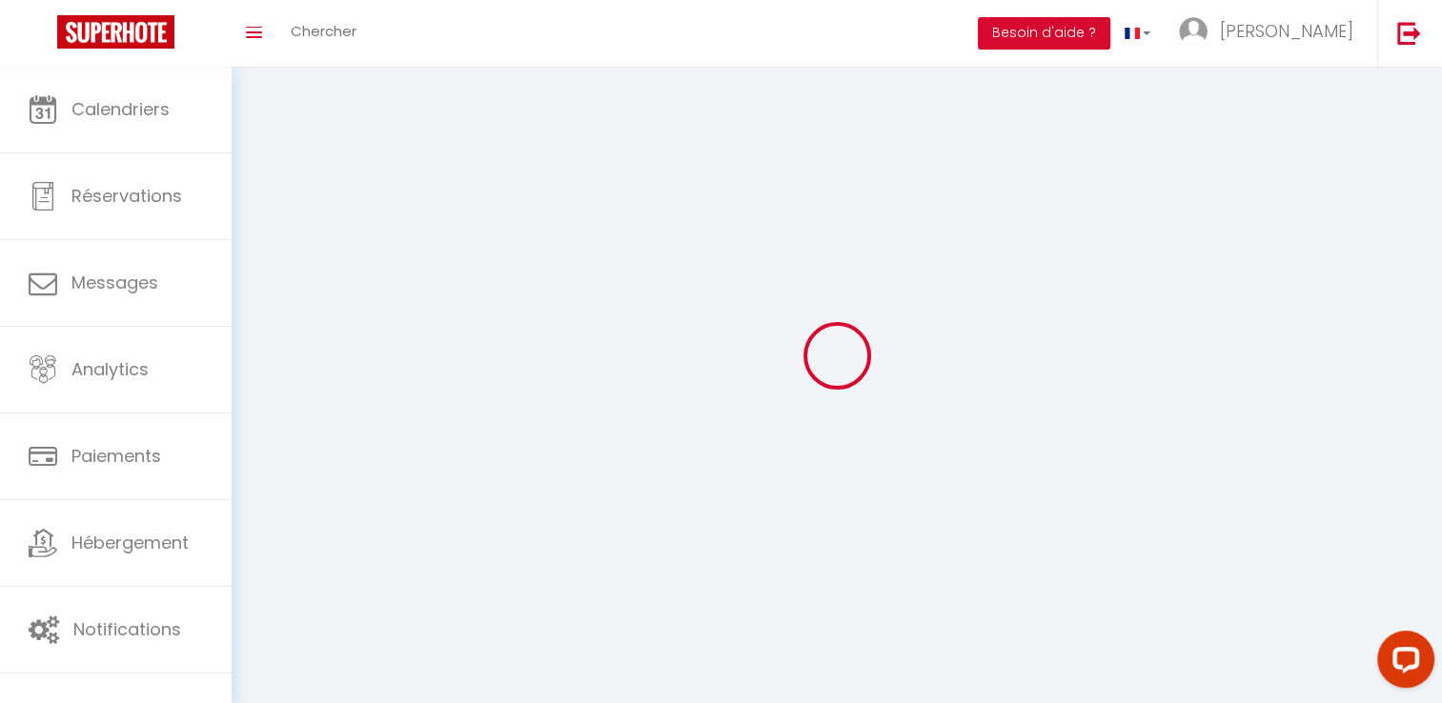
checkbox input "true"
checkbox input "false"
checkbox input "true"
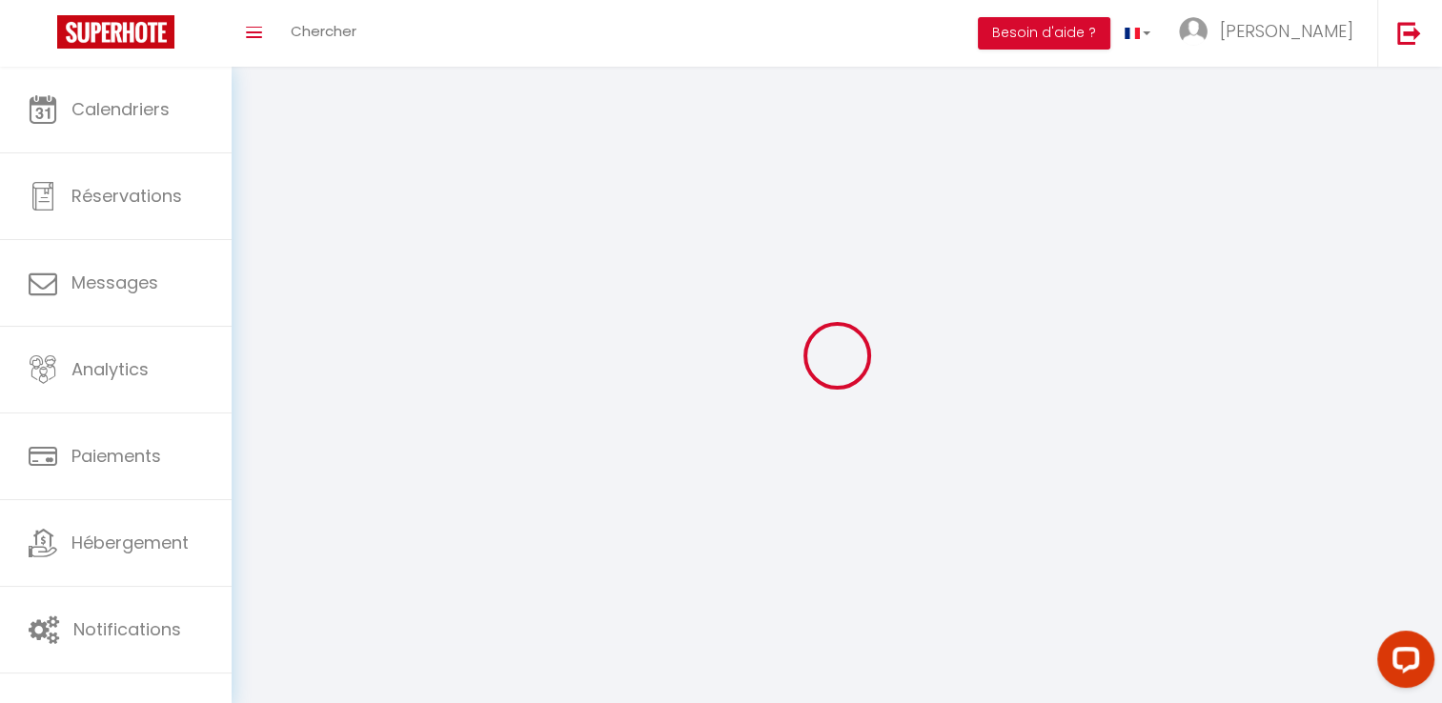
checkbox input "true"
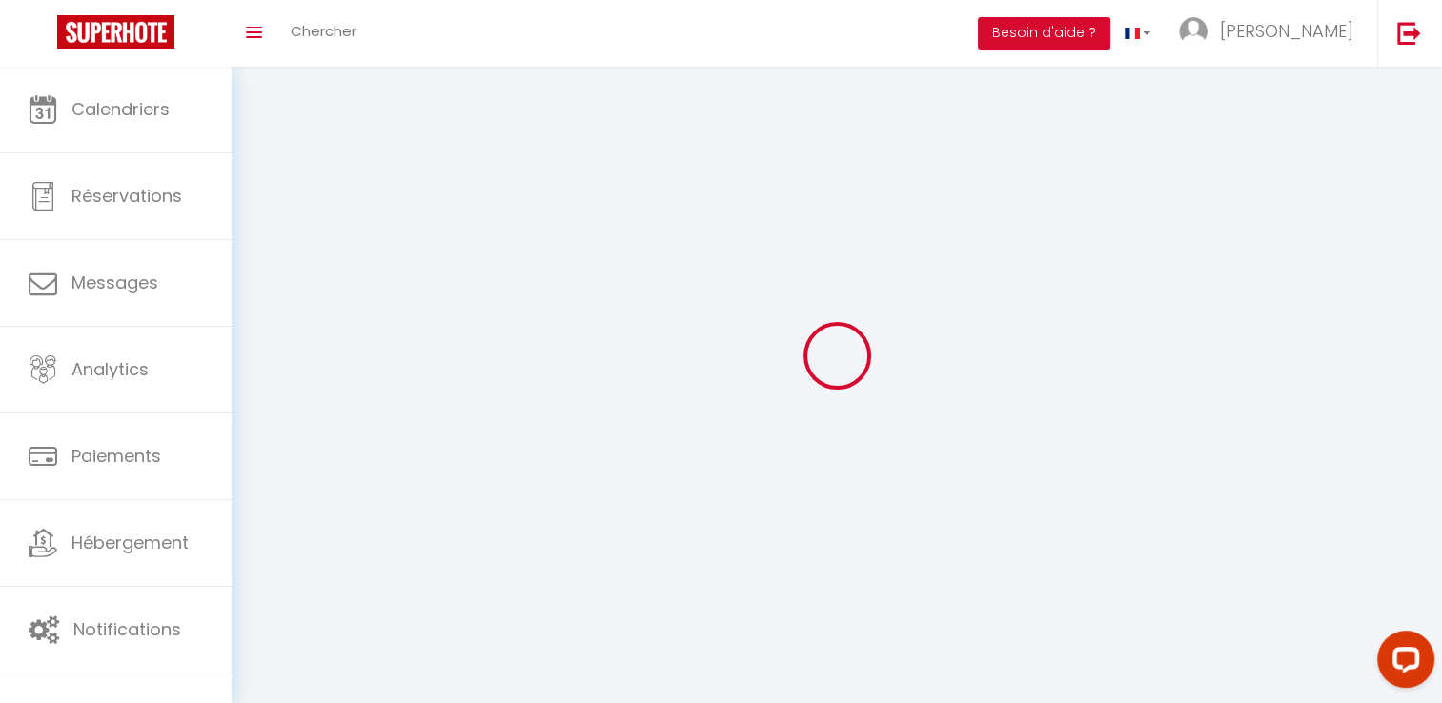
checkbox input "true"
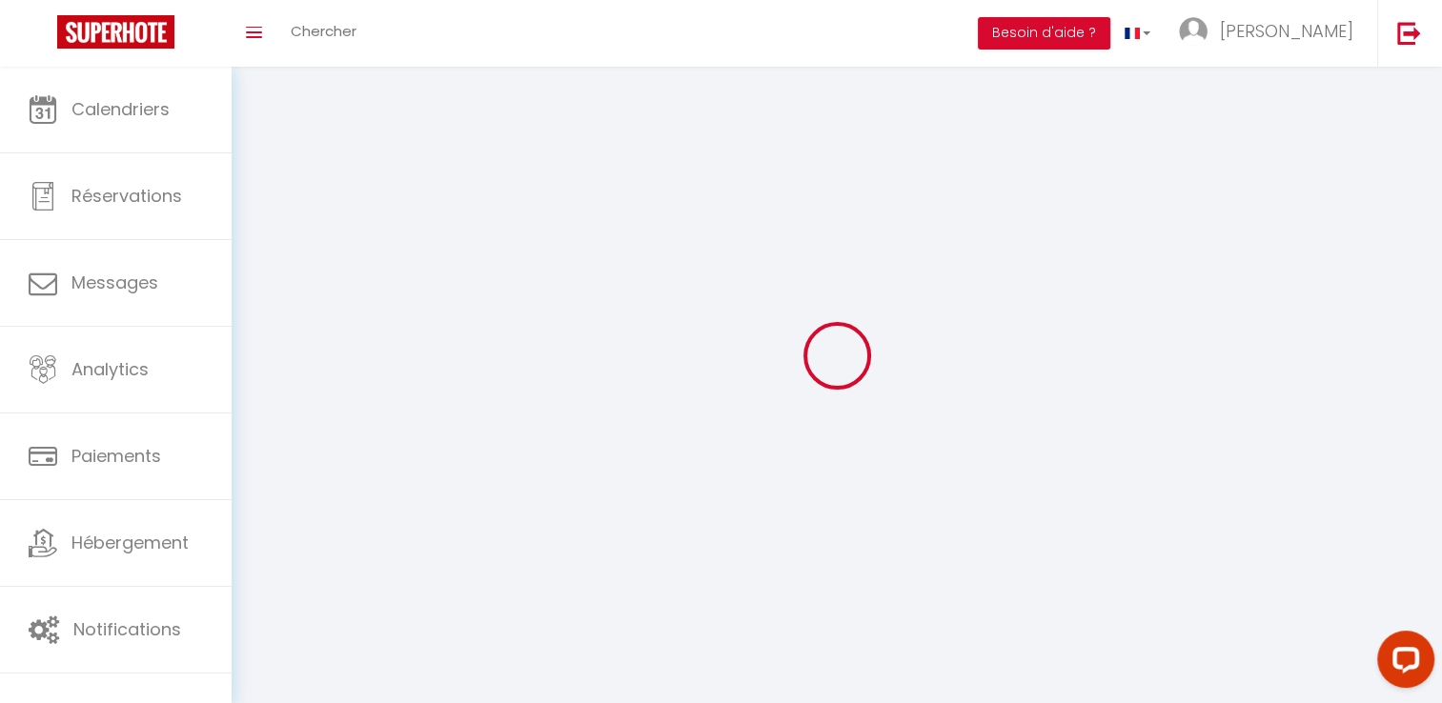
checkbox input "true"
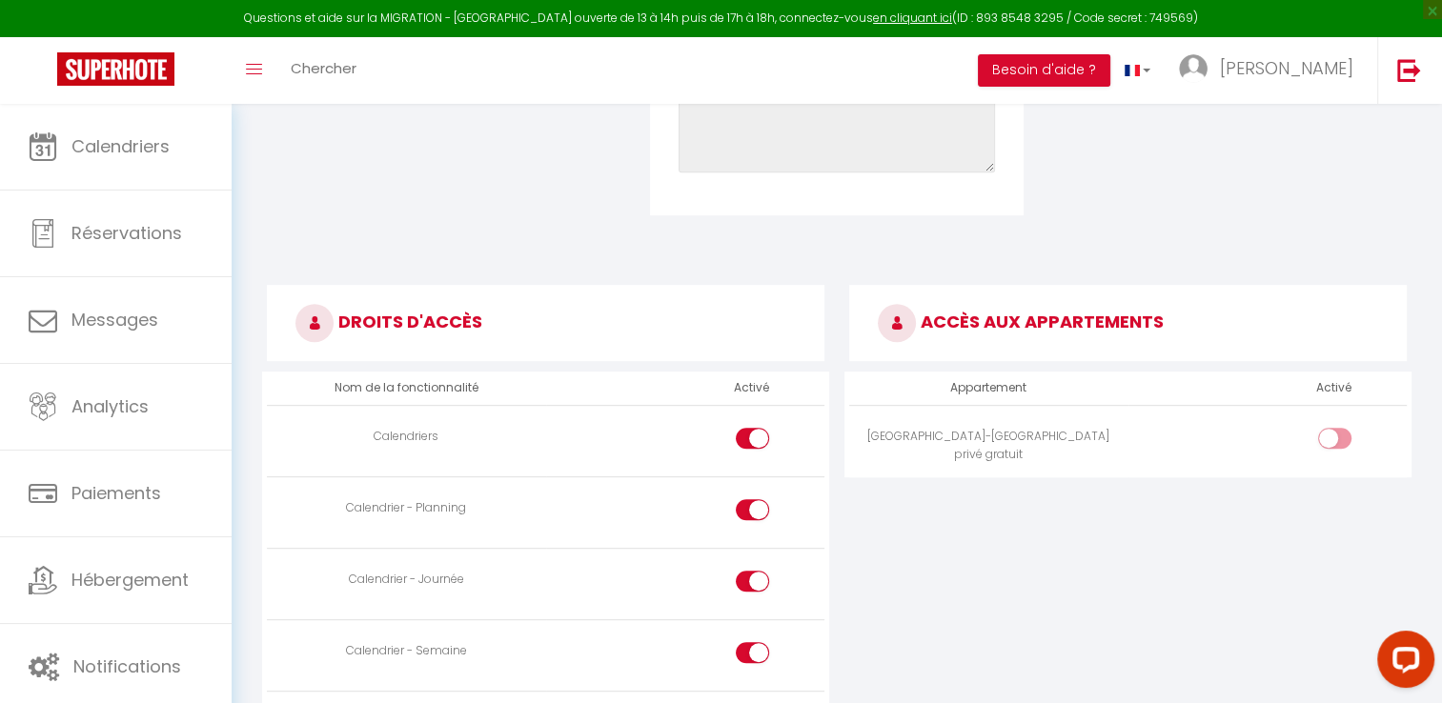
scroll to position [953, 0]
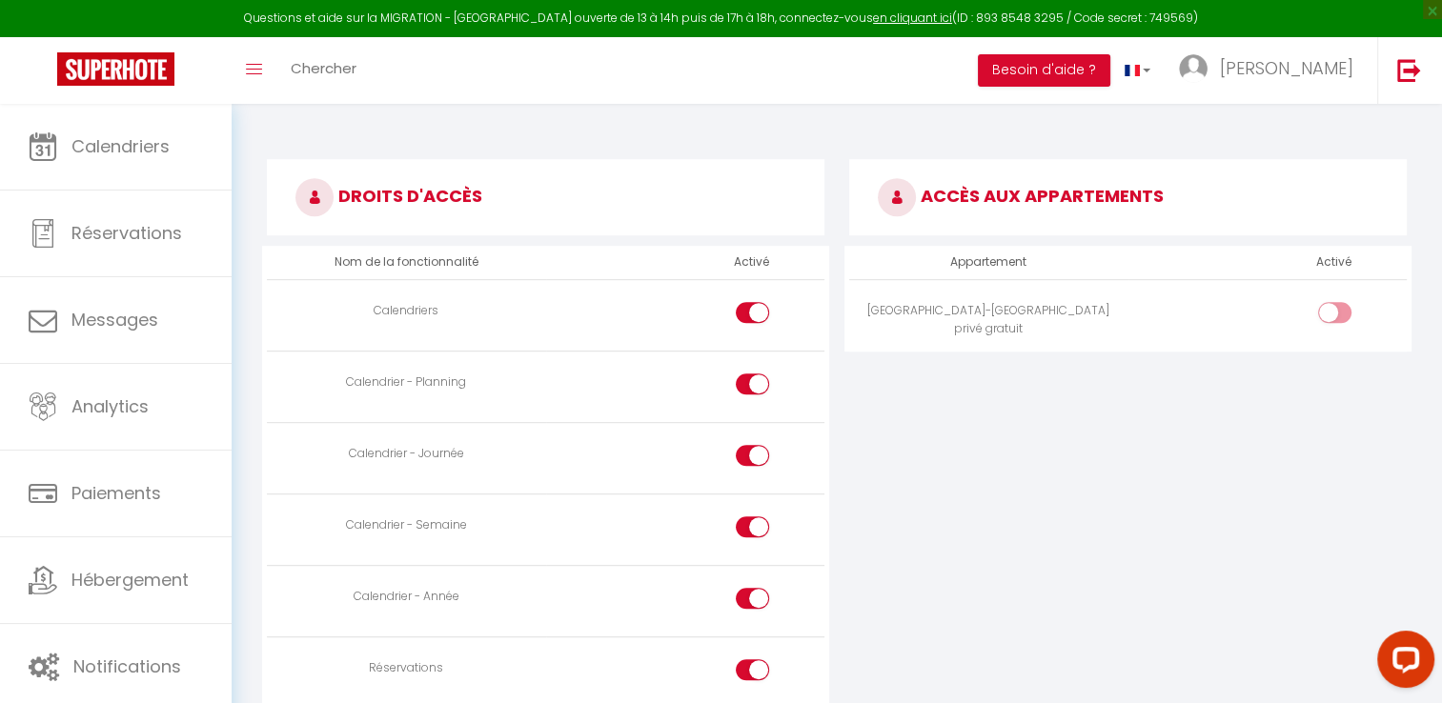
click at [1334, 313] on input "checkbox" at bounding box center [1350, 316] width 33 height 29
checkbox input "true"
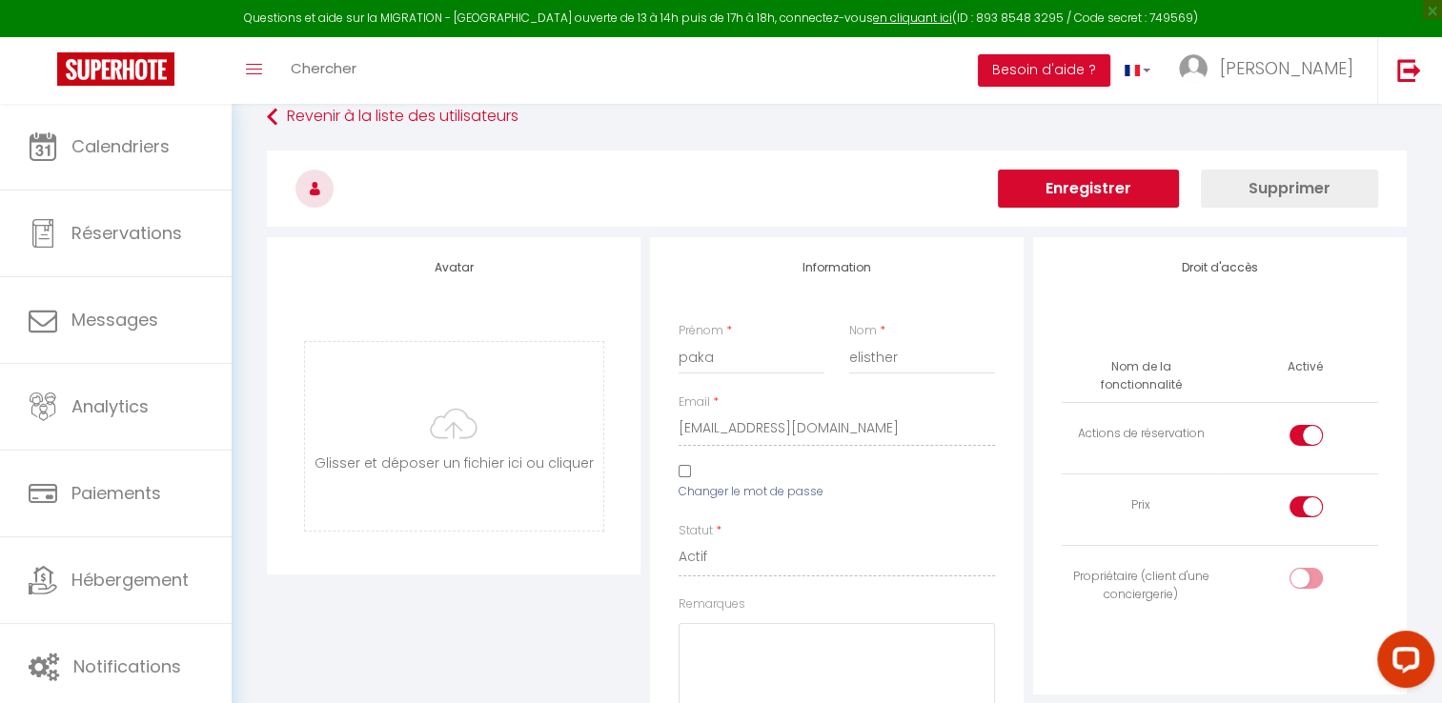
scroll to position [0, 0]
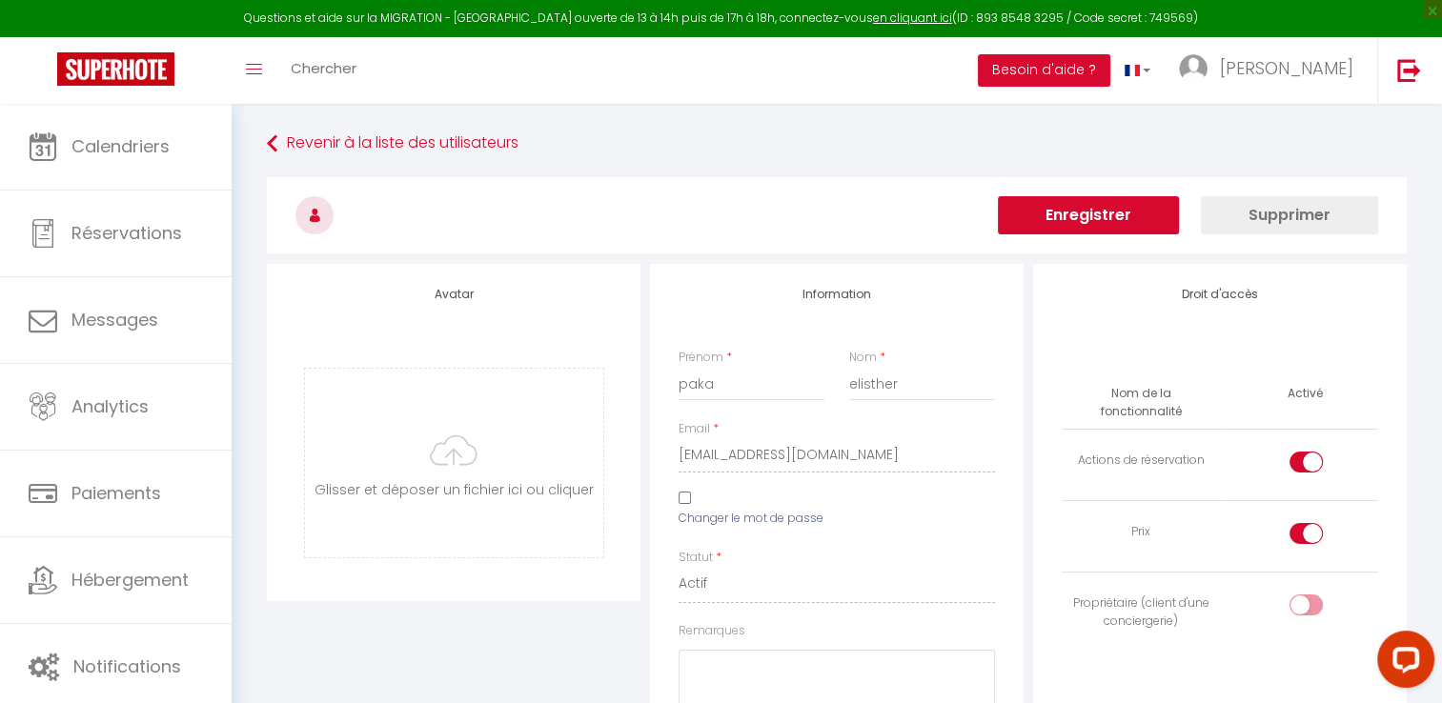
click at [1098, 207] on button "Enregistrer" at bounding box center [1088, 215] width 181 height 38
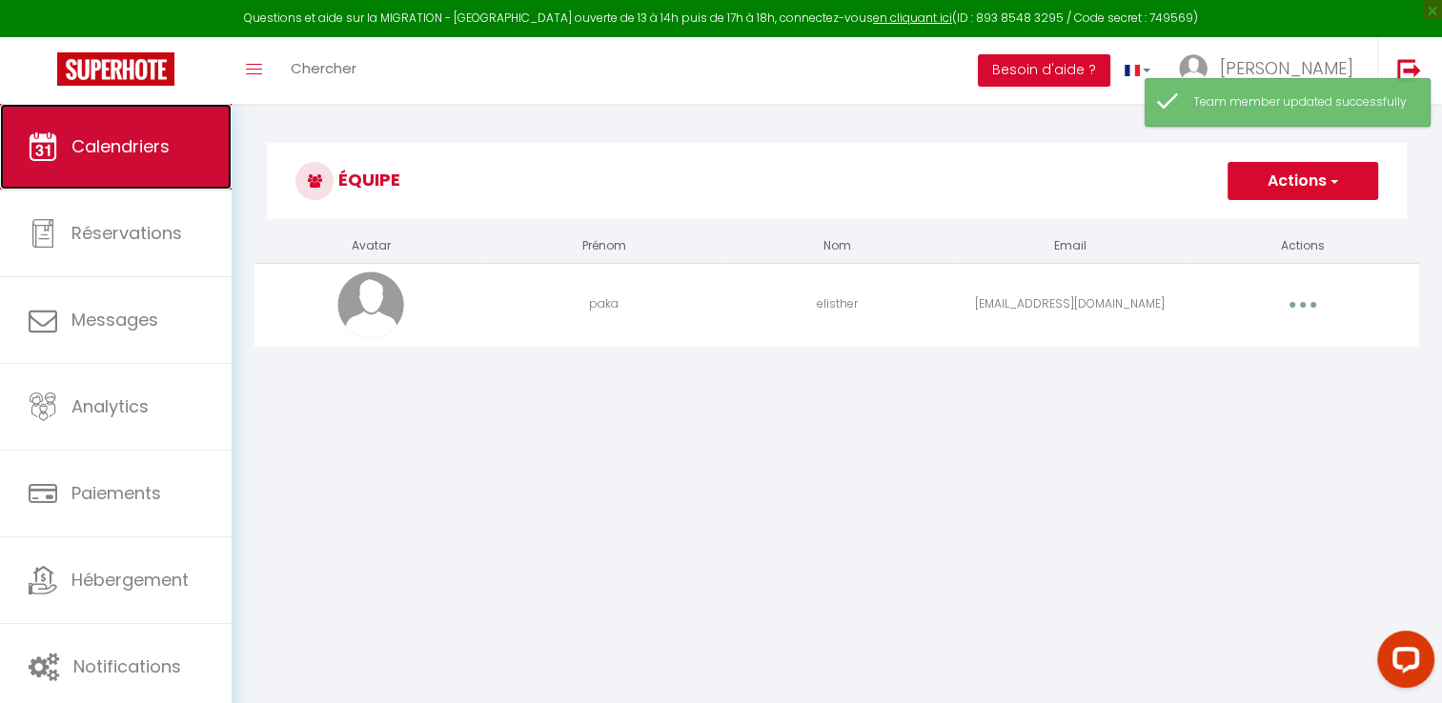
click at [86, 143] on span "Calendriers" at bounding box center [120, 146] width 98 height 24
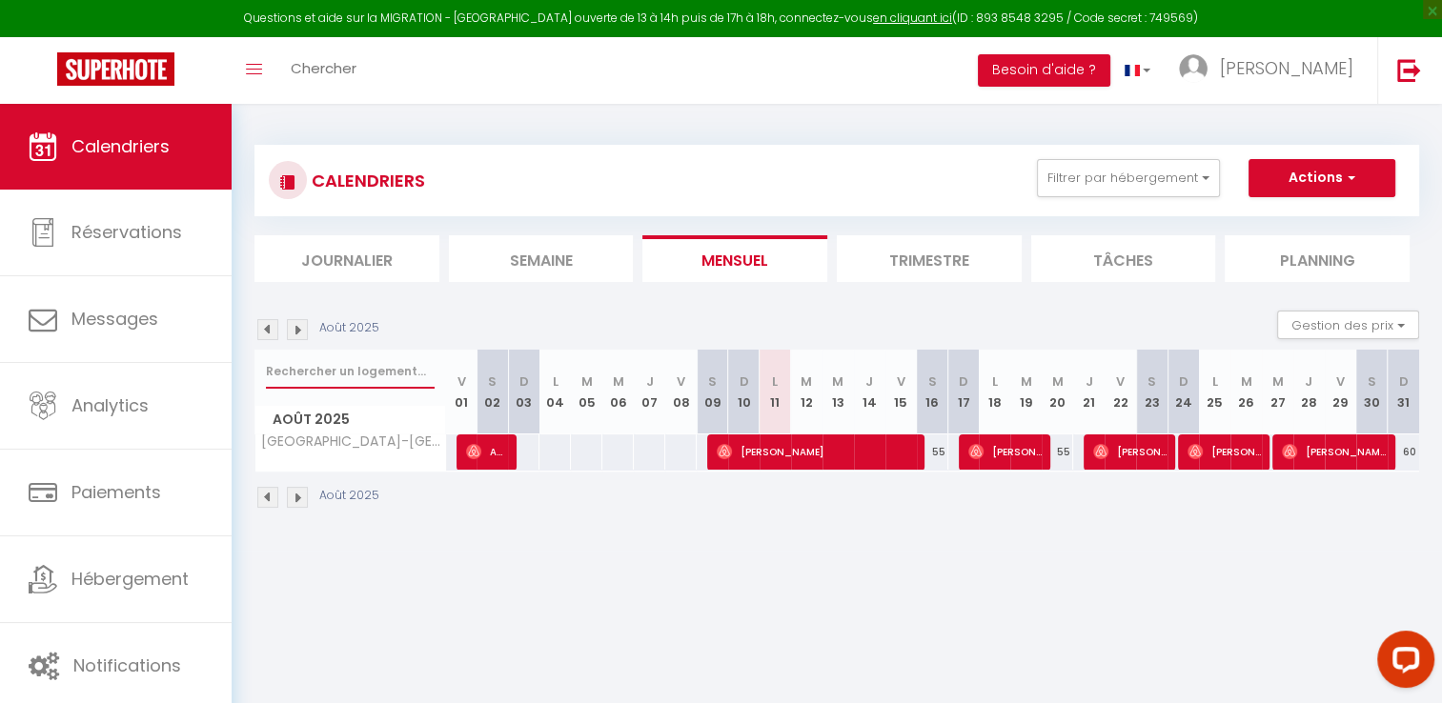
click at [381, 377] on input "text" at bounding box center [350, 372] width 169 height 34
click at [389, 371] on input "text" at bounding box center [350, 372] width 169 height 34
click at [300, 493] on img at bounding box center [297, 497] width 21 height 21
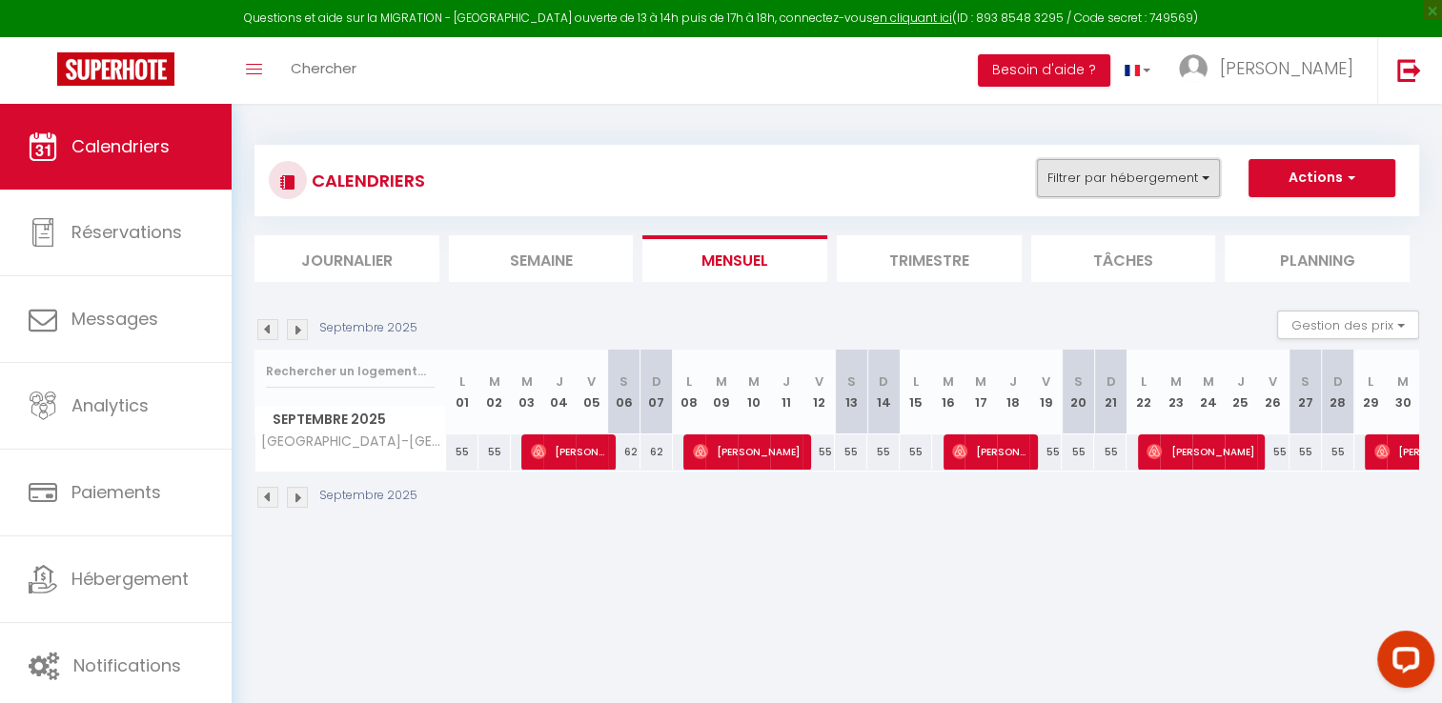
click at [1193, 177] on button "Filtrer par hébergement" at bounding box center [1128, 178] width 183 height 38
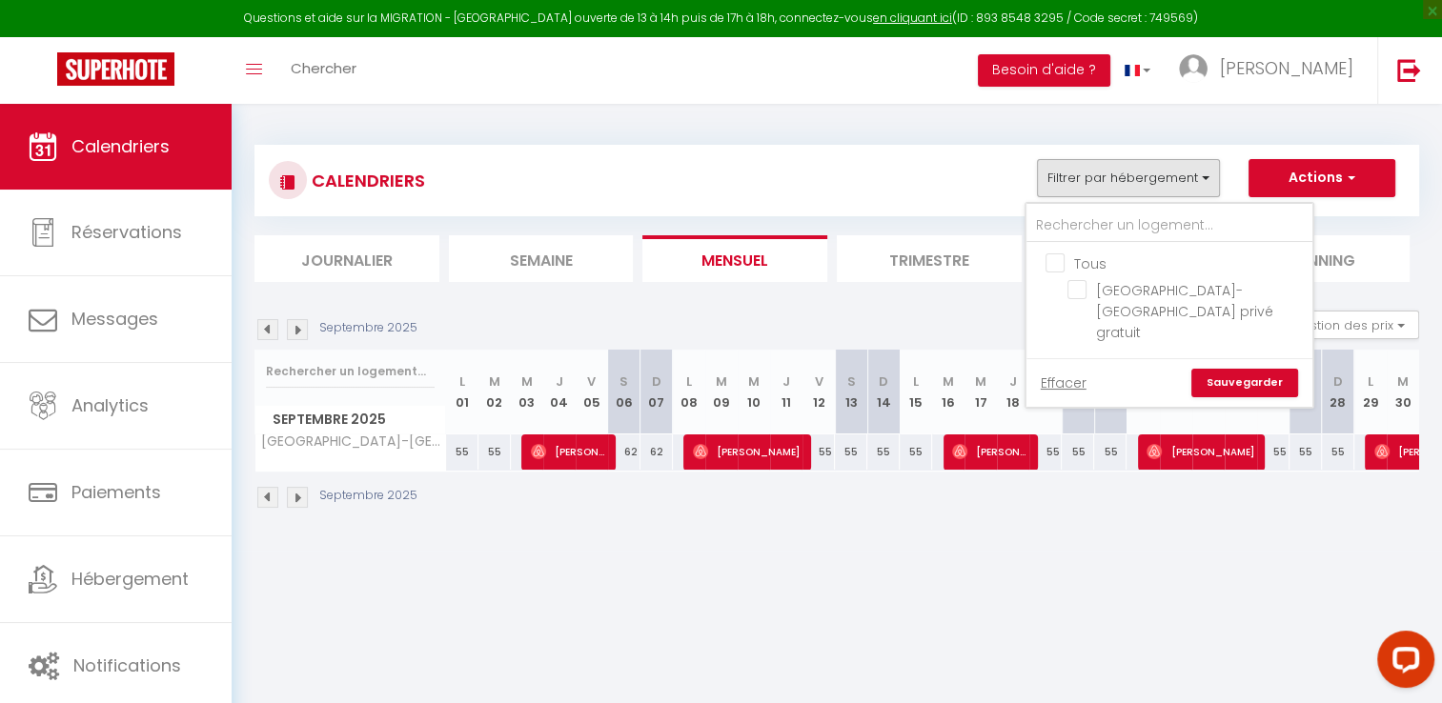
click at [1060, 257] on input "Tous" at bounding box center [1189, 262] width 286 height 19
click at [1257, 369] on link "Sauvegarder" at bounding box center [1244, 383] width 107 height 29
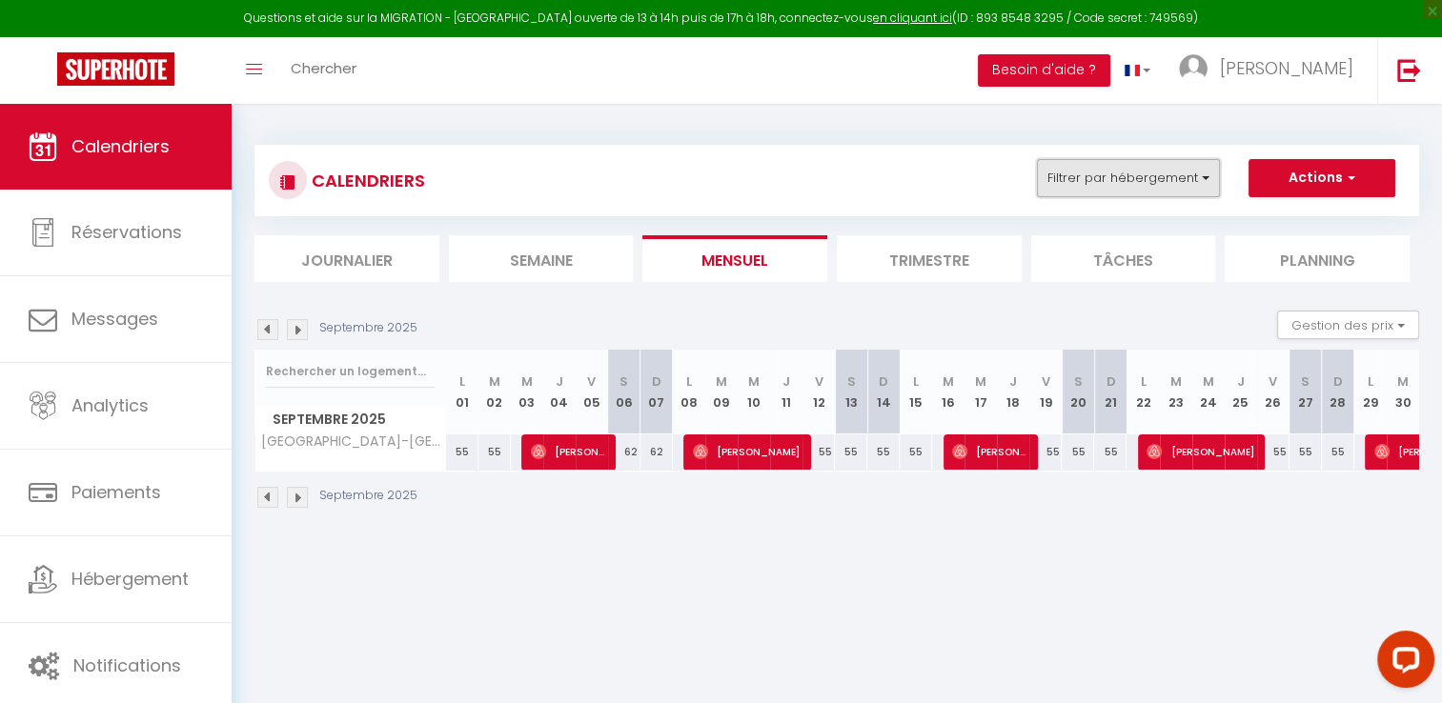
click at [1167, 193] on button "Filtrer par hébergement" at bounding box center [1128, 178] width 183 height 38
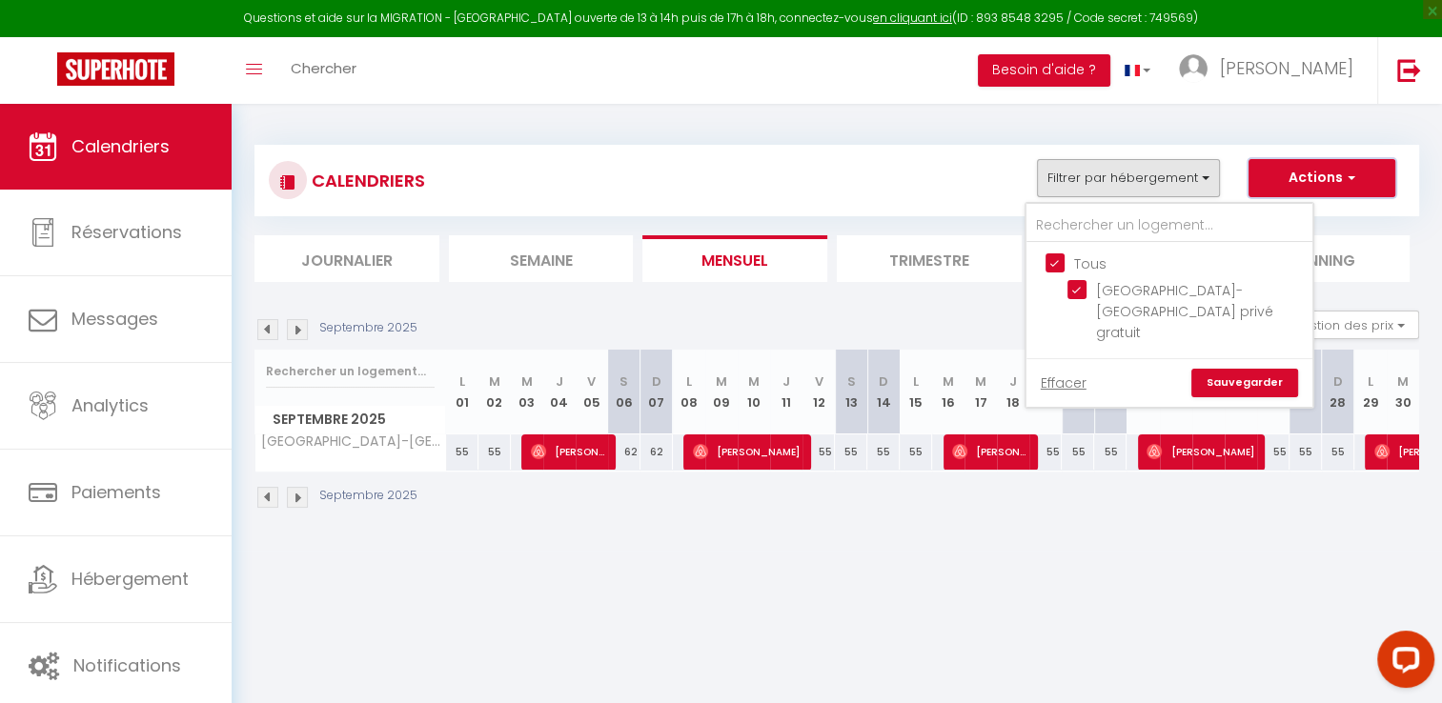
click at [1337, 168] on button "Actions" at bounding box center [1322, 178] width 147 height 38
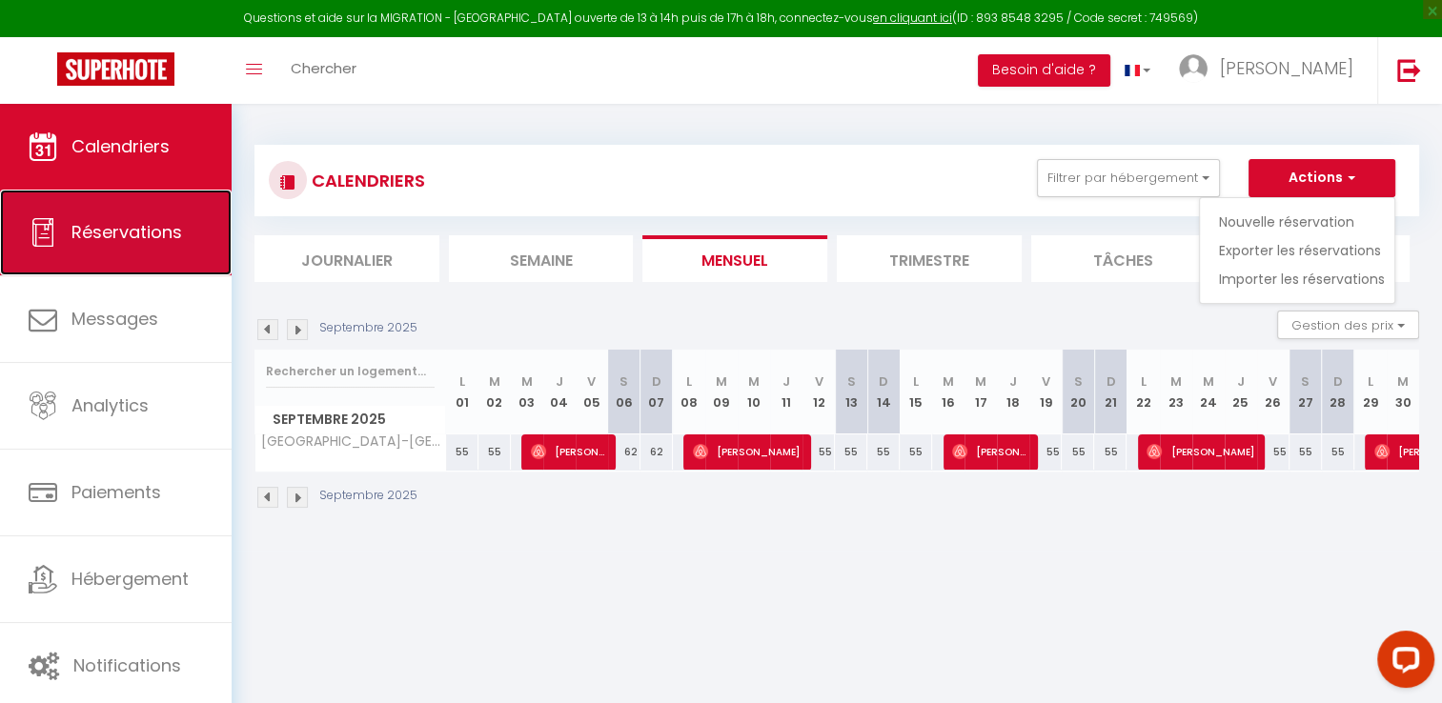
click at [127, 210] on link "Réservations" at bounding box center [116, 233] width 232 height 86
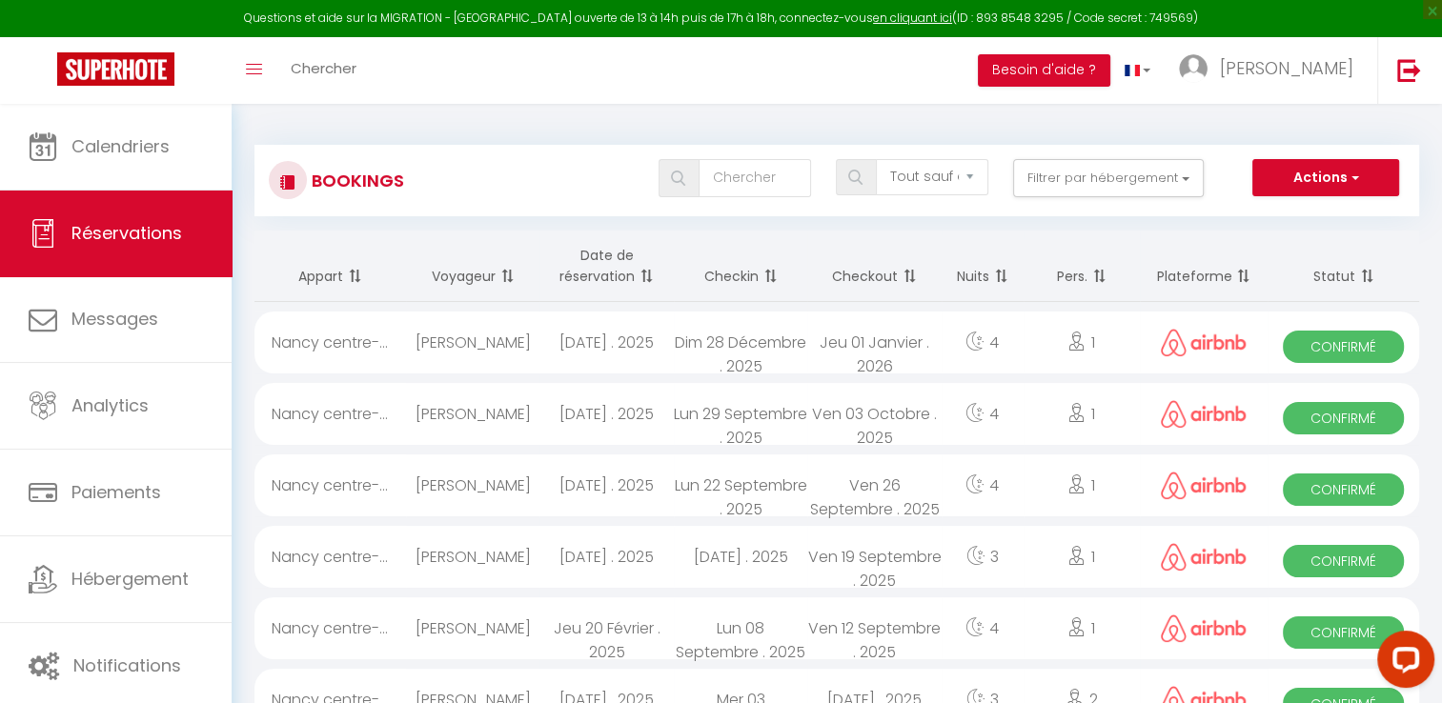
click at [328, 347] on div "Nancy centre-..." at bounding box center [331, 343] width 152 height 62
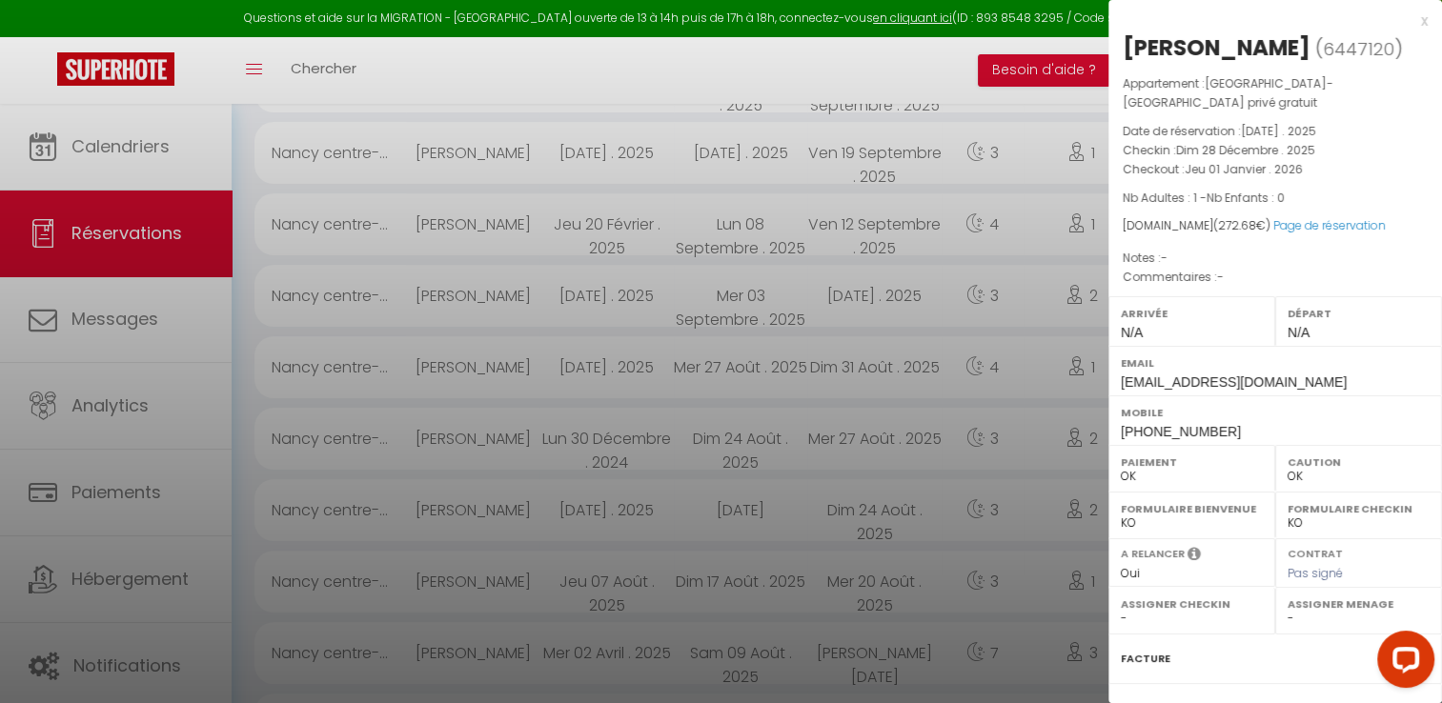
scroll to position [286, 0]
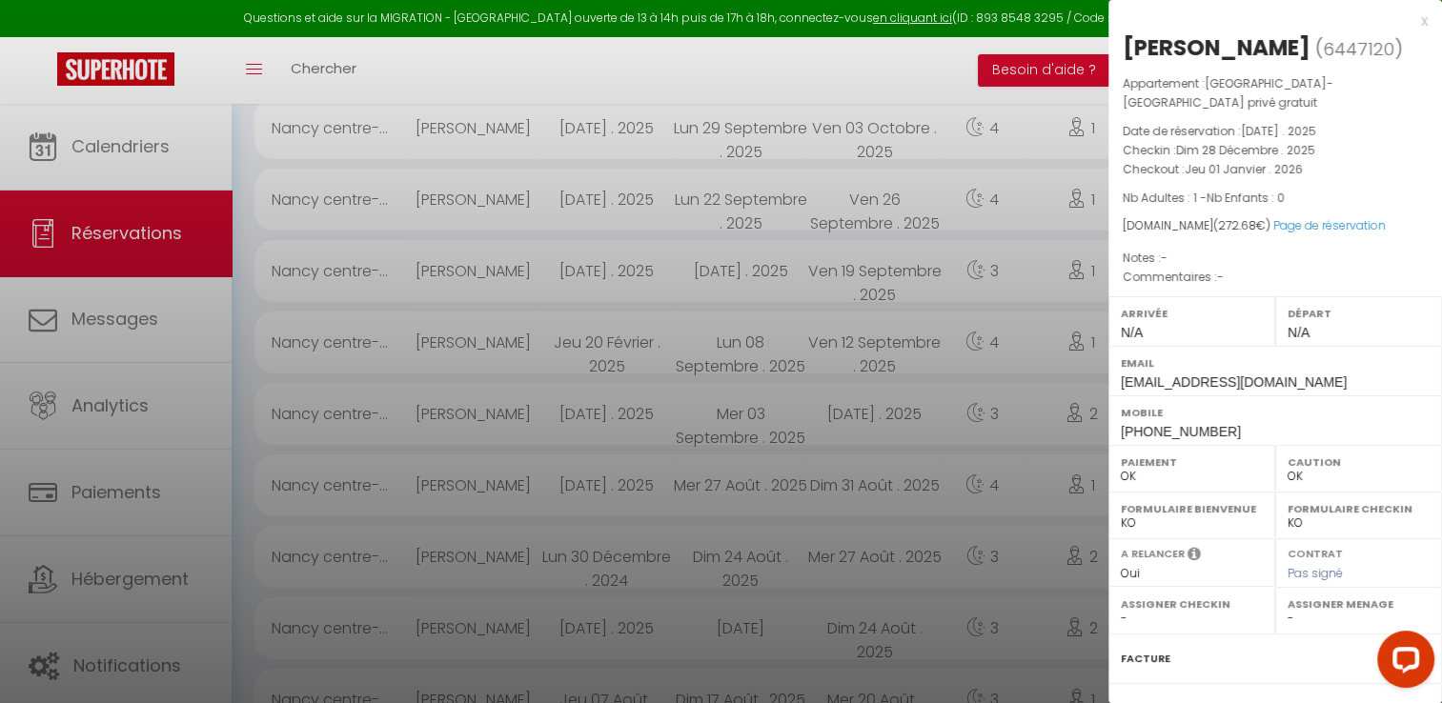
click at [32, 66] on div at bounding box center [721, 351] width 1442 height 703
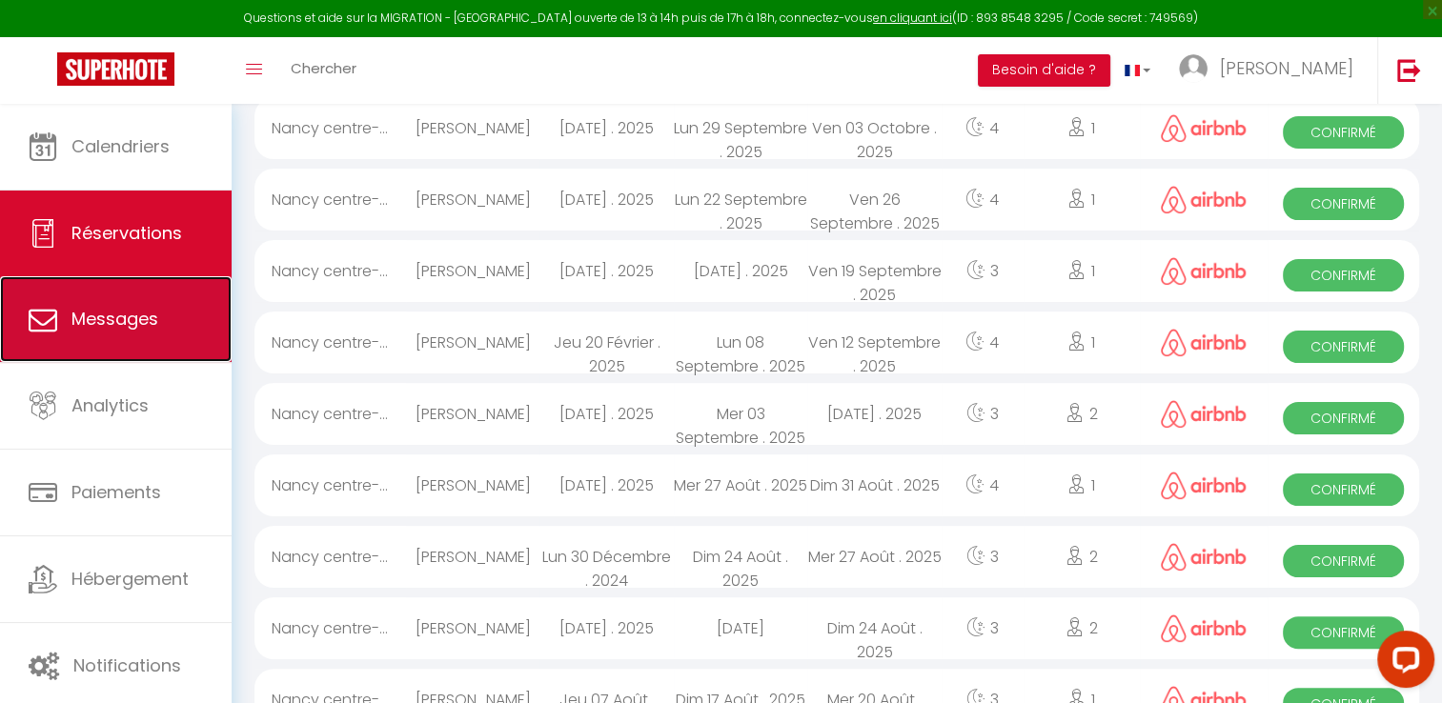
click at [145, 330] on span "Messages" at bounding box center [114, 319] width 87 height 24
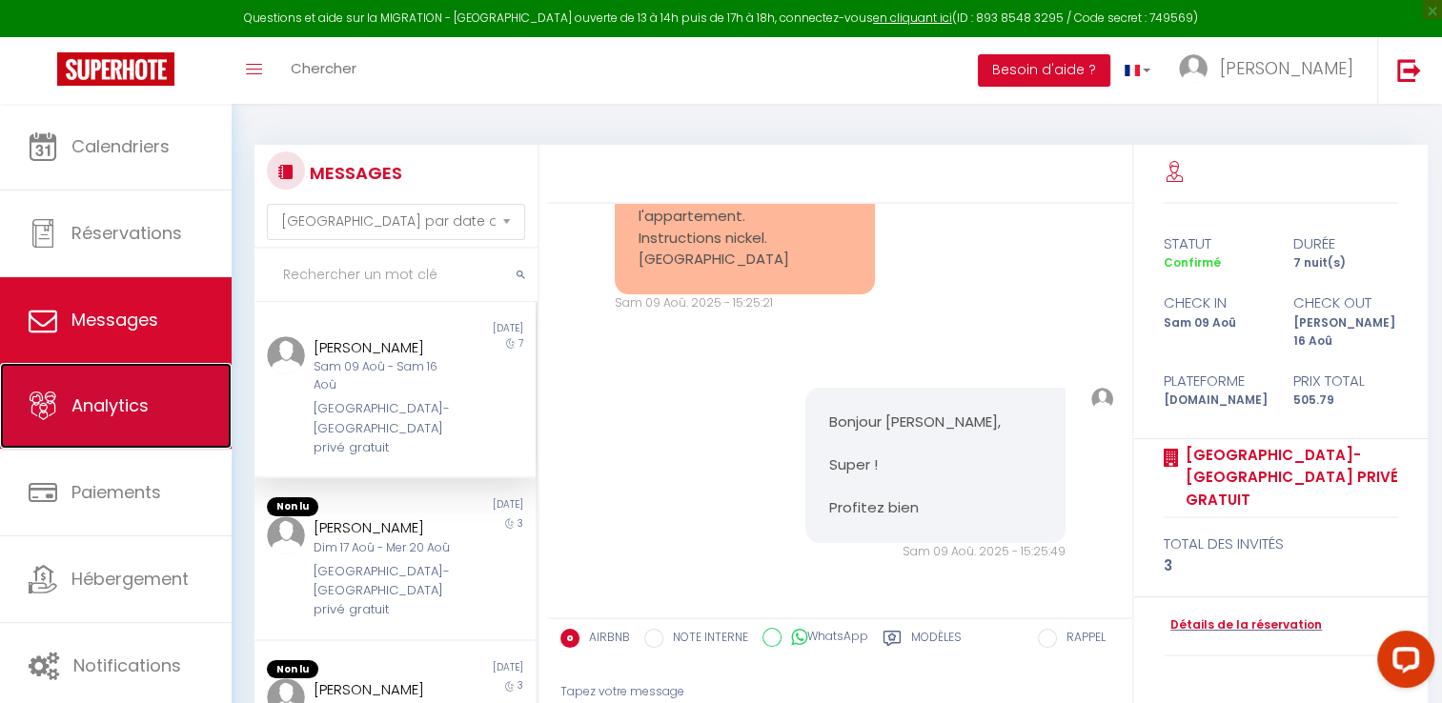
click at [91, 416] on span "Analytics" at bounding box center [109, 406] width 77 height 24
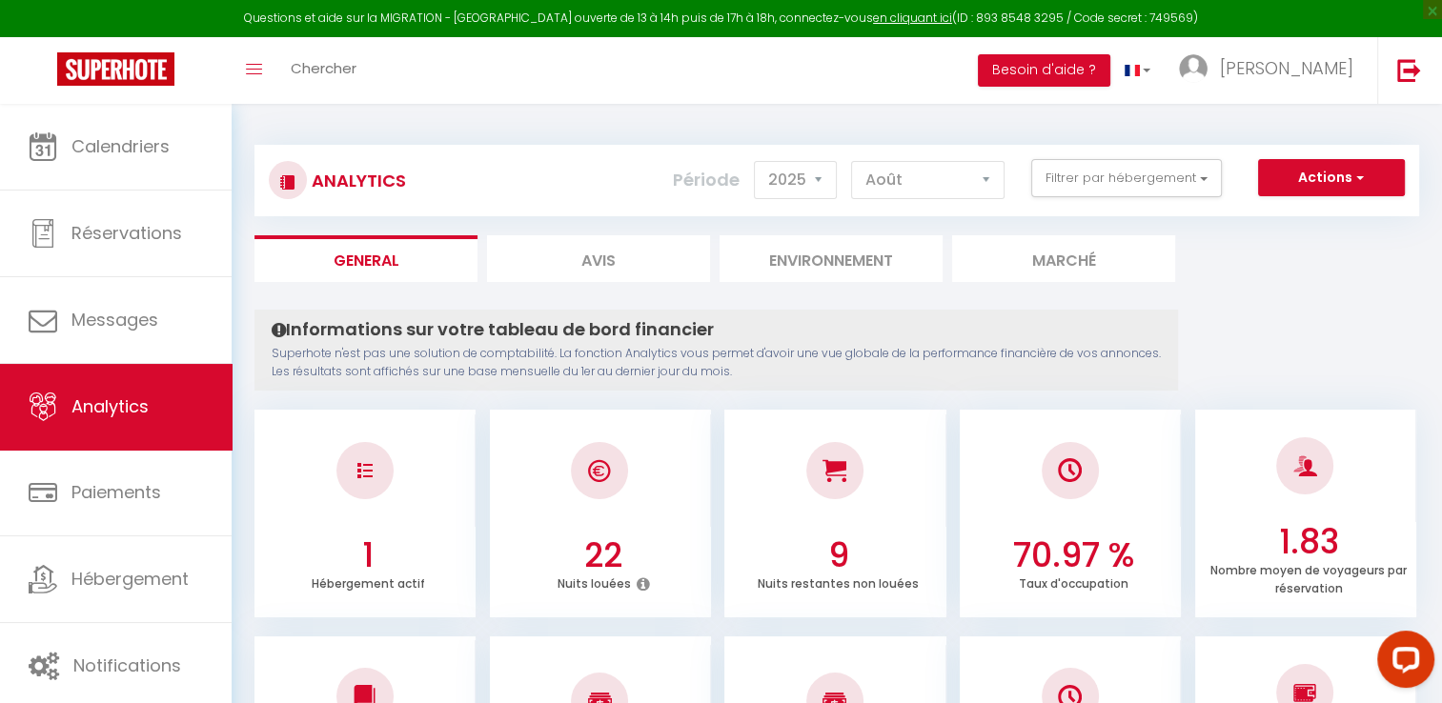
click at [355, 467] on div at bounding box center [364, 470] width 57 height 57
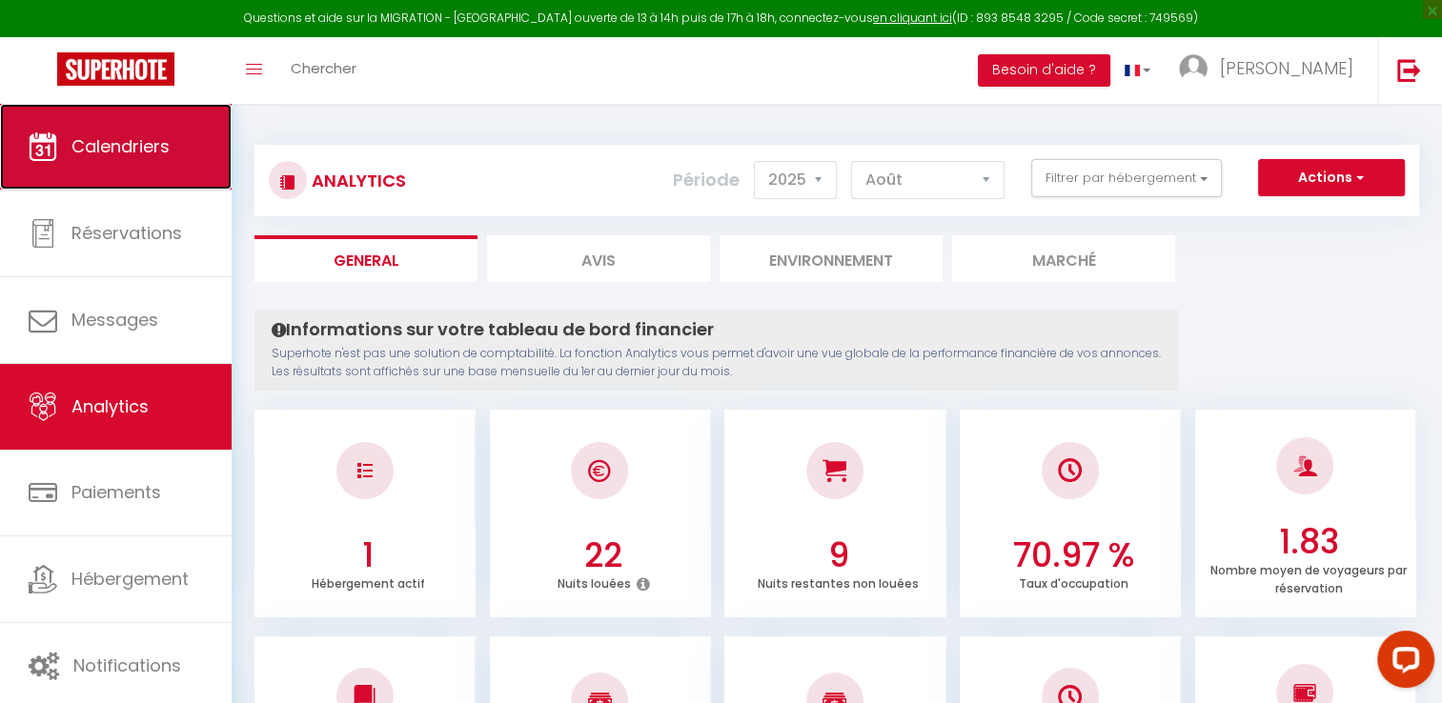
click at [117, 150] on span "Calendriers" at bounding box center [120, 146] width 98 height 24
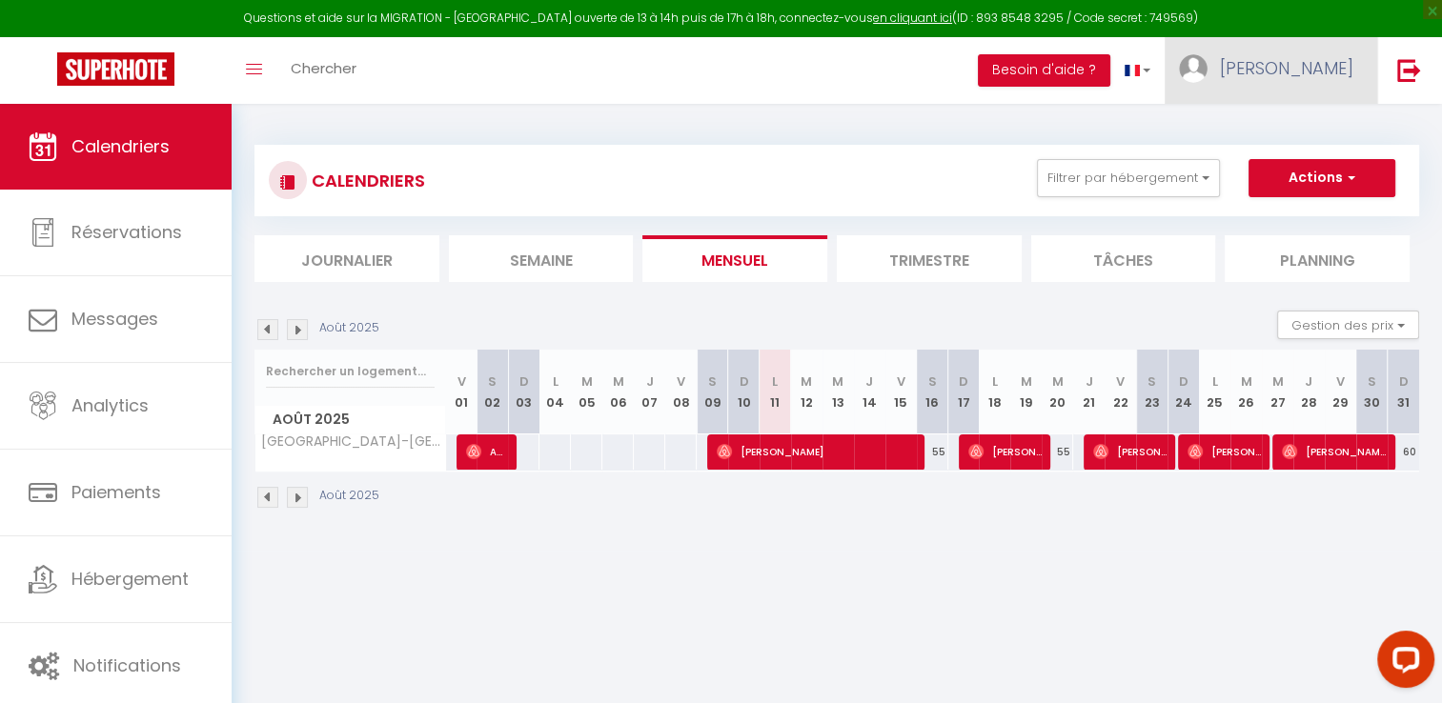
click at [1333, 78] on span "[PERSON_NAME]" at bounding box center [1286, 68] width 133 height 24
click at [1300, 162] on link "Équipe" at bounding box center [1301, 167] width 141 height 32
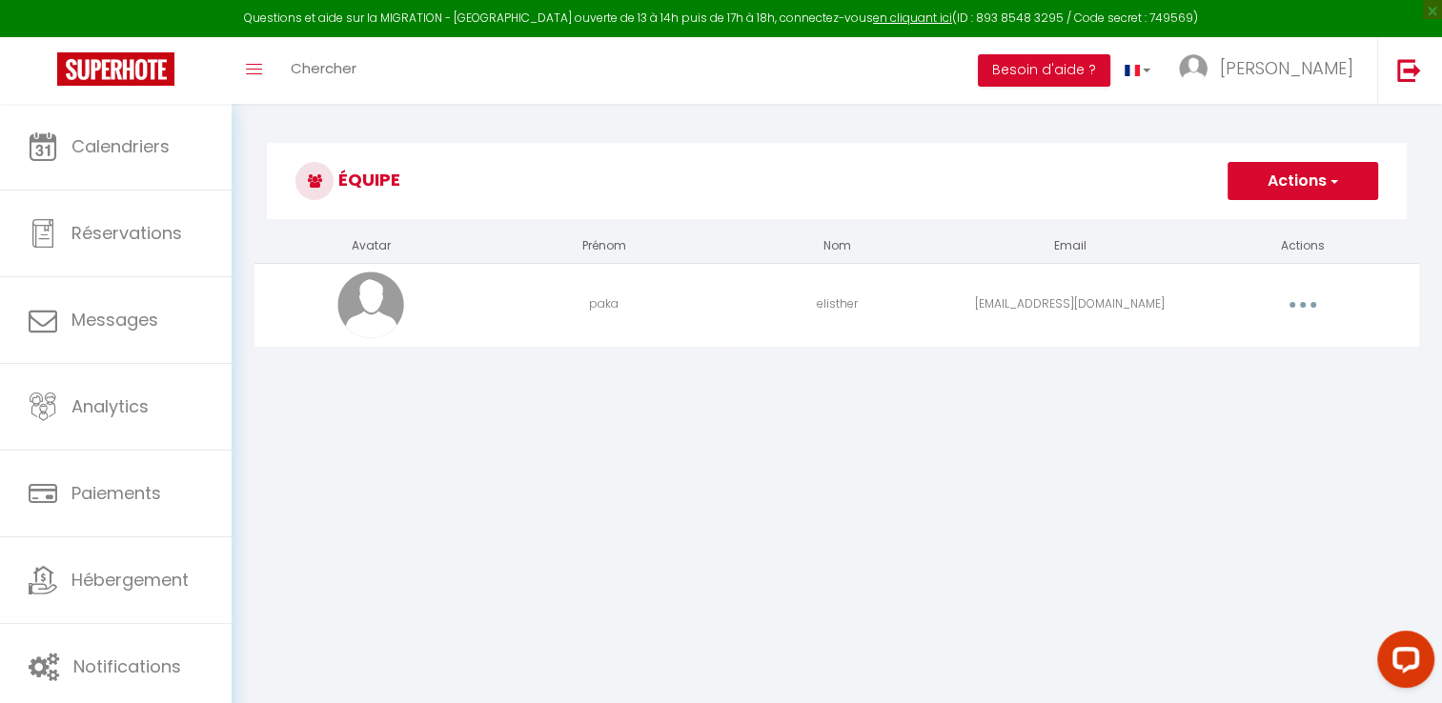
click at [1327, 174] on span "button" at bounding box center [1333, 181] width 12 height 19
click at [1274, 227] on link "Ajouter un nouvel utilisateur" at bounding box center [1264, 223] width 225 height 25
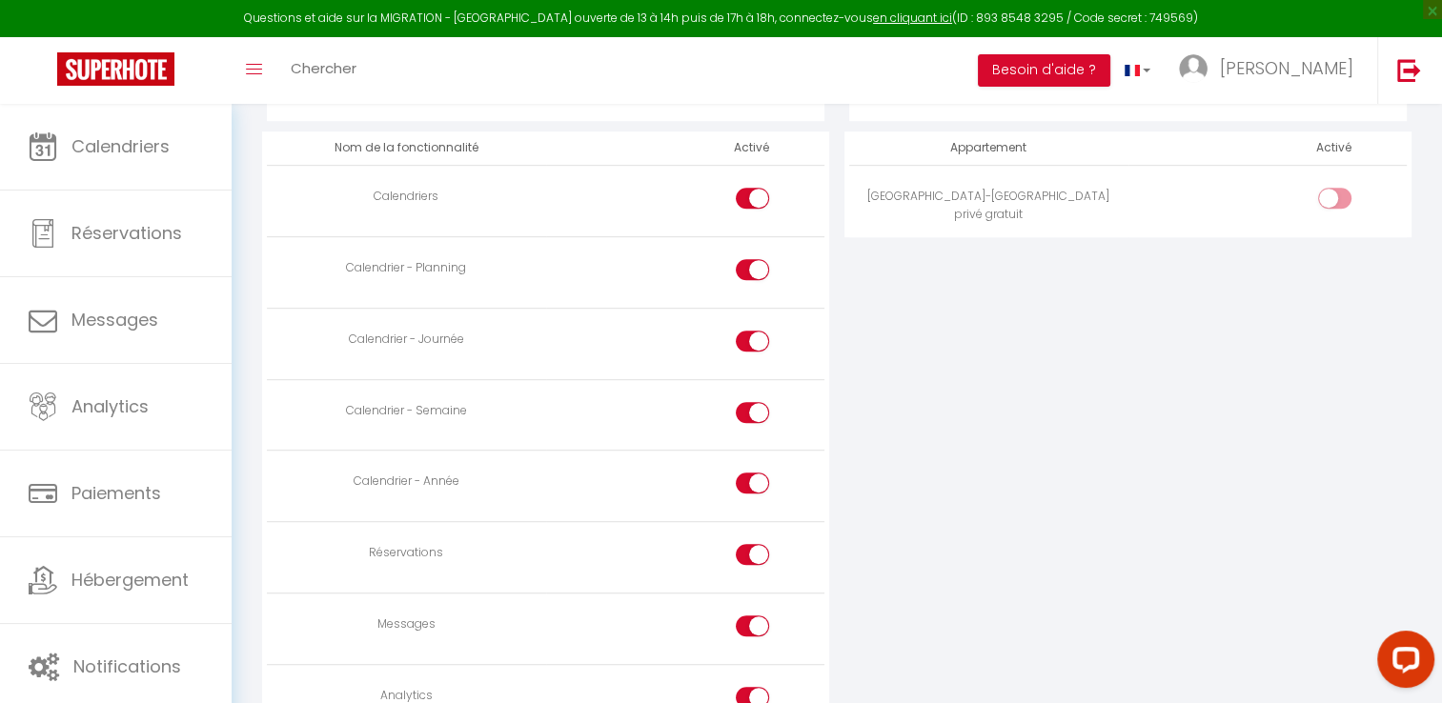
scroll to position [984, 0]
